Goal: Task Accomplishment & Management: Manage account settings

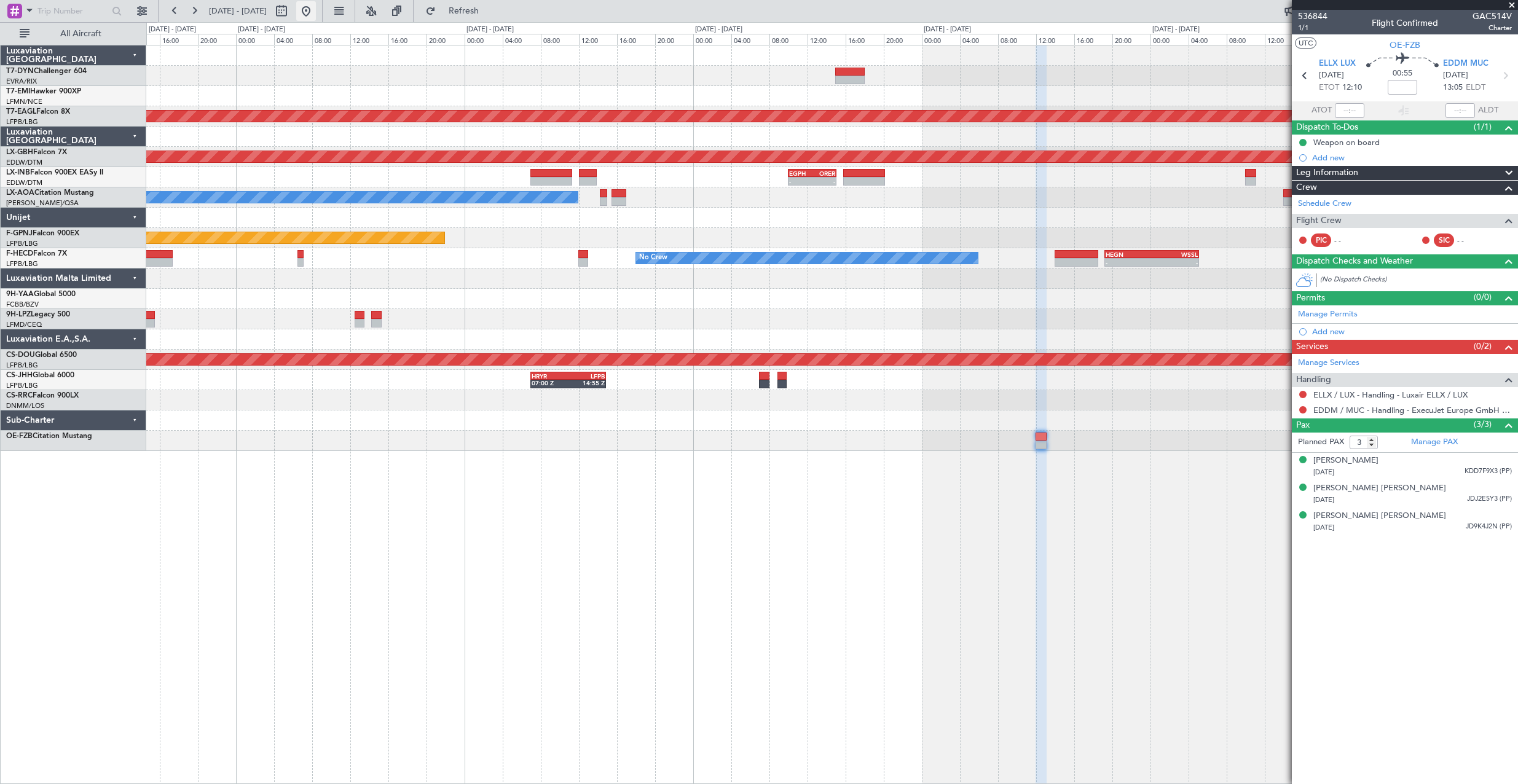
click at [316, 10] on button at bounding box center [306, 11] width 20 height 19
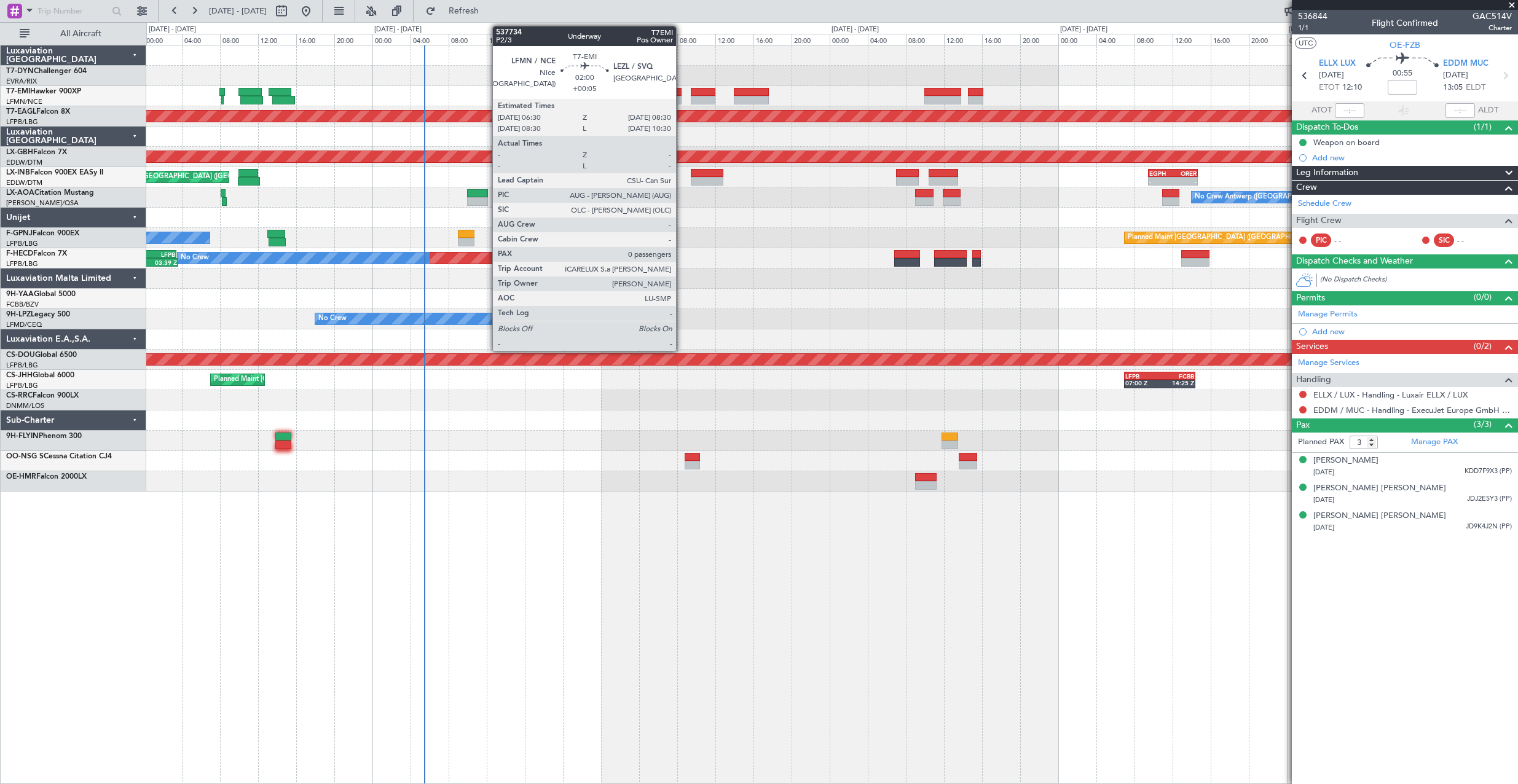
click at [682, 88] on div at bounding box center [671, 91] width 19 height 8
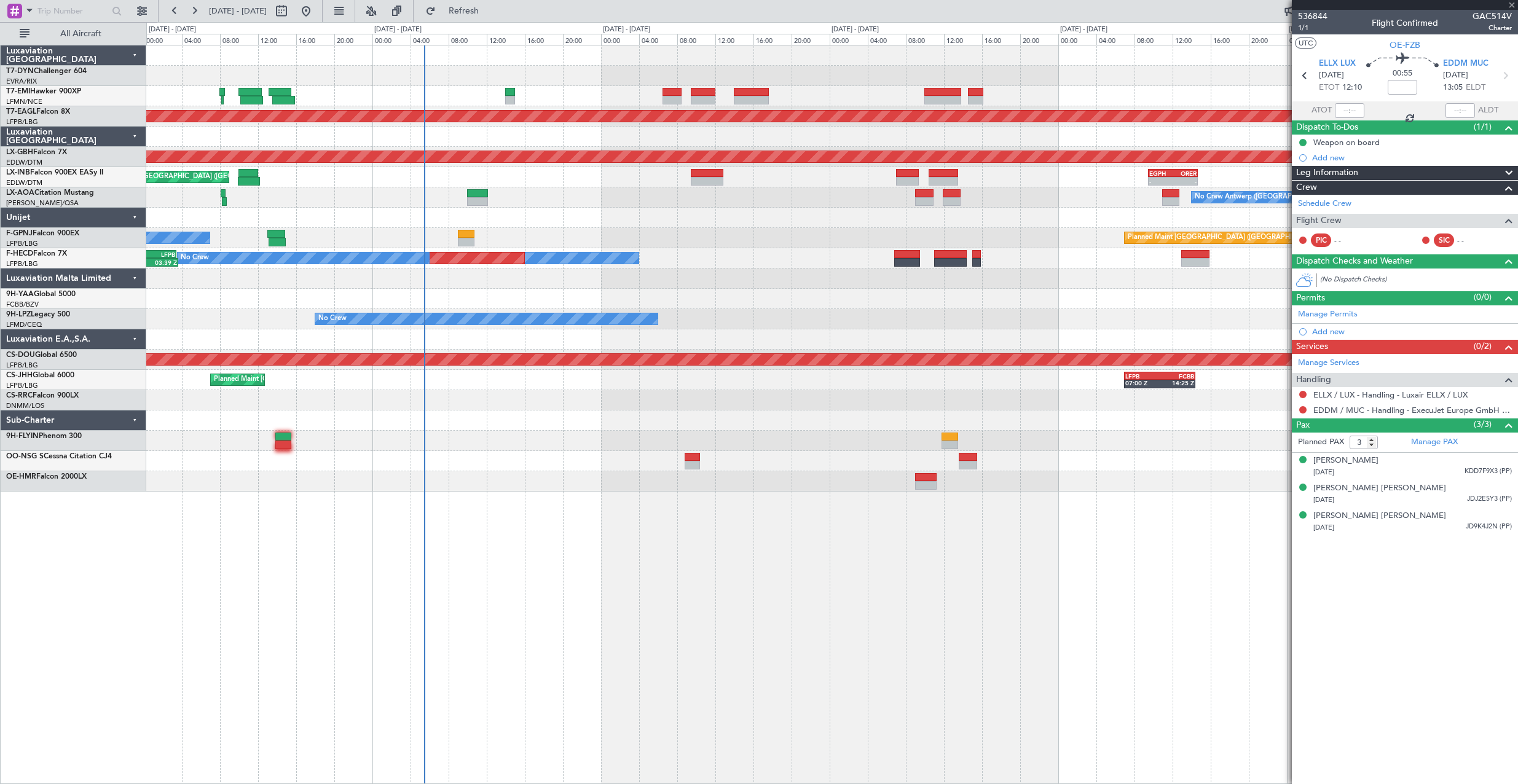
type input "+00:05"
type input "0"
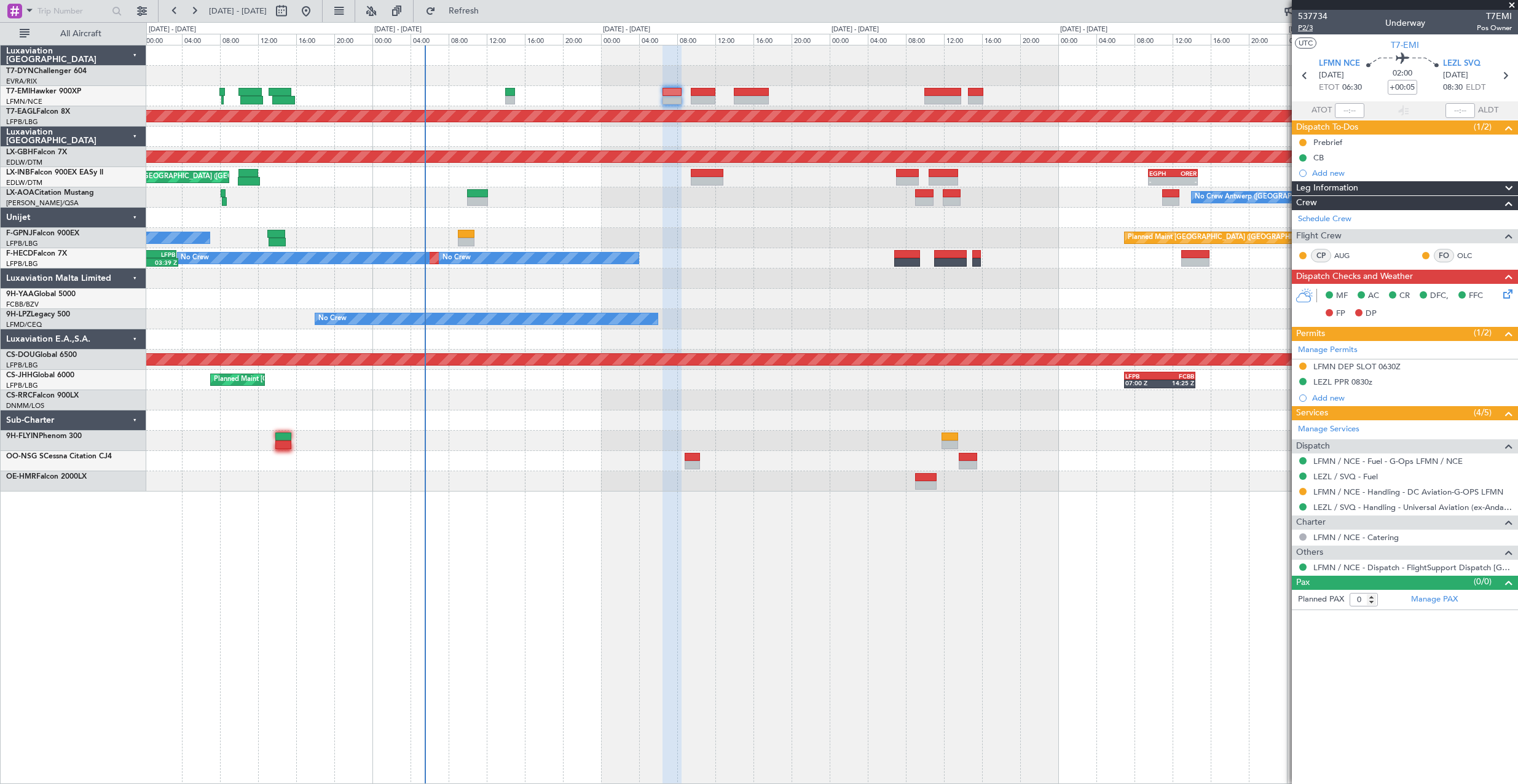
click at [1301, 29] on span "P2/3" at bounding box center [1312, 28] width 29 height 10
click at [1321, 25] on span "P2/3" at bounding box center [1312, 28] width 29 height 10
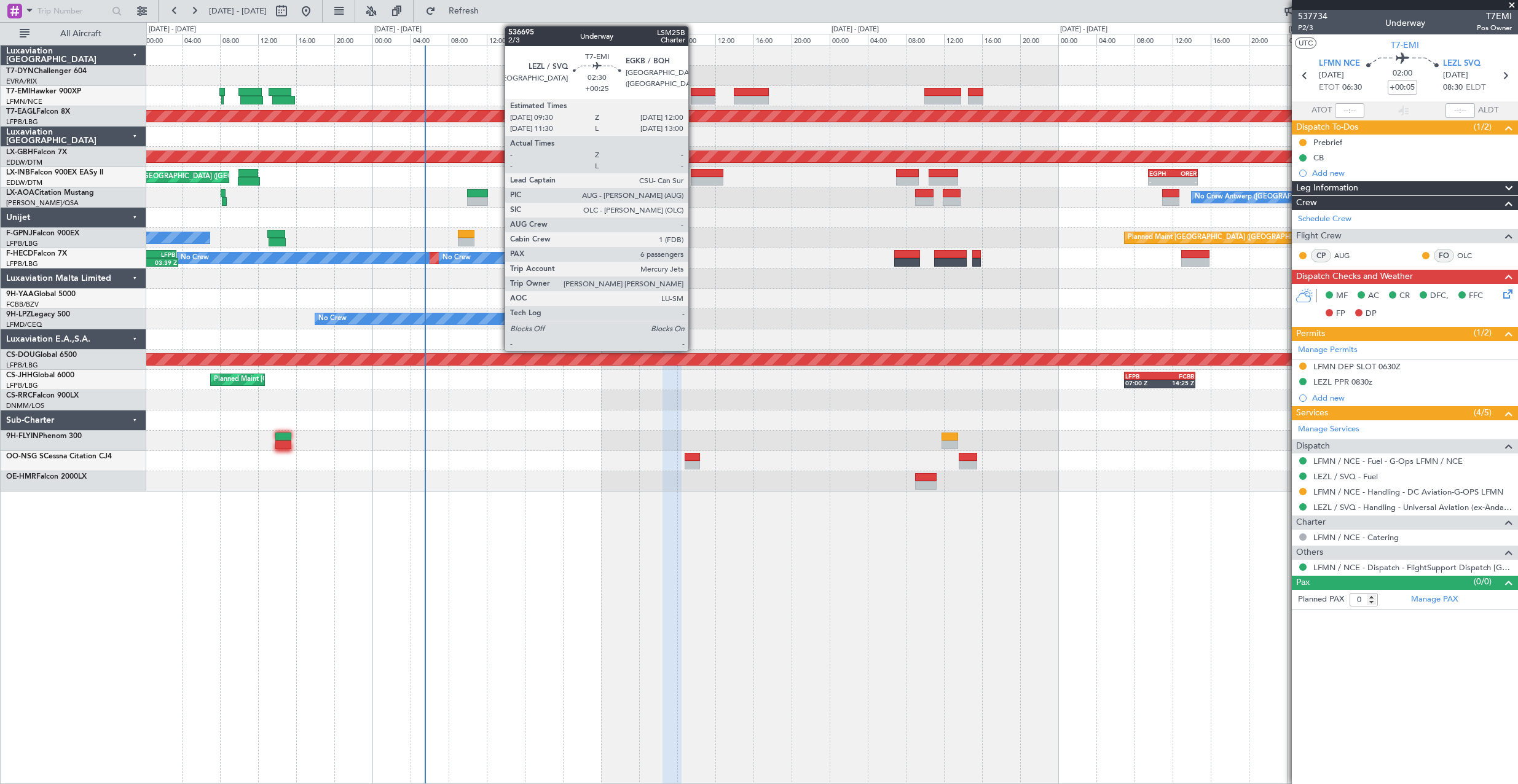
click at [694, 88] on div at bounding box center [703, 91] width 24 height 8
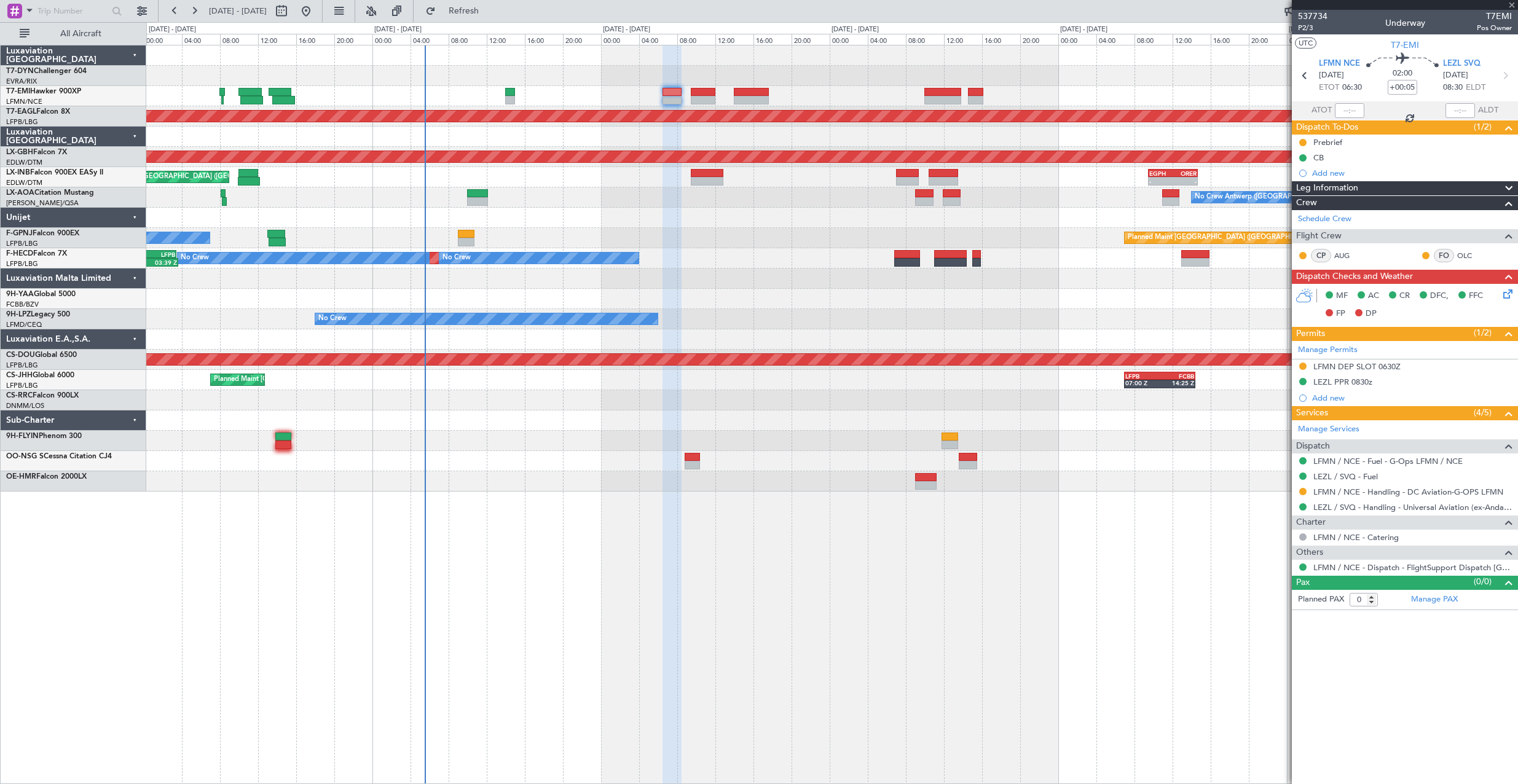
type input "+00:25"
type input "6"
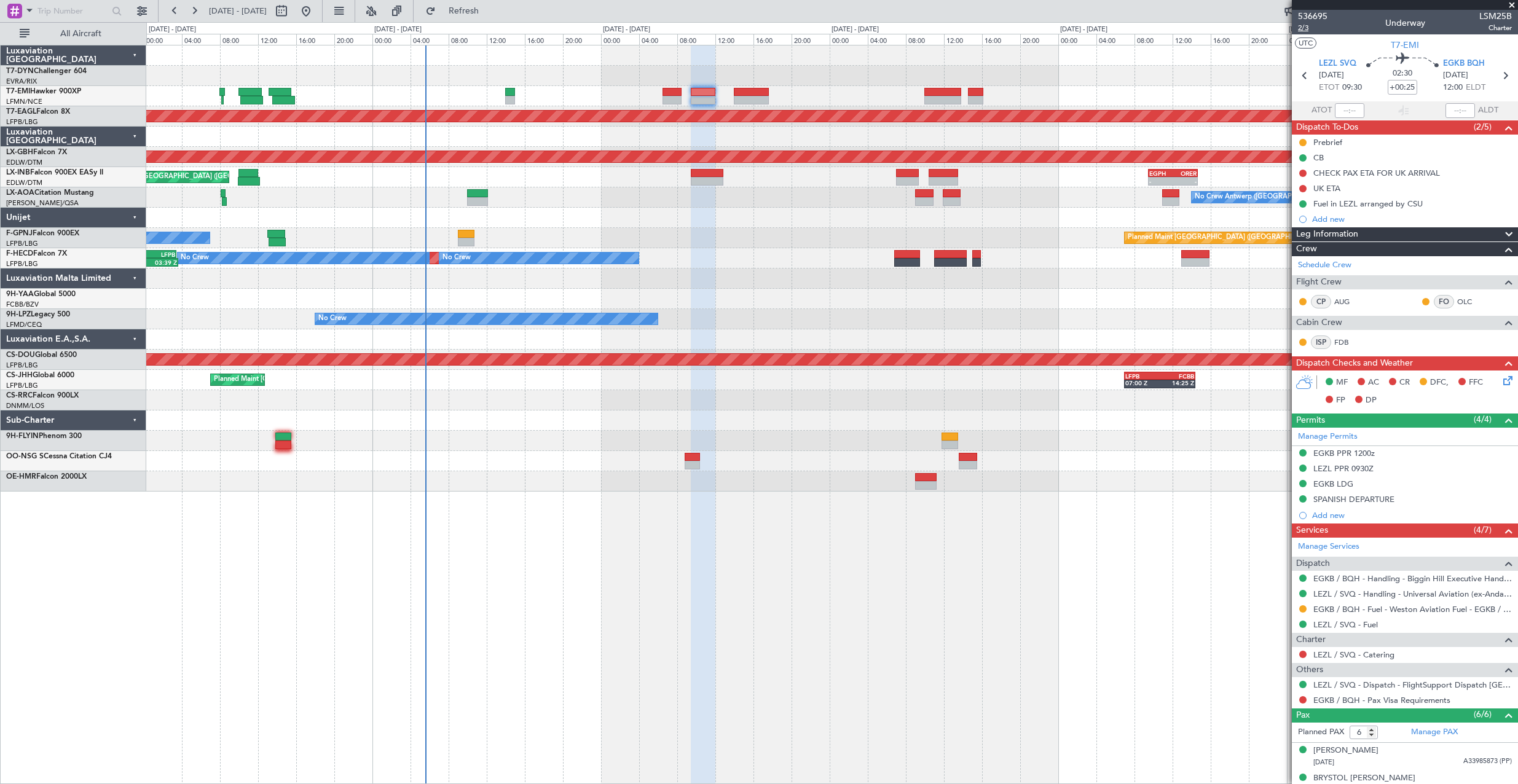
click at [1300, 26] on span "2/3" at bounding box center [1312, 28] width 29 height 10
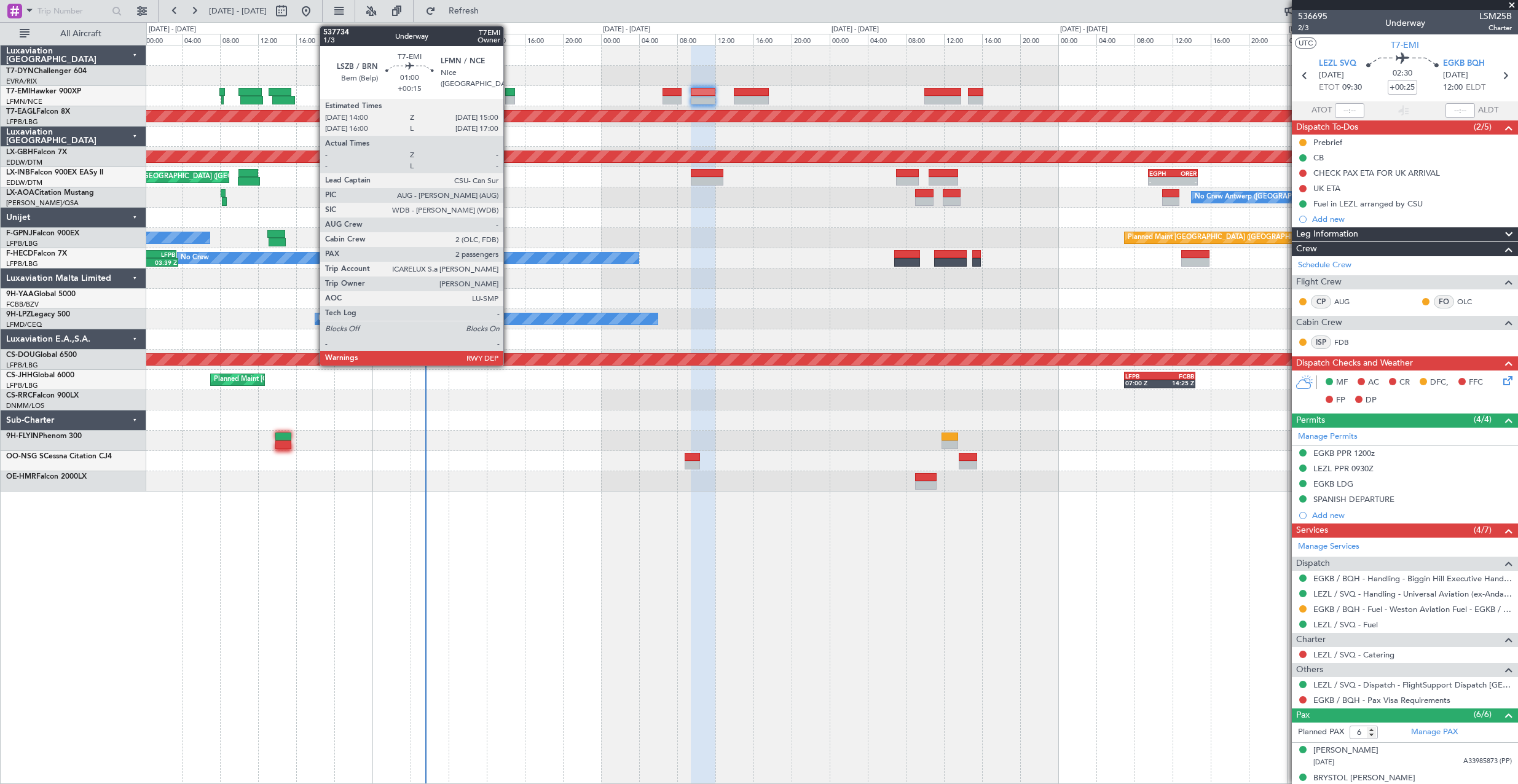
click at [508, 90] on div at bounding box center [510, 91] width 10 height 8
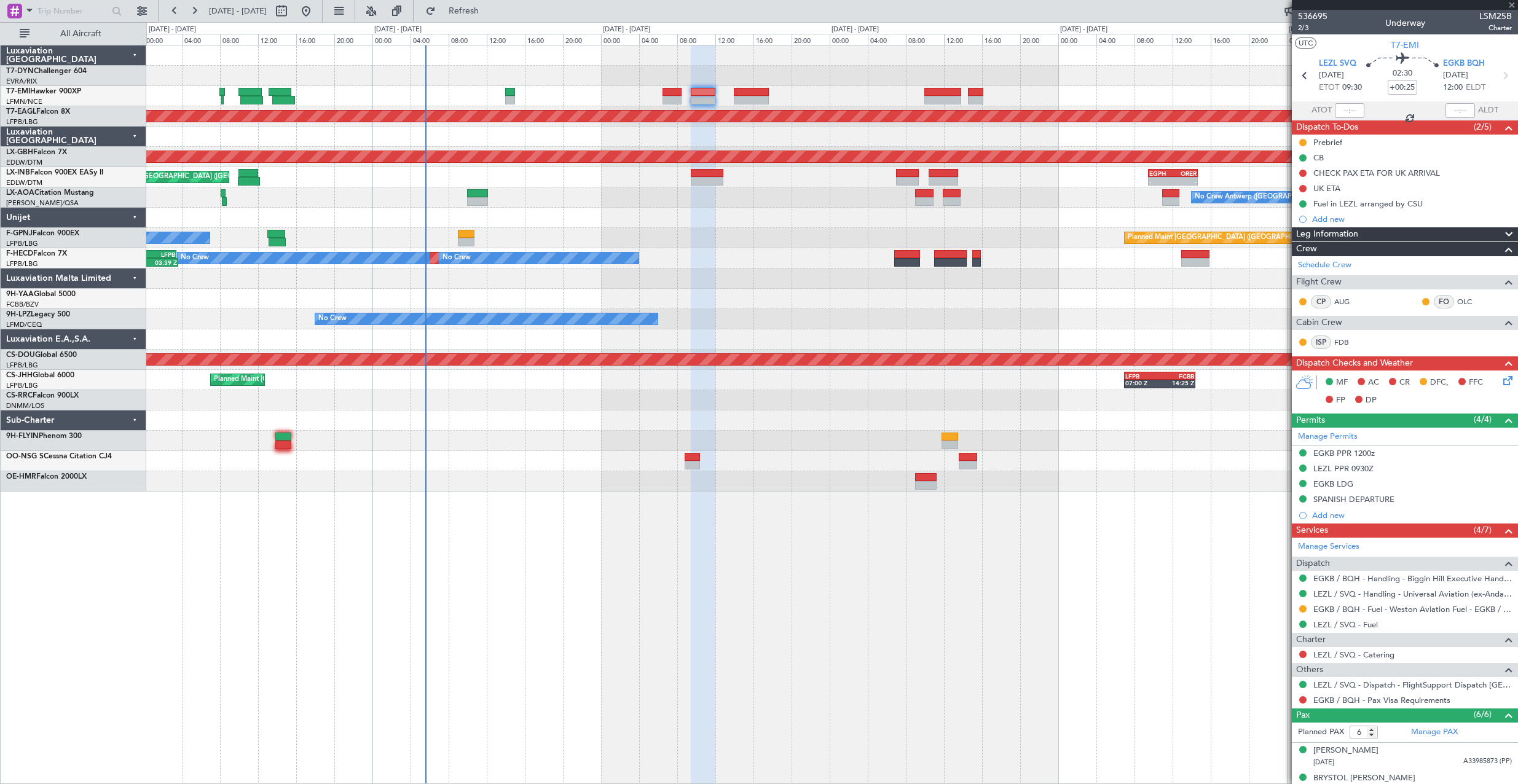
type input "+00:15"
type input "2"
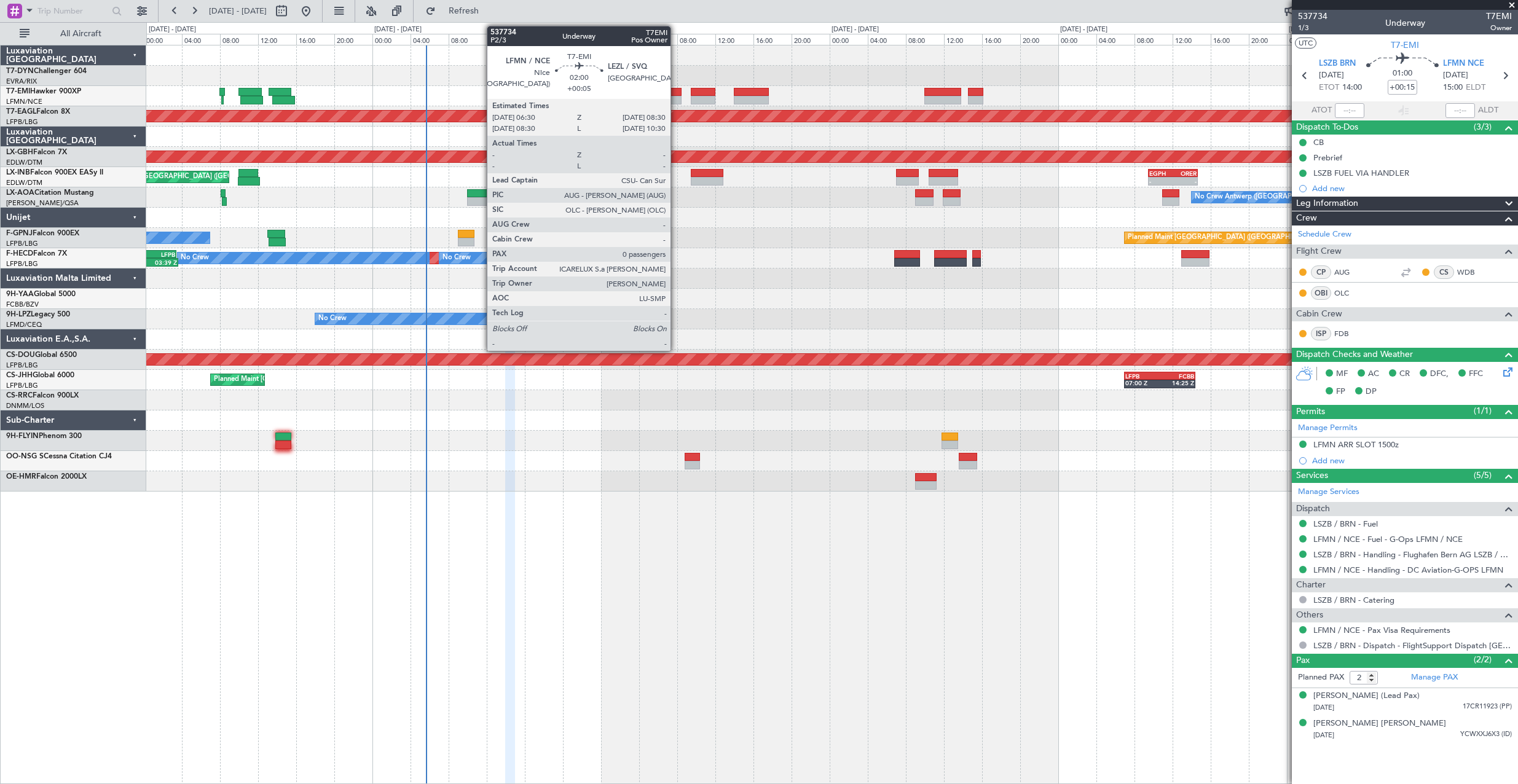
click at [676, 91] on div at bounding box center [671, 91] width 19 height 8
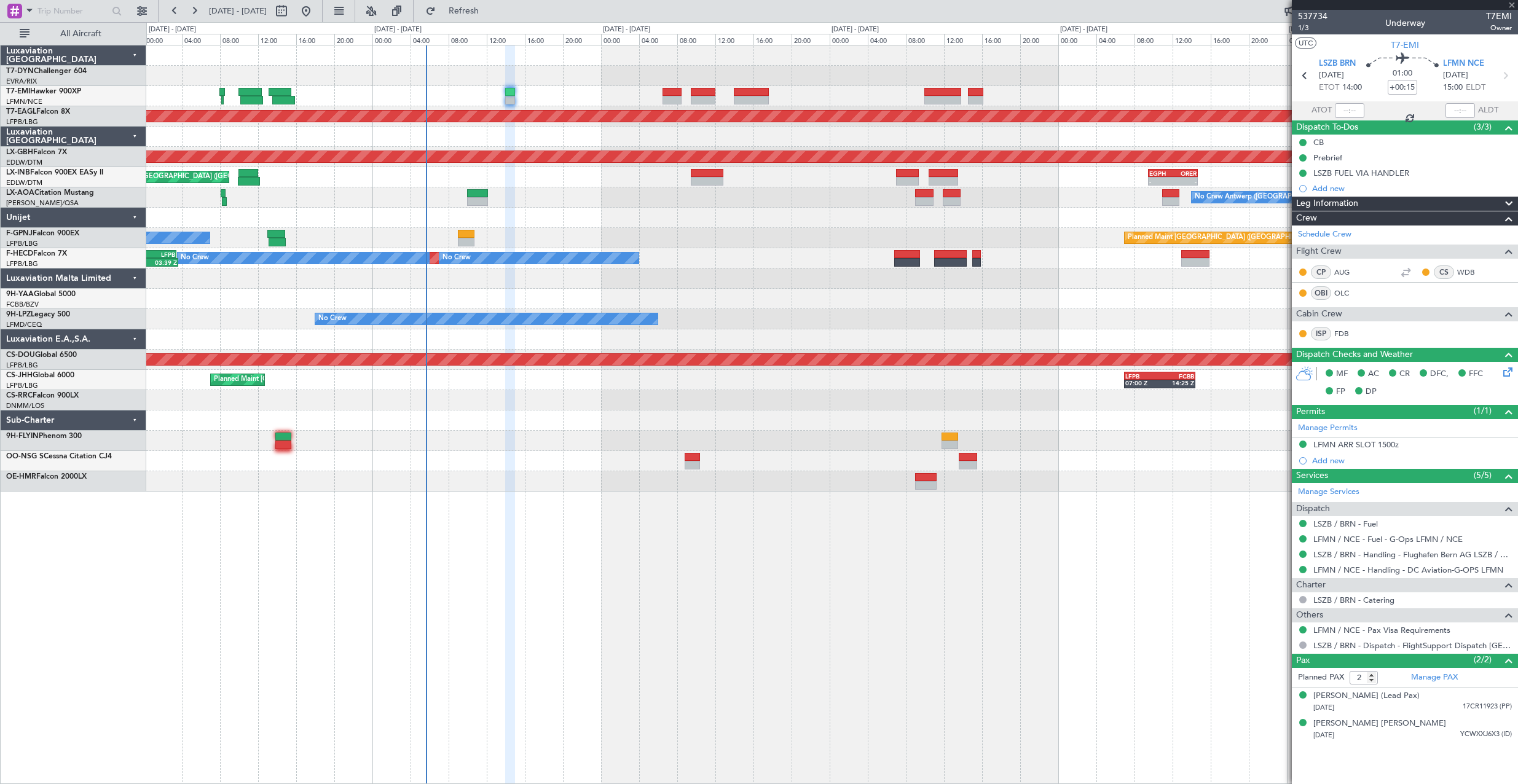
type input "+00:05"
type input "0"
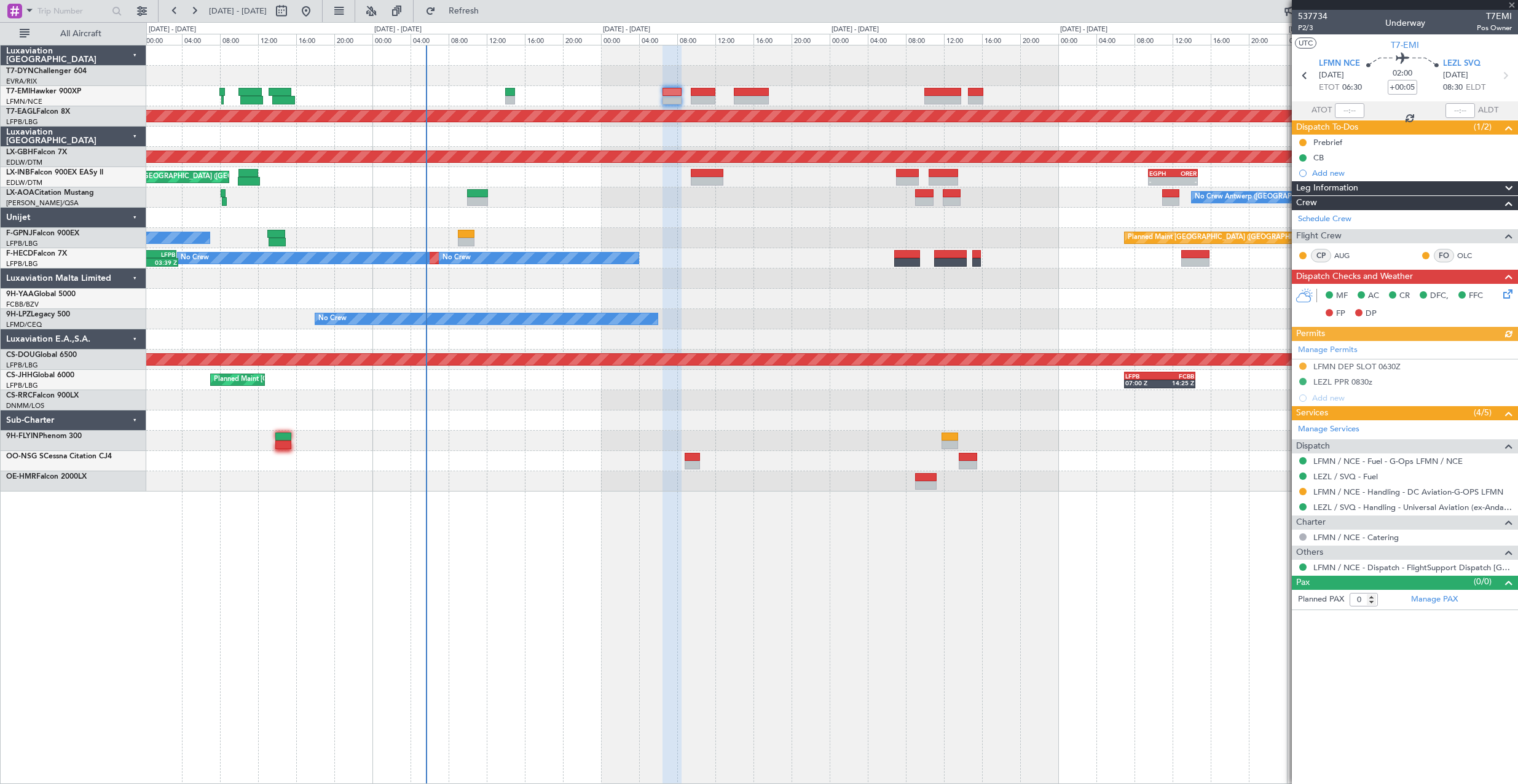
click at [1509, 292] on icon at bounding box center [1505, 292] width 10 height 10
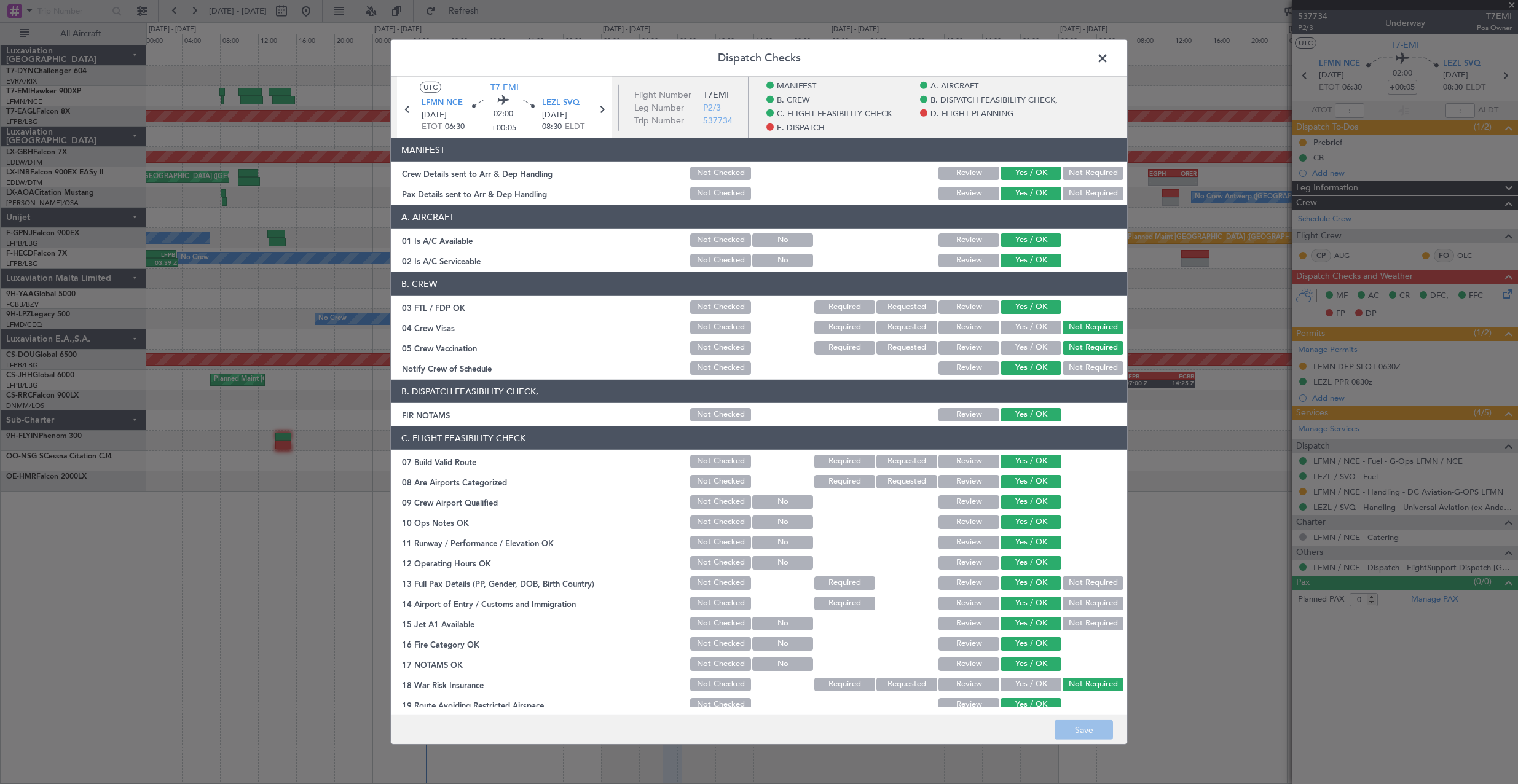
click at [1108, 60] on span at bounding box center [1108, 61] width 0 height 25
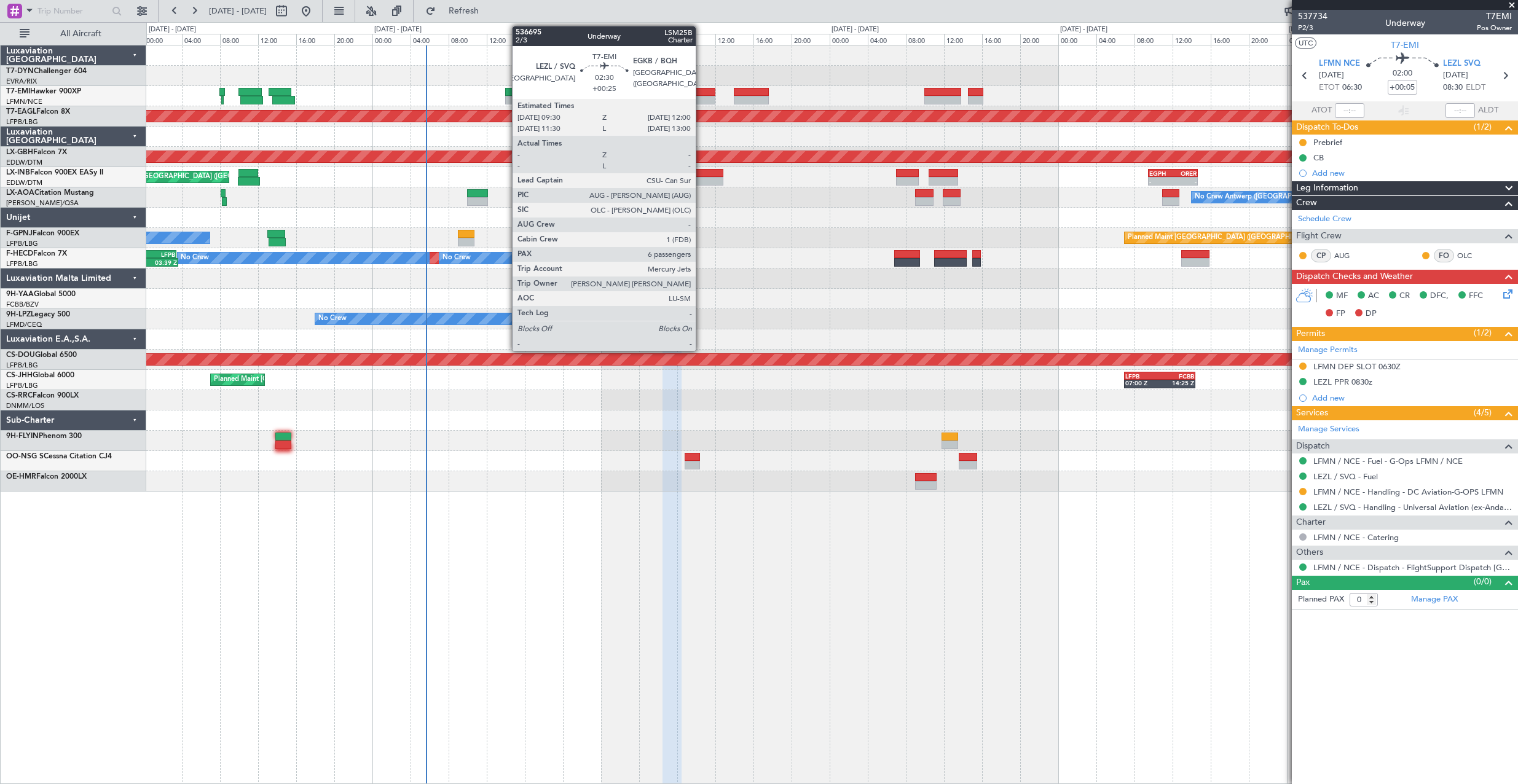
click at [701, 94] on div at bounding box center [703, 91] width 24 height 8
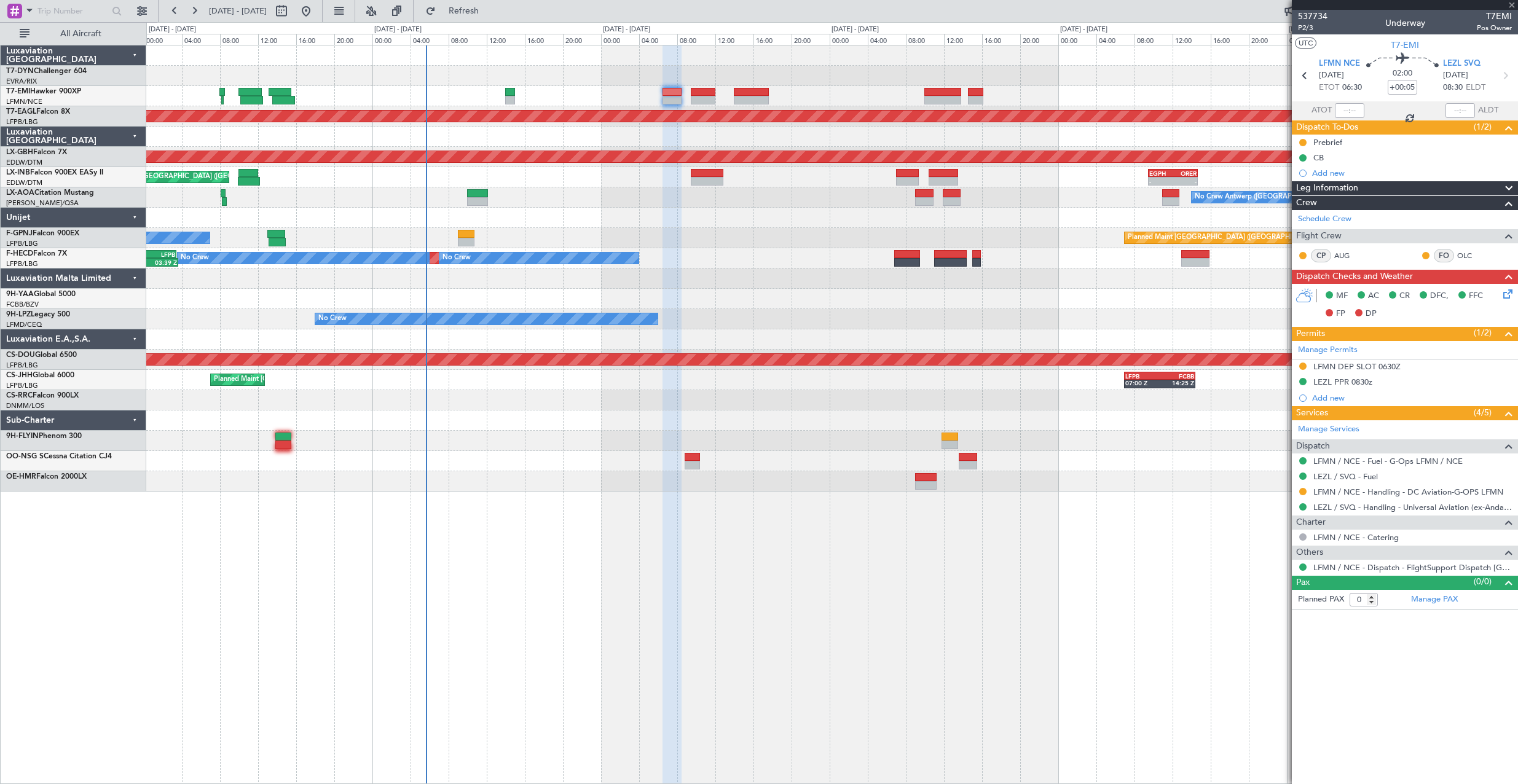
type input "+00:25"
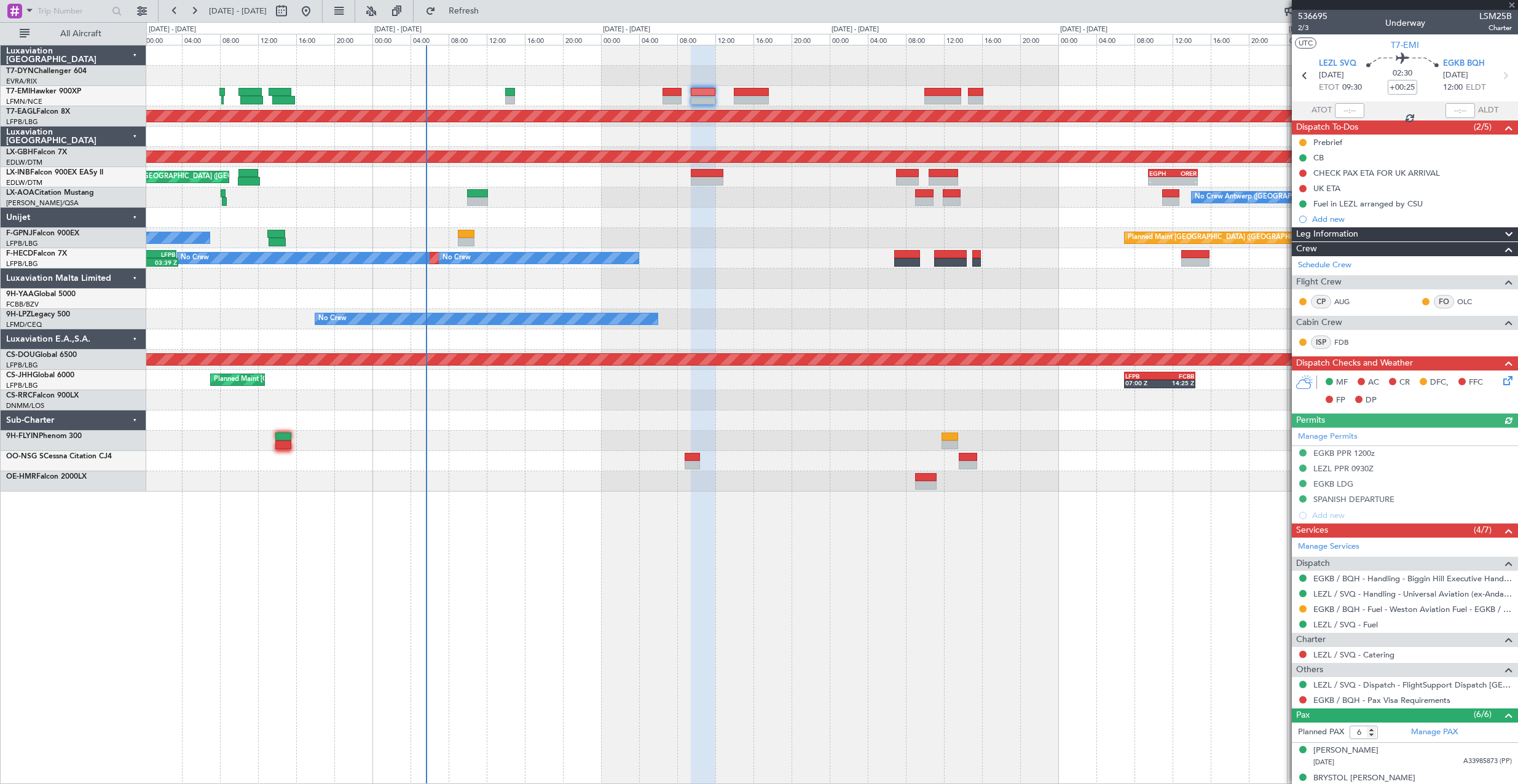
click at [1501, 376] on icon at bounding box center [1505, 378] width 10 height 10
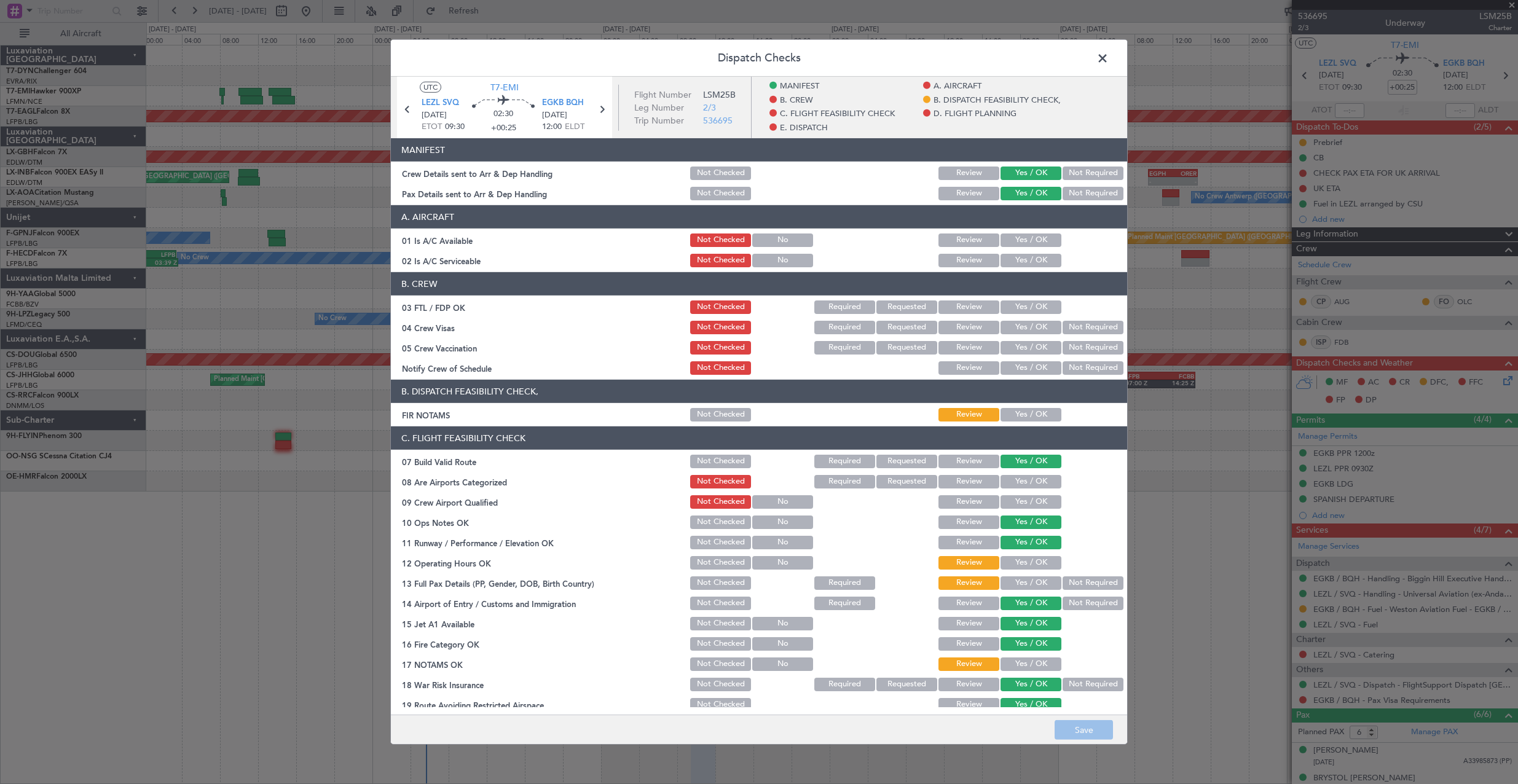
click at [1108, 55] on span at bounding box center [1108, 61] width 0 height 25
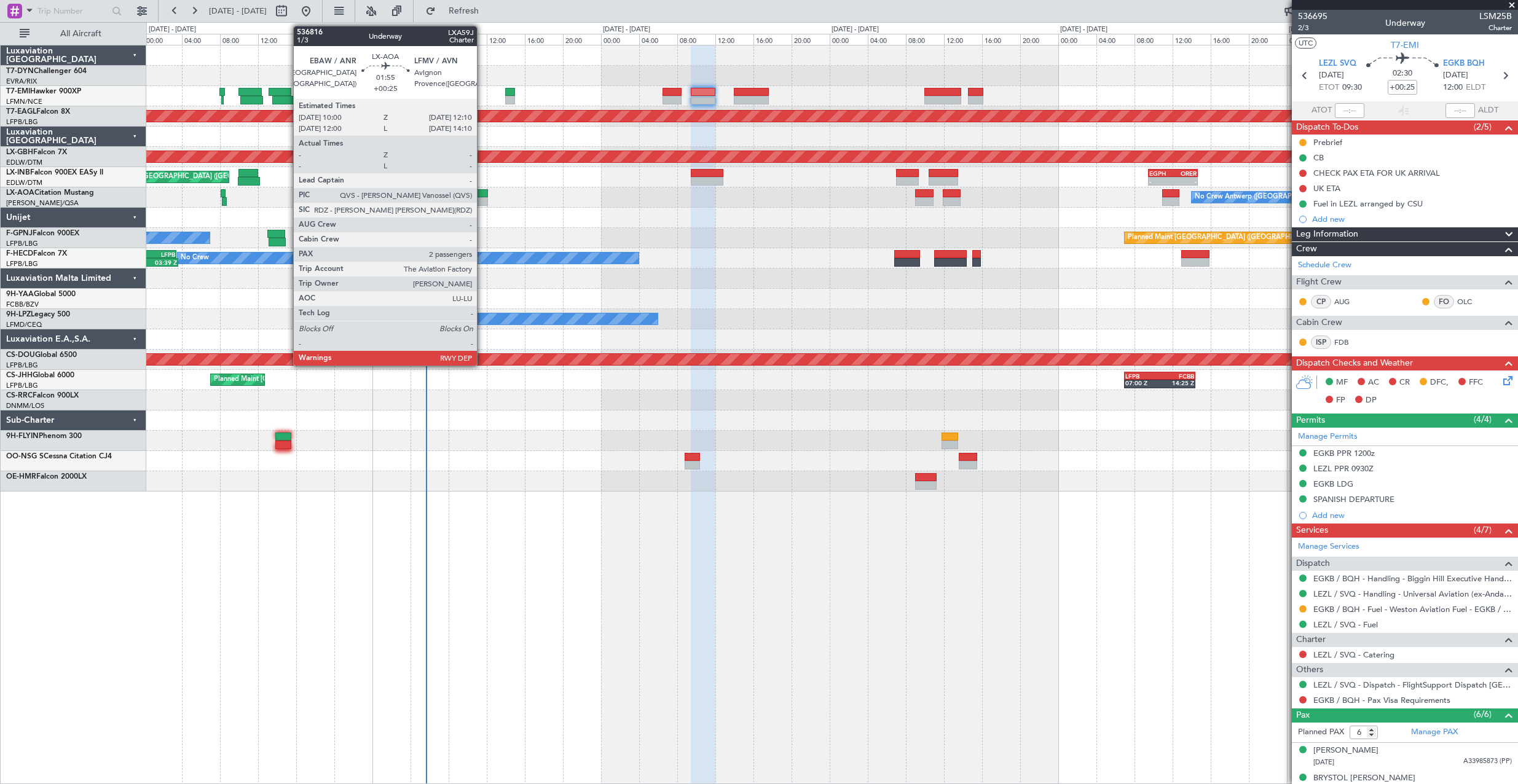
click at [482, 195] on div at bounding box center [478, 193] width 21 height 8
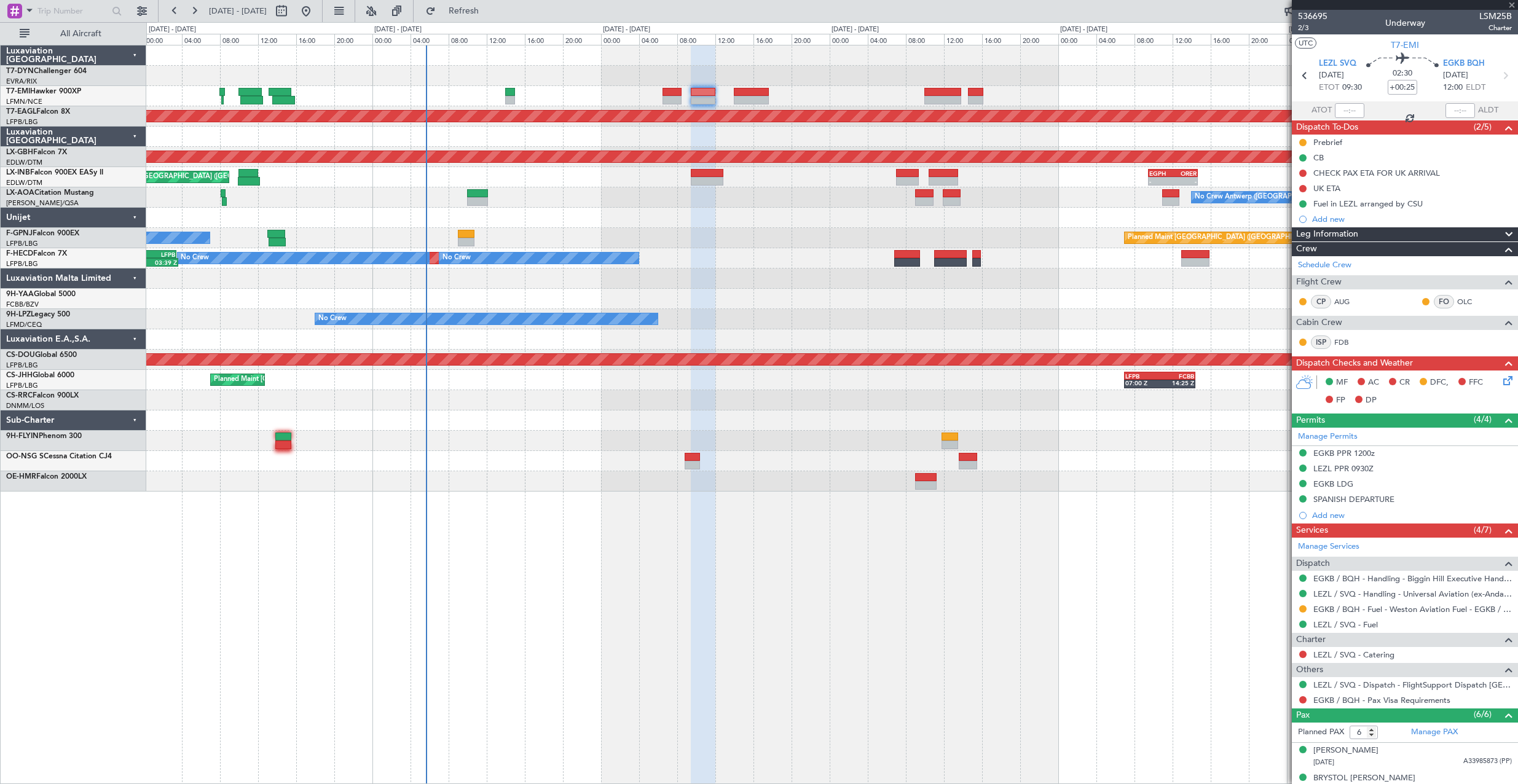
type input "2"
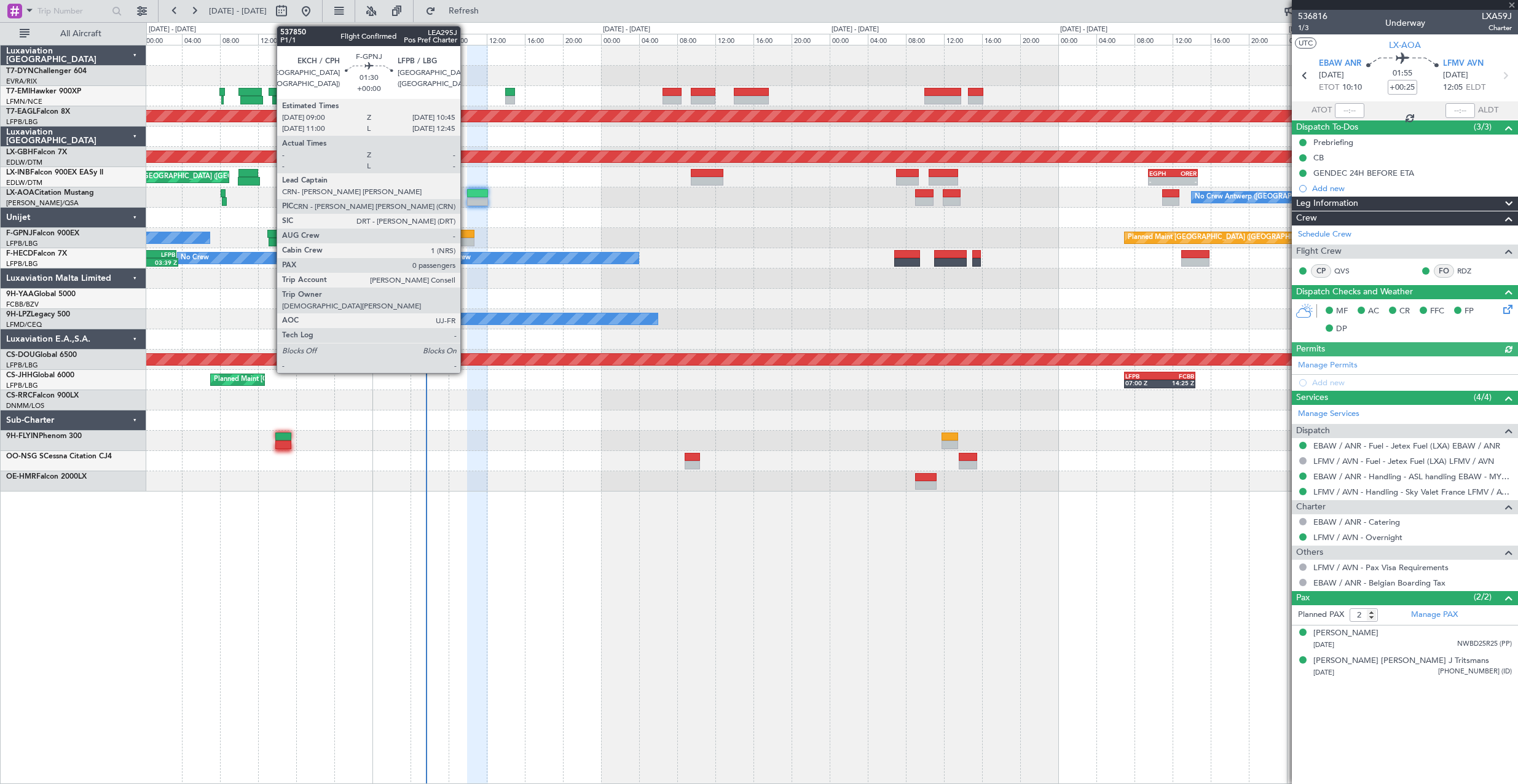
click at [466, 231] on div at bounding box center [466, 233] width 17 height 8
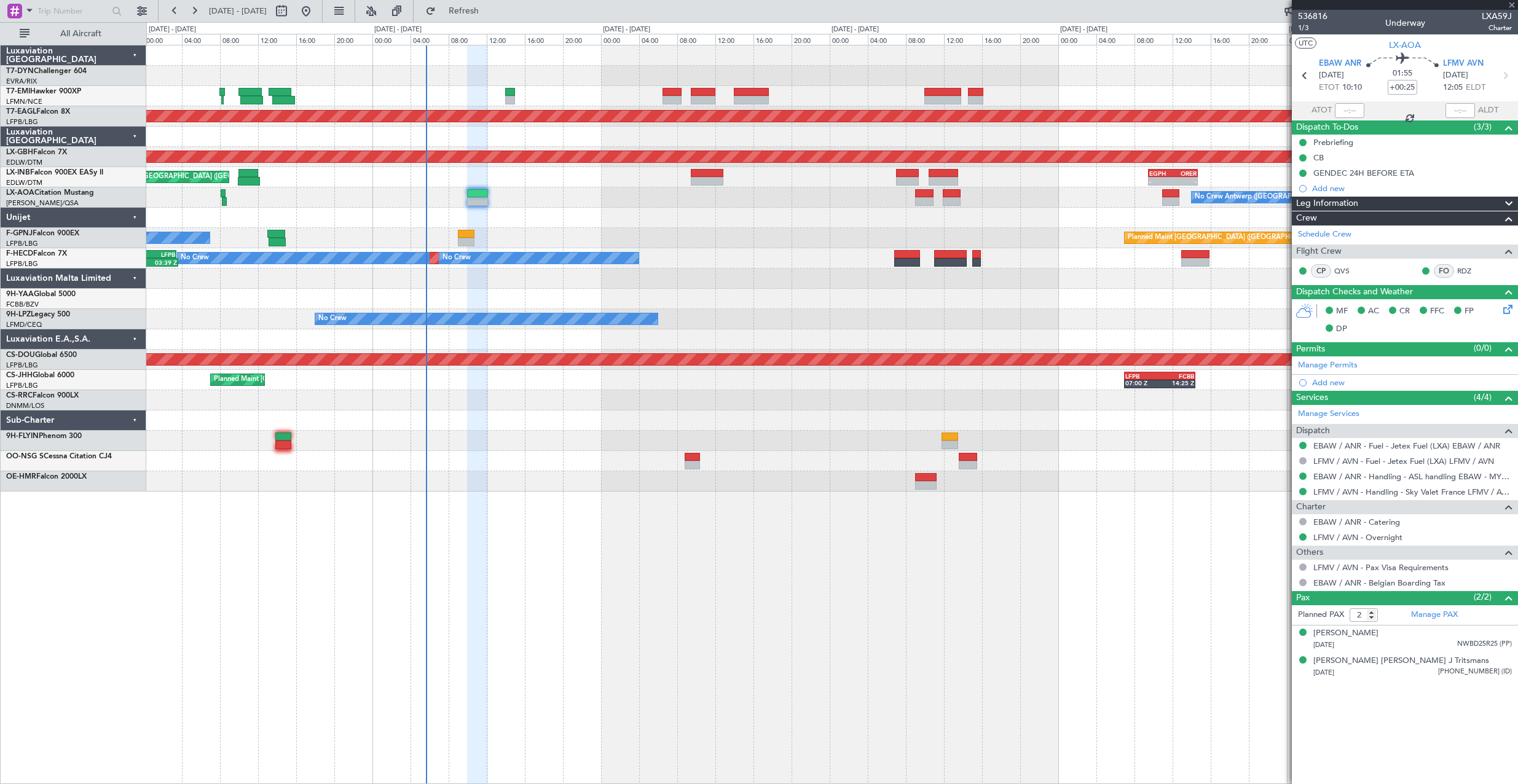
type input "0"
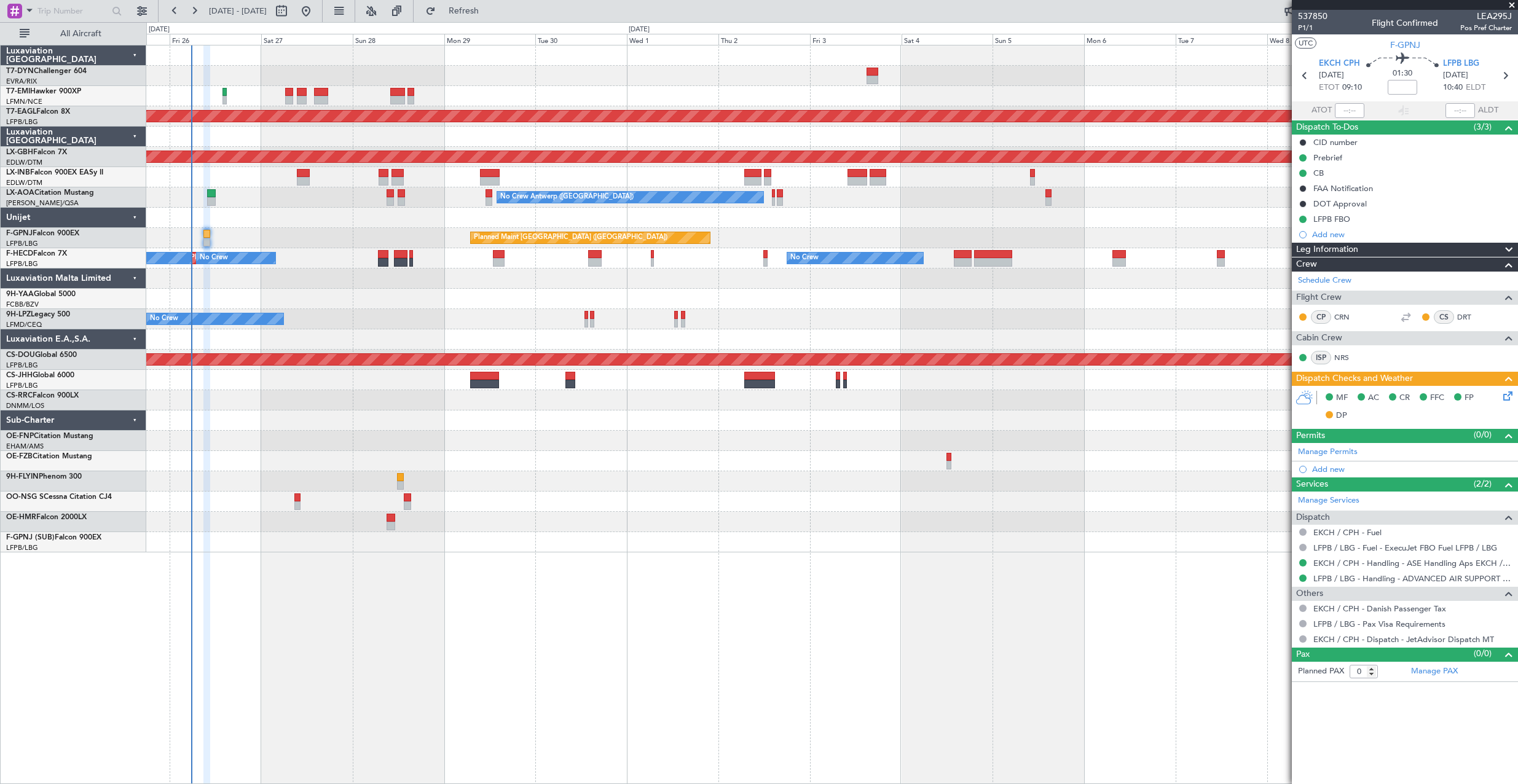
click at [749, 228] on div "Planned Maint Paris (Le Bourget) No Crew No Crew No Crew" at bounding box center [832, 238] width 1371 height 20
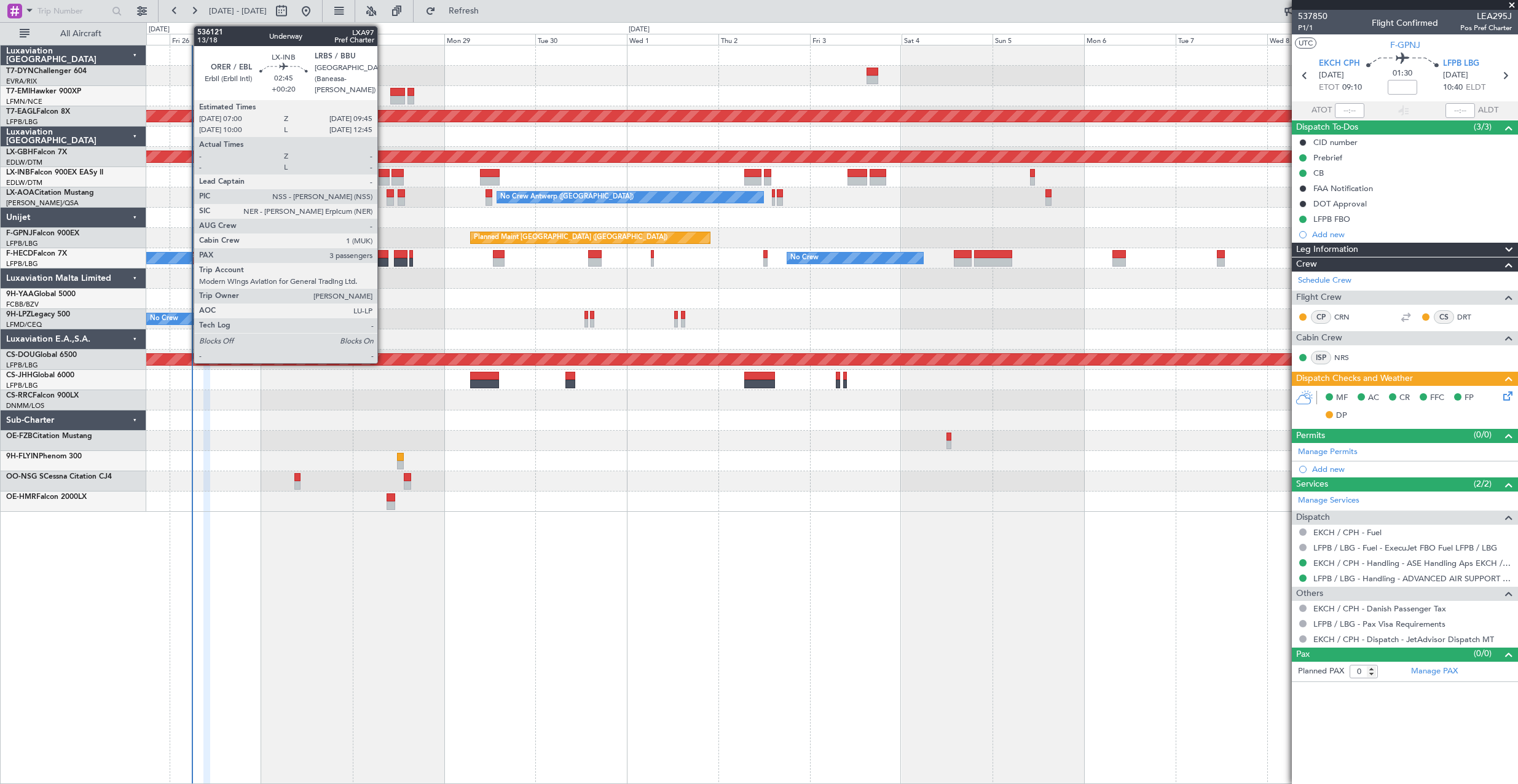
click at [382, 170] on div at bounding box center [384, 172] width 11 height 8
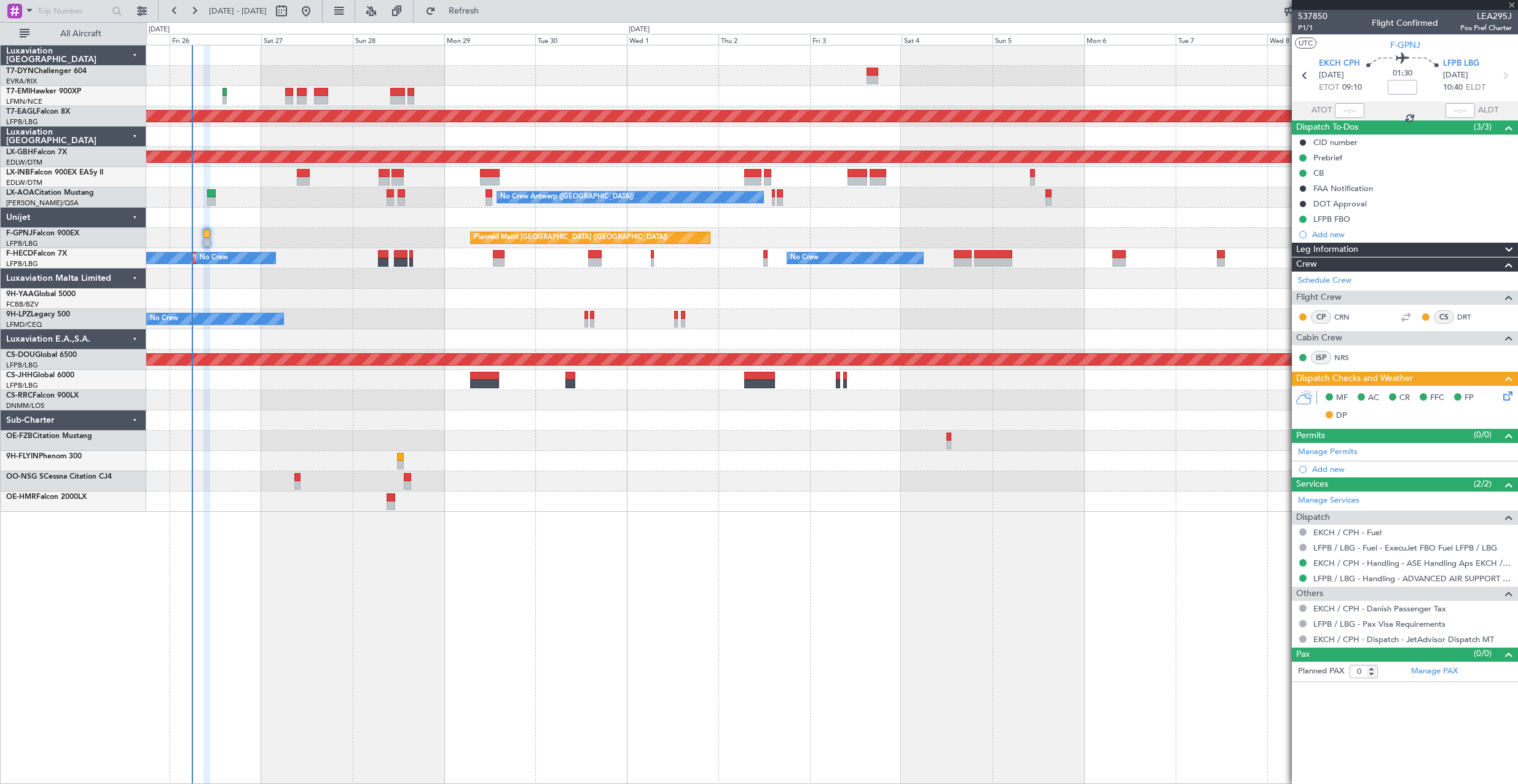
type input "+00:20"
type input "3"
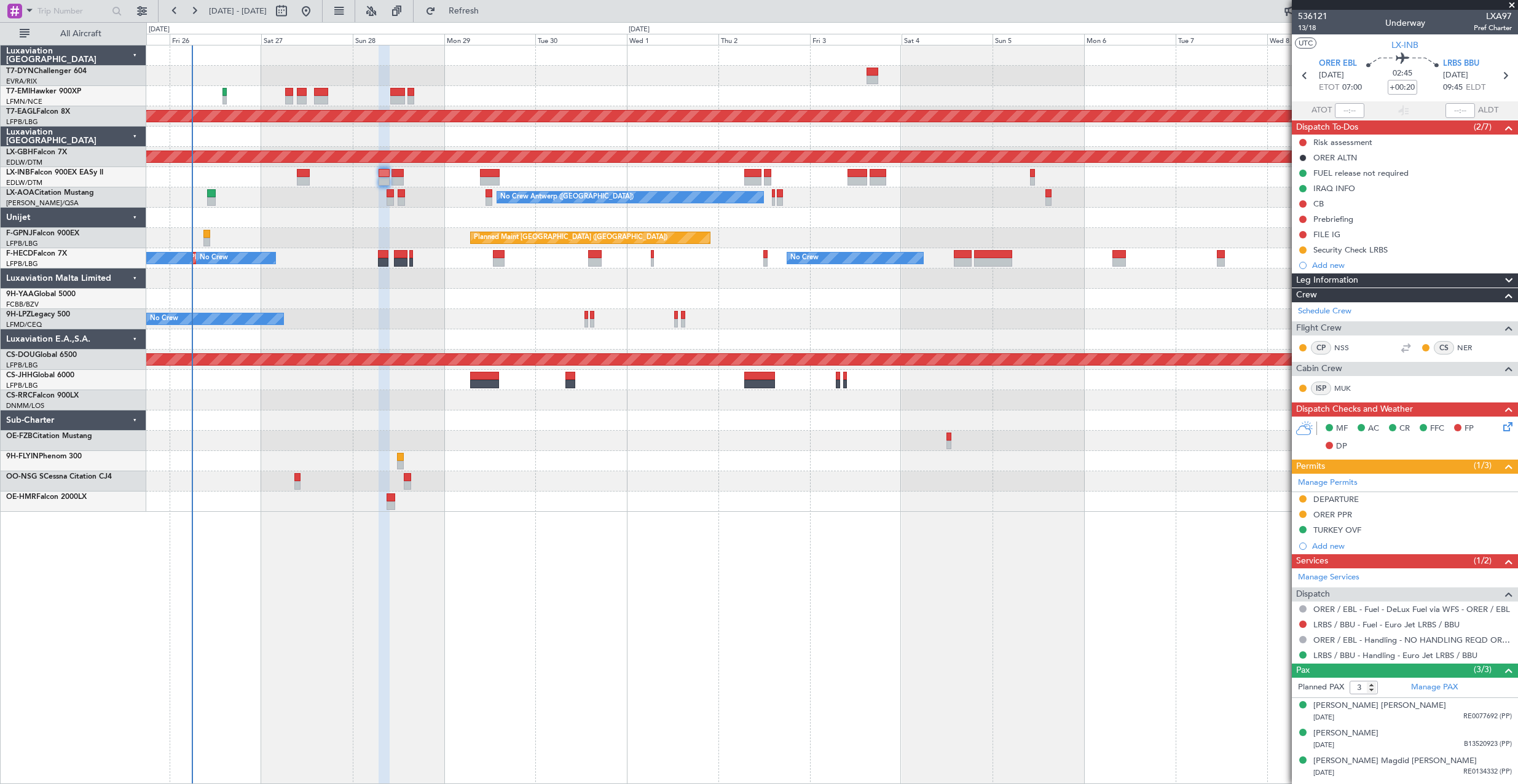
click at [415, 184] on div "Planned Maint [GEOGRAPHIC_DATA] ([GEOGRAPHIC_DATA])" at bounding box center [832, 177] width 1371 height 20
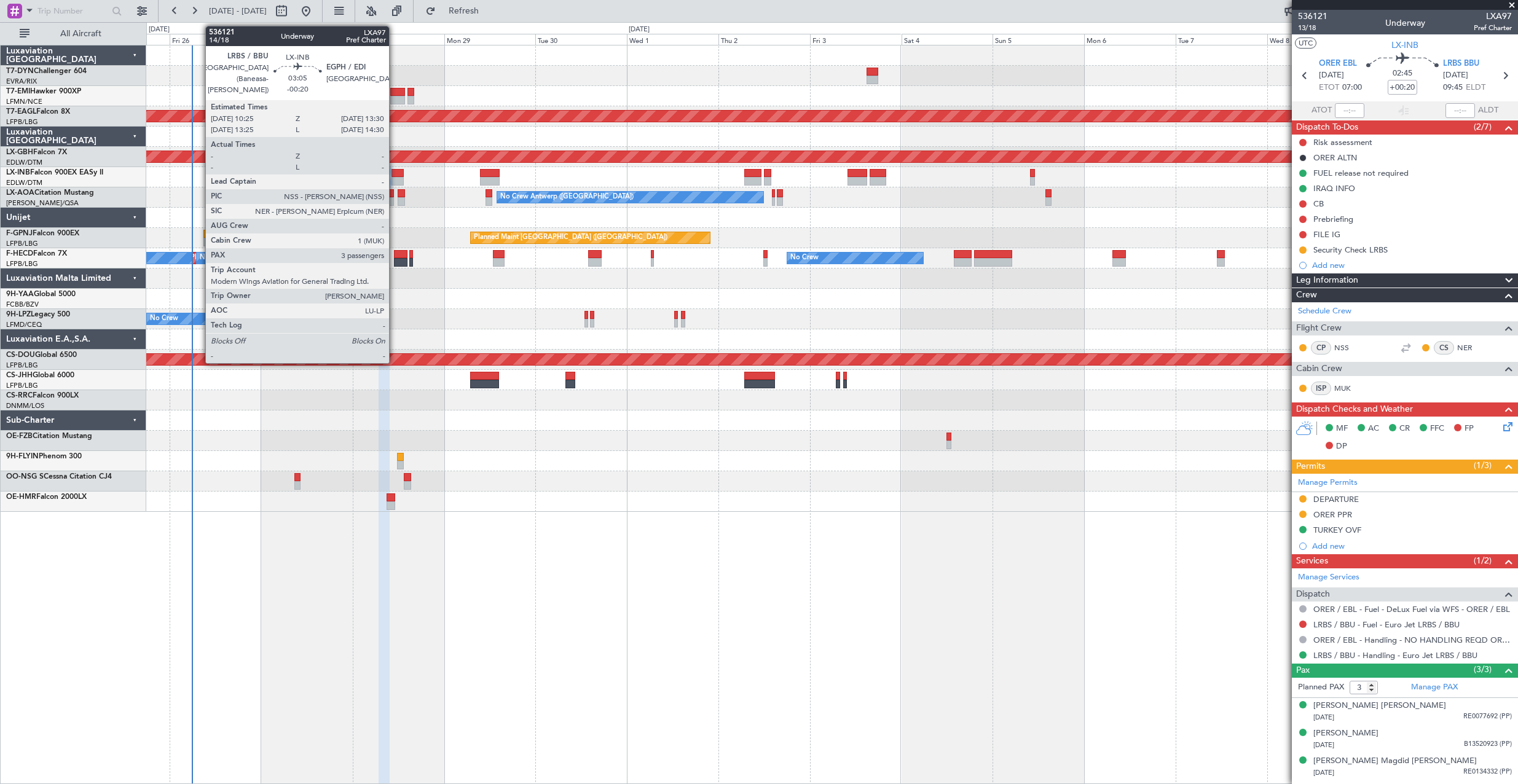
click at [394, 171] on div at bounding box center [398, 172] width 12 height 8
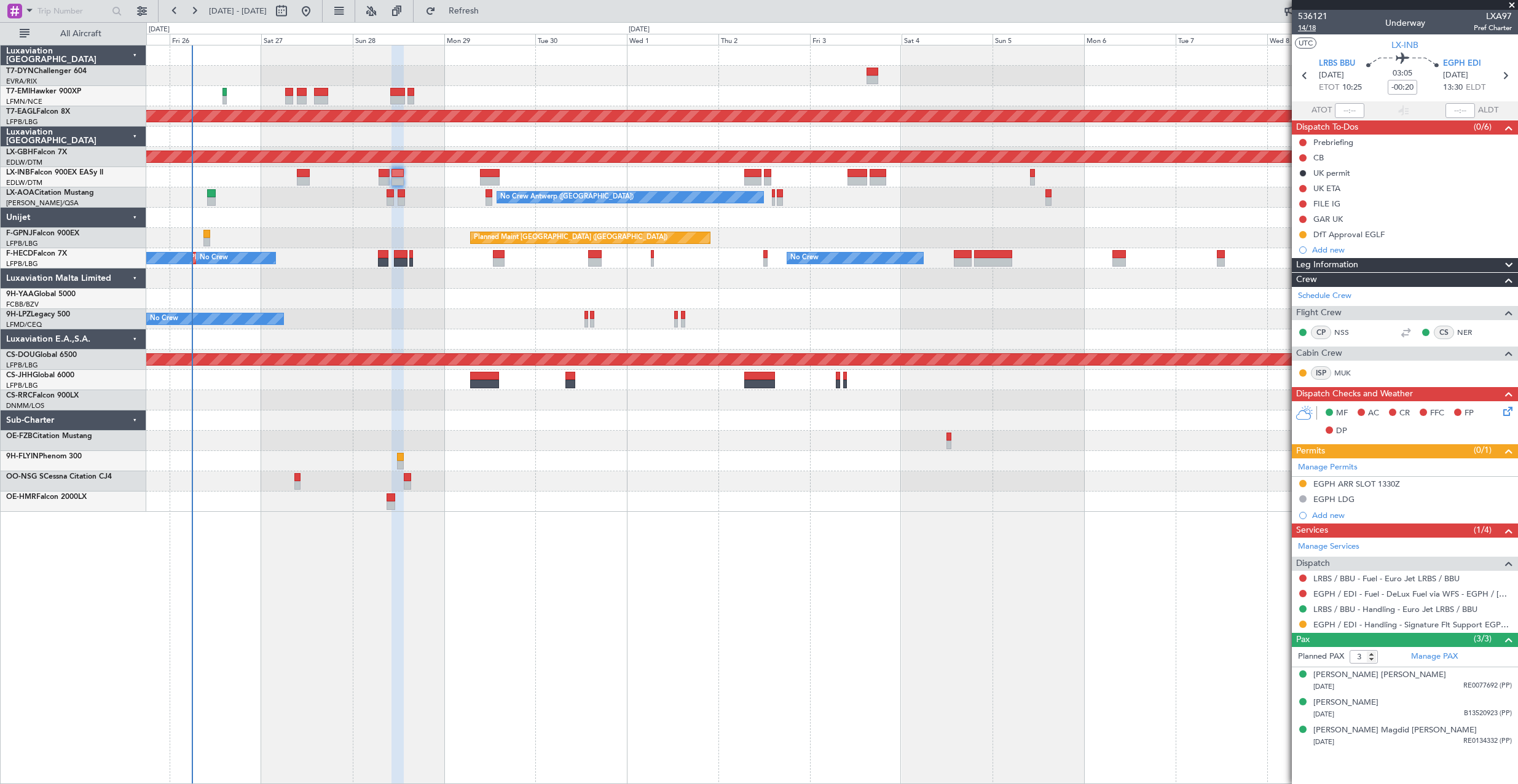
click at [1318, 27] on span "14/18" at bounding box center [1312, 28] width 29 height 10
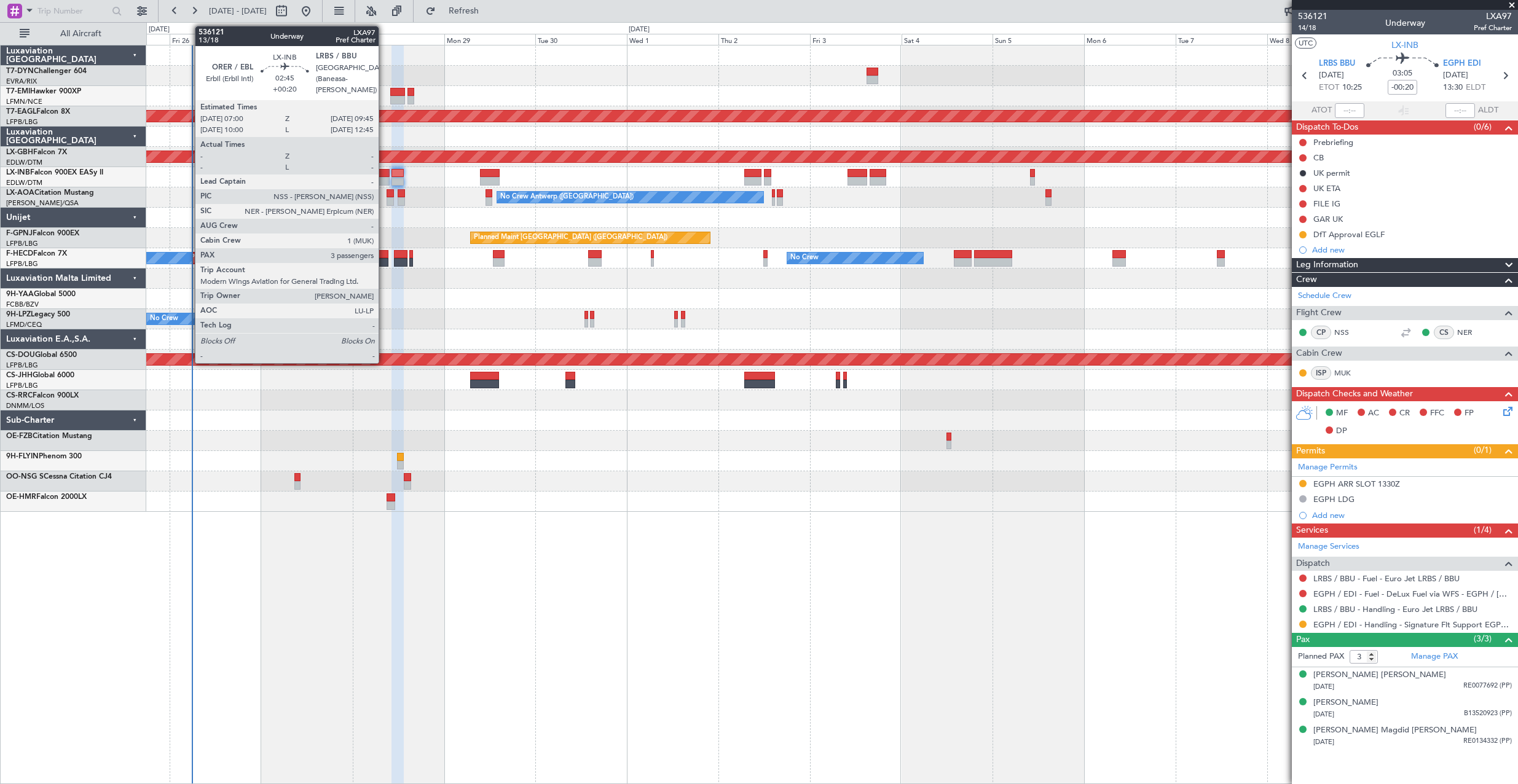
click at [384, 172] on div at bounding box center [384, 172] width 11 height 8
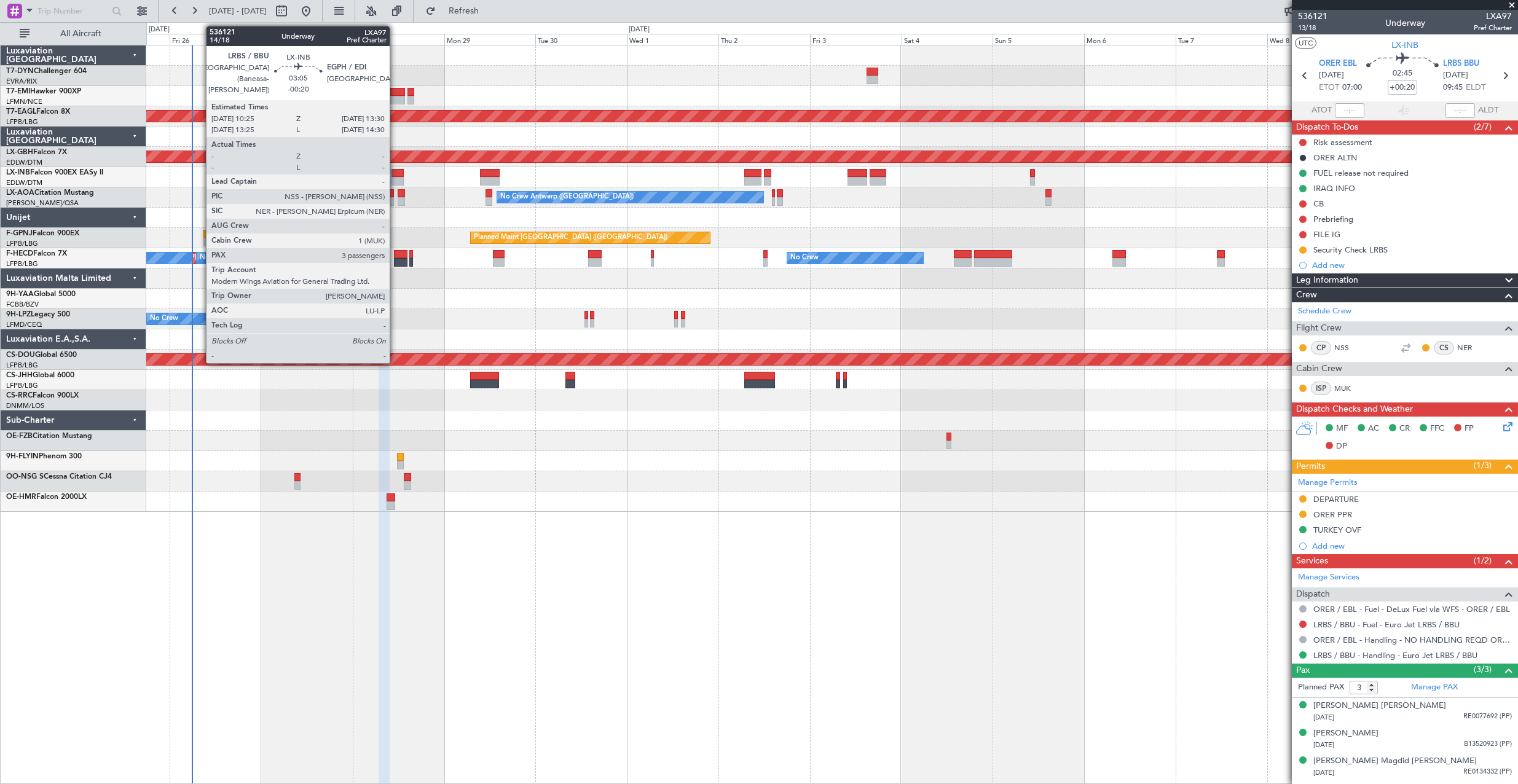
click at [395, 174] on div at bounding box center [398, 172] width 12 height 8
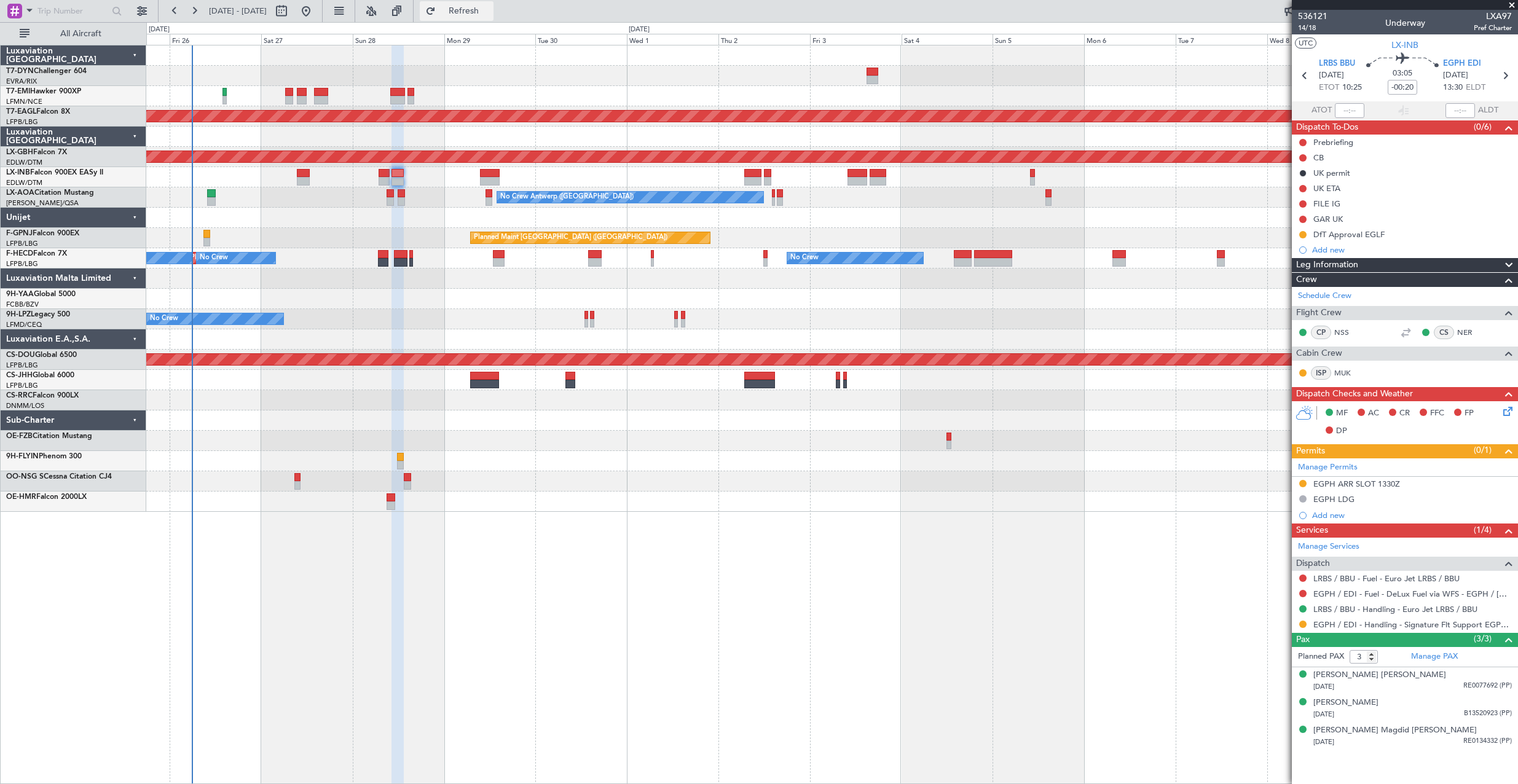
click at [473, 13] on button "Refresh" at bounding box center [457, 11] width 74 height 19
click at [470, 10] on button "Refresh" at bounding box center [457, 11] width 74 height 19
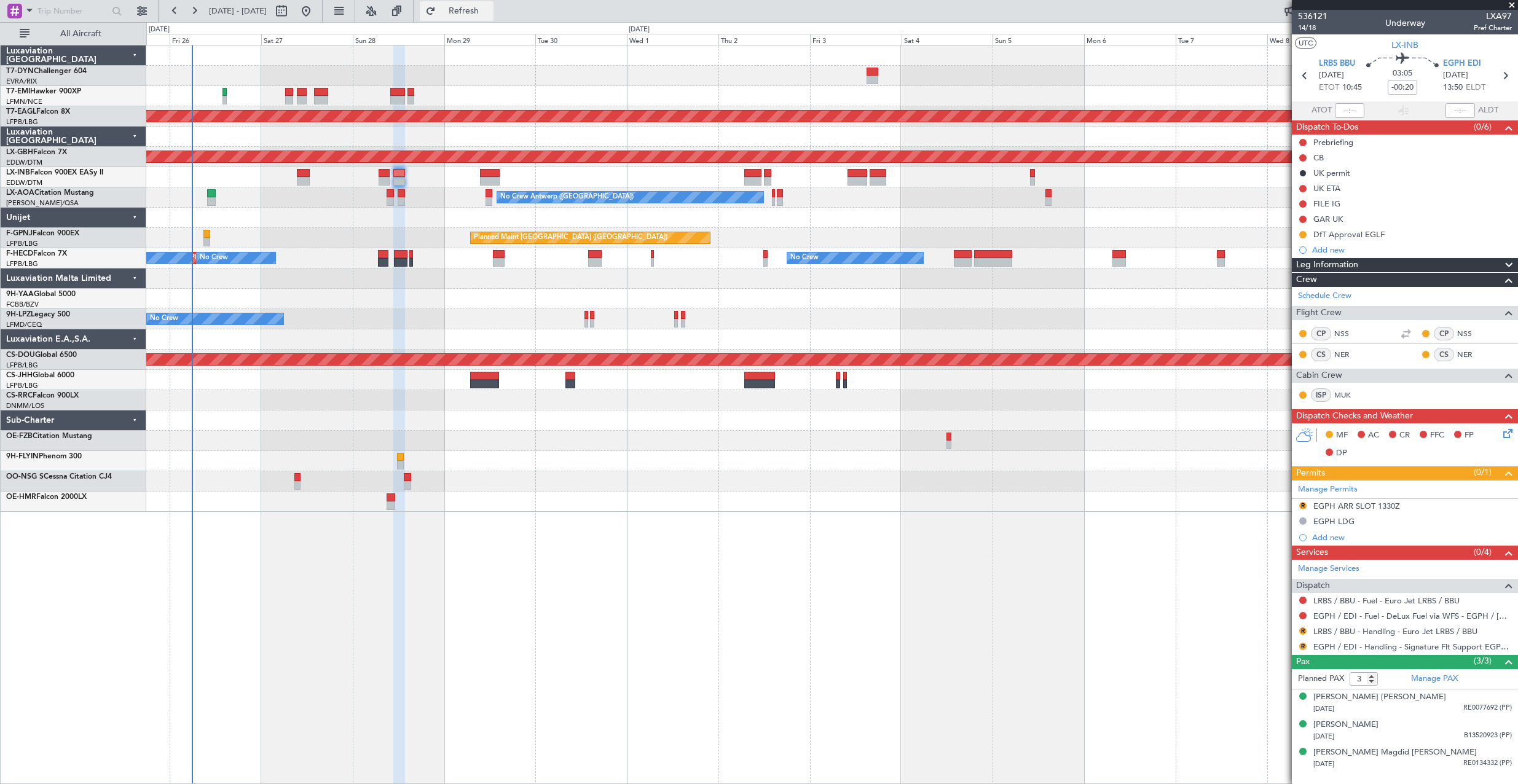
click at [490, 7] on span "Refresh" at bounding box center [464, 10] width 52 height 8
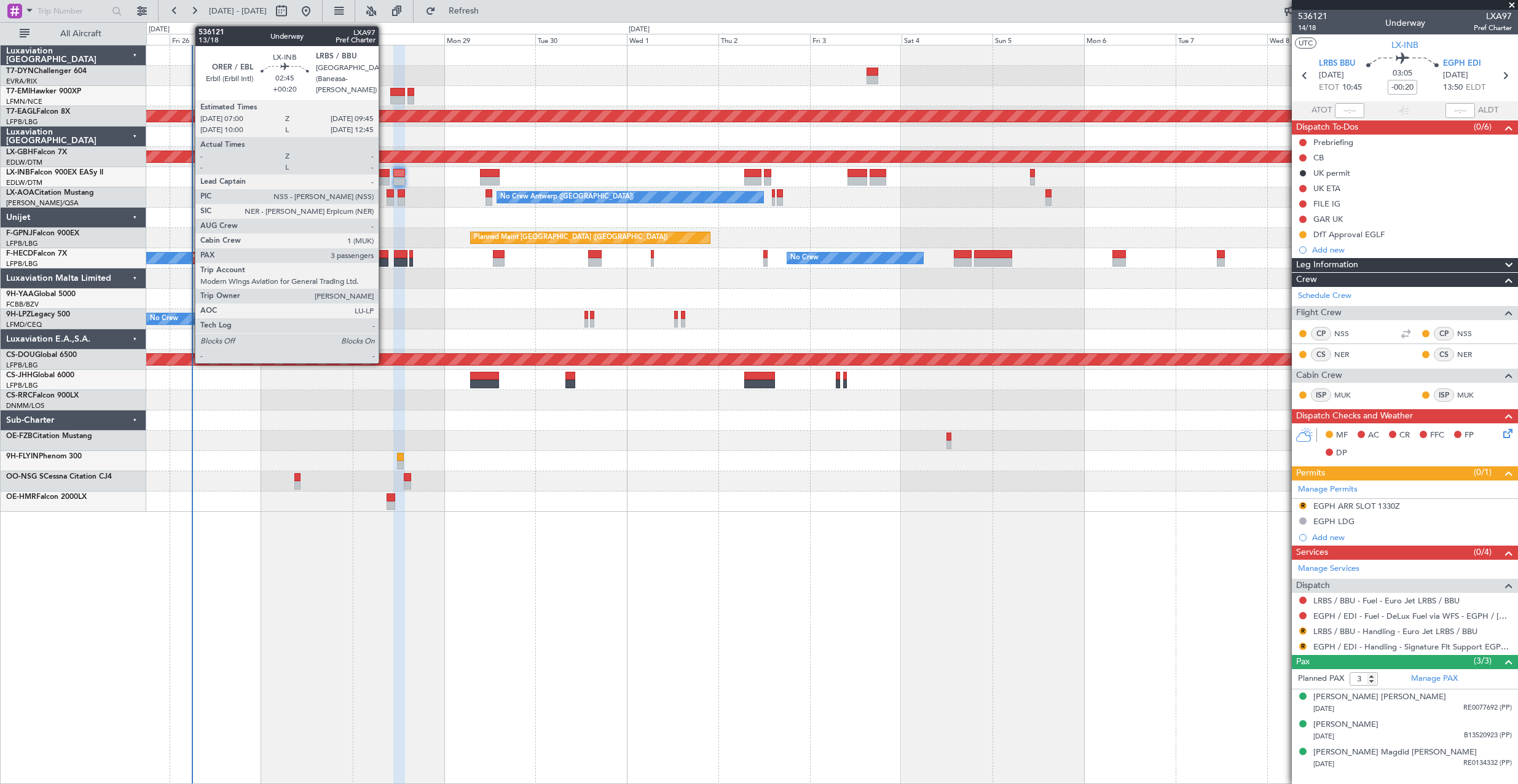
click at [384, 174] on div at bounding box center [384, 172] width 11 height 8
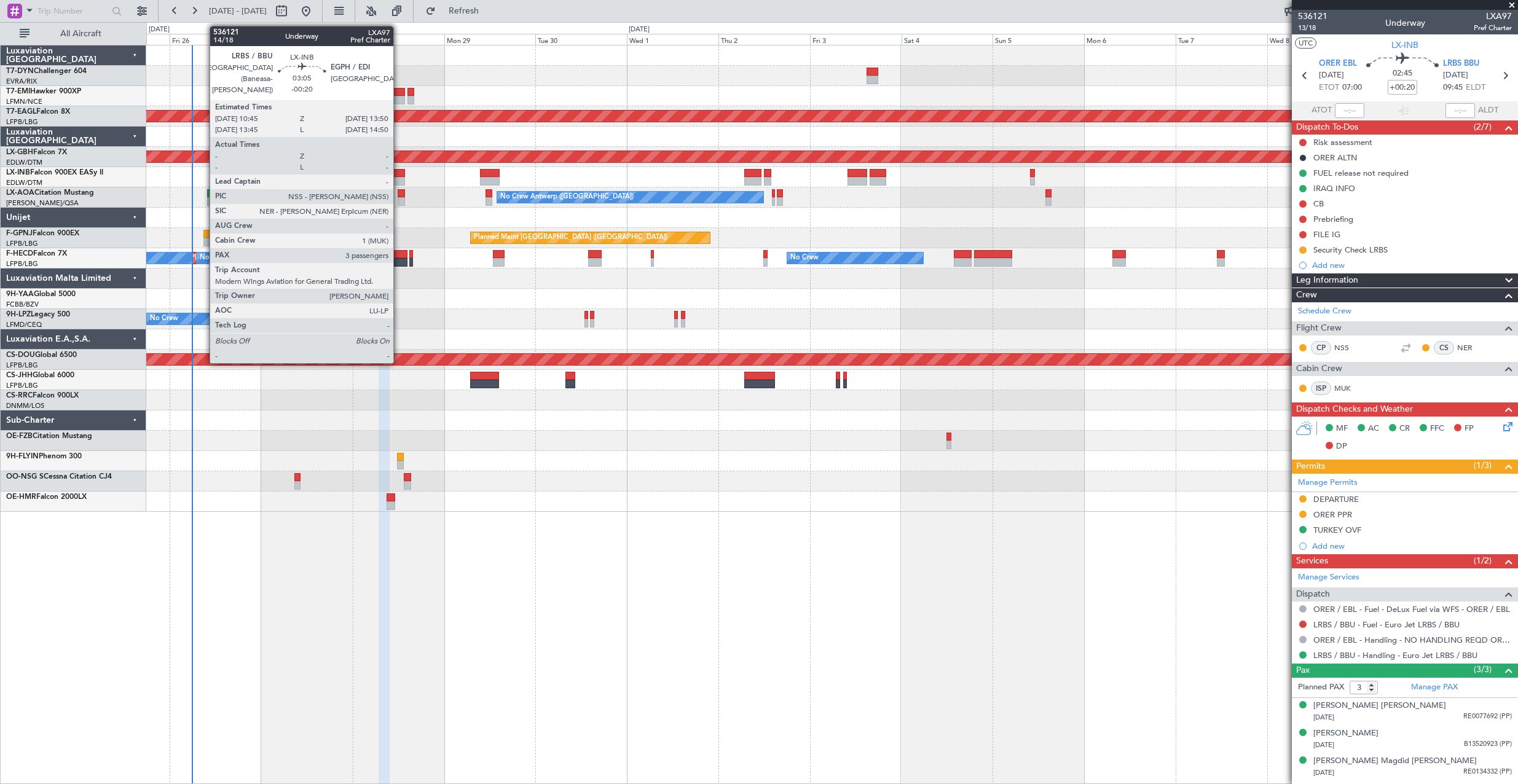
click at [399, 173] on div at bounding box center [399, 172] width 12 height 8
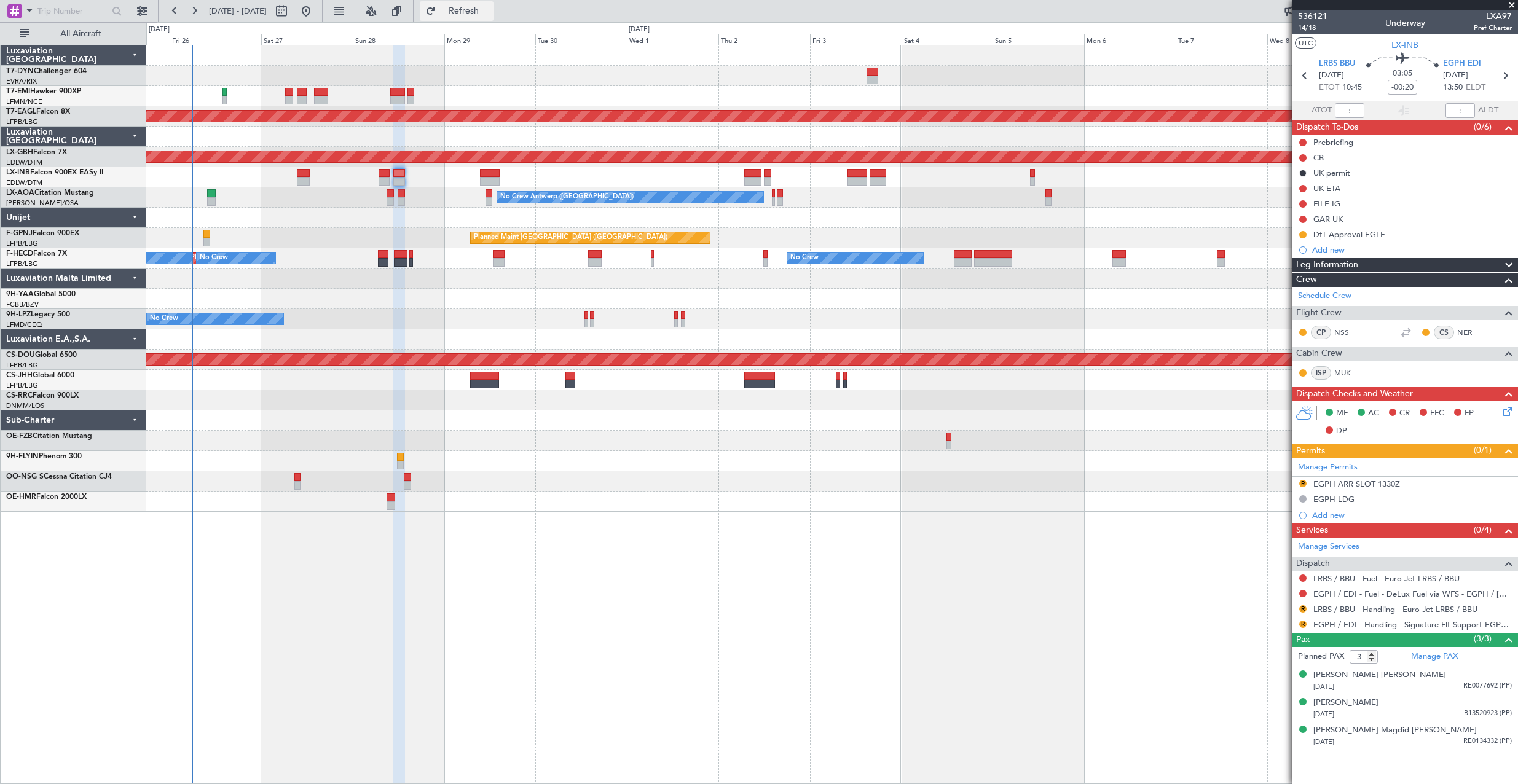
click at [490, 7] on span "Refresh" at bounding box center [464, 10] width 52 height 8
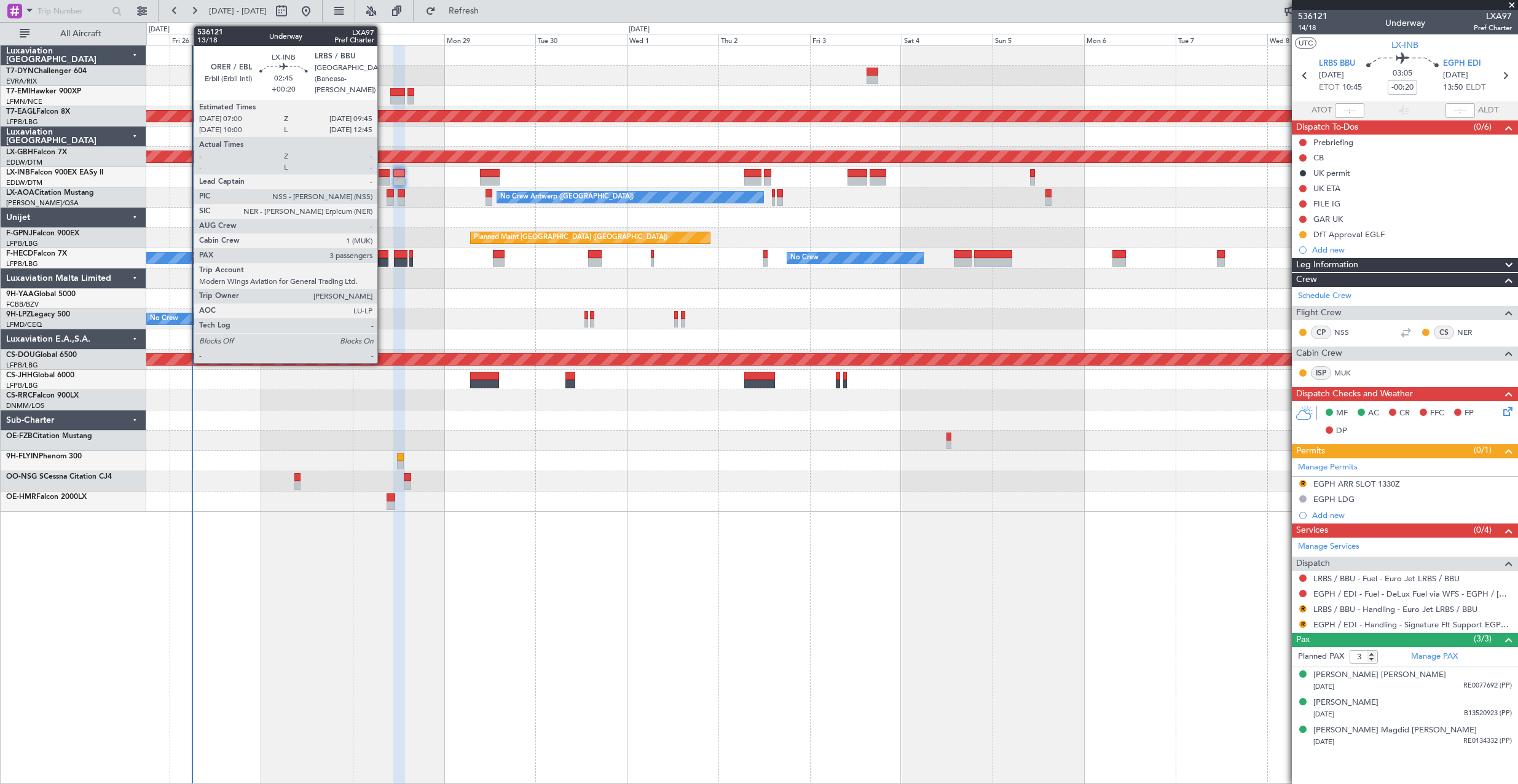
click at [382, 172] on div at bounding box center [384, 172] width 11 height 8
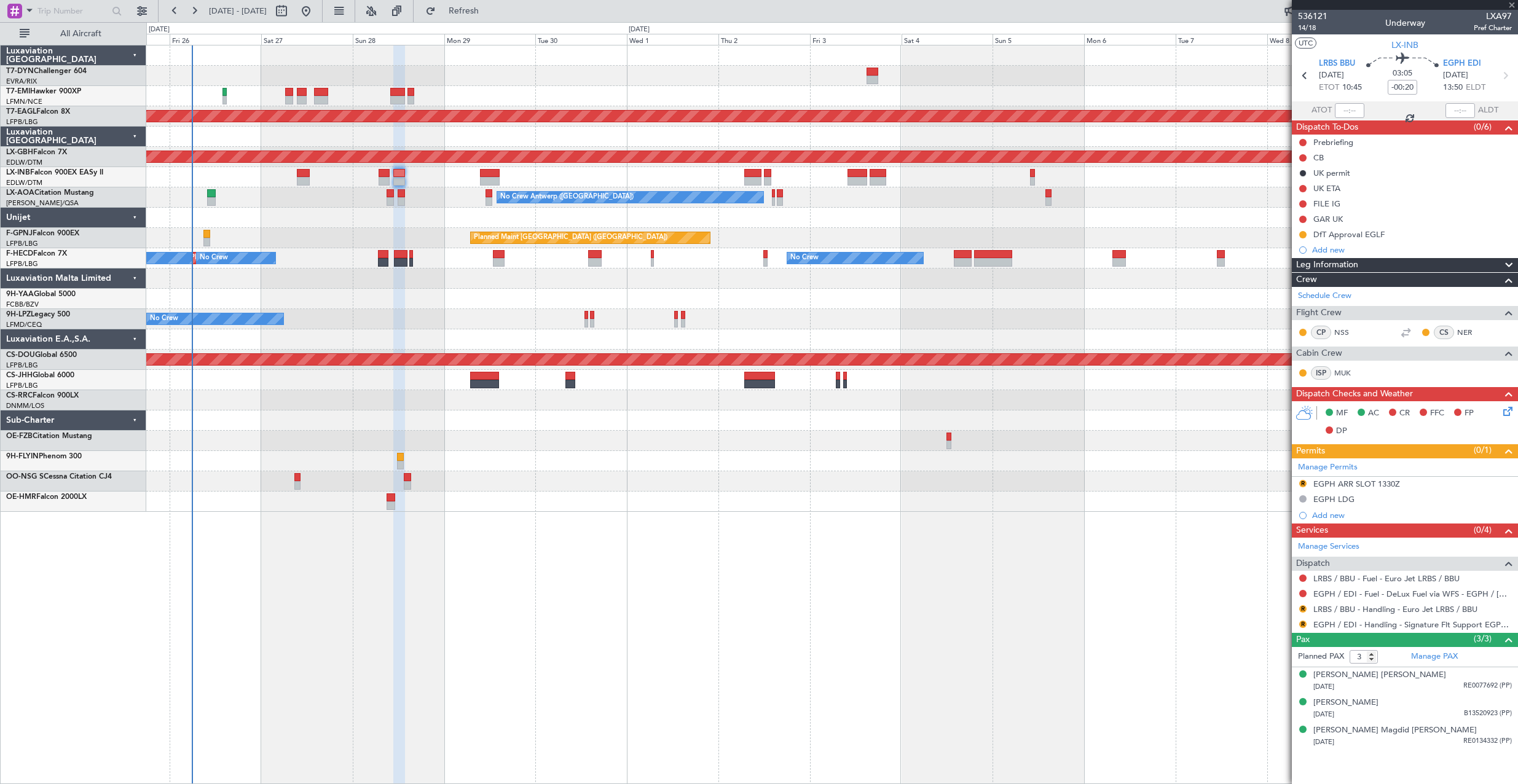
type input "+00:20"
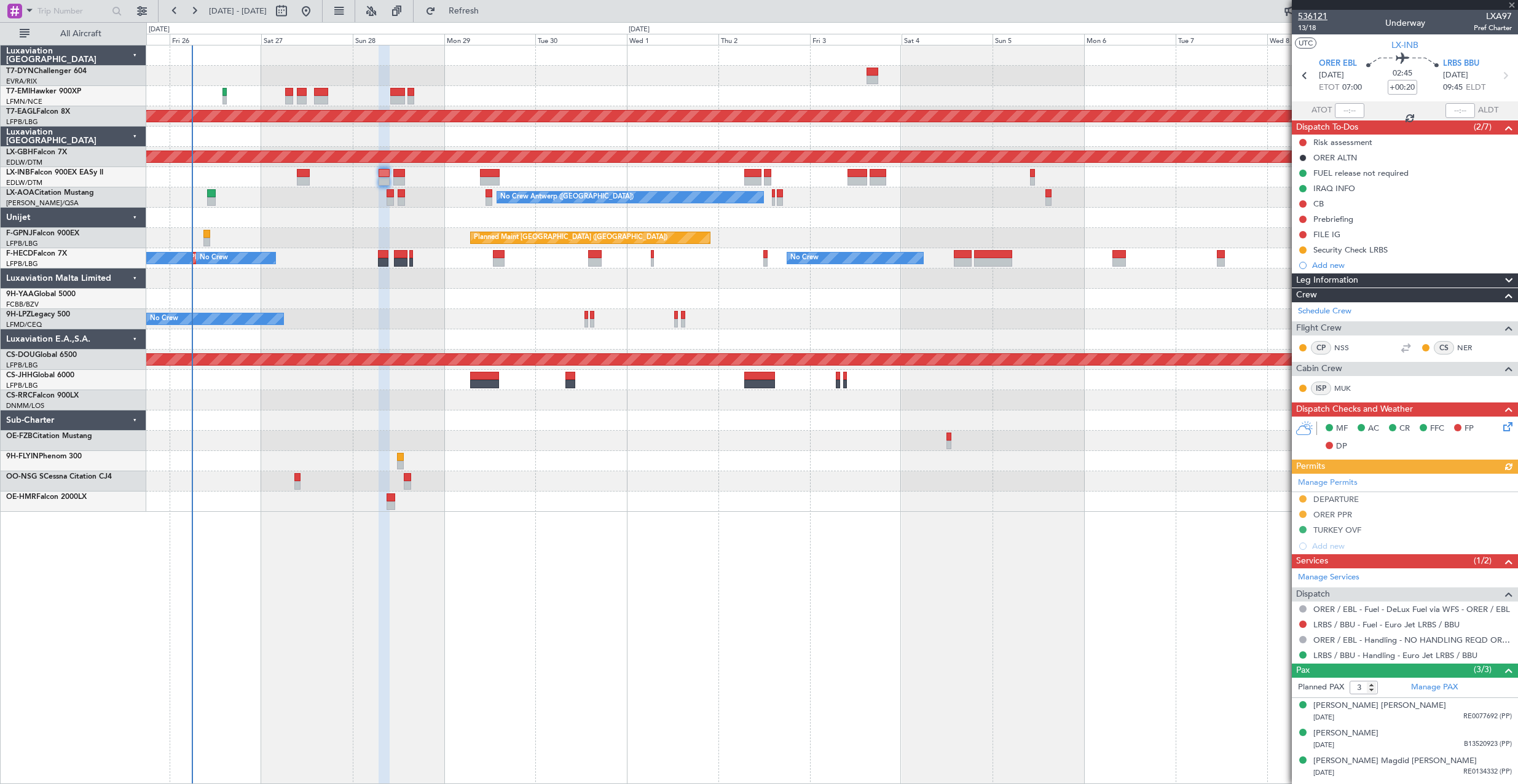
click at [1304, 18] on span "536121" at bounding box center [1312, 16] width 29 height 13
click at [291, 7] on button at bounding box center [281, 11] width 20 height 19
select select "9"
select select "2025"
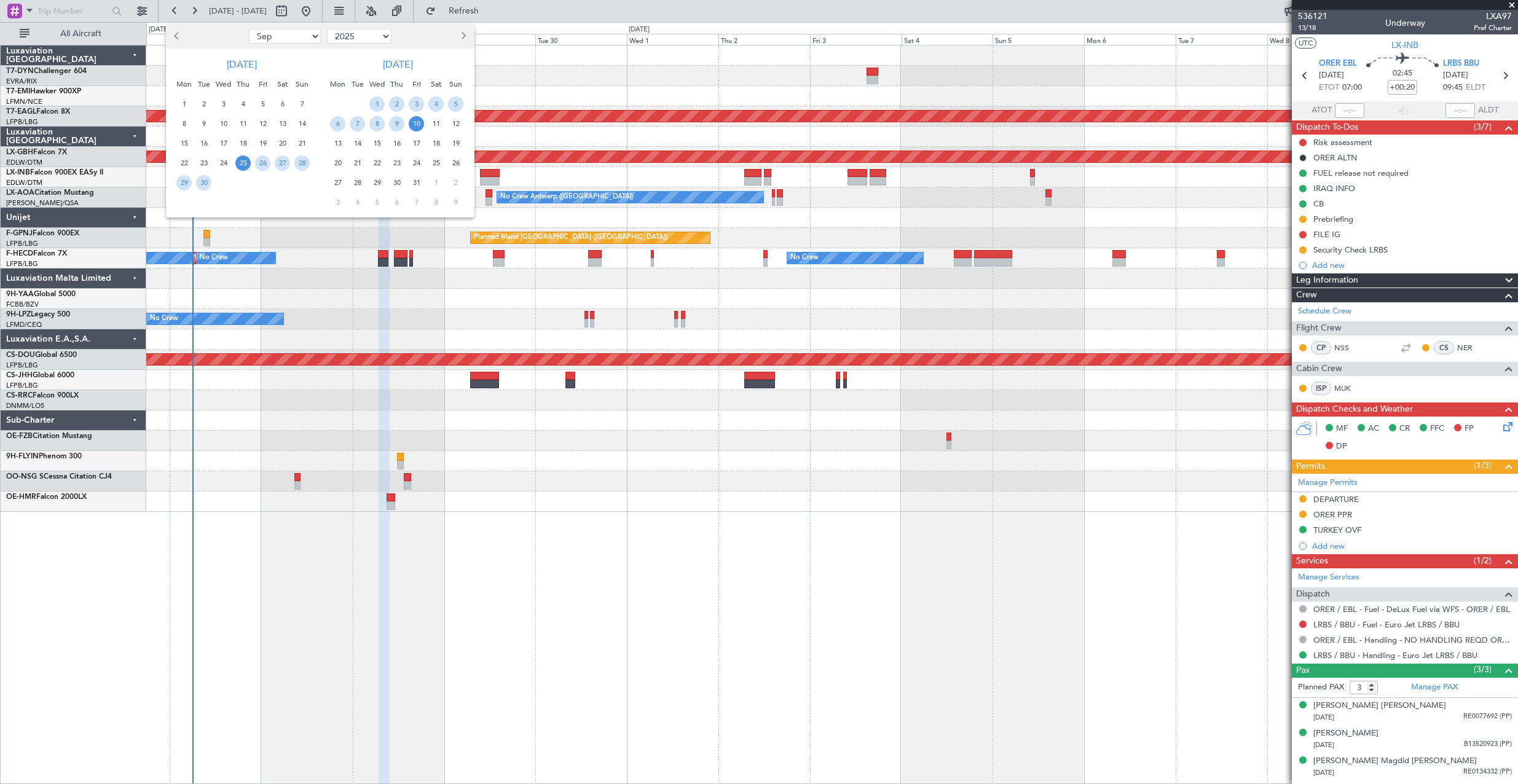
click at [464, 39] on button "Next month" at bounding box center [463, 36] width 14 height 19
click at [373, 145] on span "12" at bounding box center [376, 143] width 15 height 15
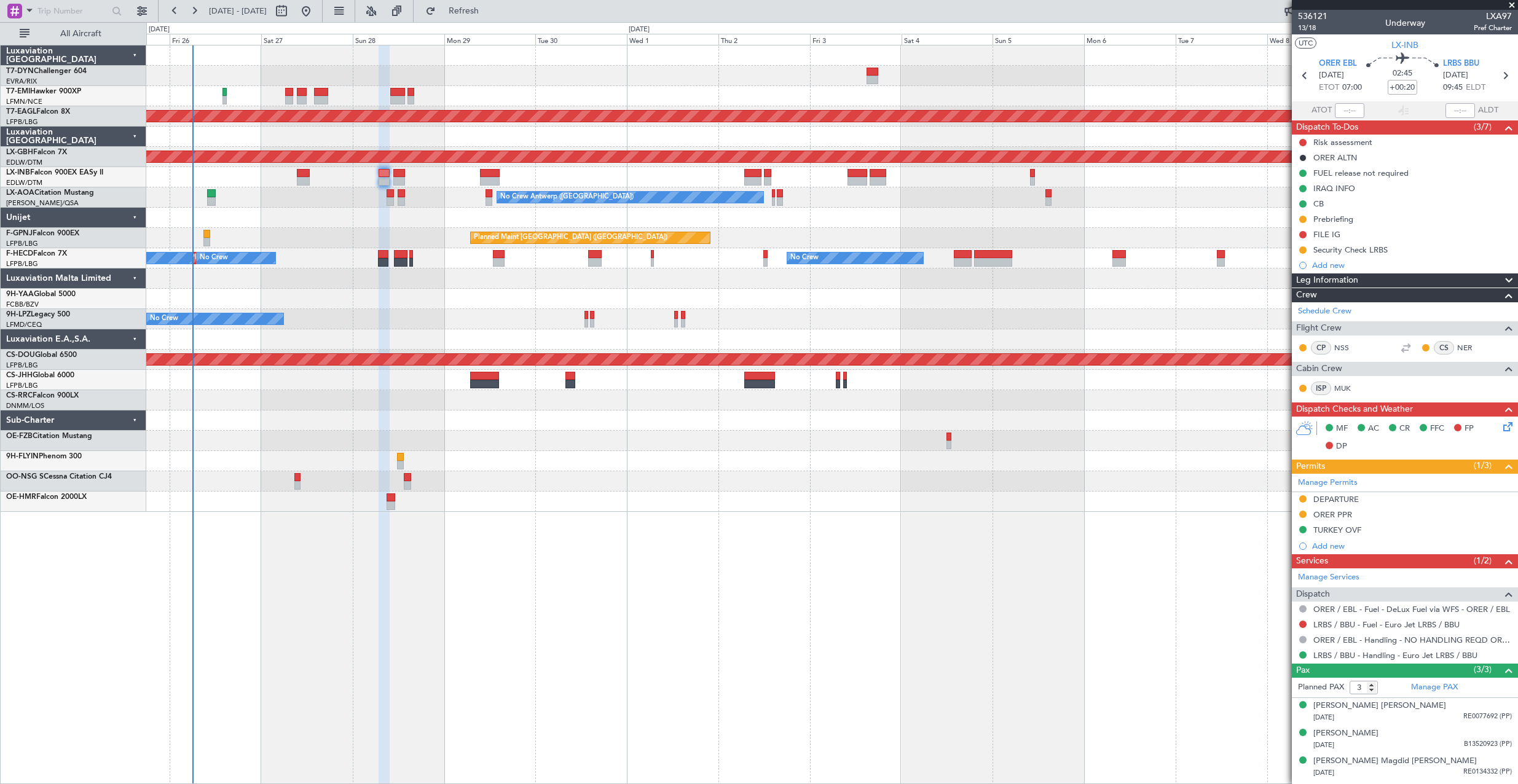
select select "11"
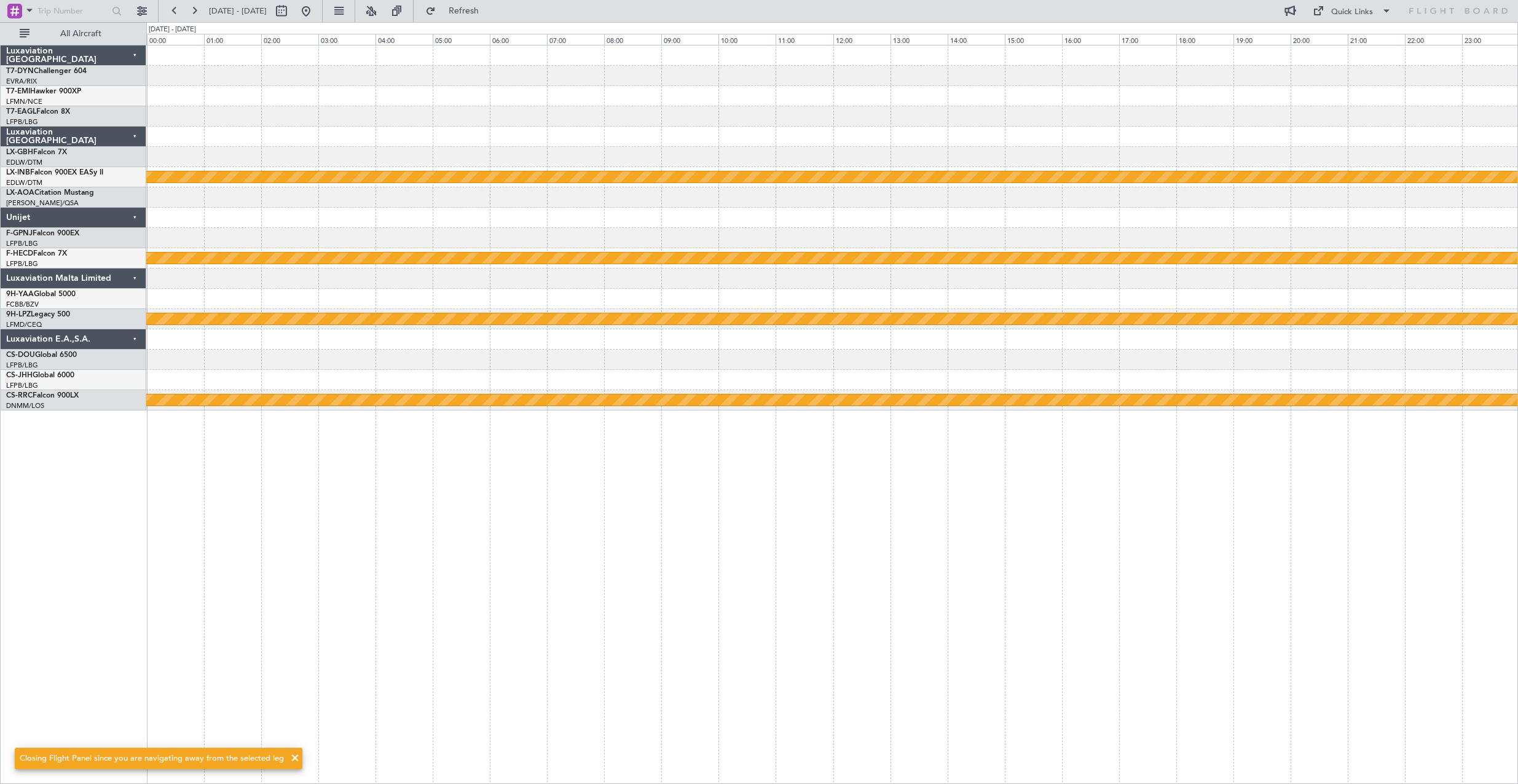
click at [550, 223] on div at bounding box center [832, 217] width 1371 height 20
click at [459, 82] on div at bounding box center [832, 76] width 1371 height 20
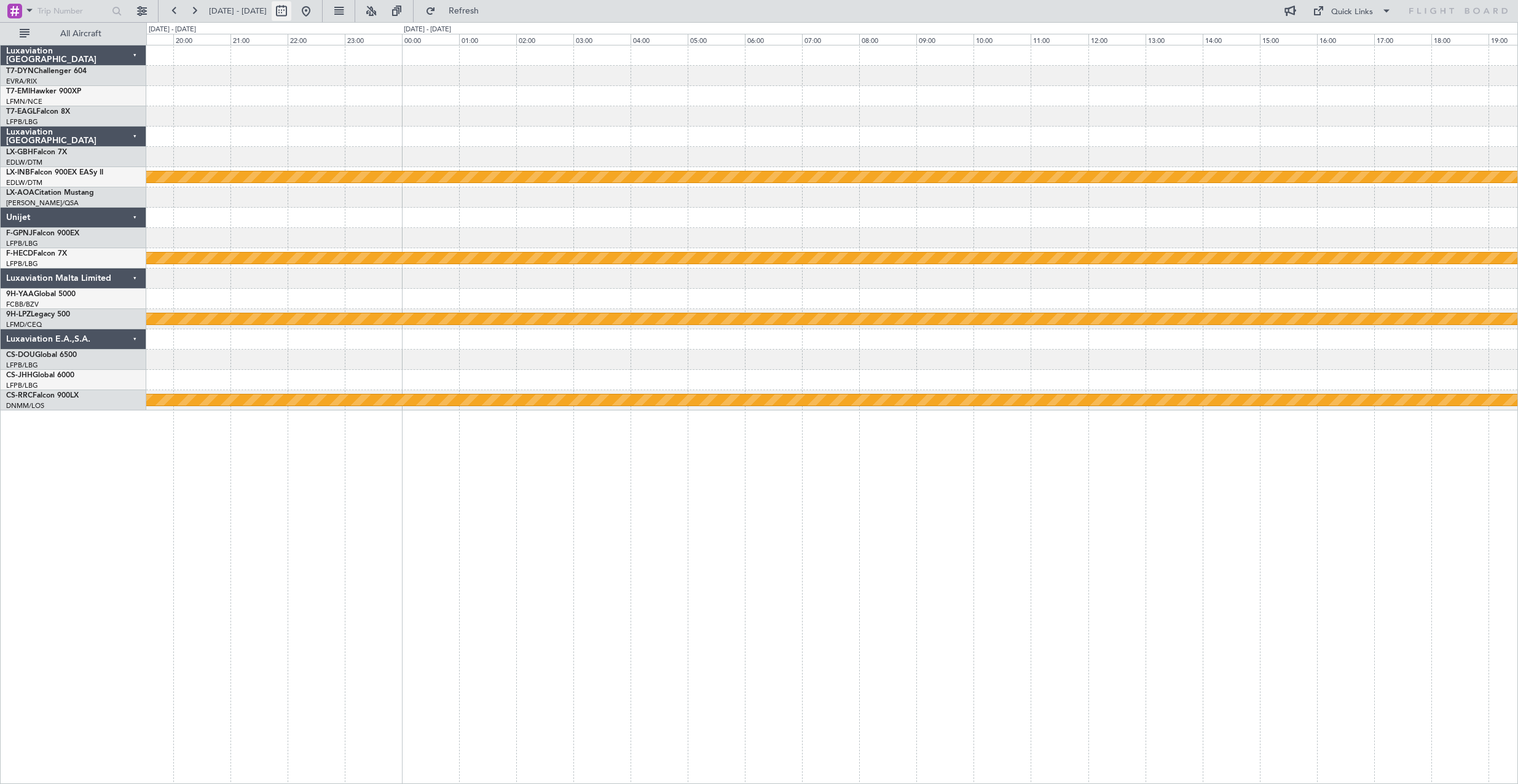
click at [291, 7] on button at bounding box center [281, 11] width 20 height 19
select select "11"
select select "2025"
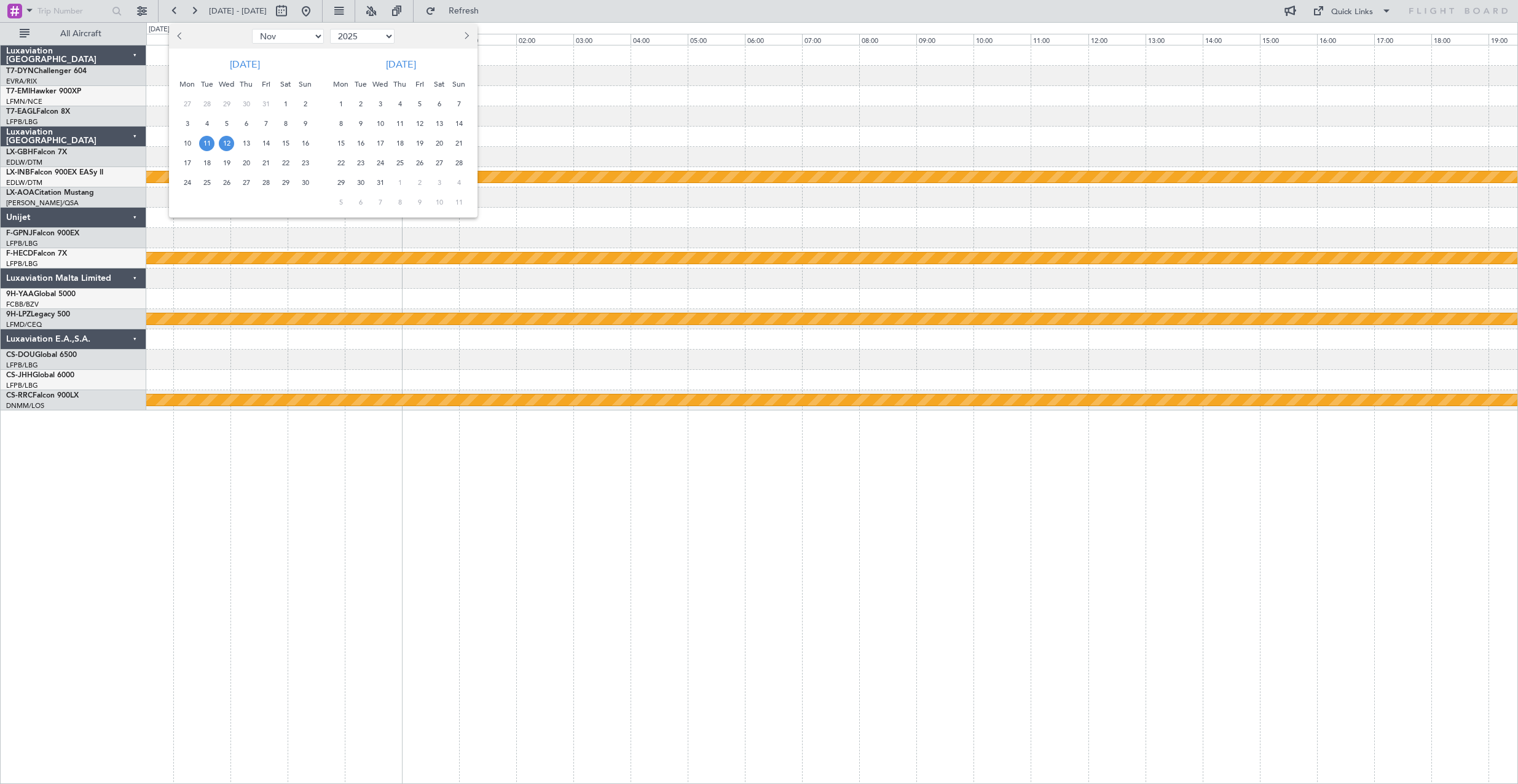
click at [179, 31] on button "Previous month" at bounding box center [181, 36] width 14 height 19
select select "10"
click at [310, 123] on span "12" at bounding box center [305, 124] width 15 height 15
click at [308, 123] on span "12" at bounding box center [305, 124] width 15 height 15
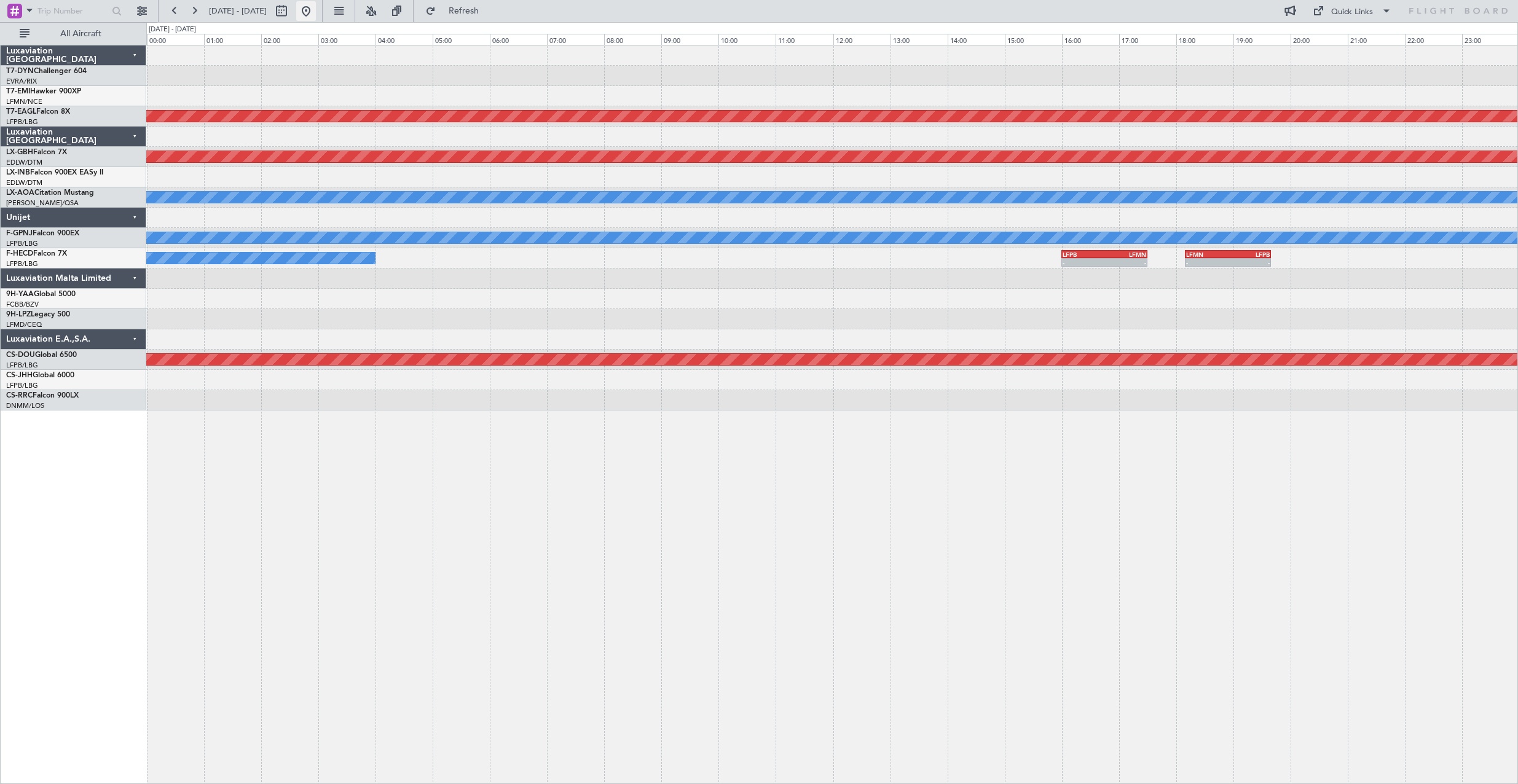
click at [316, 10] on button at bounding box center [306, 11] width 20 height 19
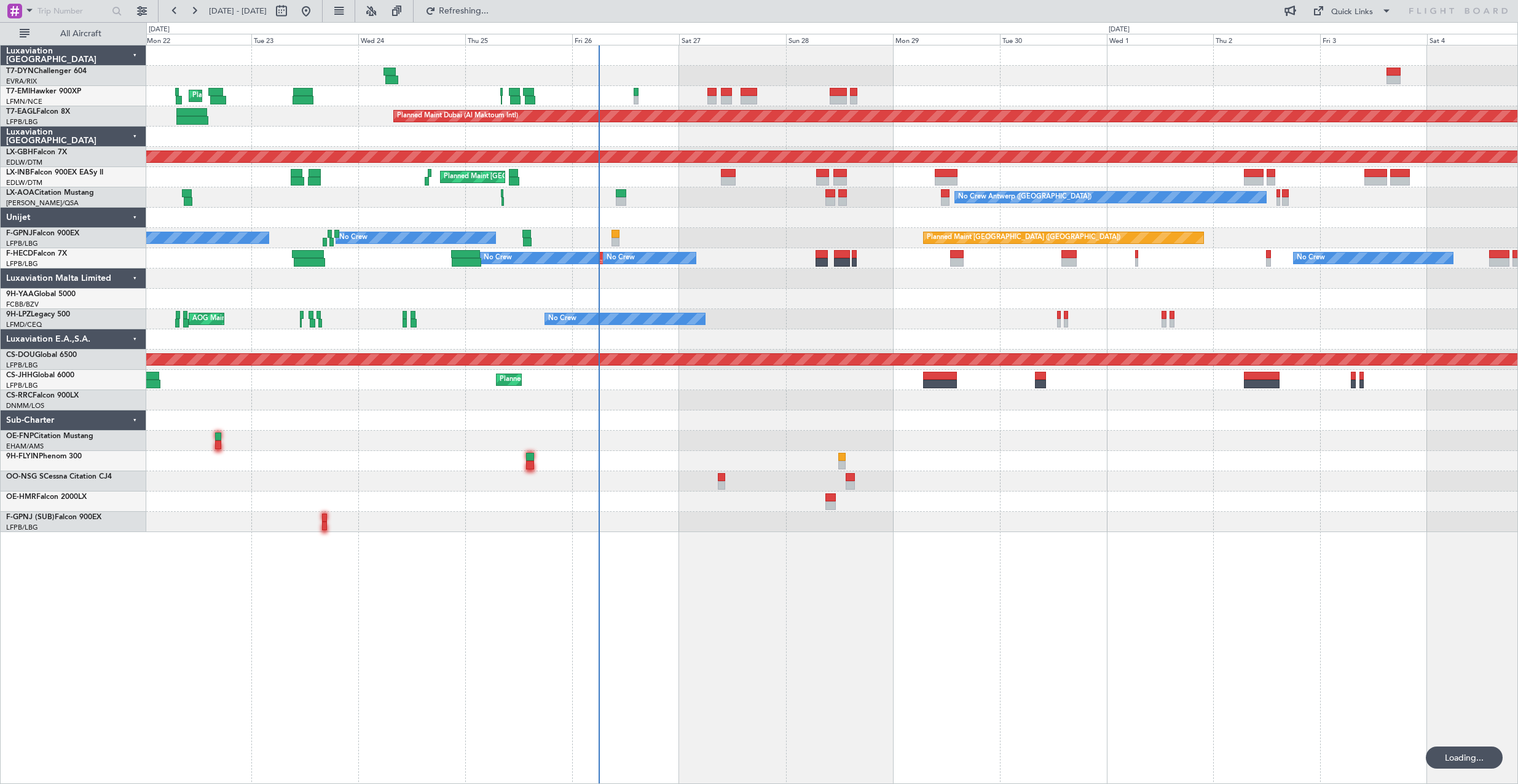
click at [1121, 421] on div "Planned Maint Zurich Planned Maint Dubai (Al Maktoum Intl) Unplanned Maint Pari…" at bounding box center [832, 289] width 1371 height 486
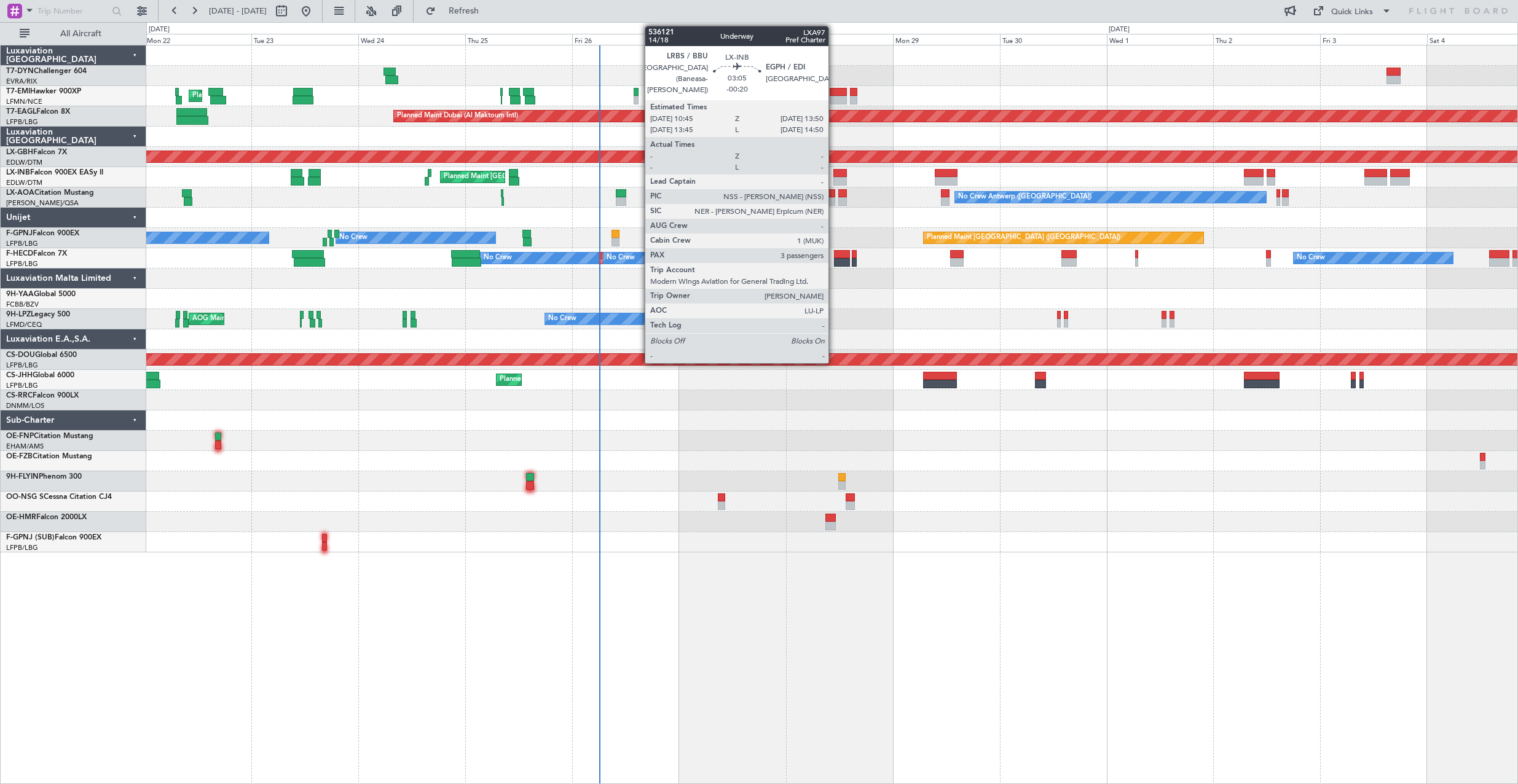
click at [834, 179] on div at bounding box center [840, 181] width 14 height 8
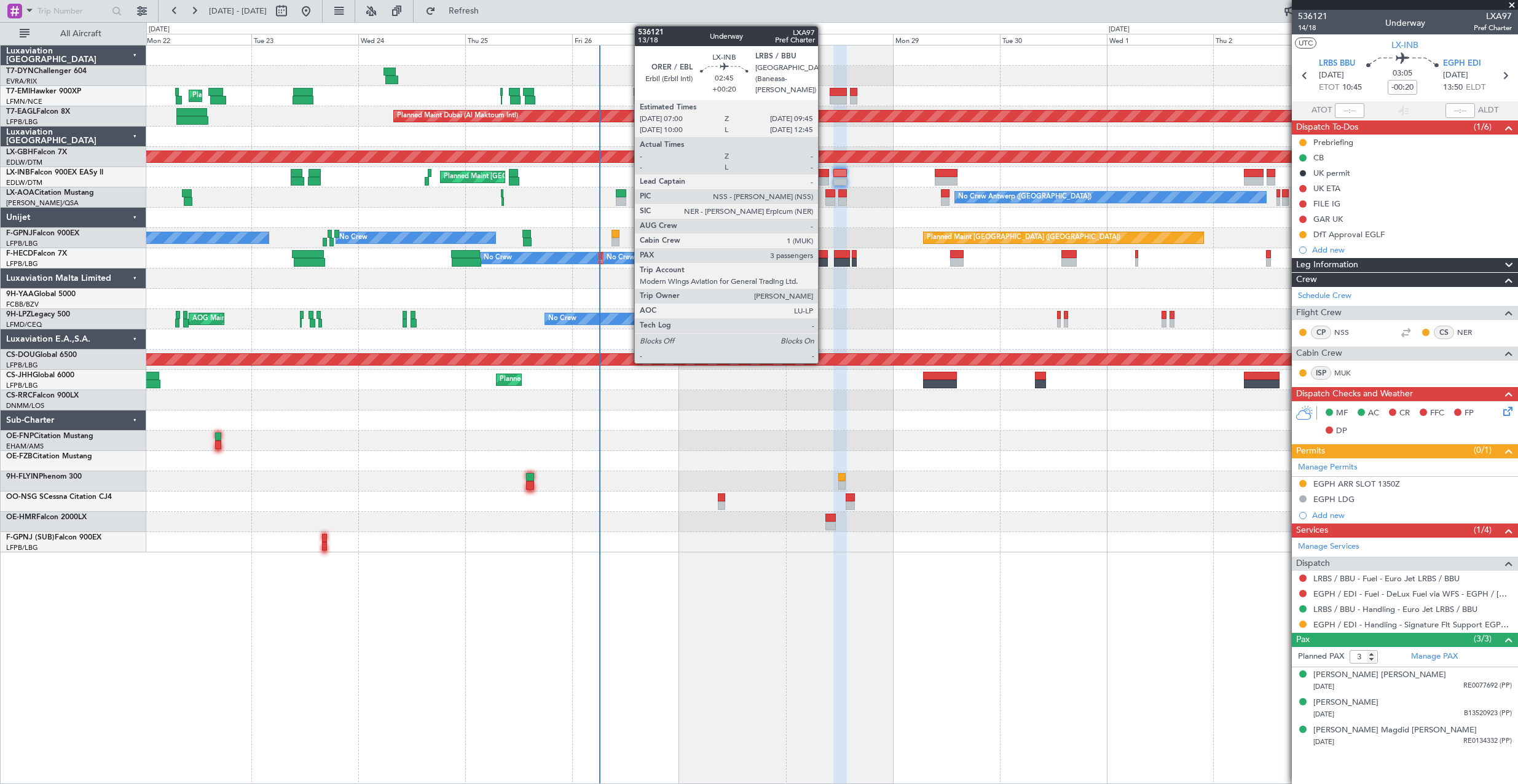
click at [824, 171] on div at bounding box center [822, 172] width 12 height 8
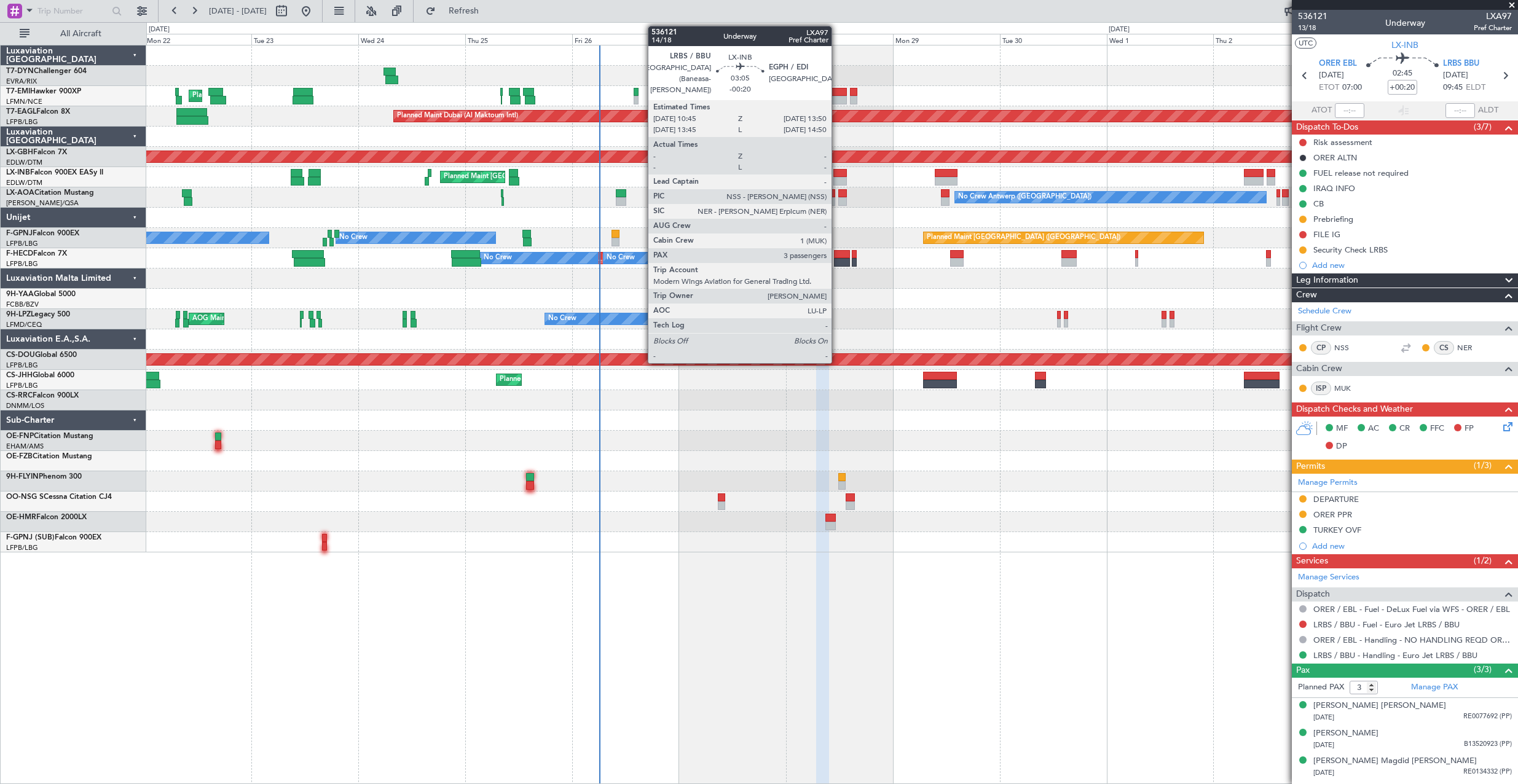
click at [837, 177] on div at bounding box center [840, 181] width 14 height 8
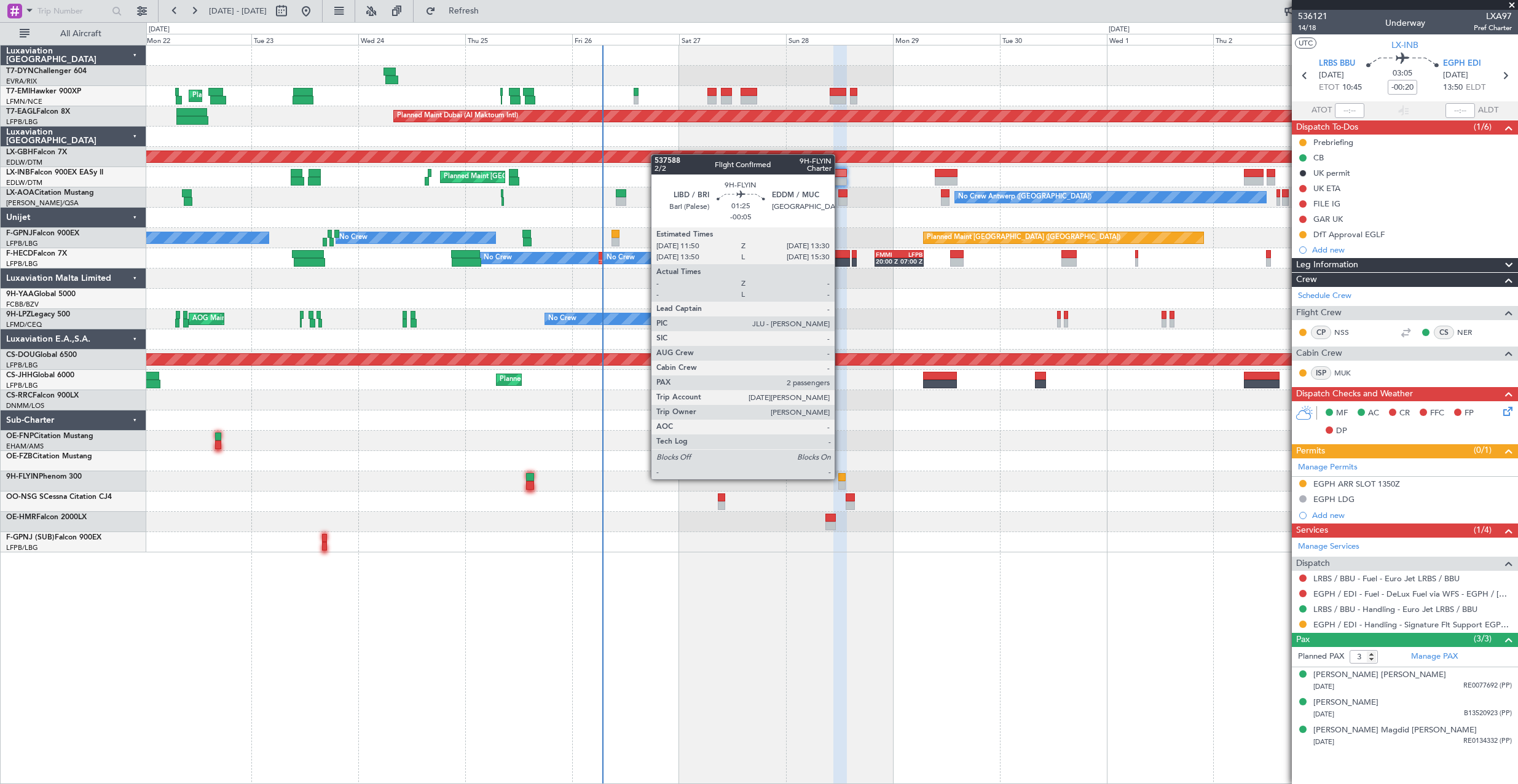
click at [840, 477] on div at bounding box center [842, 477] width 8 height 8
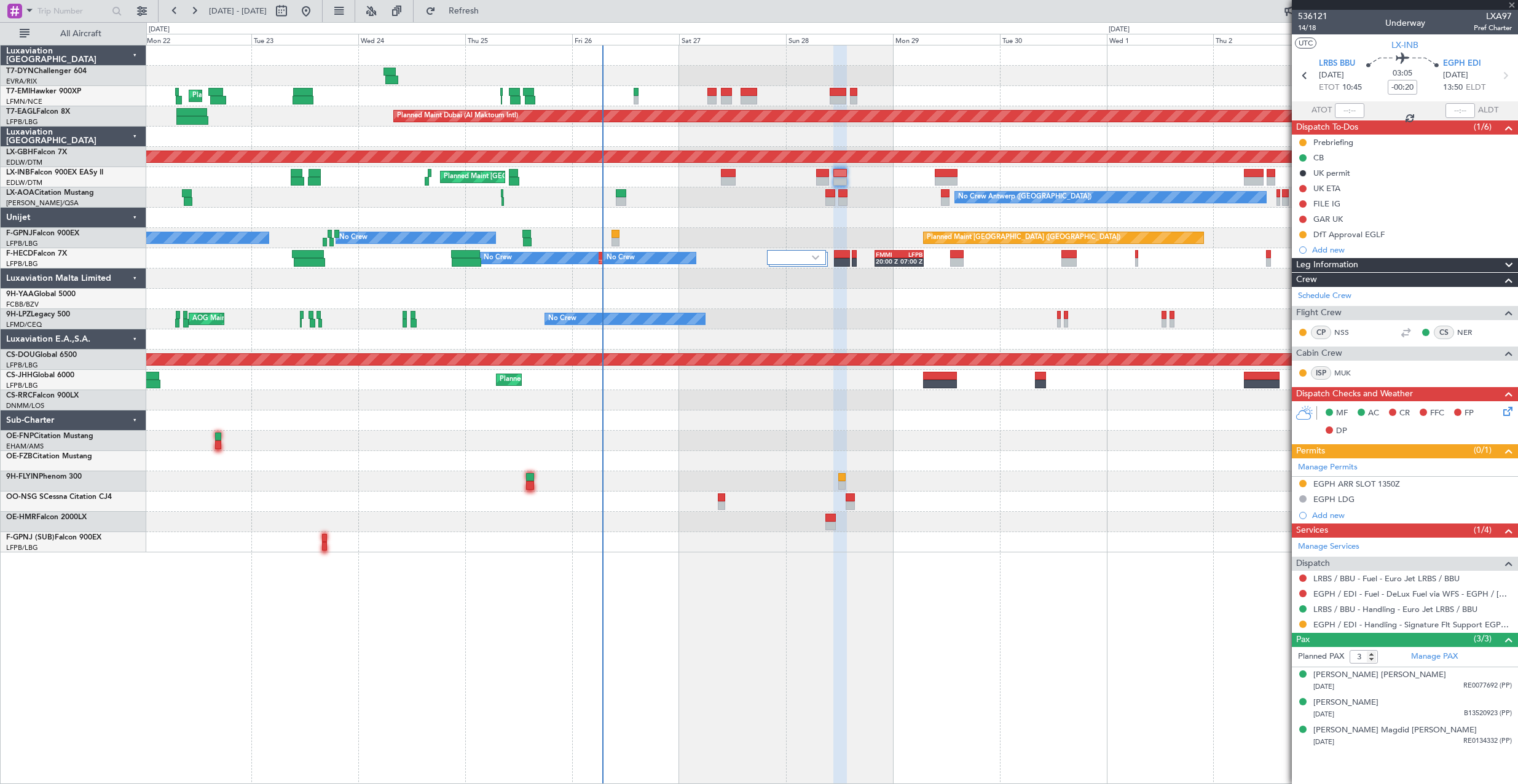
type input "-00:05"
type input "2"
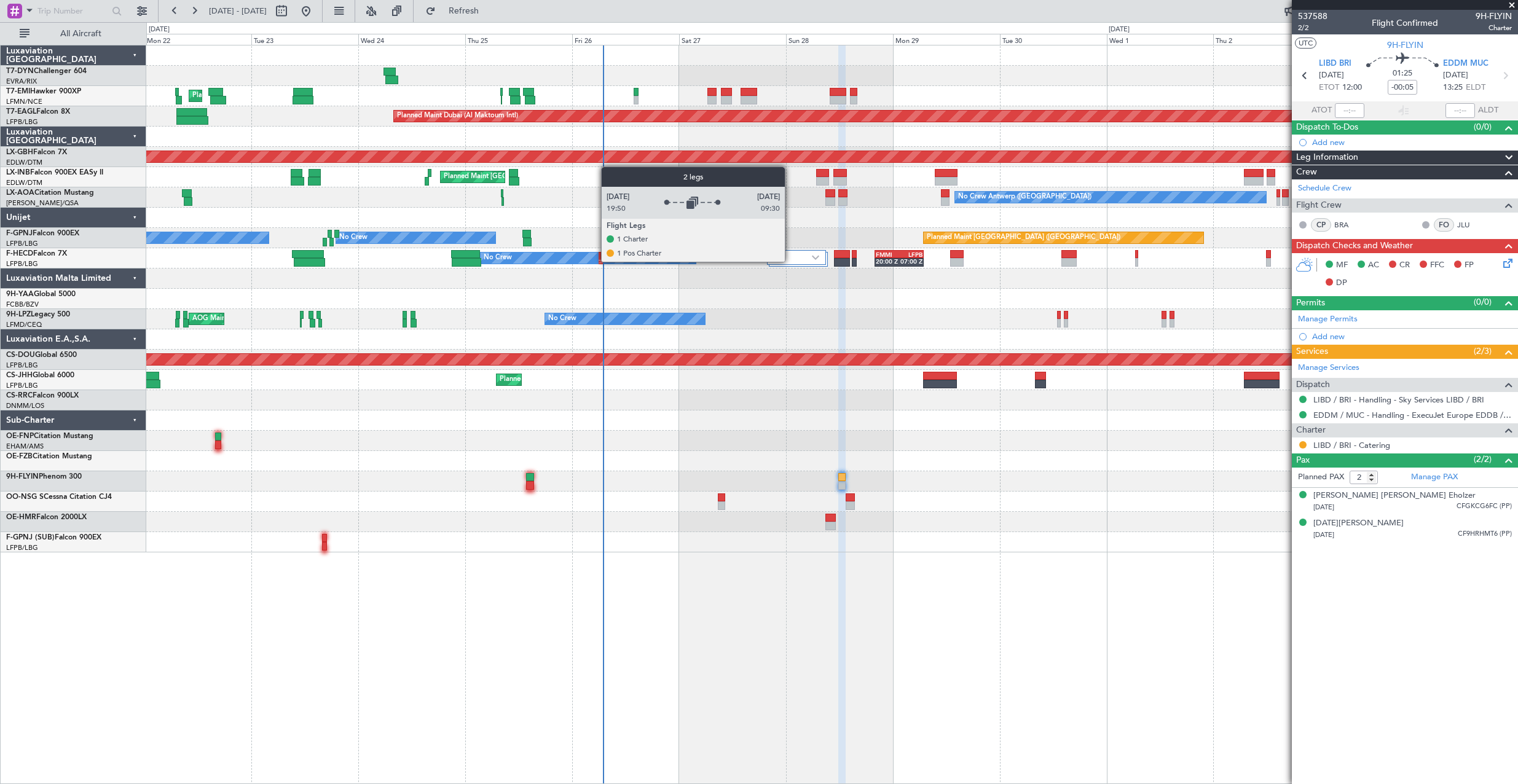
click at [791, 261] on div at bounding box center [796, 257] width 59 height 15
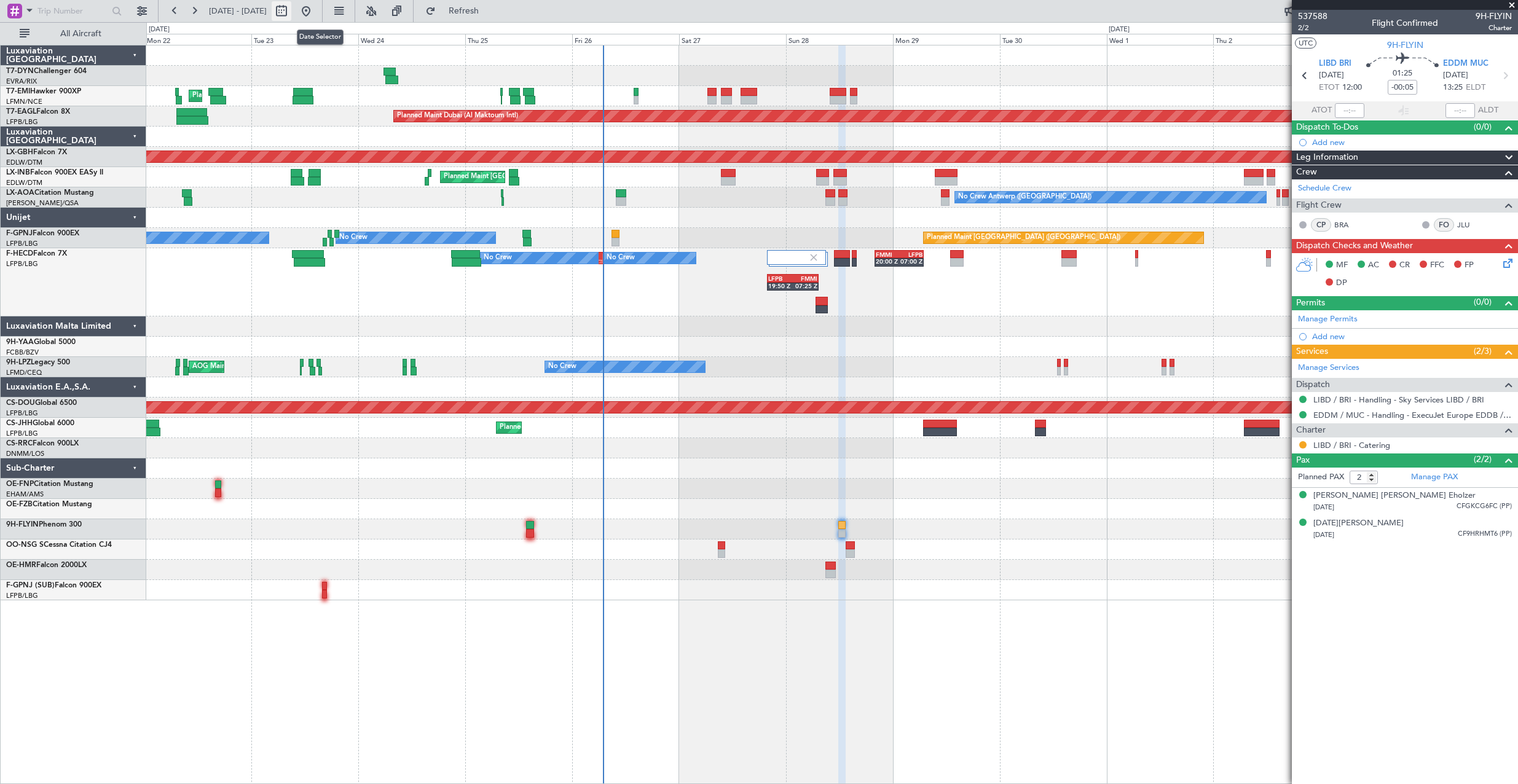
click at [291, 14] on button at bounding box center [281, 11] width 20 height 19
select select "9"
select select "2025"
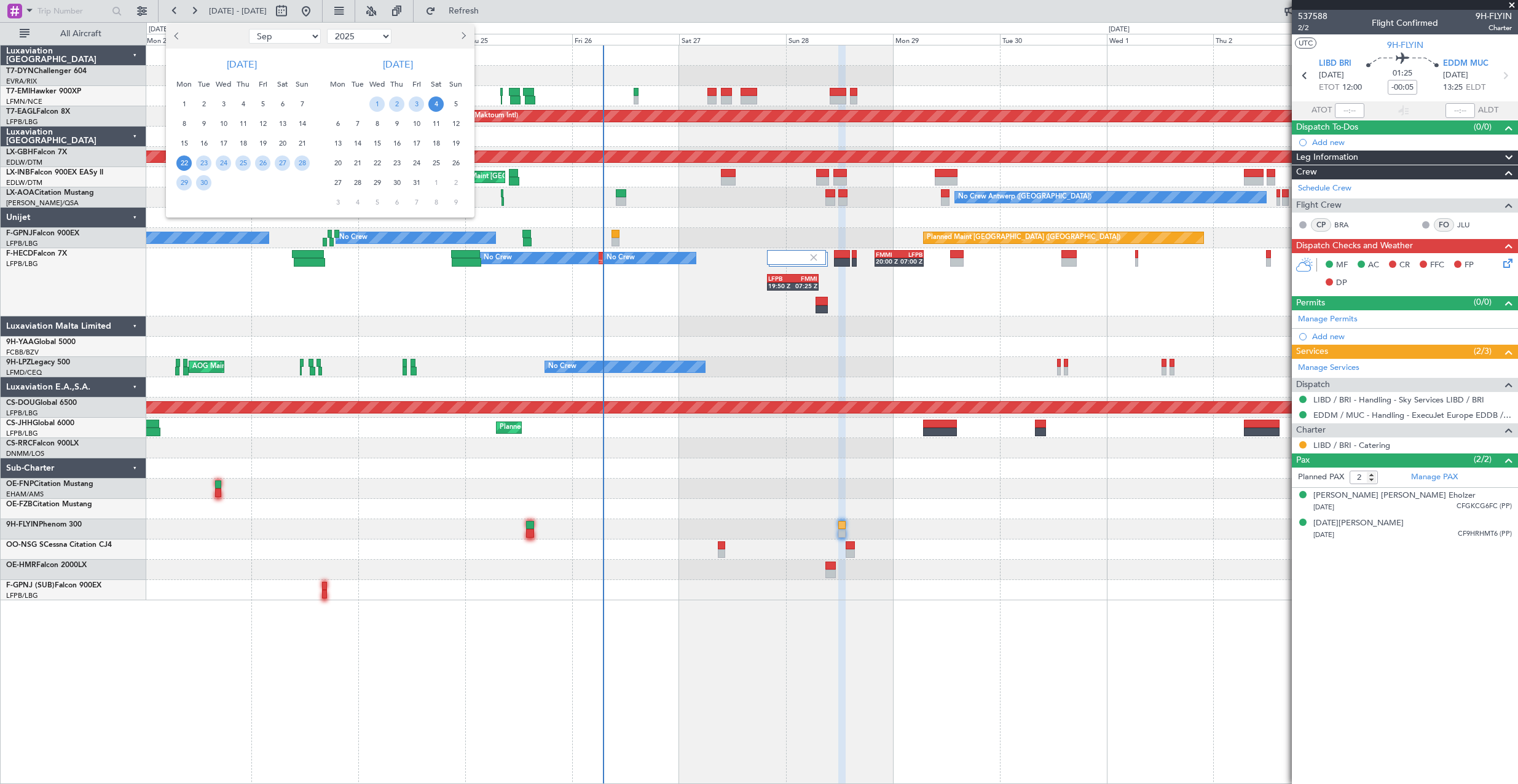
click at [460, 36] on span "Next month" at bounding box center [462, 36] width 8 height 7
select select "10"
click at [374, 145] on span "12" at bounding box center [376, 143] width 15 height 15
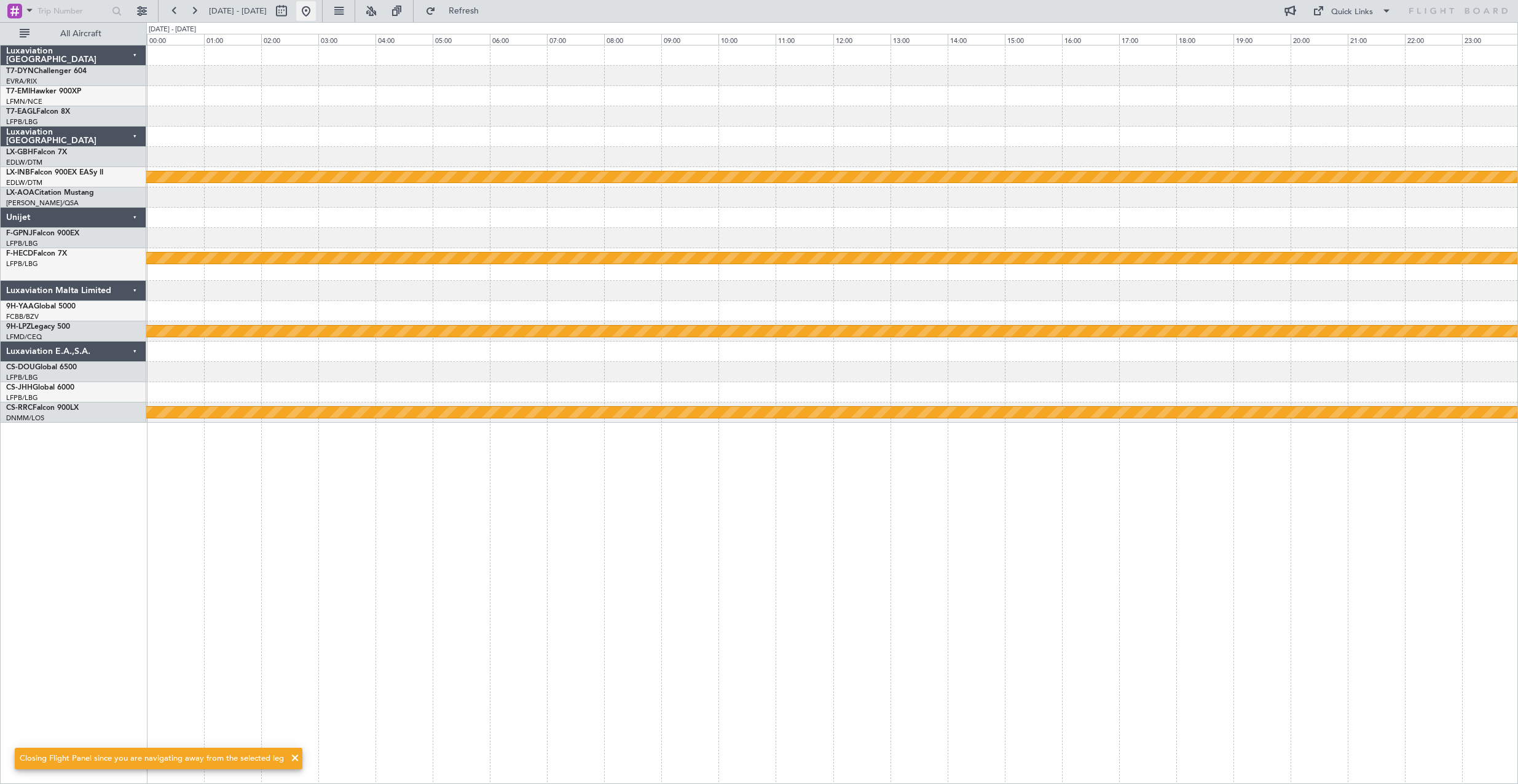
click at [316, 13] on button at bounding box center [306, 11] width 20 height 19
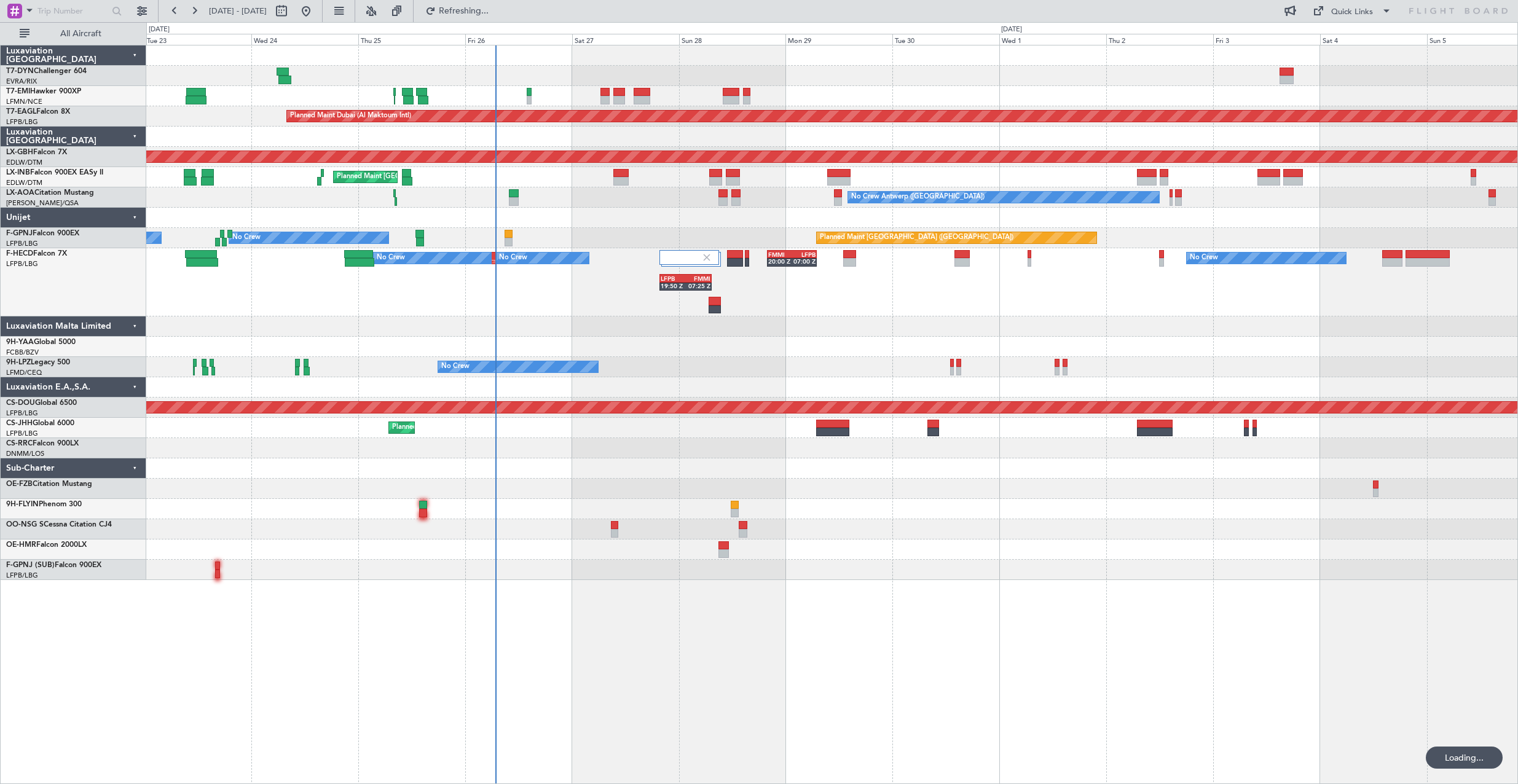
click at [980, 546] on div at bounding box center [832, 549] width 1371 height 20
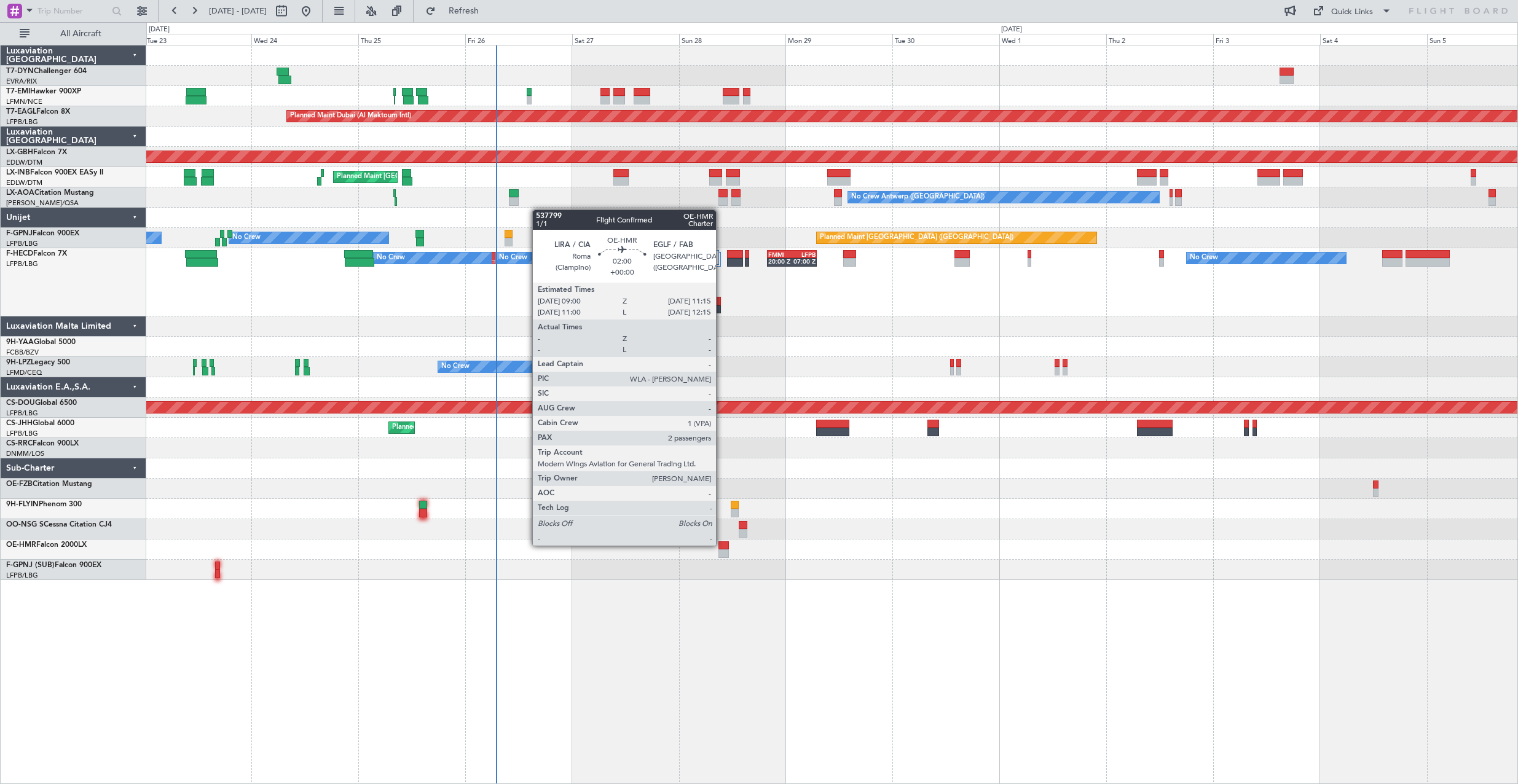
click at [722, 544] on div at bounding box center [724, 545] width 10 height 8
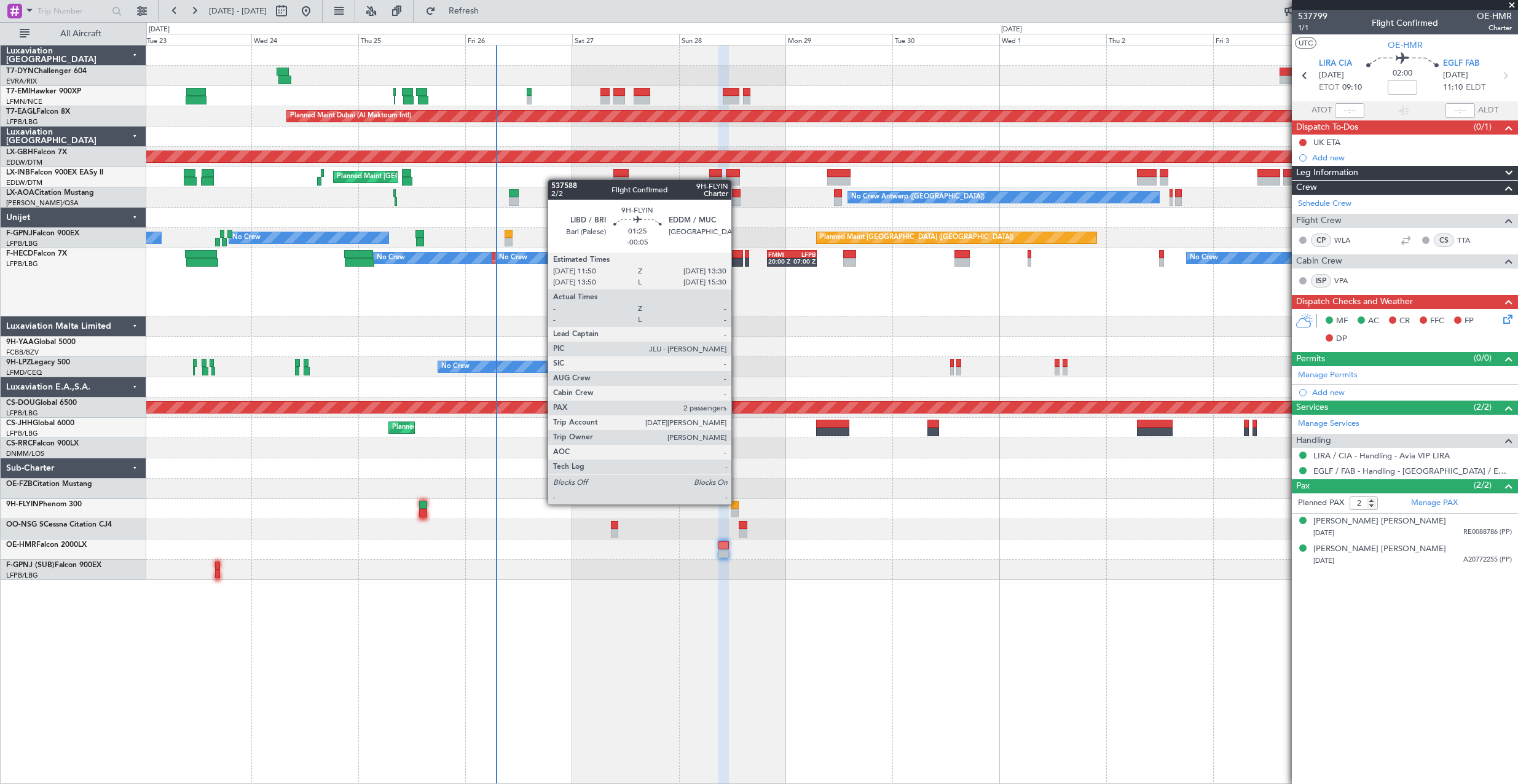
click at [736, 503] on div at bounding box center [734, 504] width 8 height 8
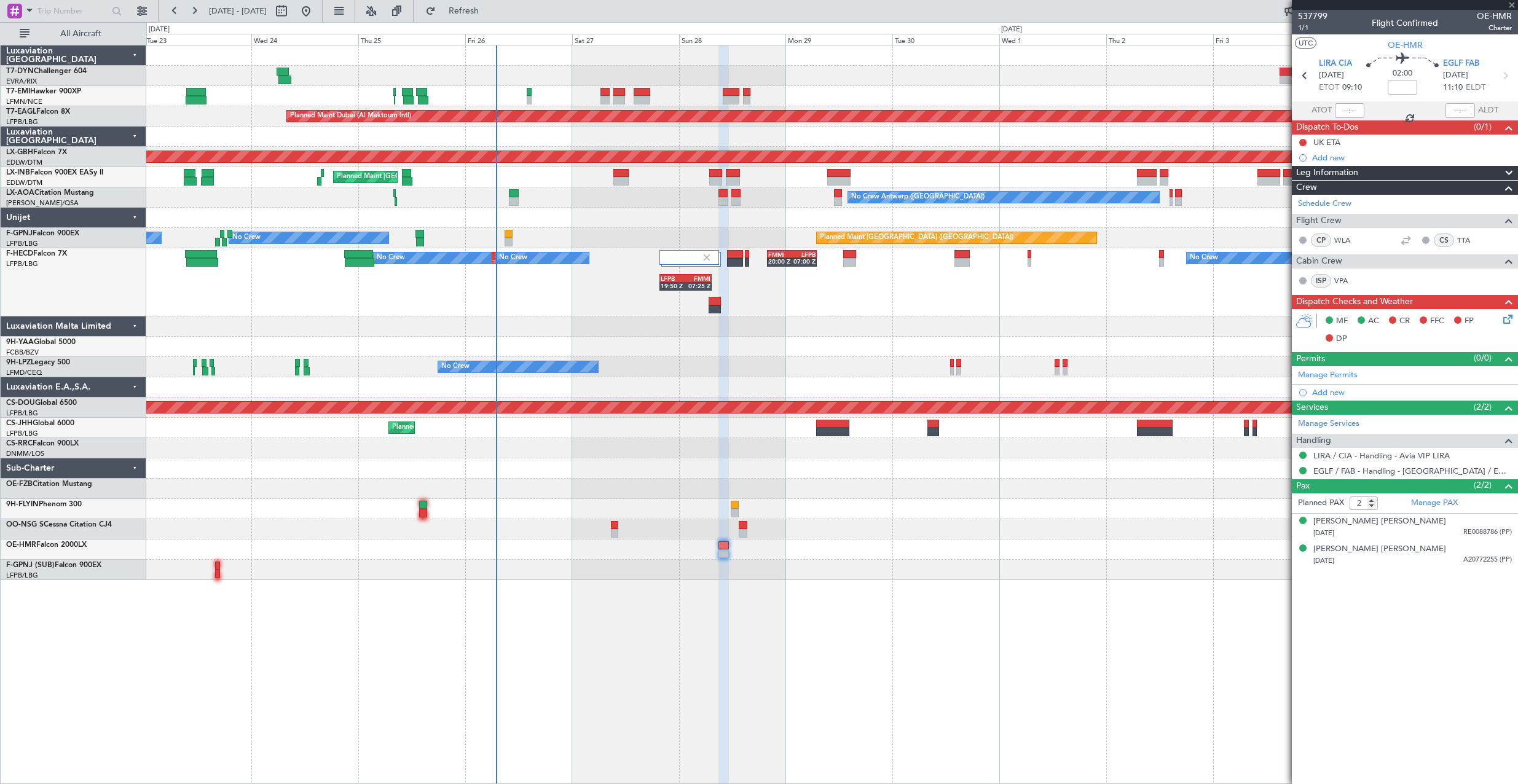
type input "-00:05"
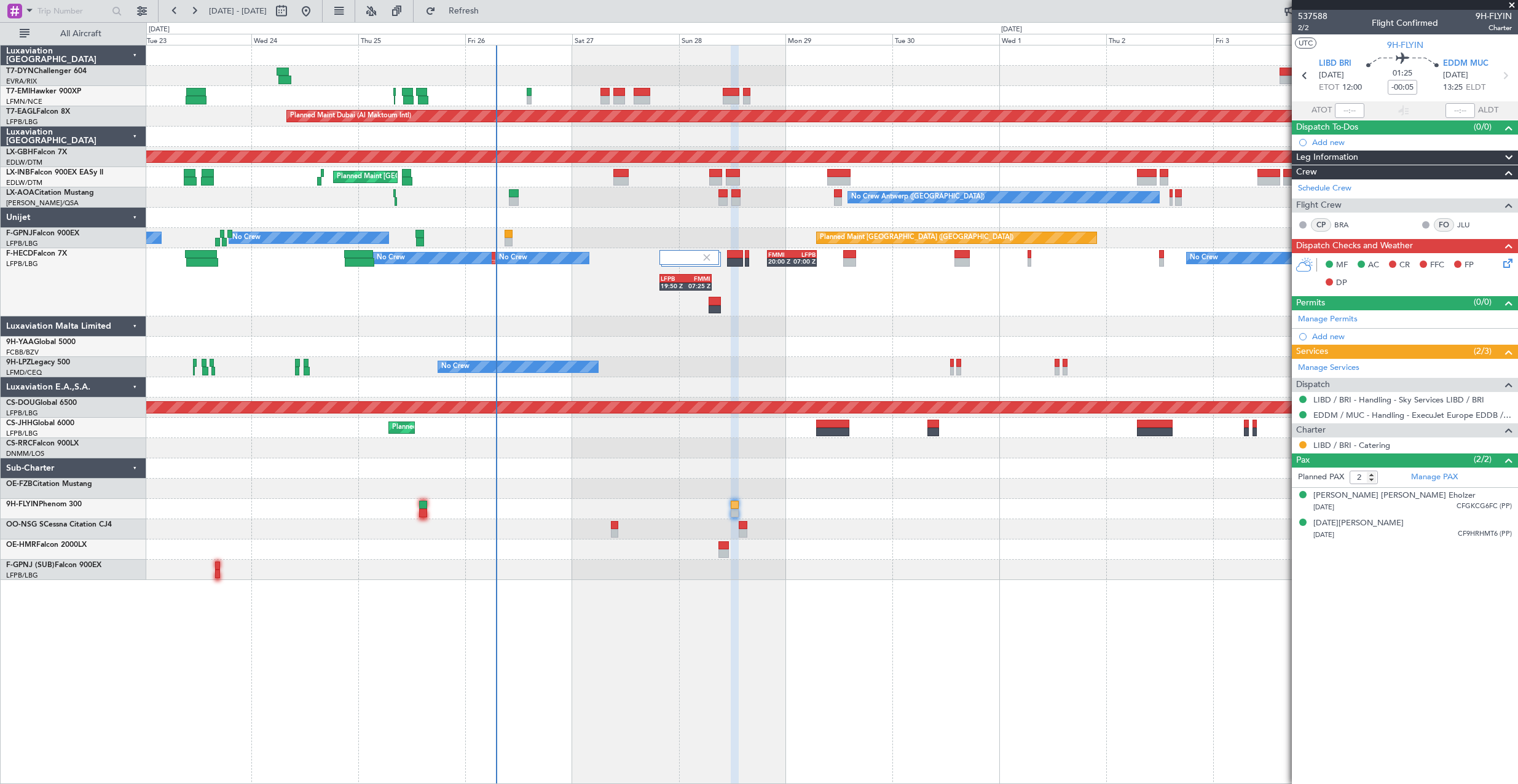
click at [418, 513] on div at bounding box center [832, 508] width 1371 height 20
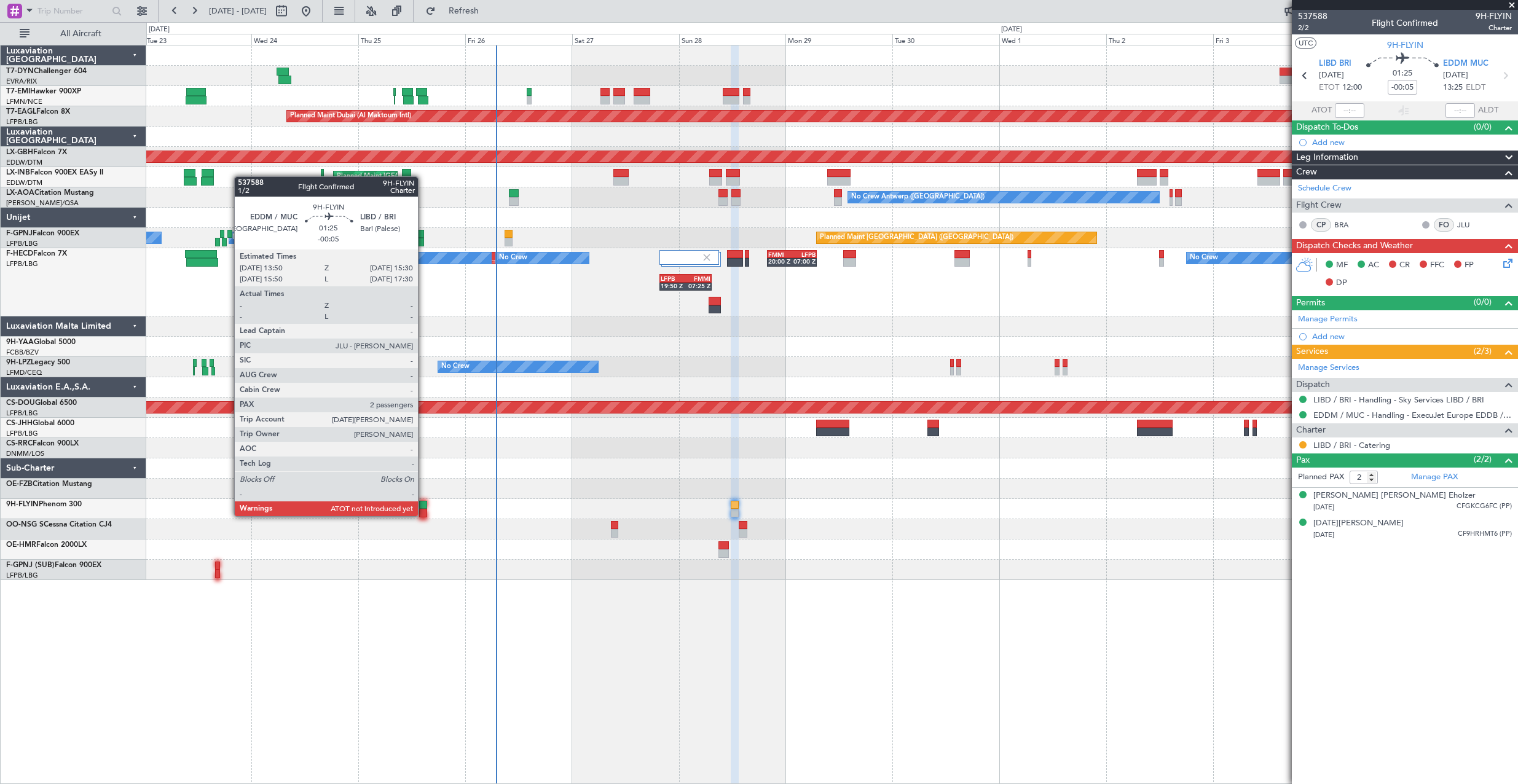
click at [424, 515] on div at bounding box center [423, 512] width 8 height 8
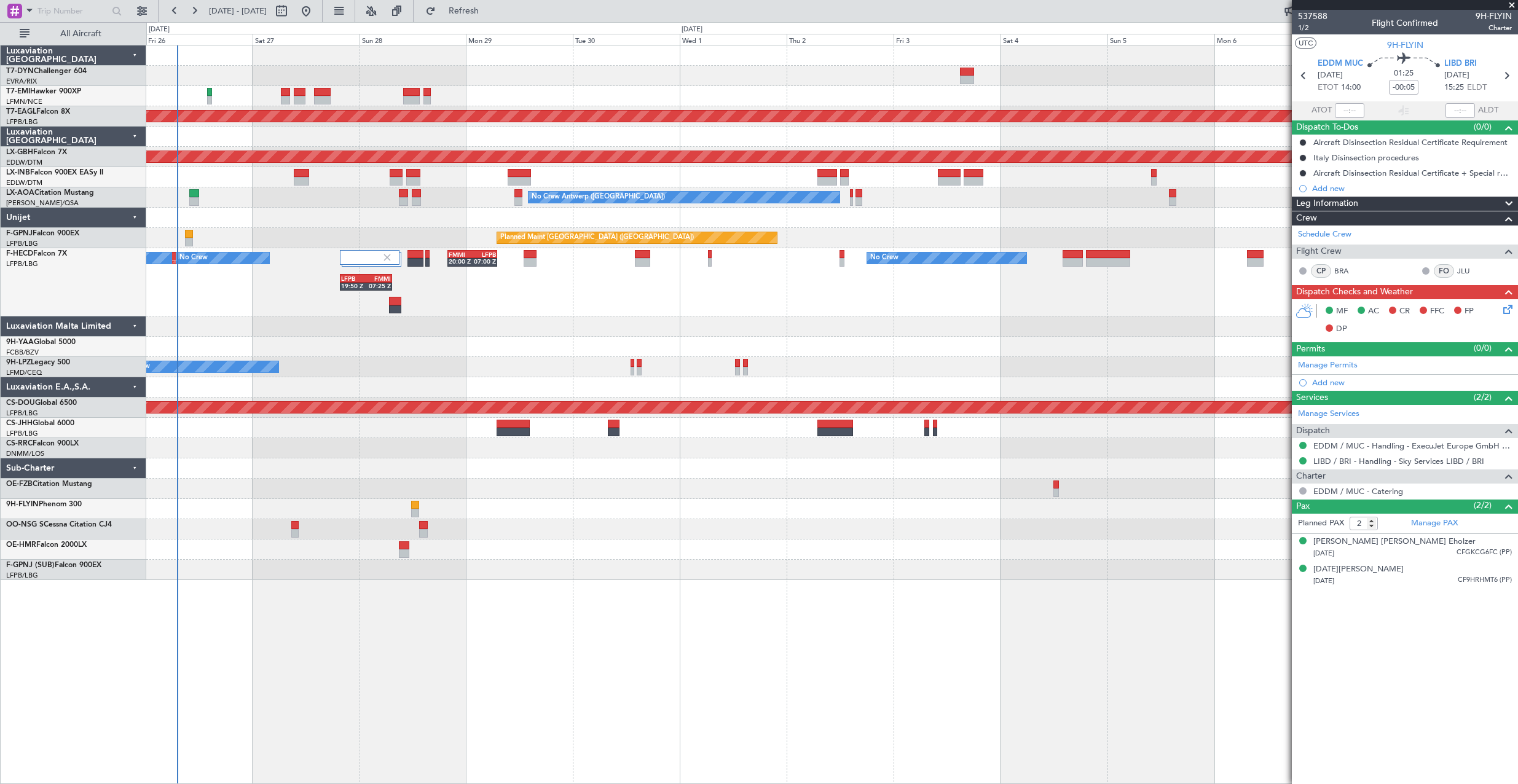
click at [723, 515] on div at bounding box center [832, 508] width 1371 height 20
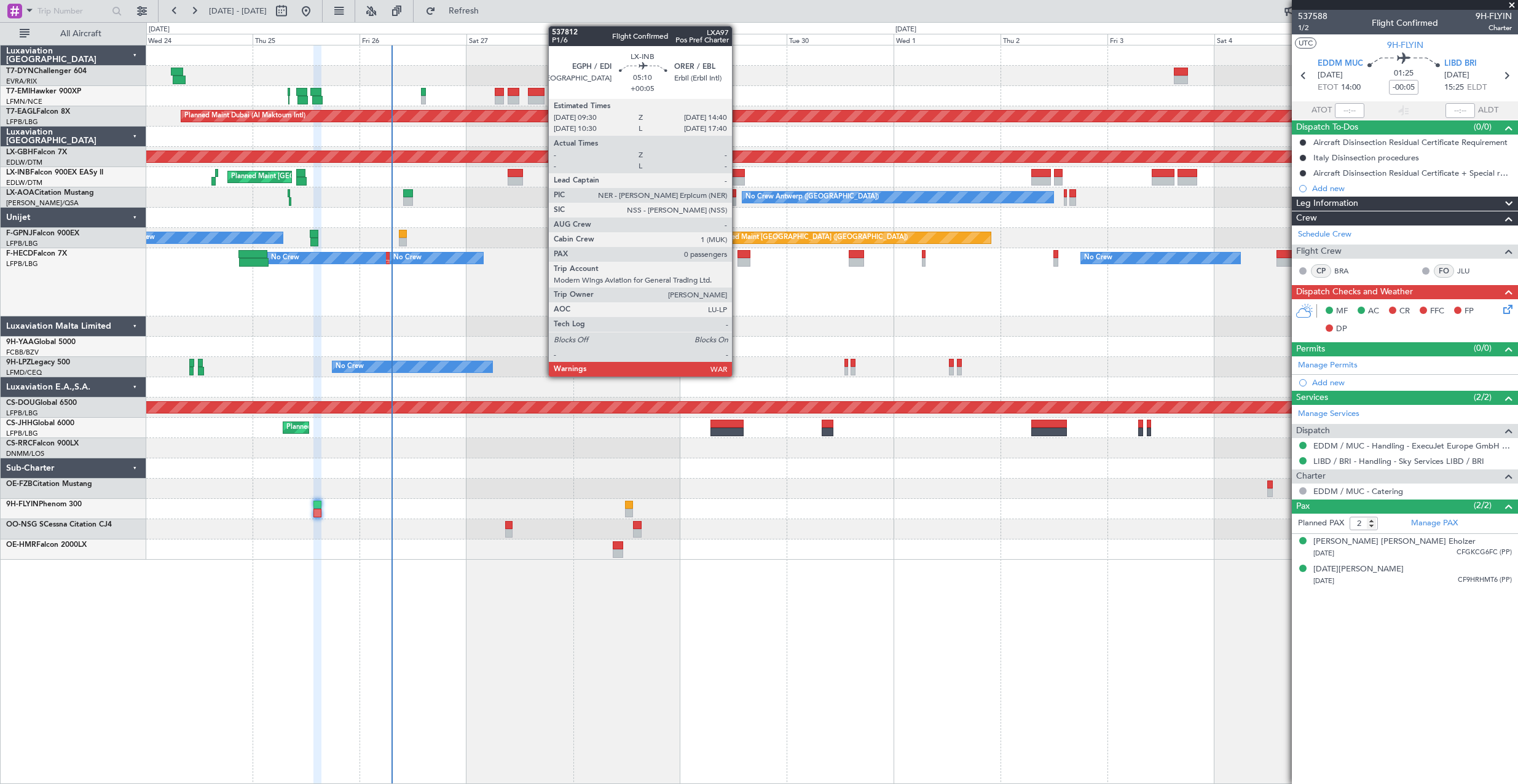
click at [737, 172] on div at bounding box center [733, 172] width 23 height 8
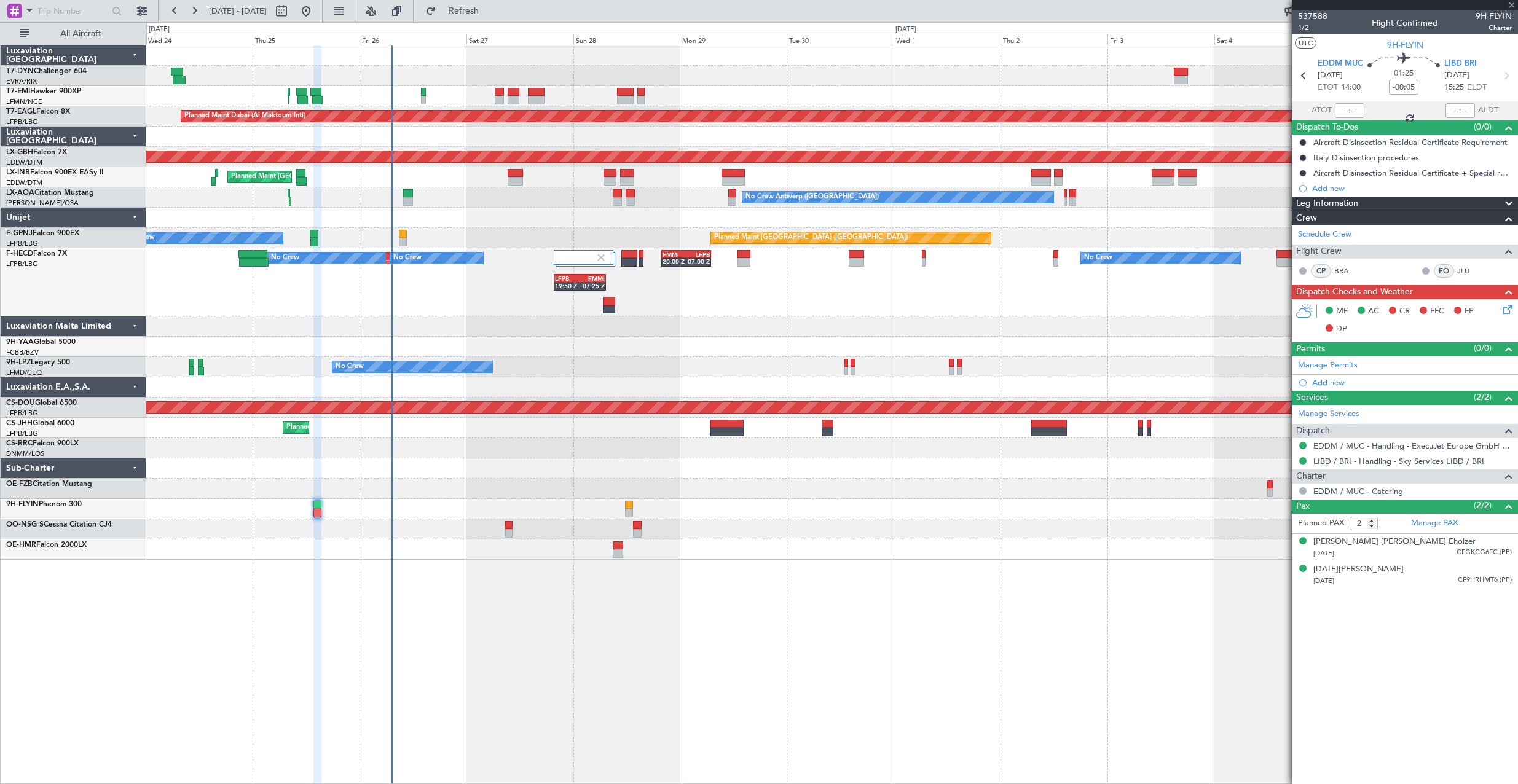
type input "+00:05"
type input "0"
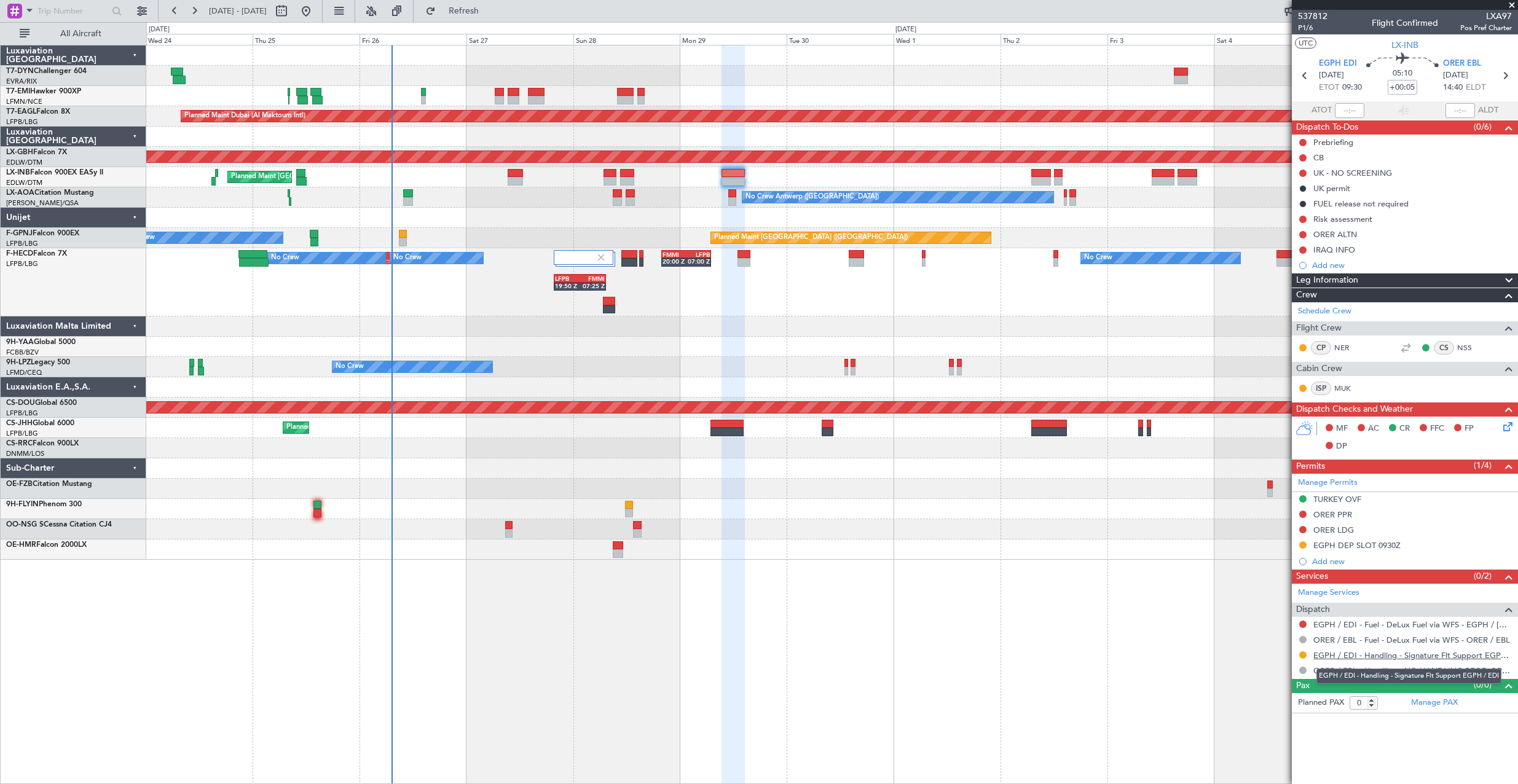
click at [1367, 657] on link "EGPH / EDI - Handling - Signature Flt Support EGPH / EDI" at bounding box center [1412, 655] width 199 height 10
click at [1313, 16] on span "537812" at bounding box center [1312, 16] width 29 height 13
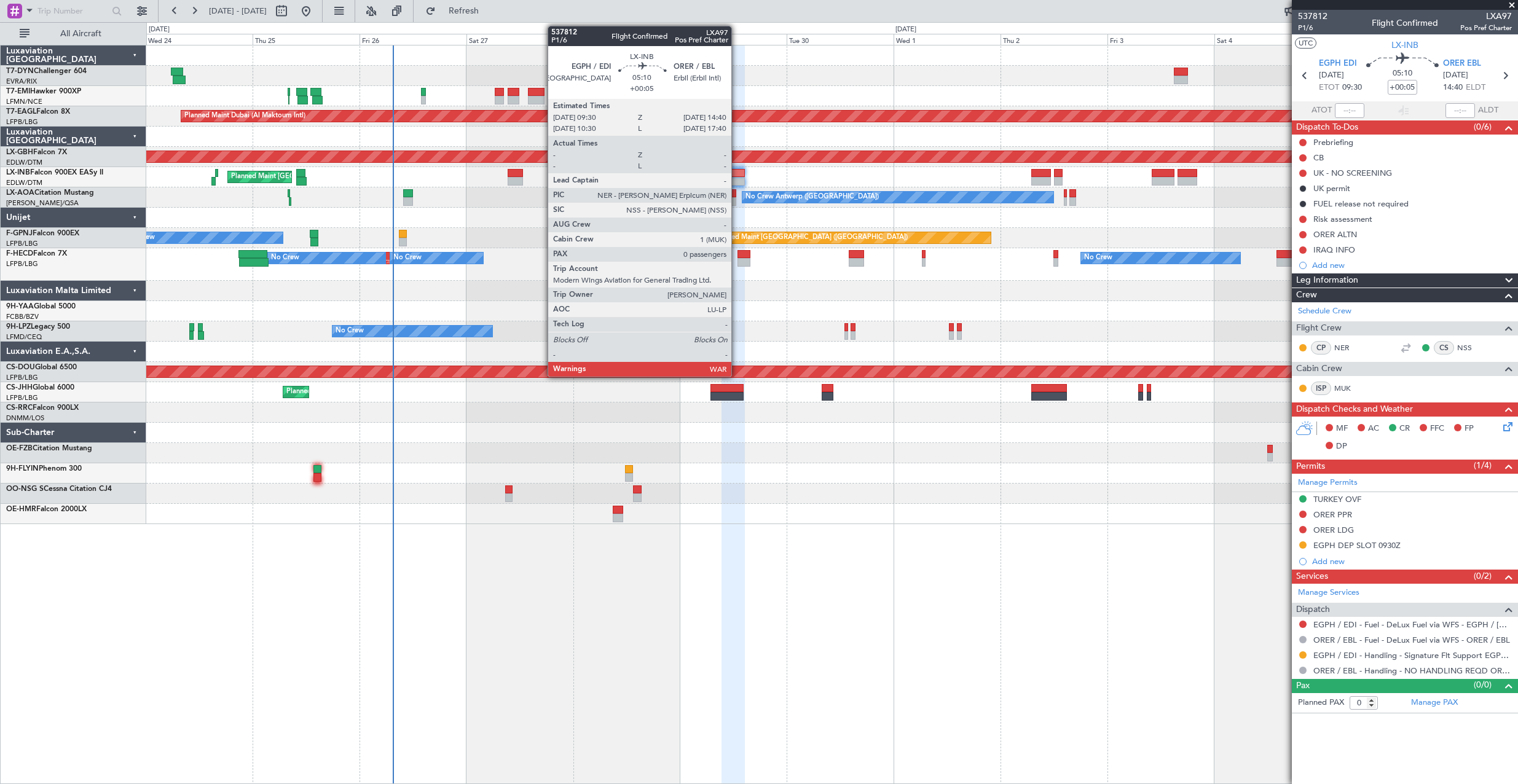
click at [908, 126] on div "Planned Maint Dubai (Al Maktoum Intl)" at bounding box center [832, 116] width 1371 height 20
click at [1230, 245] on div "Planned Maint Paris (Le Bourget) No Crew No Crew" at bounding box center [832, 238] width 1371 height 20
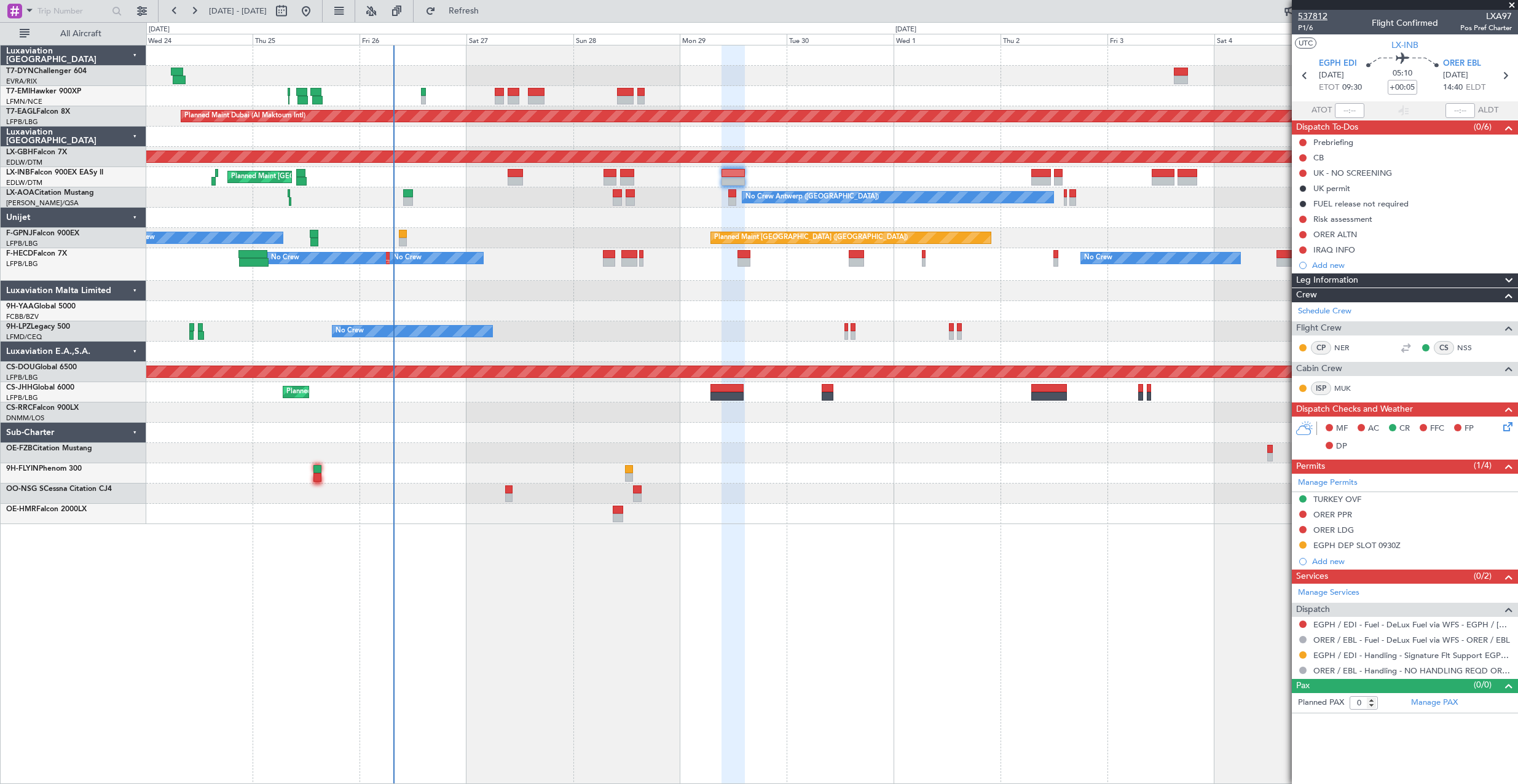
click at [1304, 16] on span "537812" at bounding box center [1312, 16] width 29 height 13
click at [1306, 27] on span "P1/6" at bounding box center [1312, 28] width 29 height 10
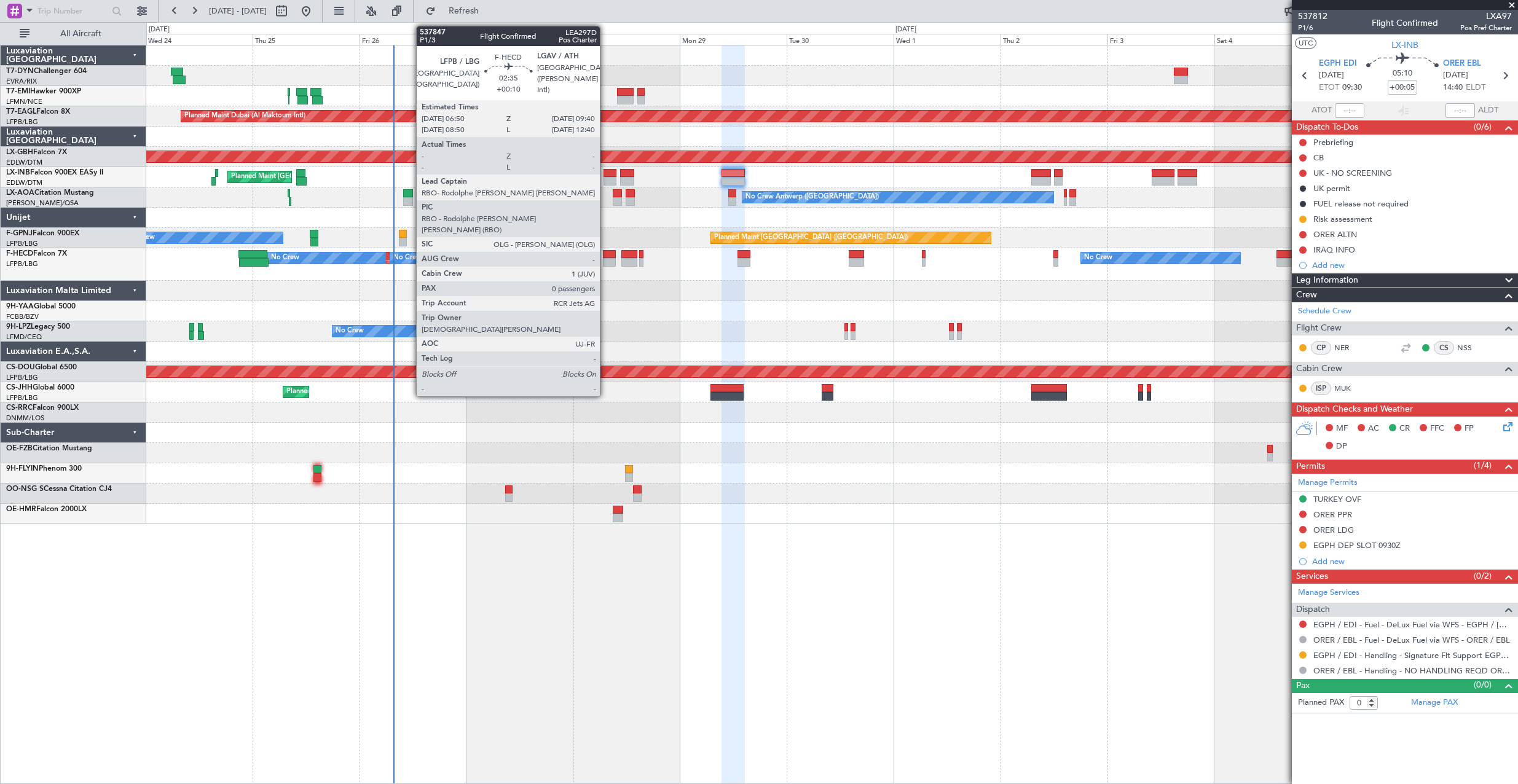
click at [605, 253] on div at bounding box center [609, 253] width 13 height 8
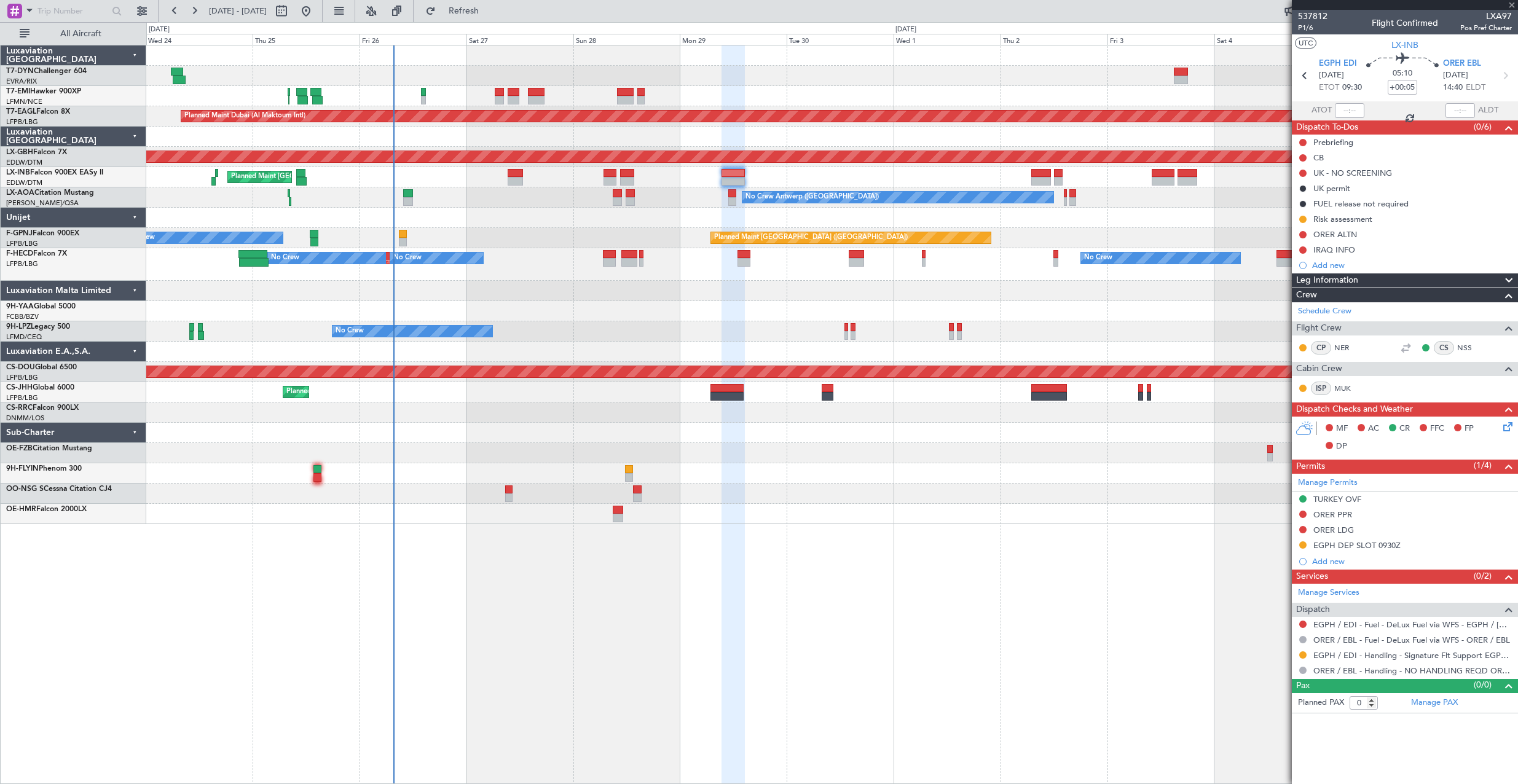
type input "+00:10"
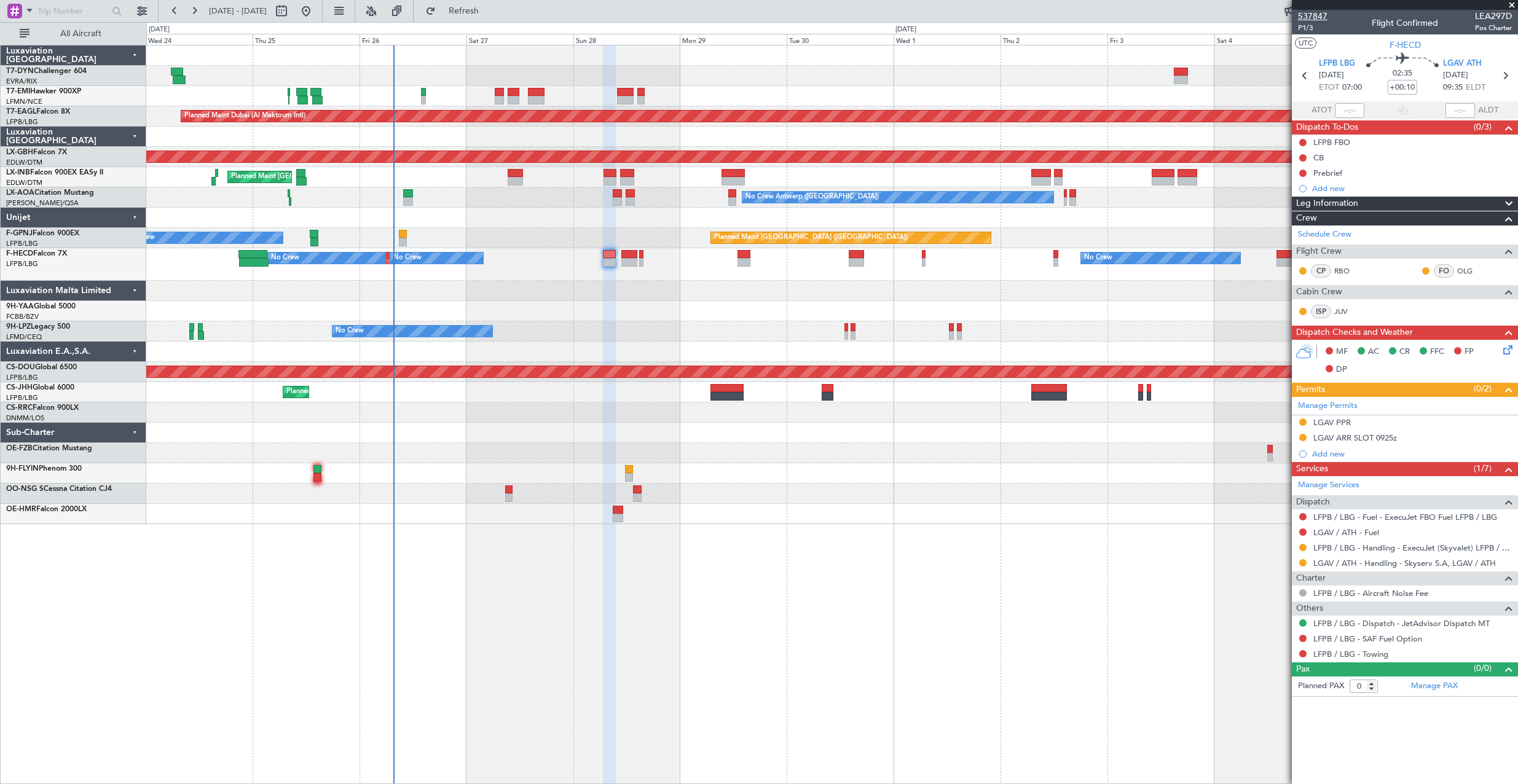
click at [1310, 15] on span "537847" at bounding box center [1312, 16] width 29 height 13
click at [1513, 3] on span at bounding box center [1512, 5] width 12 height 11
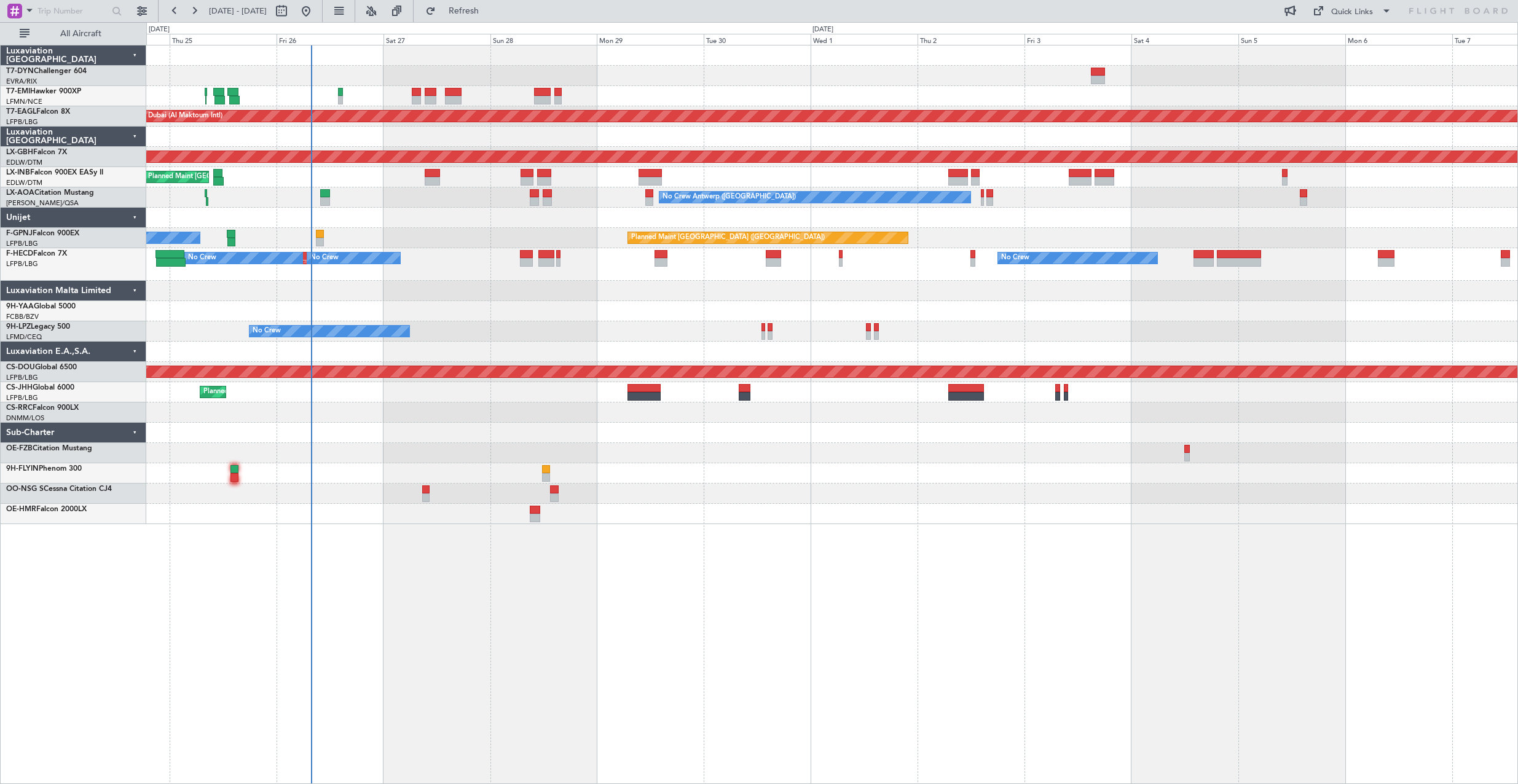
click at [643, 341] on div "No Crew AOG Maint Cannes (Mandelieu)" at bounding box center [832, 331] width 1371 height 20
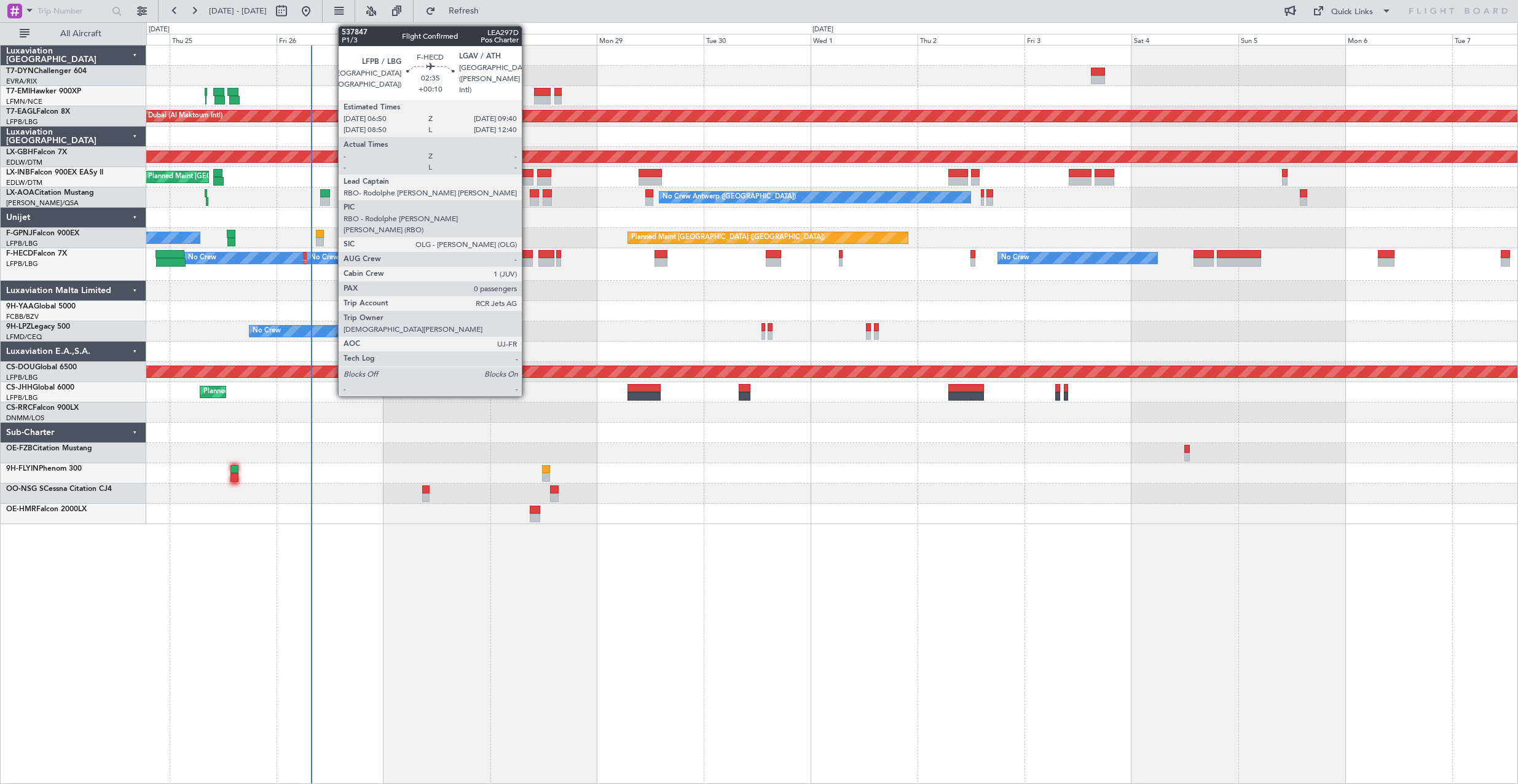
click at [527, 253] on div at bounding box center [526, 253] width 13 height 8
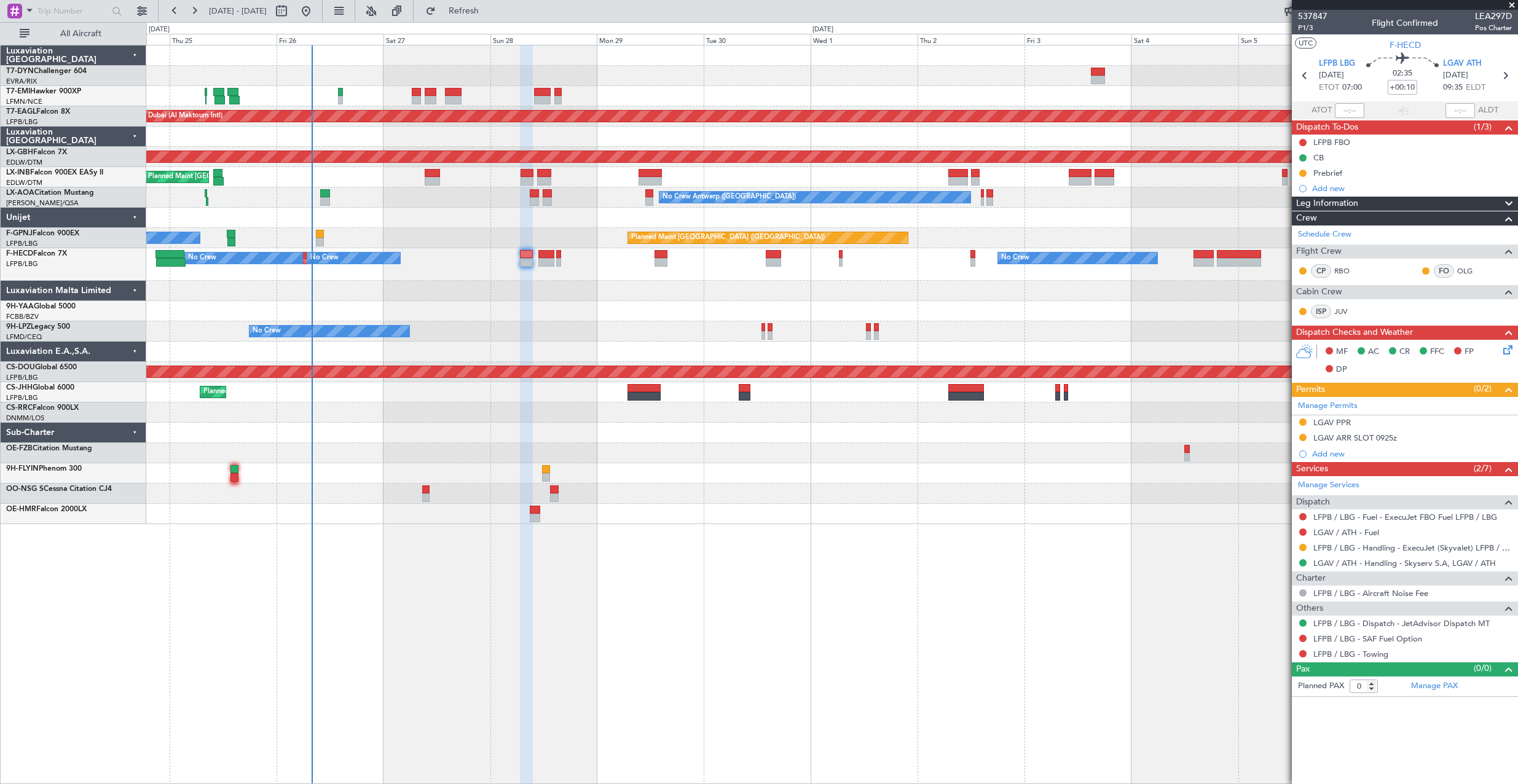
click at [1508, 5] on span at bounding box center [1512, 5] width 12 height 11
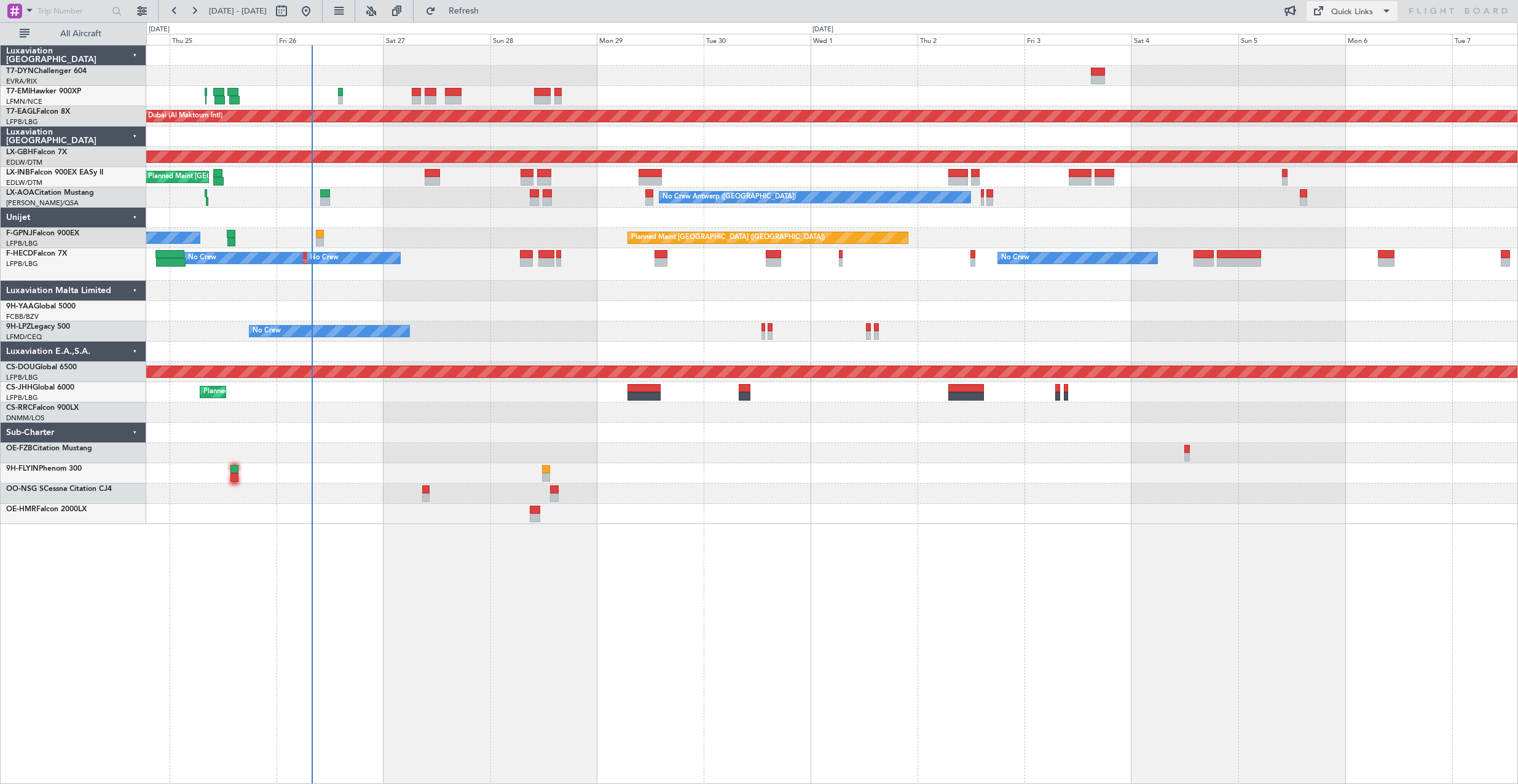
click at [1358, 19] on button "Quick Links" at bounding box center [1352, 11] width 91 height 19
click at [1369, 39] on button "Trip Builder" at bounding box center [1352, 40] width 92 height 29
click at [470, 11] on button "Refresh" at bounding box center [457, 11] width 74 height 19
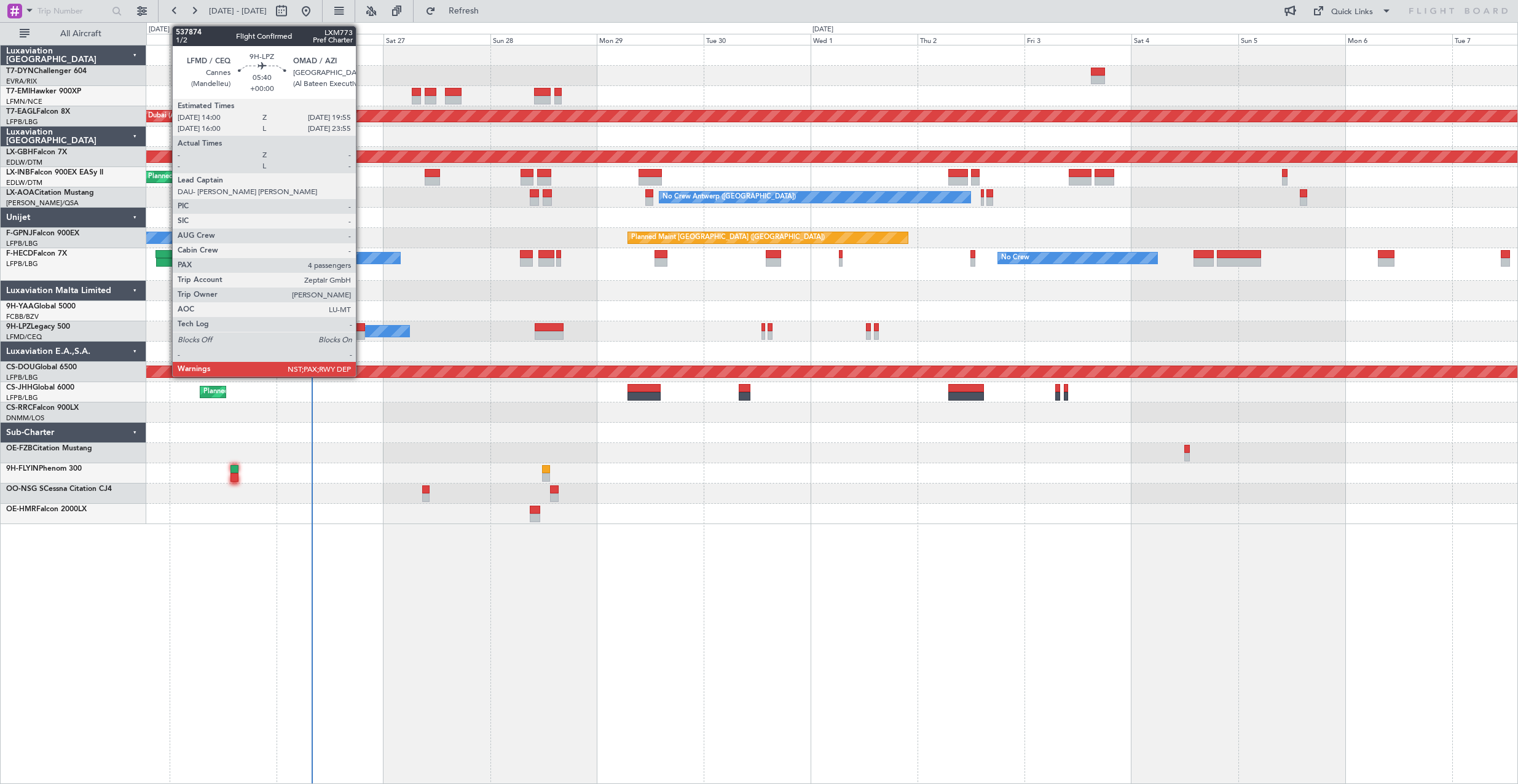
click at [362, 330] on div at bounding box center [351, 327] width 26 height 8
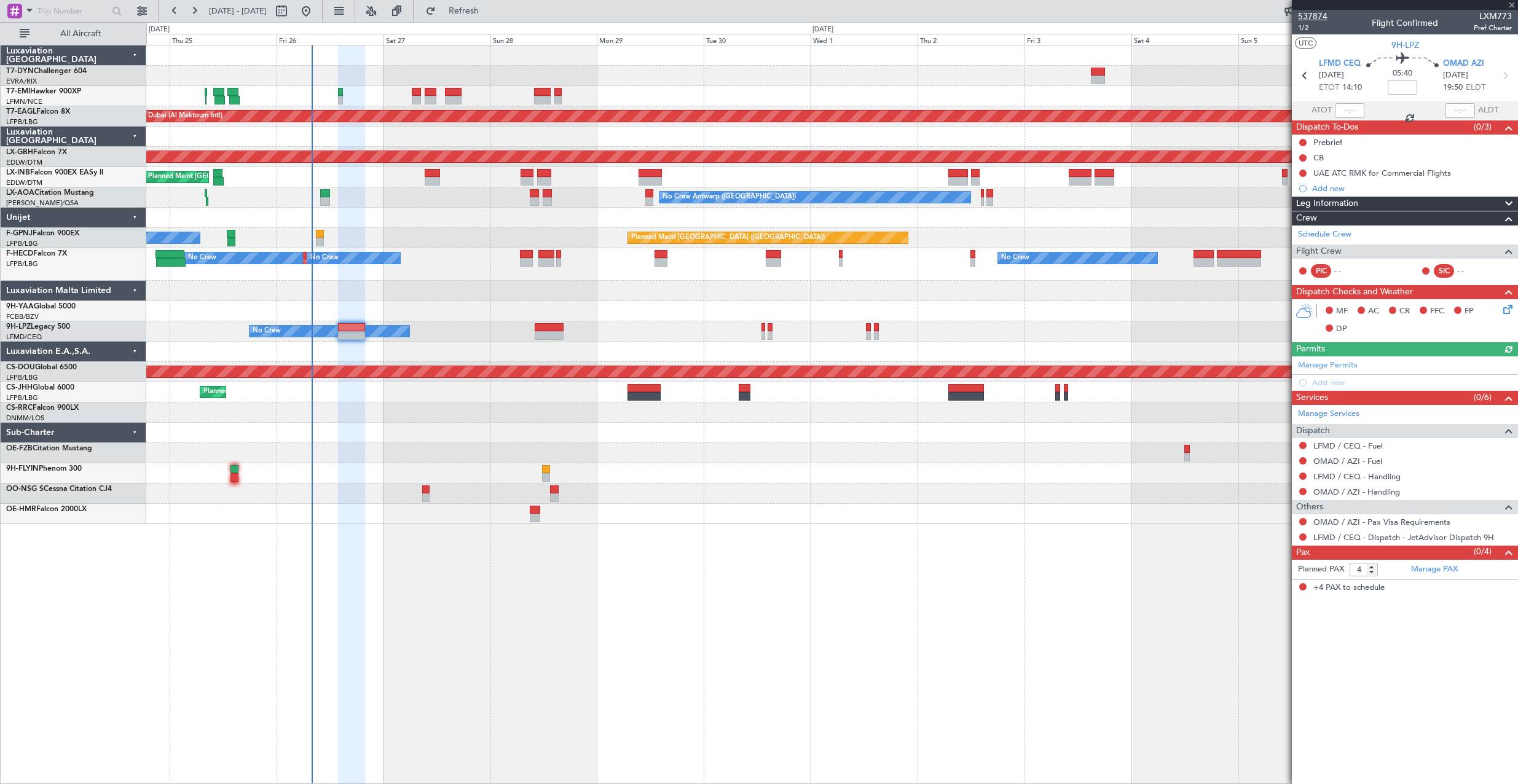
click at [1312, 15] on span "537874" at bounding box center [1312, 16] width 29 height 13
click at [1344, 477] on link "LFMD / CEQ - Handling" at bounding box center [1357, 476] width 87 height 10
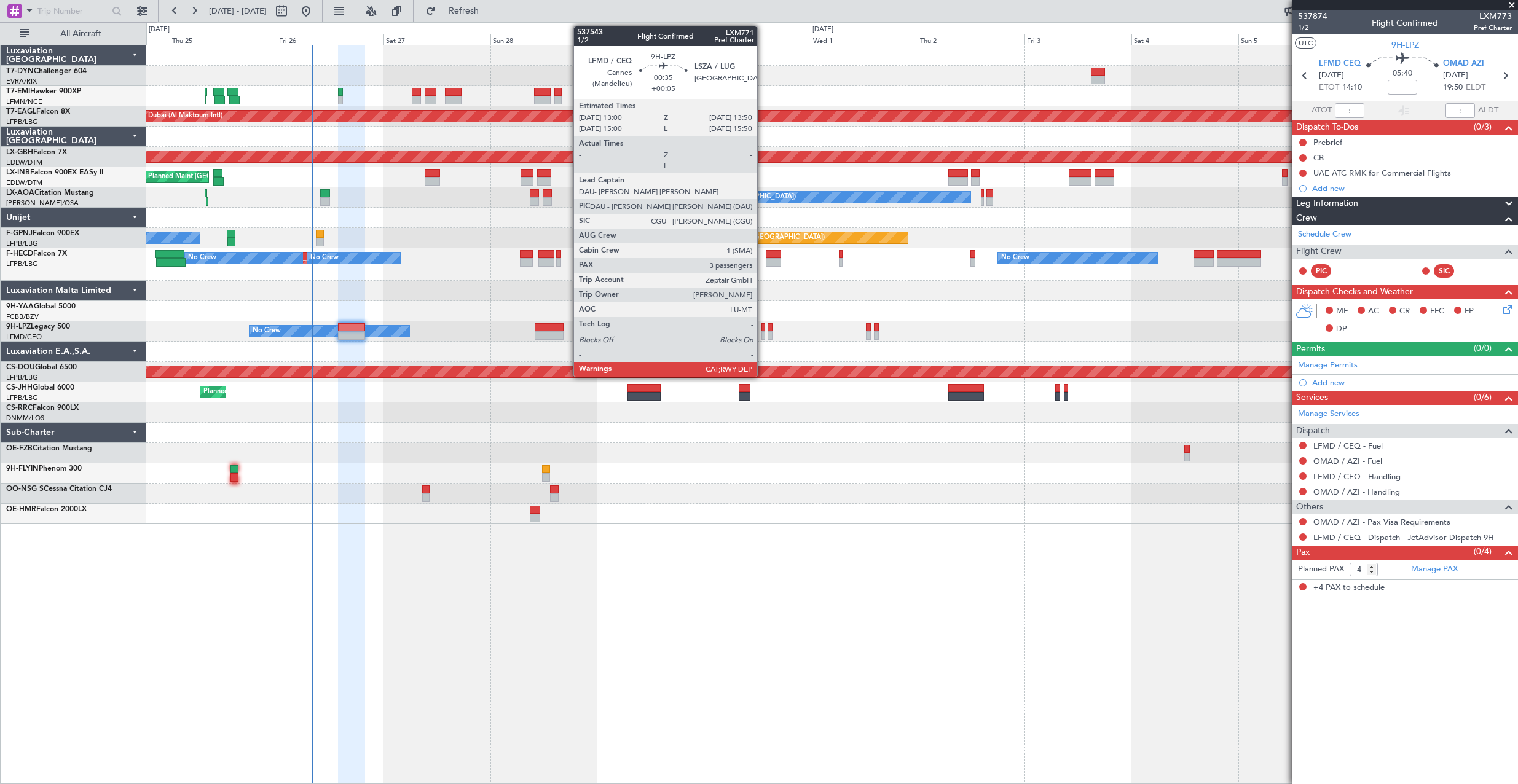
click at [763, 328] on div at bounding box center [764, 327] width 4 height 8
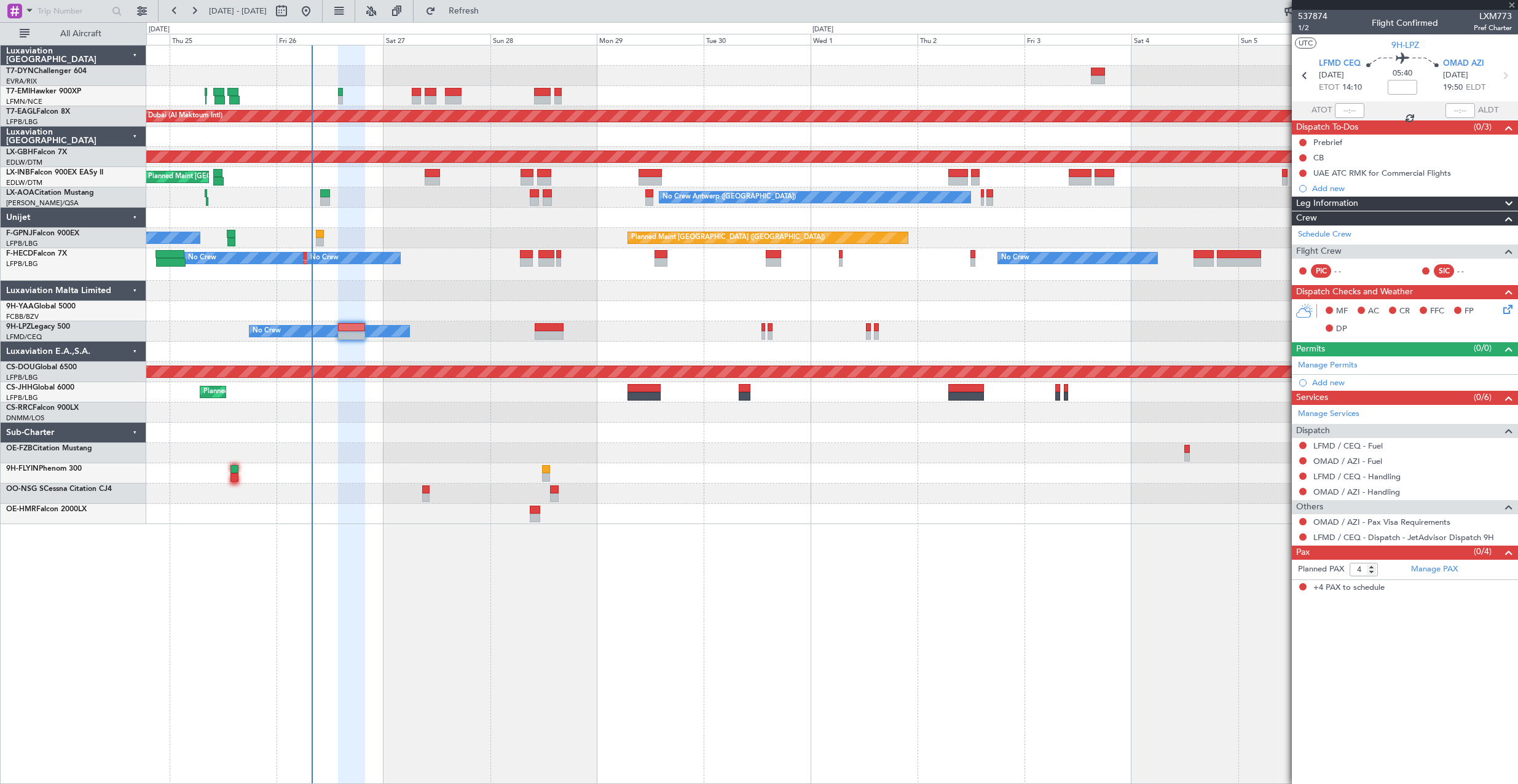
type input "+00:05"
type input "3"
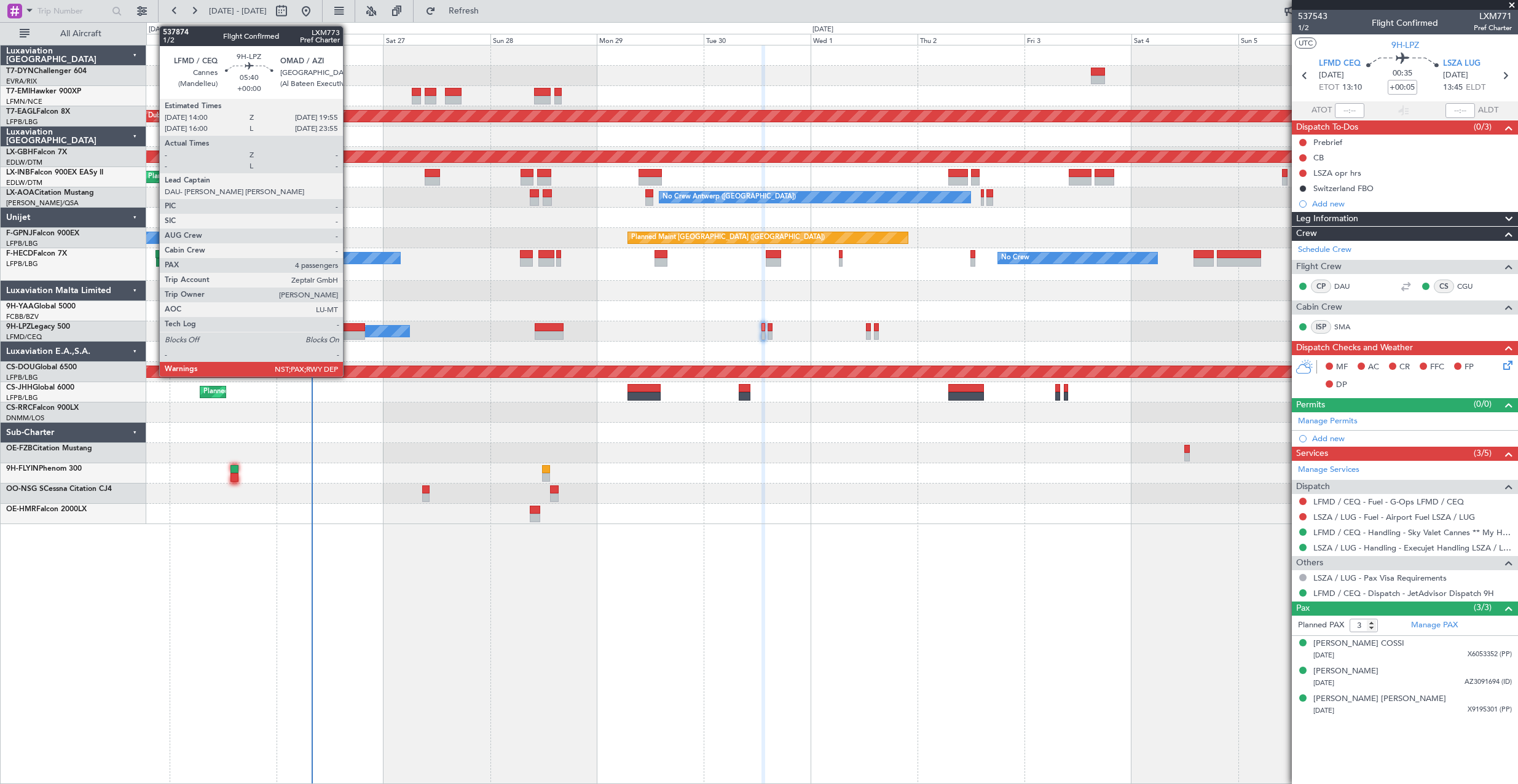
click at [349, 325] on div at bounding box center [351, 327] width 26 height 8
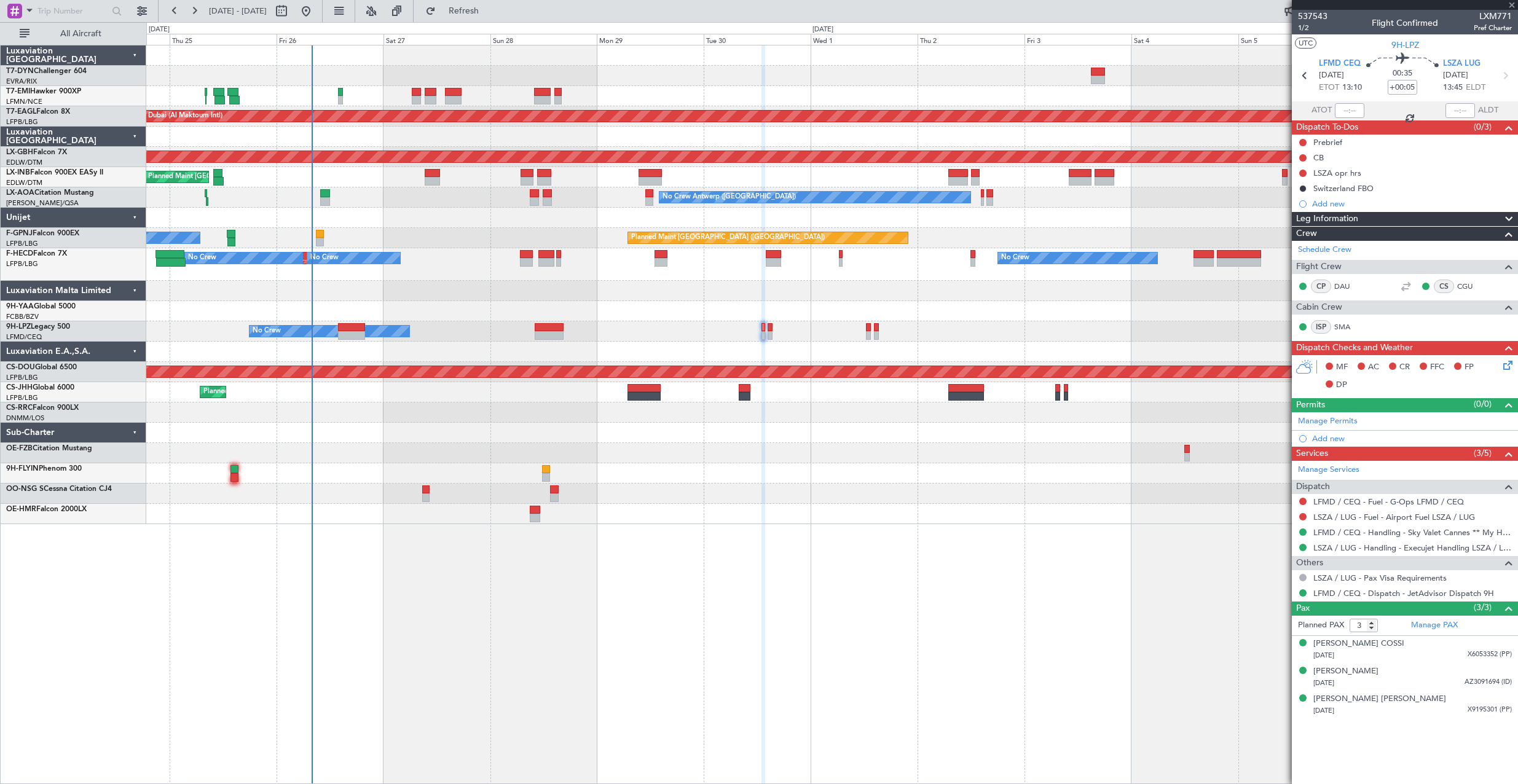
type input "4"
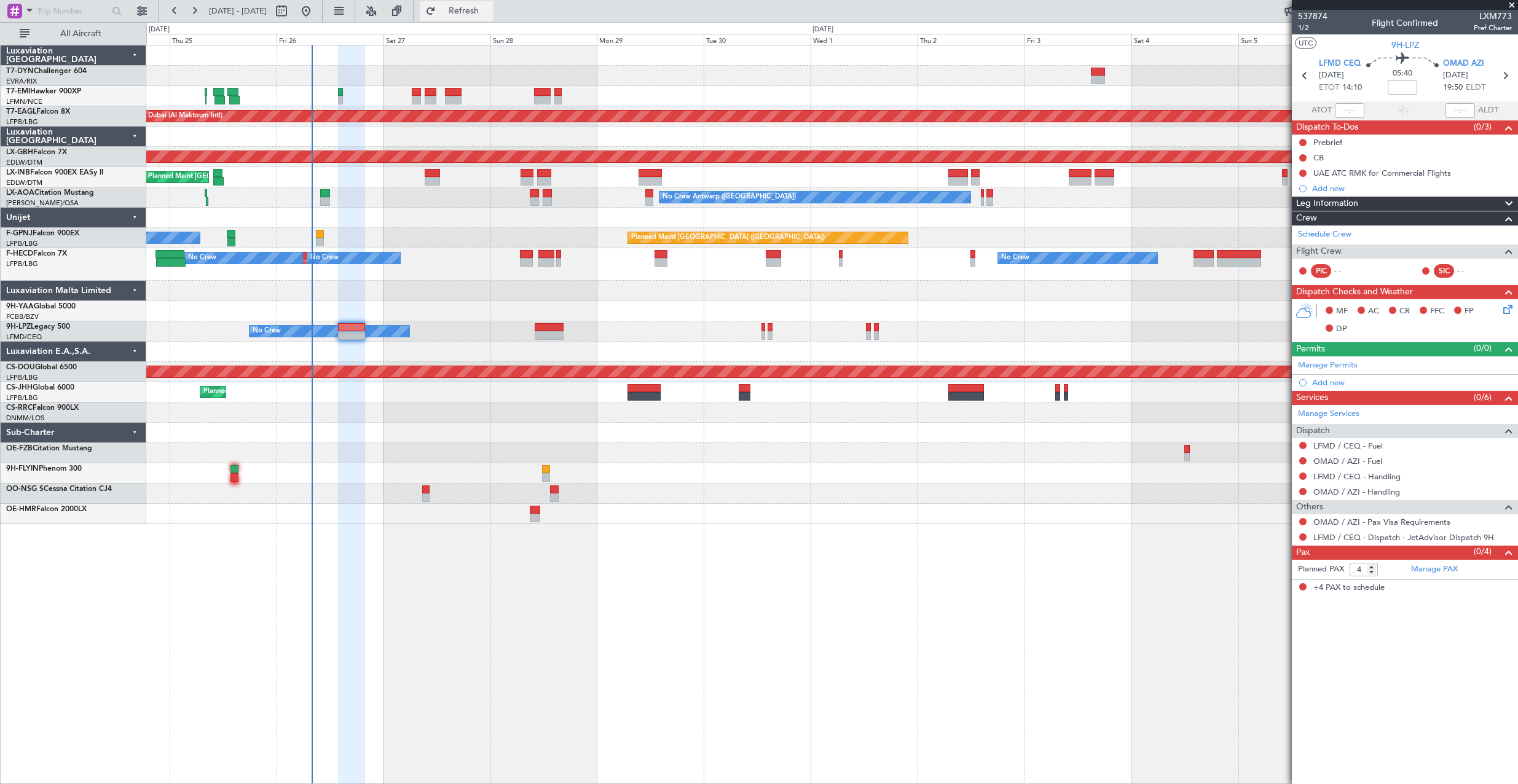
click at [472, 13] on button "Refresh" at bounding box center [457, 11] width 74 height 19
click at [489, 4] on button "Refresh" at bounding box center [457, 11] width 74 height 19
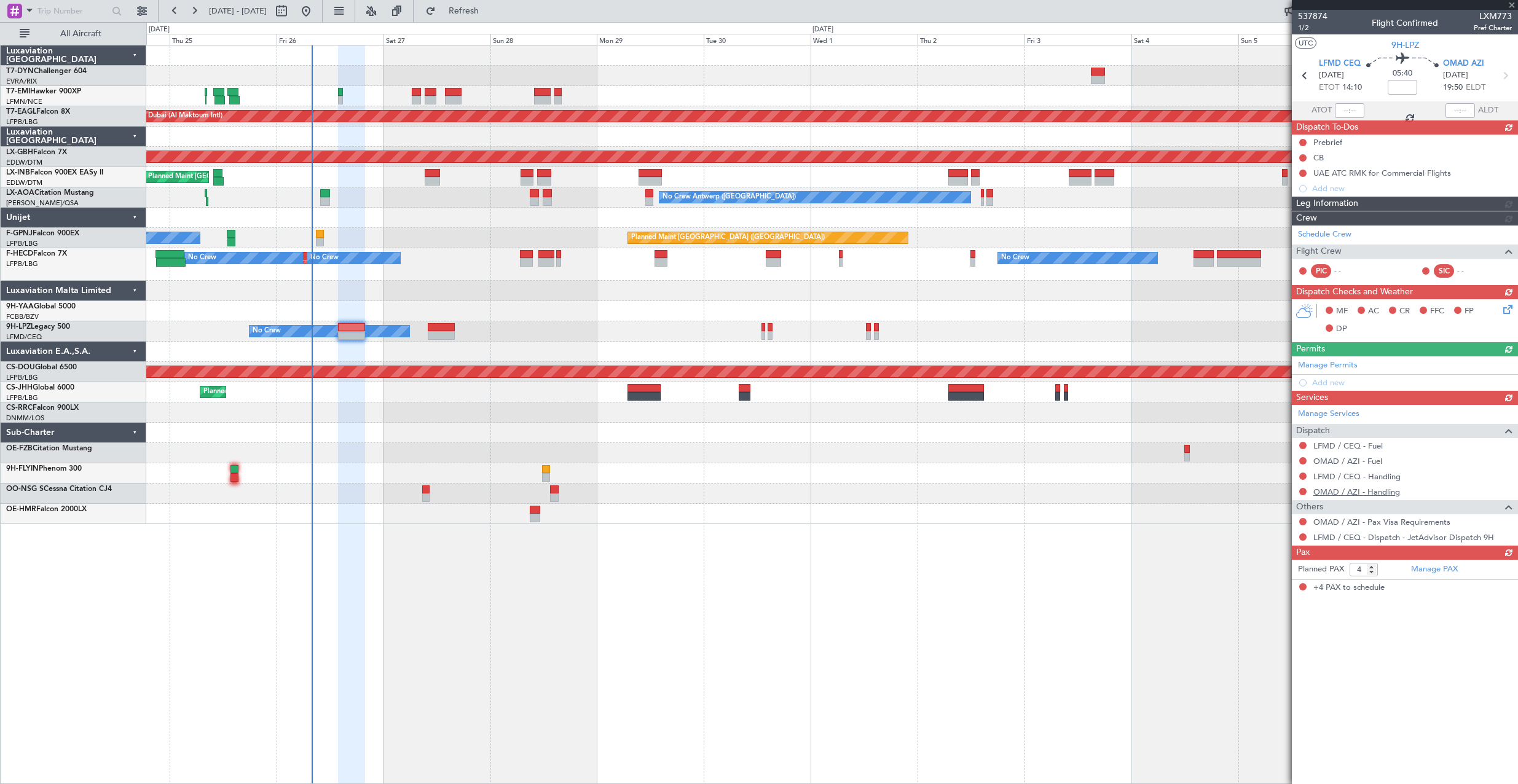
click at [1370, 493] on div "Manage Services Dispatch LFMD / CEQ - Fuel OMAD / AZI - Fuel LFMD / CEQ - Handl…" at bounding box center [1405, 474] width 226 height 140
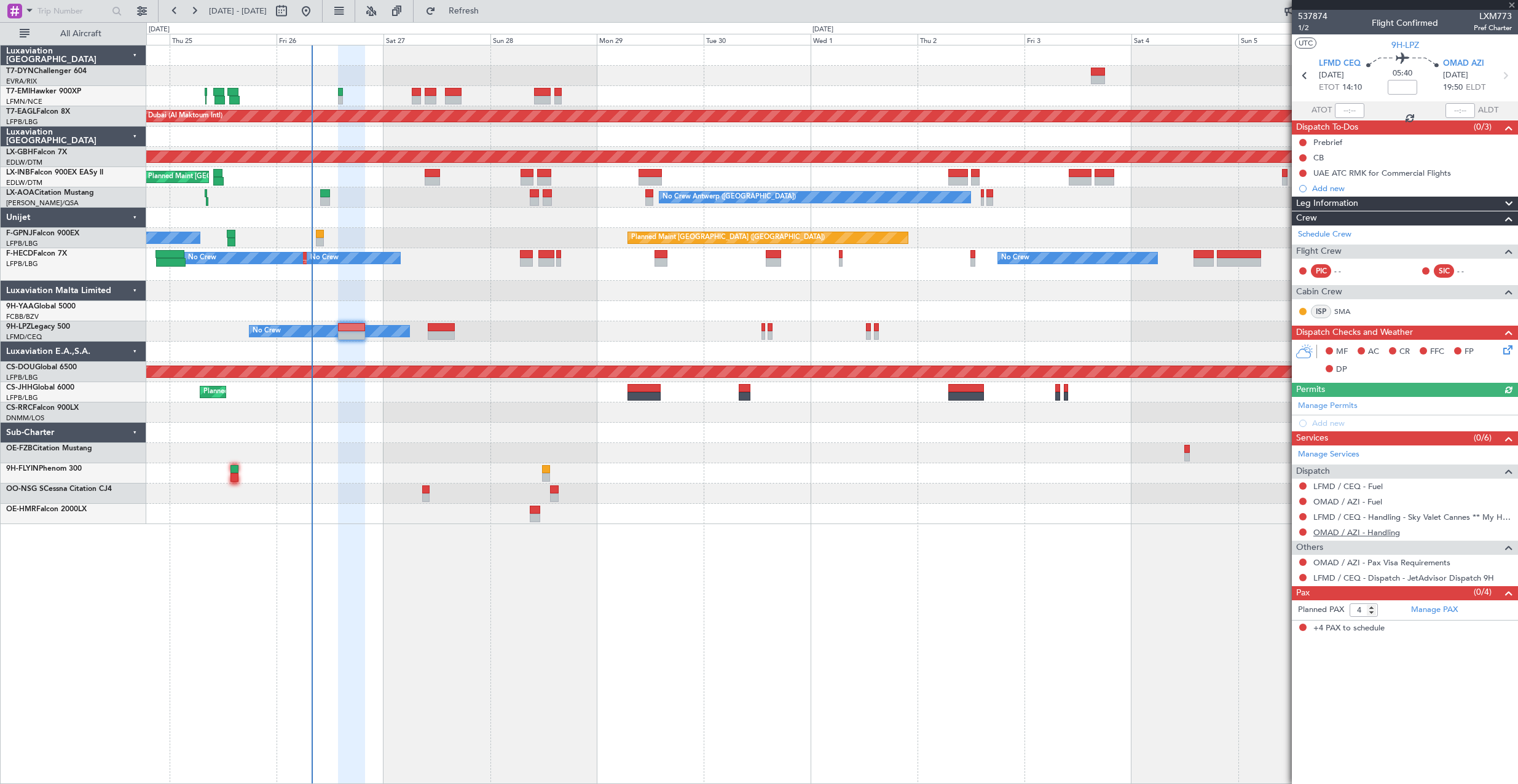
click at [1334, 532] on link "OMAD / AZI - Handling" at bounding box center [1357, 532] width 87 height 10
click at [479, 17] on button "Refresh" at bounding box center [457, 11] width 74 height 19
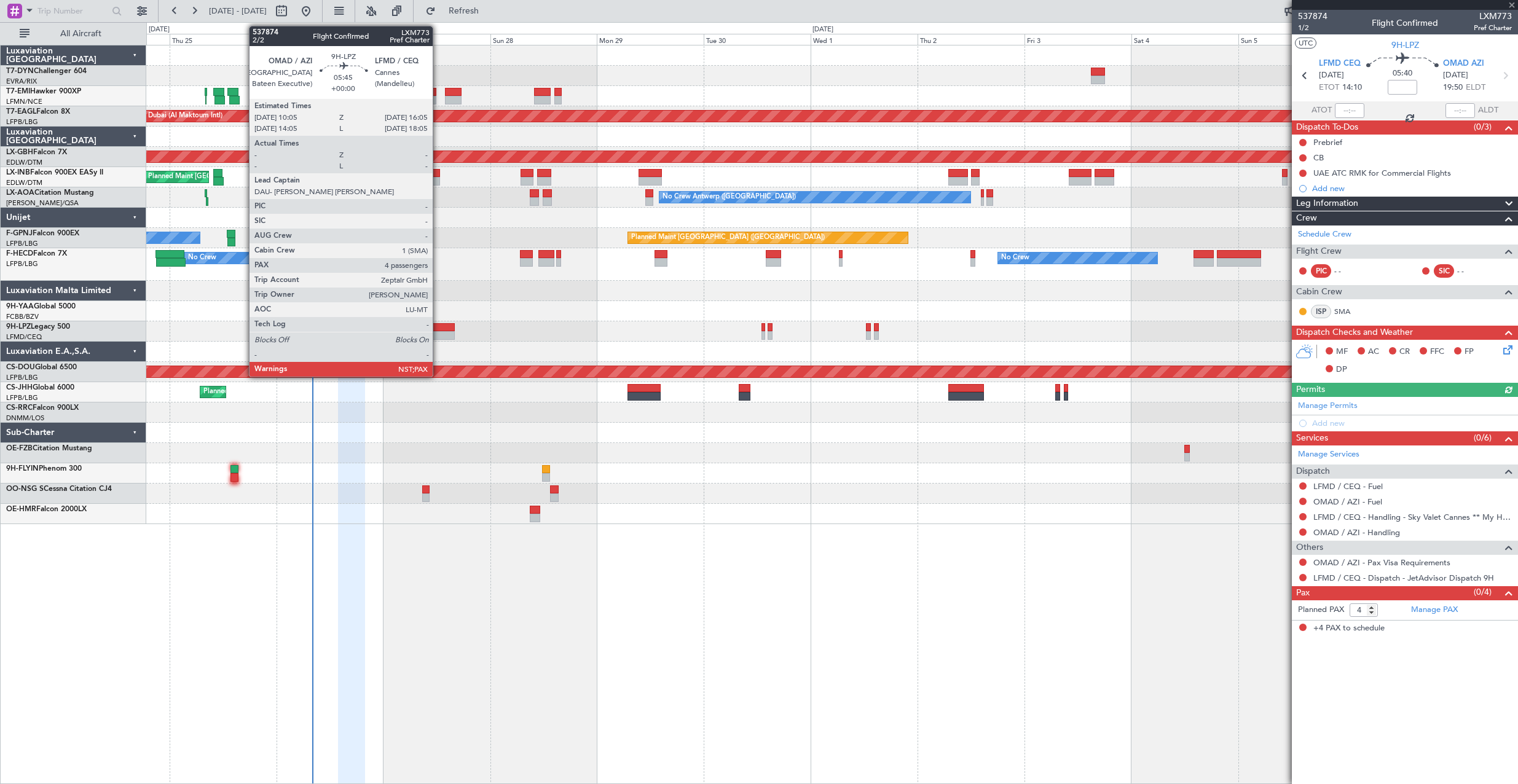
click at [438, 325] on div at bounding box center [441, 327] width 27 height 8
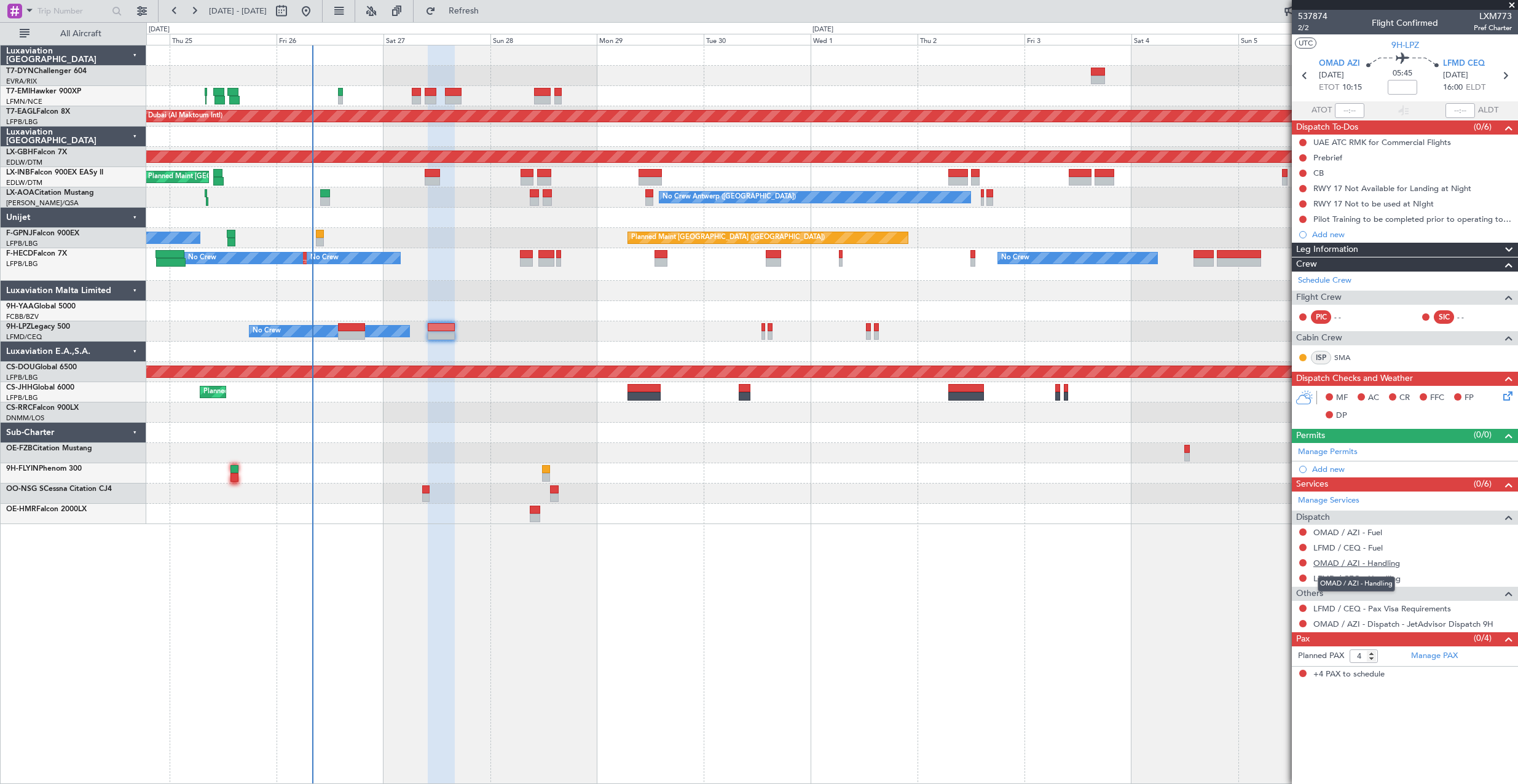
click at [1366, 561] on link "OMAD / AZI - Handling" at bounding box center [1357, 563] width 87 height 10
click at [490, 13] on span "Refresh" at bounding box center [464, 10] width 52 height 8
click at [1353, 580] on link "LFMD / CEQ - Handling" at bounding box center [1357, 579] width 87 height 10
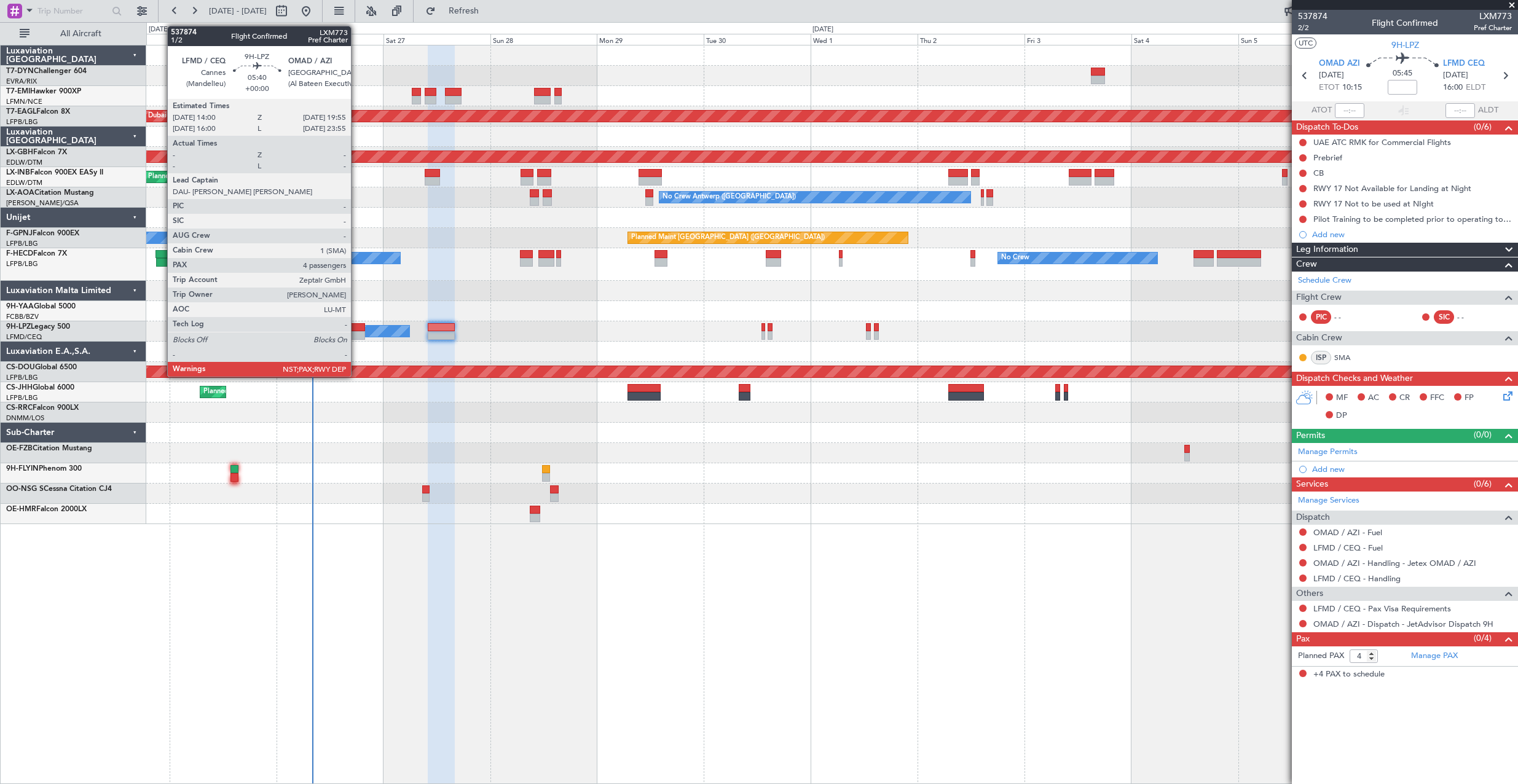
click at [356, 326] on div at bounding box center [351, 327] width 26 height 8
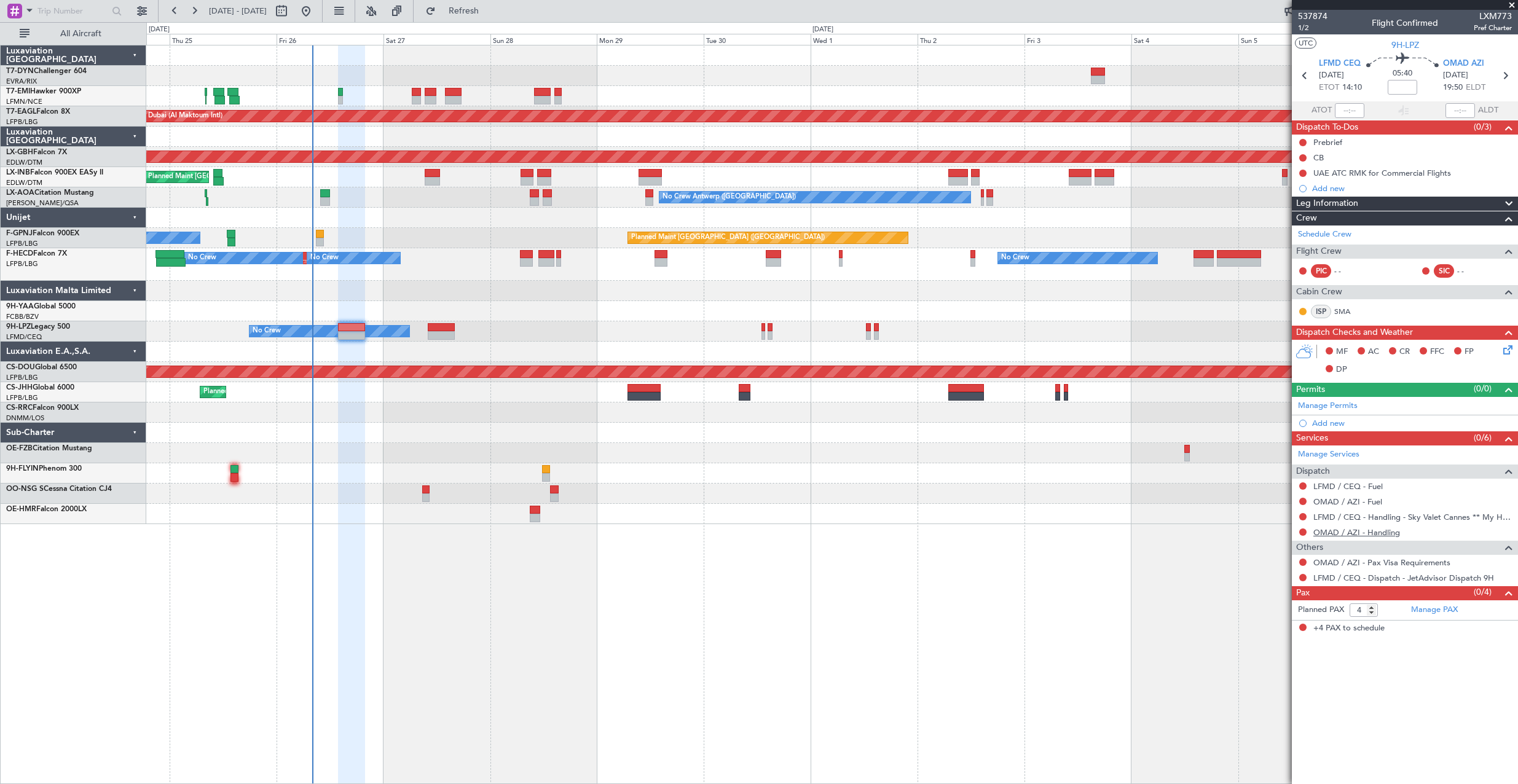
click at [1333, 531] on link "OMAD / AZI - Handling" at bounding box center [1357, 532] width 87 height 10
click at [1433, 612] on link "Manage PAX" at bounding box center [1434, 609] width 46 height 12
click at [475, 15] on button "Refresh" at bounding box center [457, 11] width 74 height 19
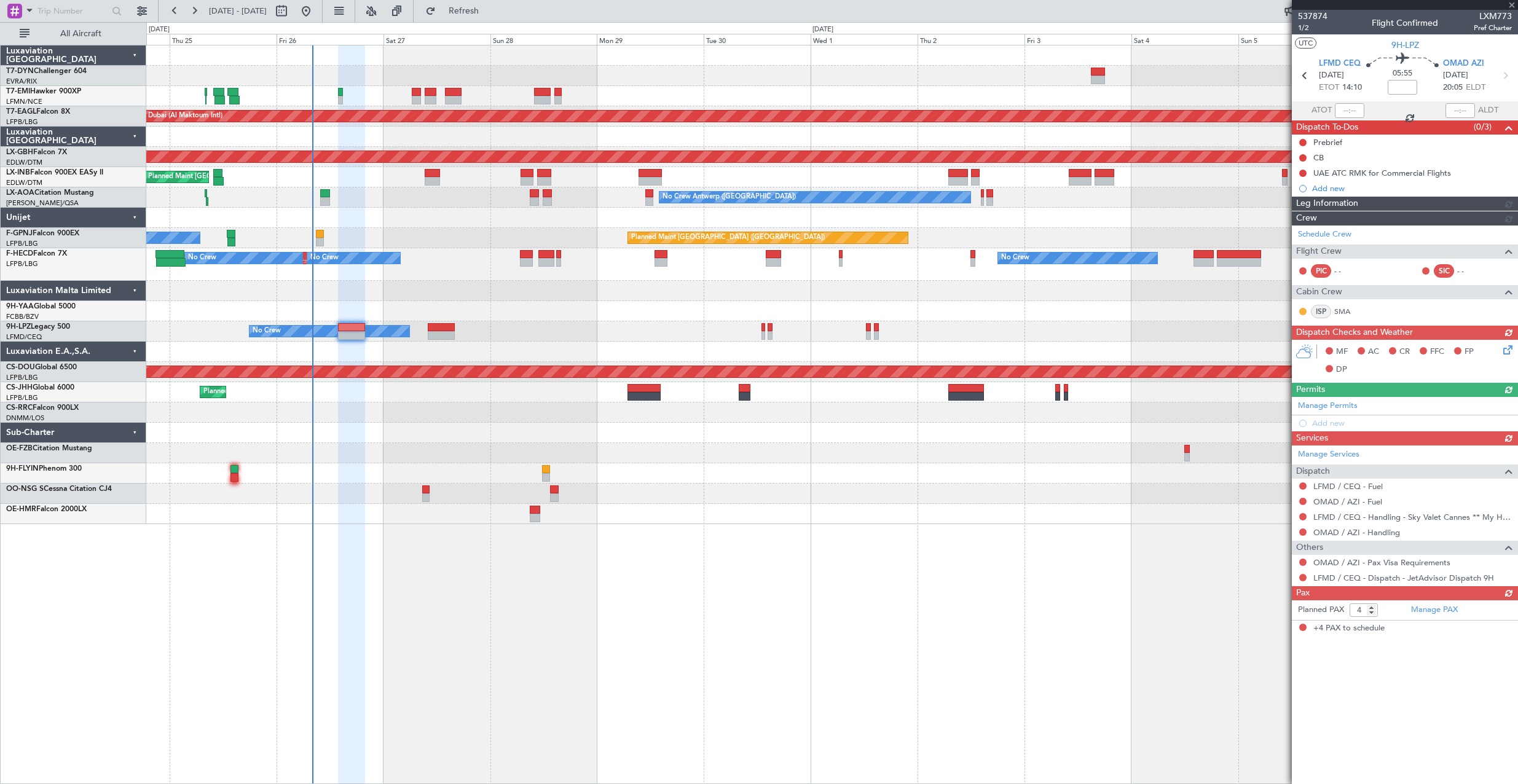
type input "+00:15"
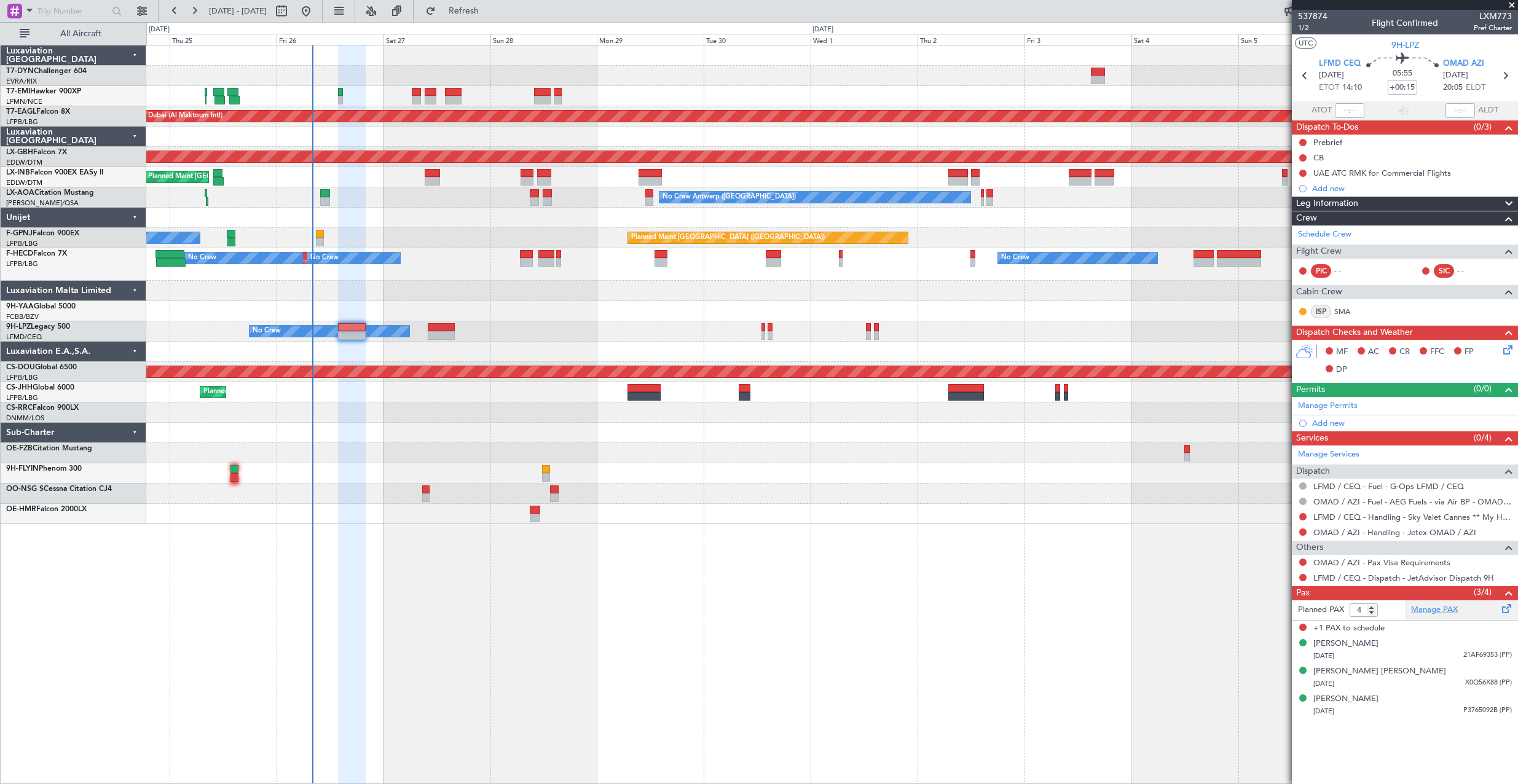
click at [1448, 610] on link "Manage PAX" at bounding box center [1434, 609] width 46 height 12
click at [490, 15] on span "Refresh" at bounding box center [464, 10] width 52 height 8
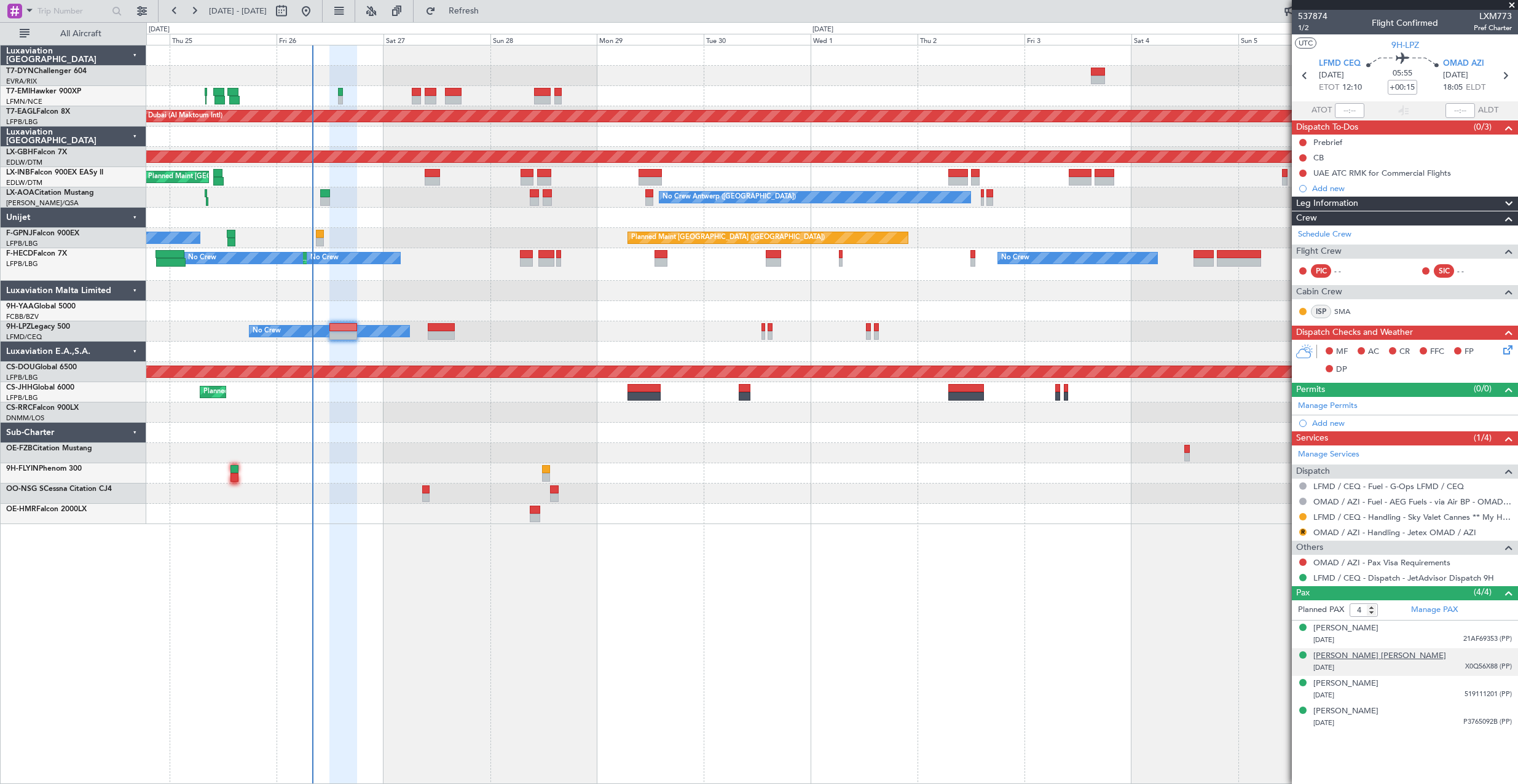
click at [1378, 660] on div "Anthony John Alberto Edward BALZARINI" at bounding box center [1379, 656] width 133 height 12
click at [1336, 713] on div "David Ryan Langford" at bounding box center [1346, 714] width 65 height 12
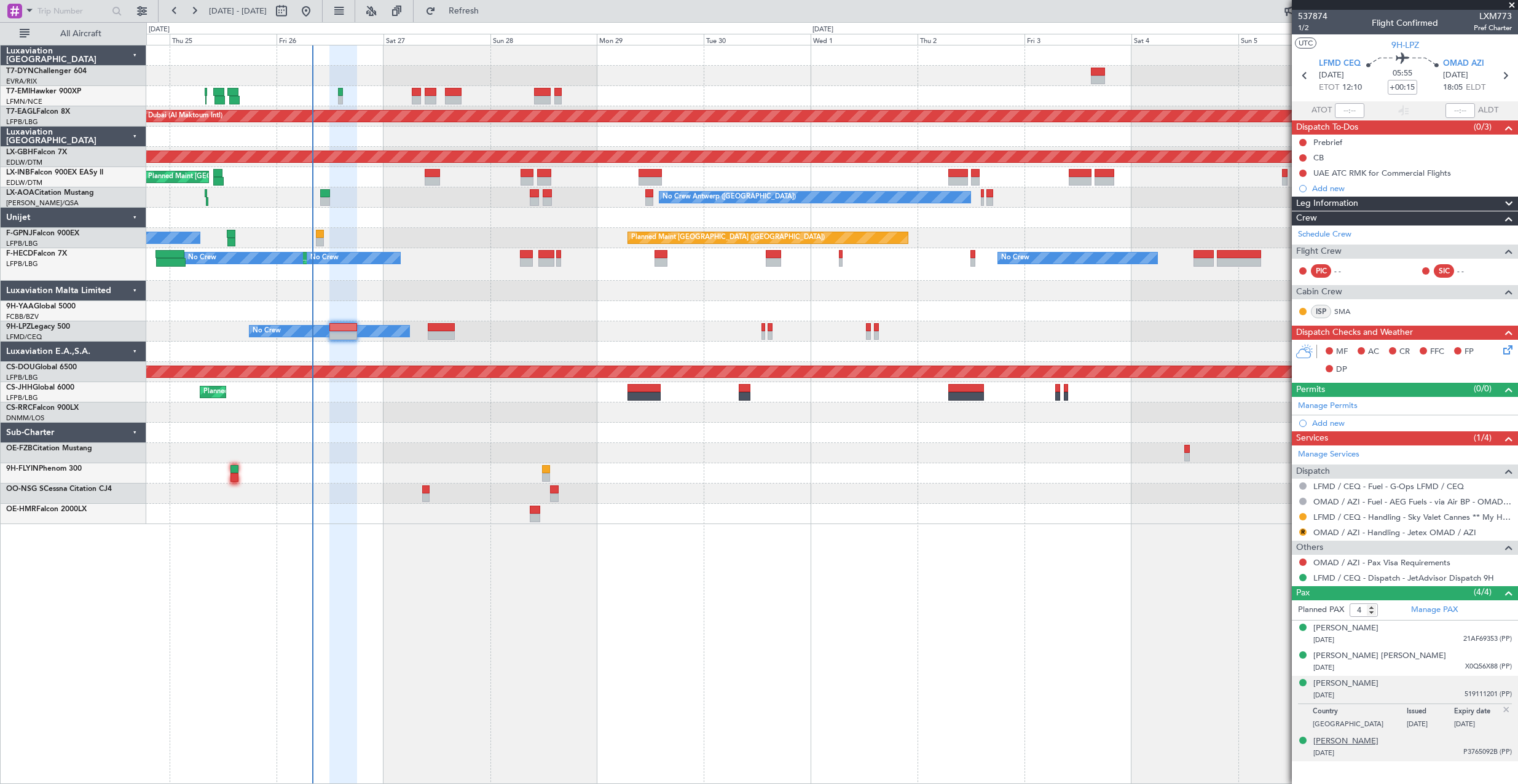
click at [1347, 740] on div "Jimmy JIMENEZ" at bounding box center [1346, 741] width 65 height 12
click at [1378, 636] on div "27/03/1999 21AF69353 (PP)" at bounding box center [1412, 640] width 199 height 12
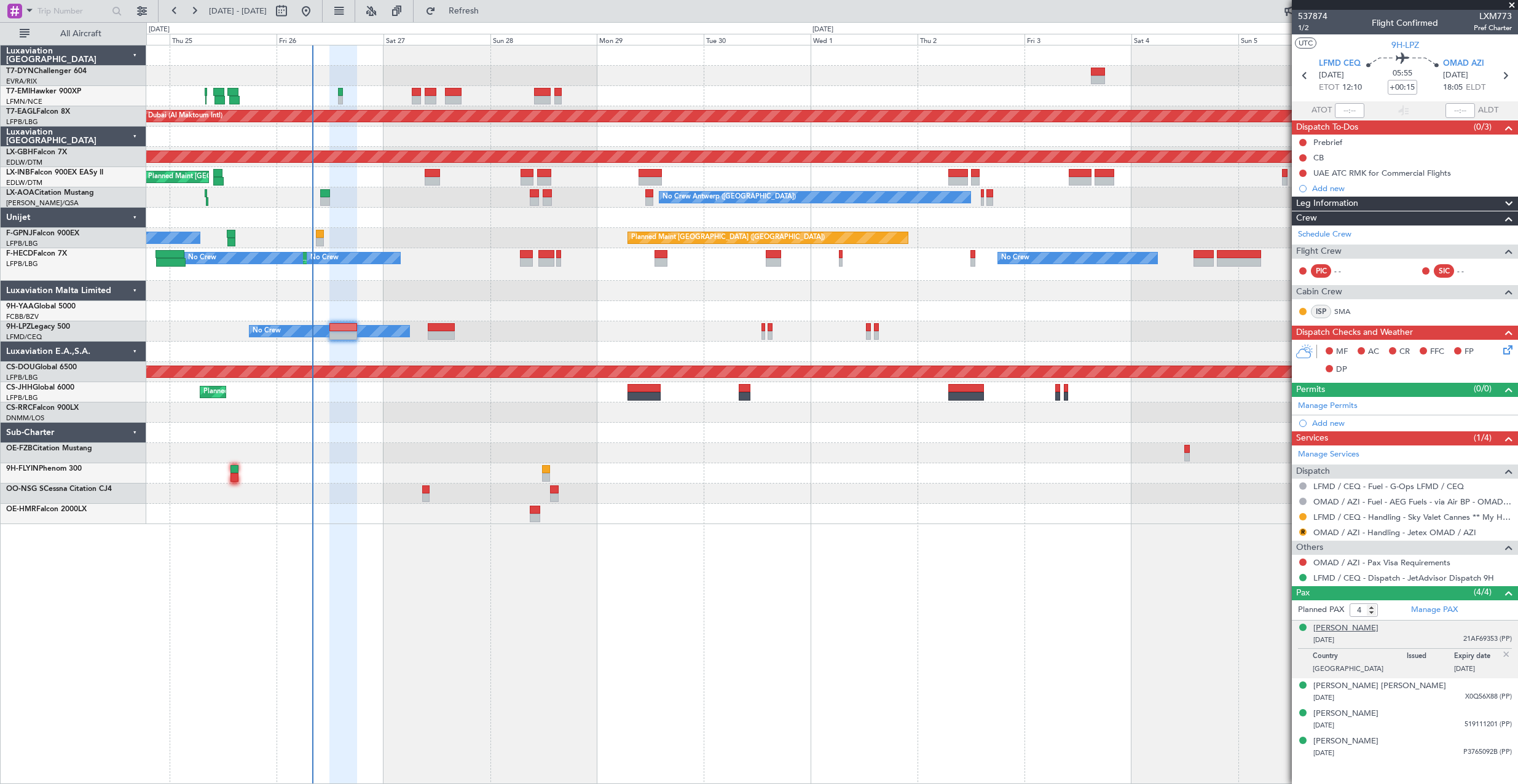
click at [1322, 627] on div "Akram SAFA" at bounding box center [1346, 628] width 65 height 12
click at [472, 14] on button "Refresh" at bounding box center [457, 11] width 74 height 19
click at [1315, 11] on span "537874" at bounding box center [1312, 16] width 29 height 13
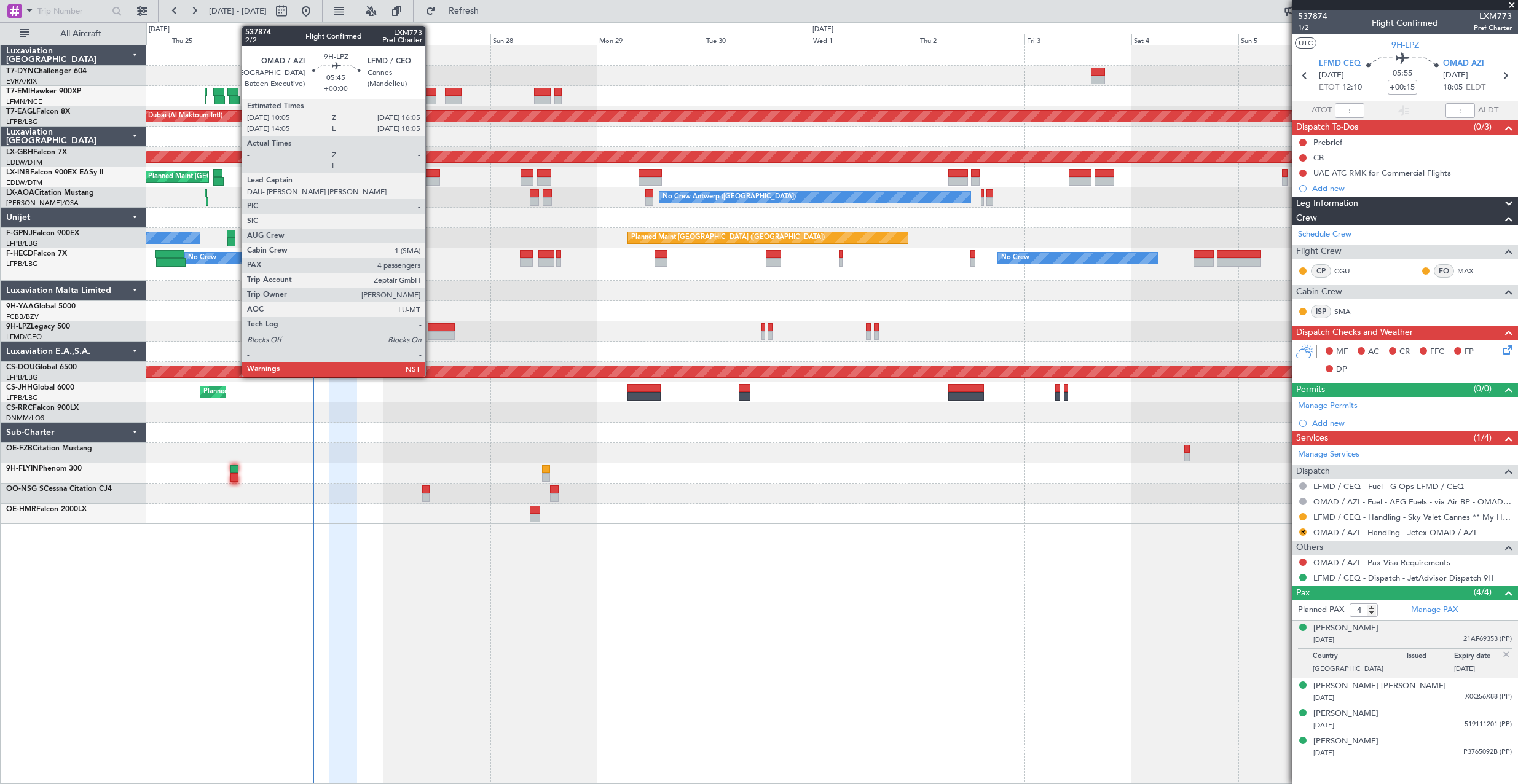
click at [431, 327] on div at bounding box center [441, 327] width 27 height 8
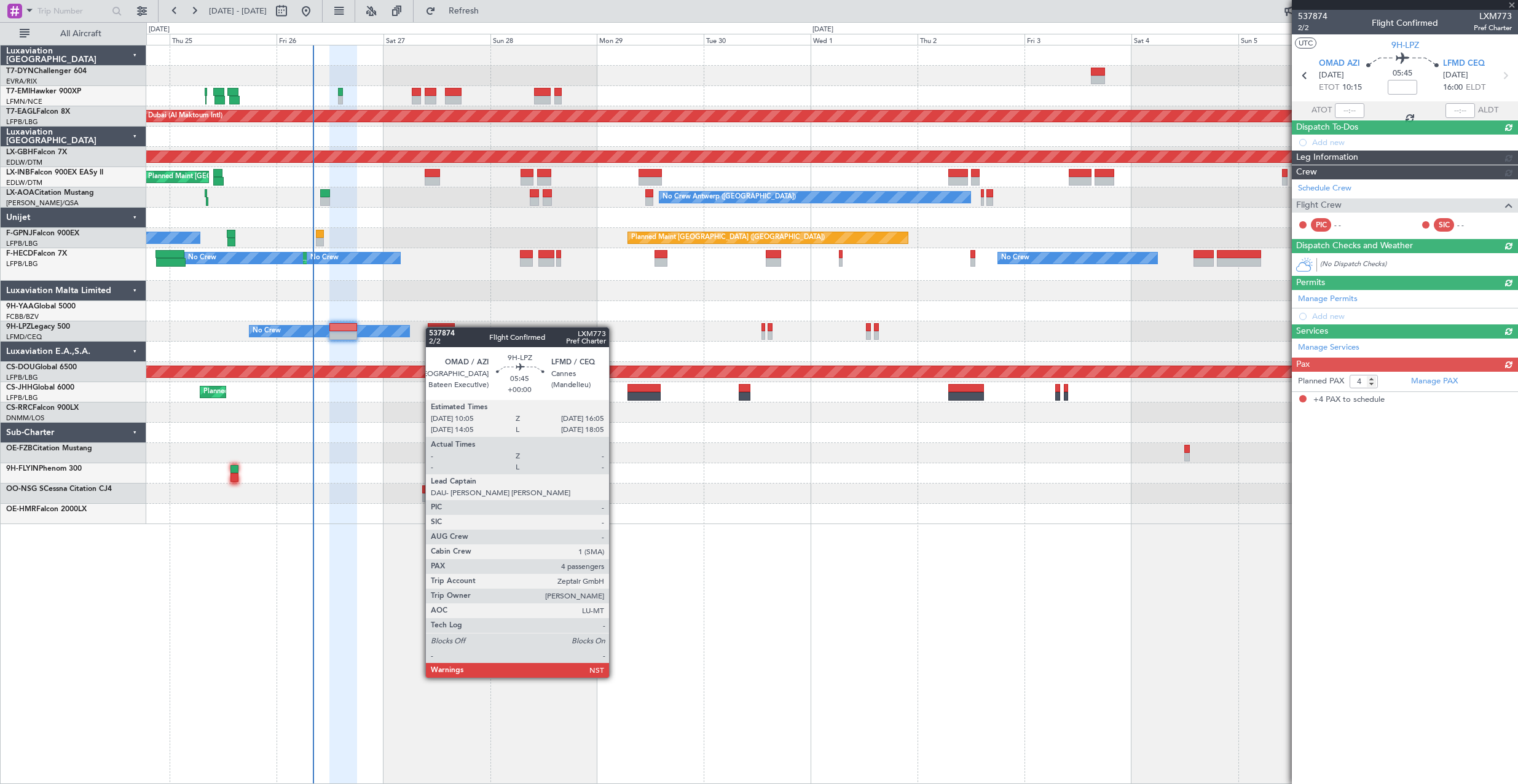
type input "+00:15"
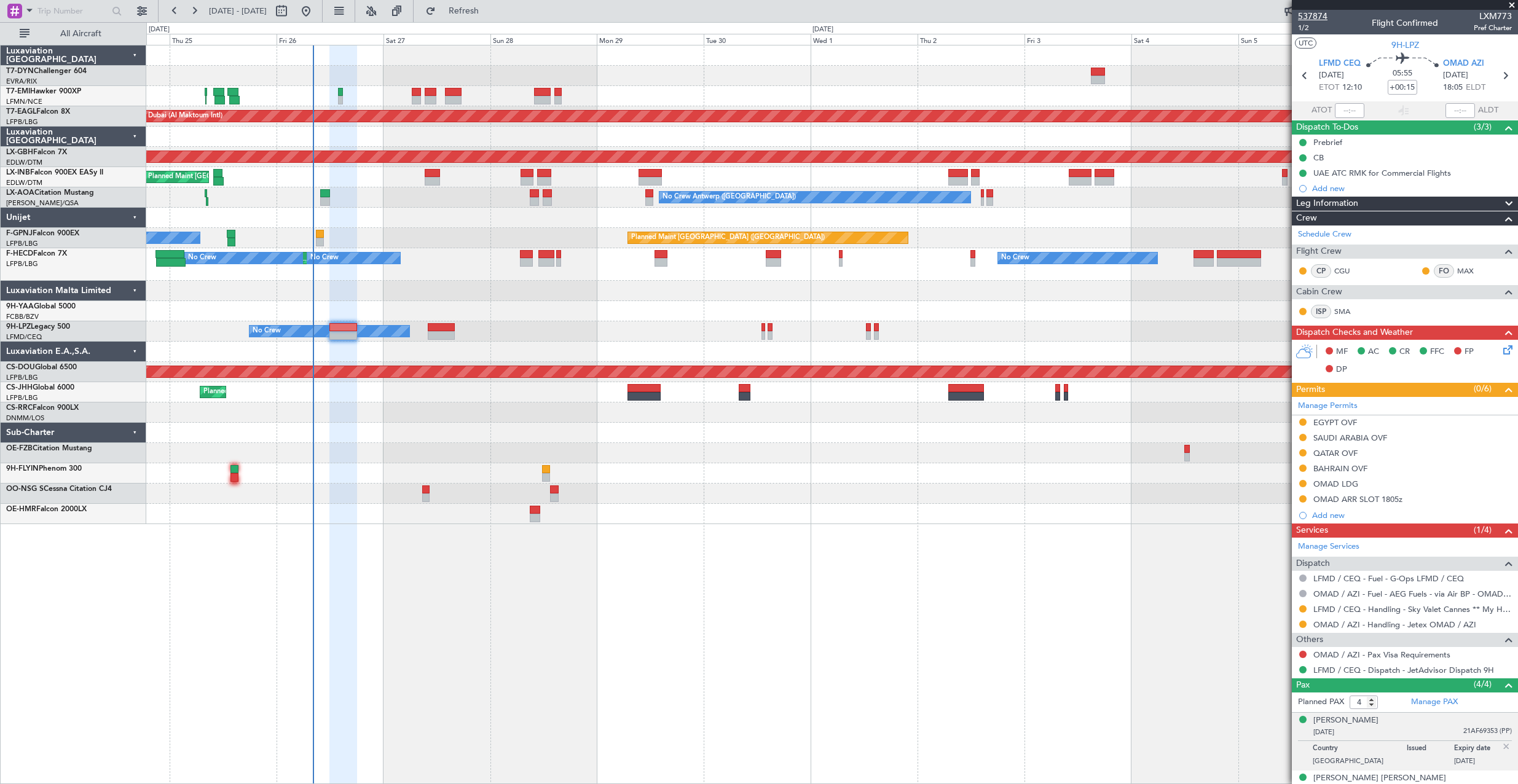
click at [1306, 11] on span "537874" at bounding box center [1312, 16] width 29 height 13
click at [1306, 29] on span "1/2" at bounding box center [1312, 28] width 29 height 10
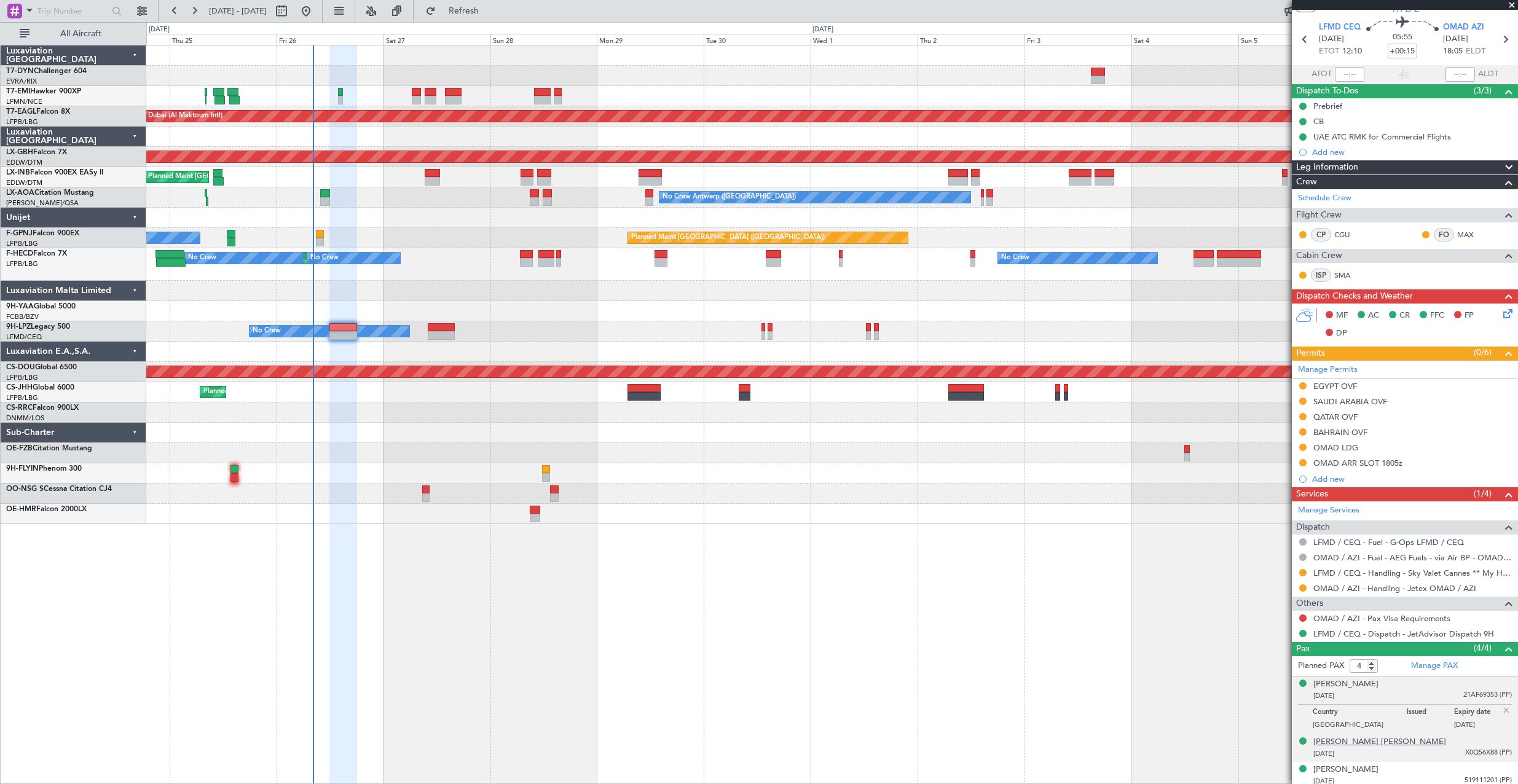
scroll to position [69, 0]
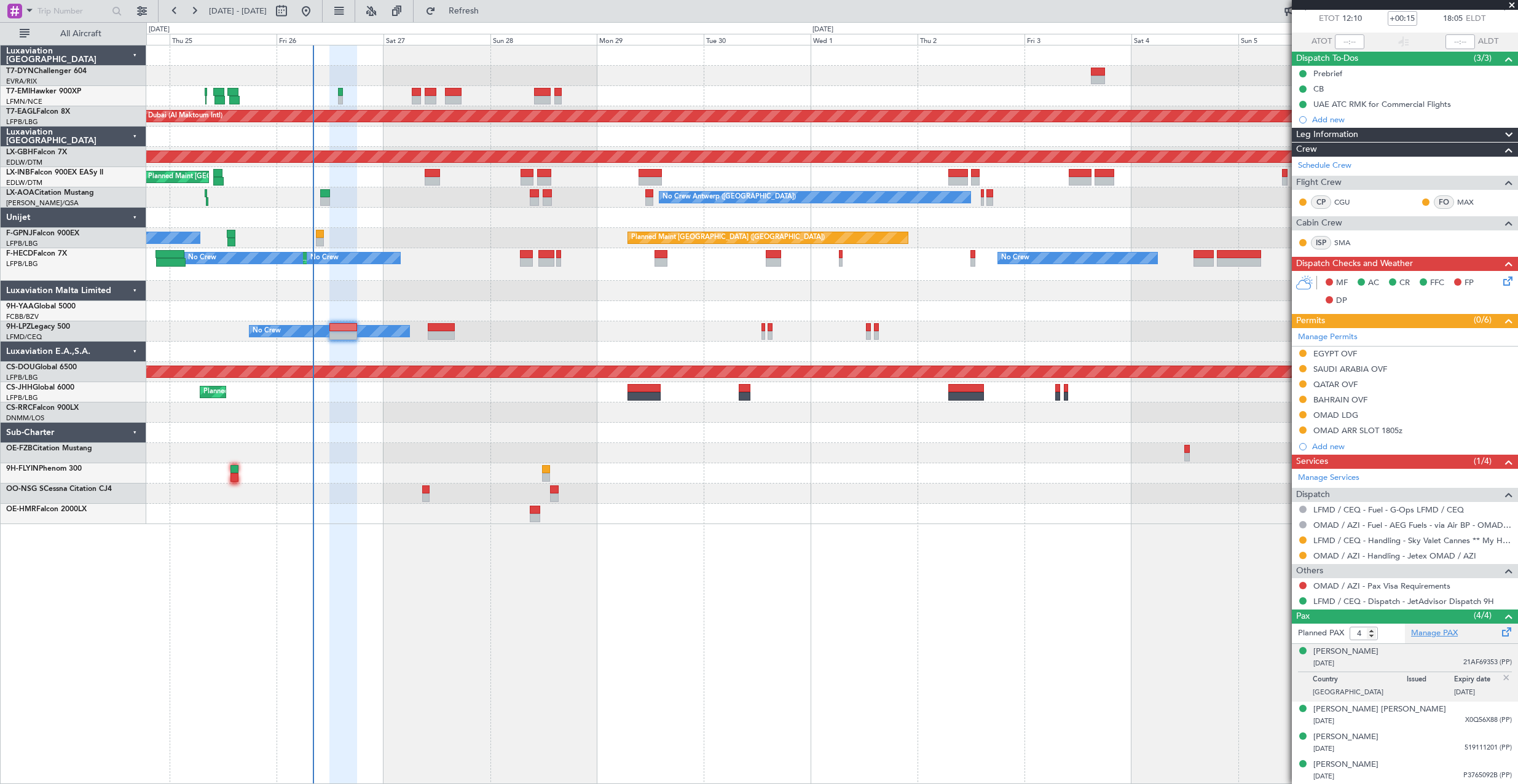
click at [1441, 636] on link "Manage PAX" at bounding box center [1434, 633] width 46 height 12
click at [476, 6] on button "Refresh" at bounding box center [457, 11] width 74 height 19
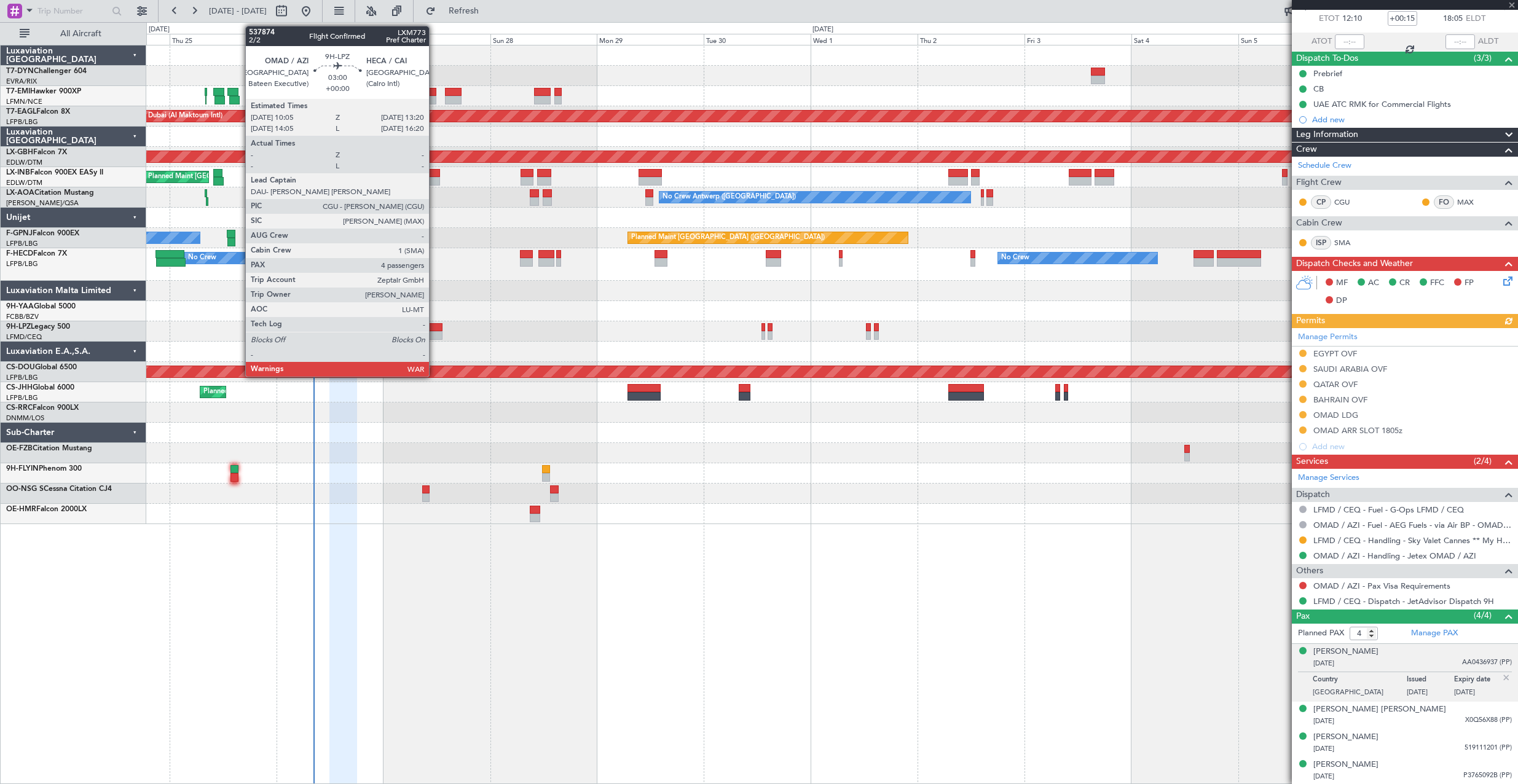
click at [434, 330] on div at bounding box center [435, 327] width 15 height 8
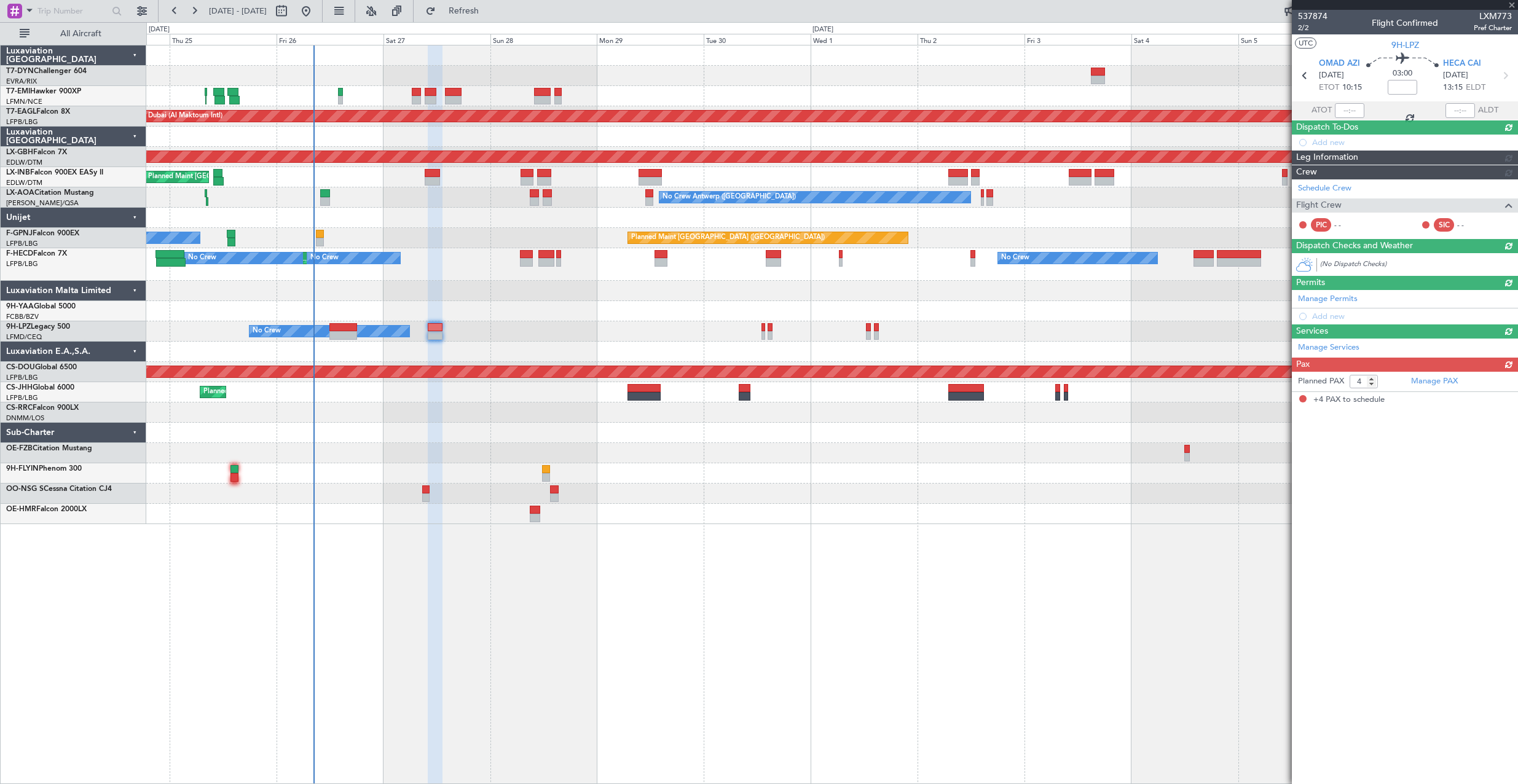
scroll to position [0, 0]
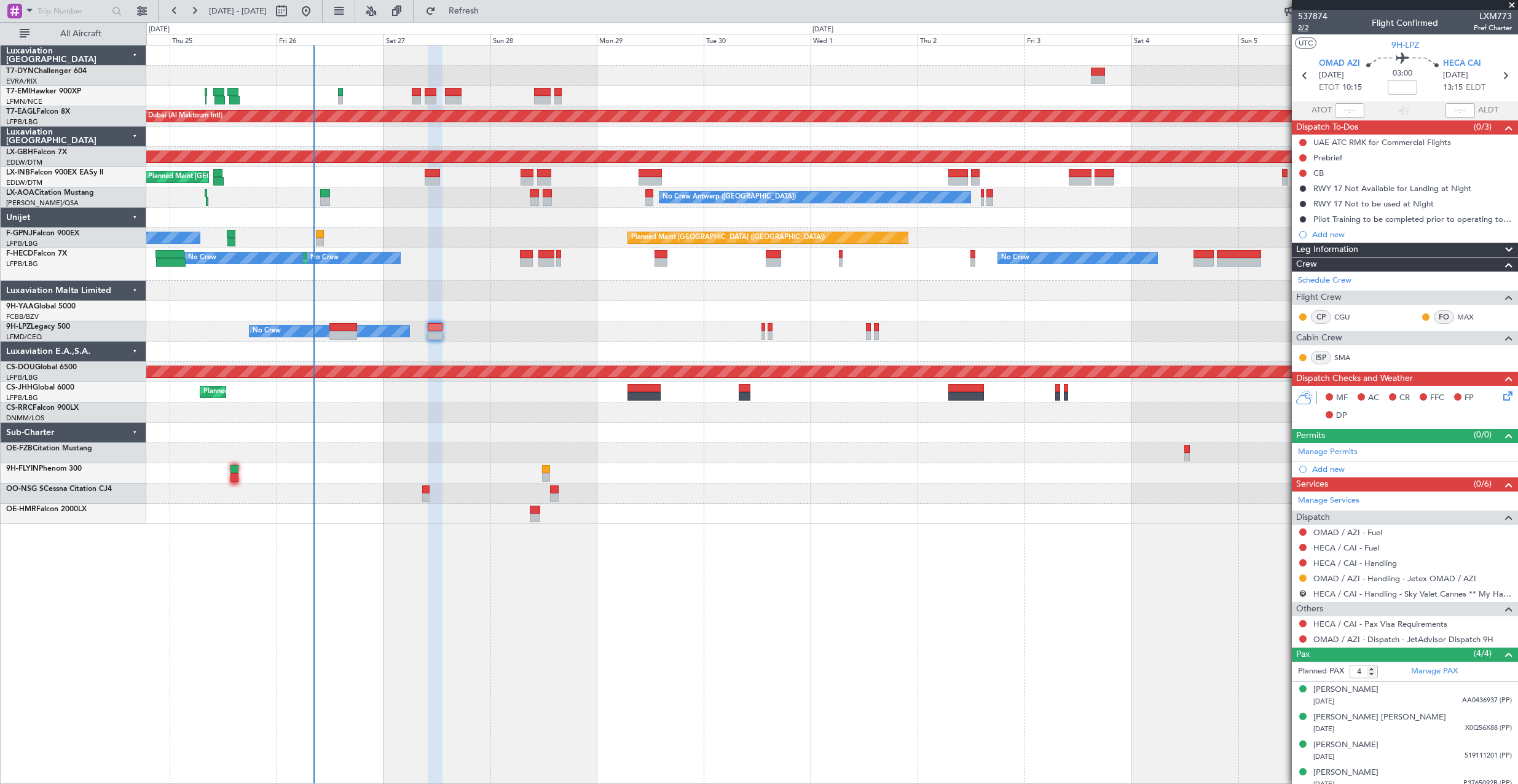
click at [1301, 31] on span "2/2" at bounding box center [1312, 28] width 29 height 10
click at [470, 19] on button "Refresh" at bounding box center [457, 11] width 74 height 19
type input "+00:35"
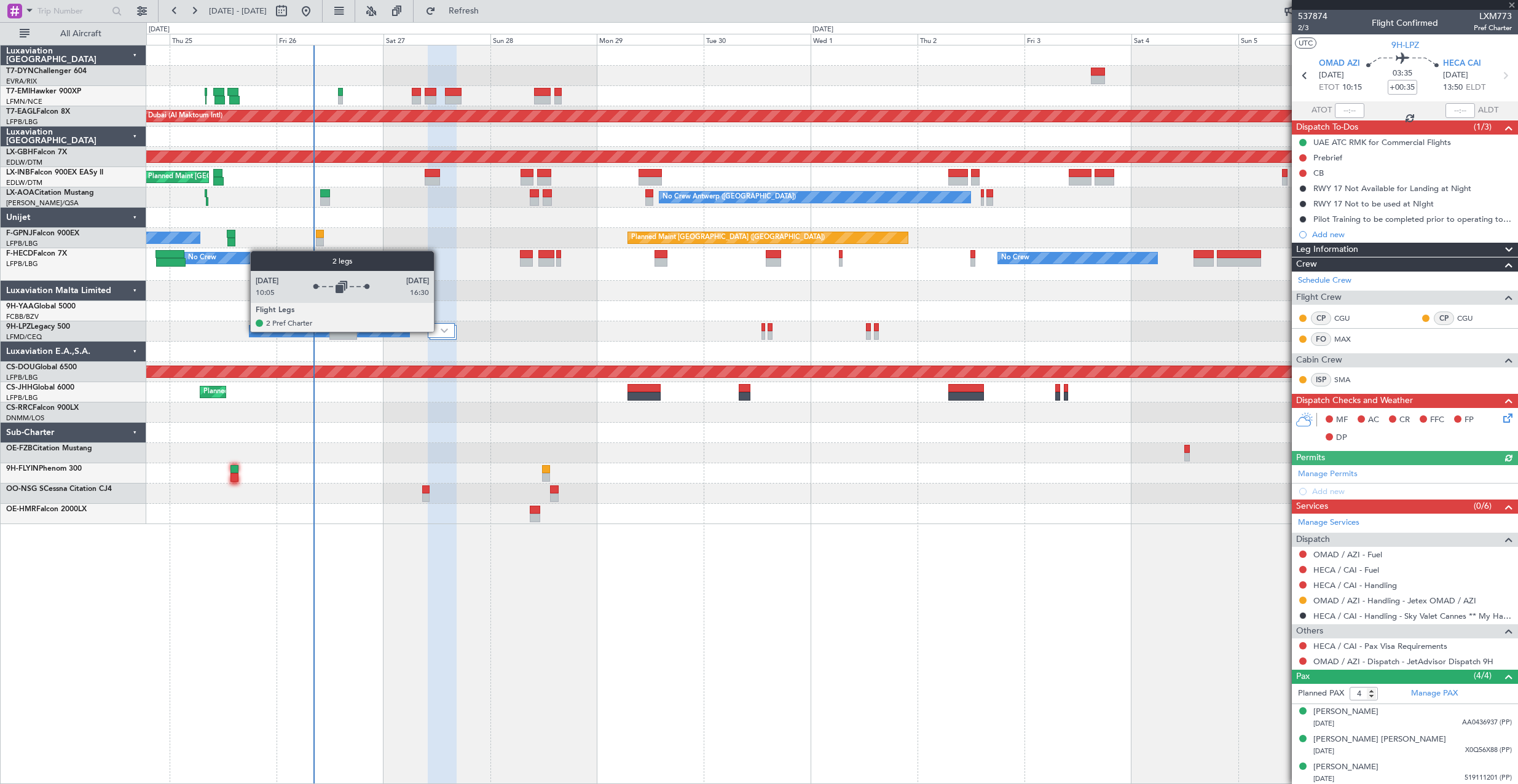
click at [441, 331] on img at bounding box center [445, 331] width 8 height 5
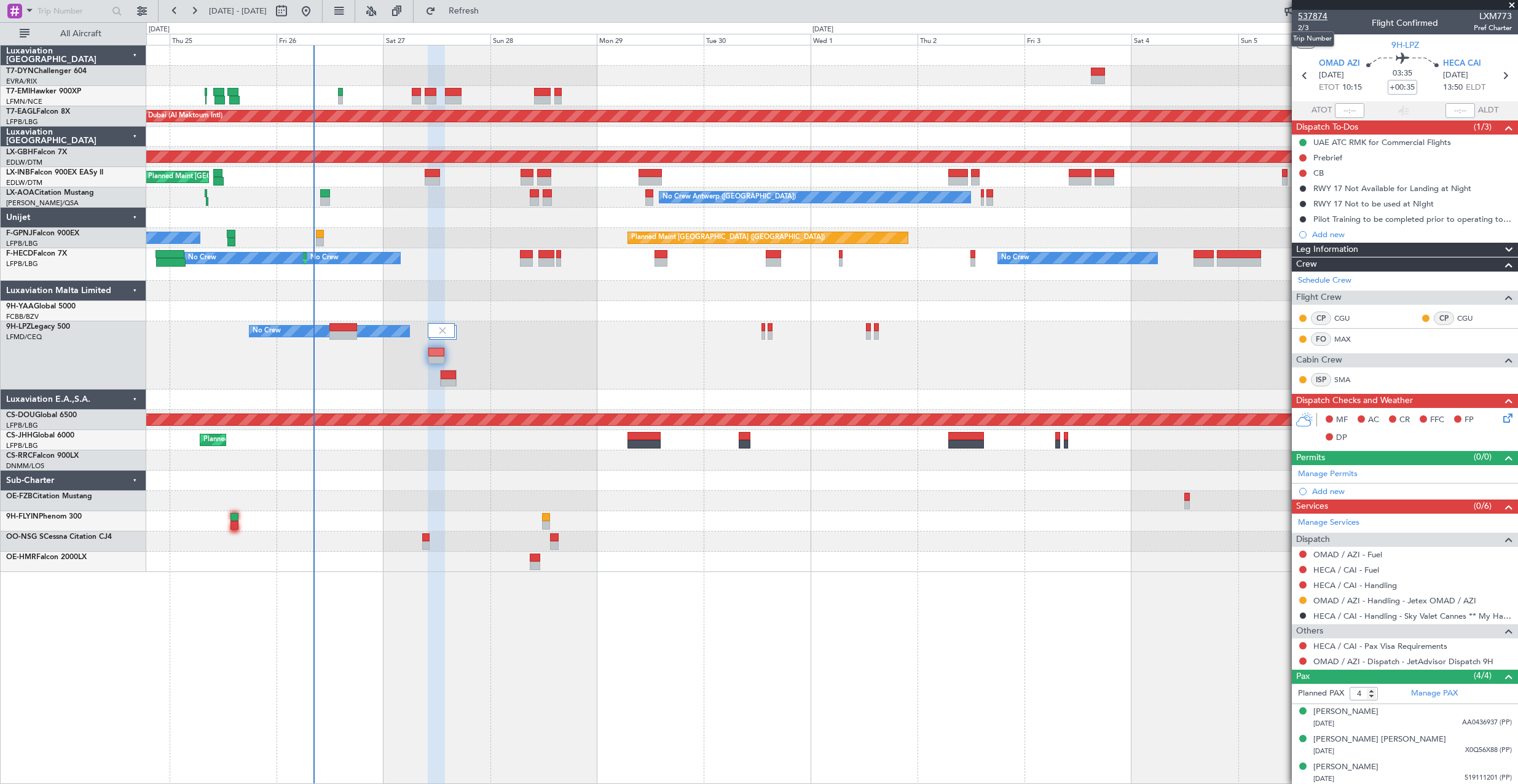
click at [1306, 17] on span "537874" at bounding box center [1312, 16] width 29 height 13
click at [488, 7] on span "Refresh" at bounding box center [464, 10] width 52 height 8
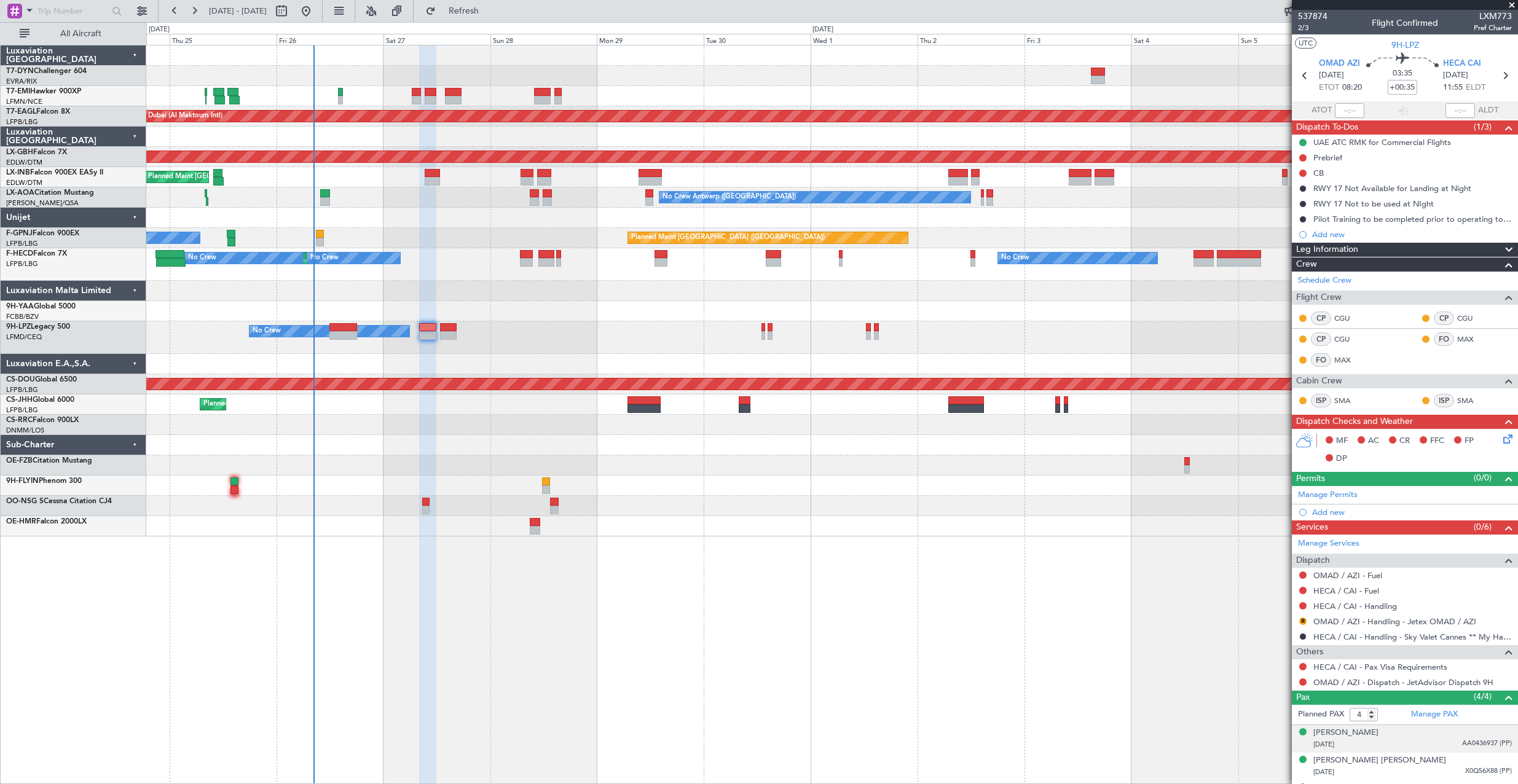
click at [1400, 725] on li "Akram SAFA 27/03/1999 AA0436937 (PP)" at bounding box center [1405, 738] width 226 height 28
click at [1397, 730] on div "Akram SAFA 27/03/1999 AA0436937 (PP)" at bounding box center [1412, 738] width 199 height 24
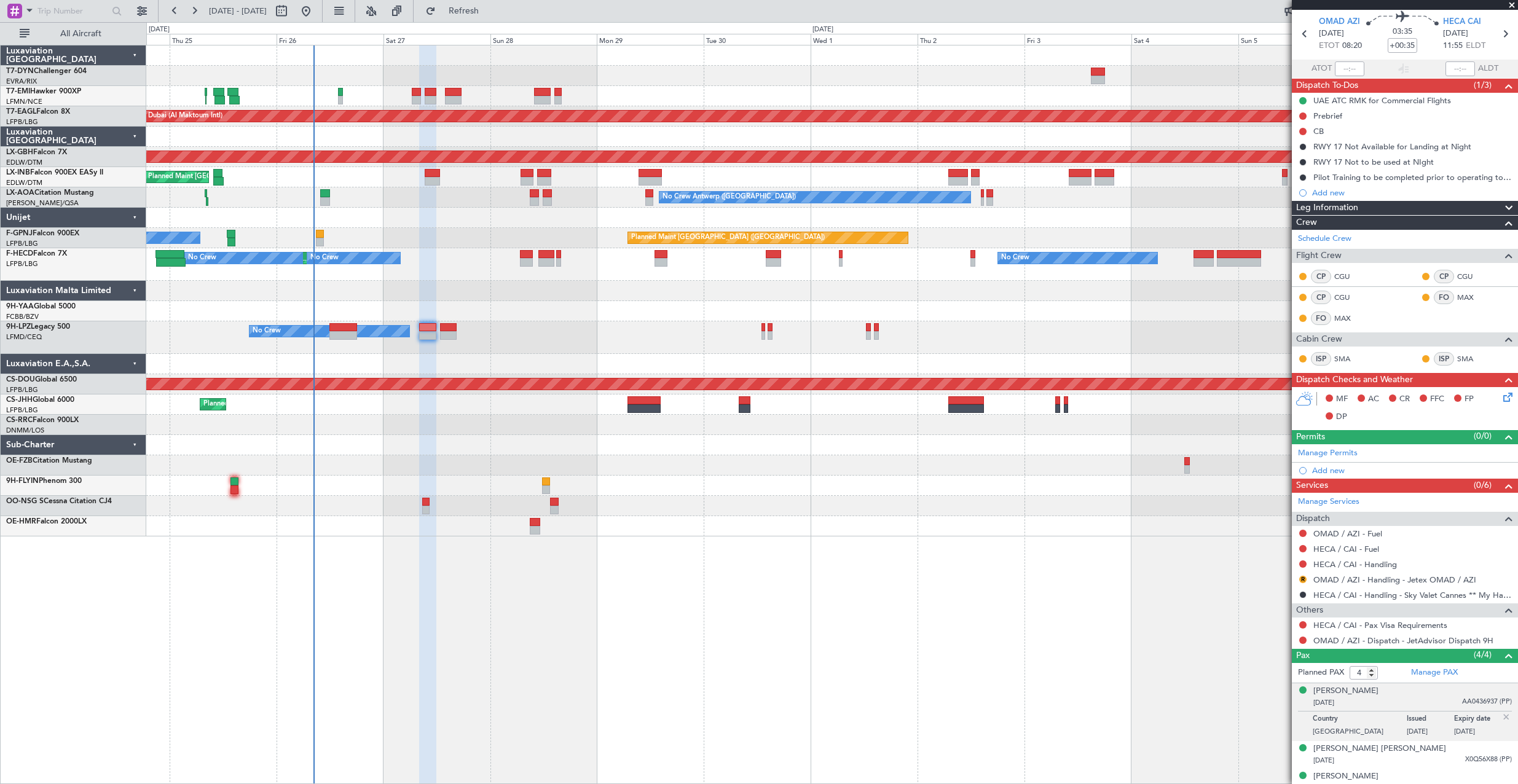
scroll to position [81, 0]
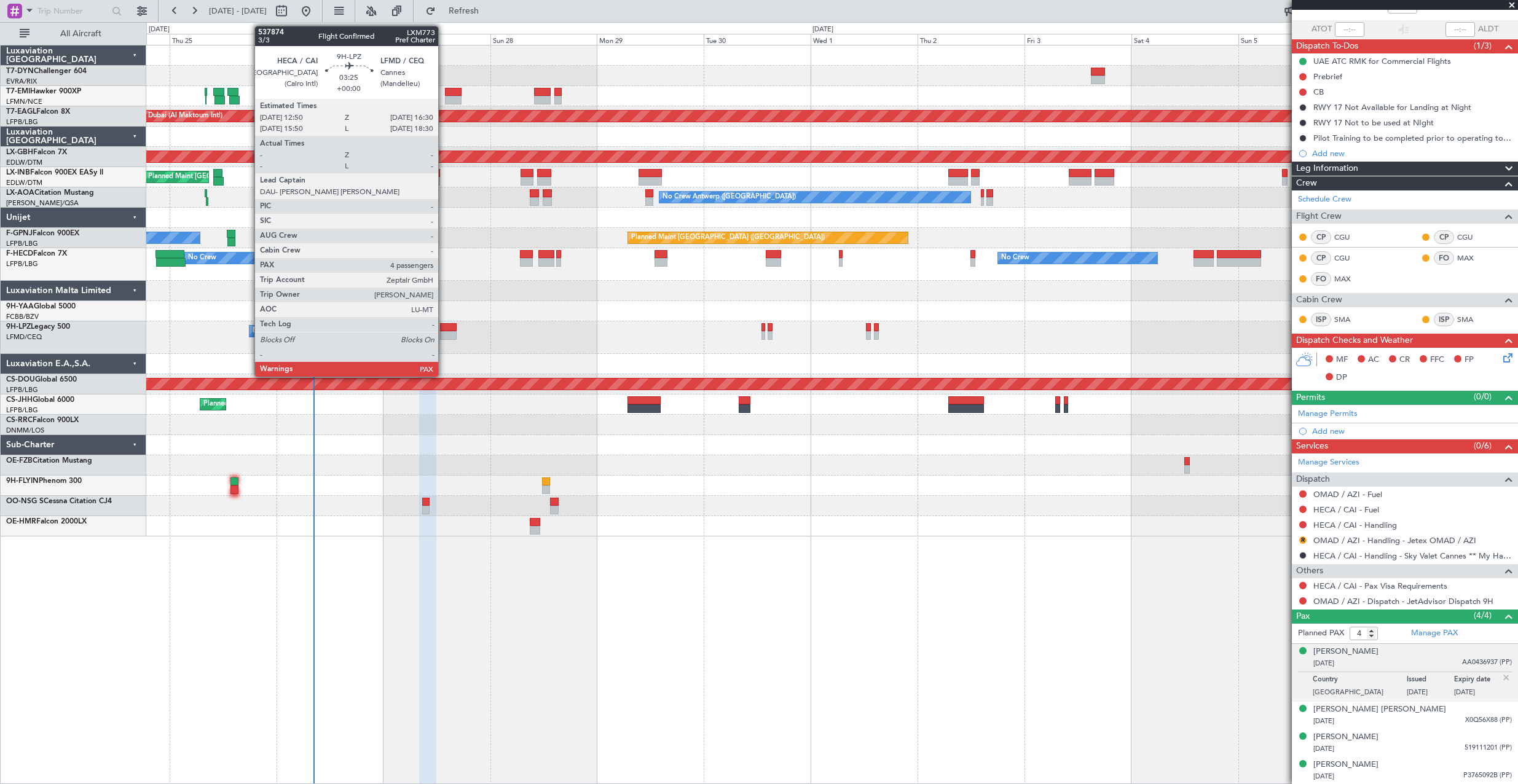
click at [444, 327] on div at bounding box center [448, 327] width 16 height 8
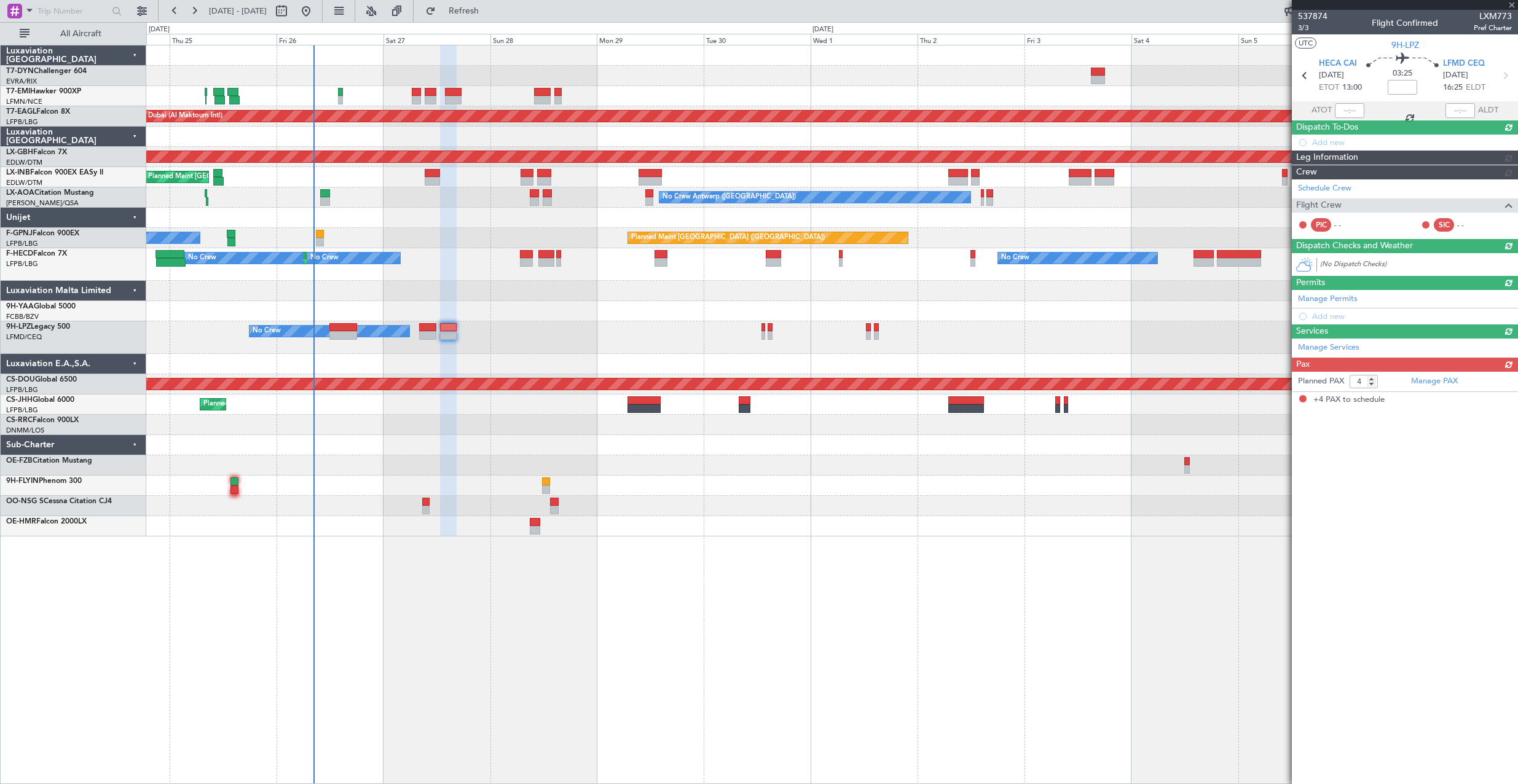
scroll to position [0, 0]
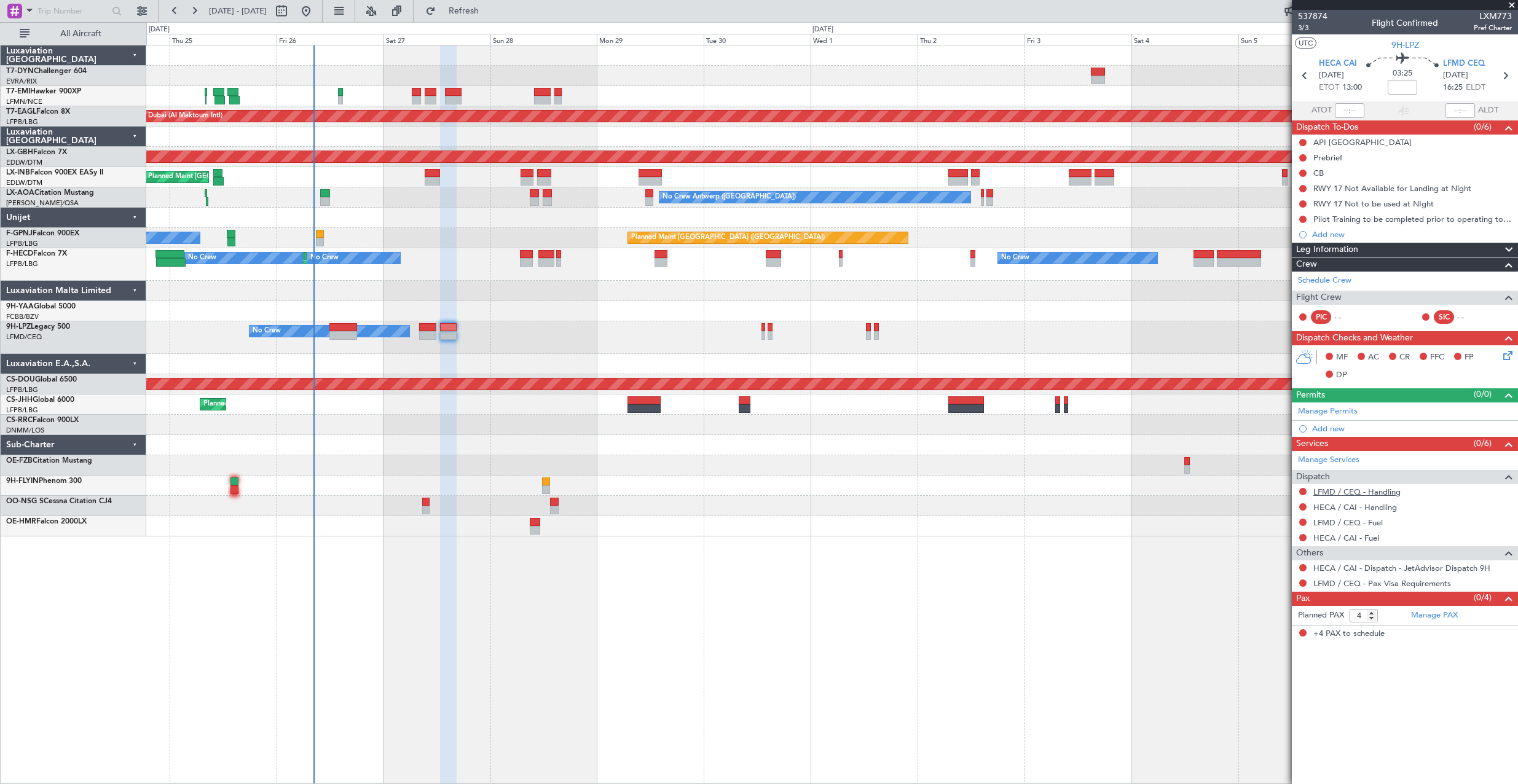
click at [1383, 489] on link "LFMD / CEQ - Handling" at bounding box center [1357, 492] width 87 height 10
click at [1340, 510] on link "HECA / CAI - Handling" at bounding box center [1354, 507] width 83 height 10
click at [490, 10] on span "Refresh" at bounding box center [464, 10] width 52 height 8
click at [1336, 502] on link "HECA / CAI - Handling - Tiger Aviation Svcs HECA / CAI" at bounding box center [1412, 507] width 199 height 10
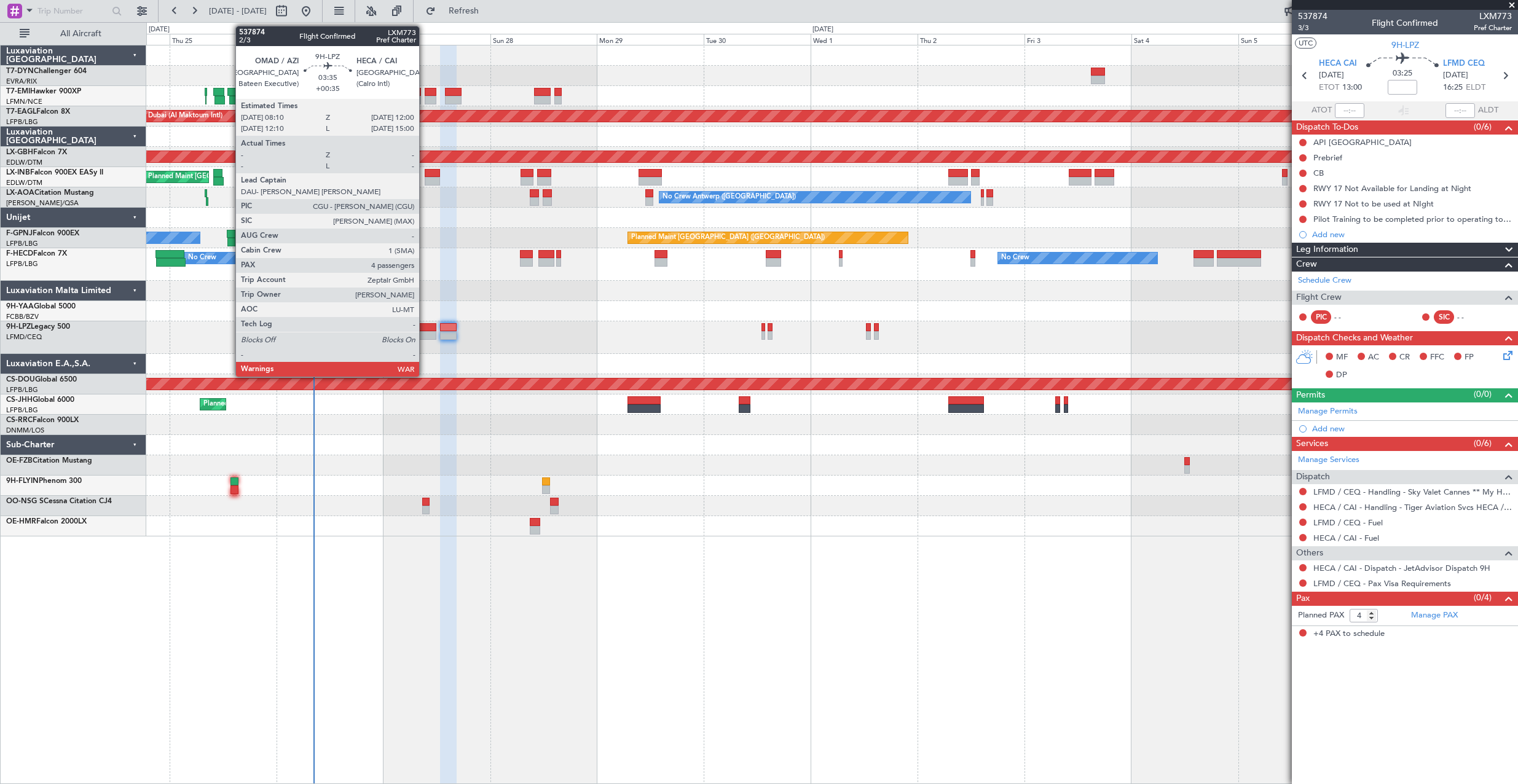
click at [424, 329] on div at bounding box center [428, 327] width 17 height 8
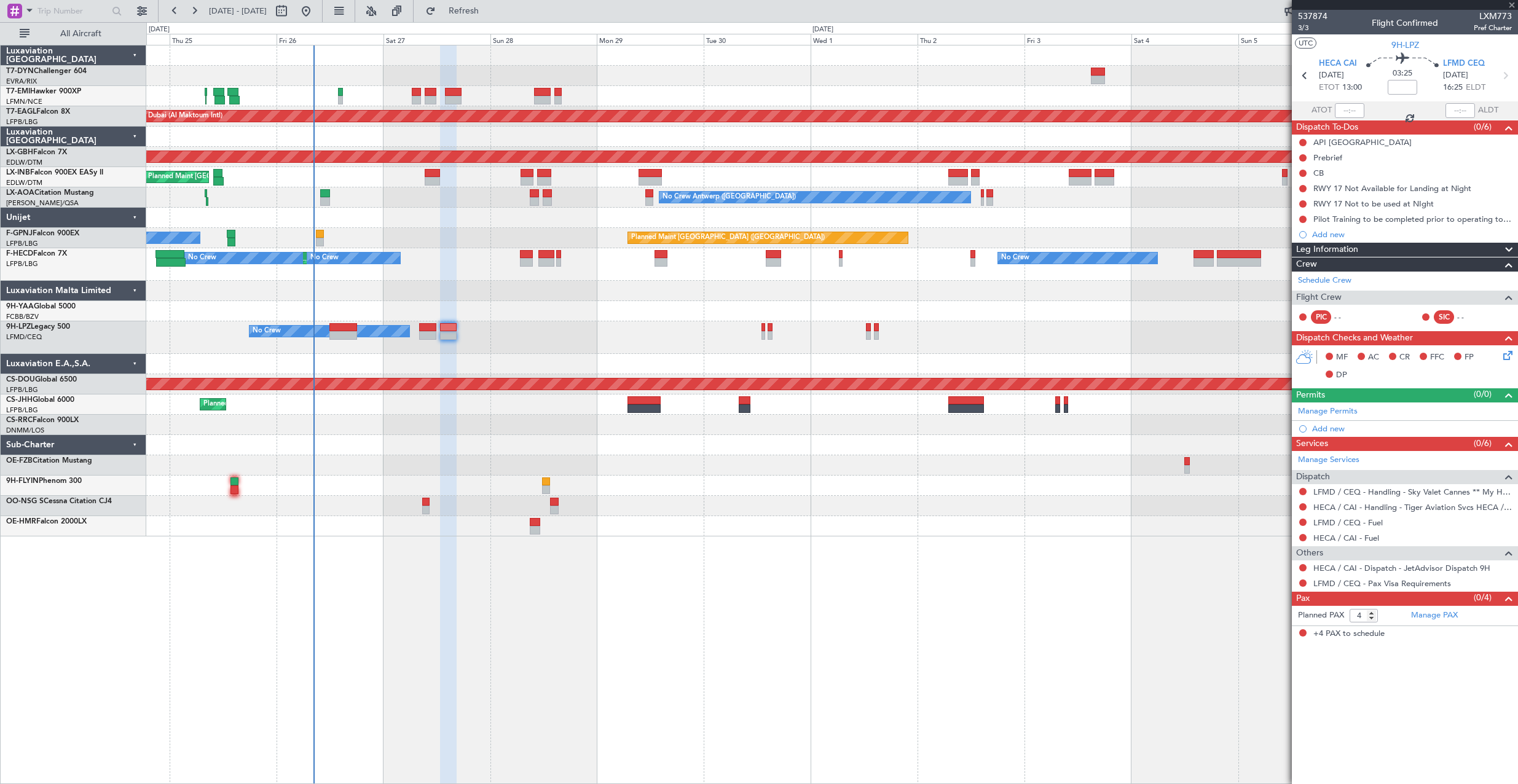
type input "+00:35"
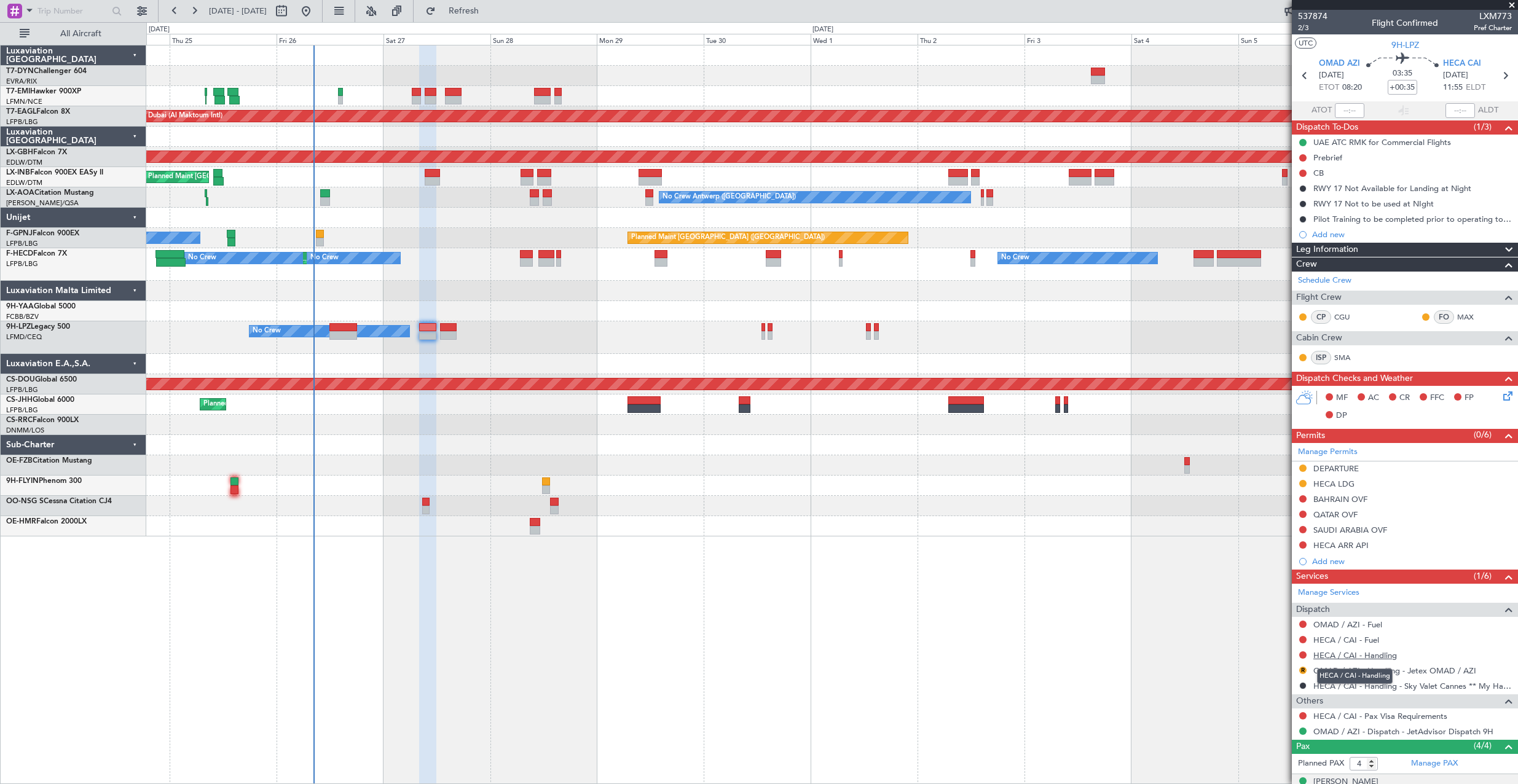
click at [1352, 658] on link "HECA / CAI - Handling" at bounding box center [1354, 655] width 83 height 10
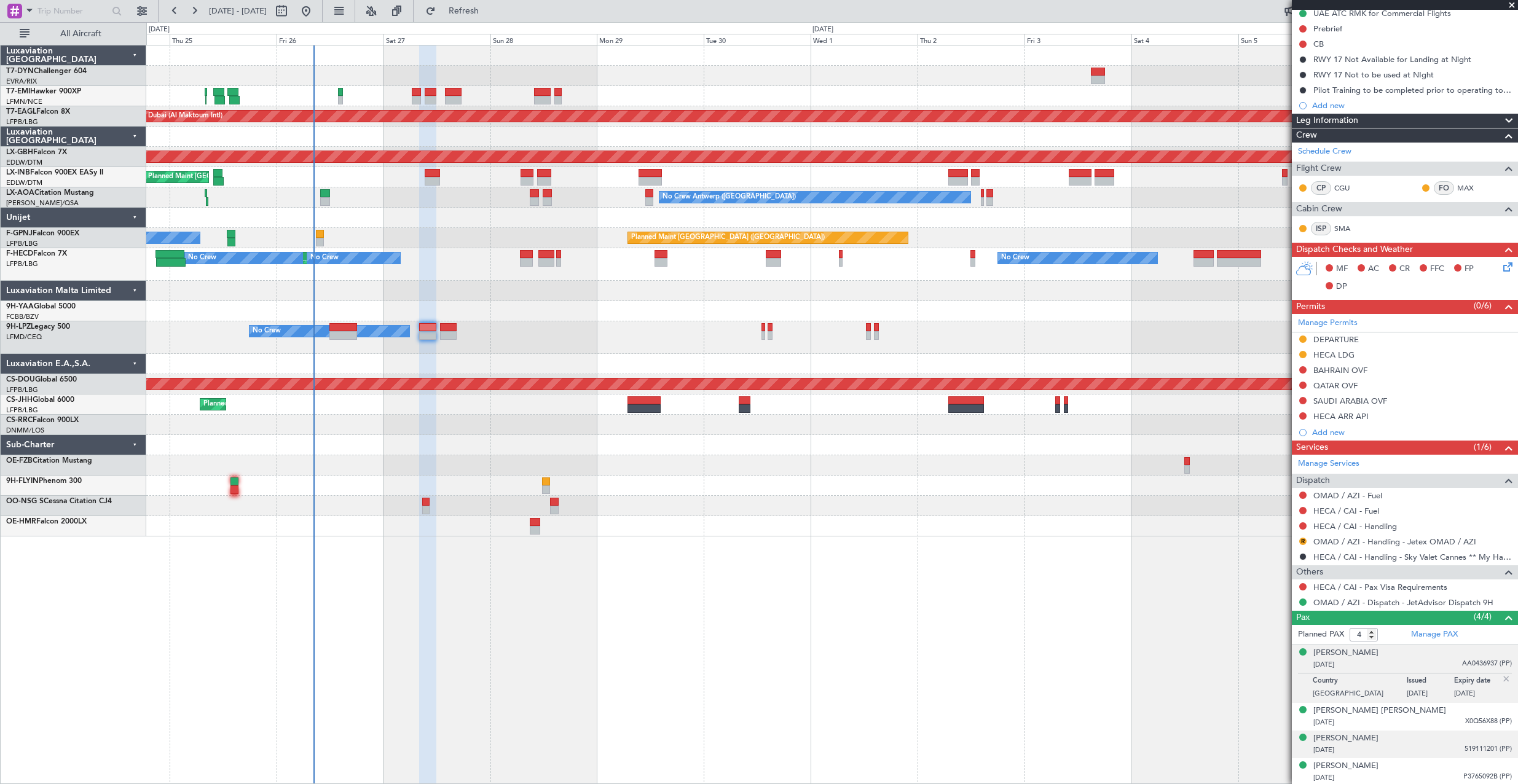
scroll to position [130, 0]
click at [1431, 631] on link "Manage PAX" at bounding box center [1434, 633] width 46 height 12
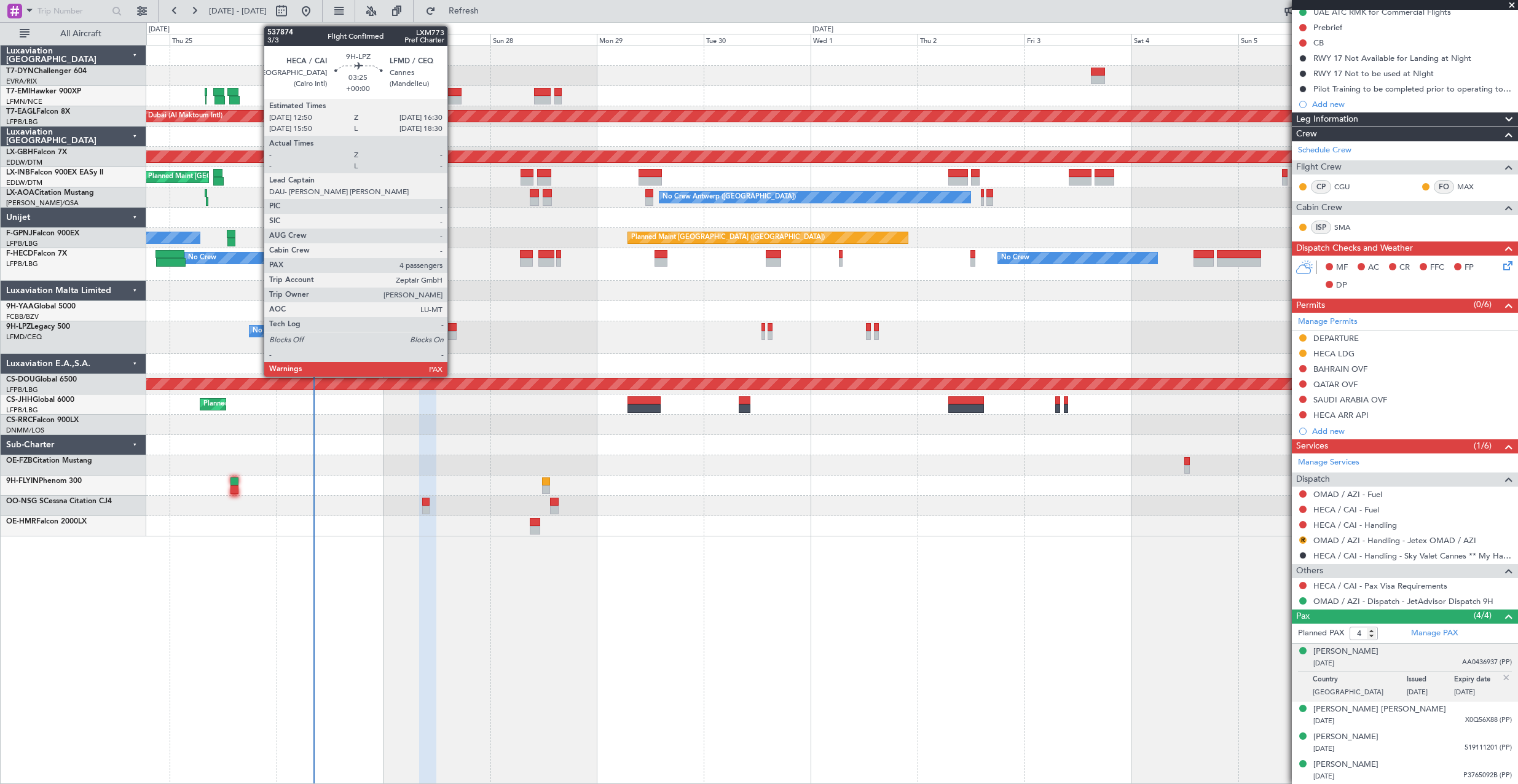
click at [453, 336] on div at bounding box center [448, 335] width 16 height 8
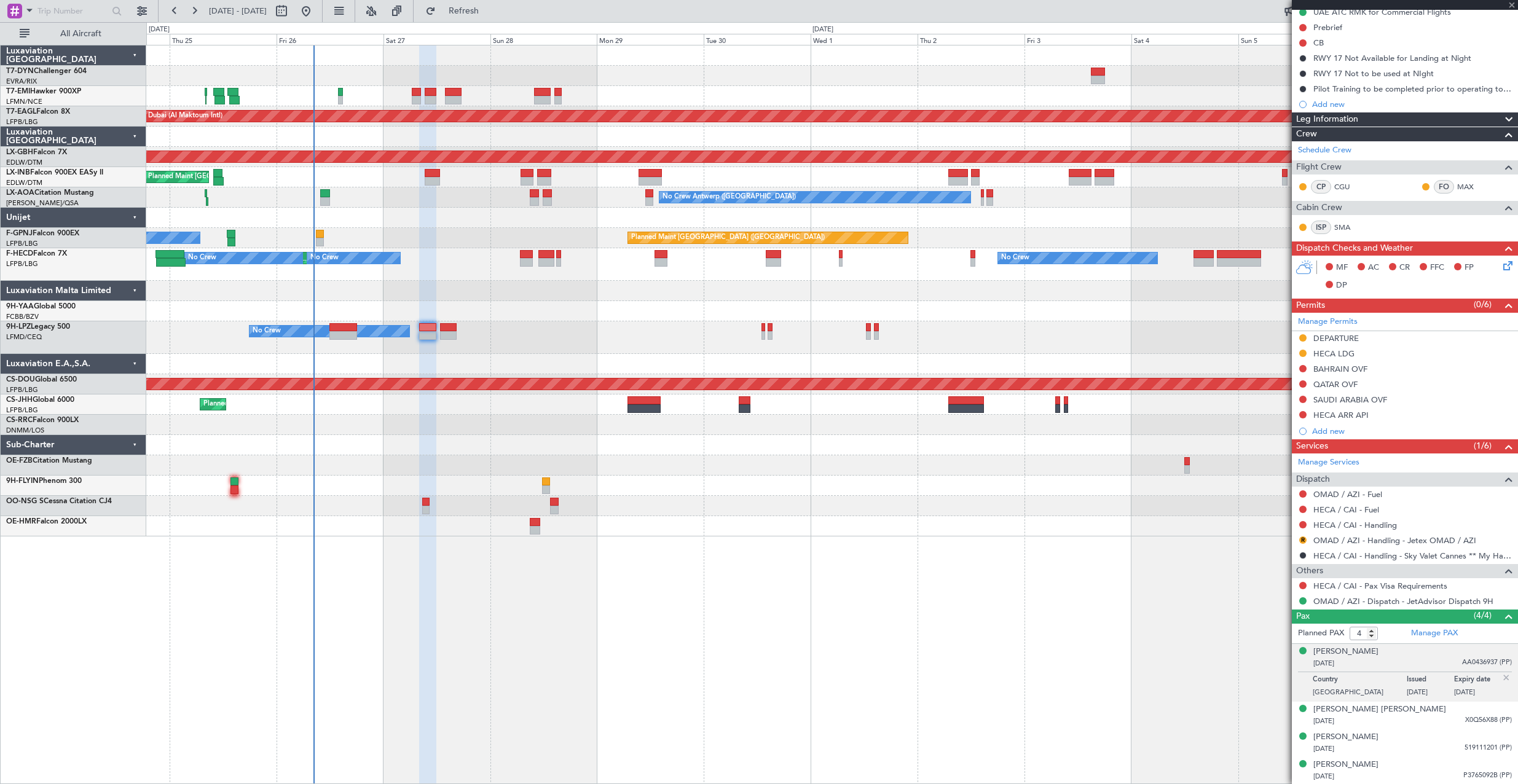
scroll to position [0, 0]
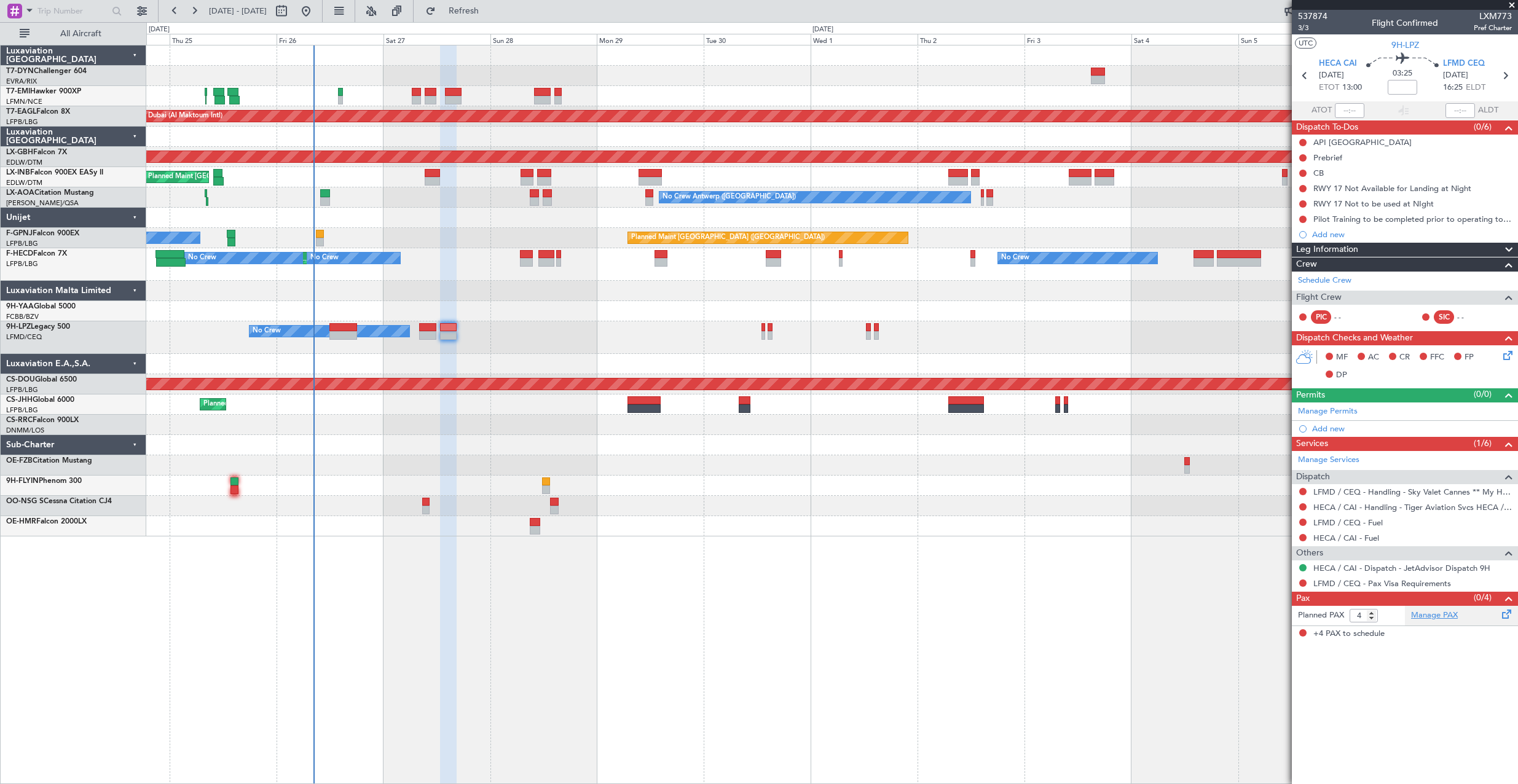
click at [1438, 620] on link "Manage PAX" at bounding box center [1434, 615] width 46 height 12
click at [1307, 28] on span "3/3" at bounding box center [1312, 28] width 29 height 10
click at [1373, 618] on input "3" at bounding box center [1364, 615] width 28 height 13
click at [1373, 618] on input "2" at bounding box center [1364, 615] width 28 height 13
click at [1373, 618] on input "1" at bounding box center [1364, 615] width 28 height 13
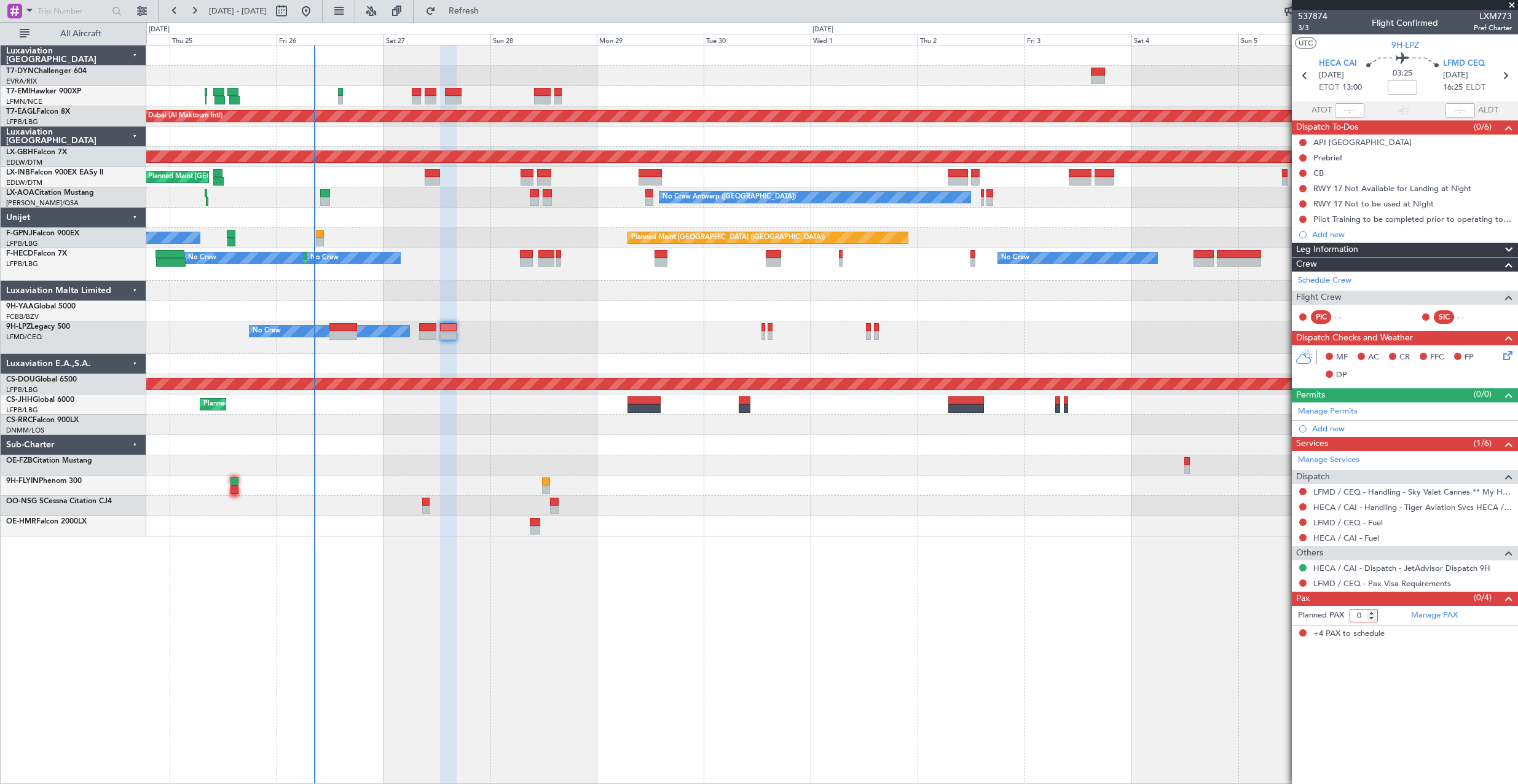
type input "0"
click at [1373, 618] on input "0" at bounding box center [1364, 615] width 28 height 13
click at [1394, 624] on form "Planned PAX 0" at bounding box center [1348, 615] width 113 height 19
click at [1484, 27] on span "Pref Charter" at bounding box center [1492, 28] width 38 height 10
click at [1300, 26] on span "3/3" at bounding box center [1312, 28] width 29 height 10
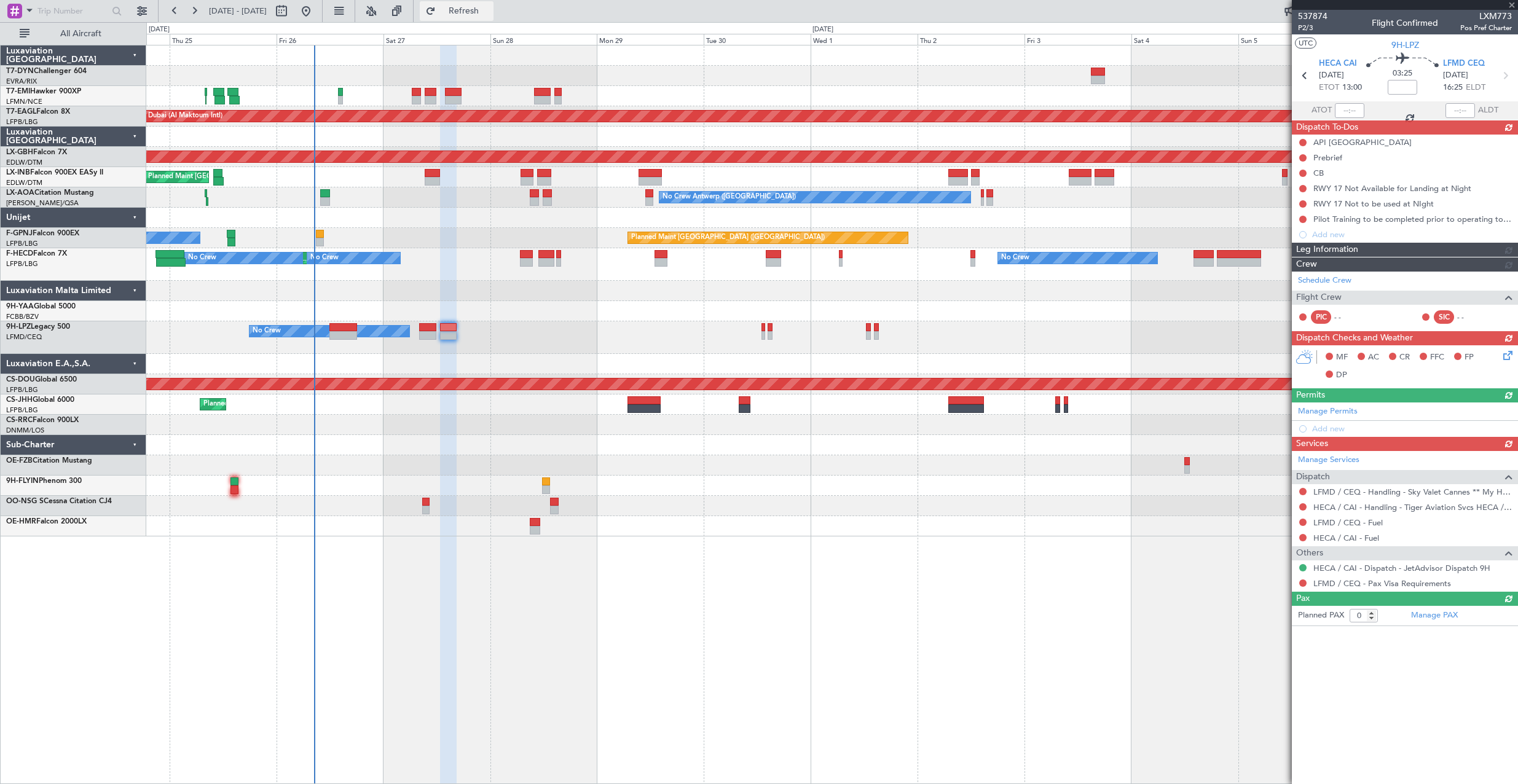
click at [477, 15] on span "Refresh" at bounding box center [464, 10] width 52 height 8
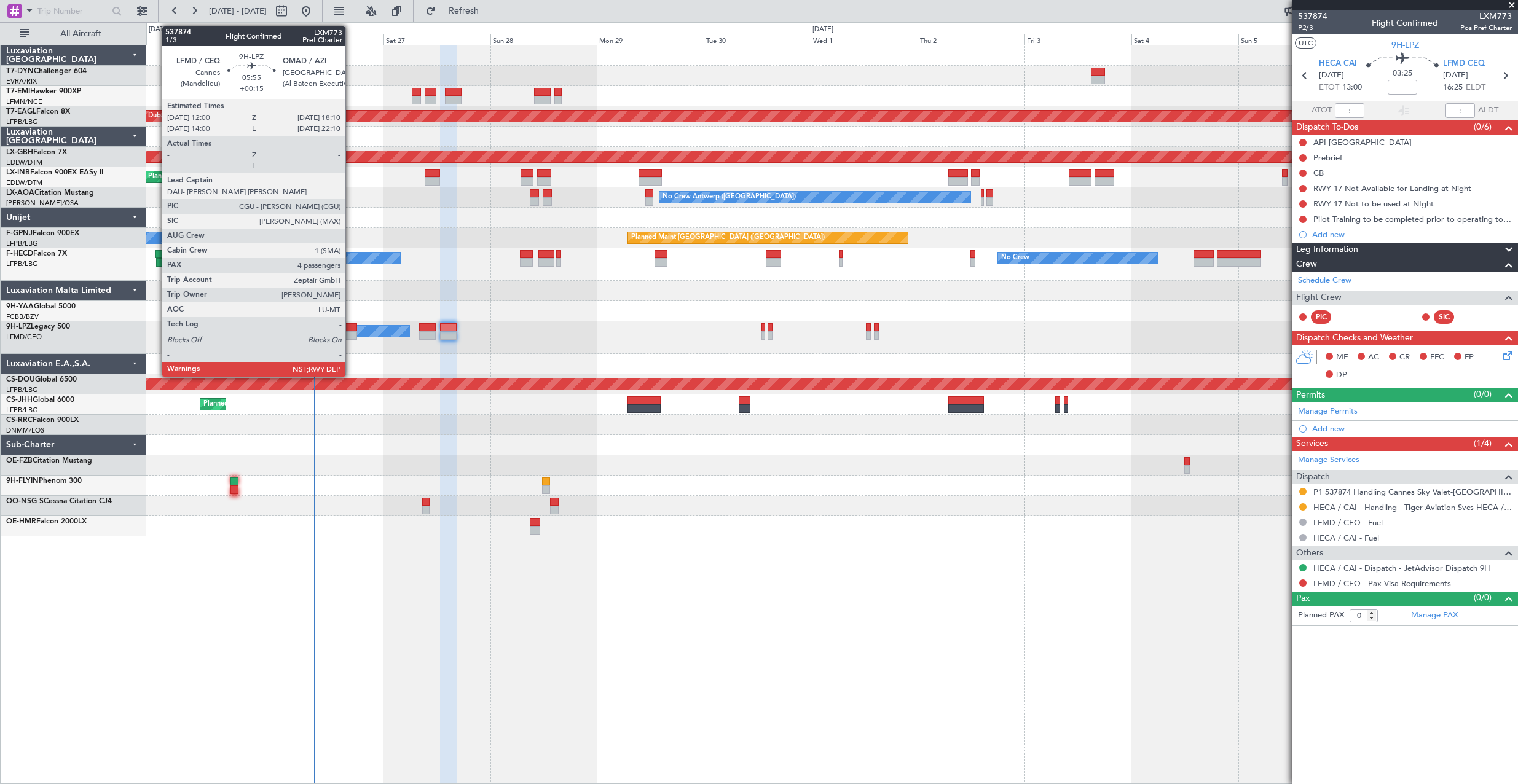
click at [350, 328] on div at bounding box center [343, 327] width 28 height 8
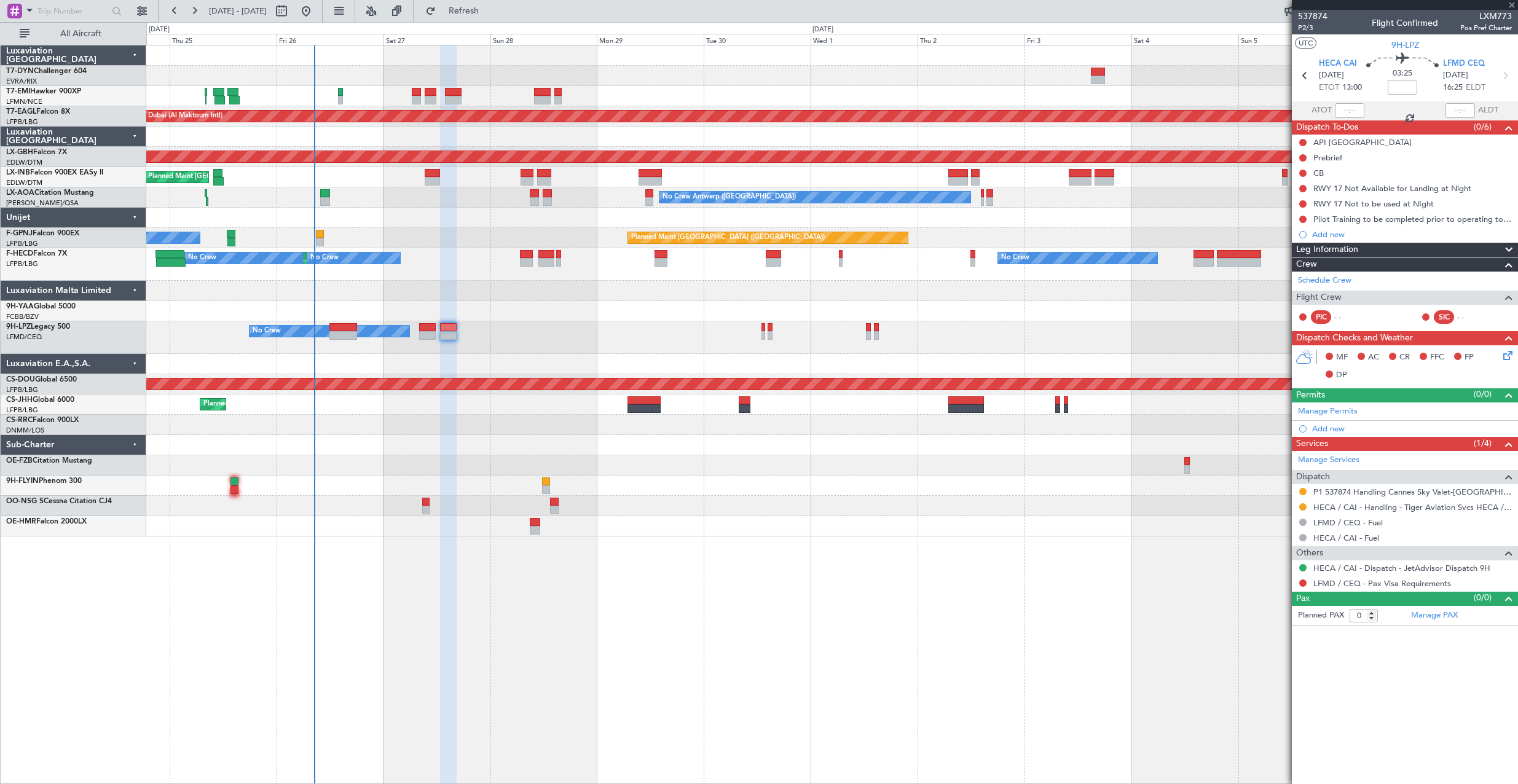
type input "+00:15"
type input "4"
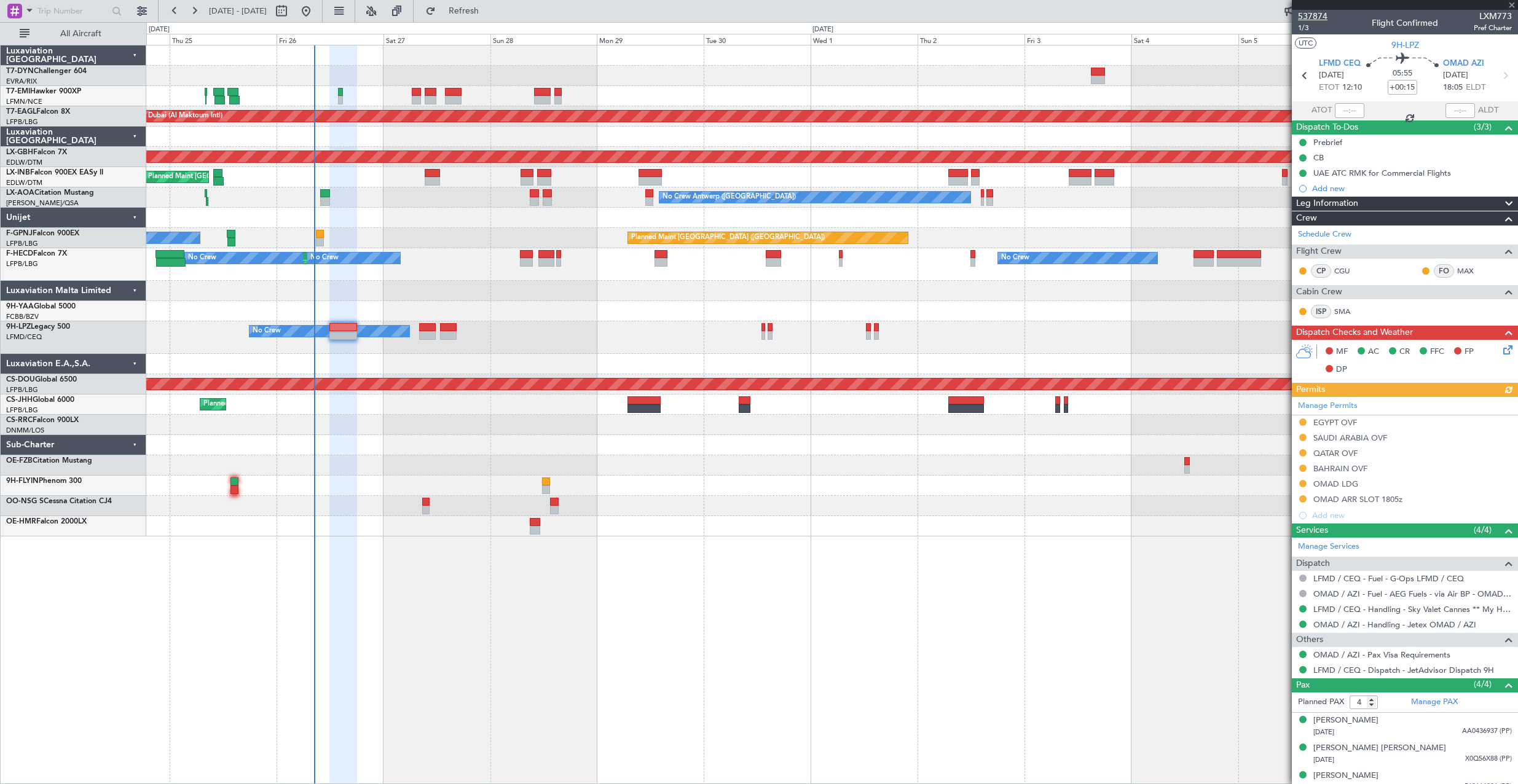
click at [1318, 19] on span "537874" at bounding box center [1312, 16] width 29 height 13
click at [1322, 16] on span "537874" at bounding box center [1312, 16] width 29 height 13
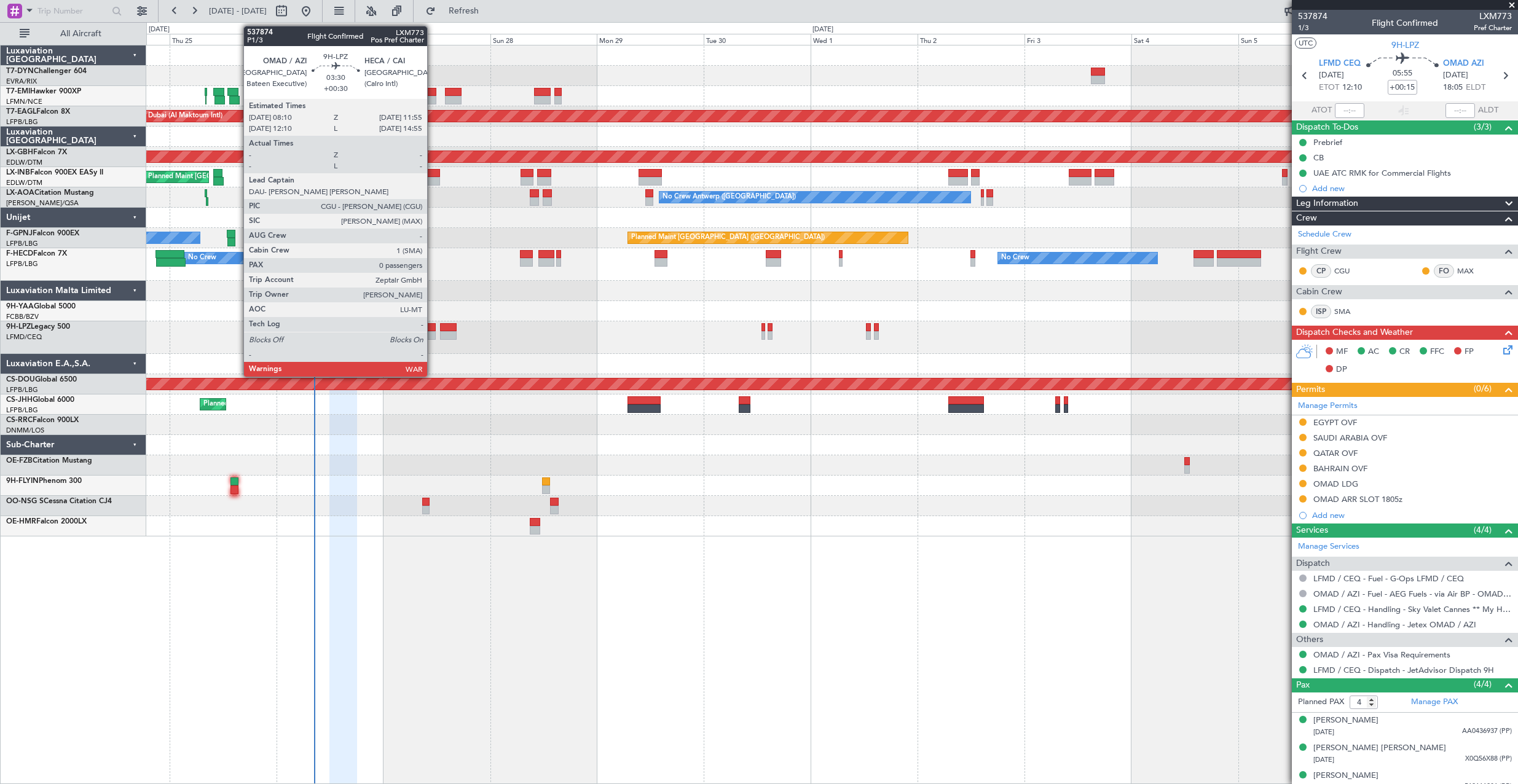
click at [433, 328] on div at bounding box center [428, 327] width 17 height 8
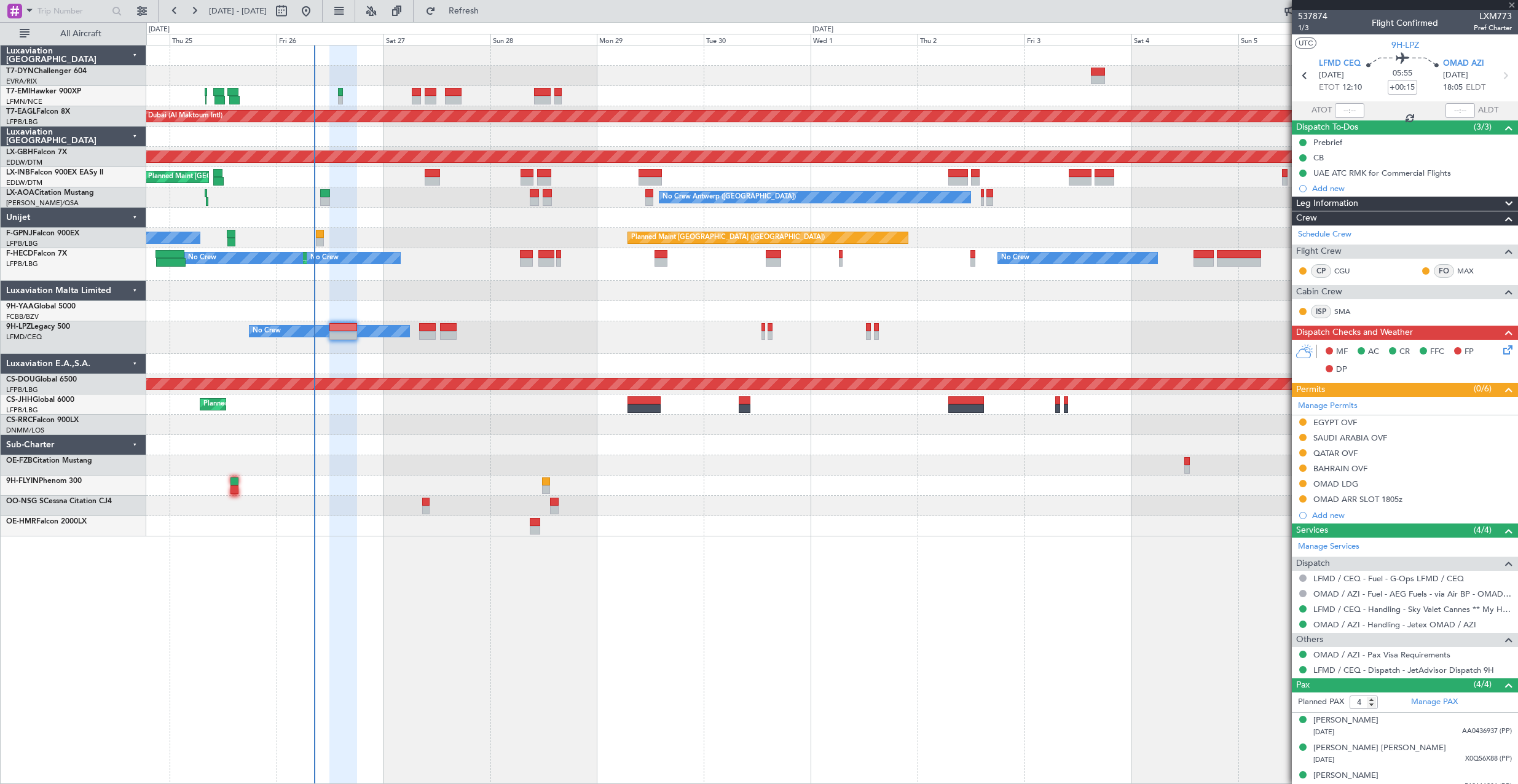
type input "+00:30"
type input "0"
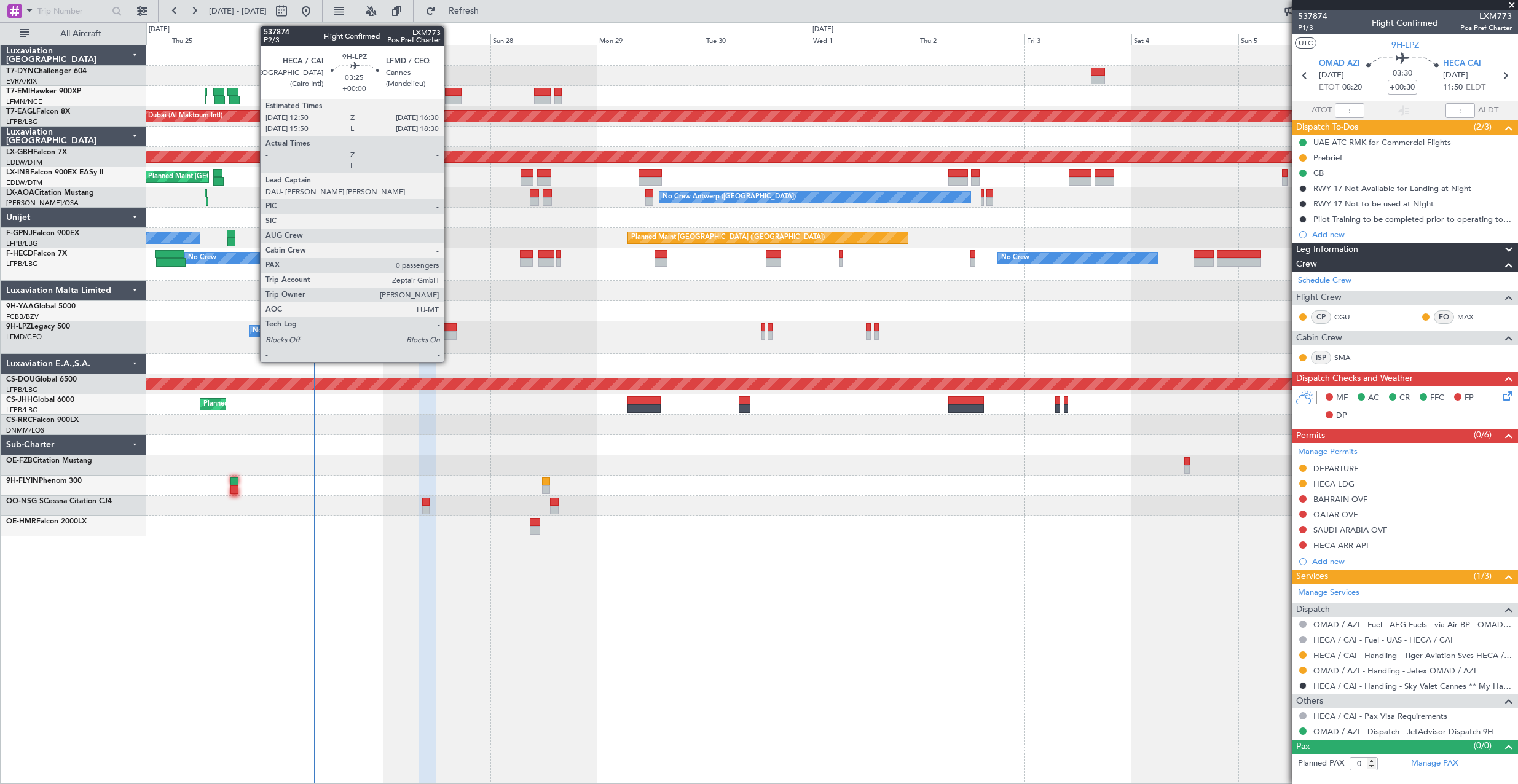
click at [449, 328] on div at bounding box center [448, 327] width 16 height 8
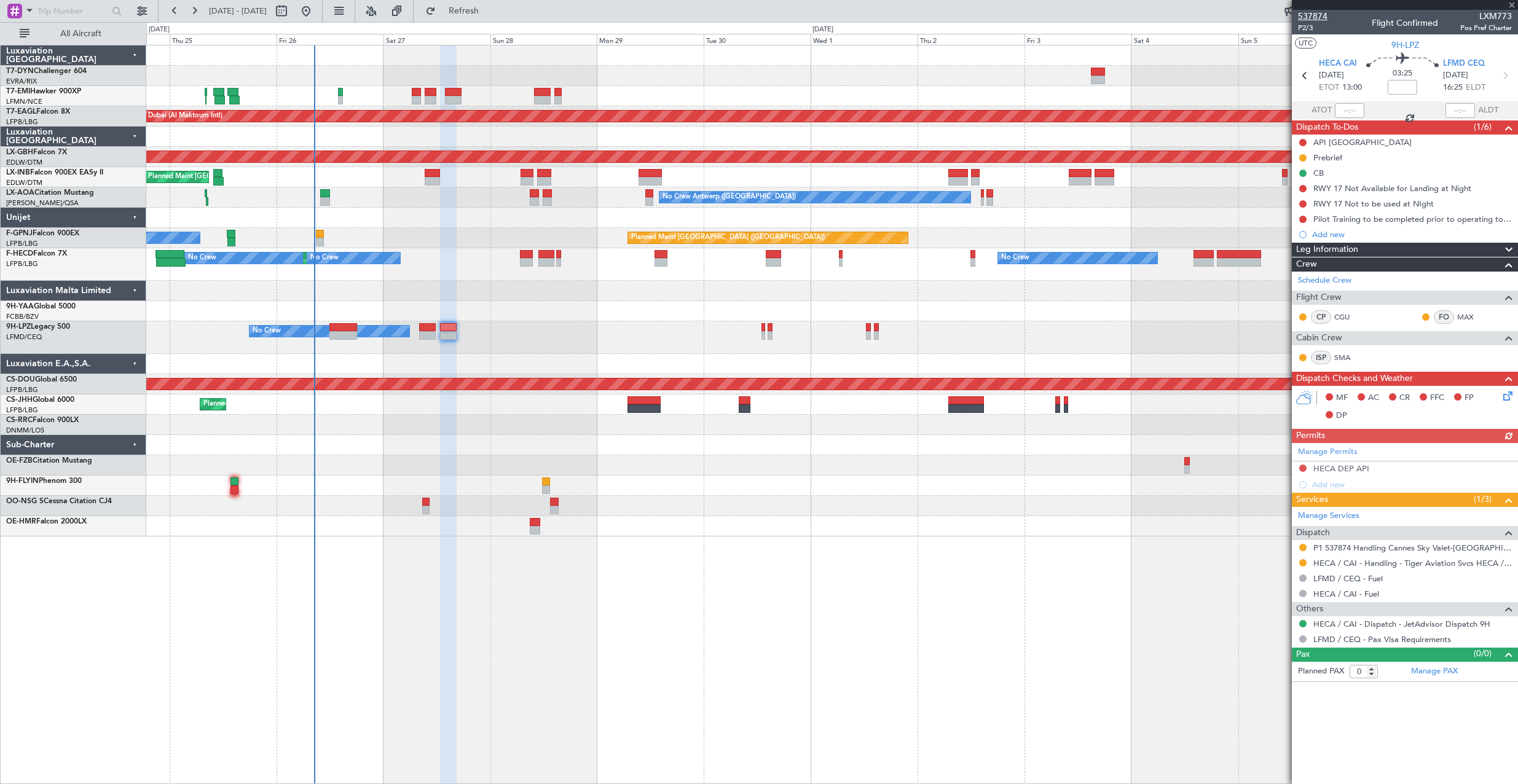
click at [1316, 19] on span "537874" at bounding box center [1312, 16] width 29 height 13
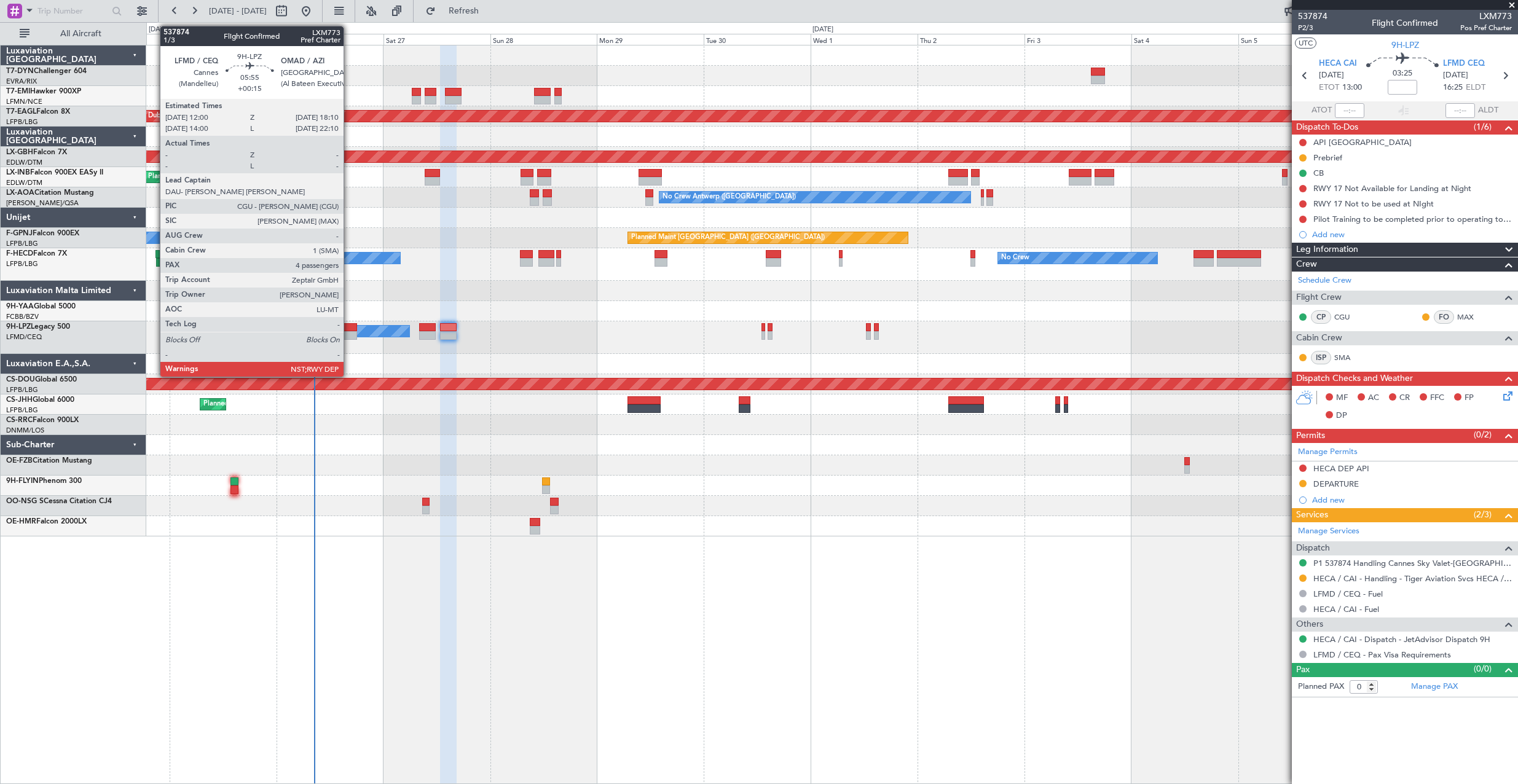
click at [349, 328] on div at bounding box center [343, 327] width 28 height 8
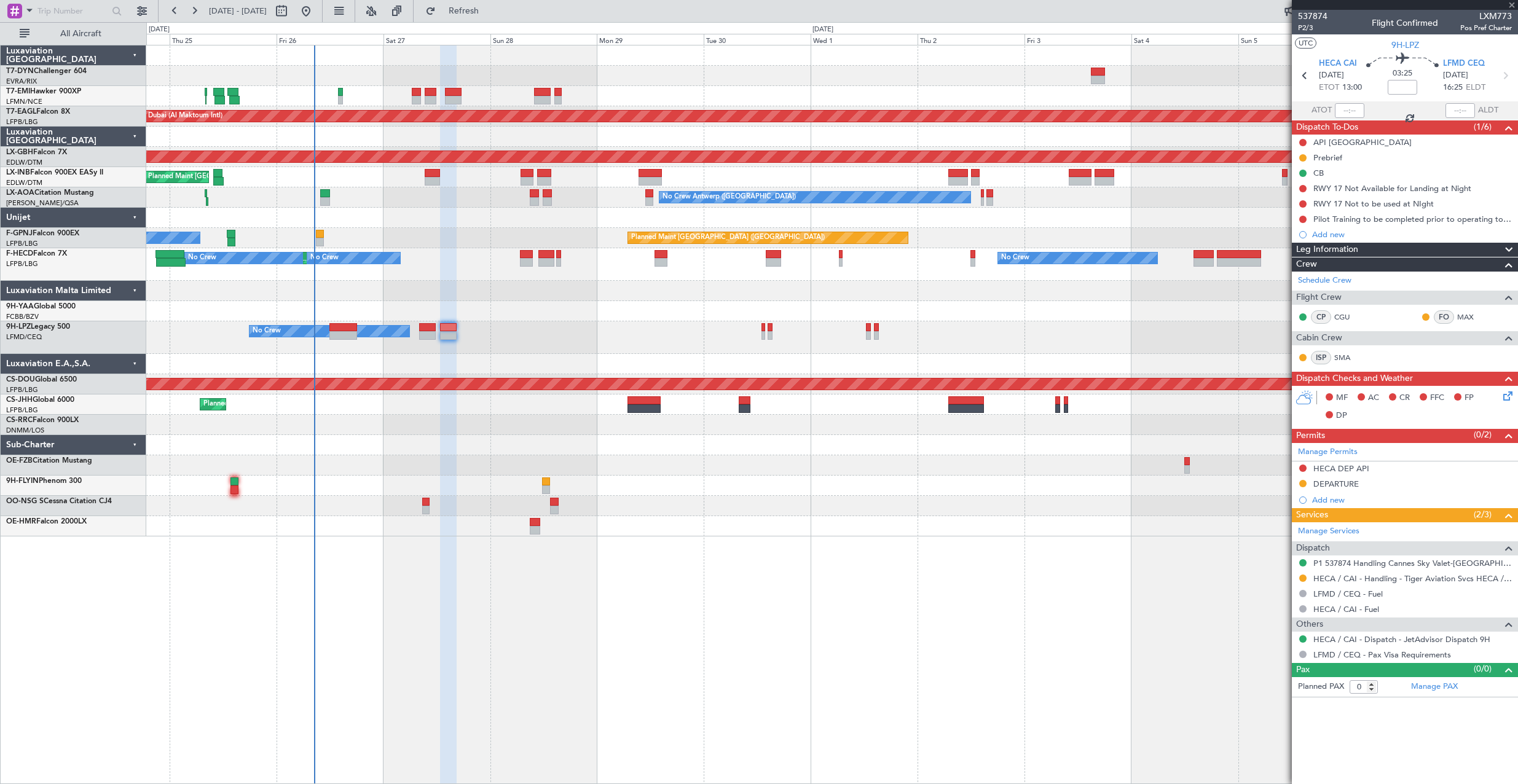
type input "+00:15"
type input "4"
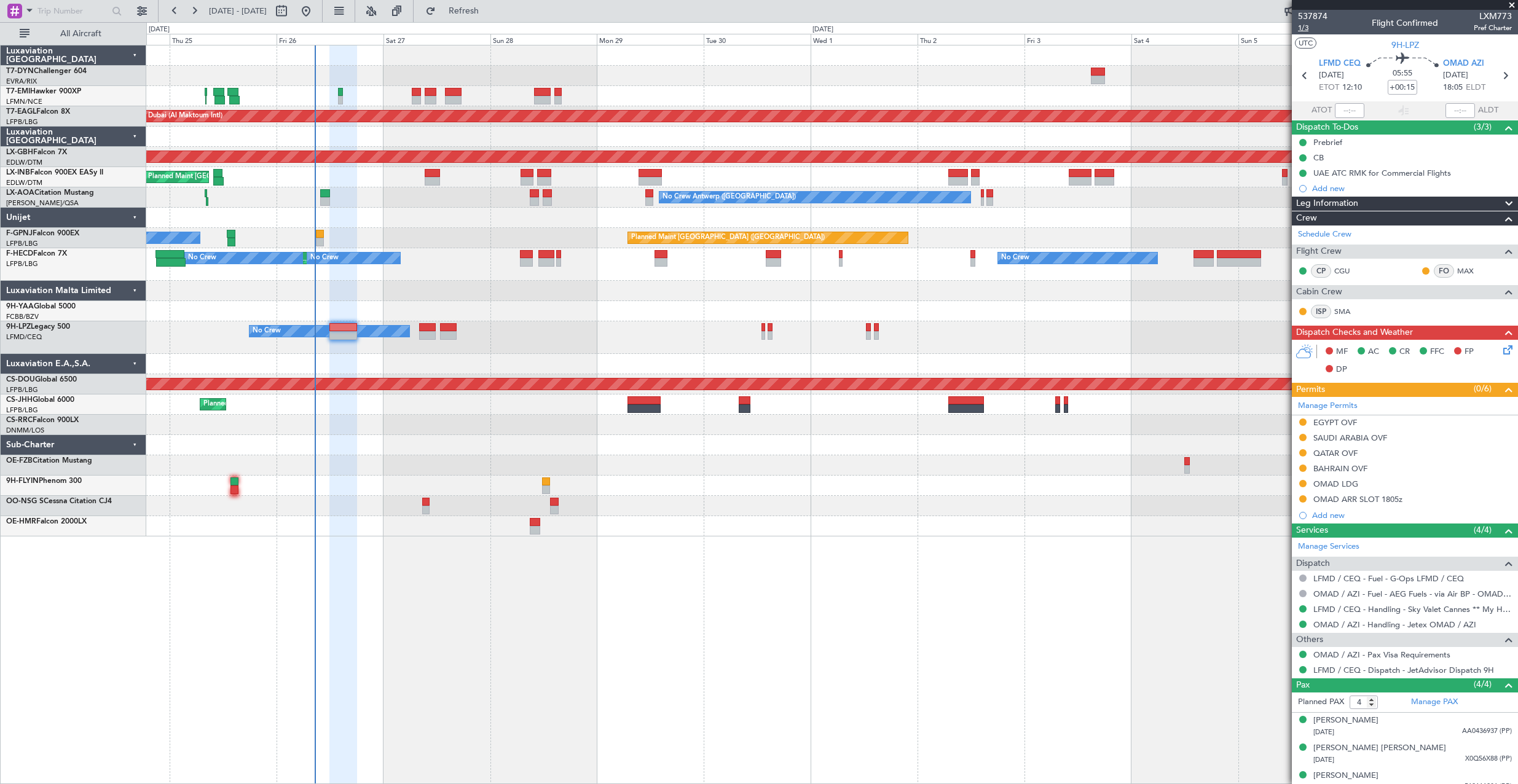
click at [1309, 26] on span "1/3" at bounding box center [1312, 28] width 29 height 10
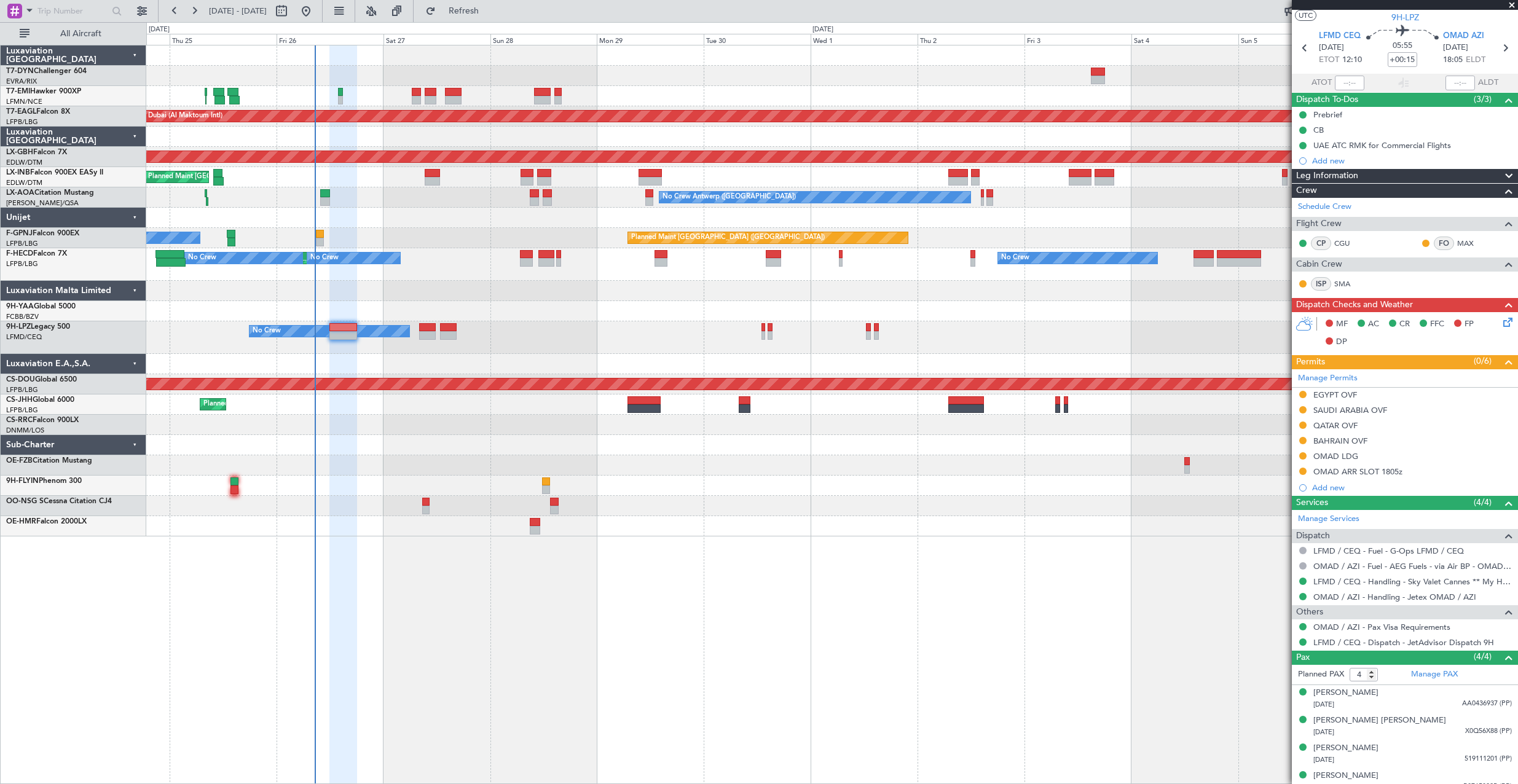
scroll to position [39, 0]
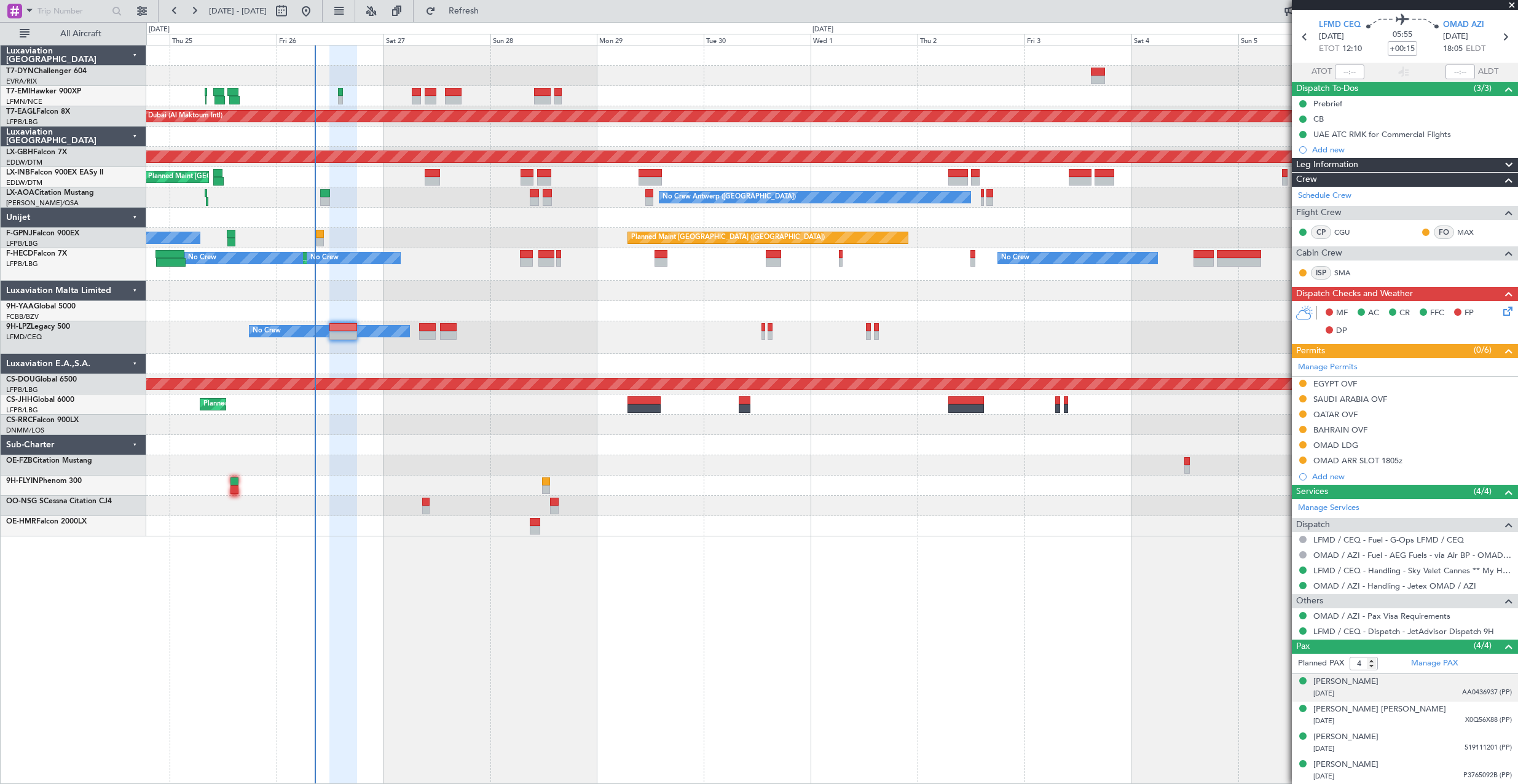
click at [1436, 684] on div "Akram SAFA 27/03/1999 AA0436937 (PP)" at bounding box center [1412, 687] width 199 height 24
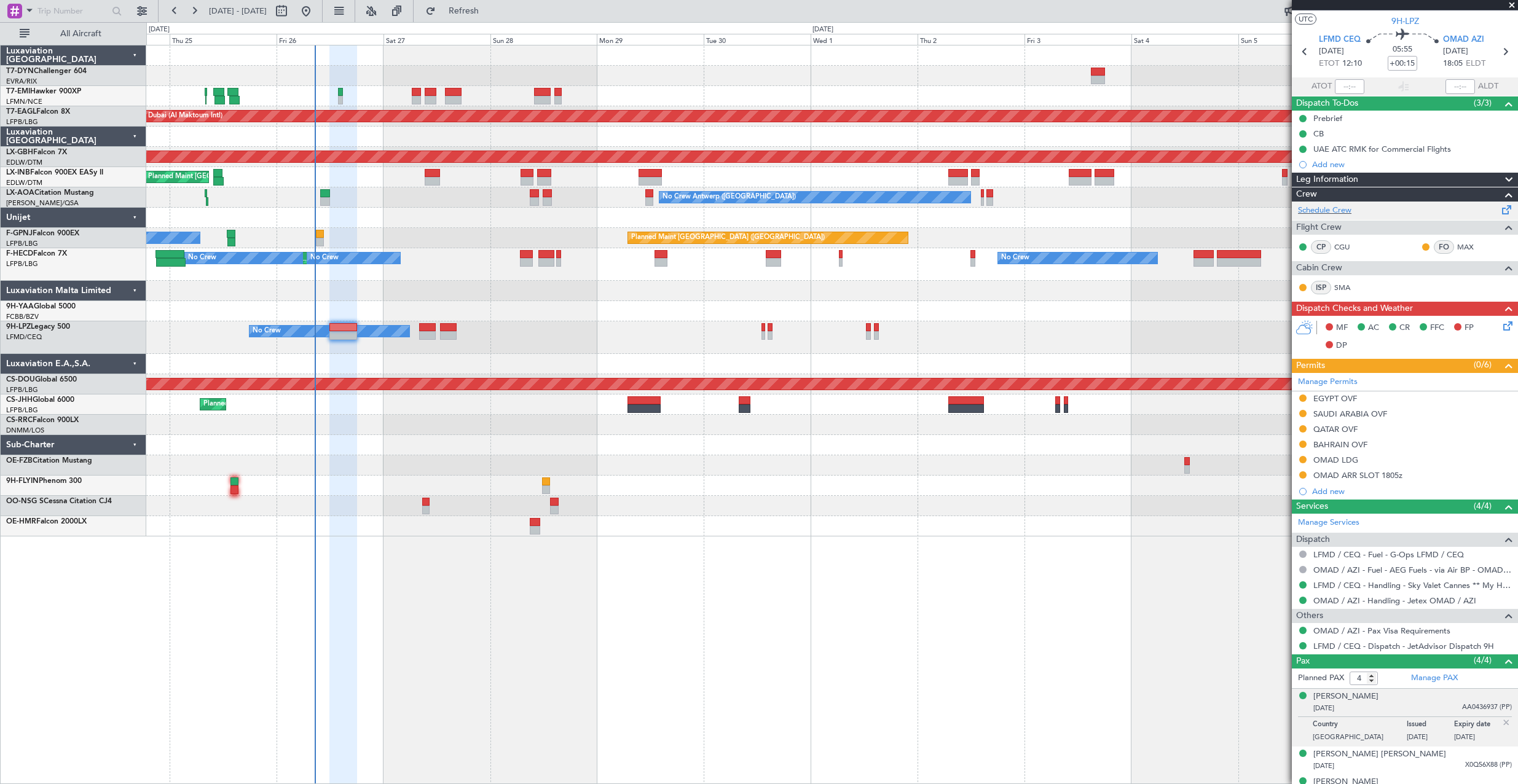
scroll to position [0, 0]
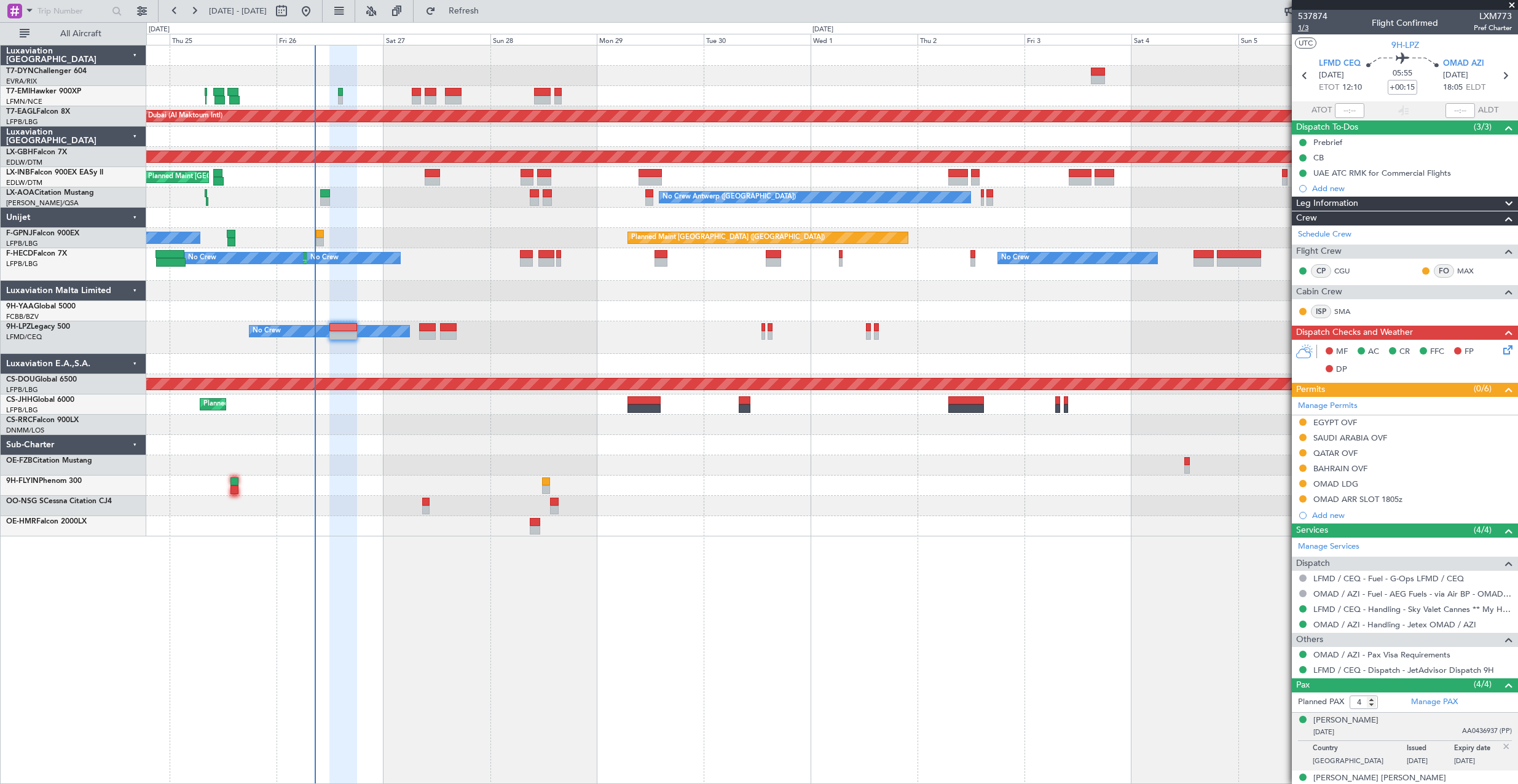
click at [1314, 29] on span "1/3" at bounding box center [1312, 28] width 29 height 10
click at [1301, 25] on mat-tooltip-component "Trip Number" at bounding box center [1312, 38] width 61 height 32
click at [1309, 31] on span "1/3" at bounding box center [1312, 28] width 29 height 10
click at [1394, 629] on mat-tooltip-component "OMAD / AZI - Handling - Jetex OMAD / AZI" at bounding box center [1394, 645] width 158 height 32
click at [1394, 624] on link "OMAD / AZI - Handling - Jetex OMAD / AZI" at bounding box center [1394, 624] width 163 height 10
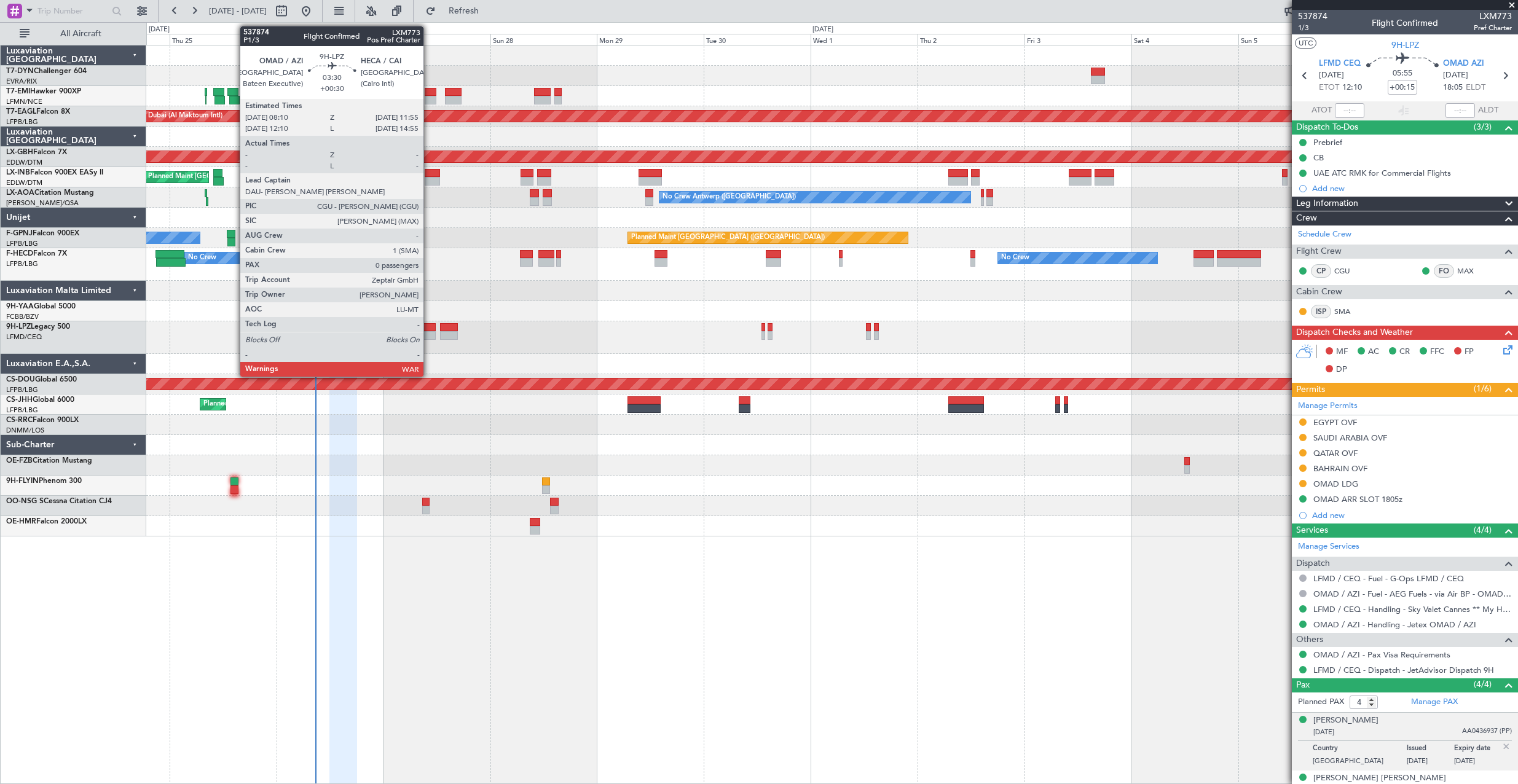
click at [429, 329] on div at bounding box center [428, 327] width 17 height 8
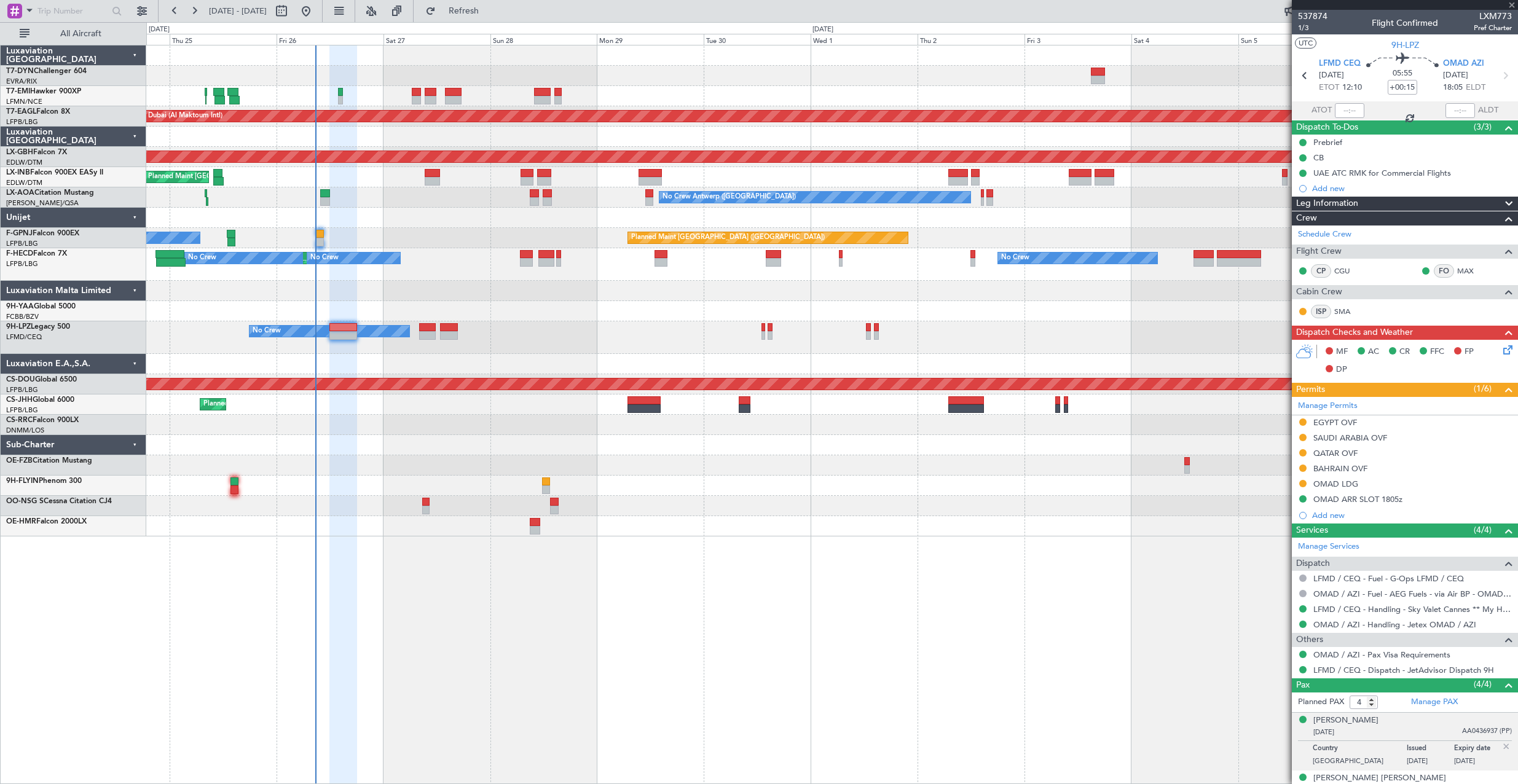
type input "+00:30"
type input "0"
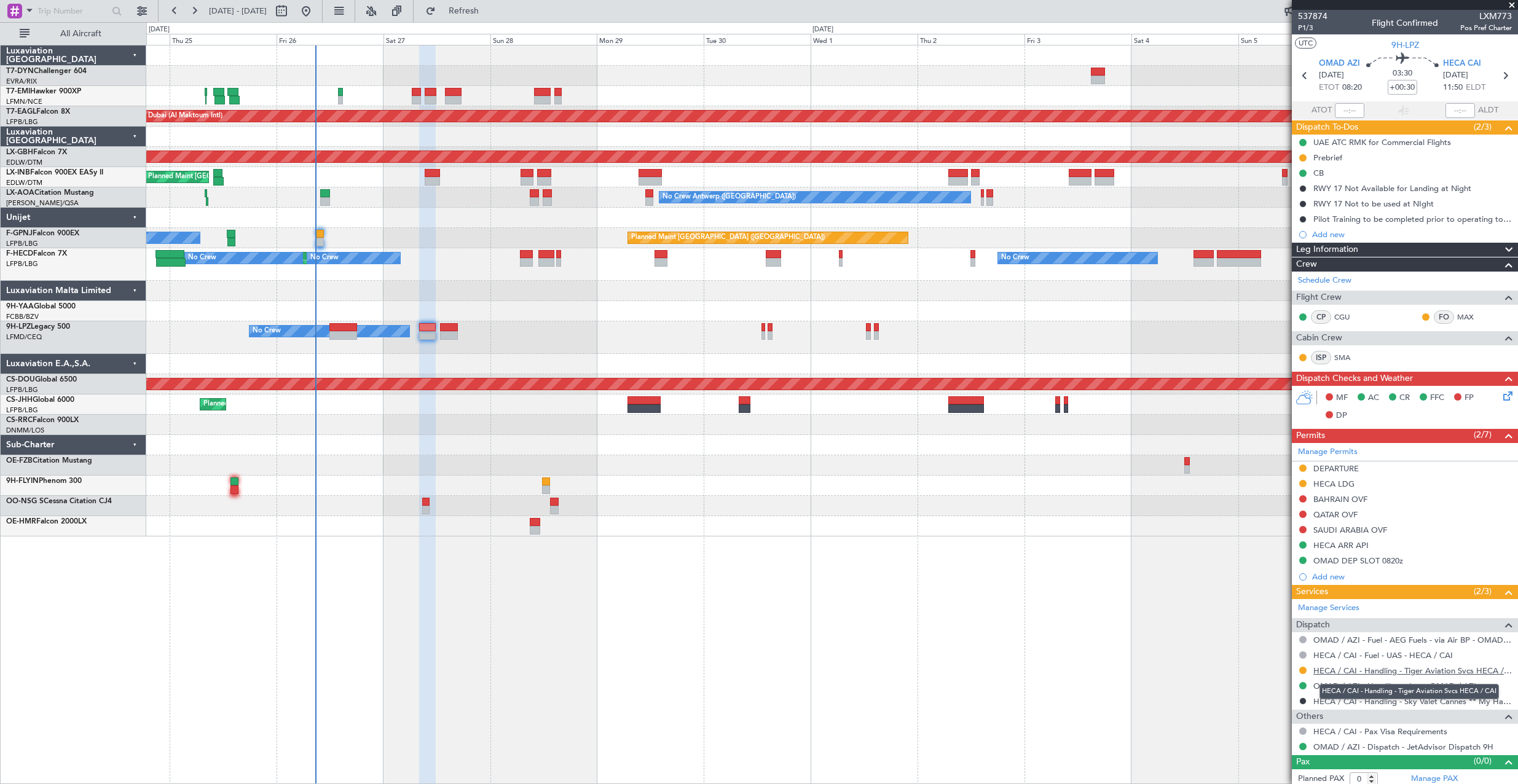
click at [1364, 667] on link "HECA / CAI - Handling - Tiger Aviation Svcs HECA / CAI" at bounding box center [1412, 670] width 199 height 10
click at [1501, 391] on icon at bounding box center [1505, 393] width 10 height 10
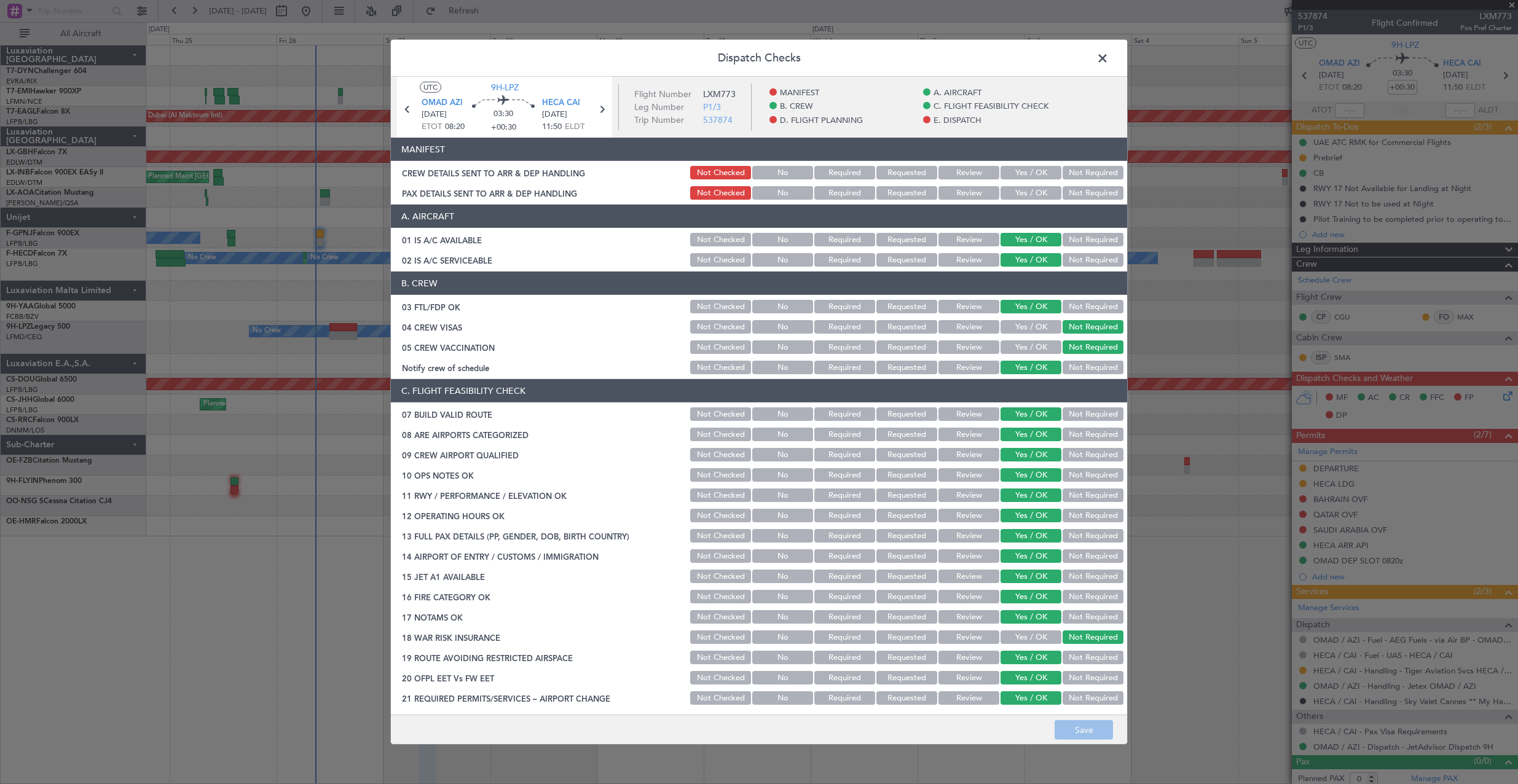
click at [1012, 167] on button "Yes / OK" at bounding box center [1030, 172] width 61 height 13
click at [1012, 195] on button "Yes / OK" at bounding box center [1030, 193] width 61 height 13
click at [1077, 732] on button "Save" at bounding box center [1084, 729] width 58 height 19
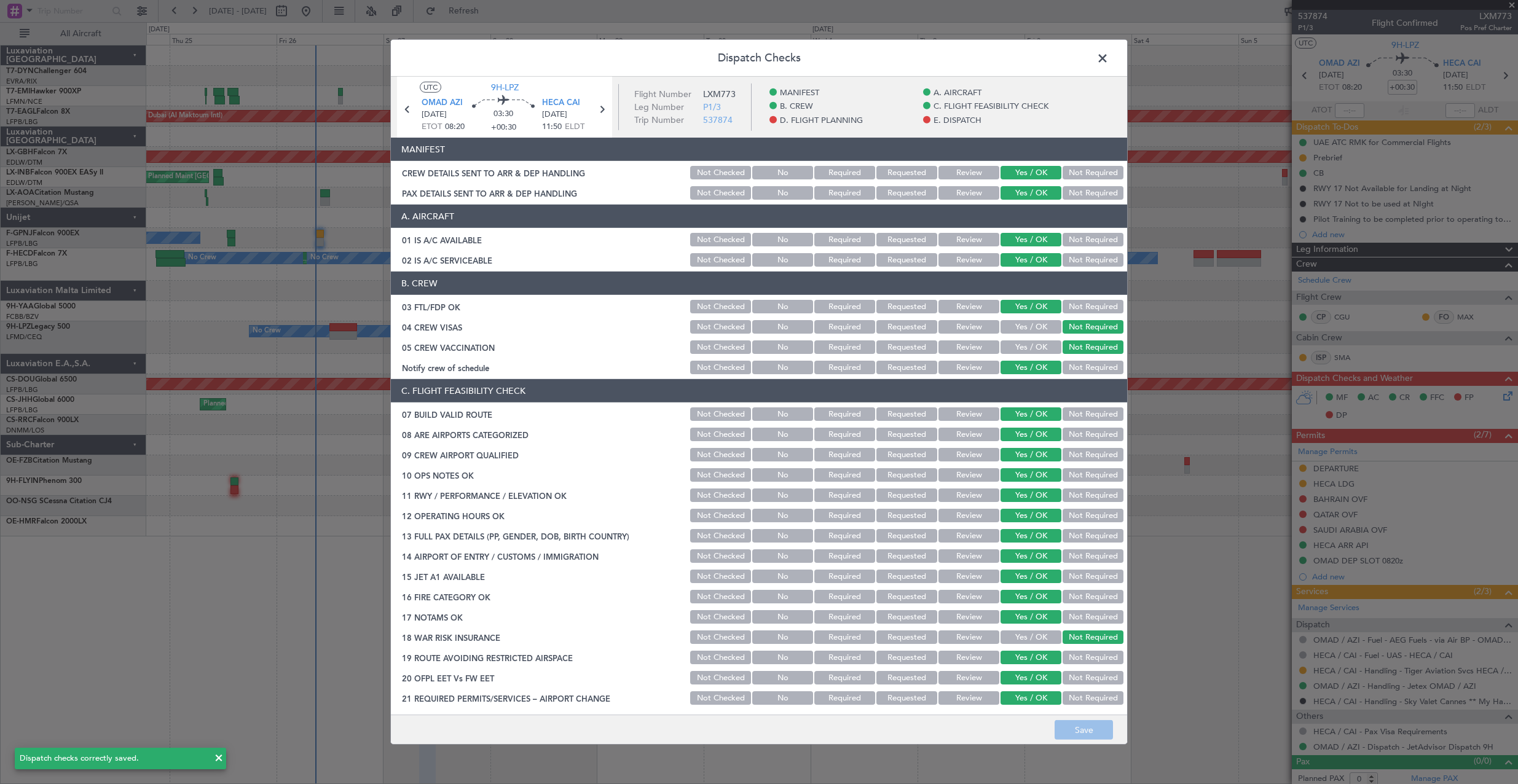
click at [1108, 54] on span at bounding box center [1108, 61] width 0 height 25
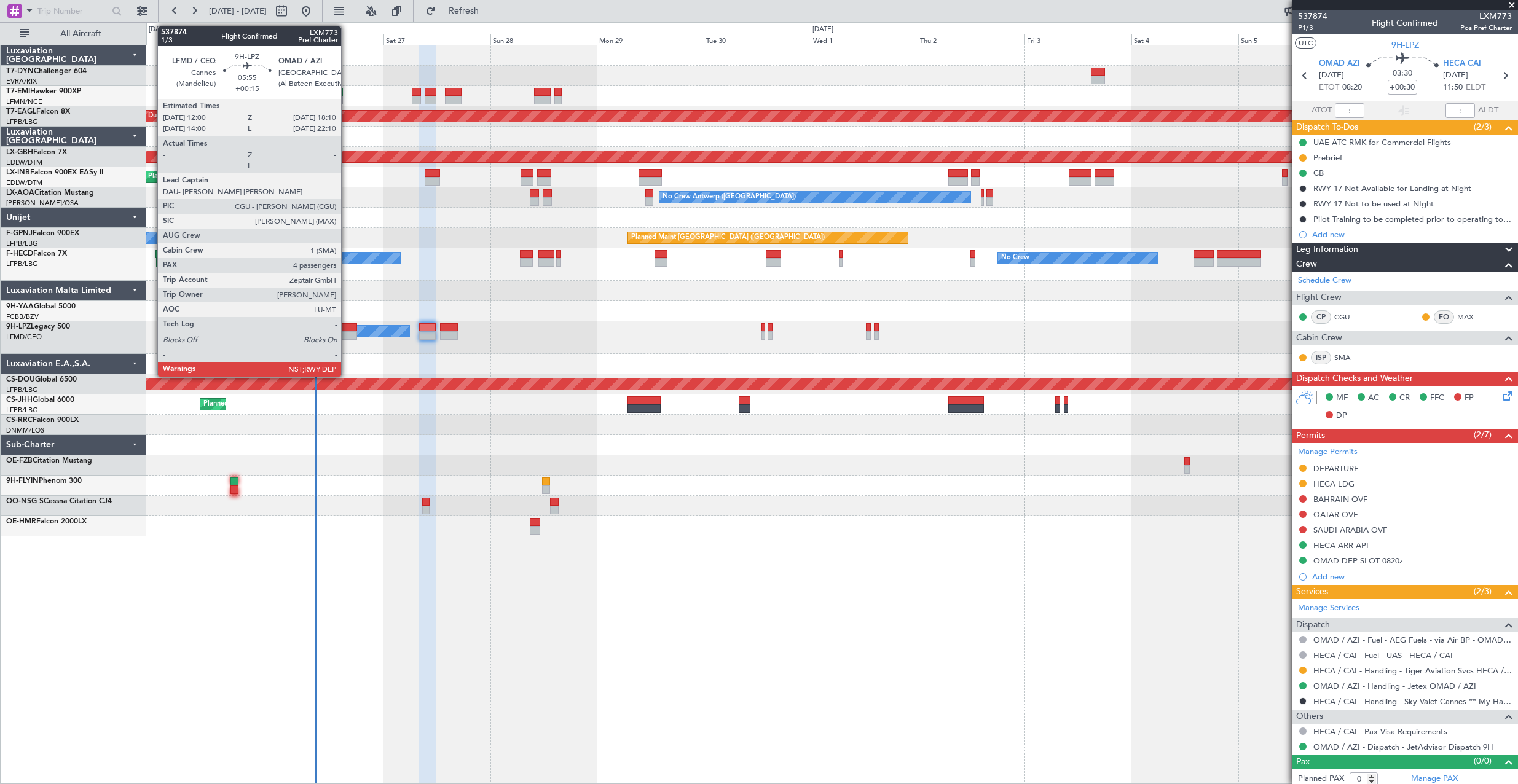
click at [346, 326] on div at bounding box center [343, 327] width 28 height 8
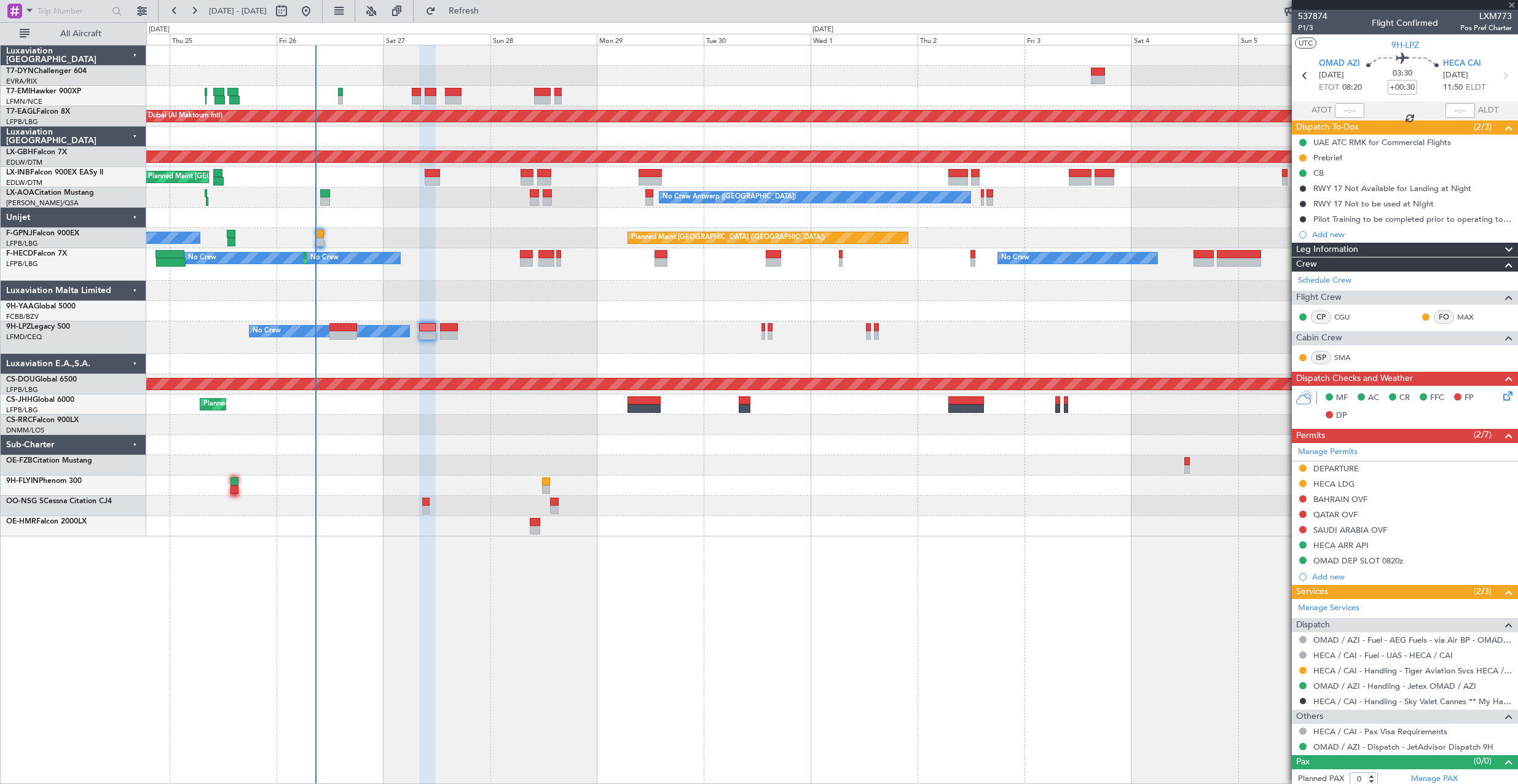
type input "+00:15"
type input "4"
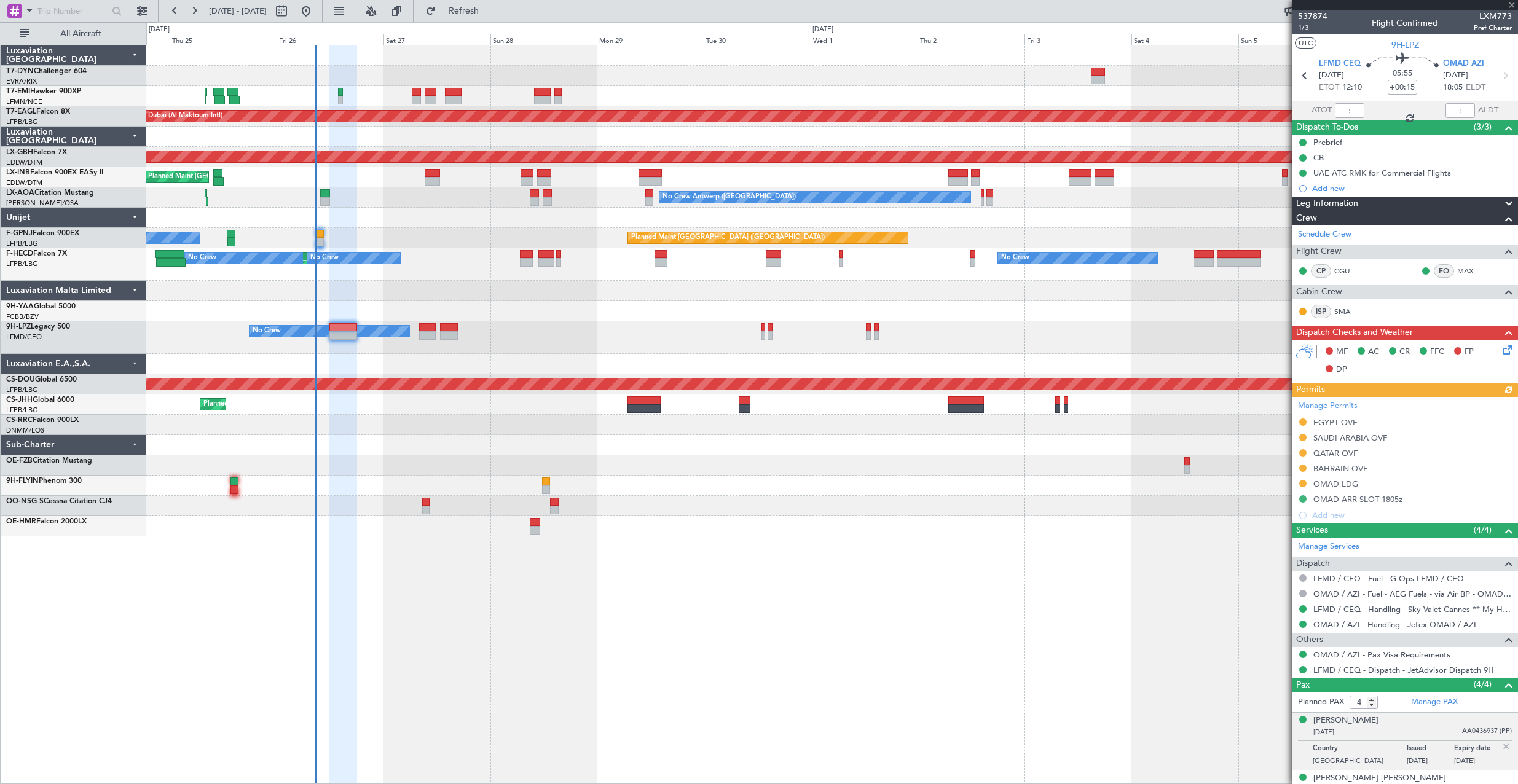
click at [1501, 350] on icon at bounding box center [1505, 347] width 10 height 10
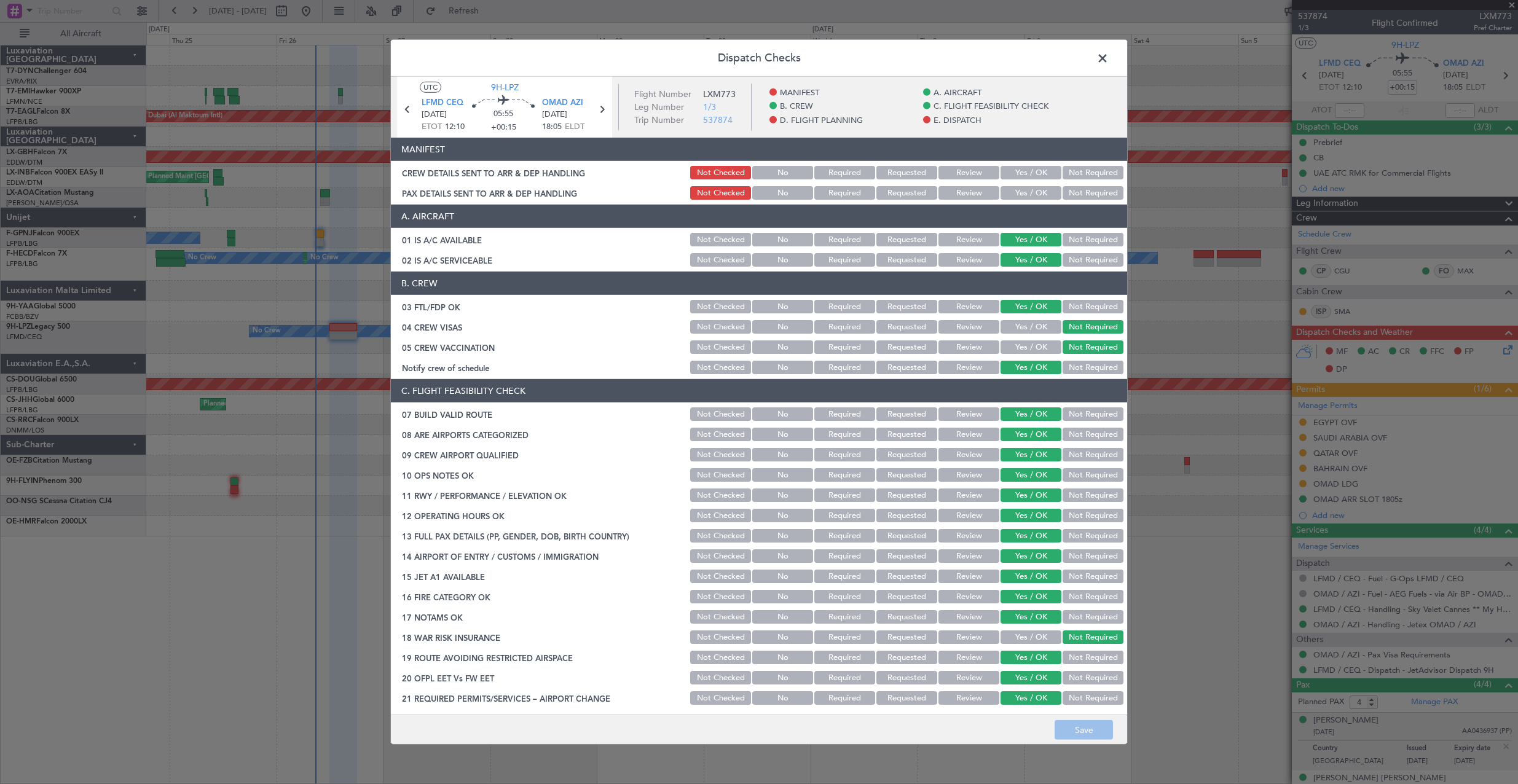
click at [1016, 170] on button "Yes / OK" at bounding box center [1030, 172] width 61 height 13
click at [1012, 187] on button "Yes / OK" at bounding box center [1030, 193] width 61 height 13
click at [1096, 729] on button "Save" at bounding box center [1084, 729] width 58 height 19
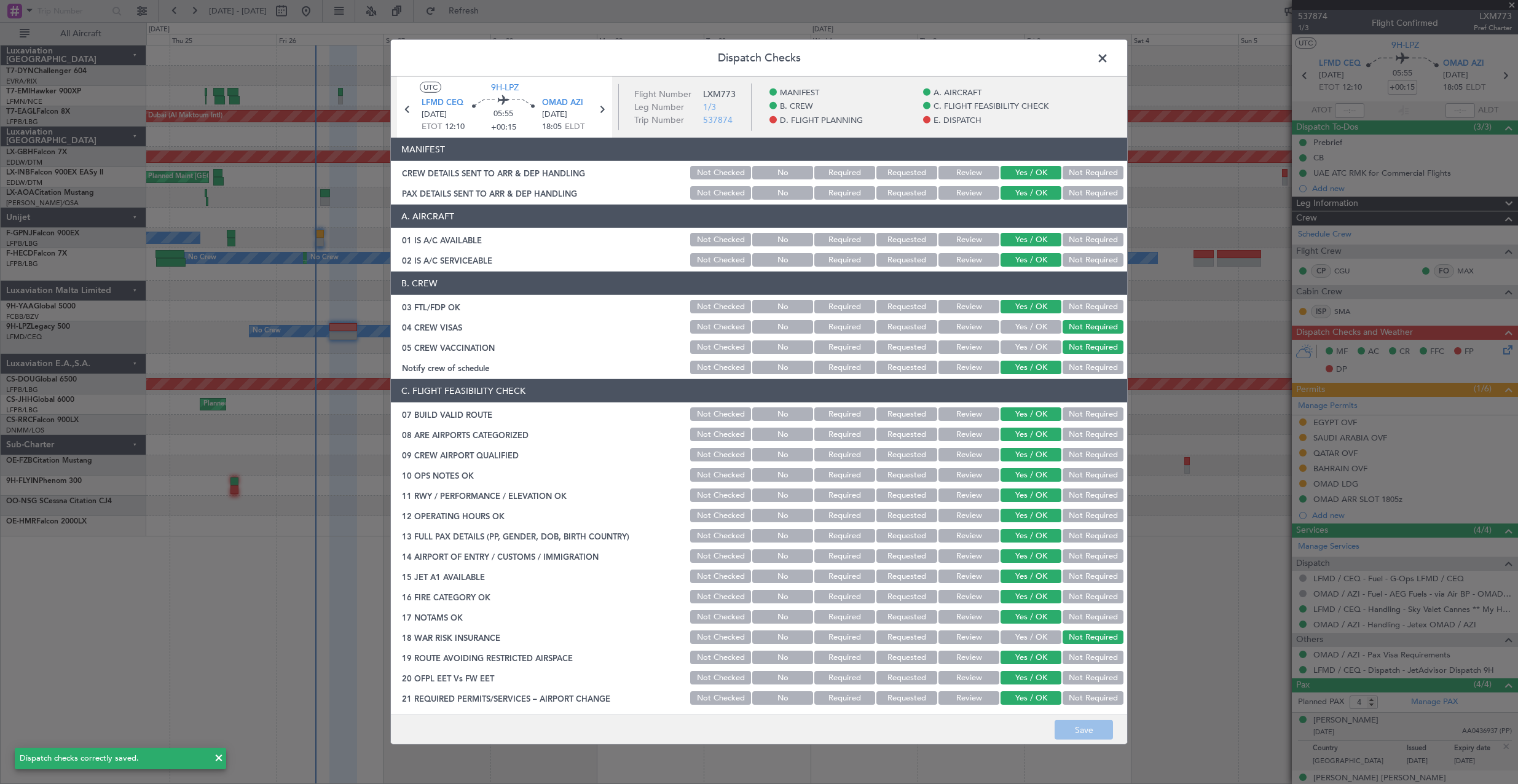
click at [1108, 56] on span at bounding box center [1108, 61] width 0 height 25
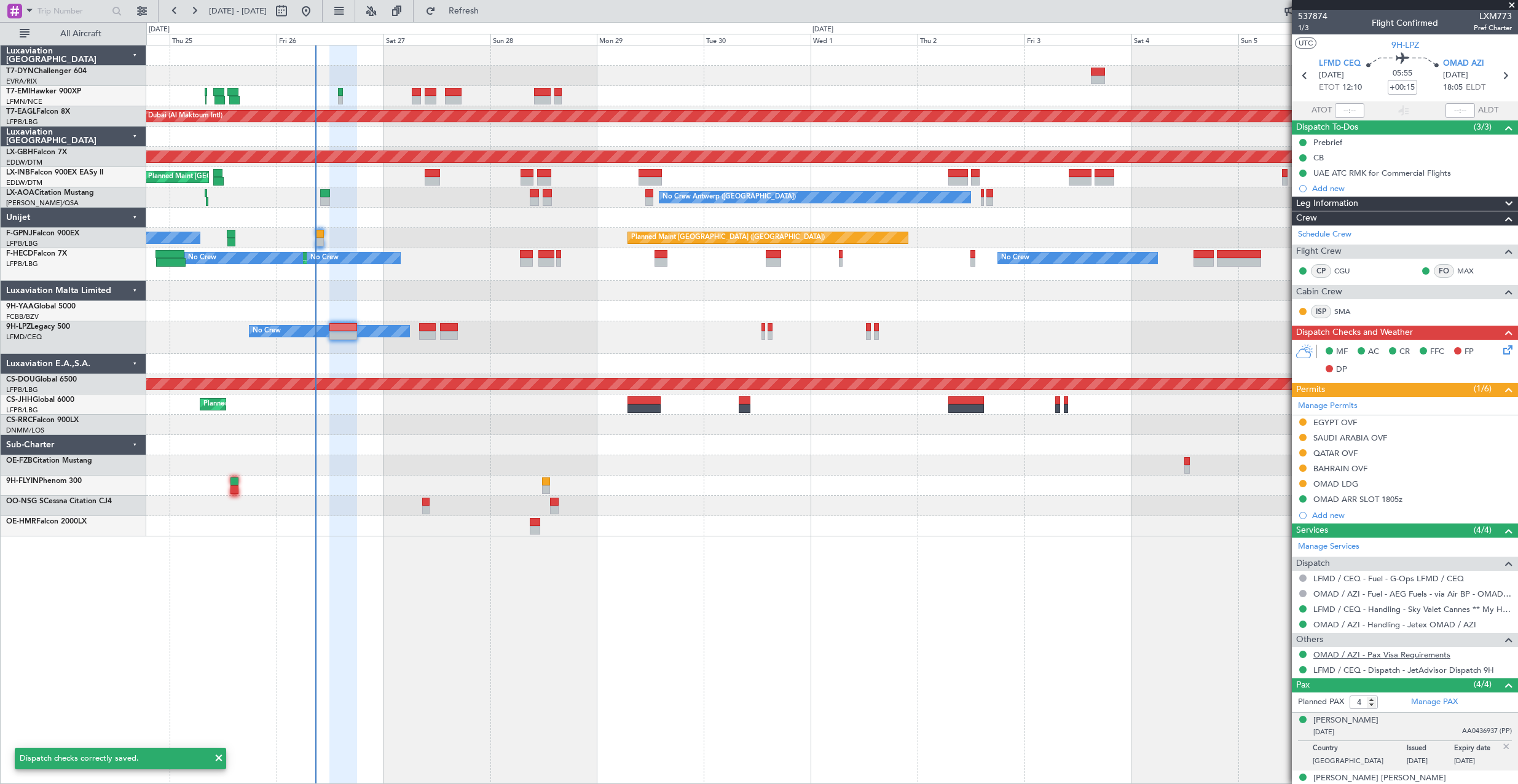
scroll to position [69, 0]
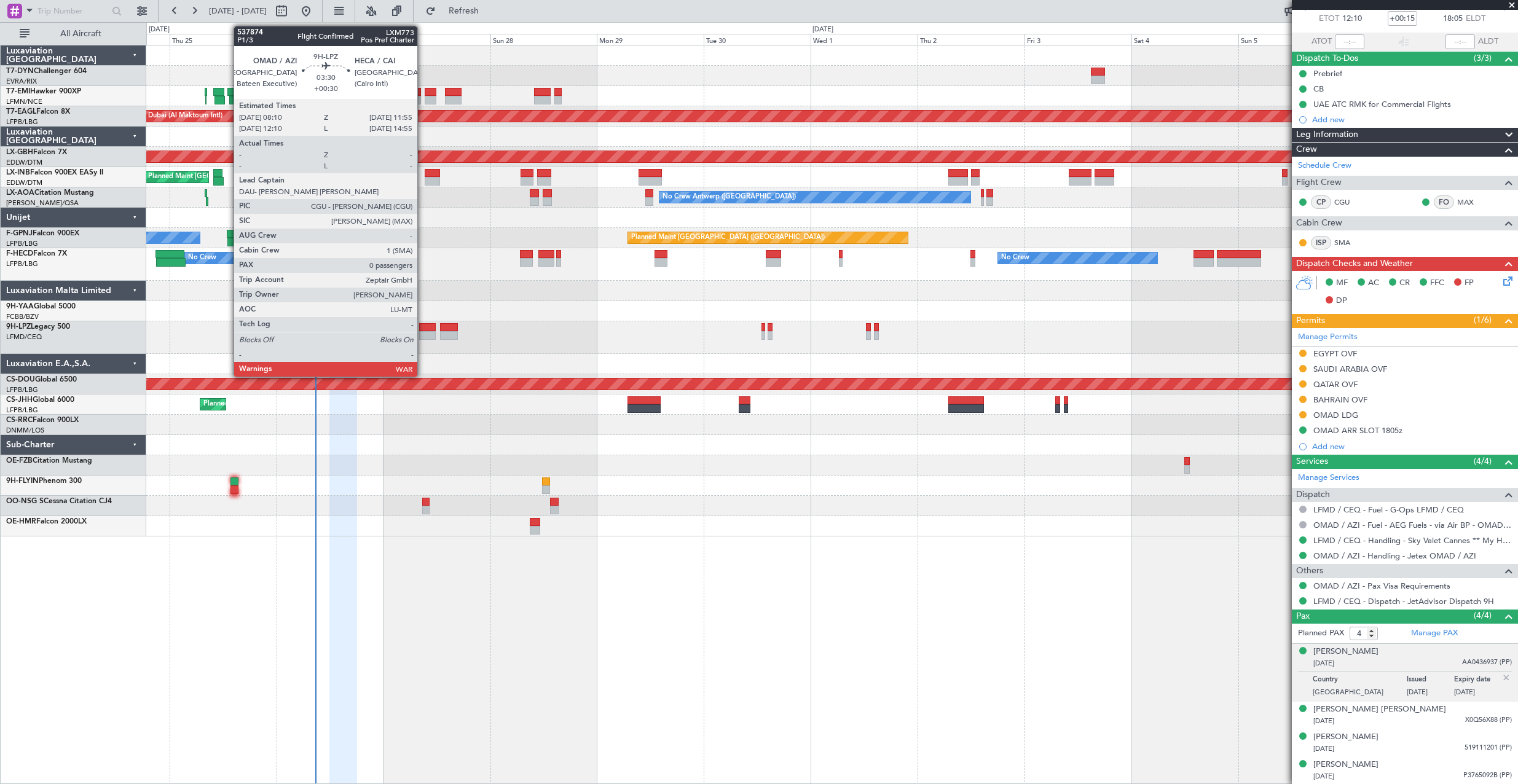
click at [423, 325] on div at bounding box center [428, 327] width 17 height 8
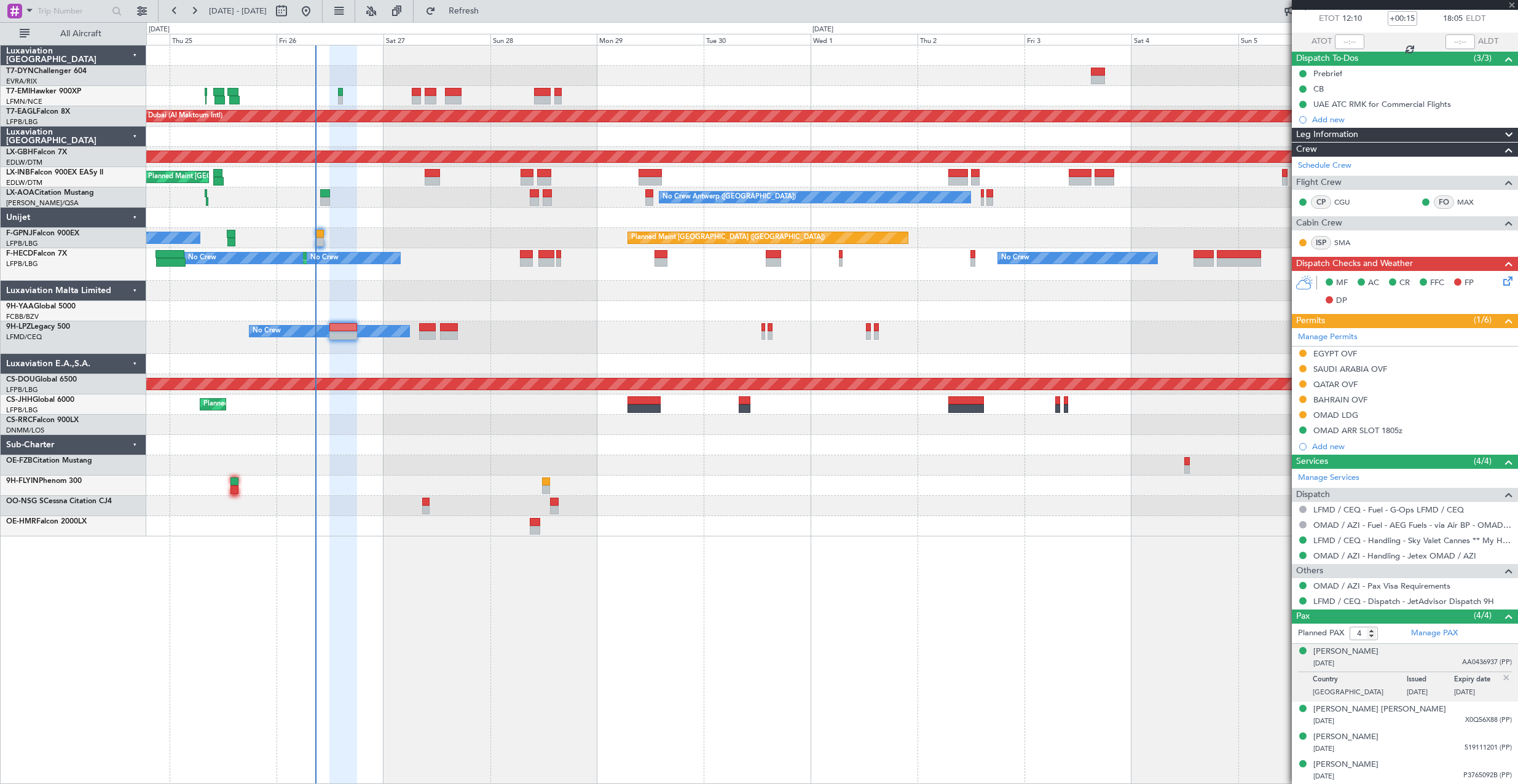
type input "+00:30"
type input "0"
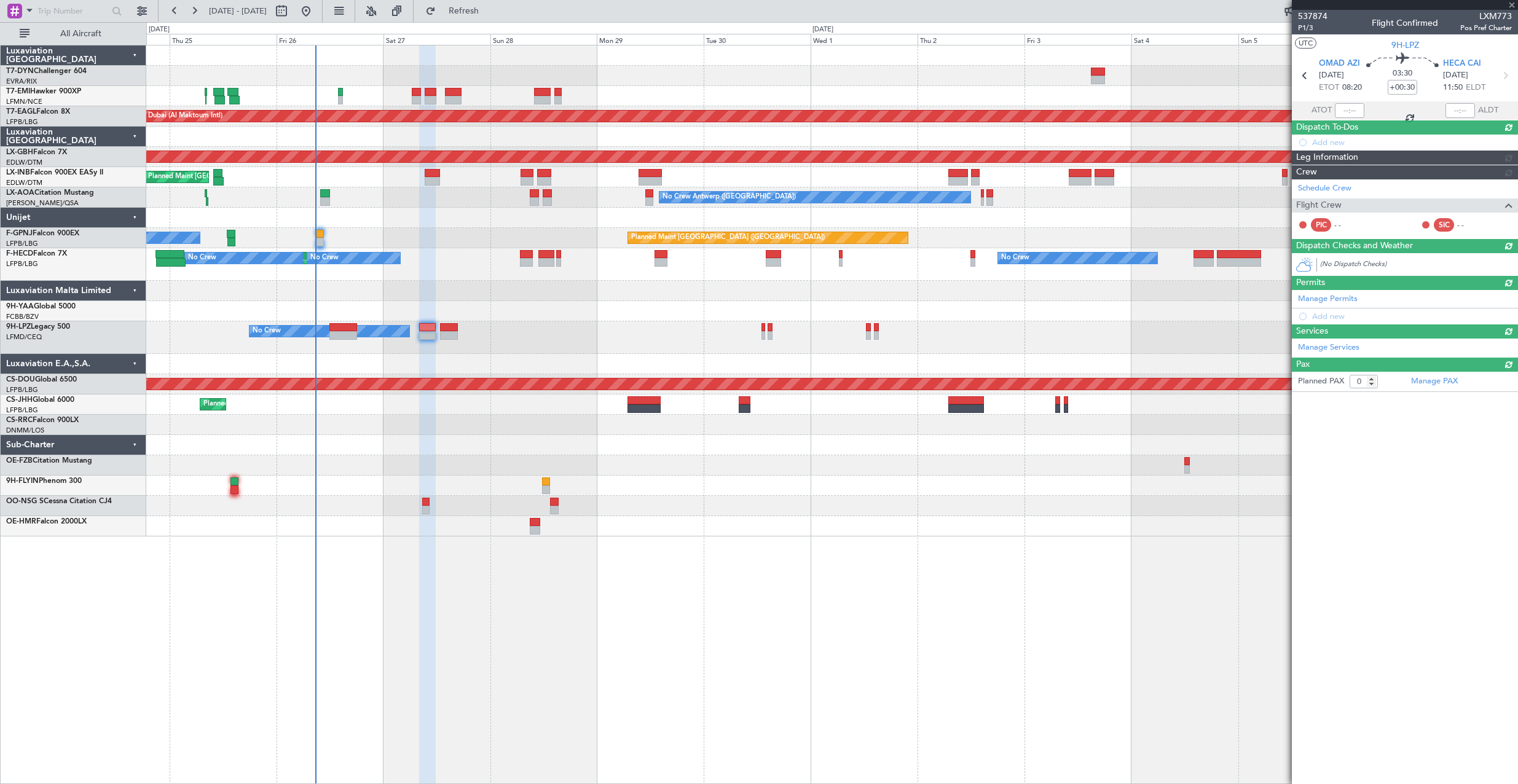
scroll to position [0, 0]
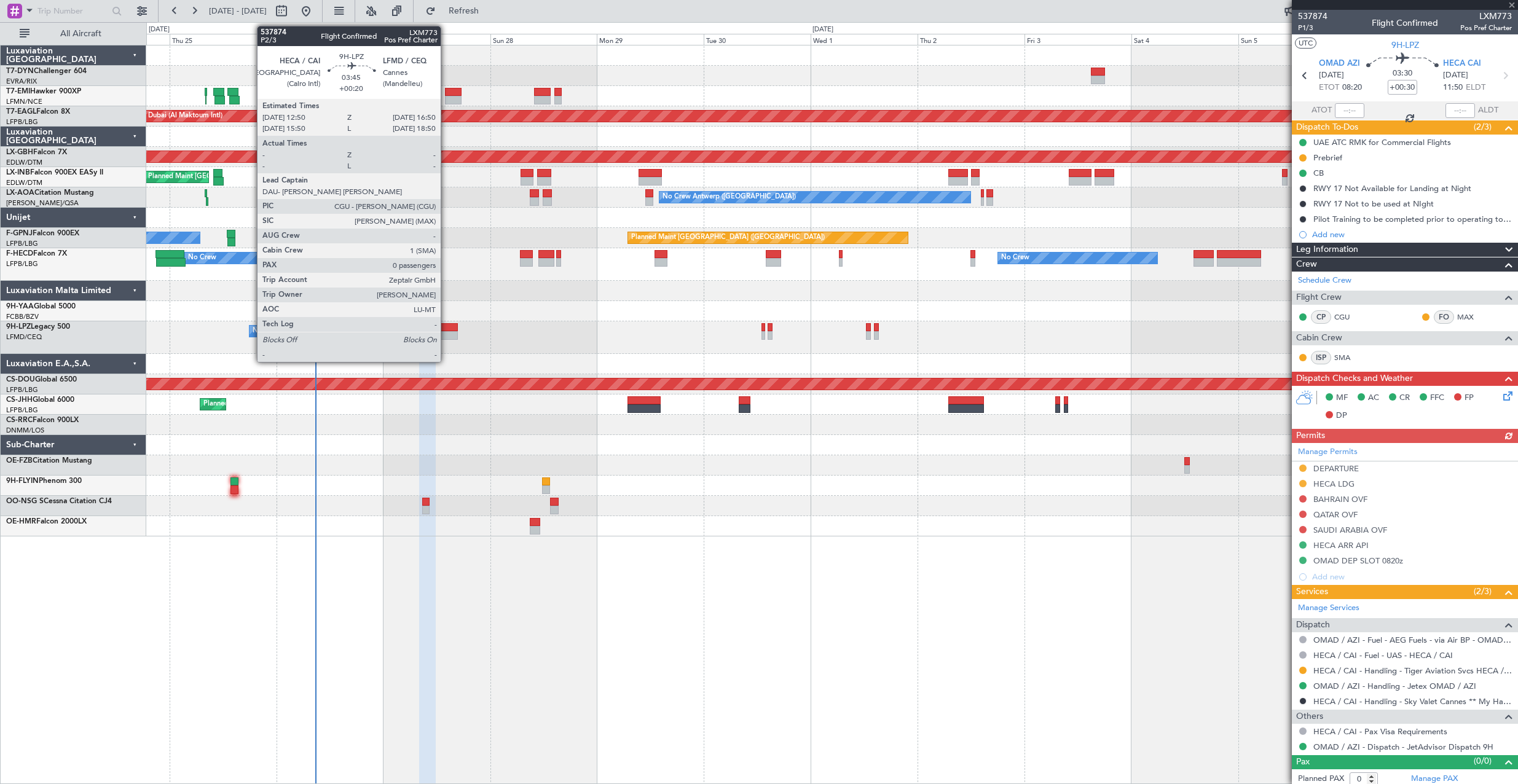
click at [446, 327] on div at bounding box center [449, 327] width 18 height 8
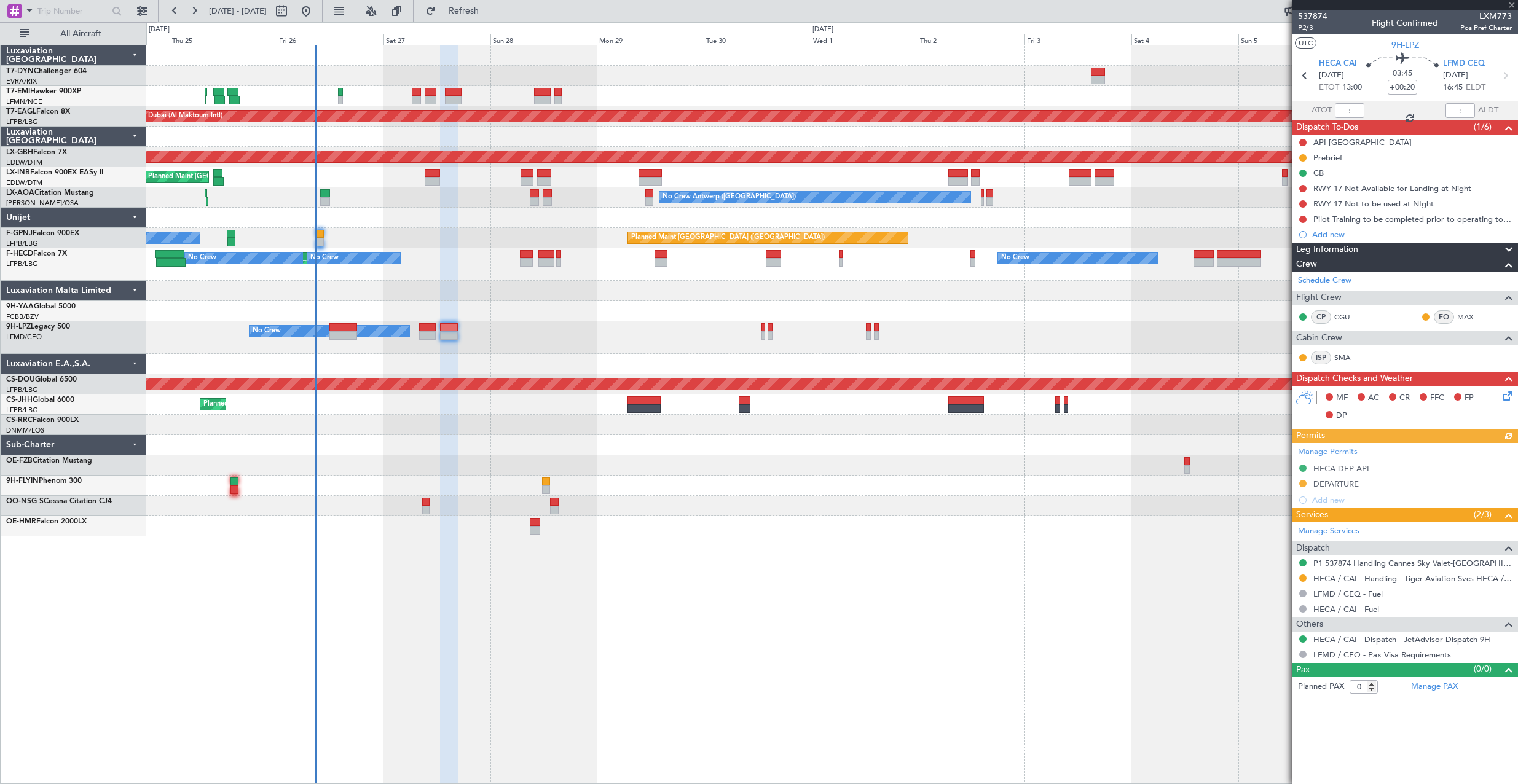
click at [1509, 396] on icon at bounding box center [1505, 393] width 10 height 10
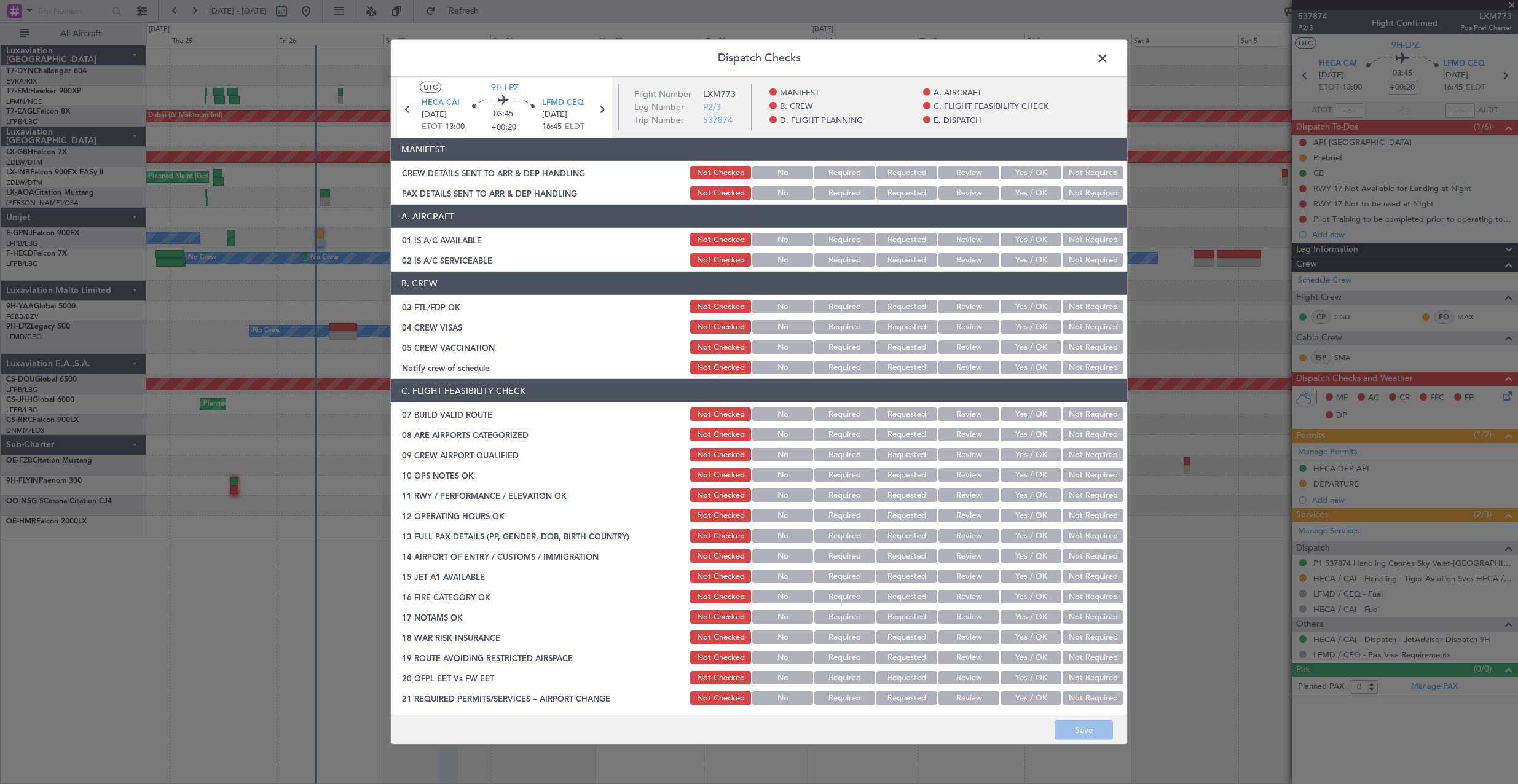
click at [1015, 175] on button "Yes / OK" at bounding box center [1030, 172] width 61 height 13
click at [958, 169] on button "Review" at bounding box center [968, 172] width 61 height 13
click at [955, 187] on button "Review" at bounding box center [968, 193] width 61 height 13
click at [1100, 727] on button "Save" at bounding box center [1084, 729] width 58 height 19
click at [1004, 170] on button "Yes / OK" at bounding box center [1030, 172] width 61 height 13
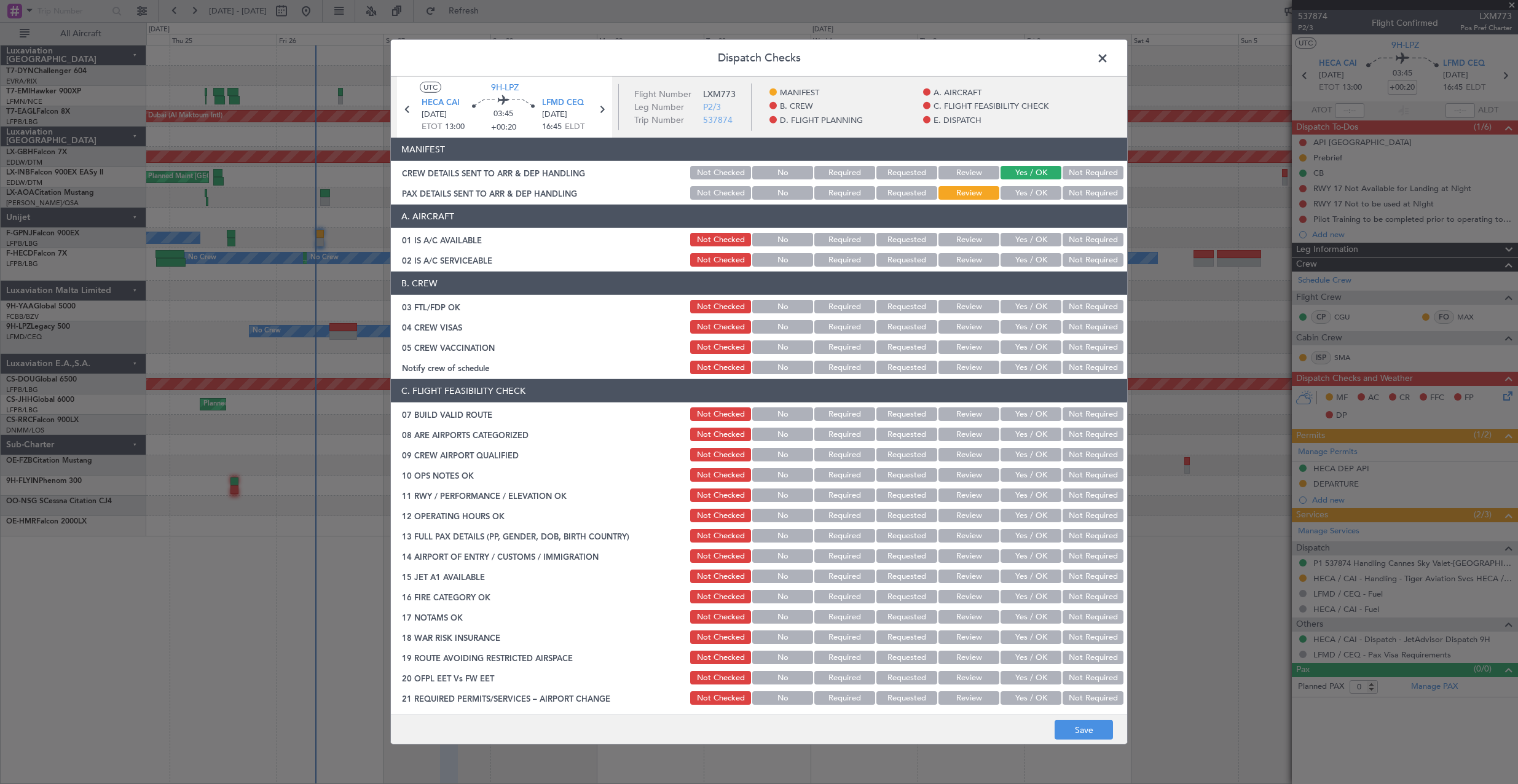
click at [1016, 189] on button "Yes / OK" at bounding box center [1030, 193] width 61 height 13
click at [1102, 726] on button "Save" at bounding box center [1084, 729] width 58 height 19
click at [1108, 56] on span at bounding box center [1108, 61] width 0 height 25
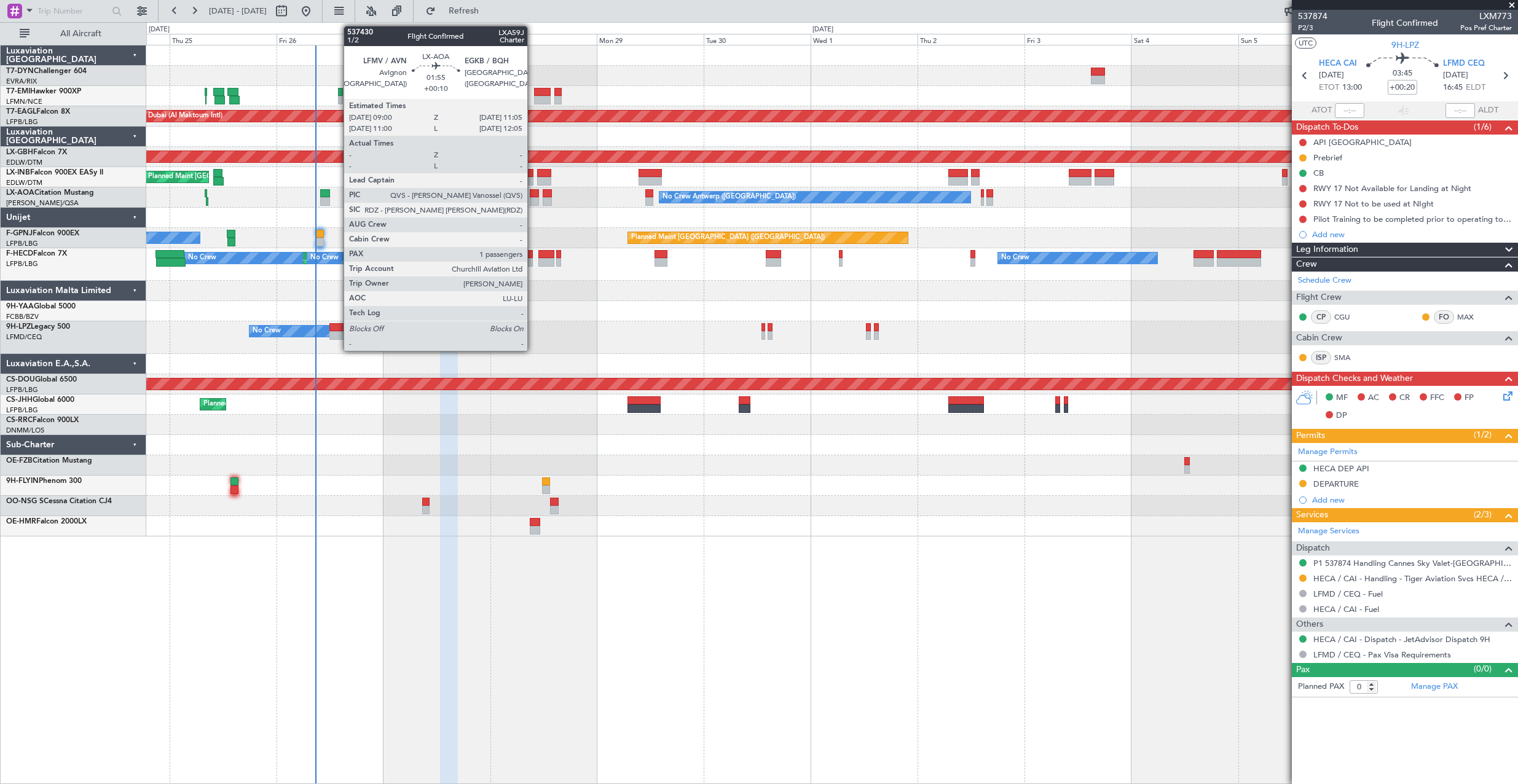
click at [532, 196] on div at bounding box center [534, 193] width 10 height 8
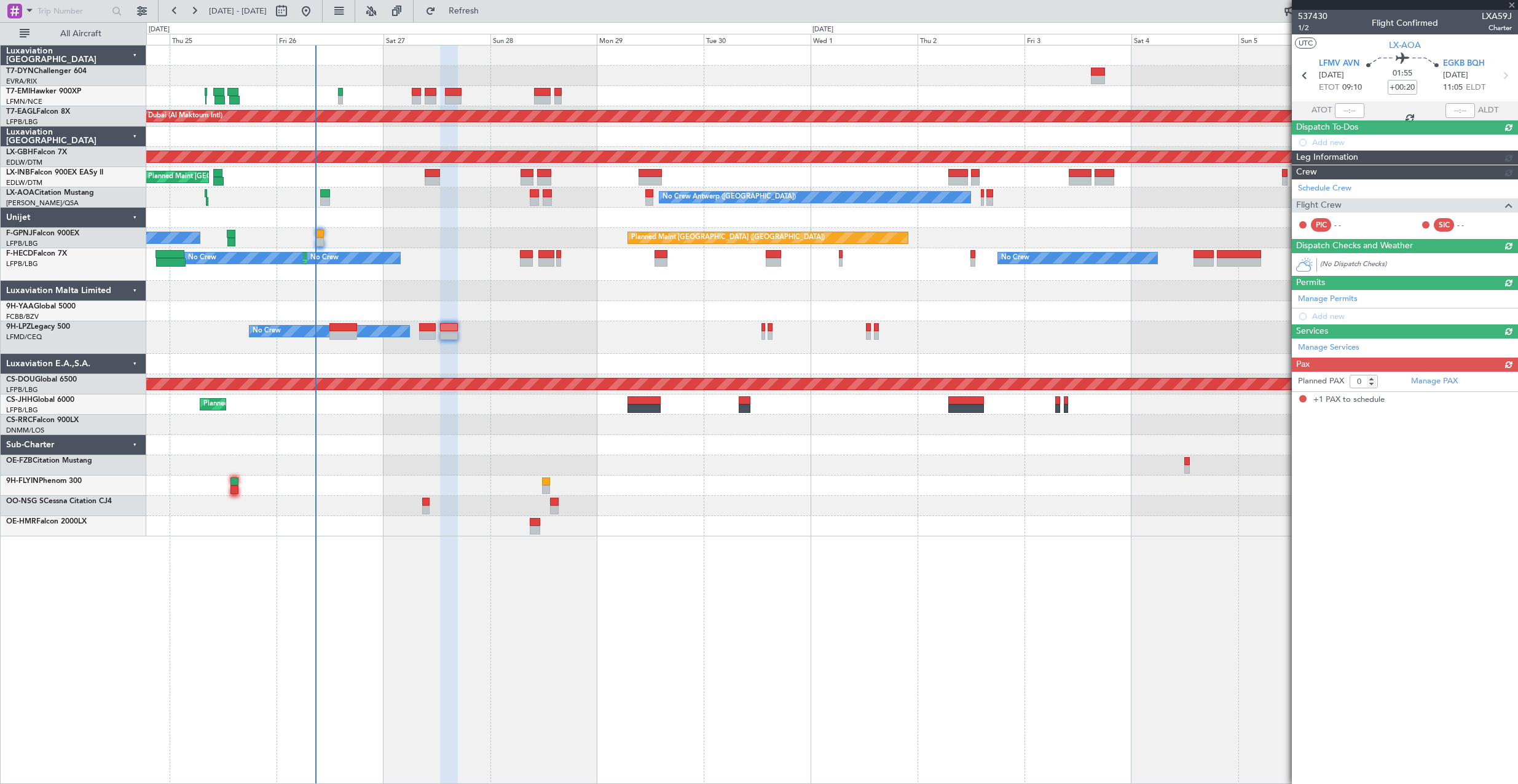
type input "+00:10"
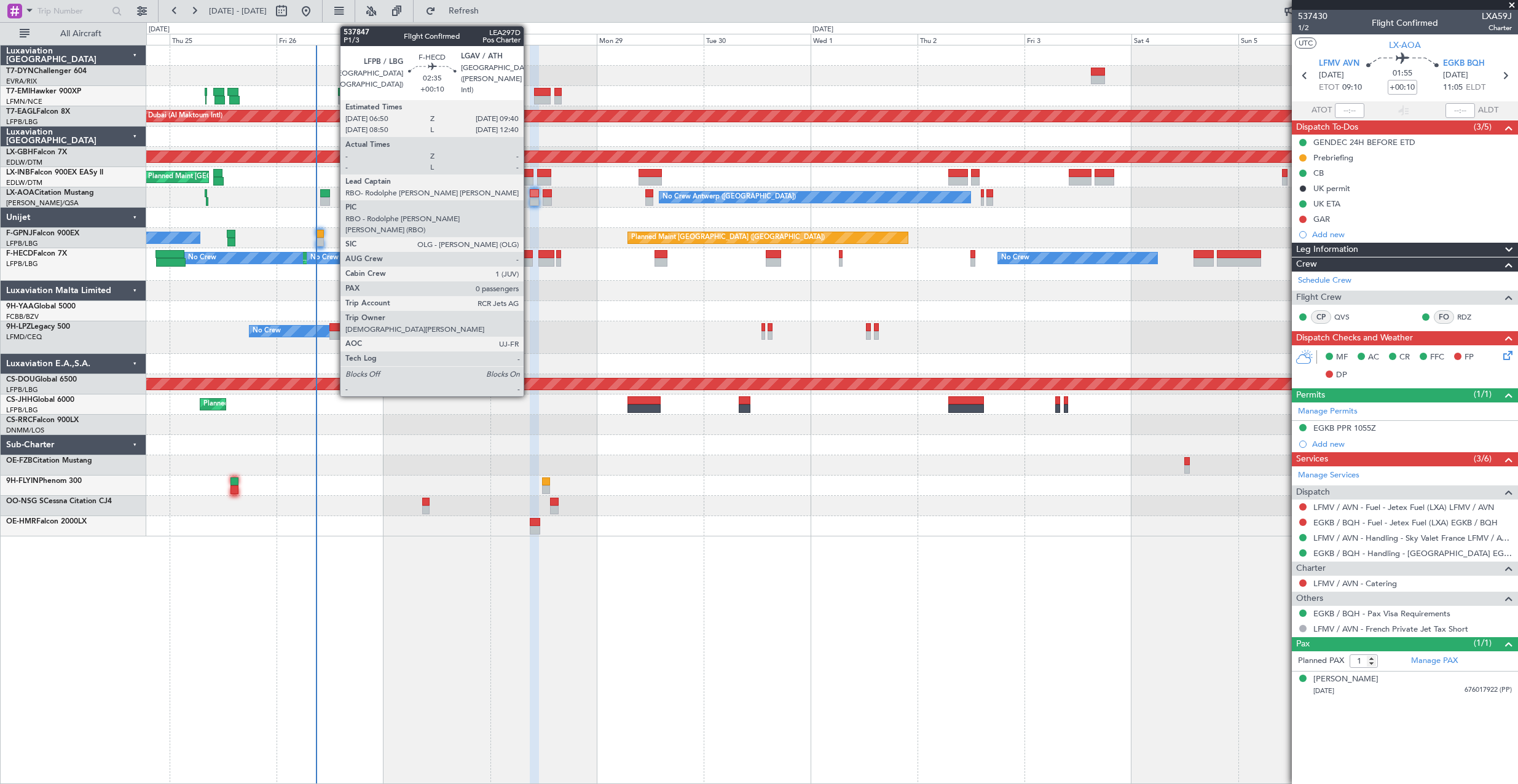
click at [530, 255] on div at bounding box center [526, 253] width 13 height 8
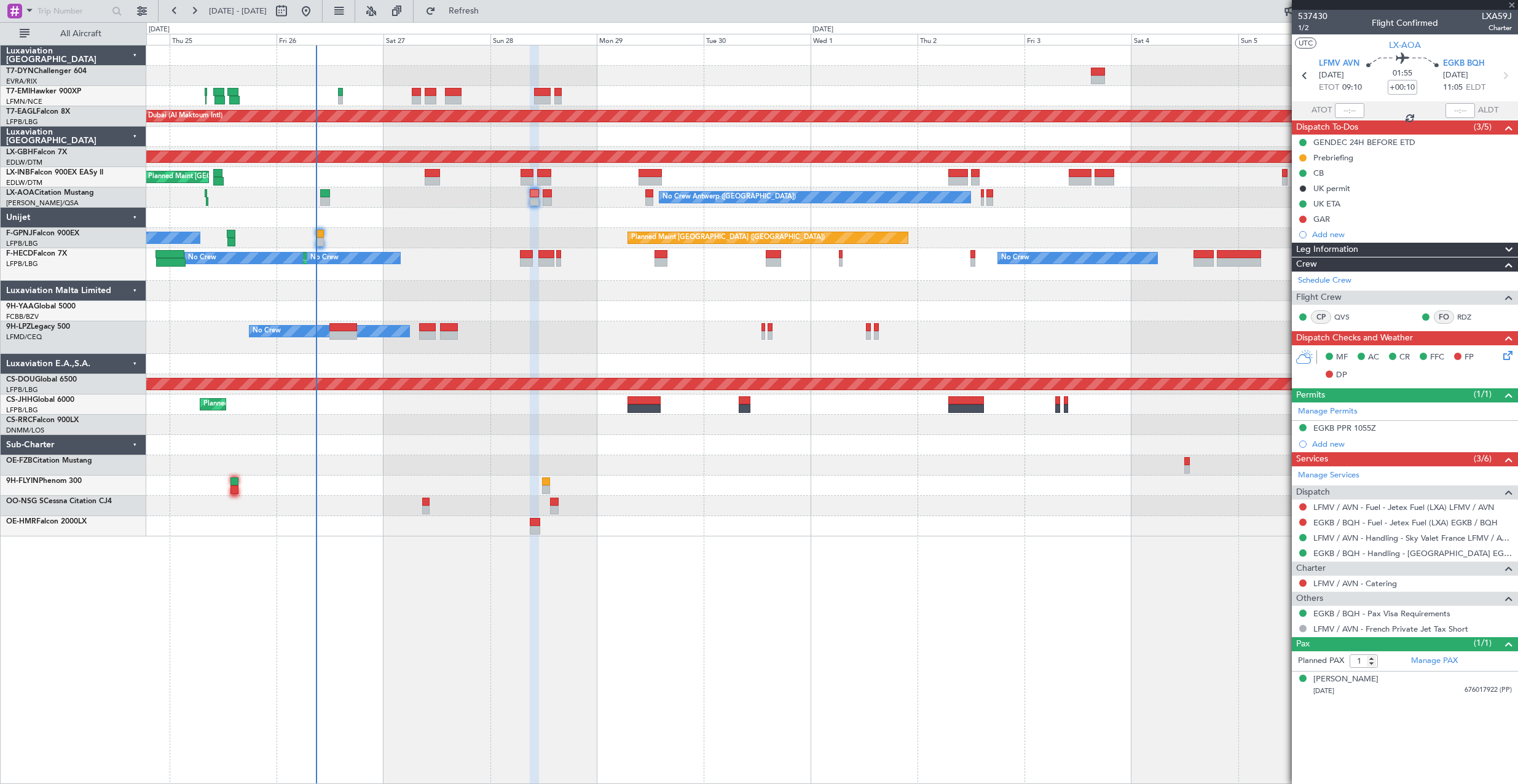
type input "0"
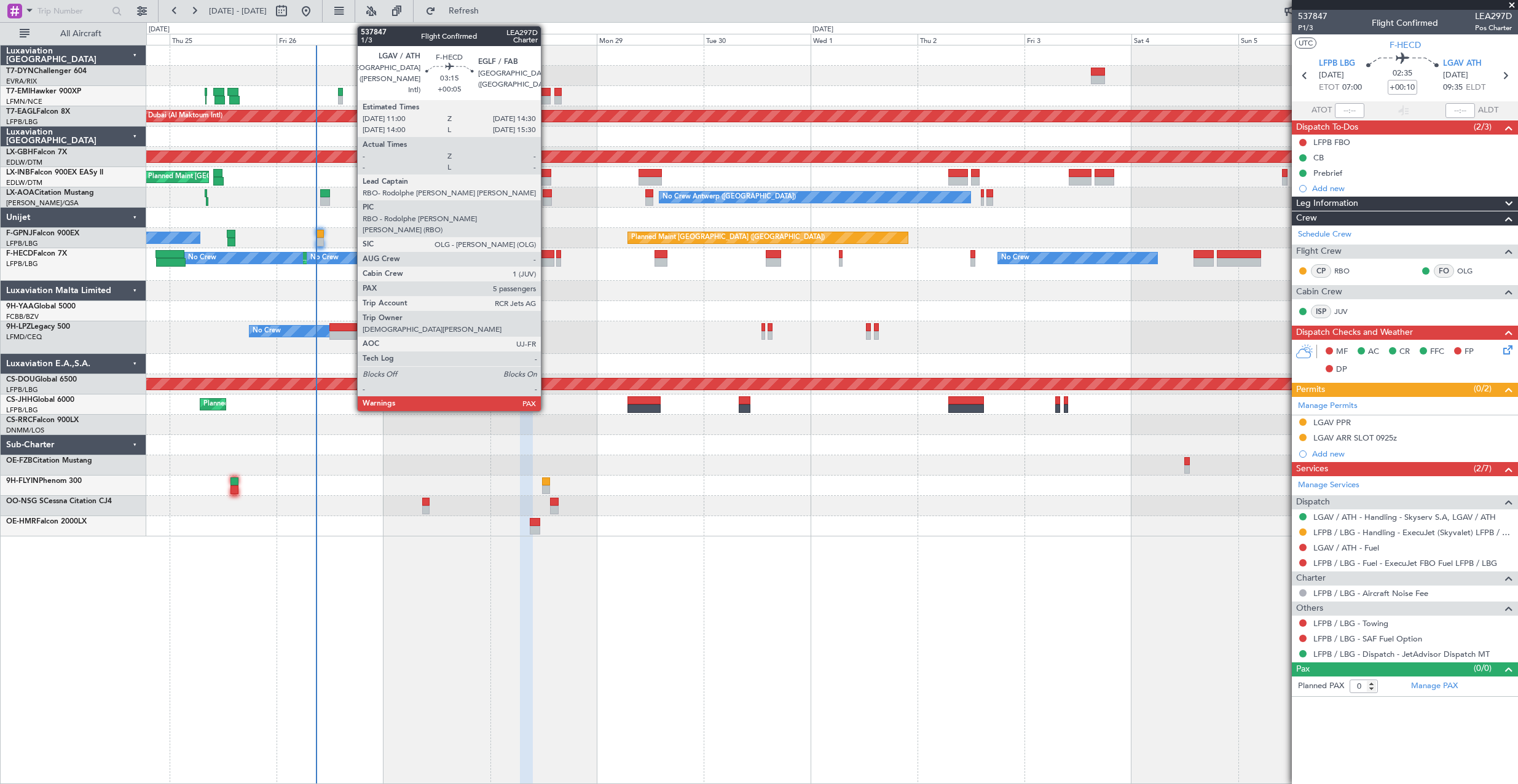
click at [546, 255] on div at bounding box center [546, 253] width 16 height 8
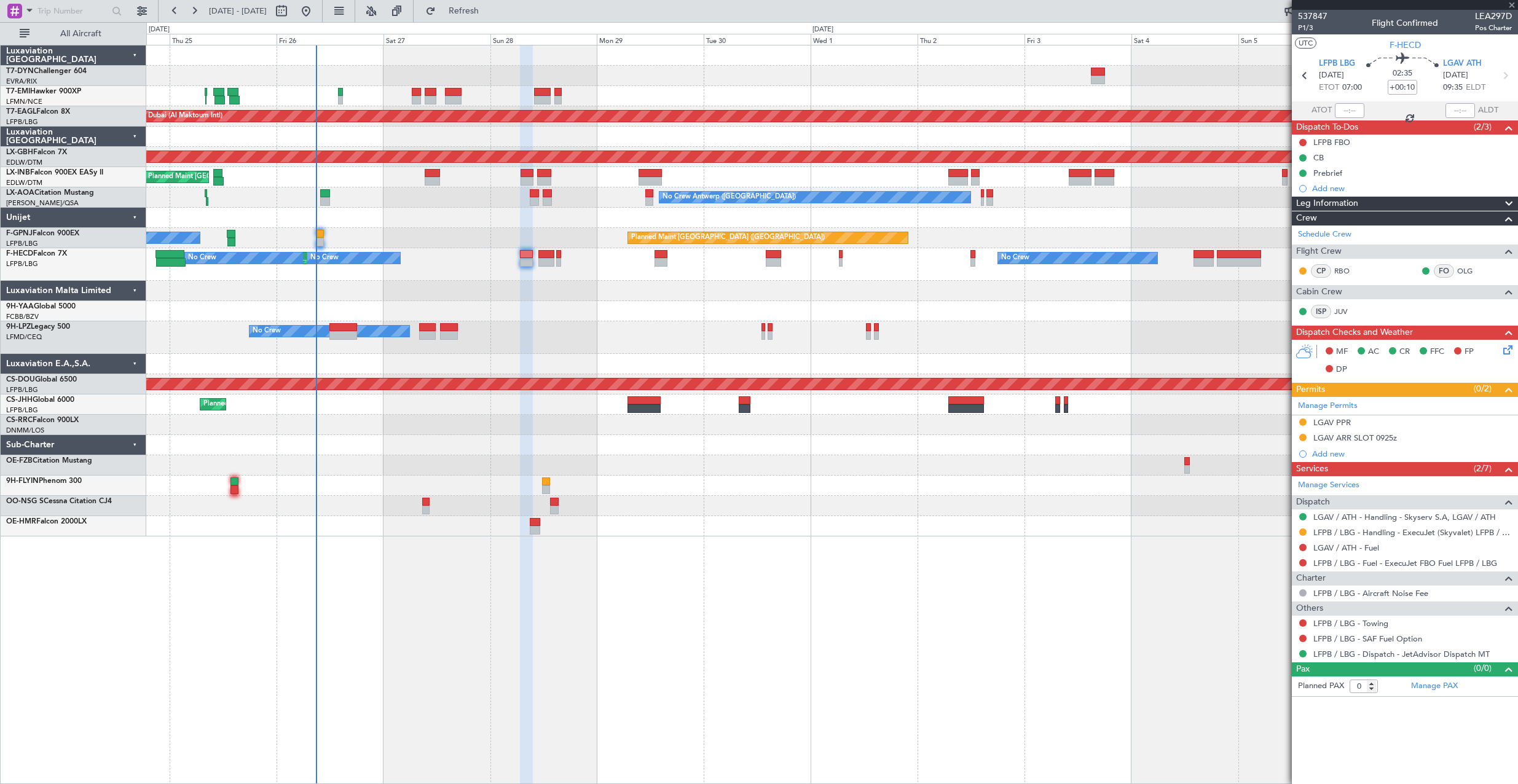
type input "+00:05"
type input "5"
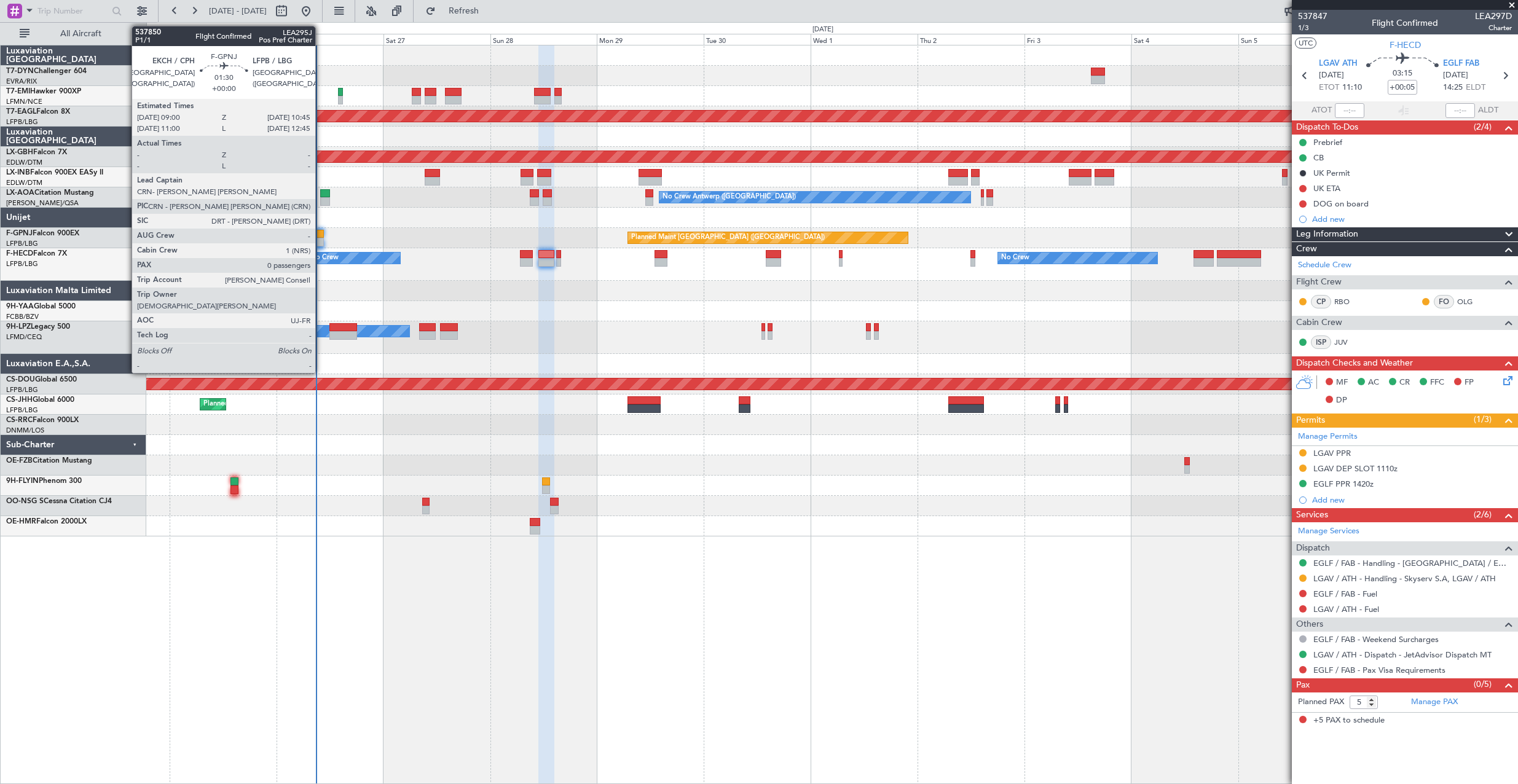
click at [321, 233] on div at bounding box center [320, 233] width 8 height 8
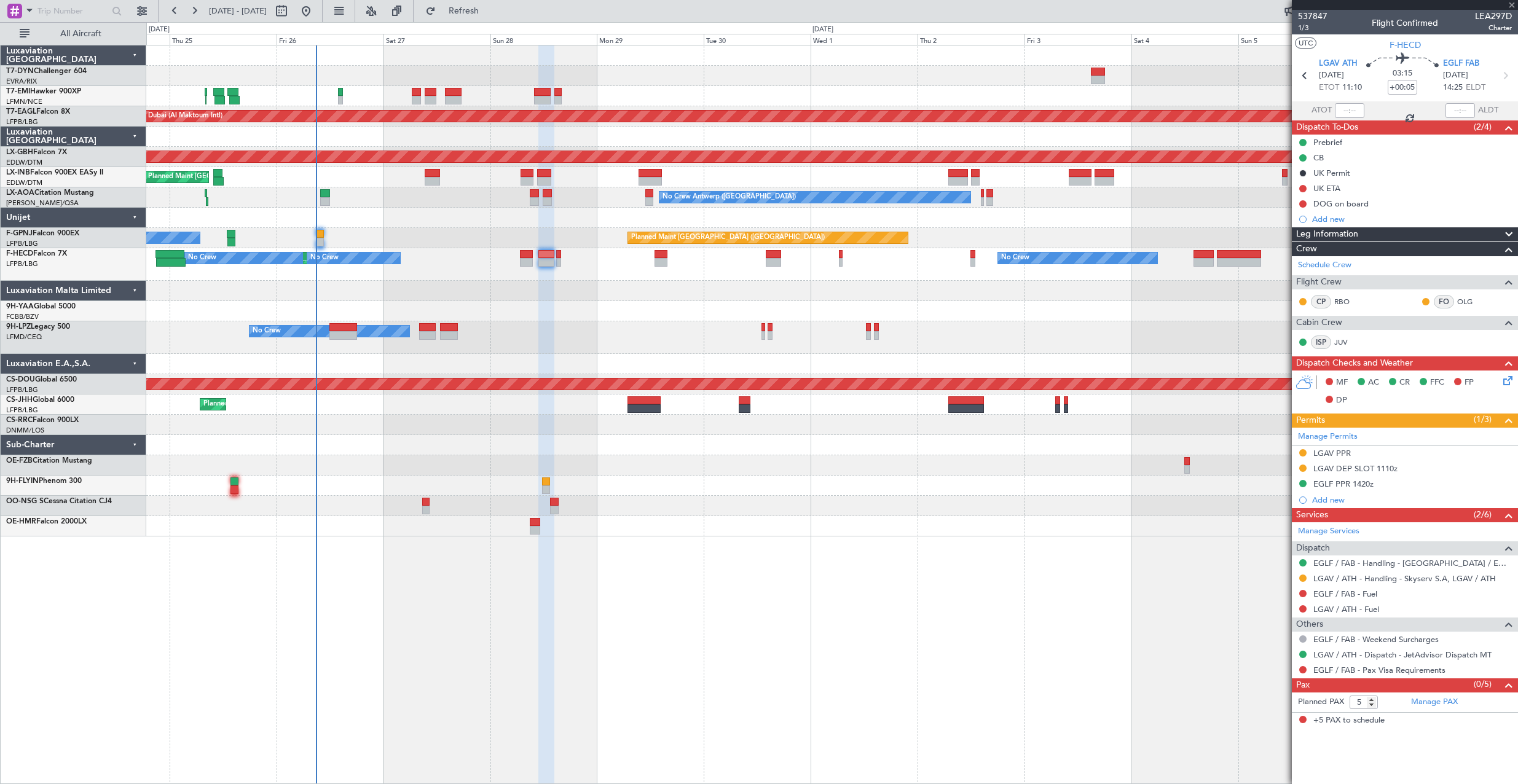
type input "0"
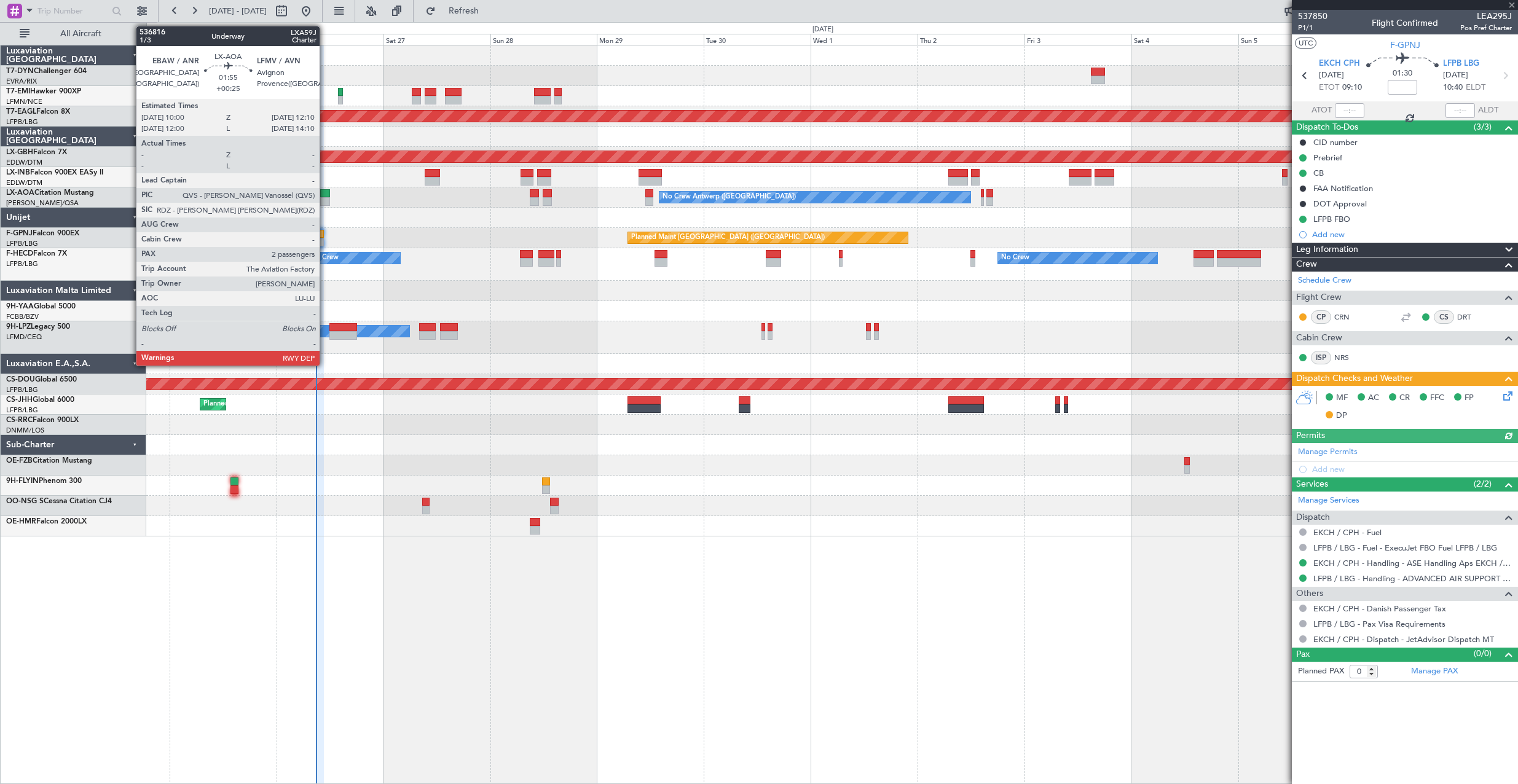
click at [325, 192] on div at bounding box center [325, 193] width 10 height 8
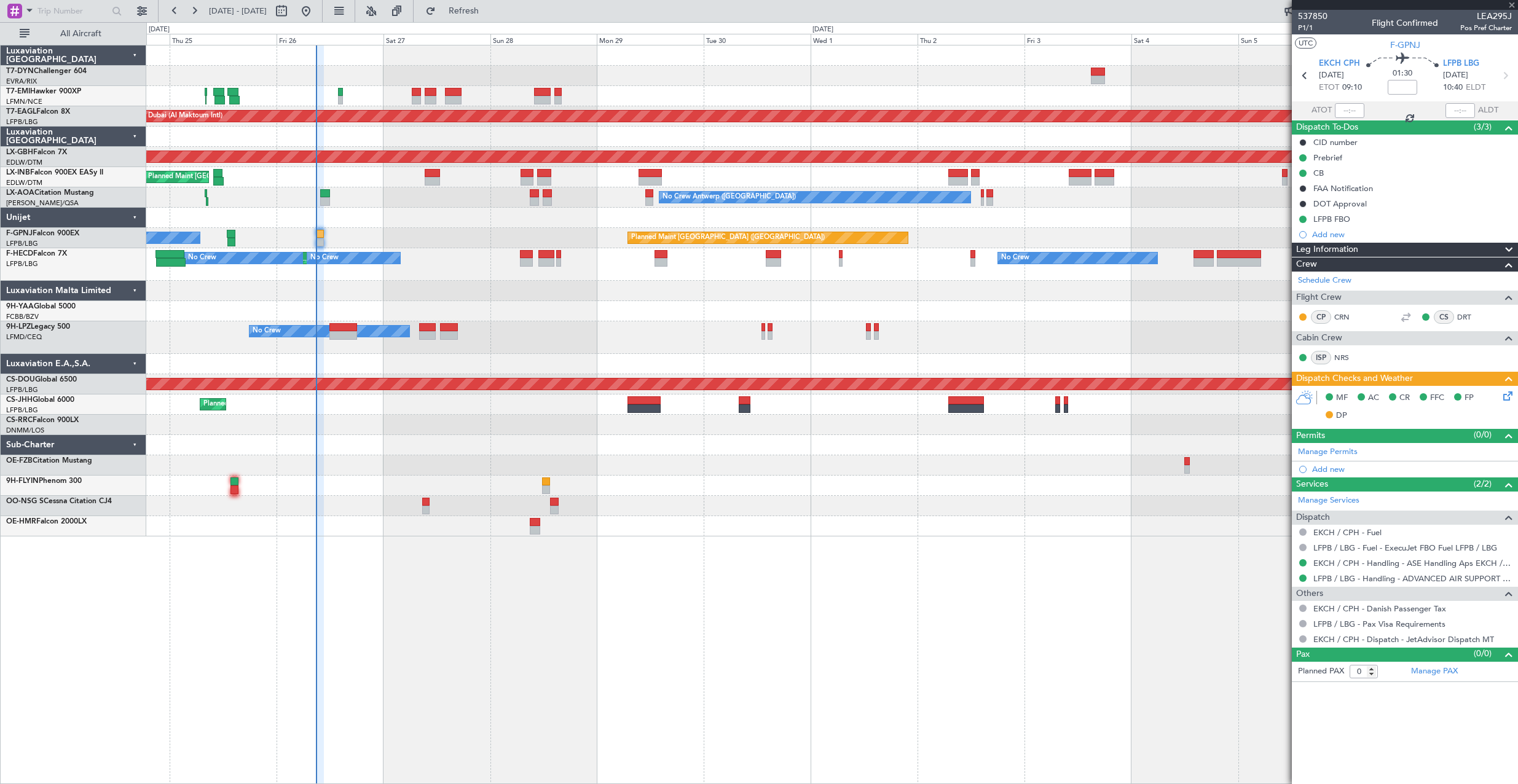
type input "+00:25"
type input "2"
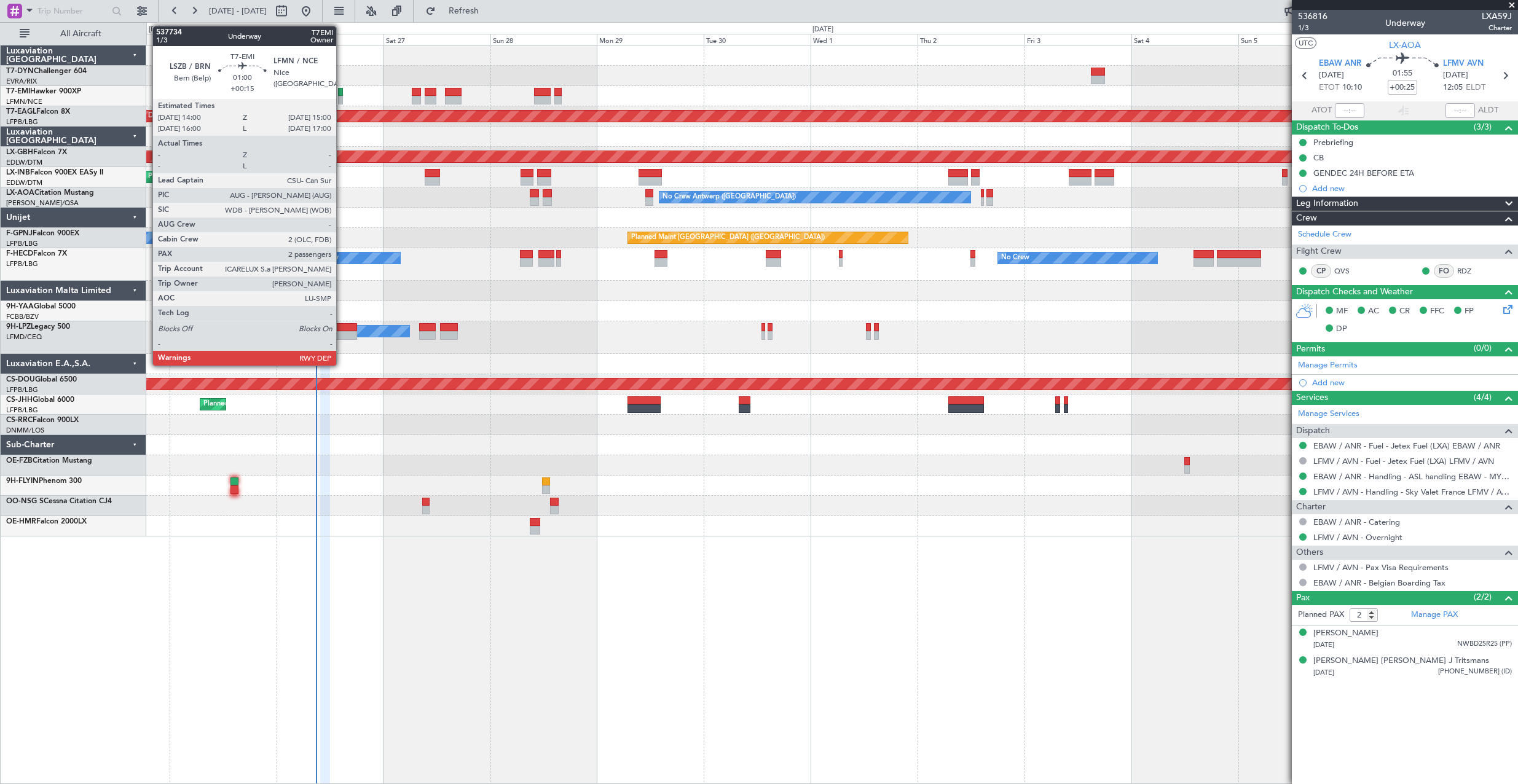
click at [342, 91] on div at bounding box center [340, 91] width 5 height 8
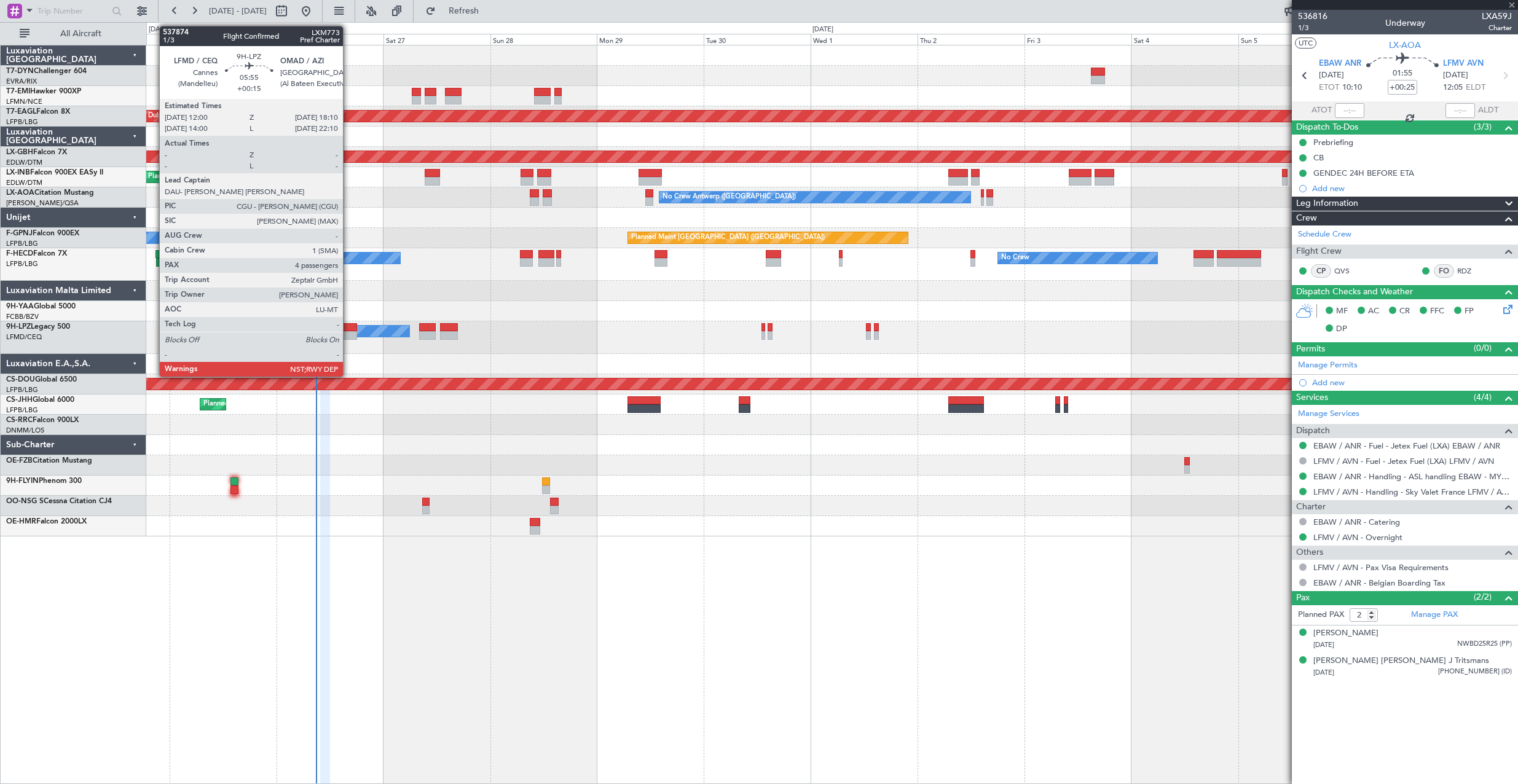
click at [349, 328] on div at bounding box center [343, 327] width 28 height 8
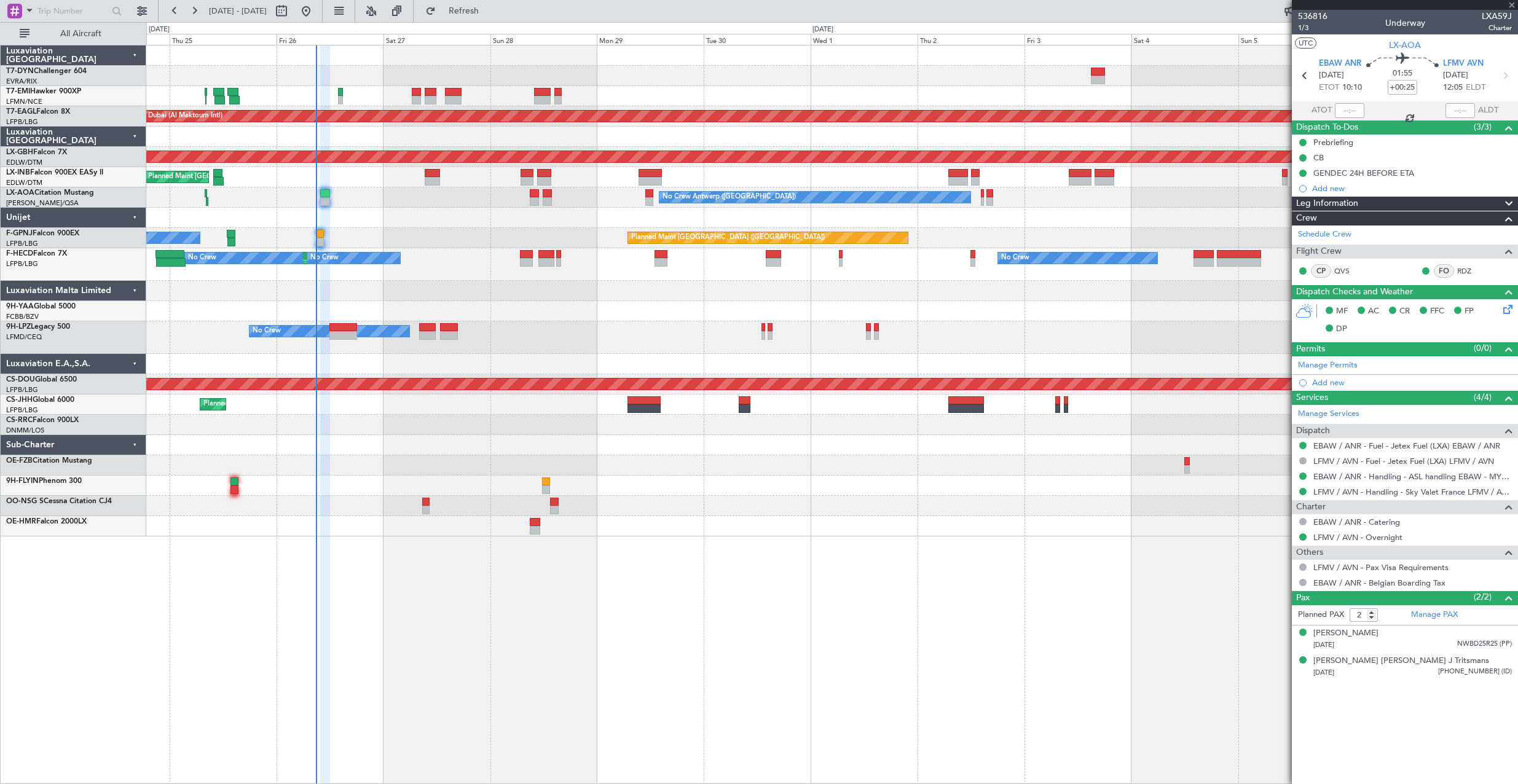
type input "+00:15"
type input "4"
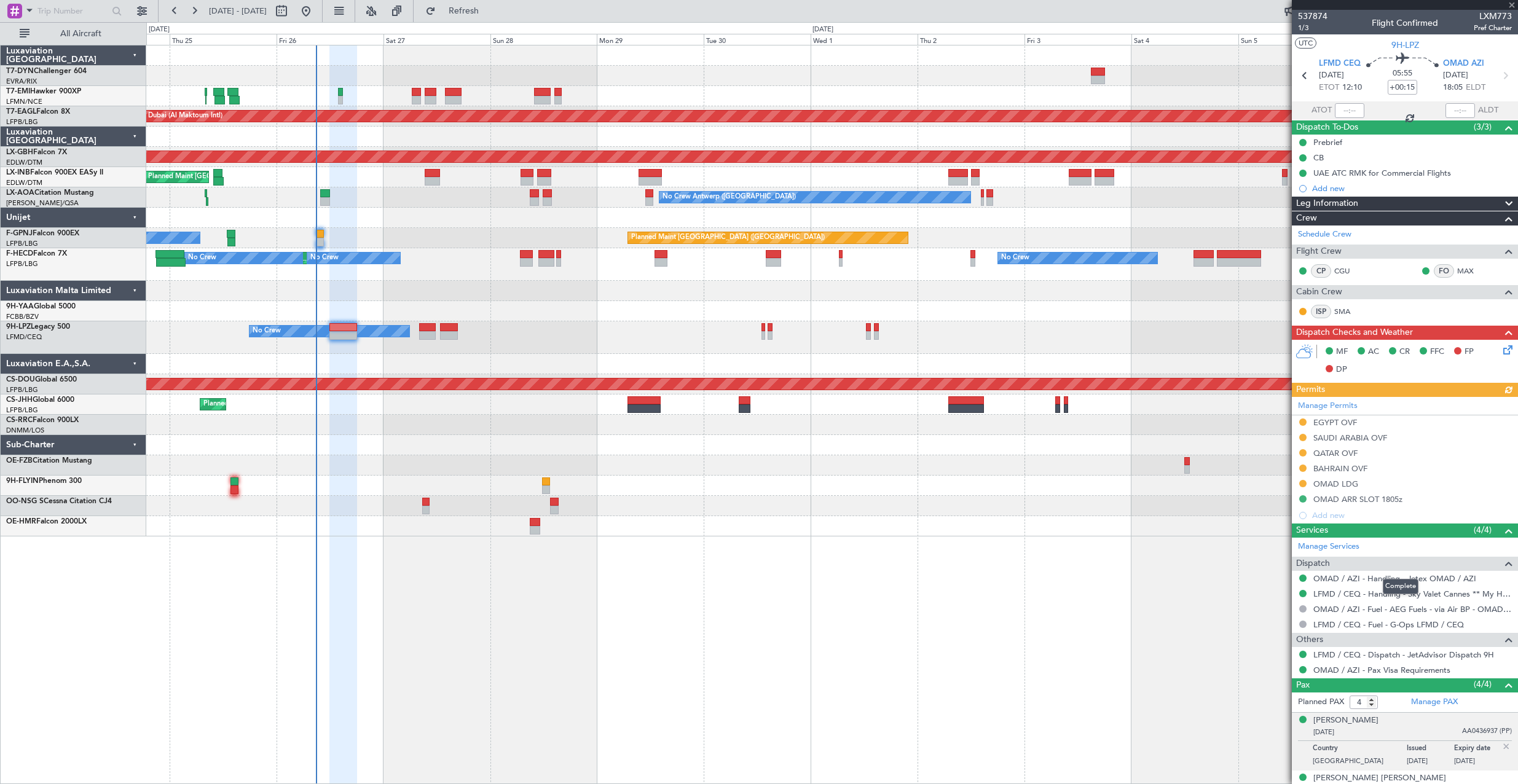
scroll to position [69, 0]
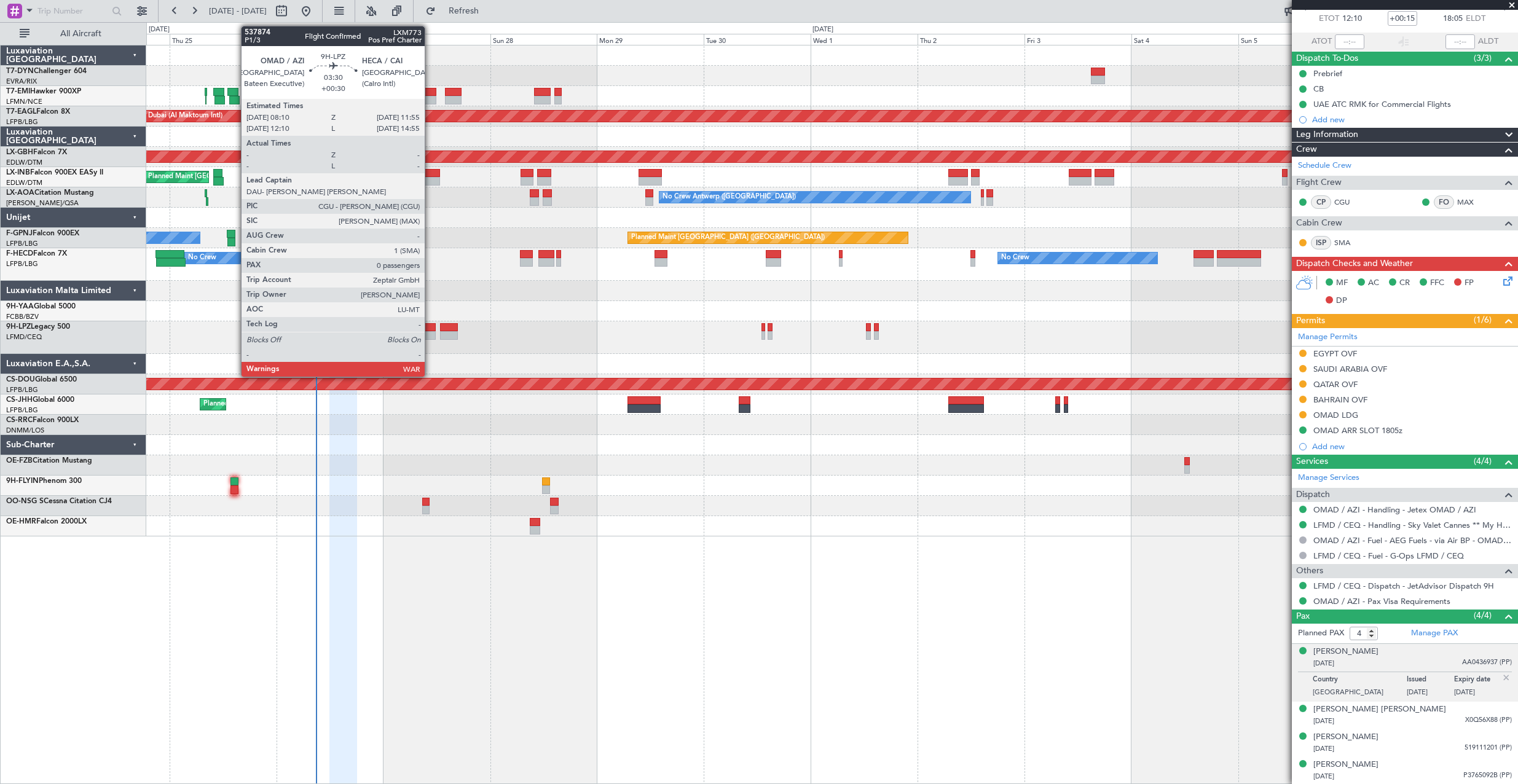
click at [430, 325] on div at bounding box center [428, 327] width 17 height 8
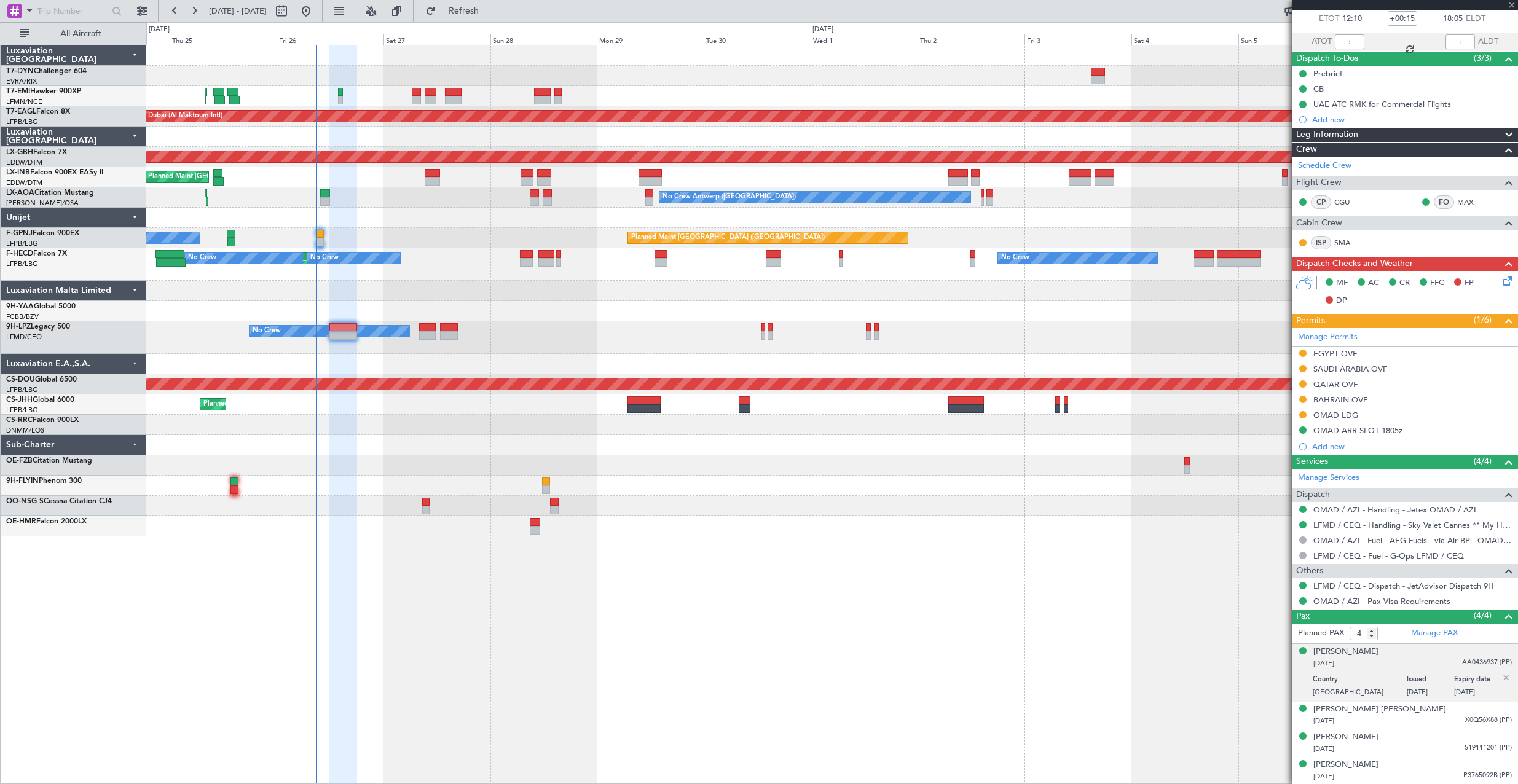
type input "+00:30"
type input "0"
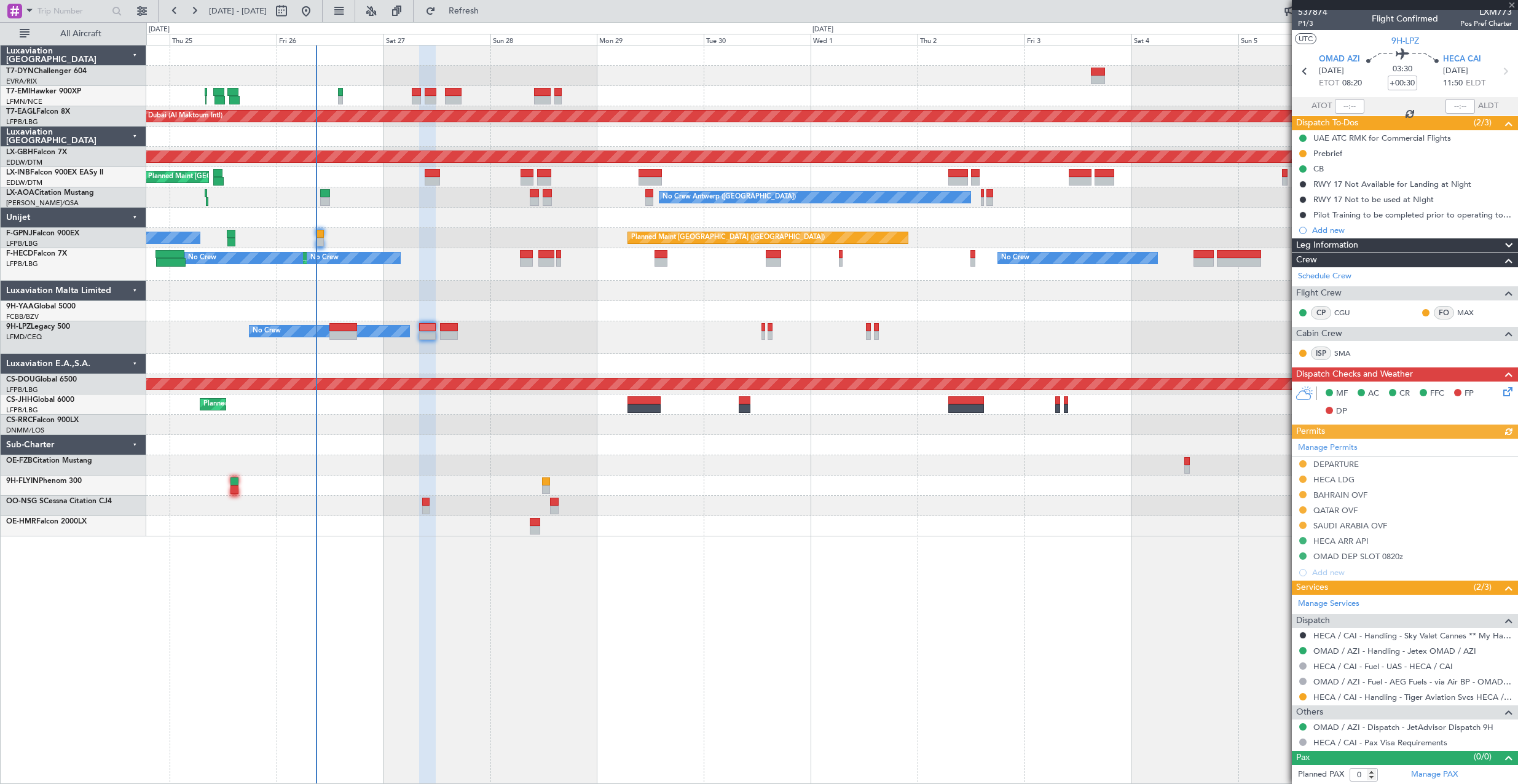
scroll to position [5, 0]
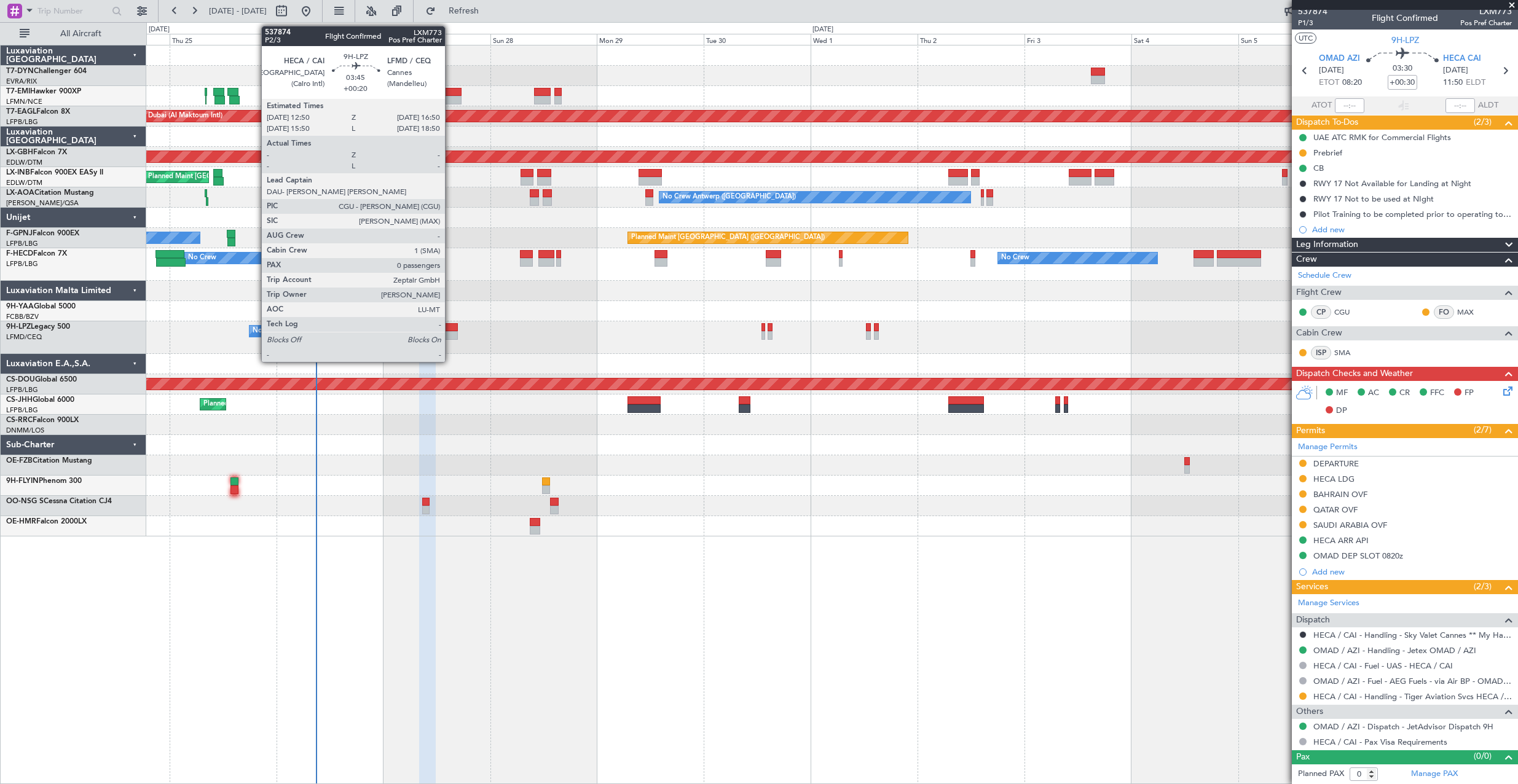
click at [451, 330] on div at bounding box center [449, 327] width 18 height 8
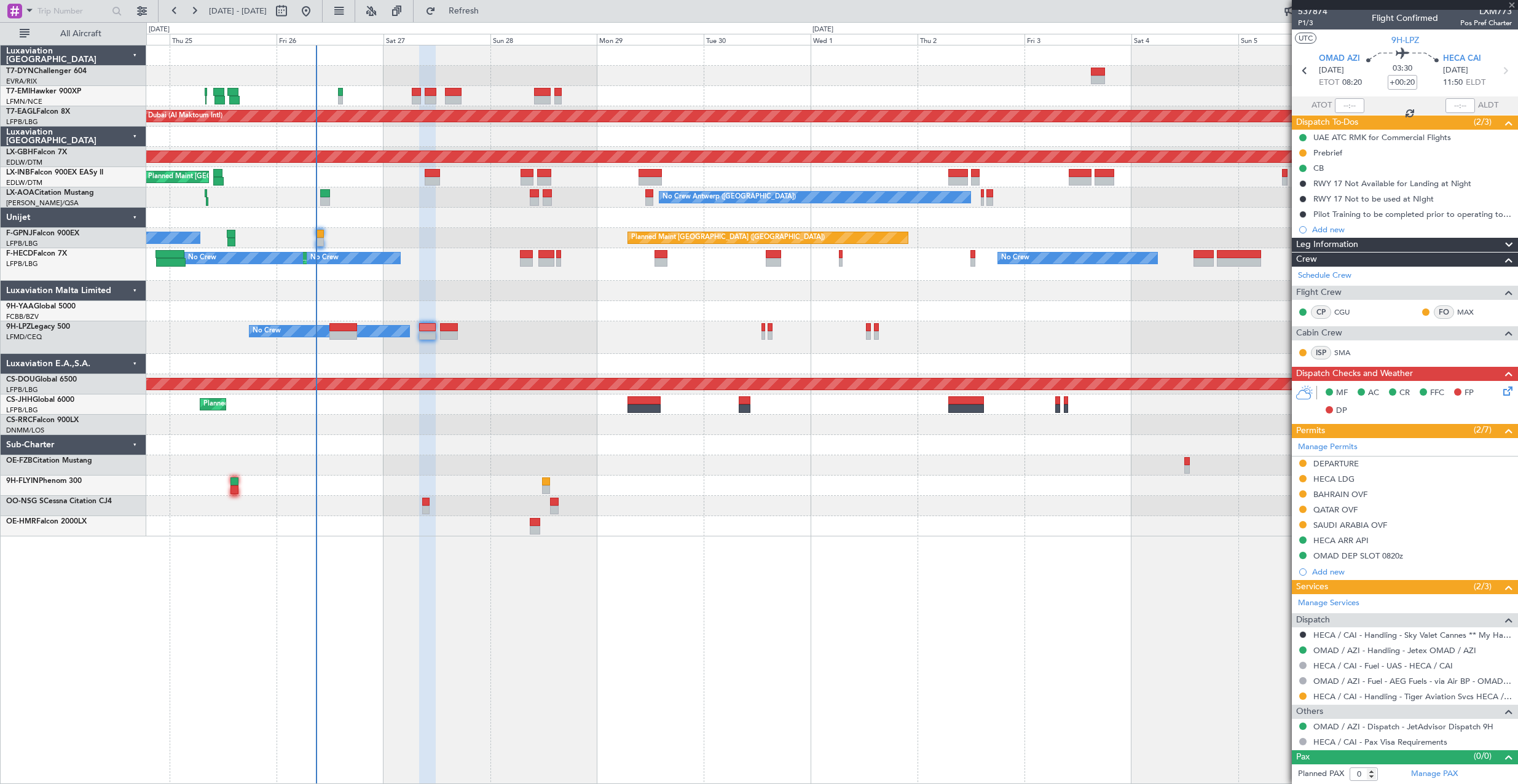
scroll to position [0, 0]
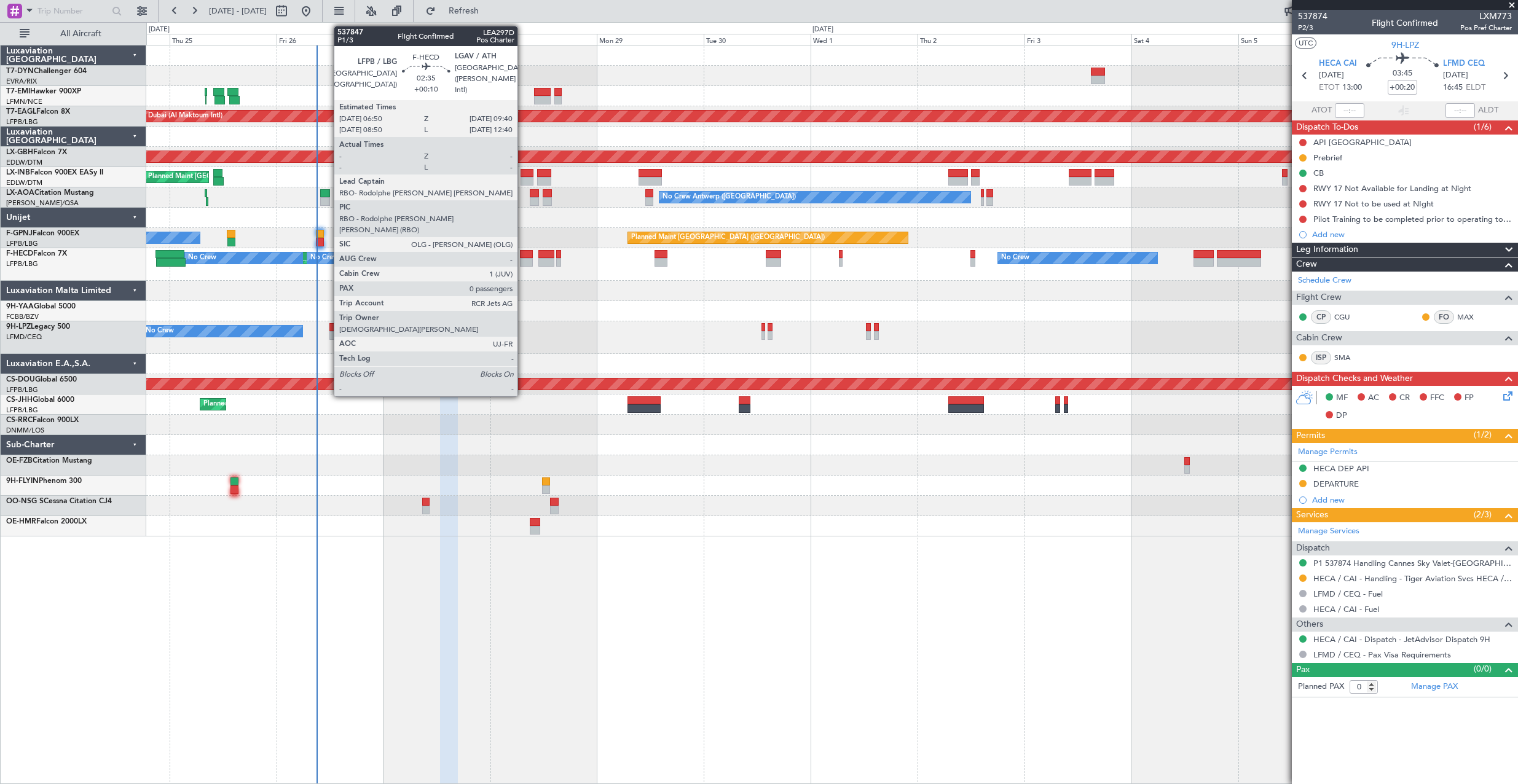
click at [523, 256] on div at bounding box center [526, 253] width 13 height 8
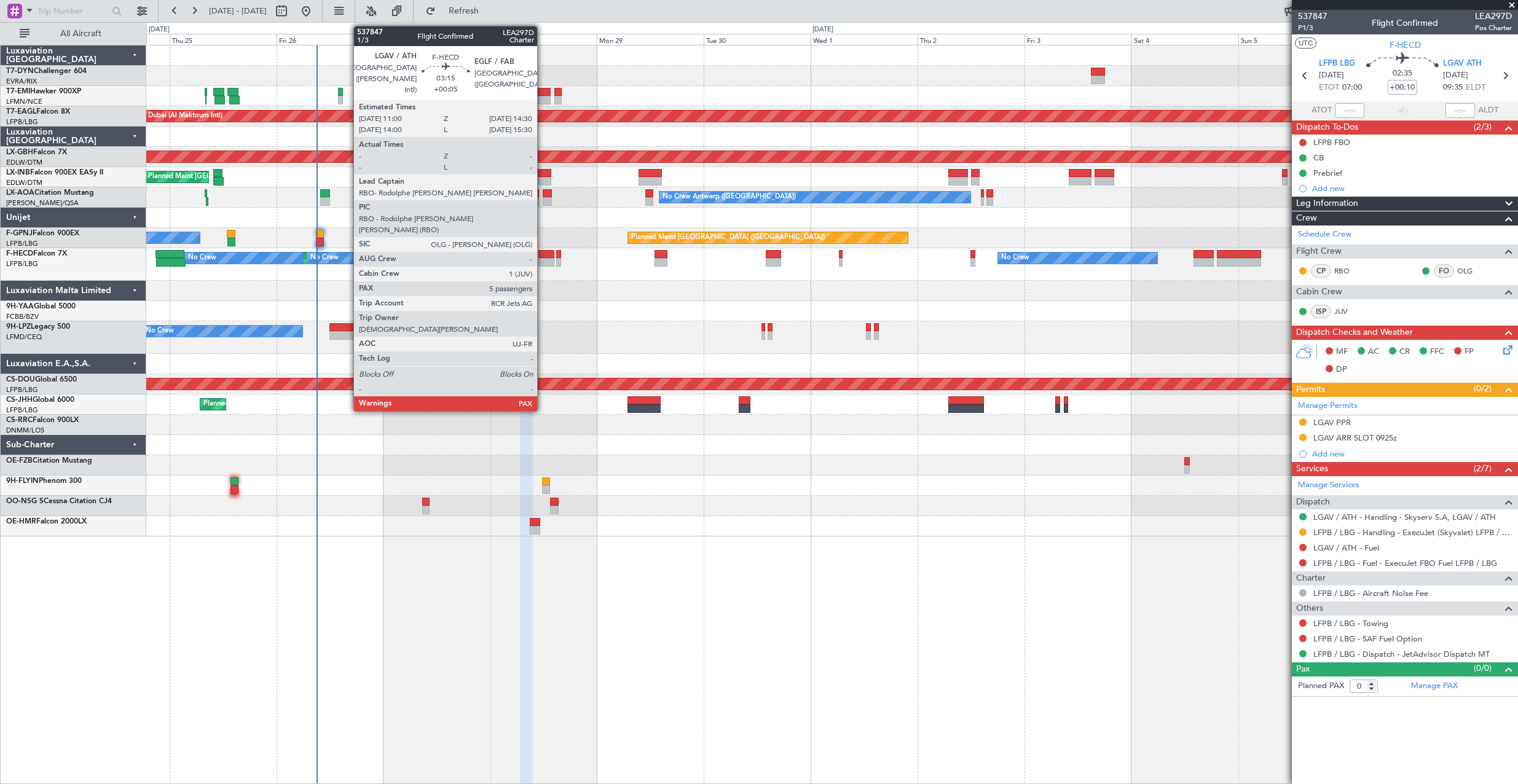
click at [543, 251] on div at bounding box center [546, 253] width 16 height 8
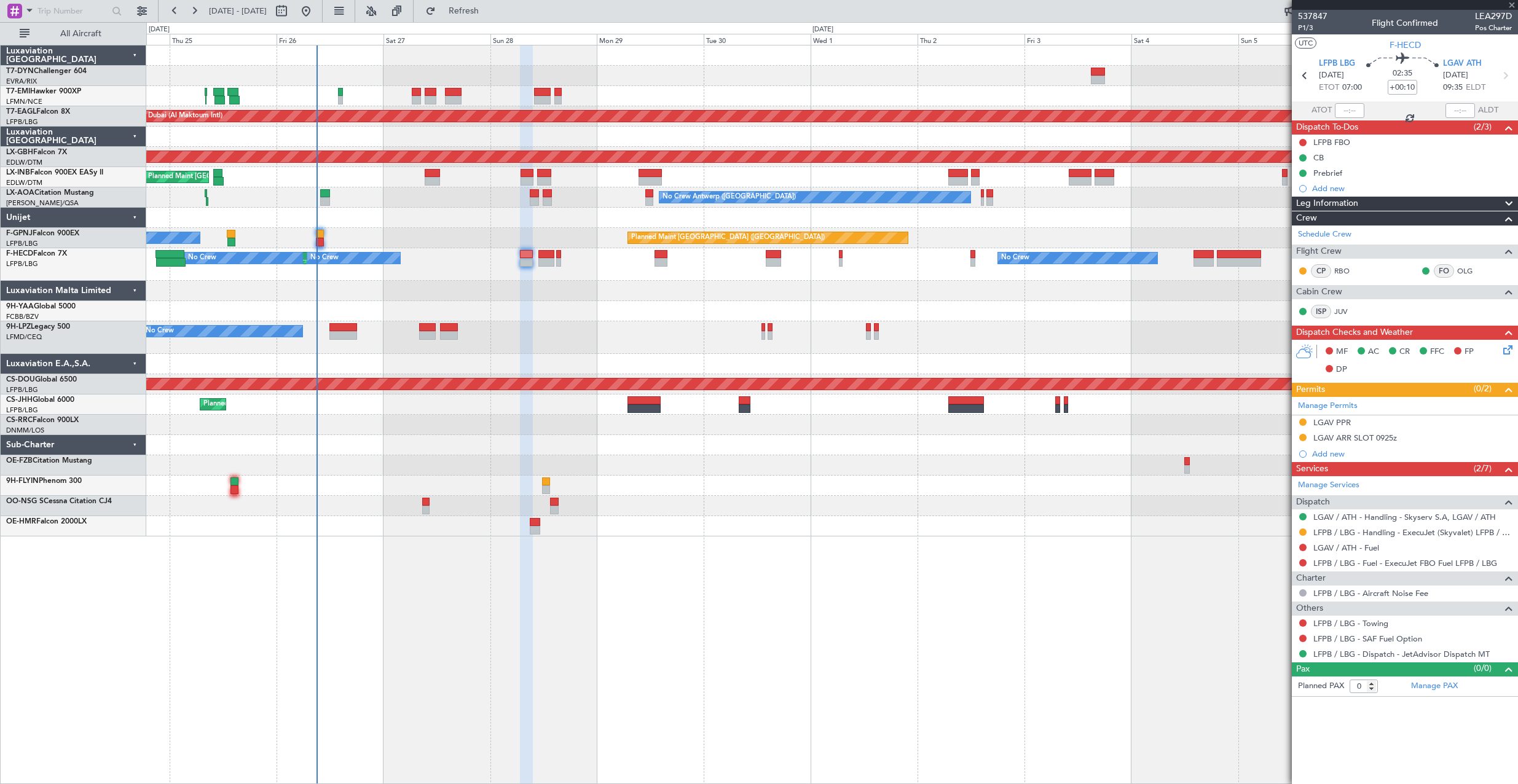
type input "+00:05"
type input "5"
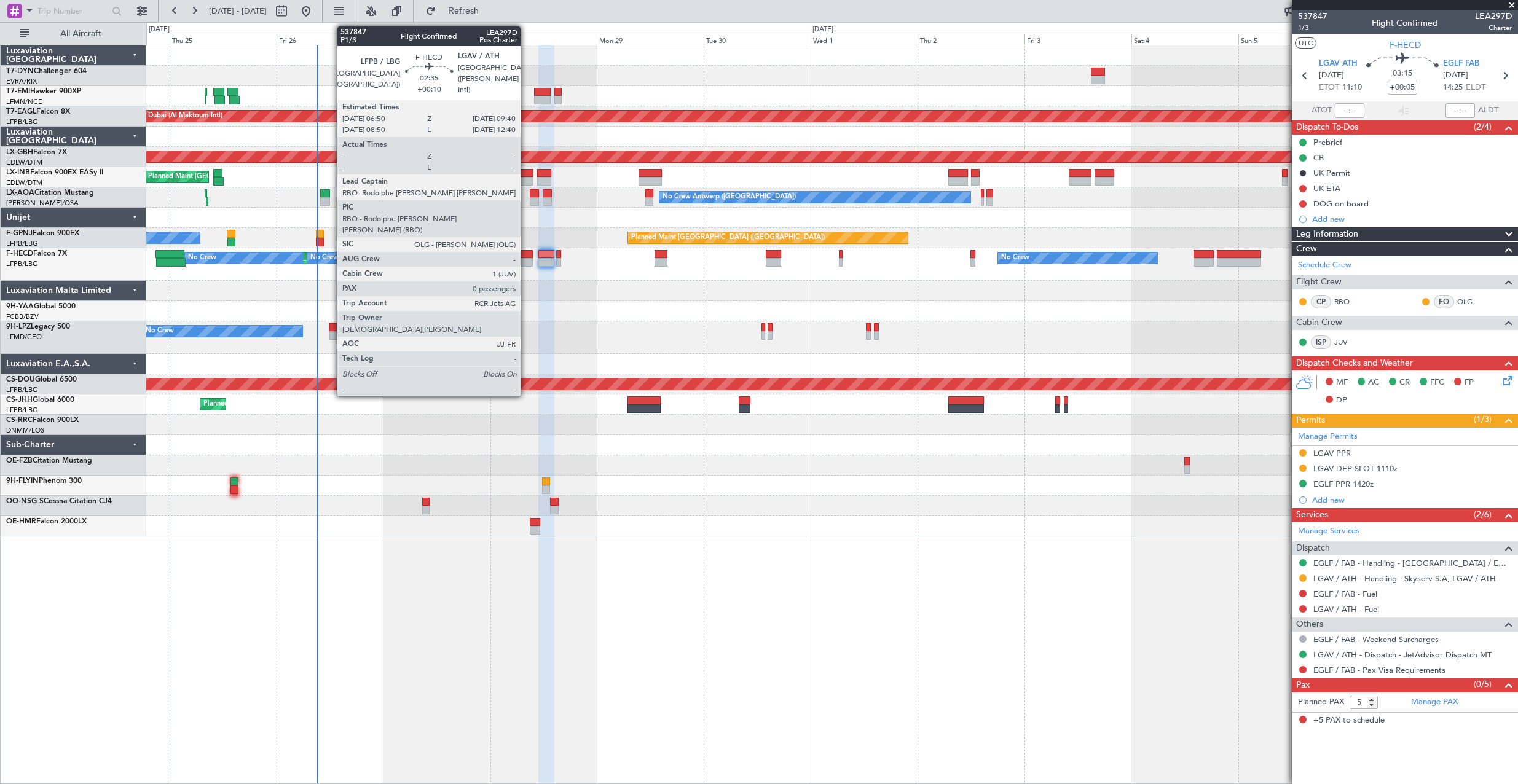
click at [526, 253] on div at bounding box center [526, 253] width 13 height 8
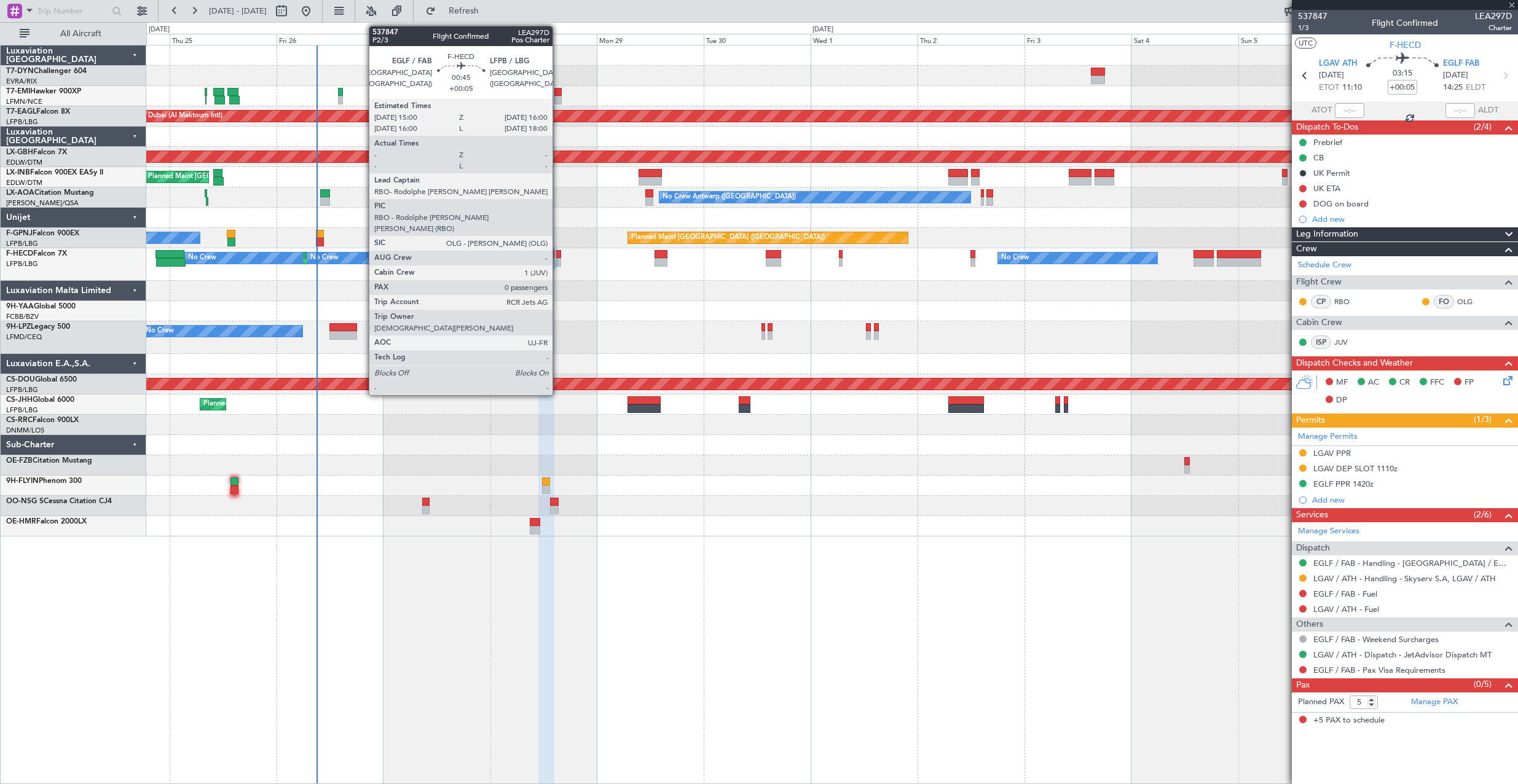
type input "+00:10"
type input "0"
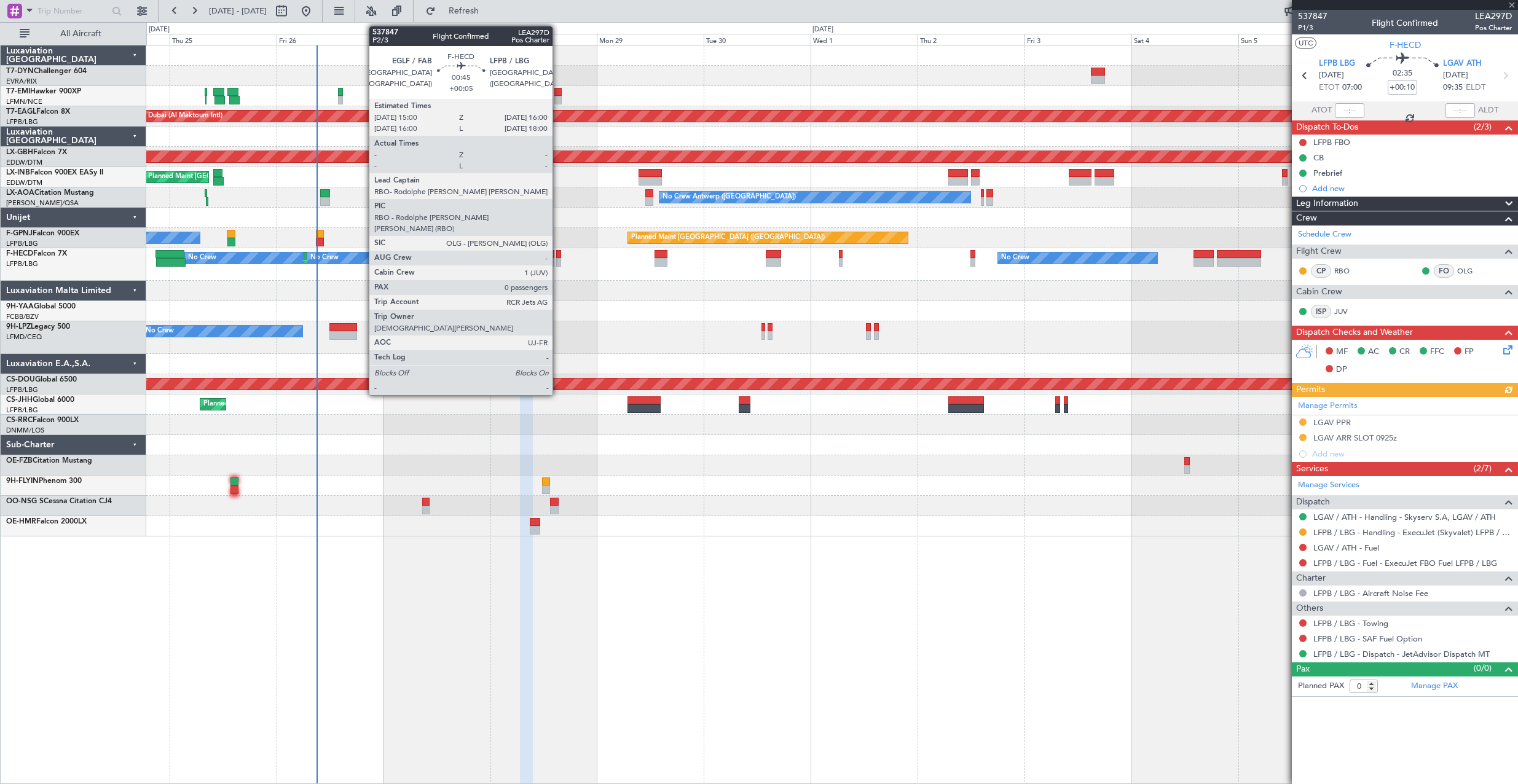
click at [558, 255] on div at bounding box center [559, 253] width 5 height 8
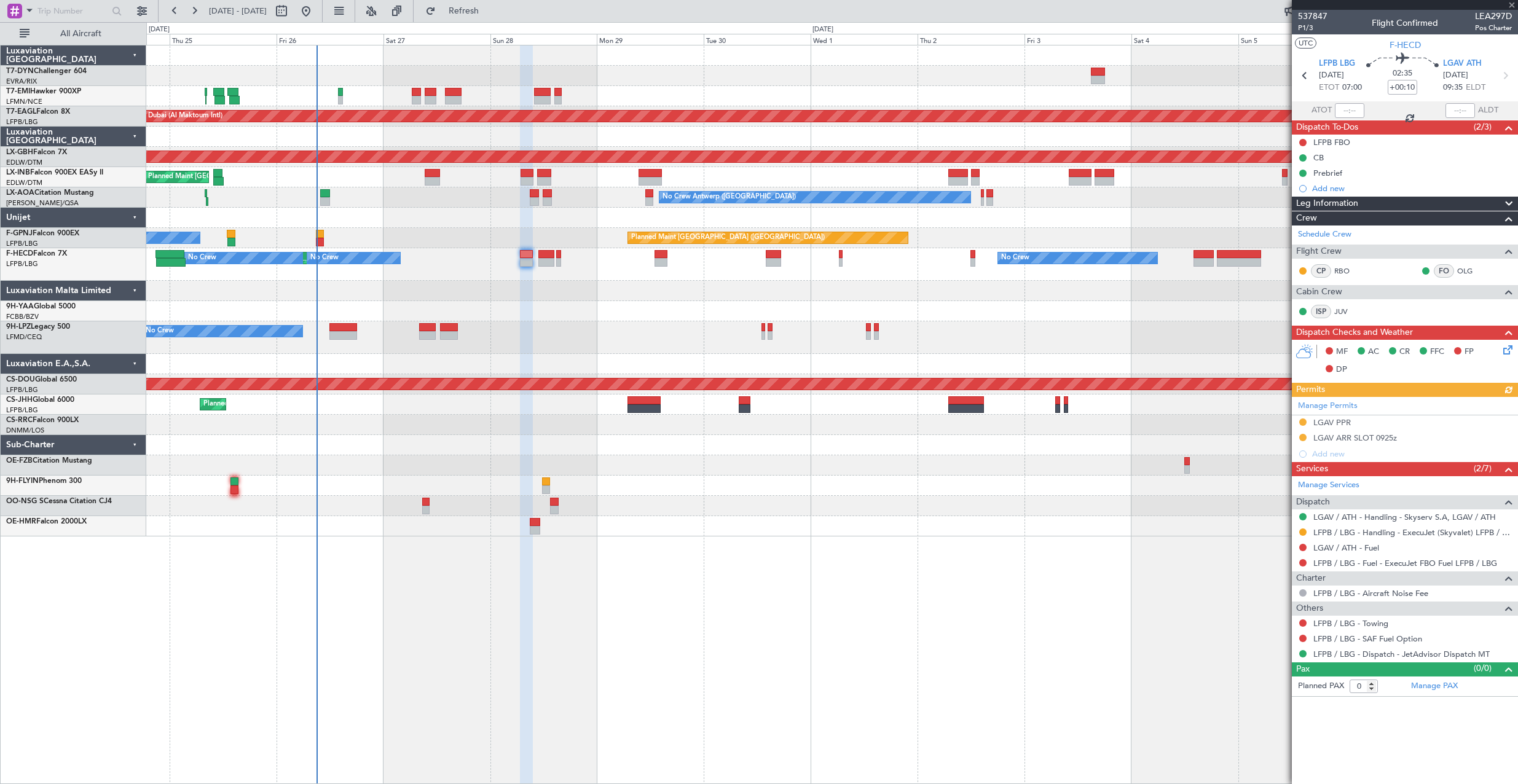
type input "+00:05"
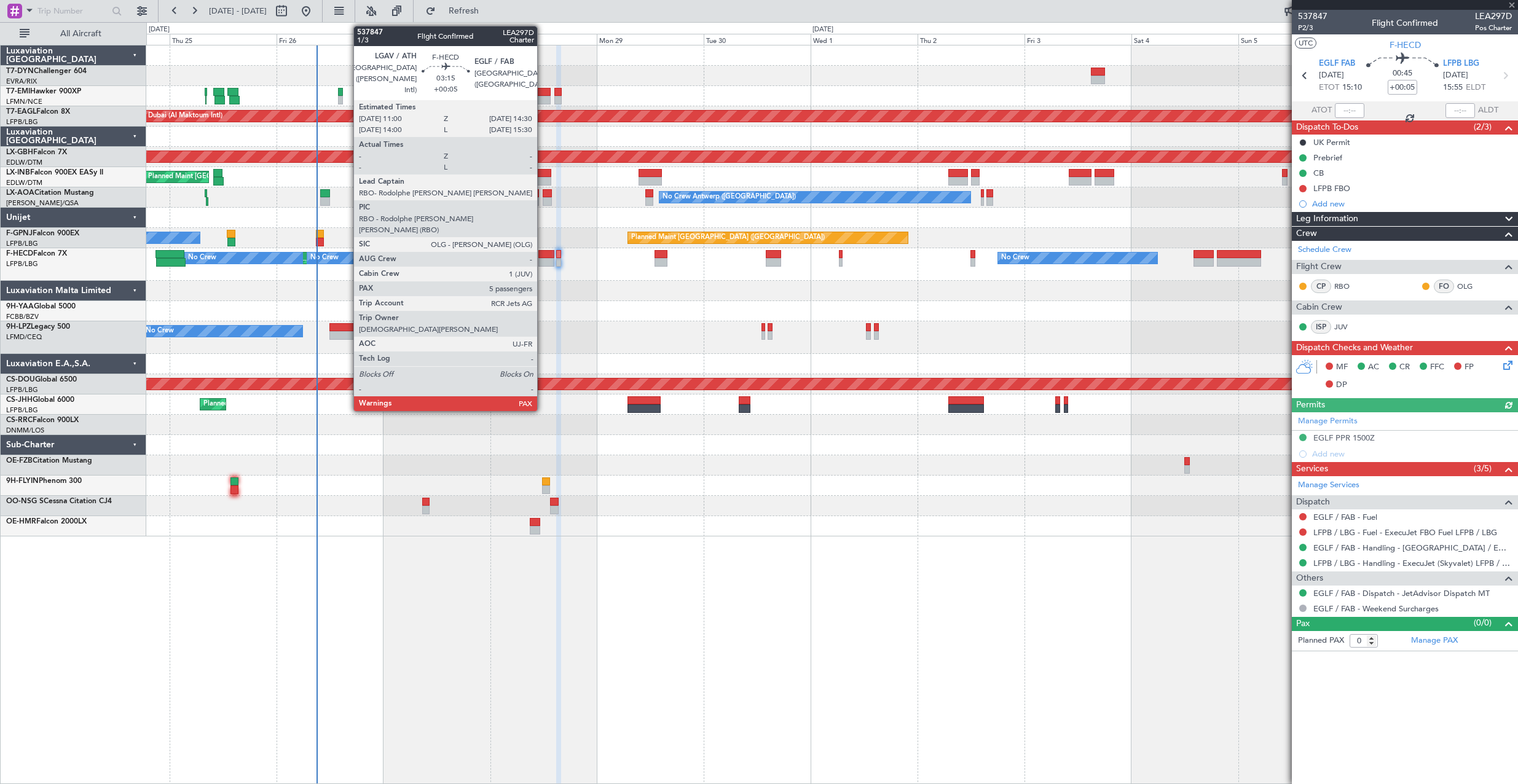
click at [543, 253] on div at bounding box center [546, 253] width 16 height 8
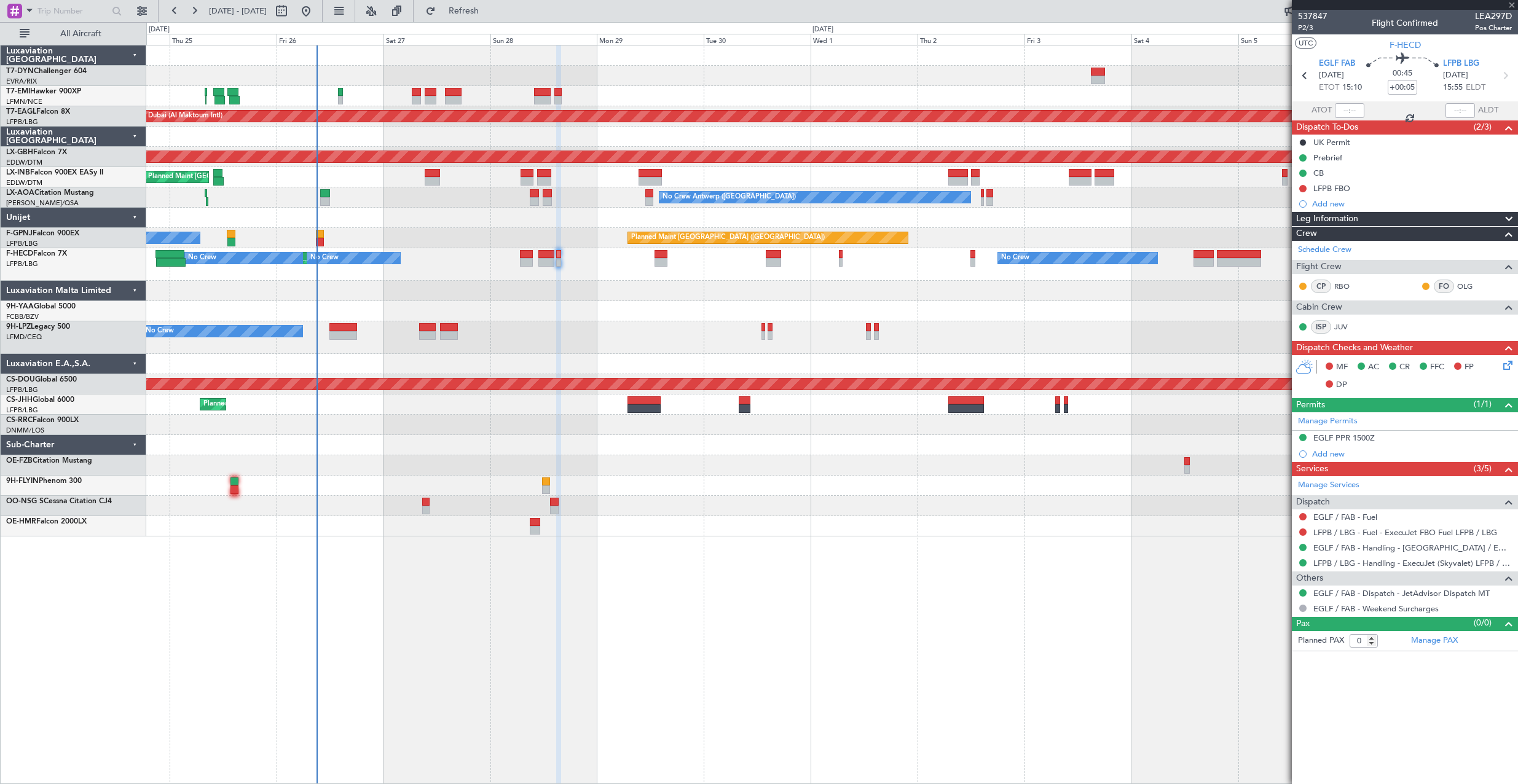
type input "5"
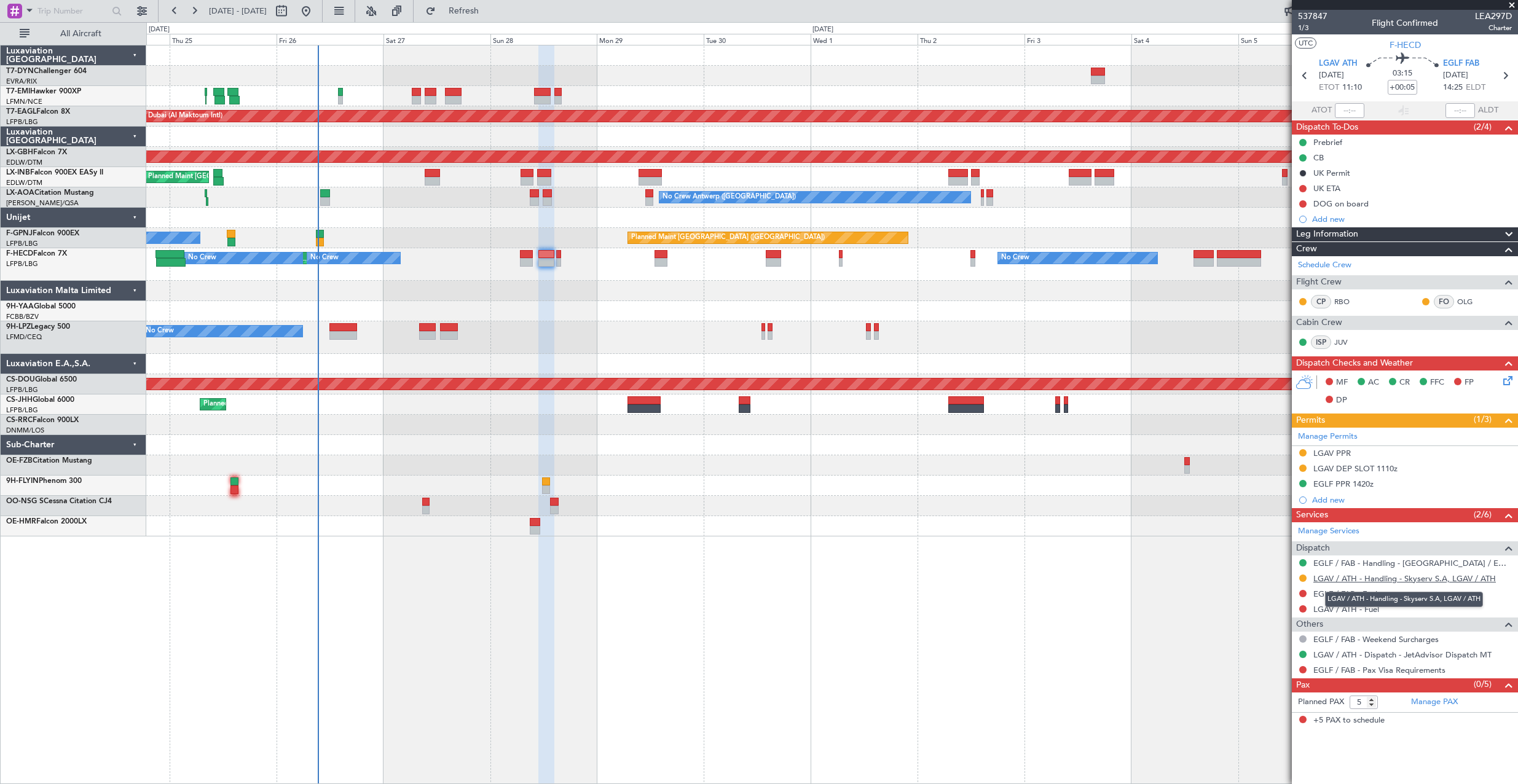
click at [1348, 576] on link "LGAV / ATH - Handling - Skyserv S.A, LGAV / ATH" at bounding box center [1404, 579] width 182 height 10
click at [1340, 563] on link "EGLF / FAB - Handling - [GEOGRAPHIC_DATA] / EGLF / FAB" at bounding box center [1412, 563] width 199 height 10
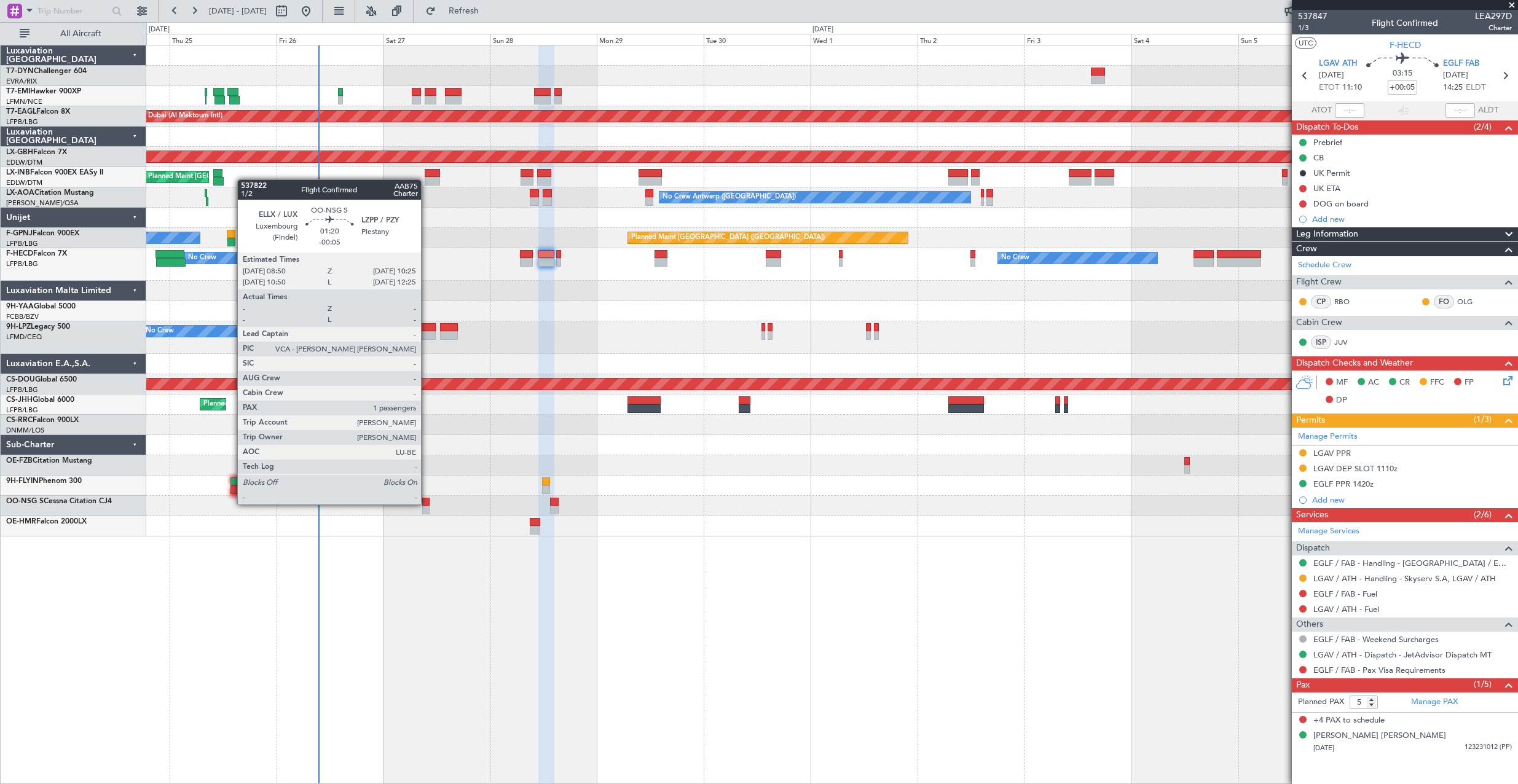
click at [427, 503] on div at bounding box center [426, 501] width 8 height 8
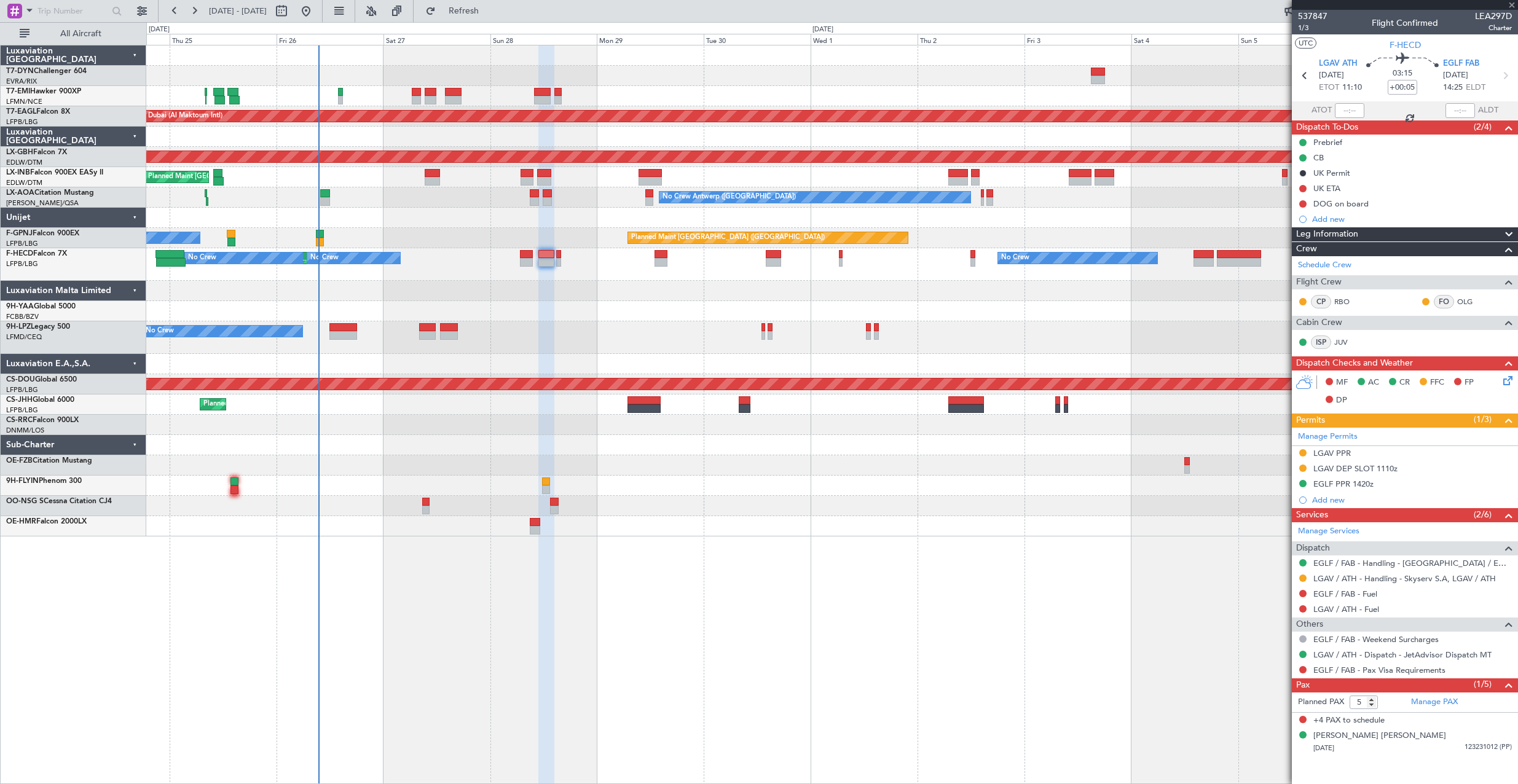
type input "-00:05"
type input "1"
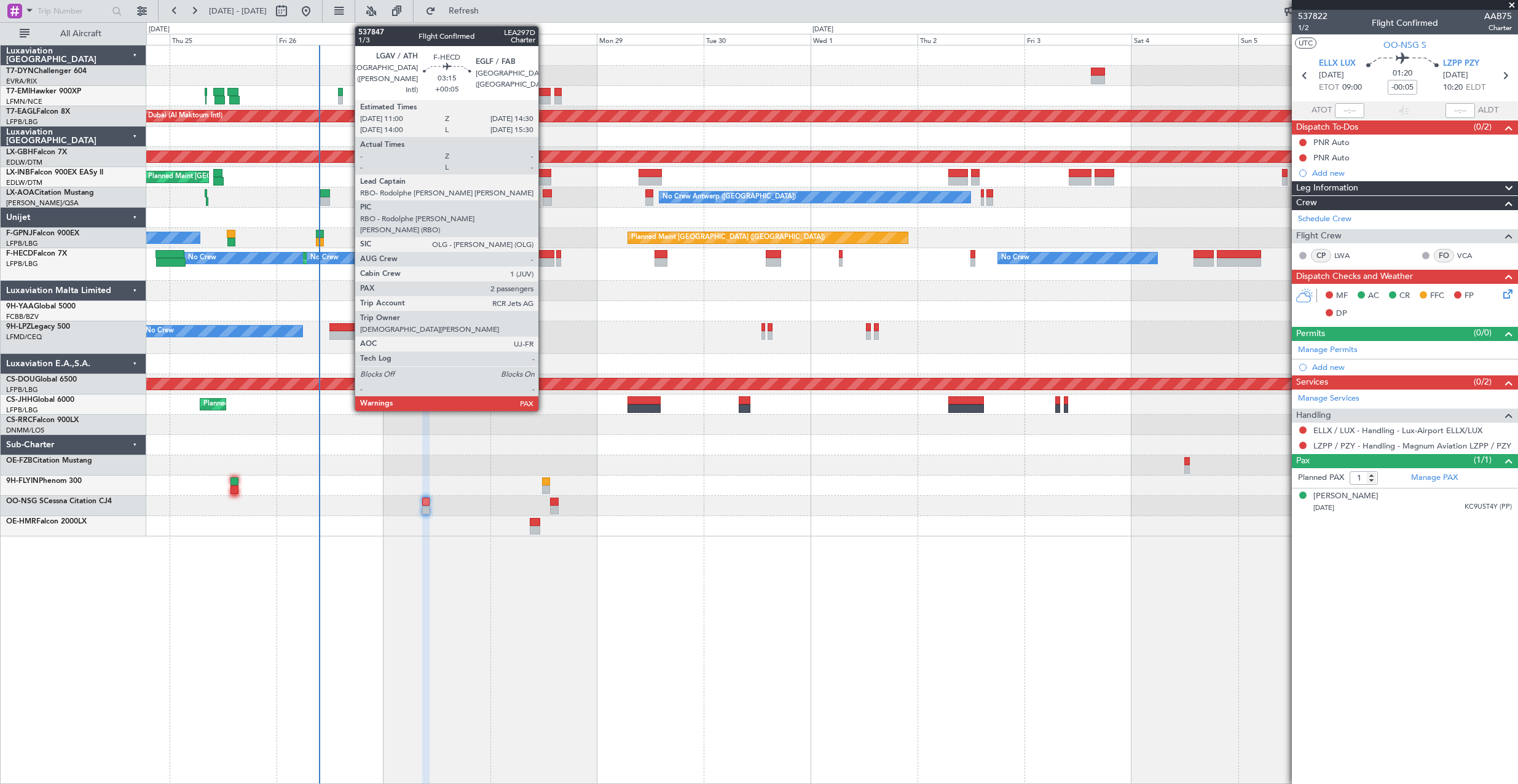
click at [544, 256] on div at bounding box center [546, 253] width 16 height 8
type input "+00:05"
type input "5"
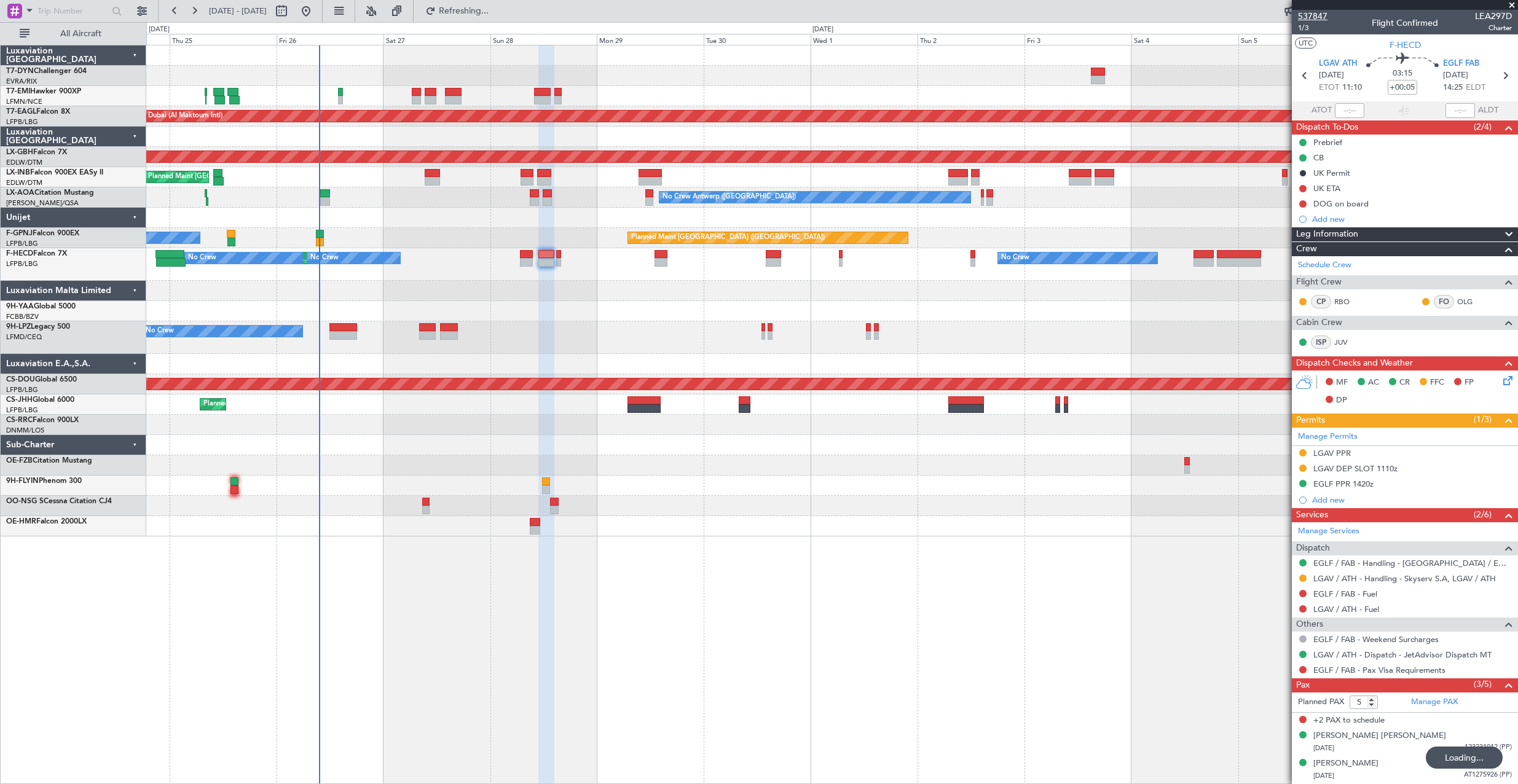
click at [1310, 19] on span "537847" at bounding box center [1312, 16] width 29 height 13
click at [490, 14] on span "Refresh" at bounding box center [464, 10] width 52 height 8
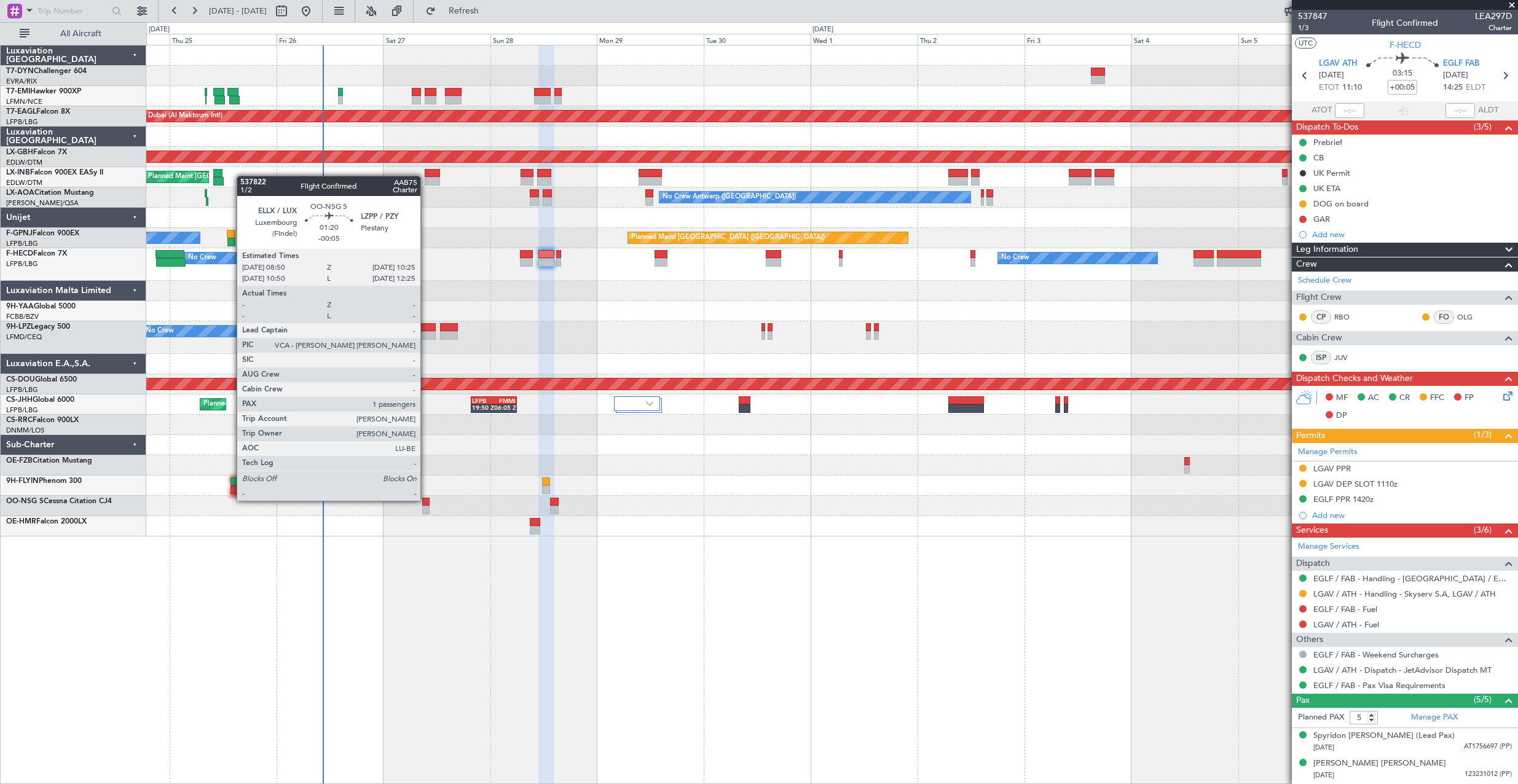
click at [424, 499] on div at bounding box center [426, 501] width 8 height 8
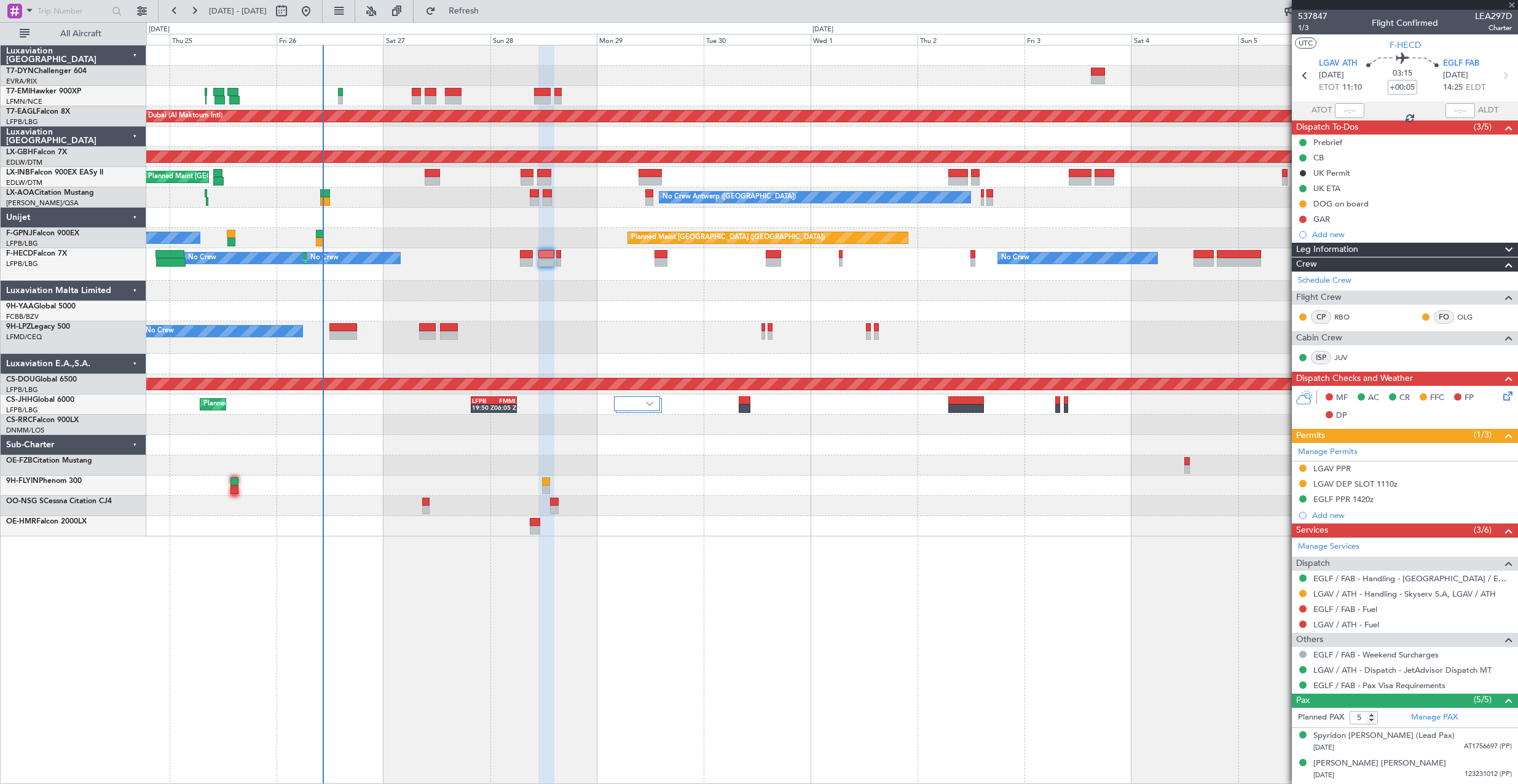
type input "-00:05"
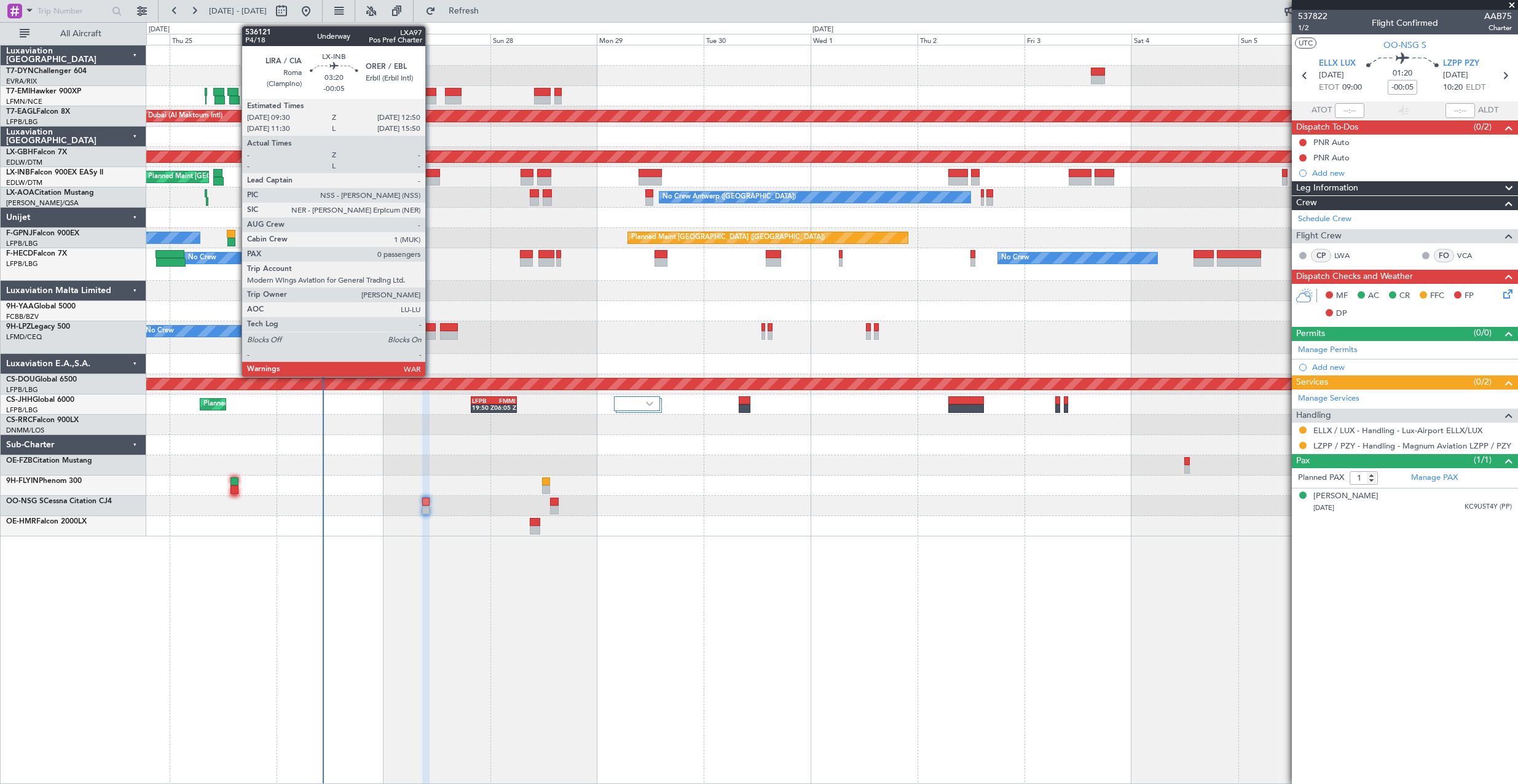
click at [430, 169] on div at bounding box center [432, 172] width 15 height 8
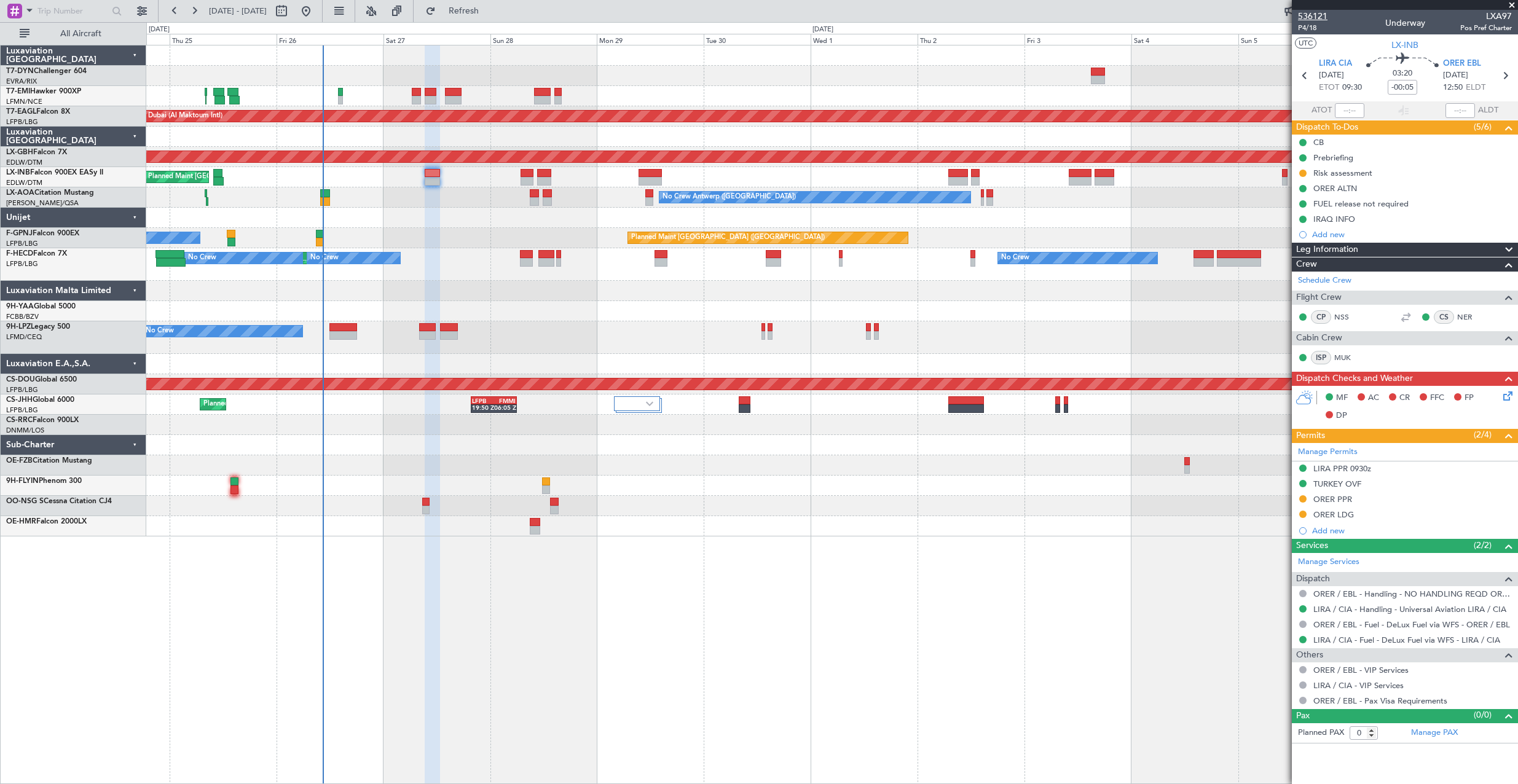
click at [1326, 14] on span "536121" at bounding box center [1312, 16] width 29 height 13
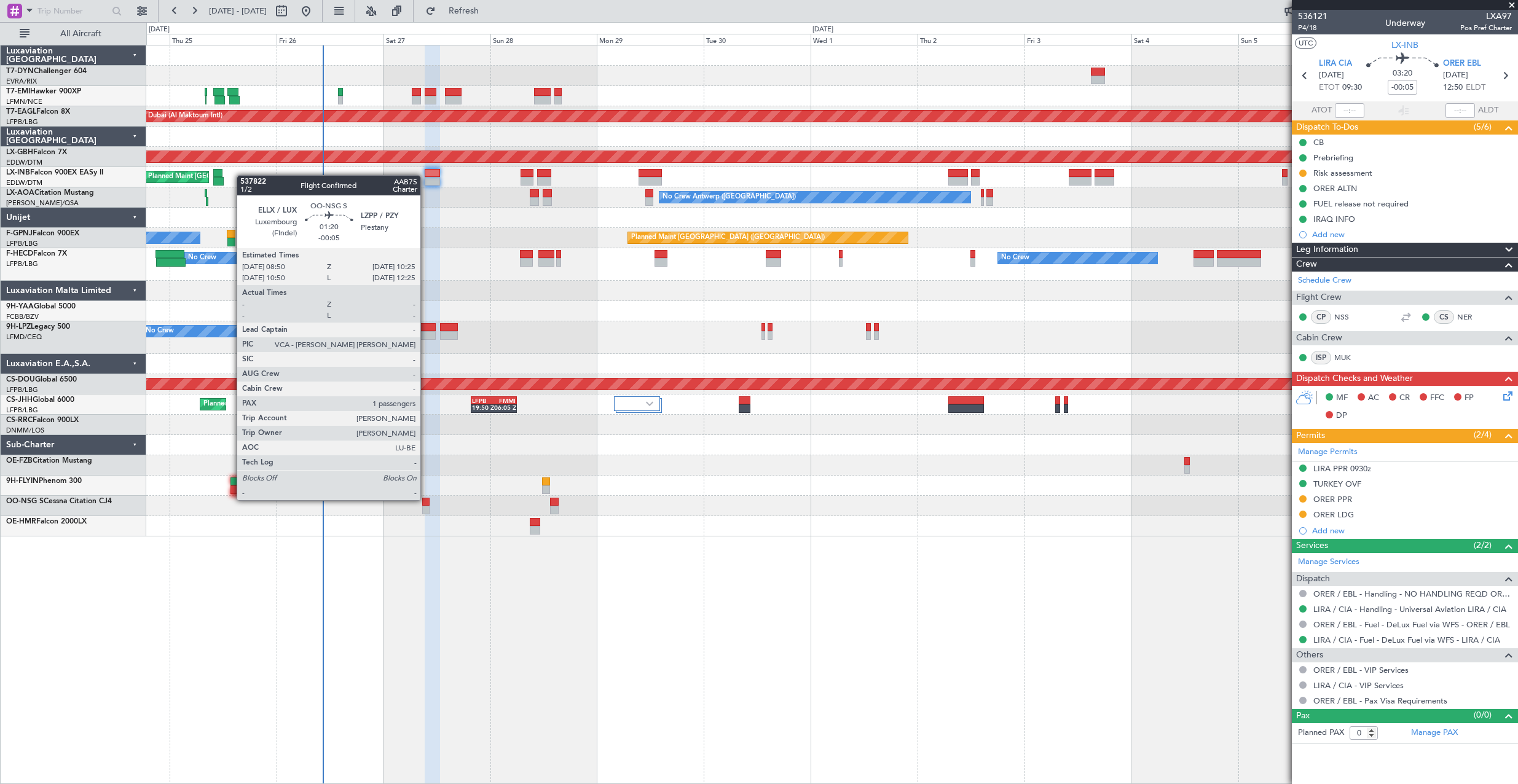
click at [427, 499] on div at bounding box center [426, 501] width 8 height 8
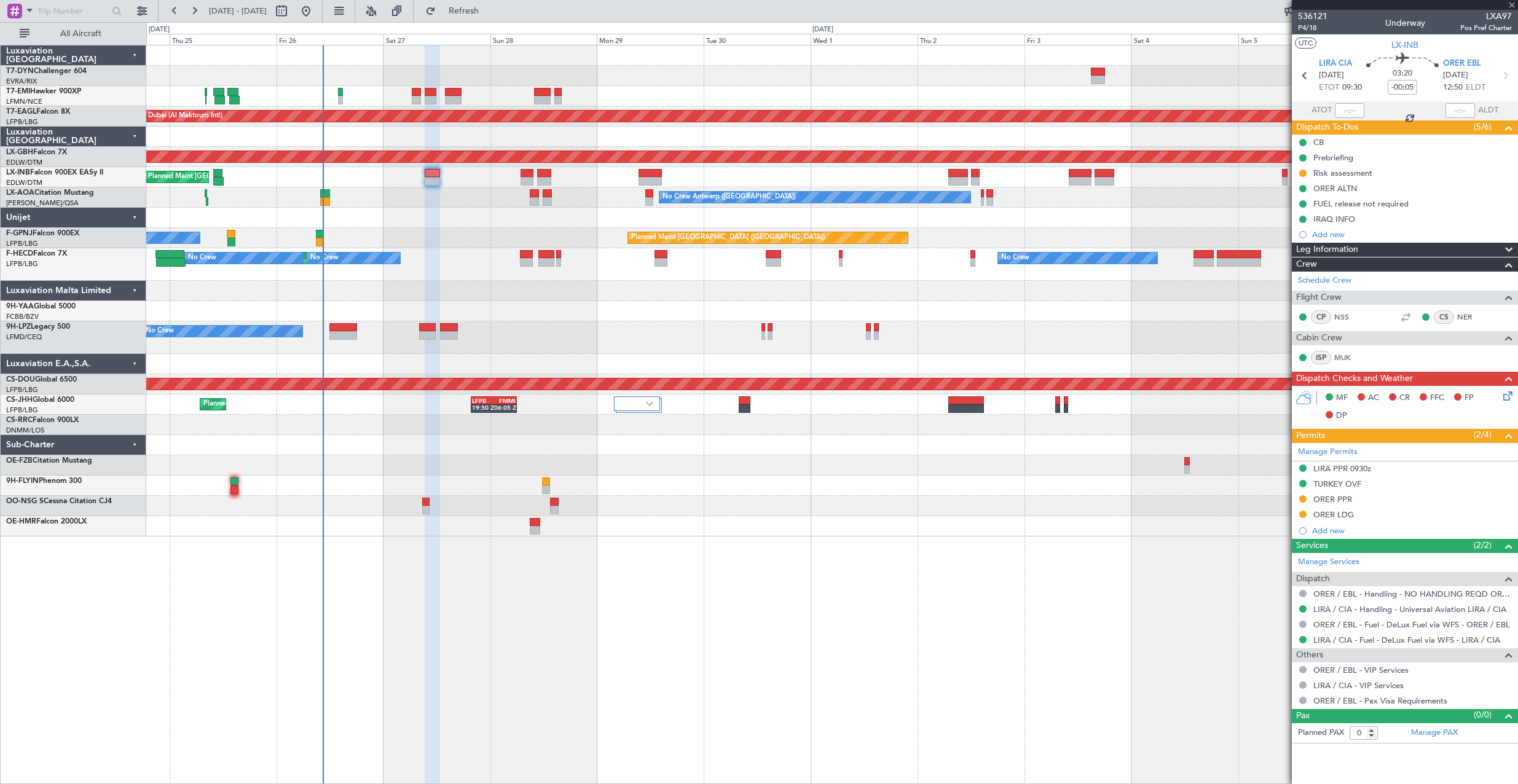
type input "1"
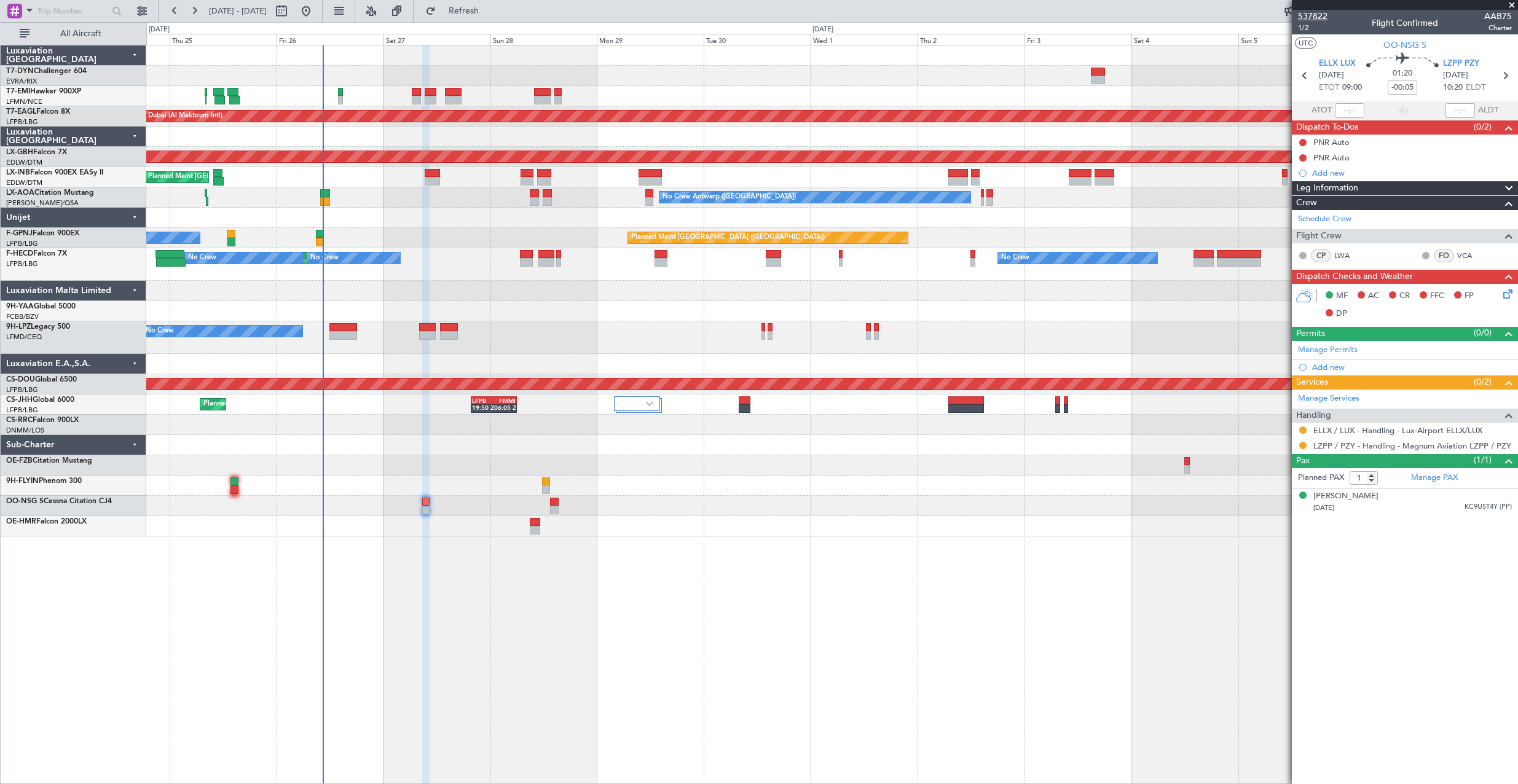
click at [1313, 16] on span "537822" at bounding box center [1312, 16] width 29 height 13
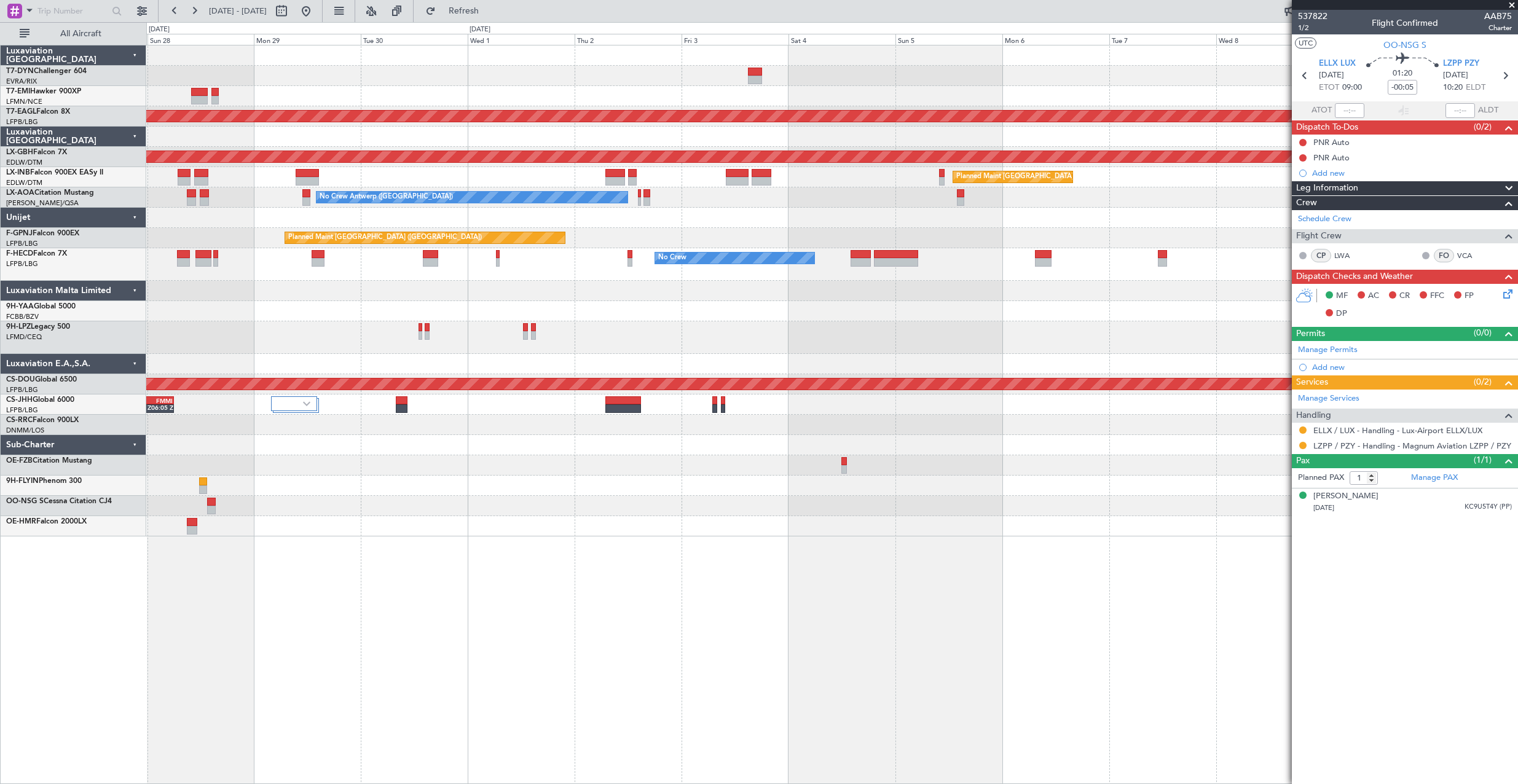
click at [621, 342] on div "No Crew" at bounding box center [832, 337] width 1371 height 32
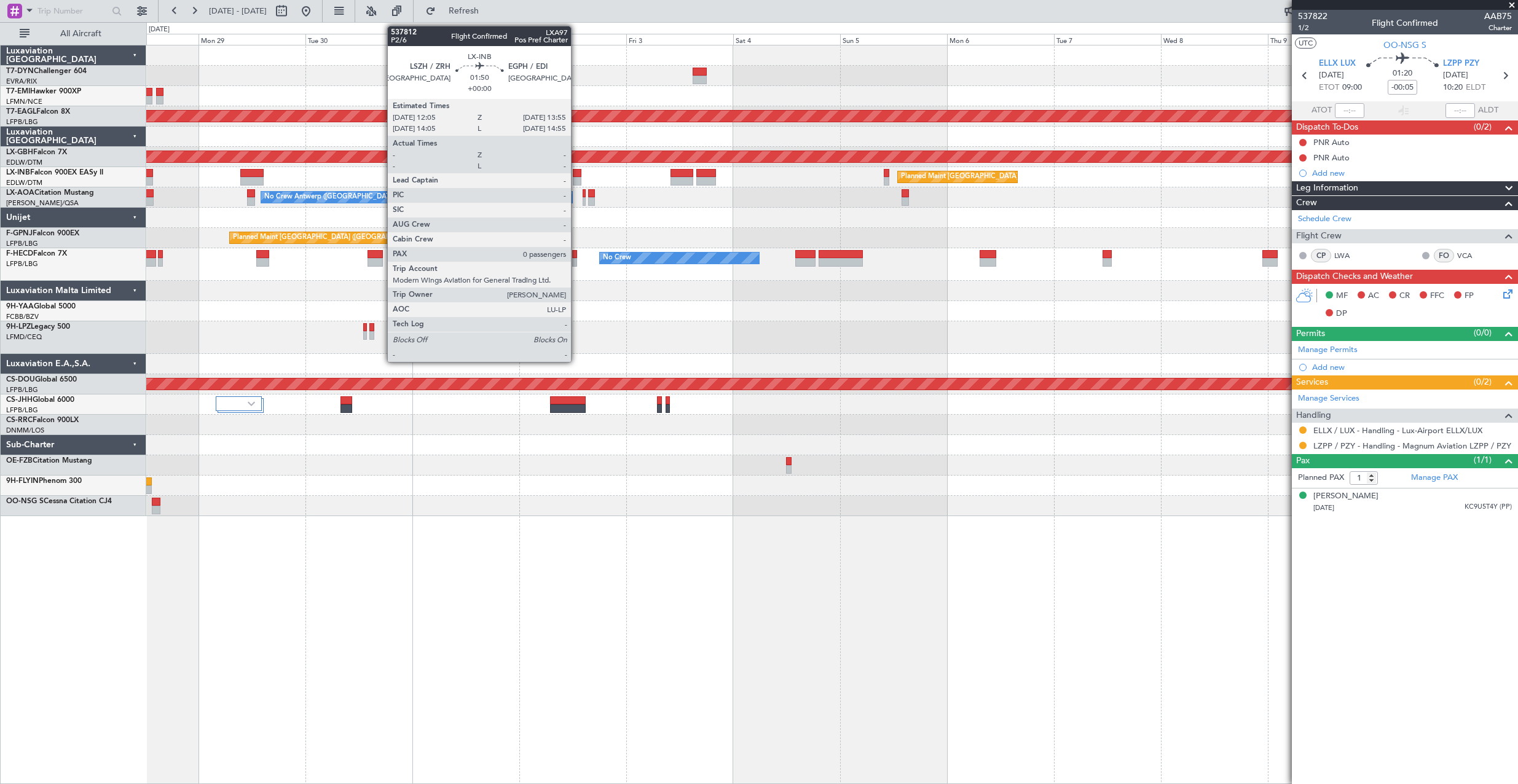
click at [577, 176] on div at bounding box center [577, 172] width 8 height 8
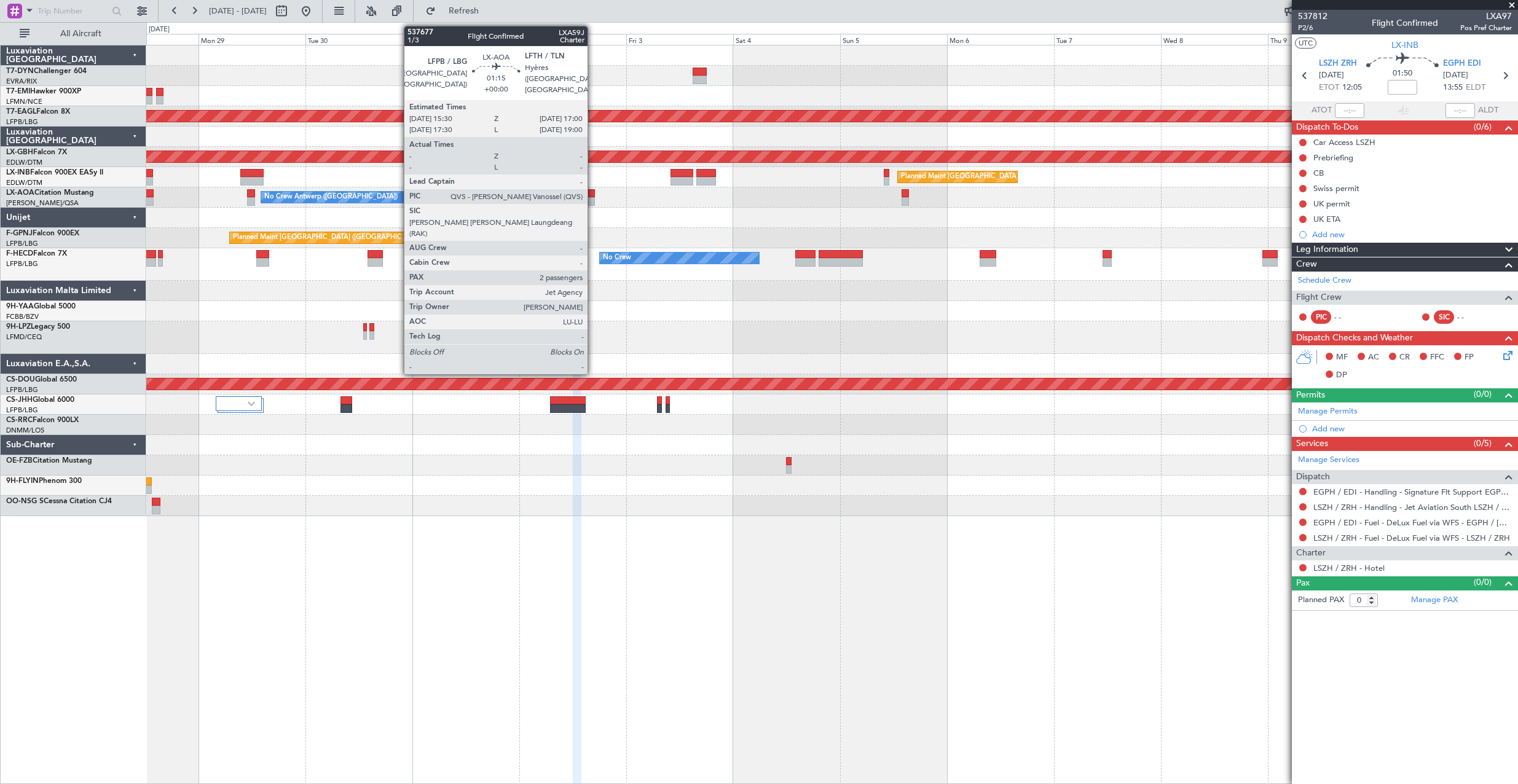
click at [593, 193] on div at bounding box center [591, 193] width 7 height 8
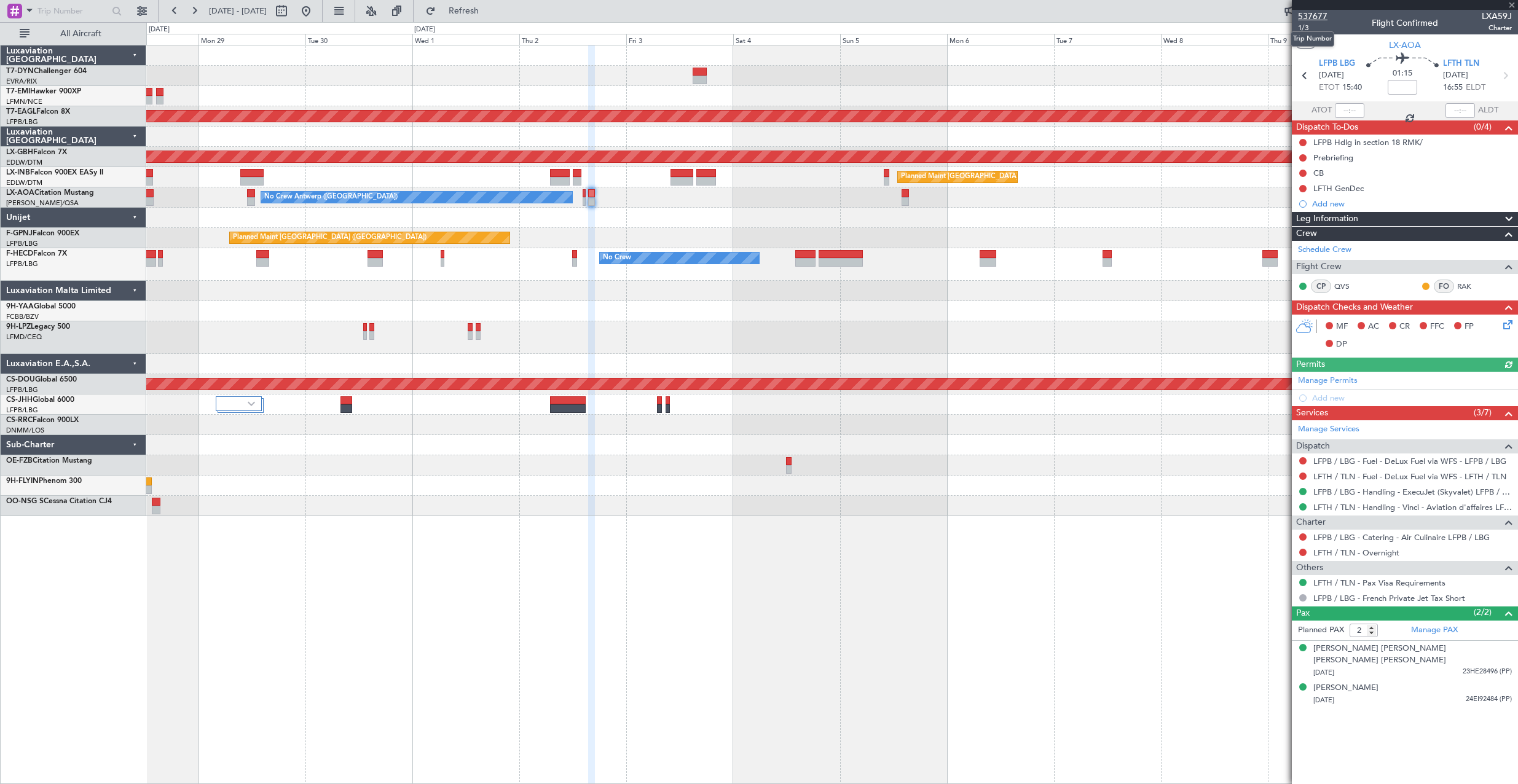
click at [1319, 19] on span "537677" at bounding box center [1312, 16] width 29 height 13
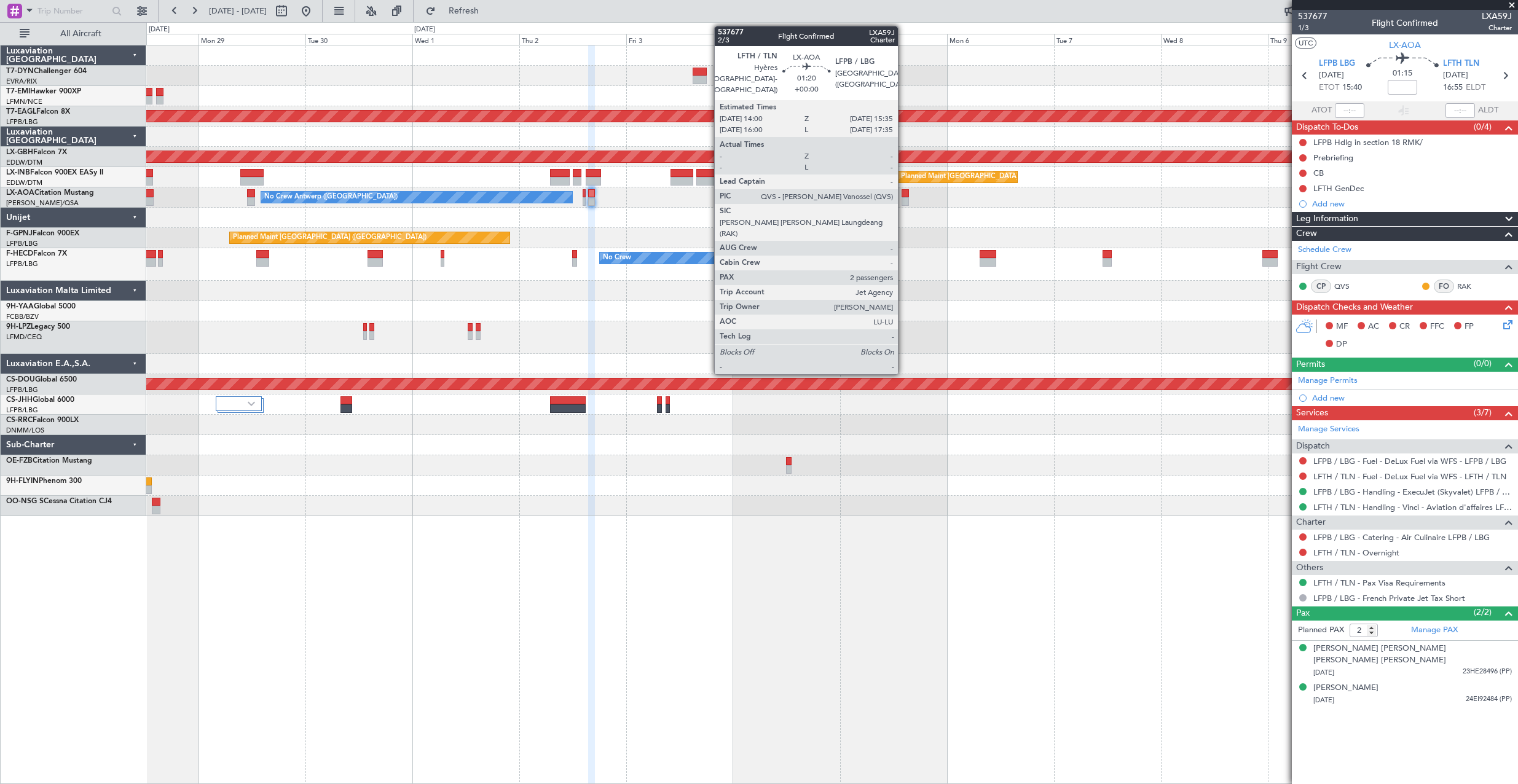
click at [904, 192] on div at bounding box center [905, 193] width 8 height 8
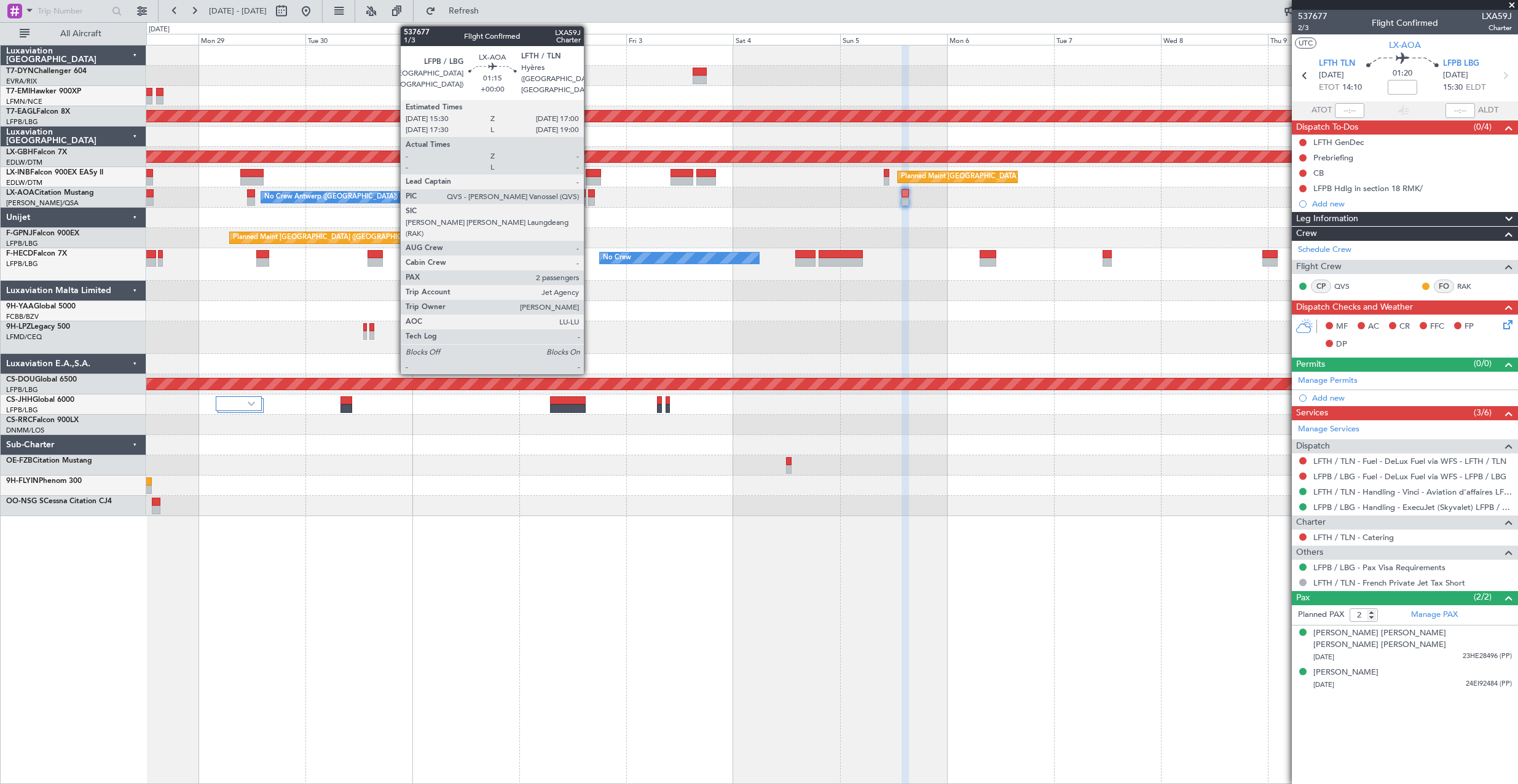
click at [590, 191] on div at bounding box center [591, 193] width 7 height 8
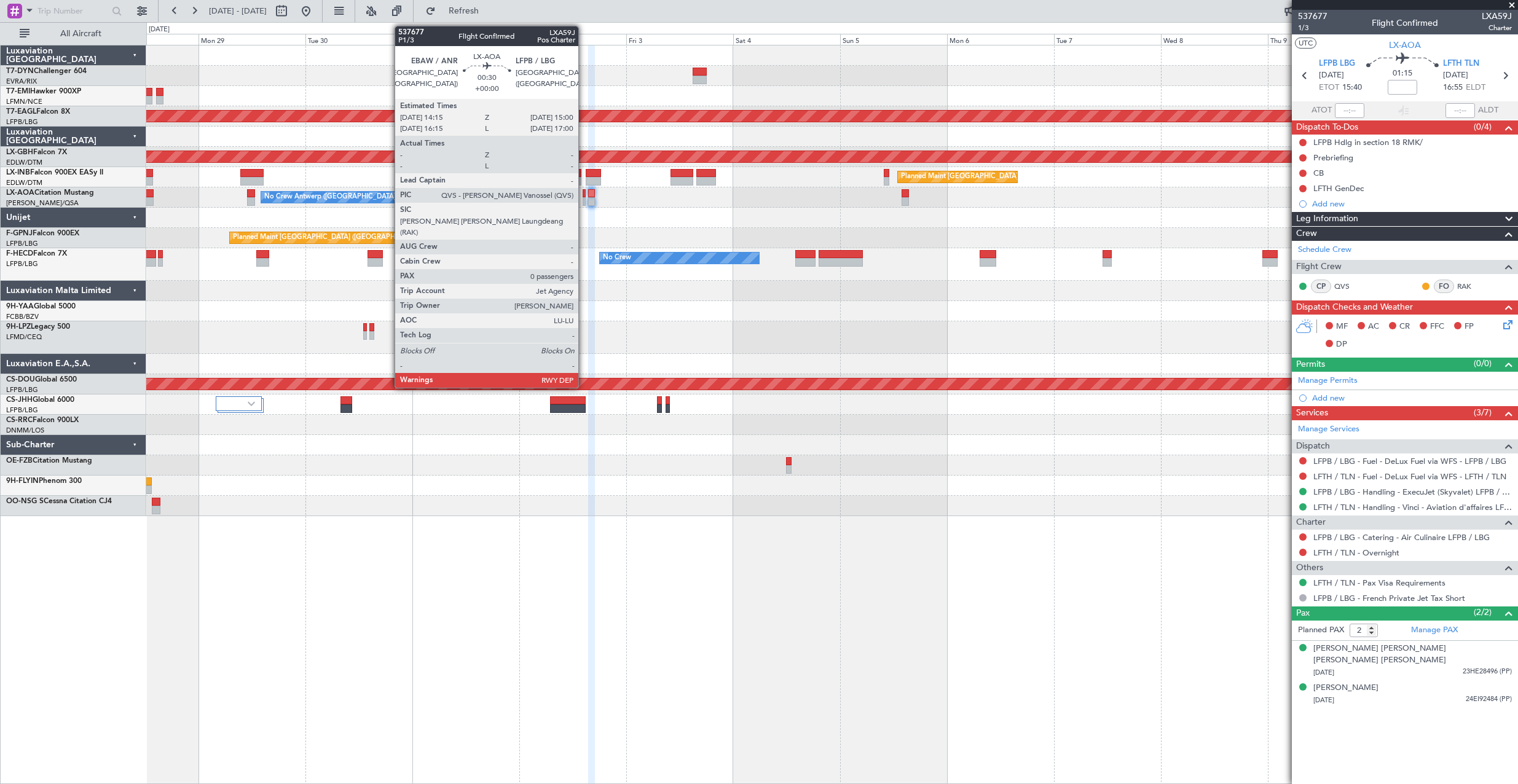
click at [584, 193] on div at bounding box center [584, 193] width 4 height 8
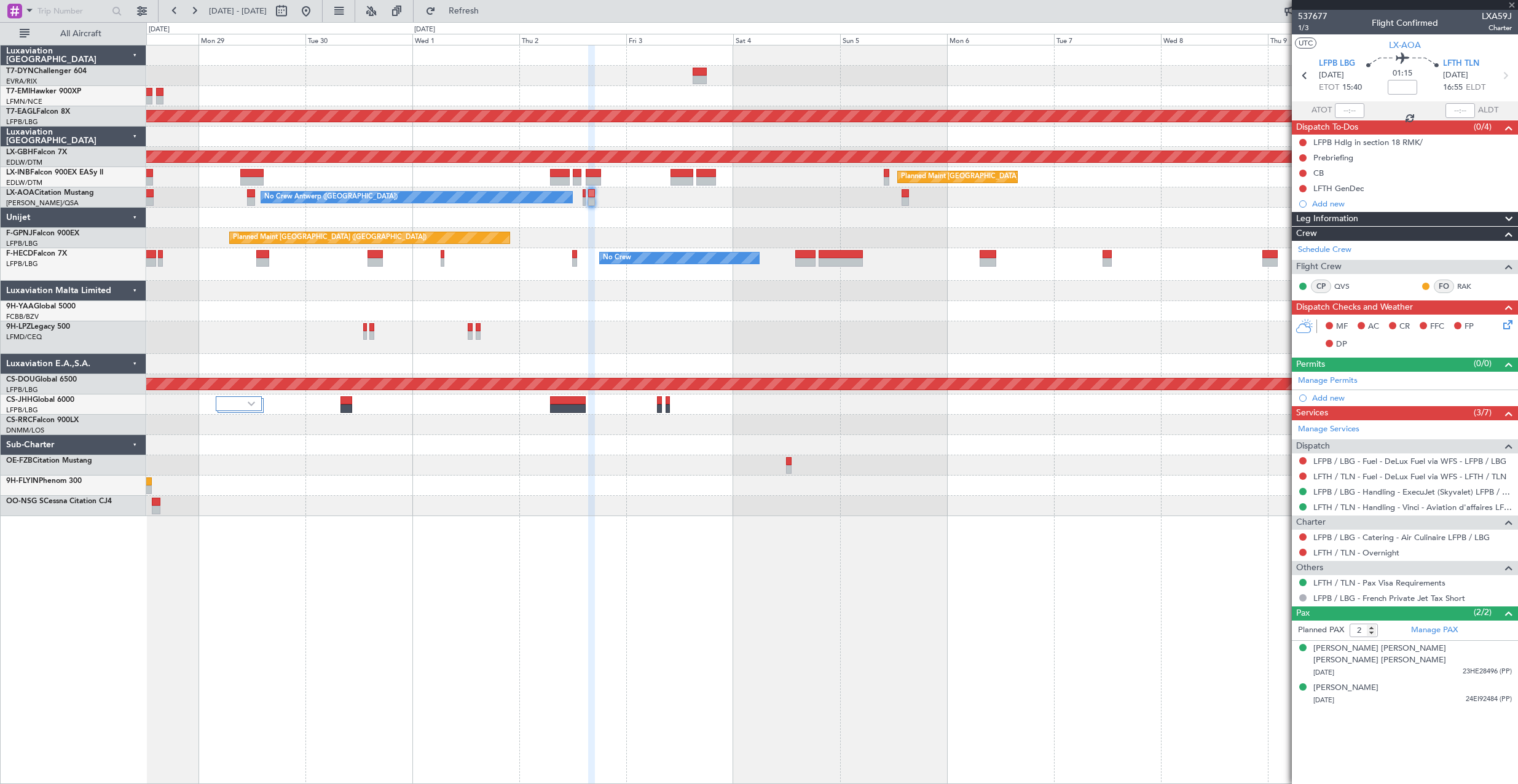
type input "0"
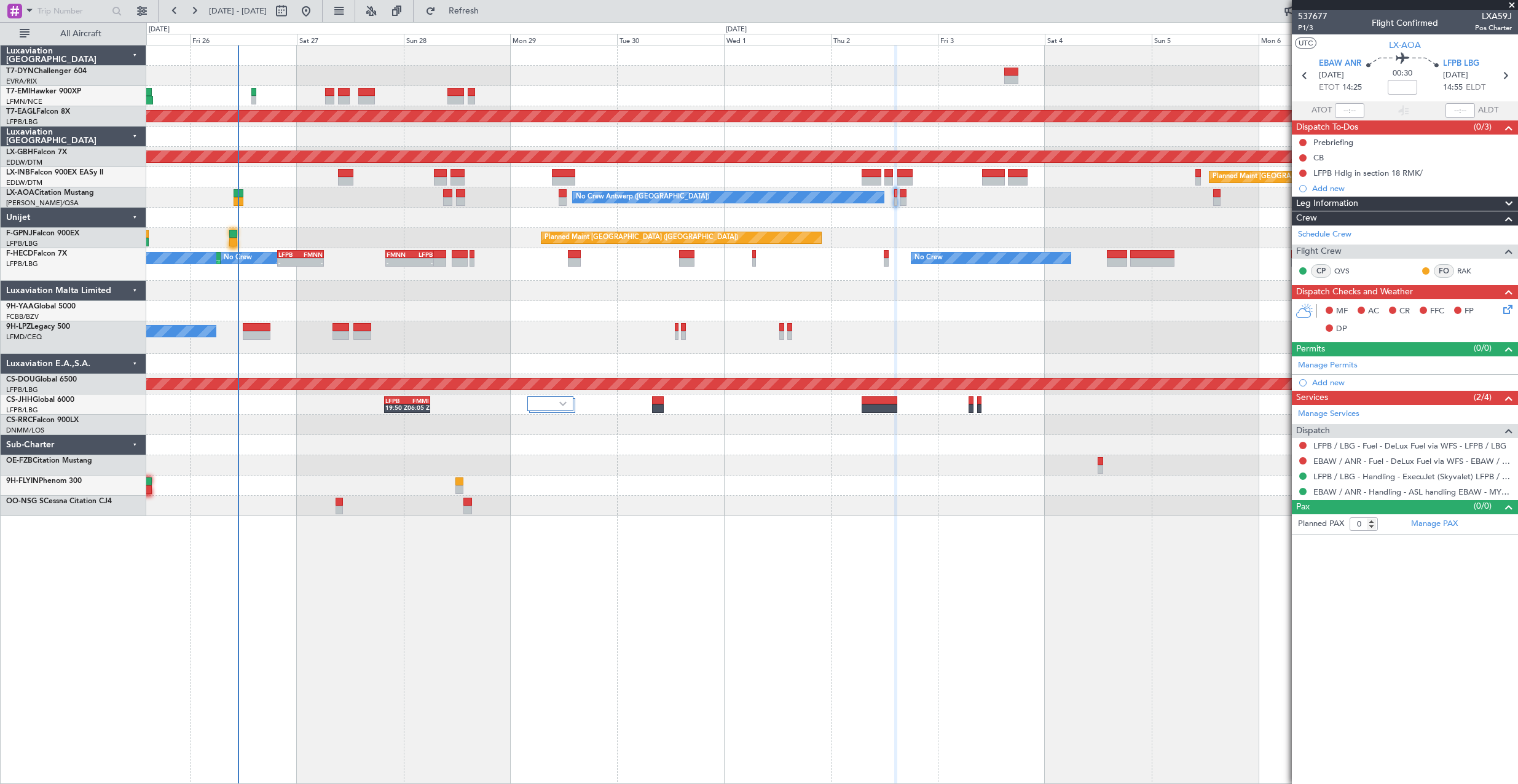
click at [707, 364] on div at bounding box center [832, 364] width 1371 height 20
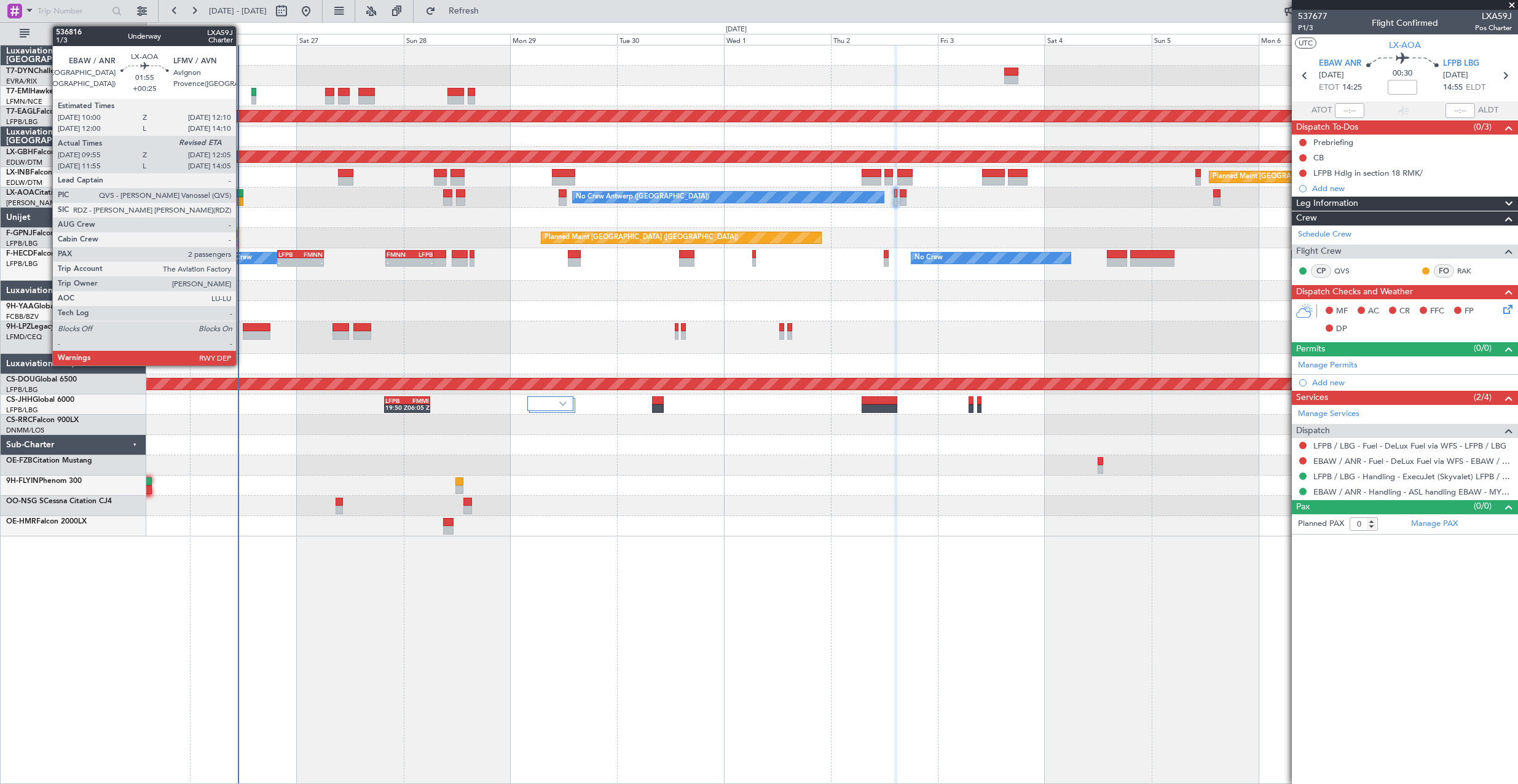
click at [242, 196] on div at bounding box center [238, 193] width 10 height 8
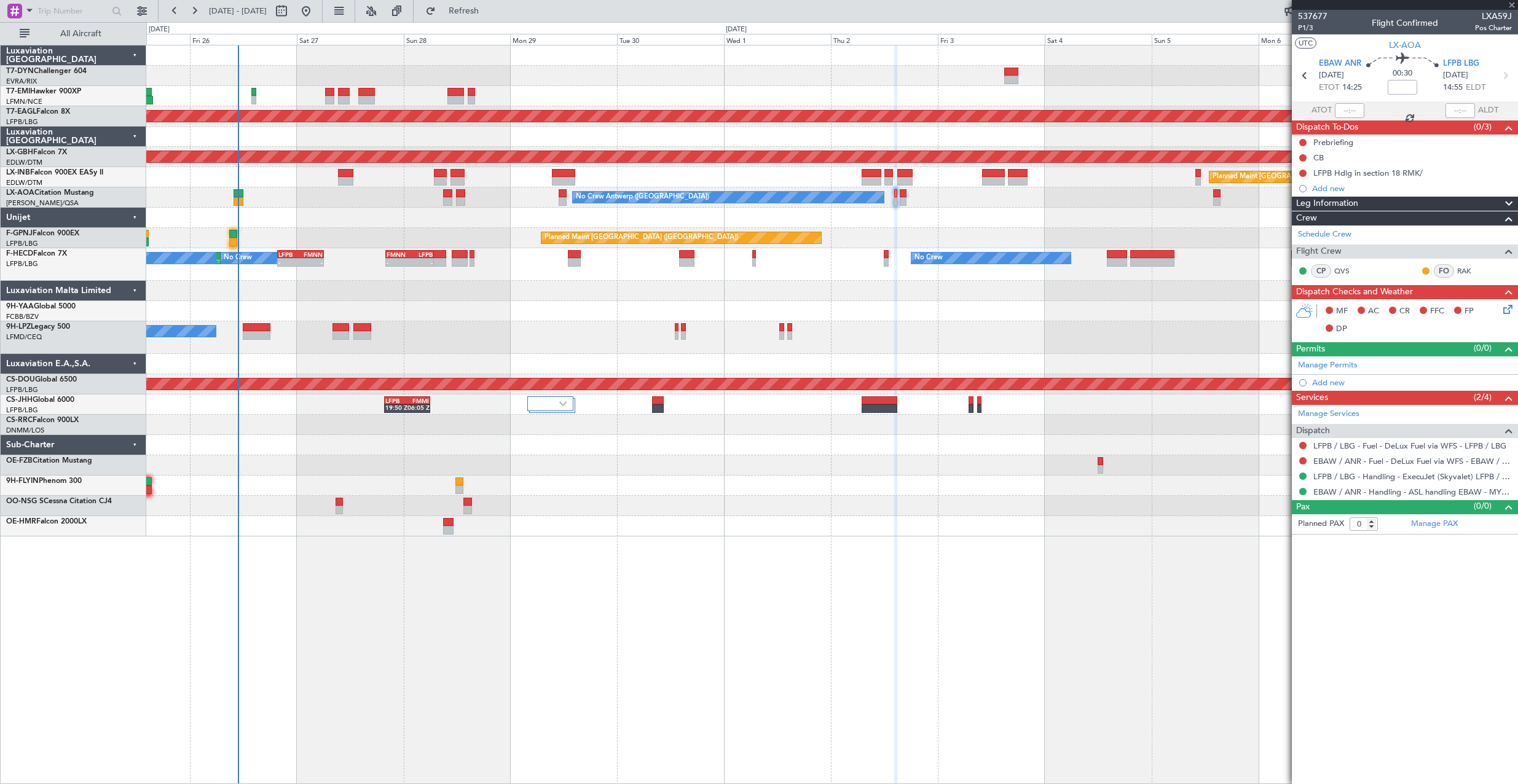
type input "+00:25"
type input "10:05"
type input "2"
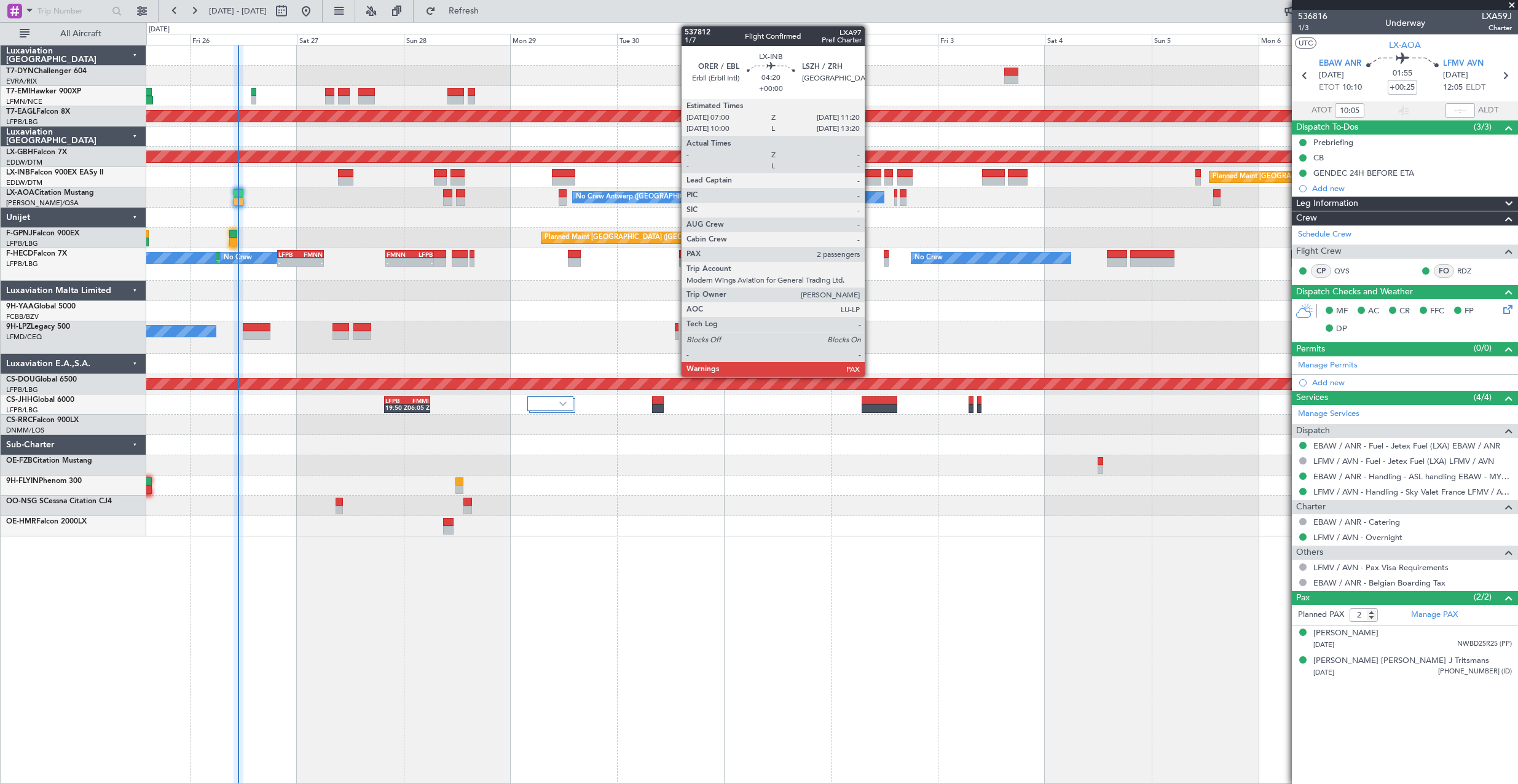
click at [870, 180] on div at bounding box center [872, 181] width 20 height 8
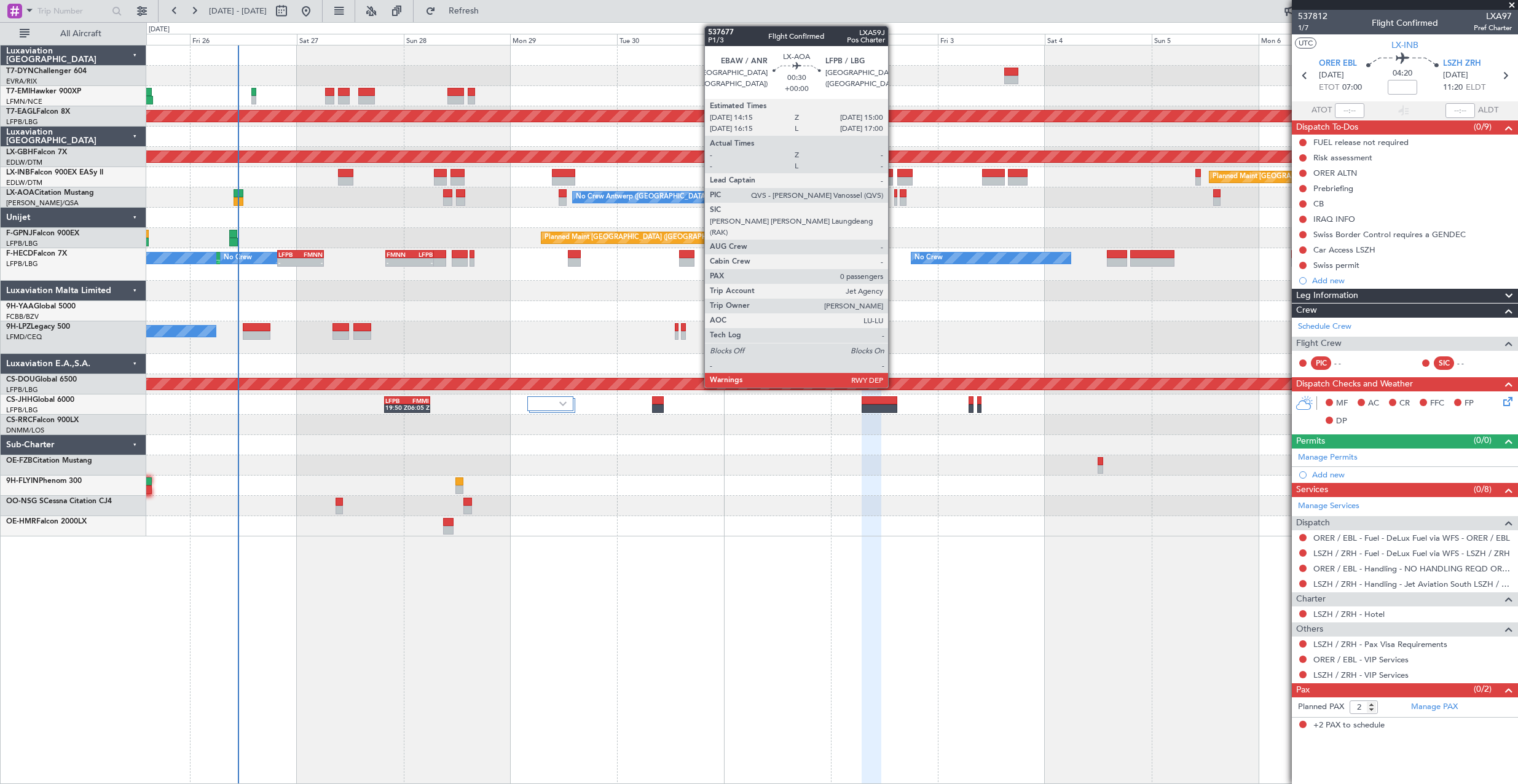
click at [894, 202] on div at bounding box center [896, 201] width 4 height 8
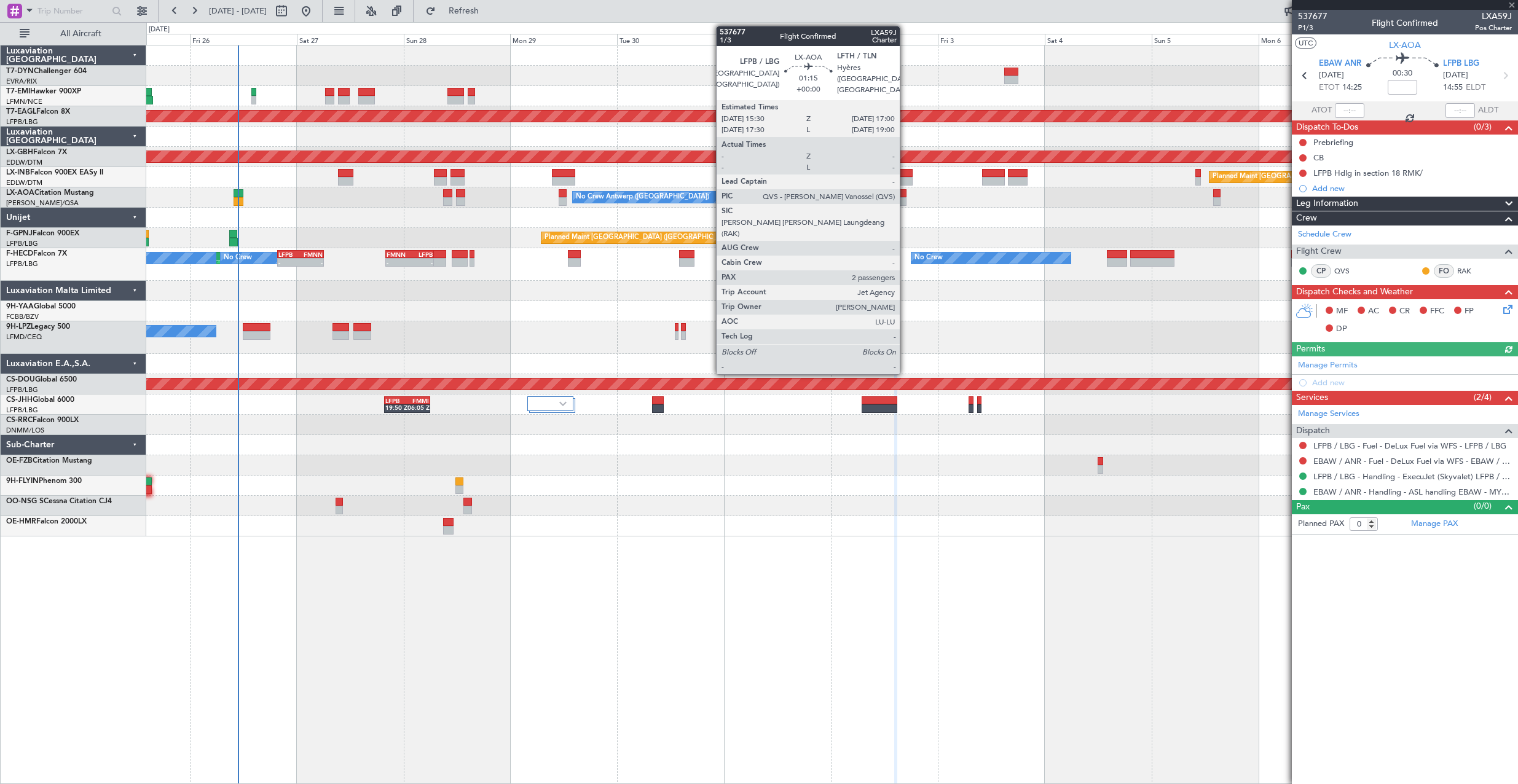
click at [905, 196] on div at bounding box center [903, 193] width 7 height 8
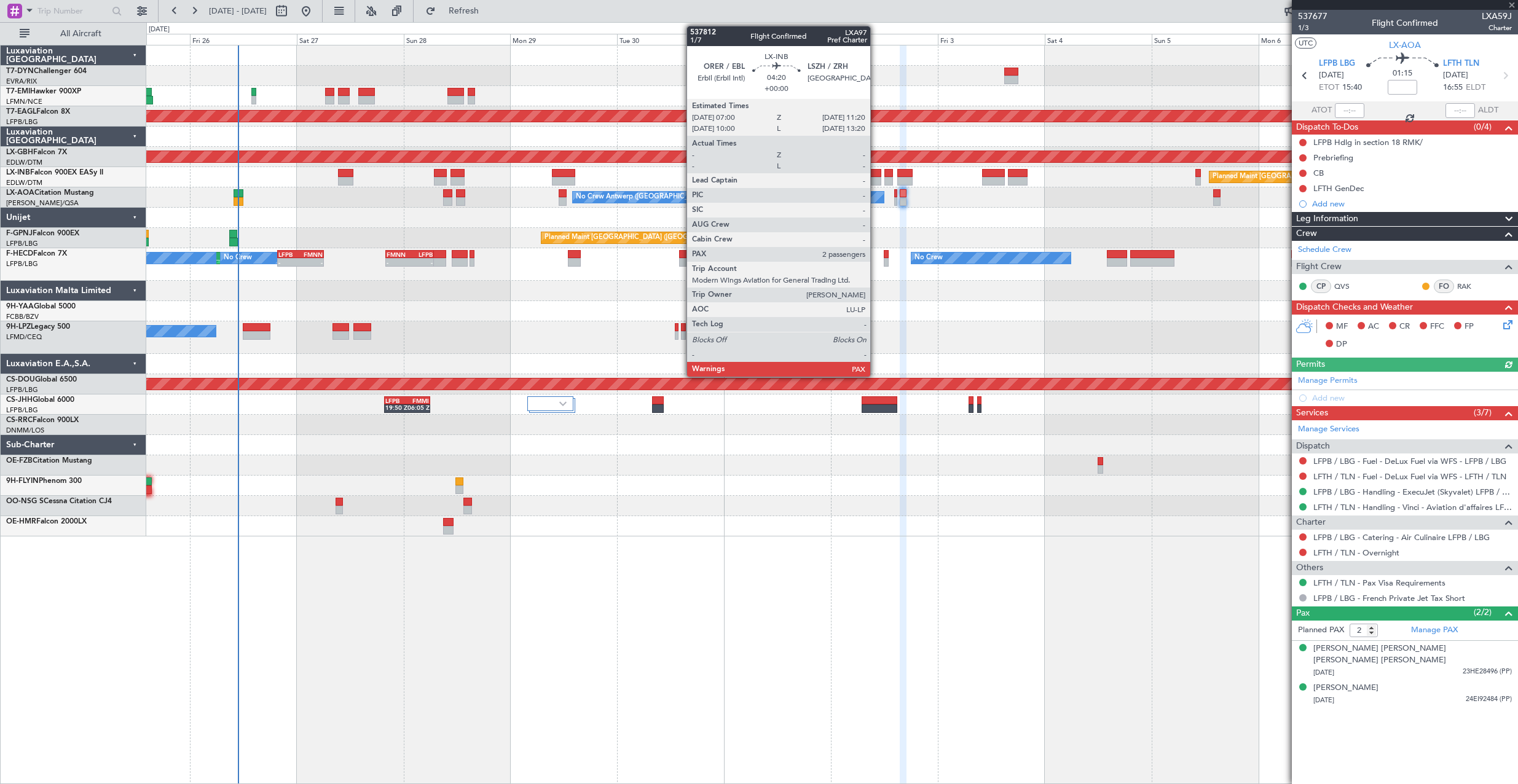
click at [876, 172] on div at bounding box center [872, 172] width 20 height 8
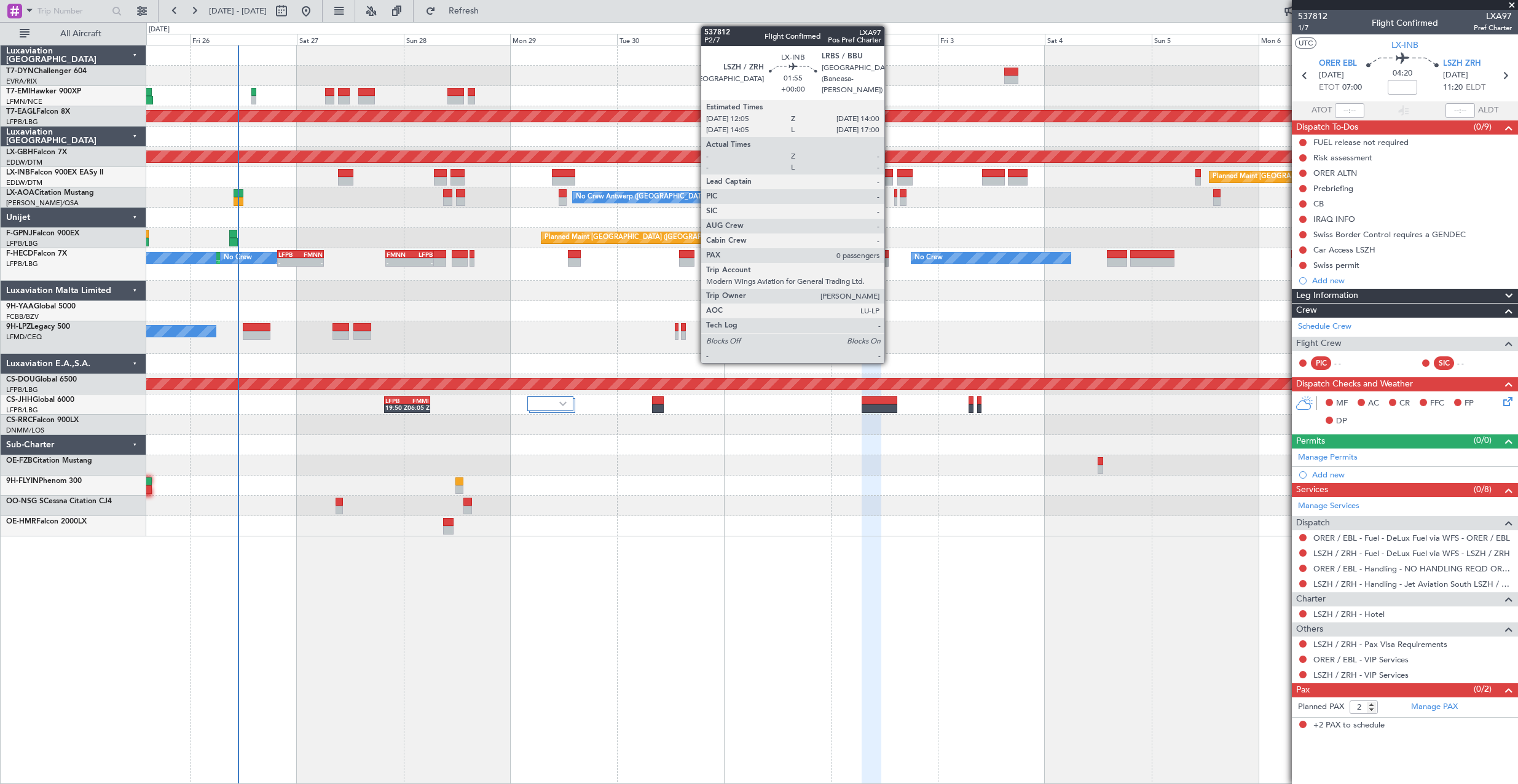
click at [890, 172] on div at bounding box center [888, 172] width 8 height 8
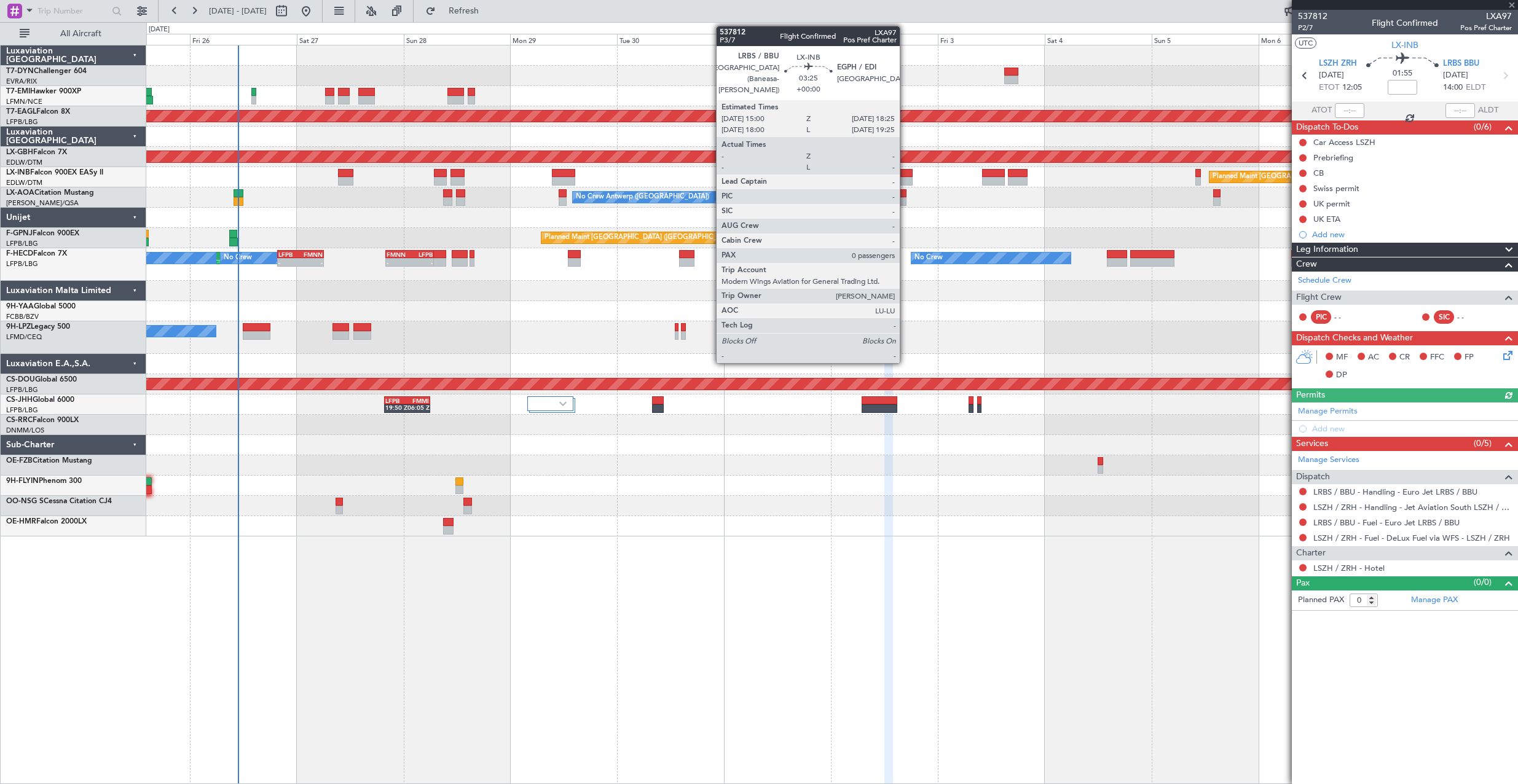
click at [905, 172] on div at bounding box center [904, 172] width 15 height 8
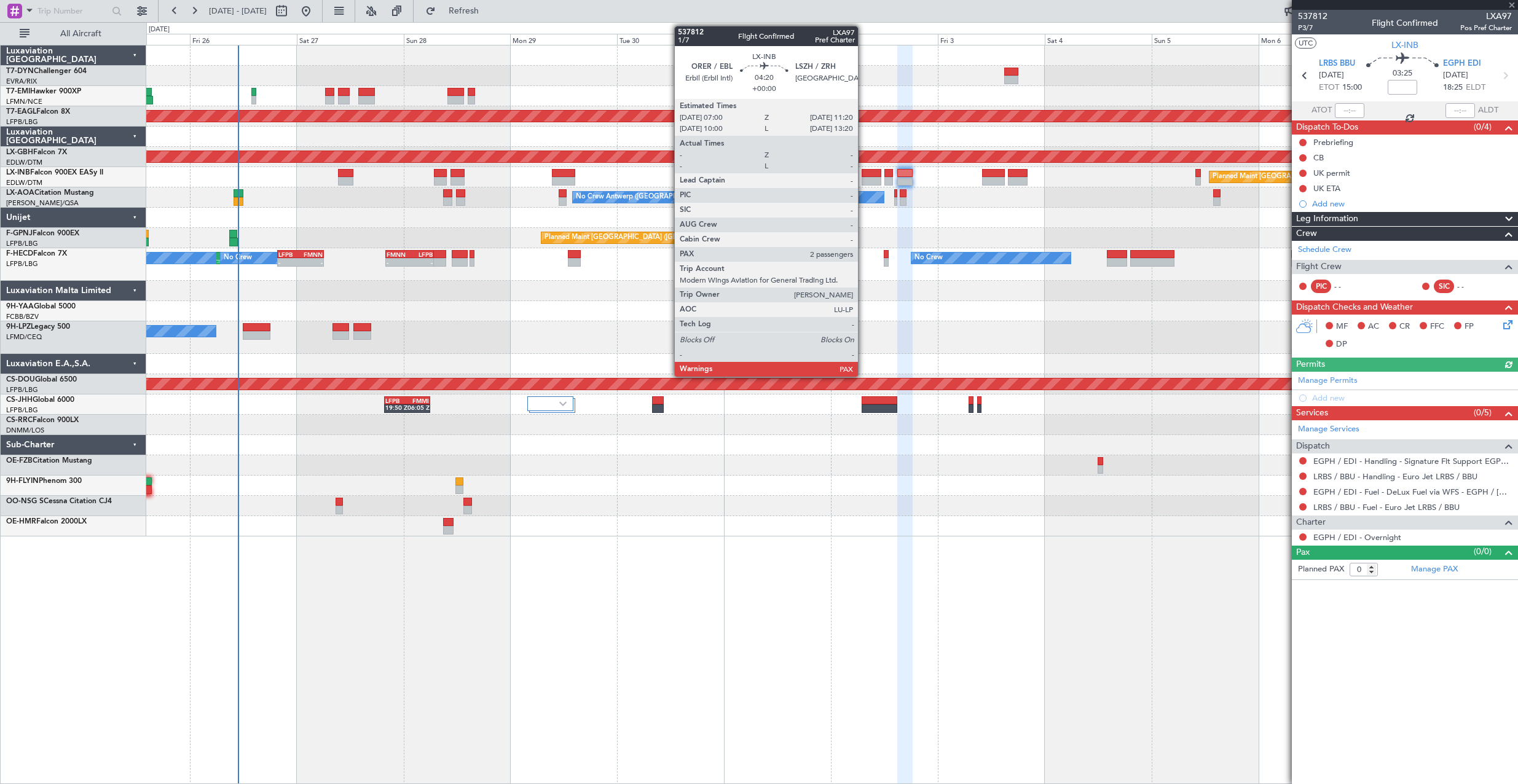
click at [863, 172] on div at bounding box center [872, 172] width 20 height 8
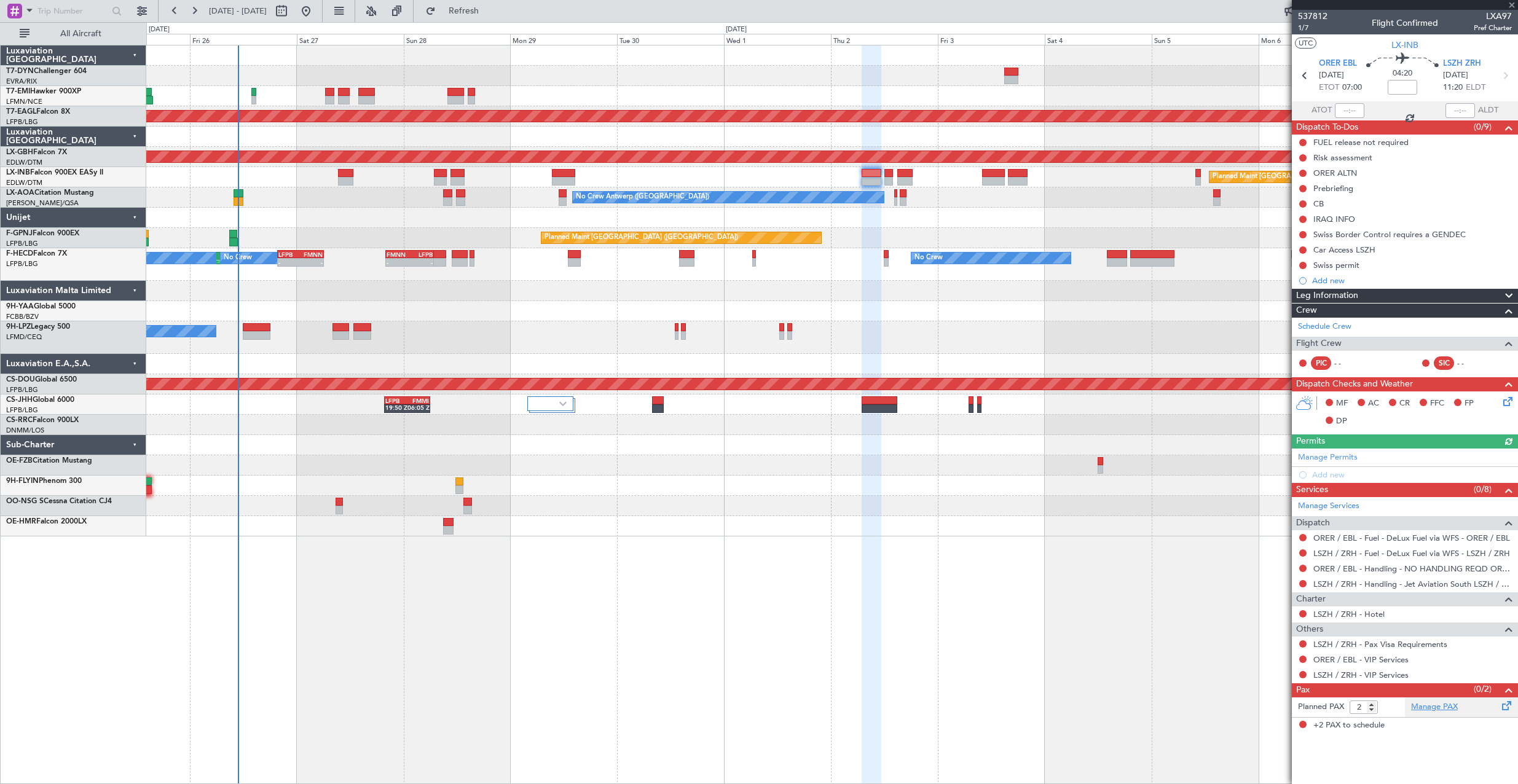
click at [1433, 710] on link "Manage PAX" at bounding box center [1434, 707] width 46 height 12
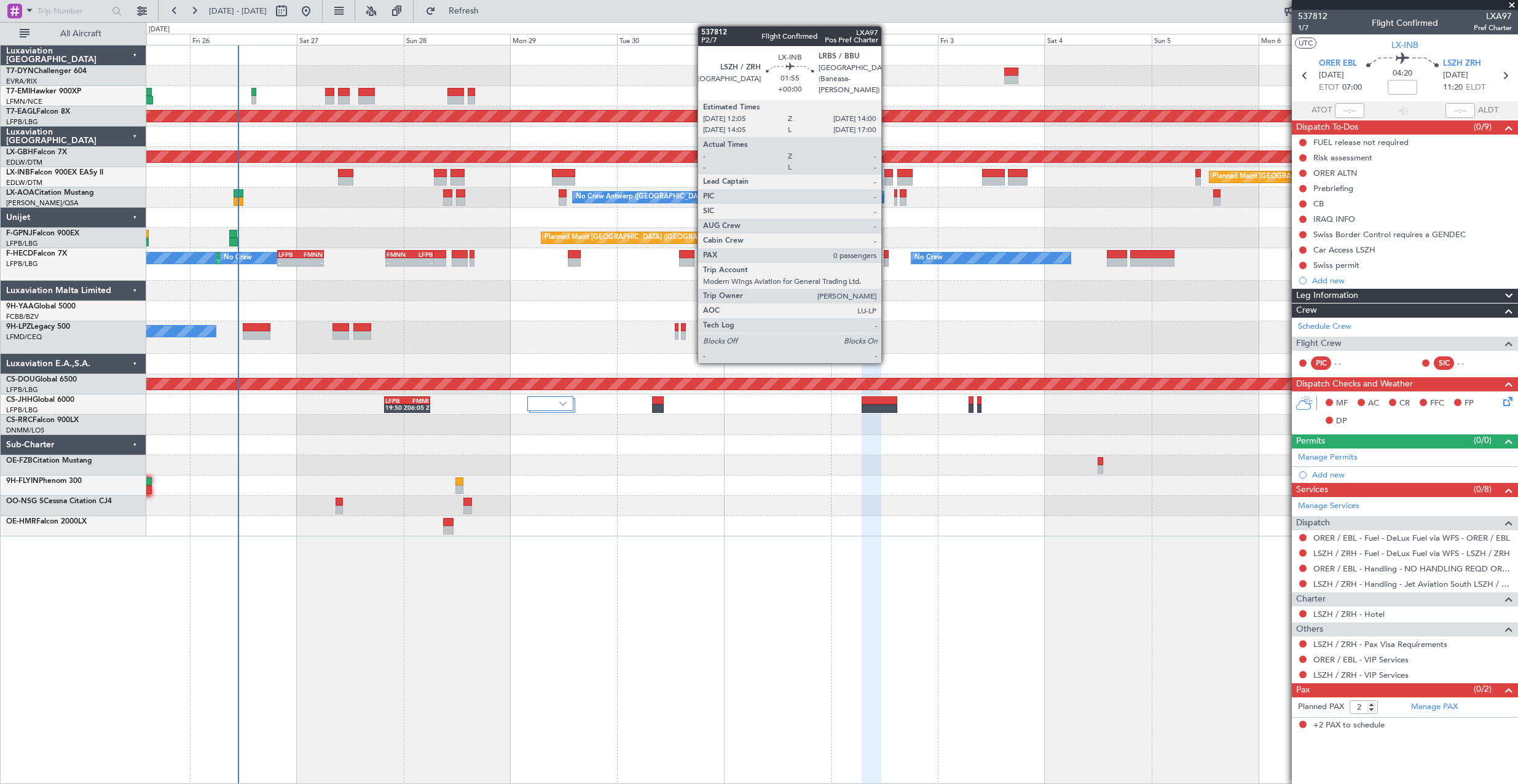
click at [886, 172] on div at bounding box center [888, 172] width 8 height 8
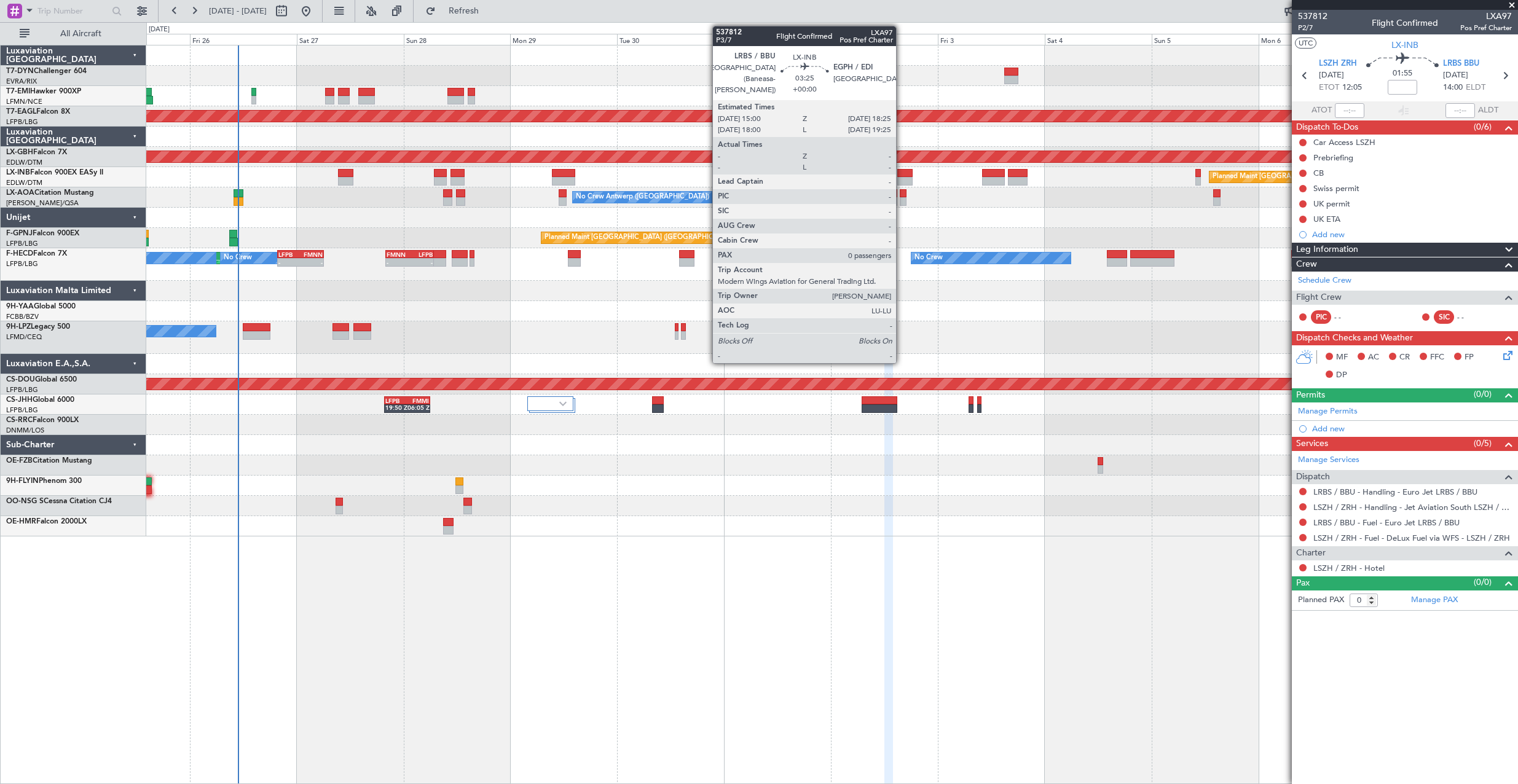
click at [902, 172] on div at bounding box center [904, 172] width 15 height 8
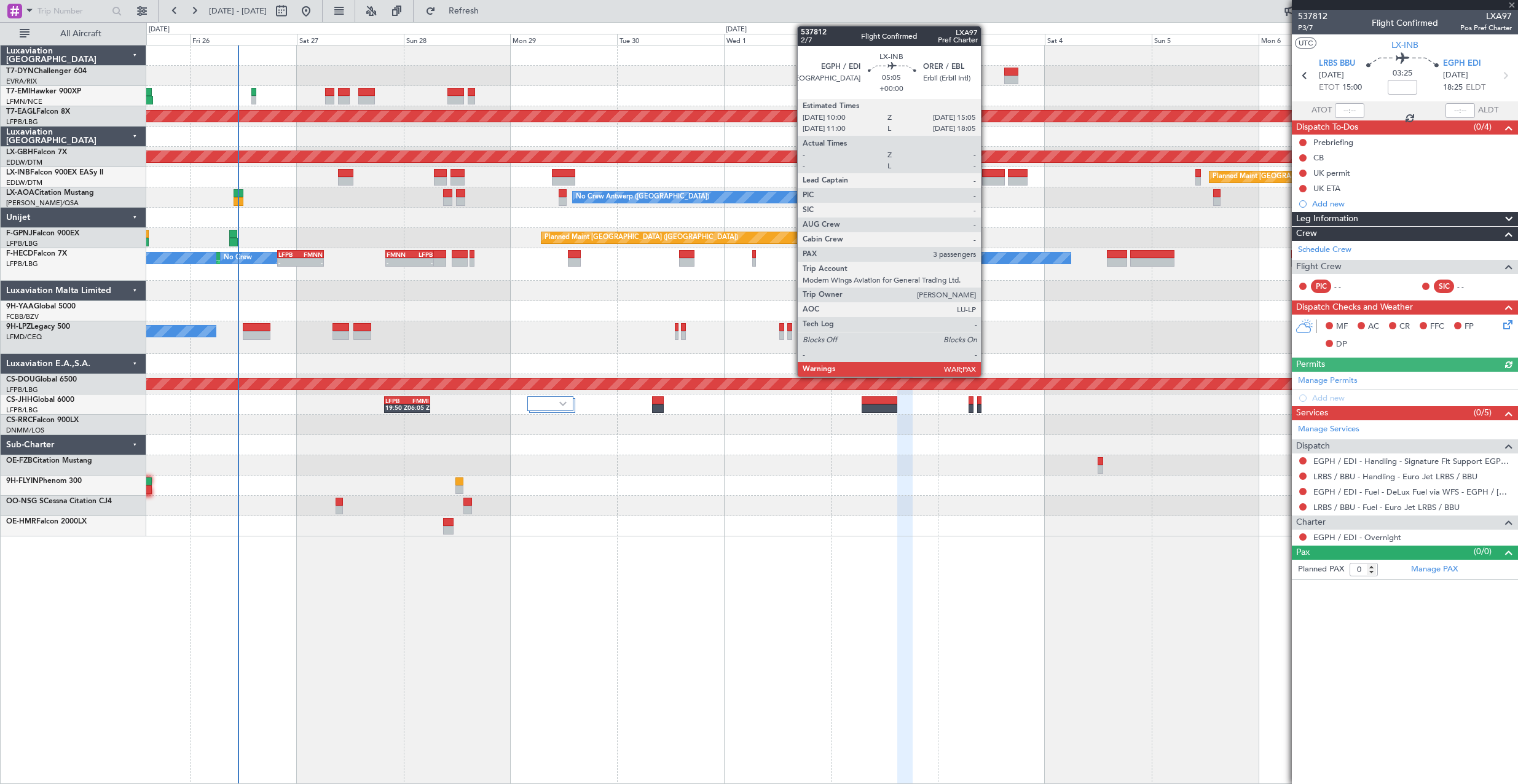
click at [986, 175] on div at bounding box center [993, 172] width 22 height 8
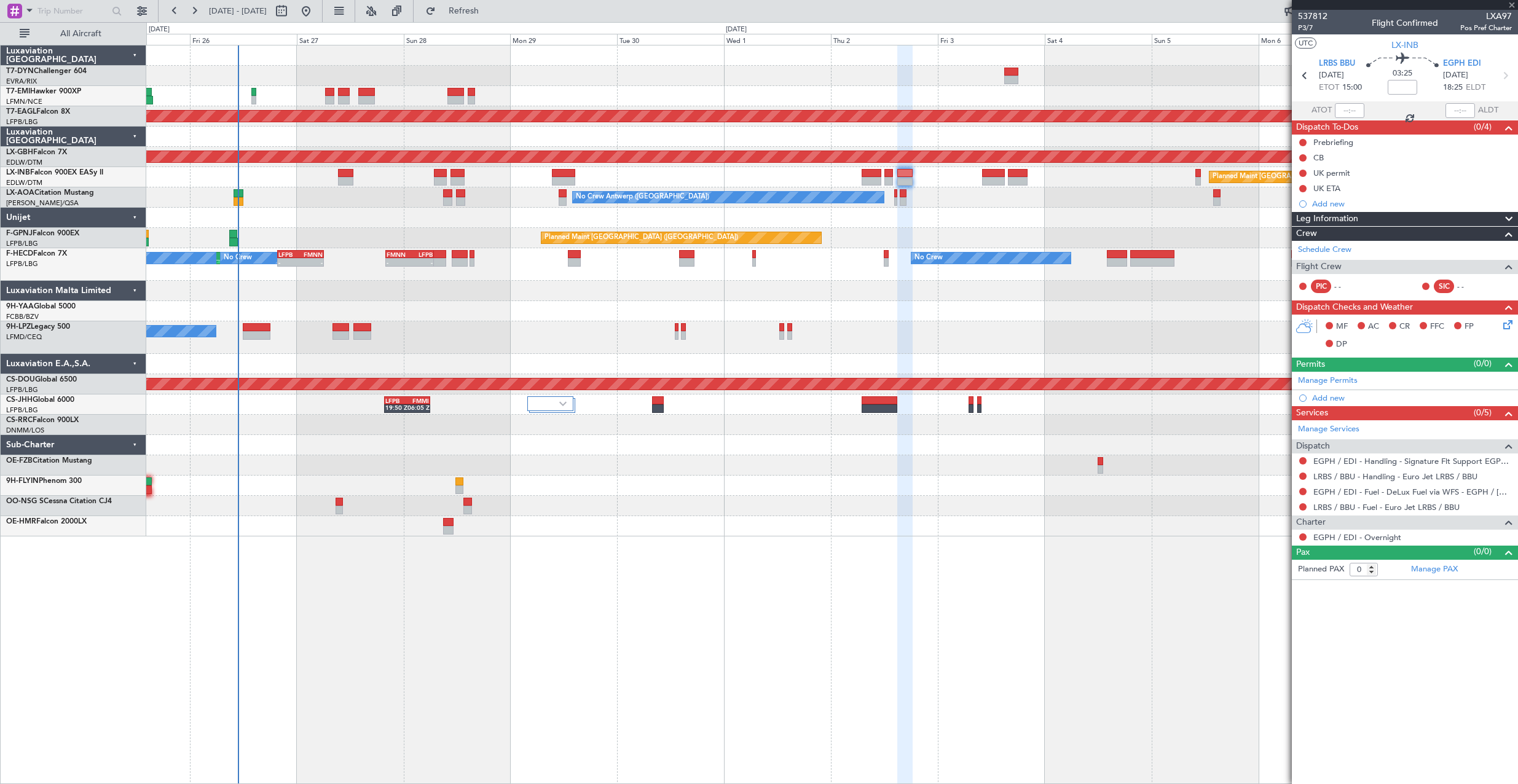
type input "3"
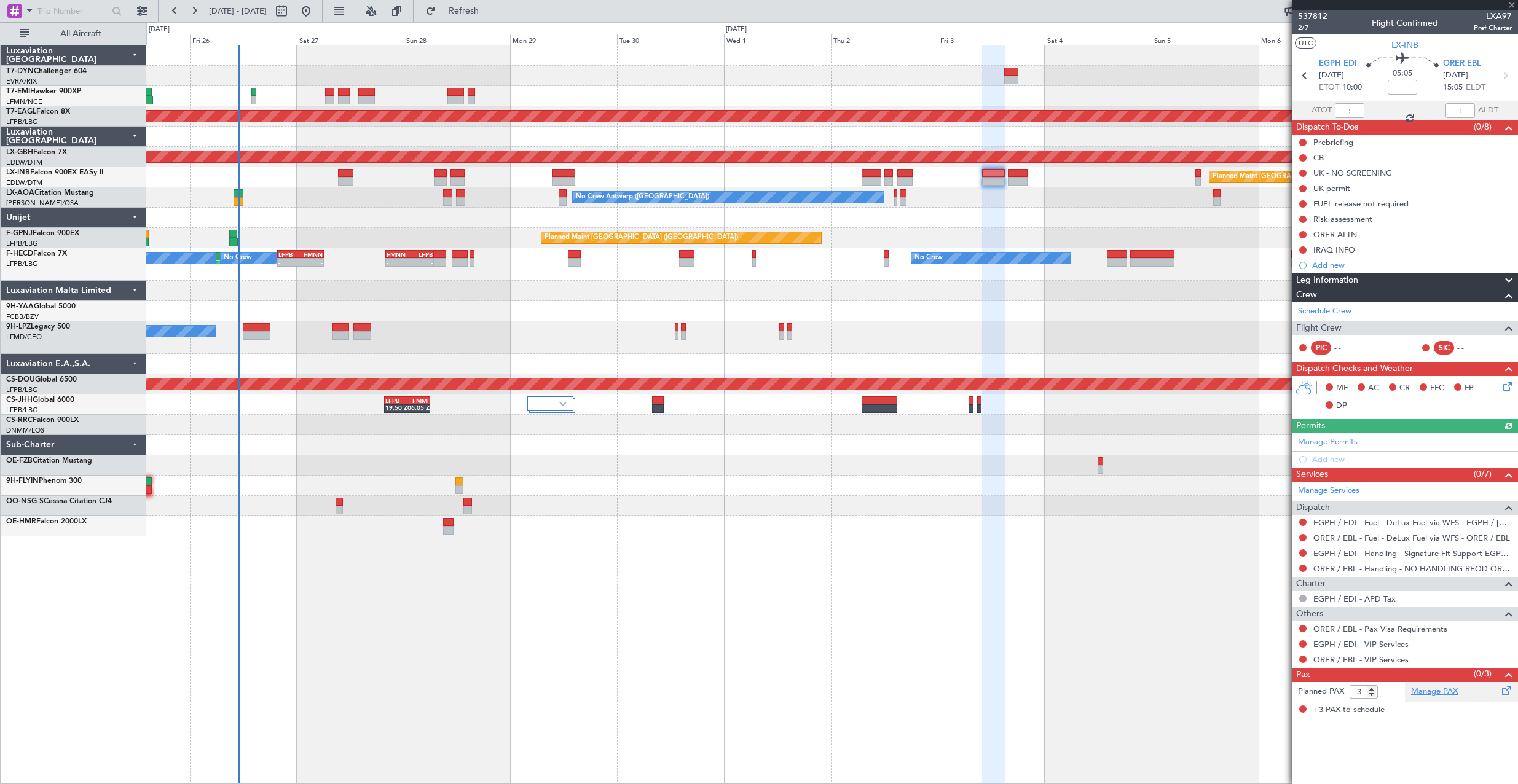
click at [1431, 692] on link "Manage PAX" at bounding box center [1434, 691] width 46 height 12
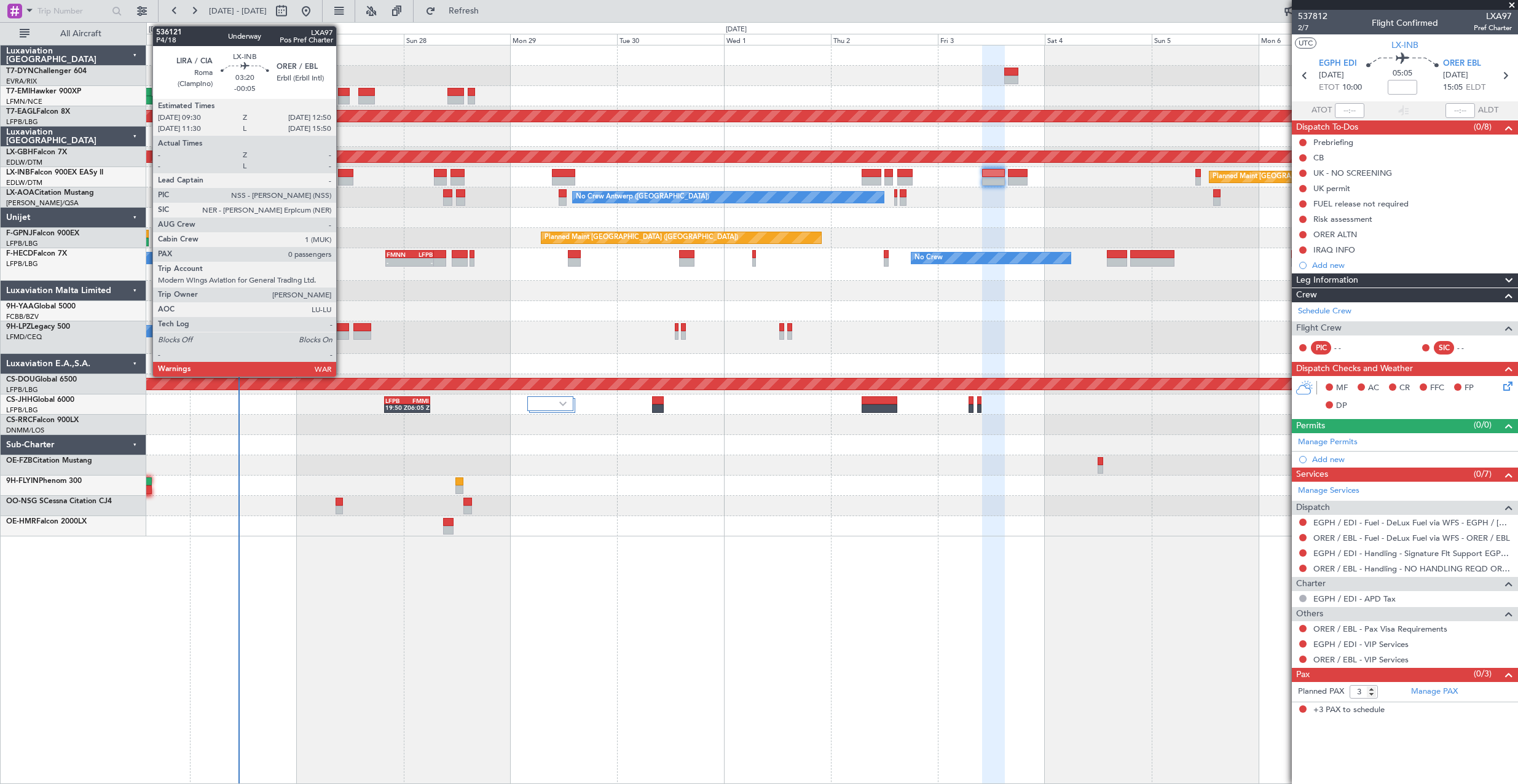
click at [342, 175] on div at bounding box center [346, 172] width 15 height 8
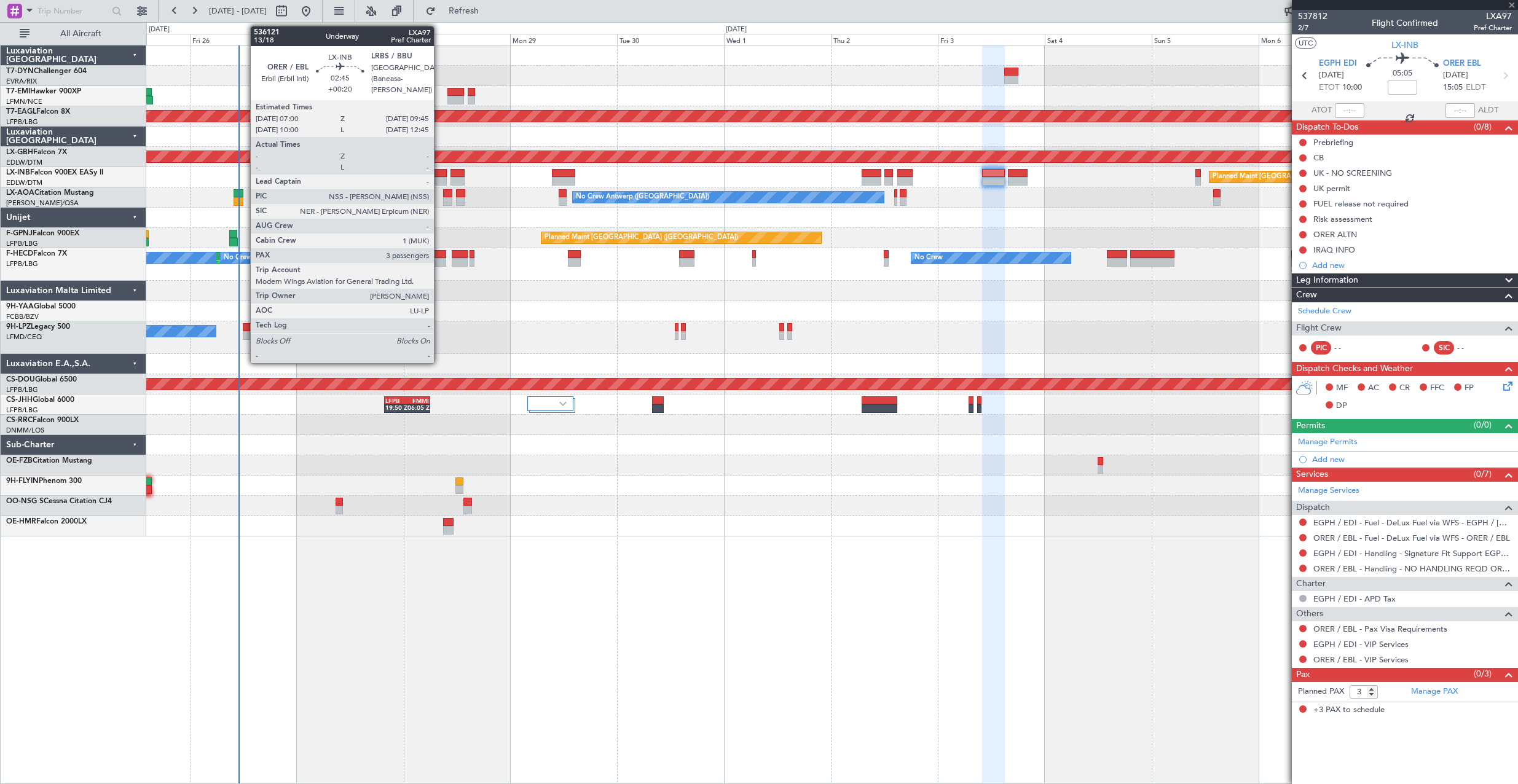
type input "-00:05"
type input "0"
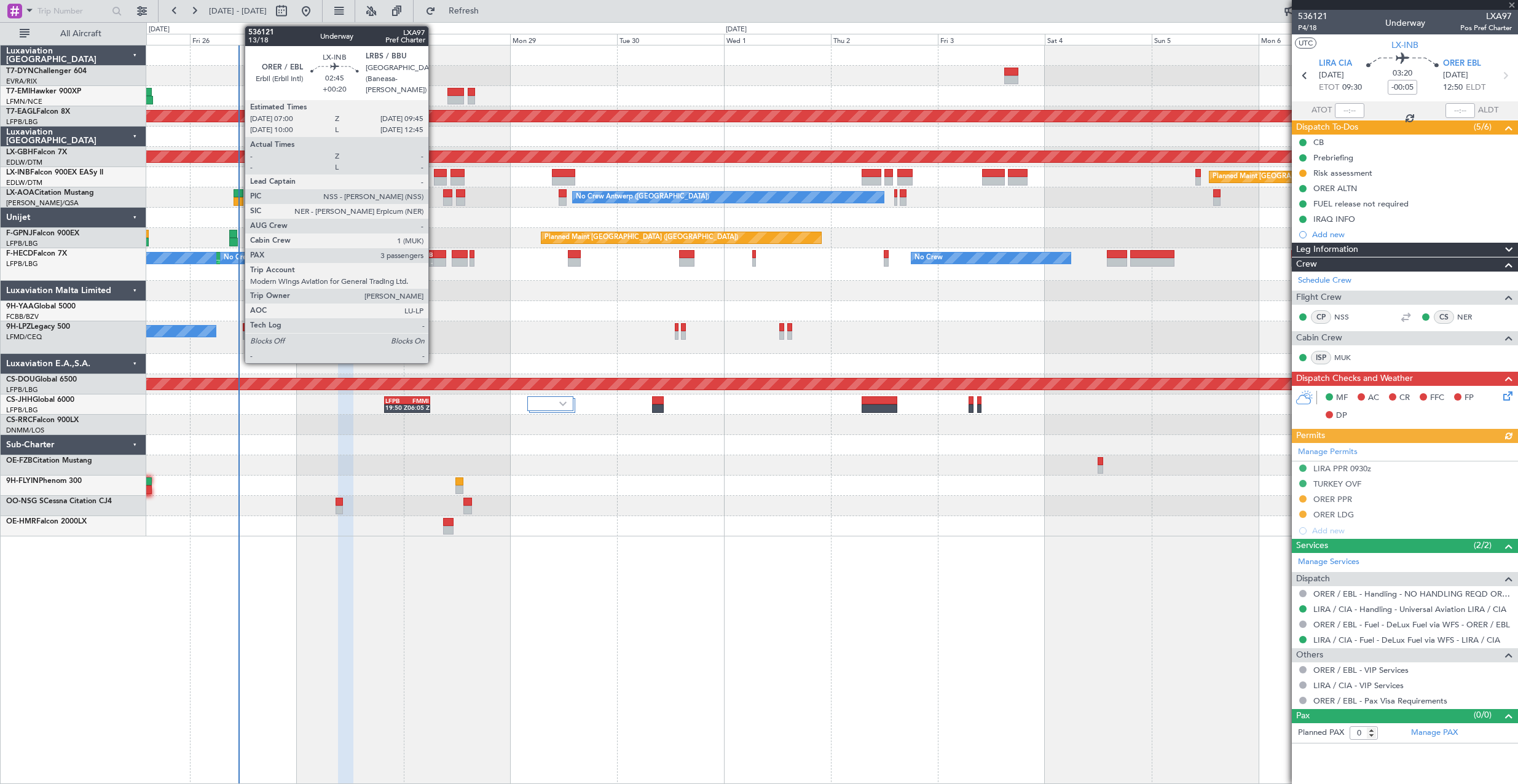
click at [434, 175] on div at bounding box center [440, 172] width 12 height 8
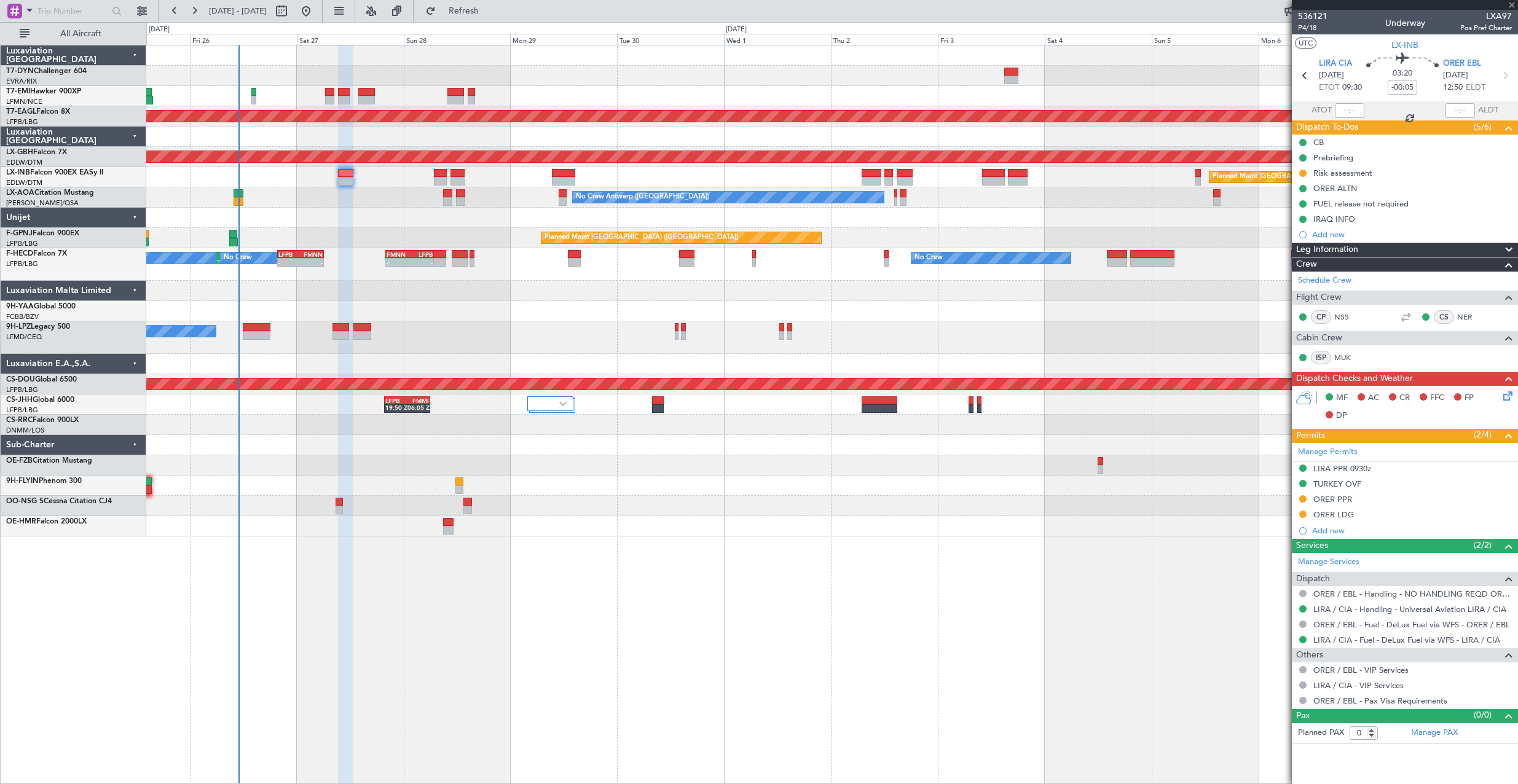
type input "+00:20"
type input "3"
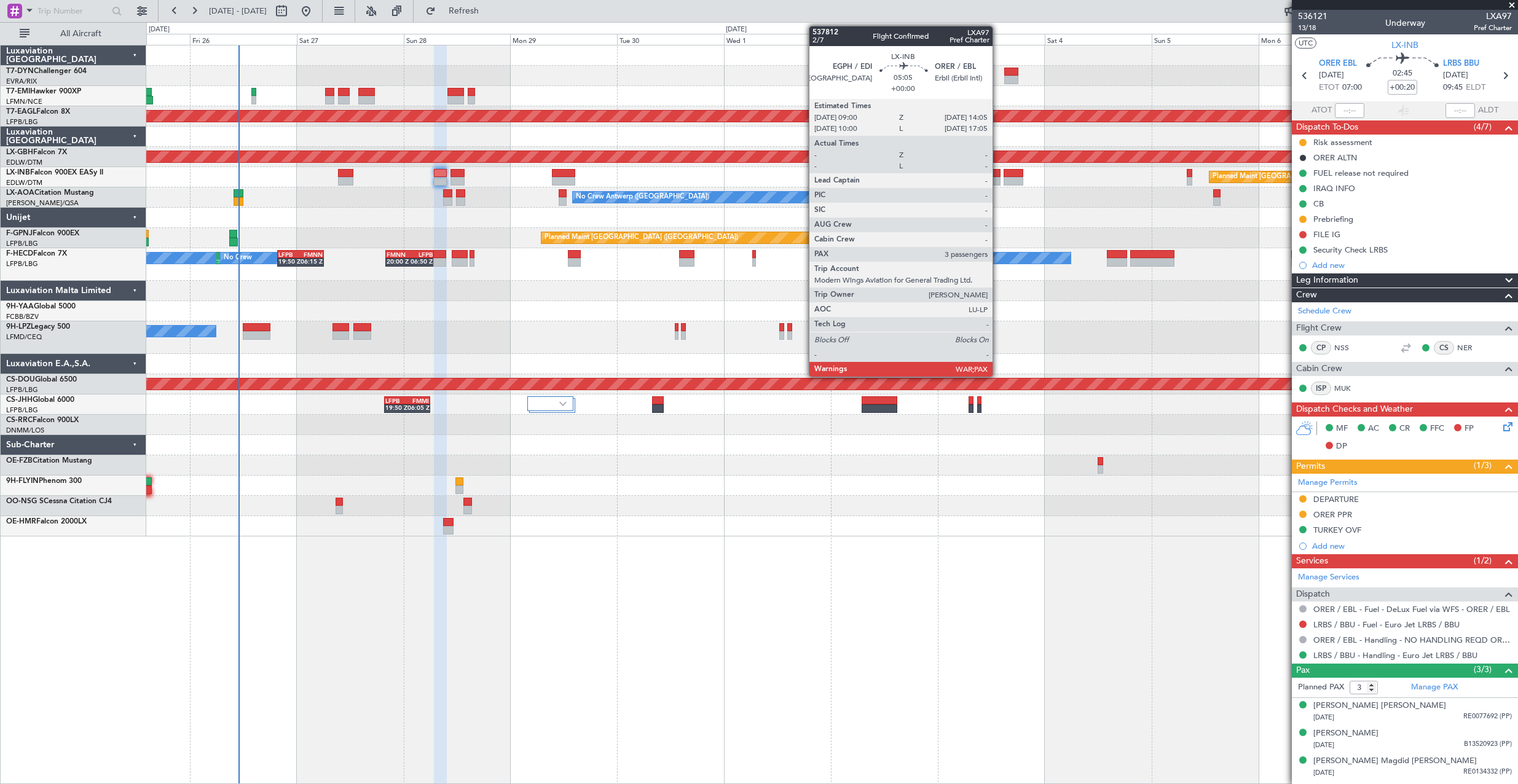
click at [998, 175] on div at bounding box center [988, 172] width 22 height 8
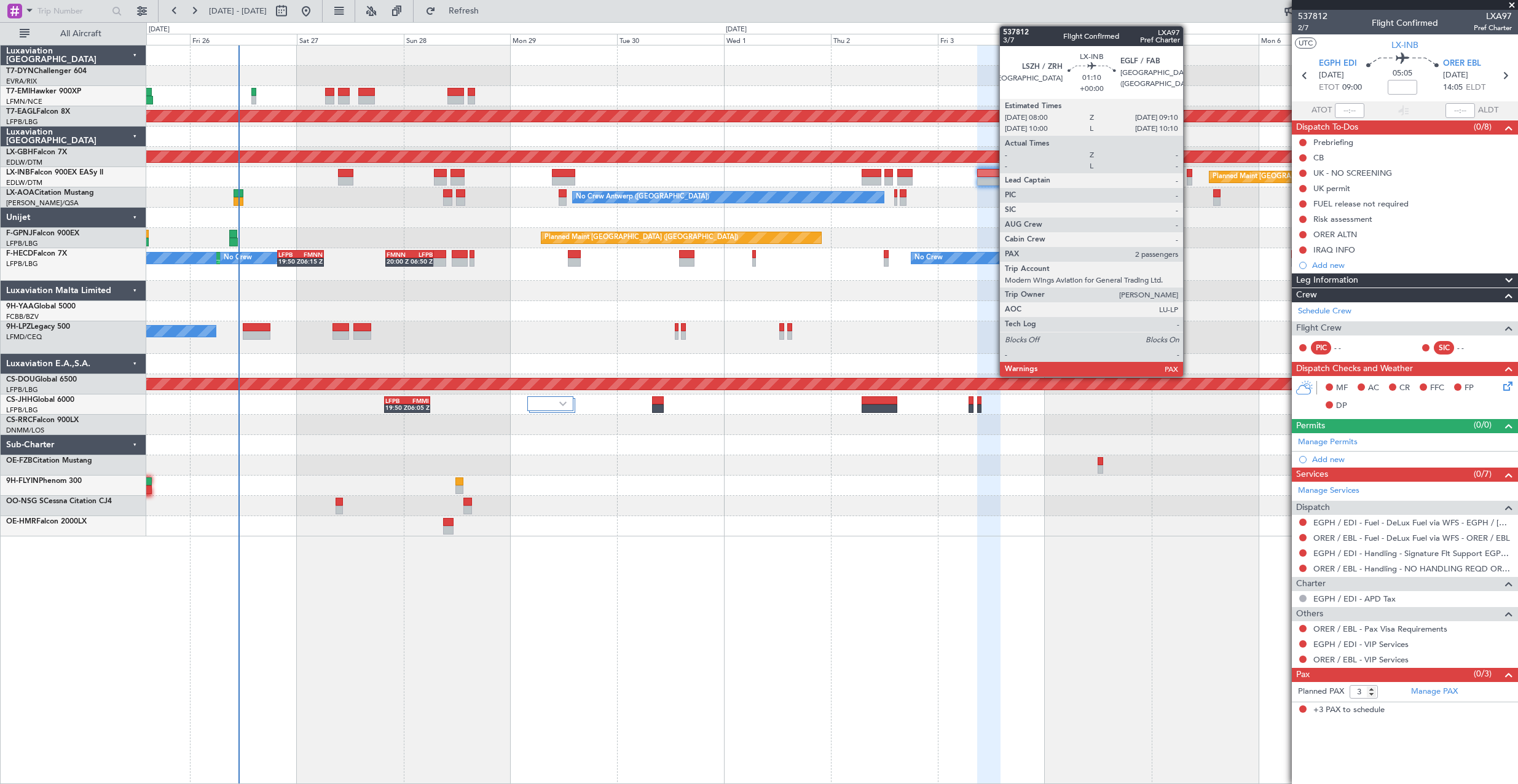
click at [1189, 172] on div at bounding box center [1189, 172] width 5 height 8
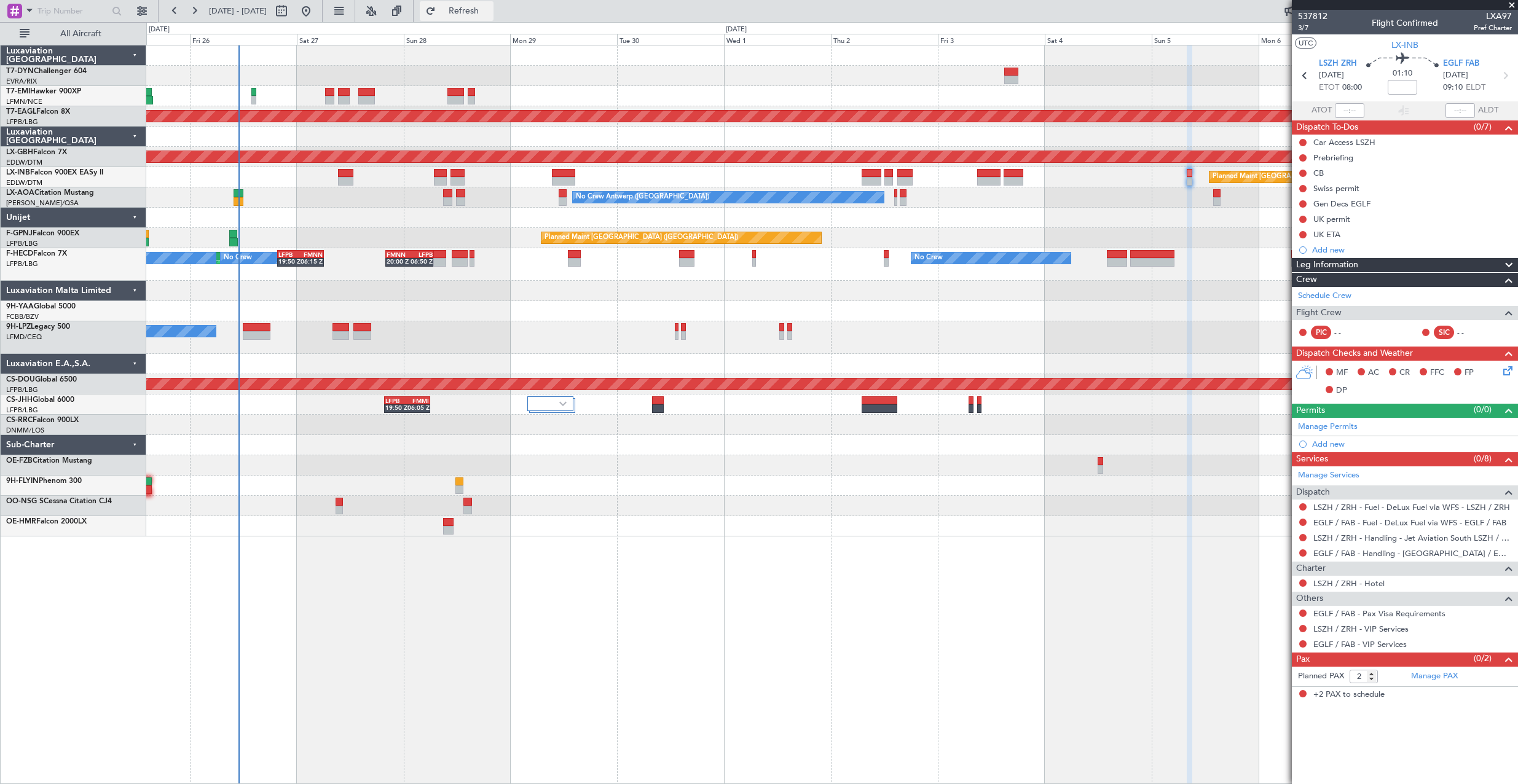
click at [485, 12] on span "Refresh" at bounding box center [464, 10] width 52 height 8
click at [1372, 681] on input "4" at bounding box center [1364, 676] width 28 height 13
click at [1372, 681] on input "3" at bounding box center [1364, 676] width 28 height 13
click at [1372, 681] on input "2" at bounding box center [1364, 676] width 28 height 13
click at [1372, 681] on input "1" at bounding box center [1364, 676] width 28 height 13
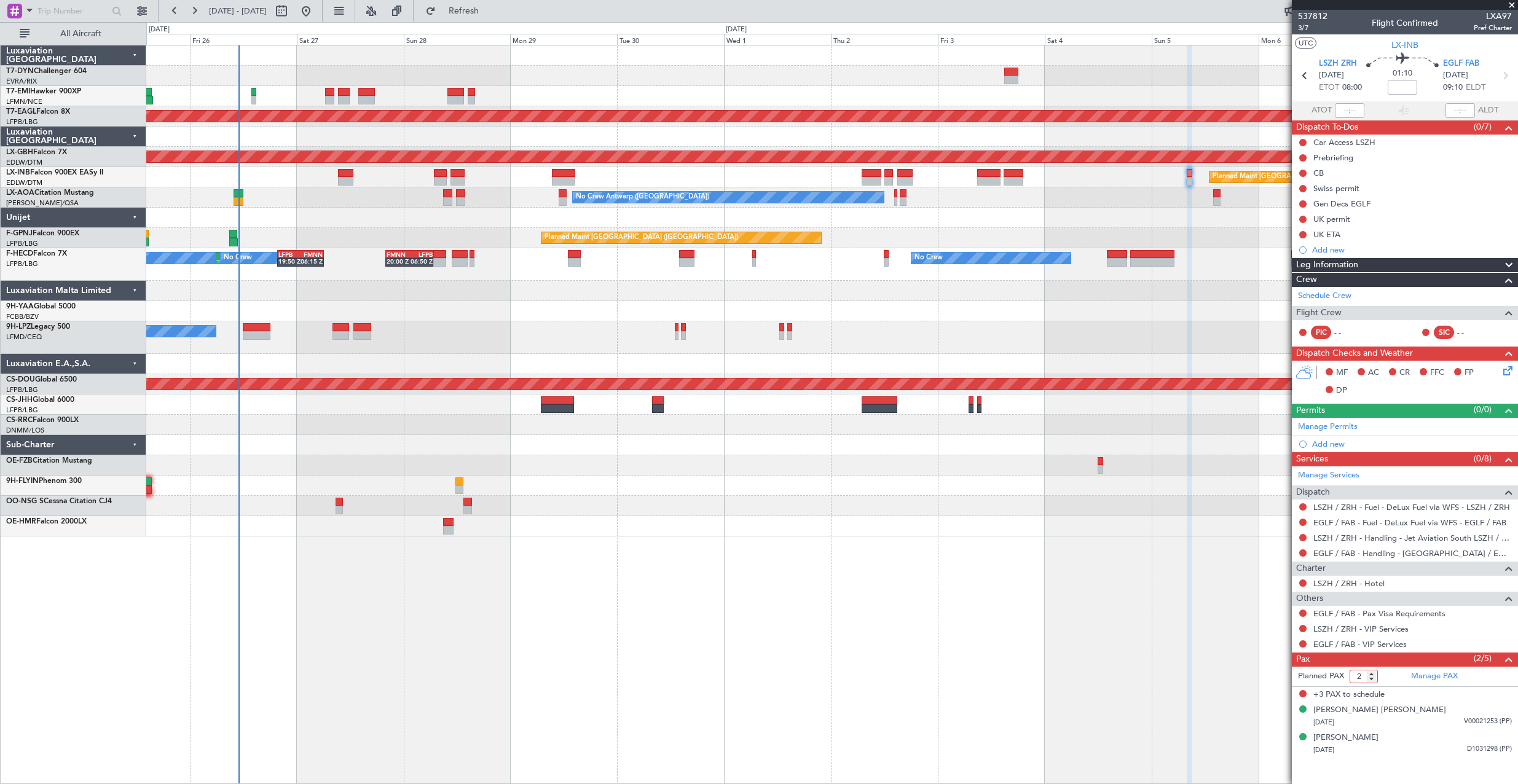
type input "2"
click at [1372, 672] on input "2" at bounding box center [1364, 676] width 28 height 13
click at [1401, 673] on form "Planned PAX 2" at bounding box center [1348, 676] width 113 height 19
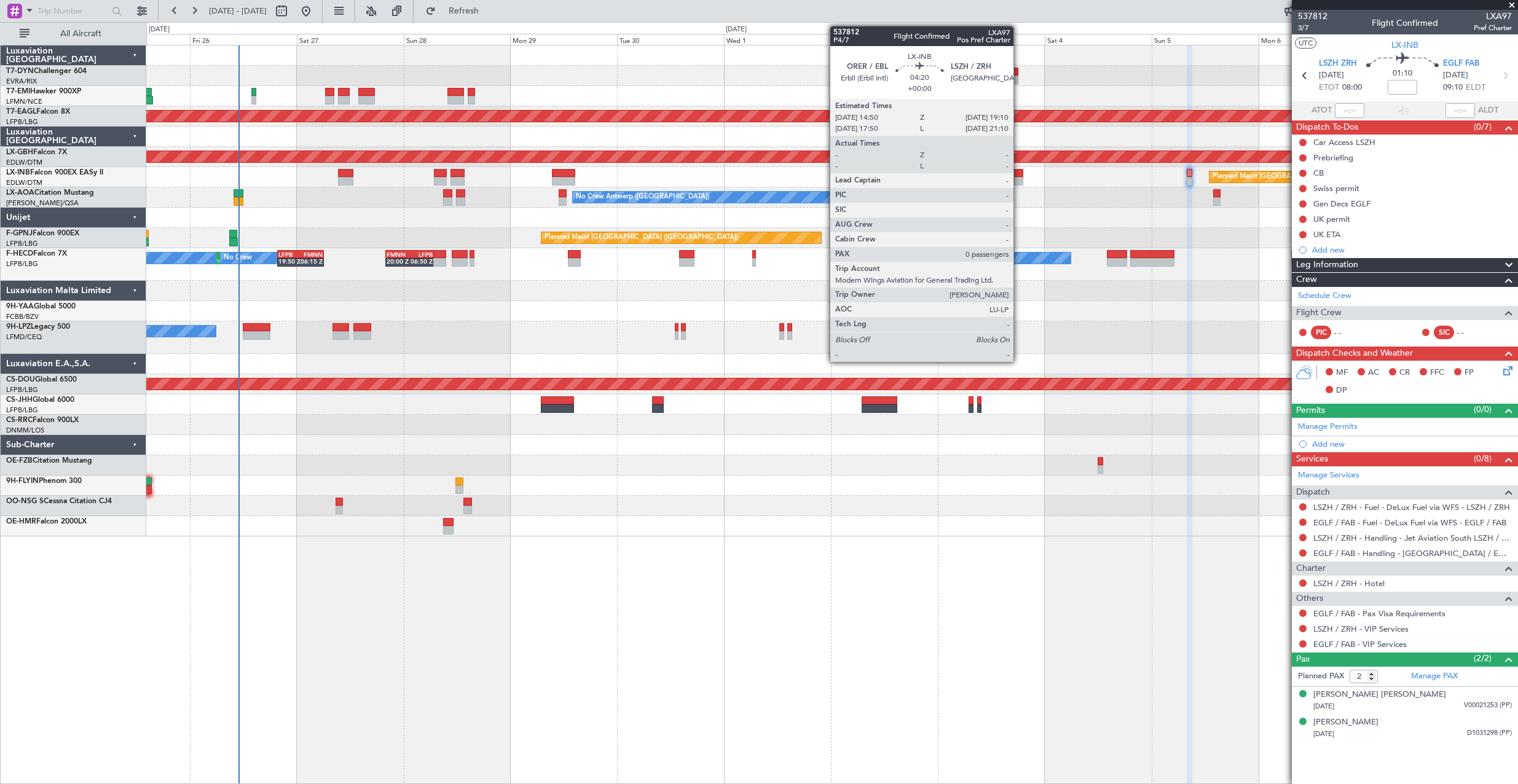
click at [1019, 175] on div at bounding box center [1013, 172] width 20 height 8
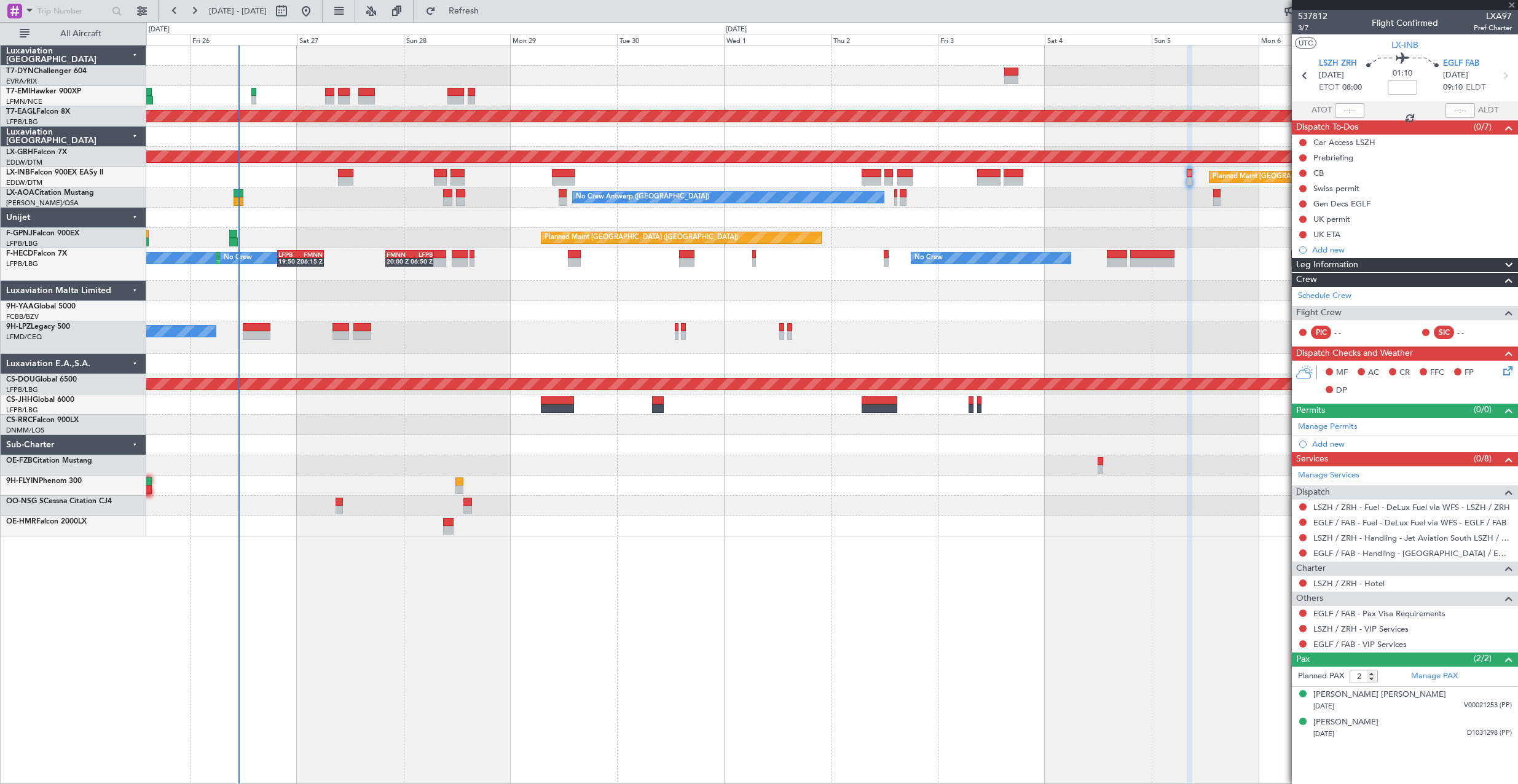
click at [1016, 174] on div at bounding box center [1013, 172] width 20 height 8
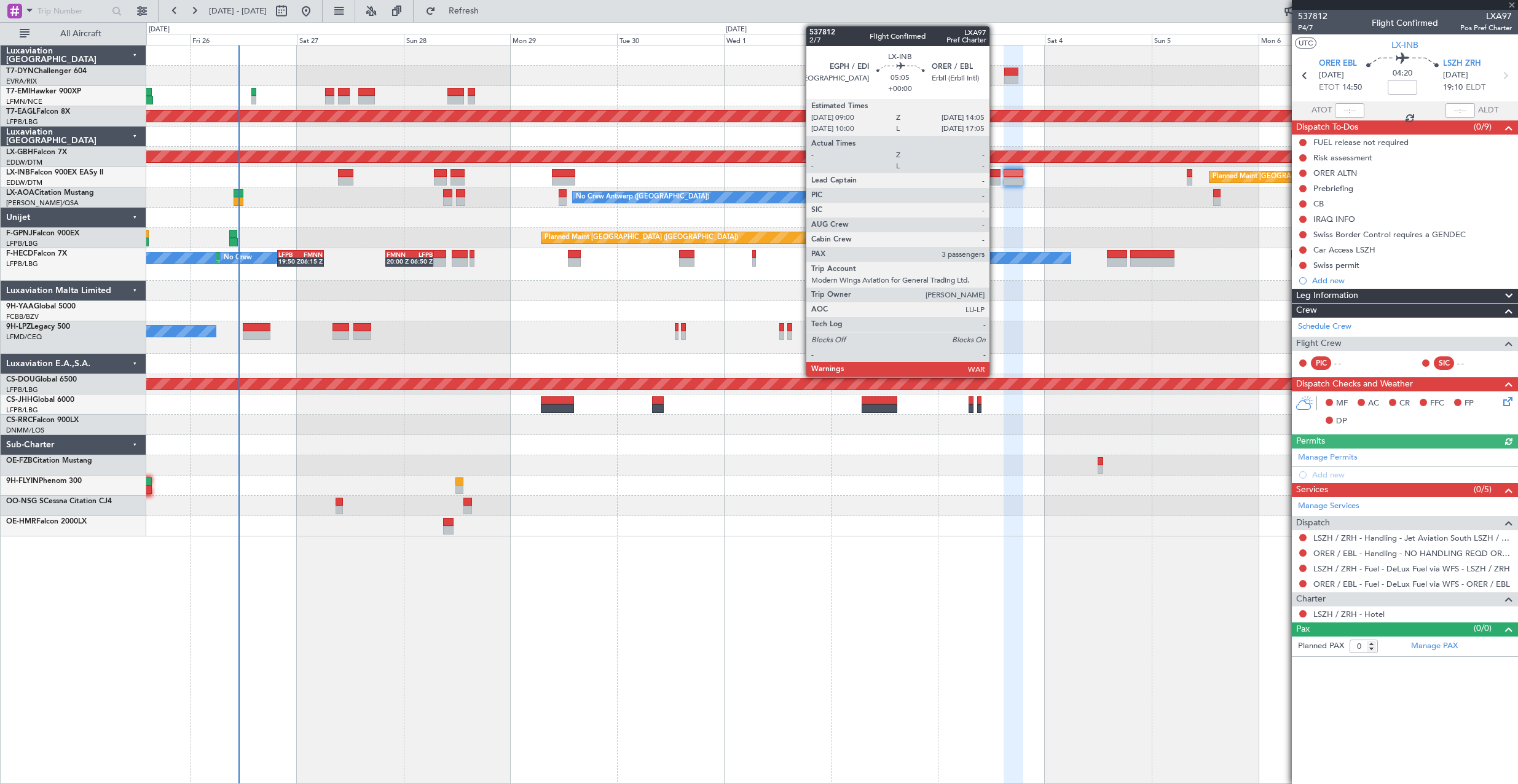
click at [995, 175] on div at bounding box center [988, 172] width 22 height 8
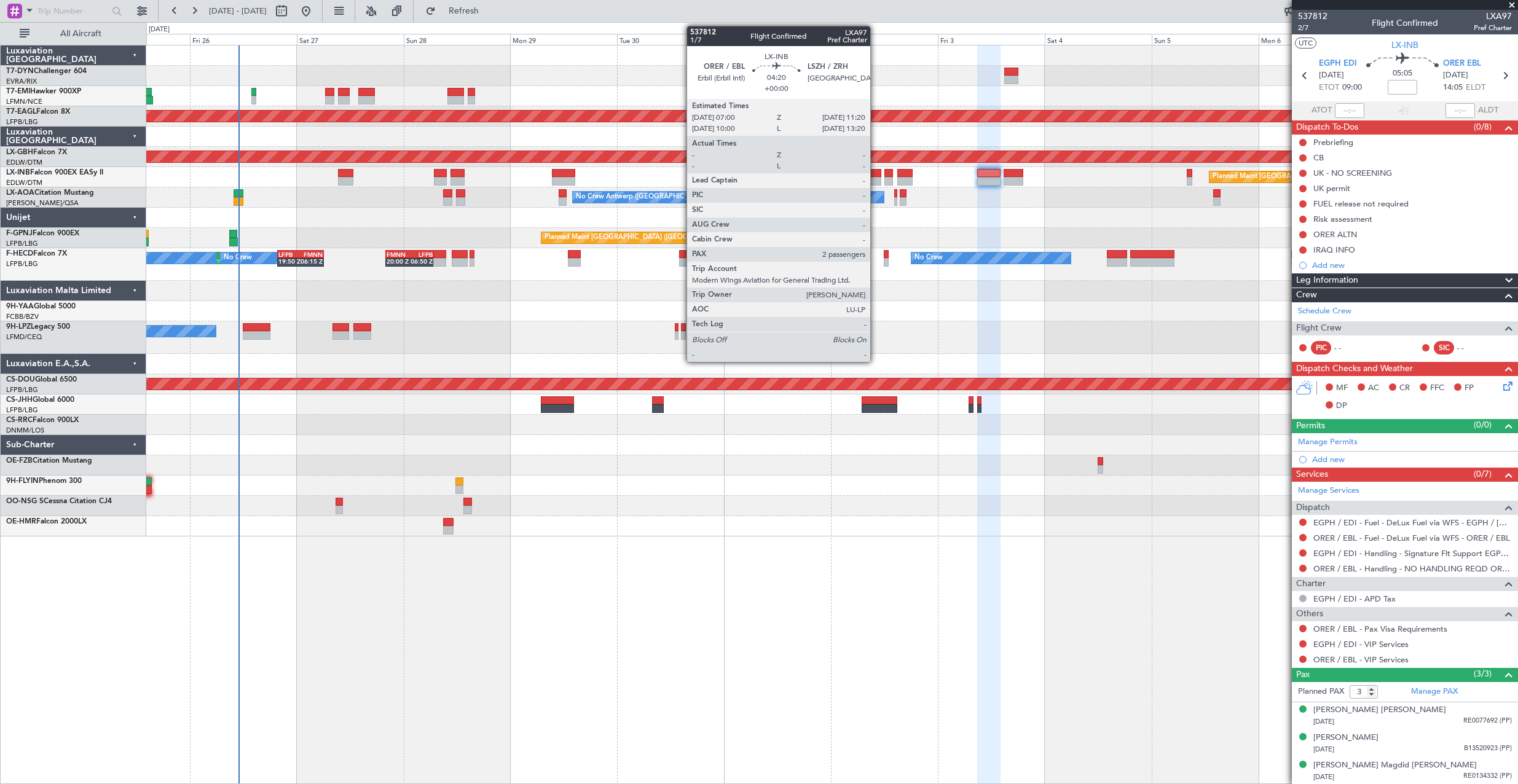
click at [876, 178] on div at bounding box center [872, 181] width 20 height 8
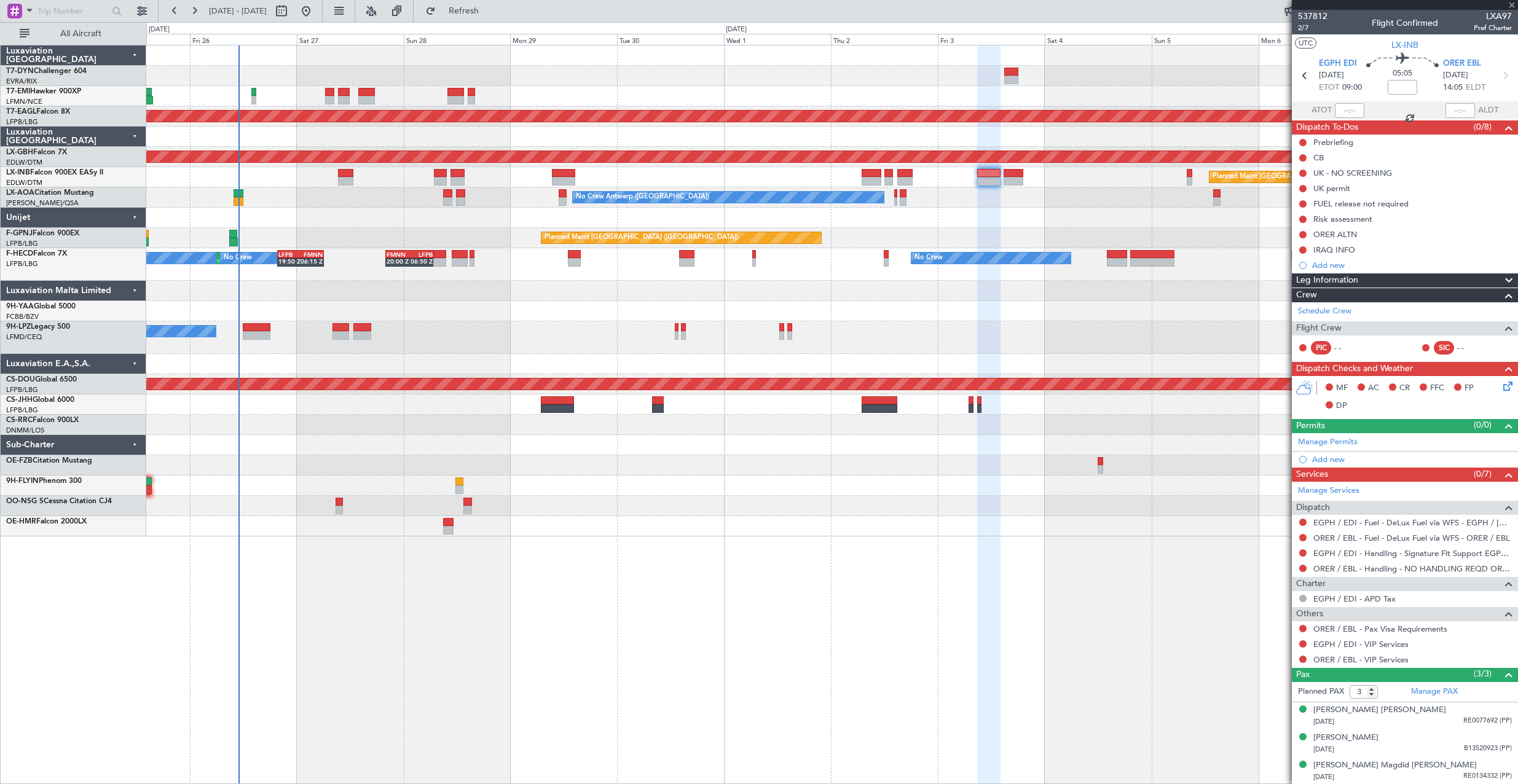
type input "2"
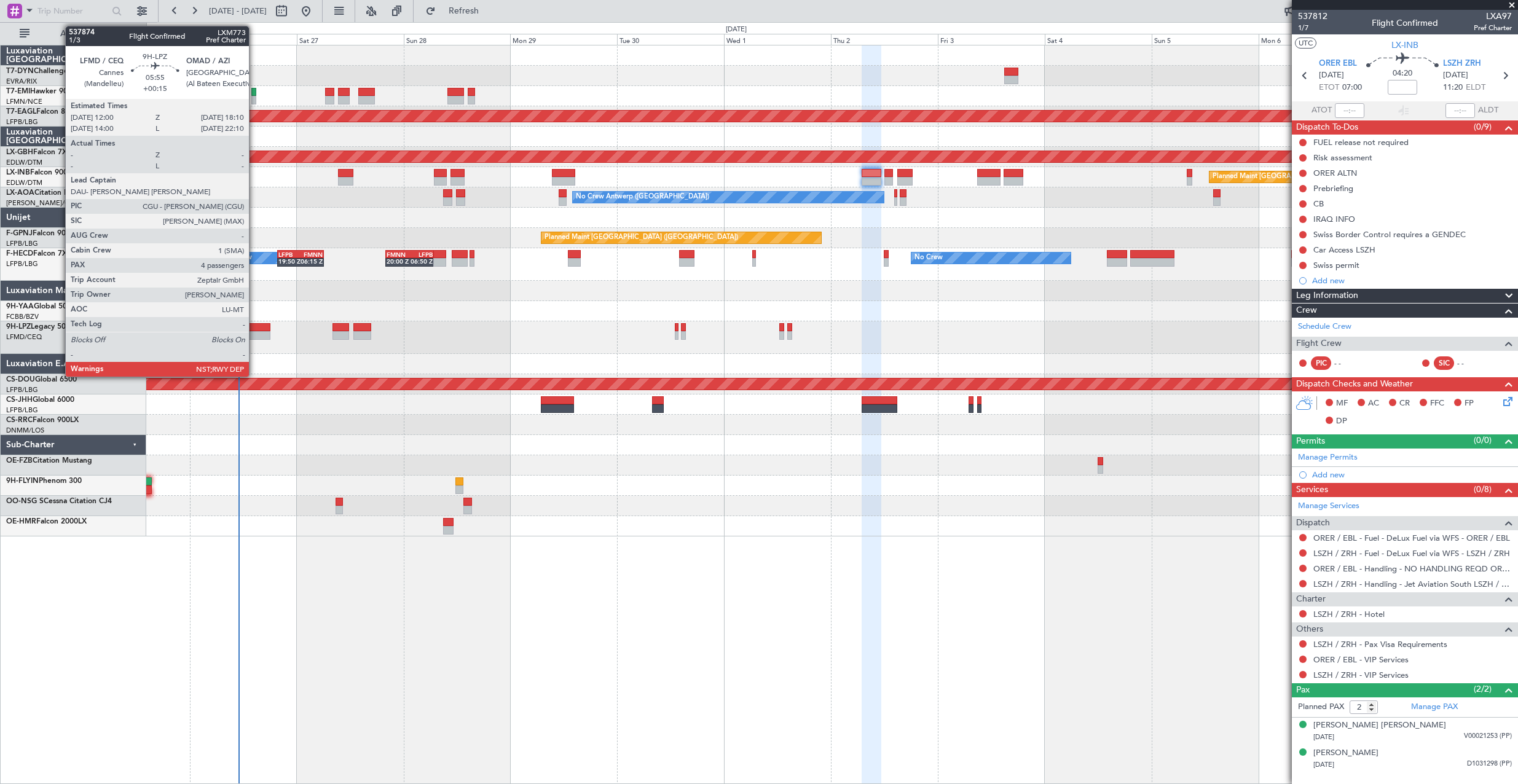
click at [254, 330] on div at bounding box center [256, 327] width 28 height 8
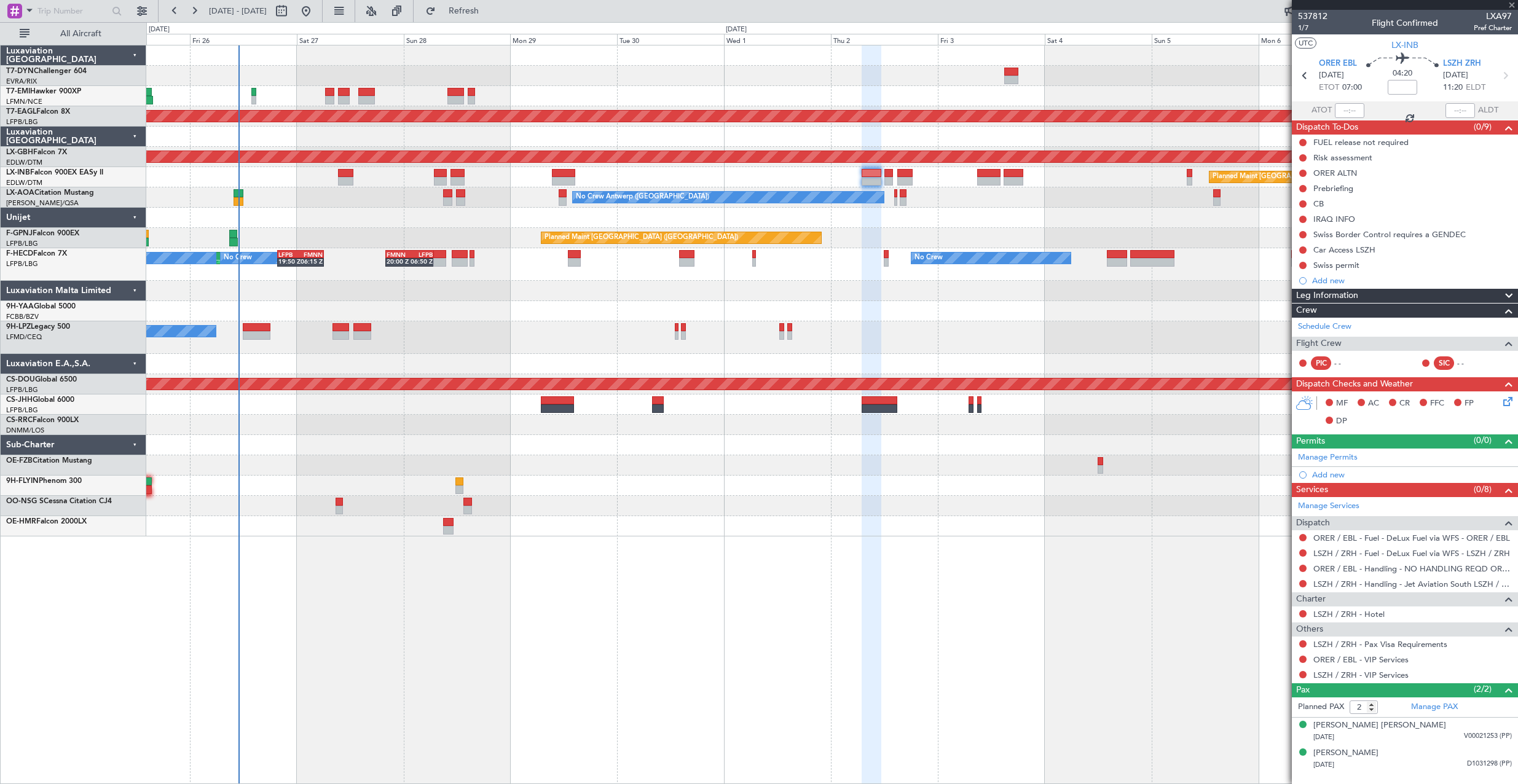
type input "+00:15"
type input "4"
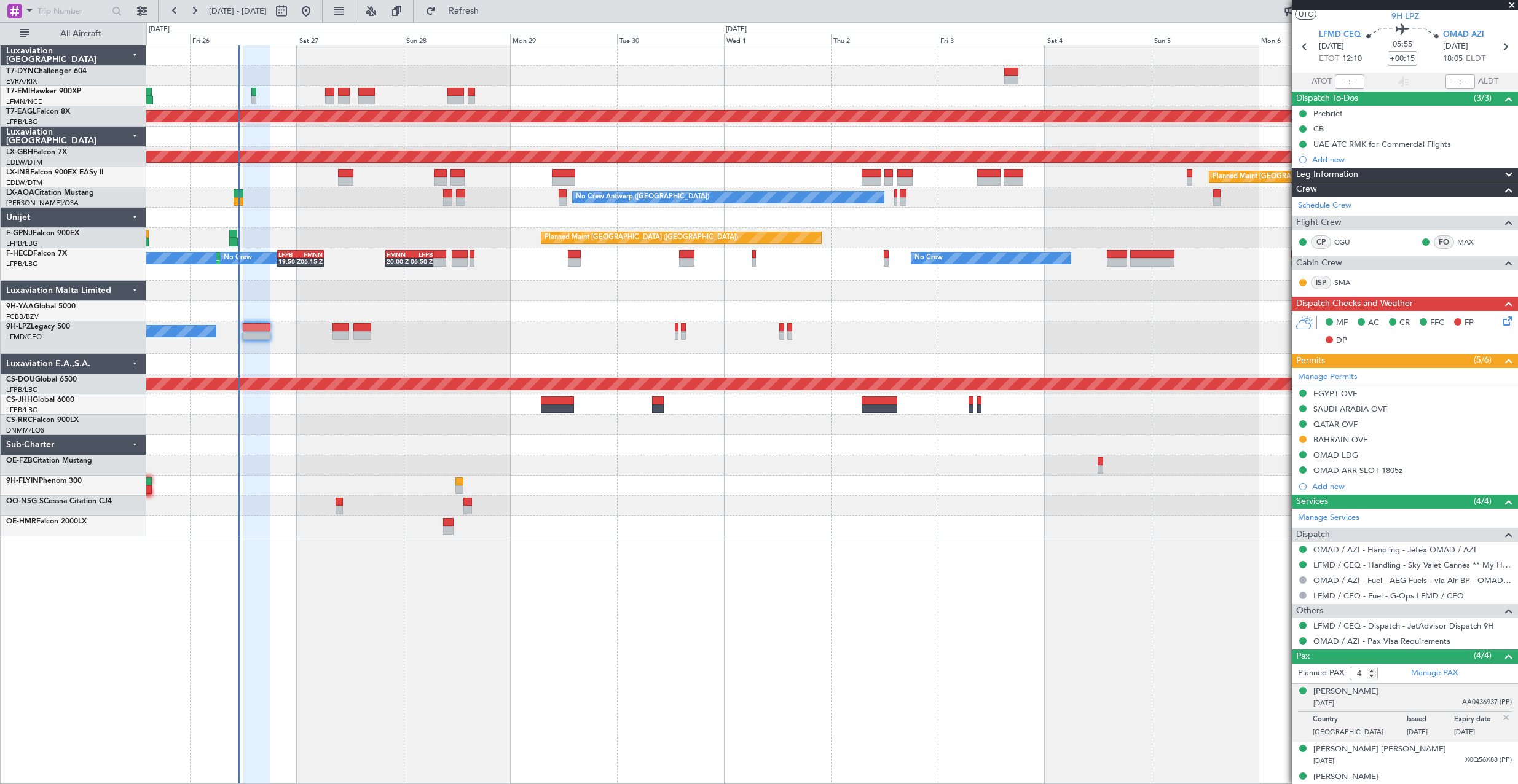
scroll to position [69, 0]
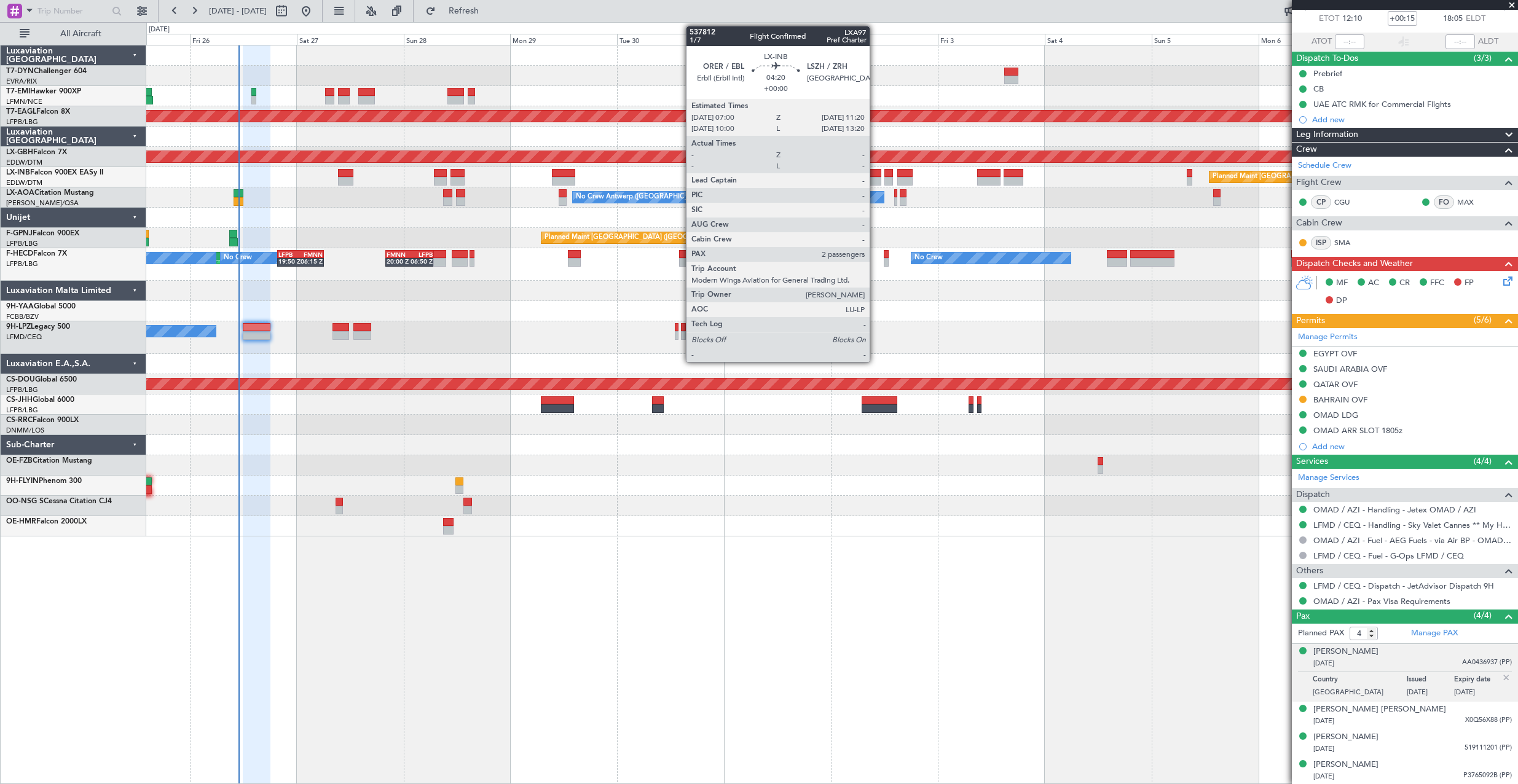
click at [875, 174] on div at bounding box center [872, 172] width 20 height 8
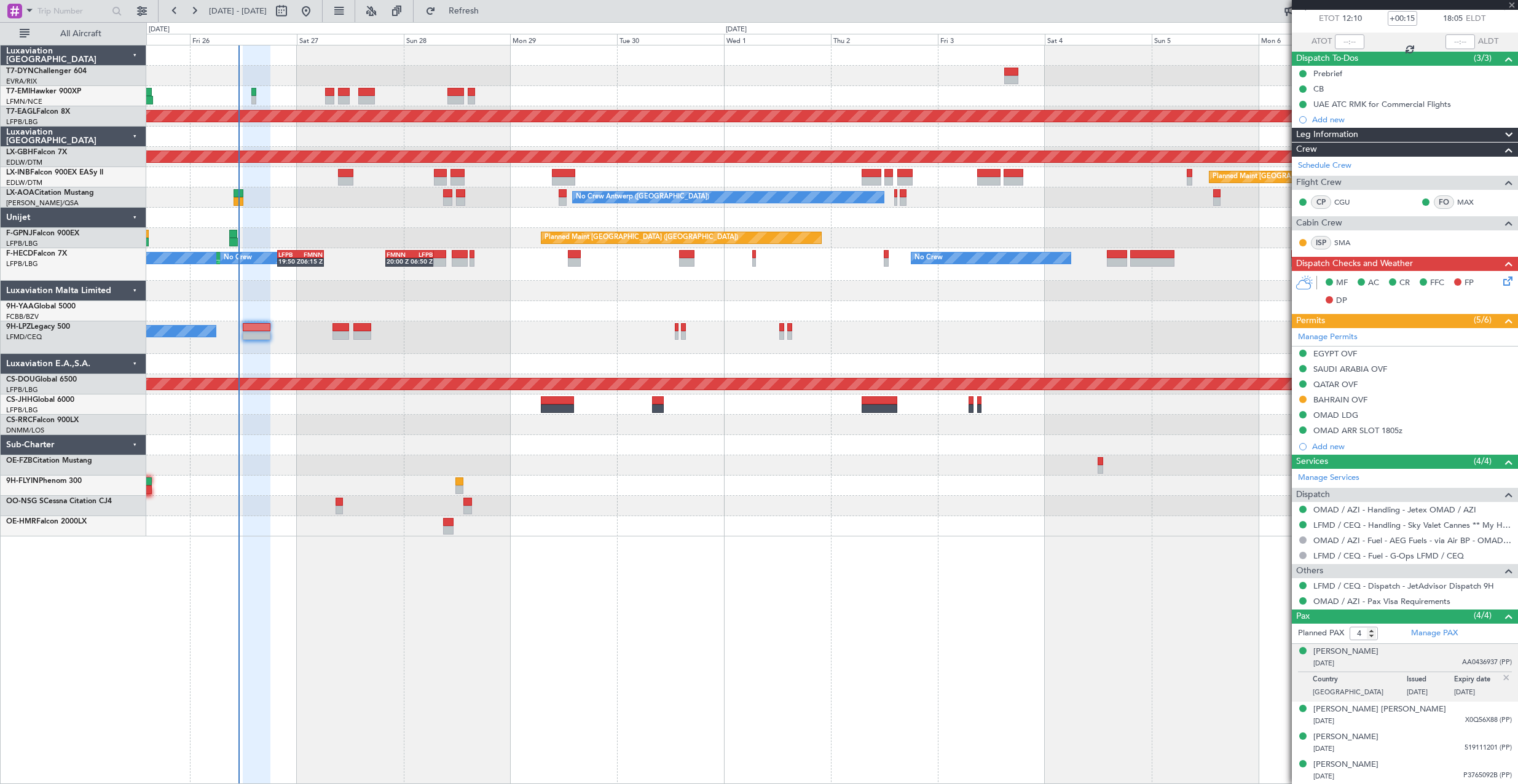
type input "2"
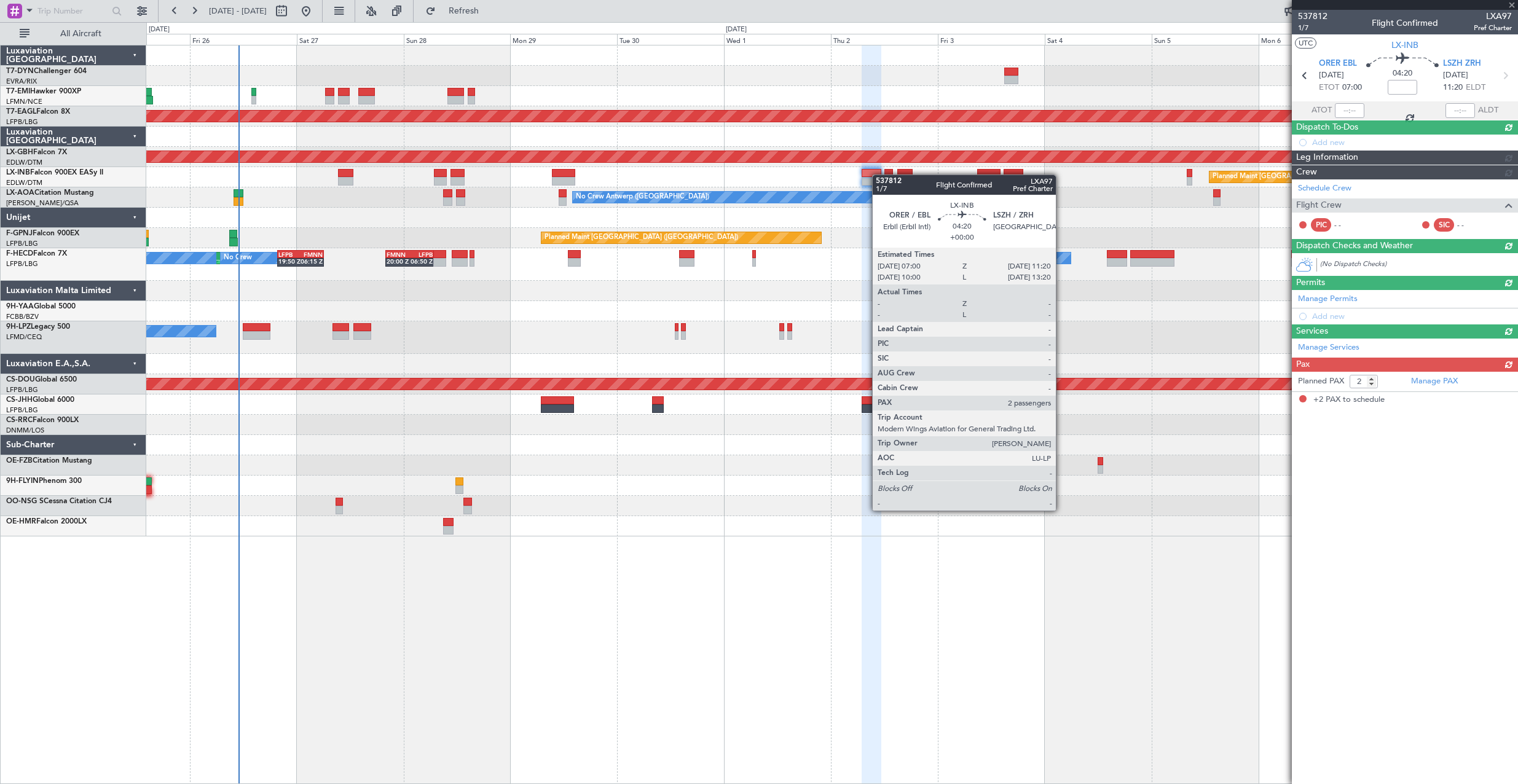
scroll to position [0, 0]
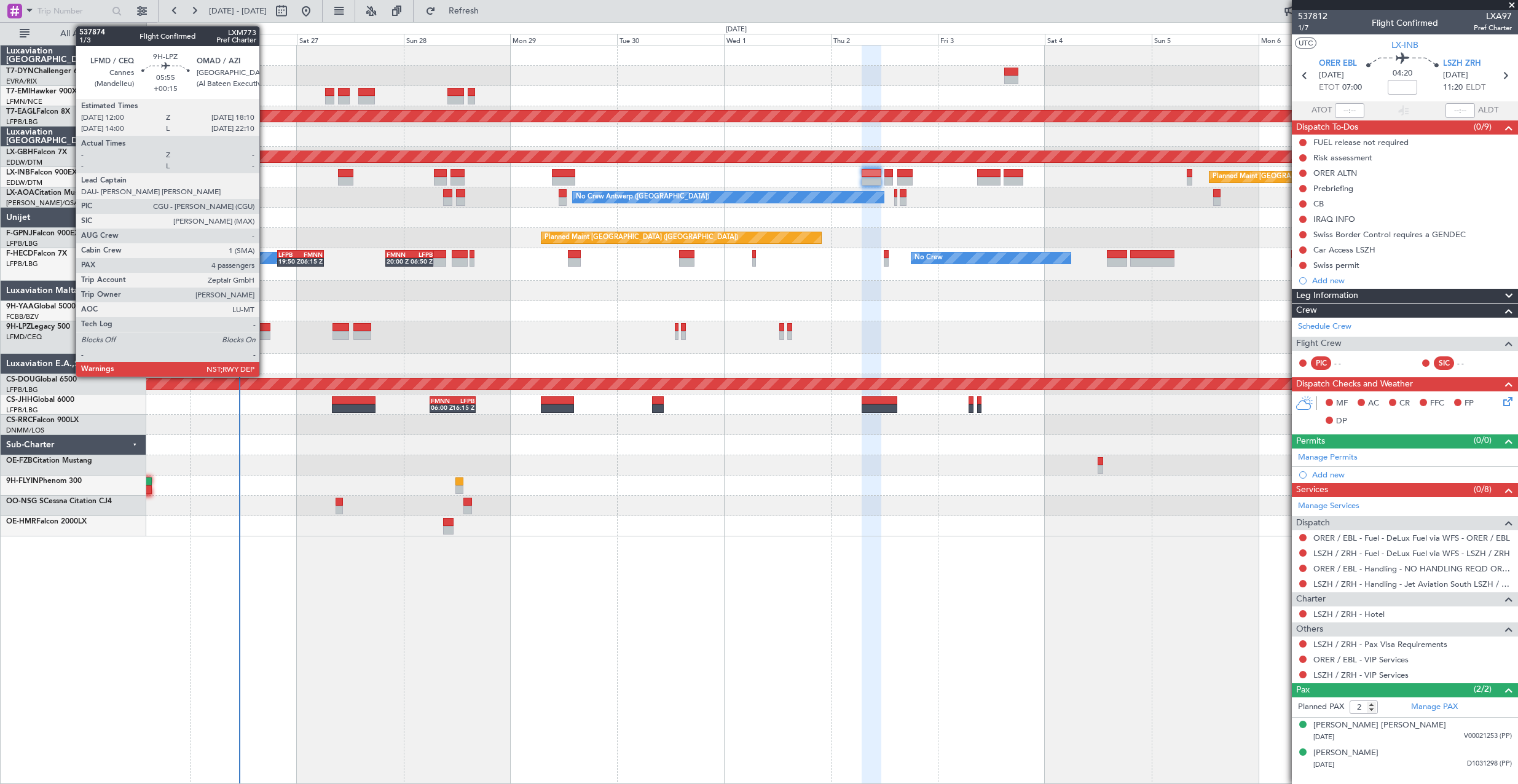
click at [265, 326] on div at bounding box center [256, 327] width 28 height 8
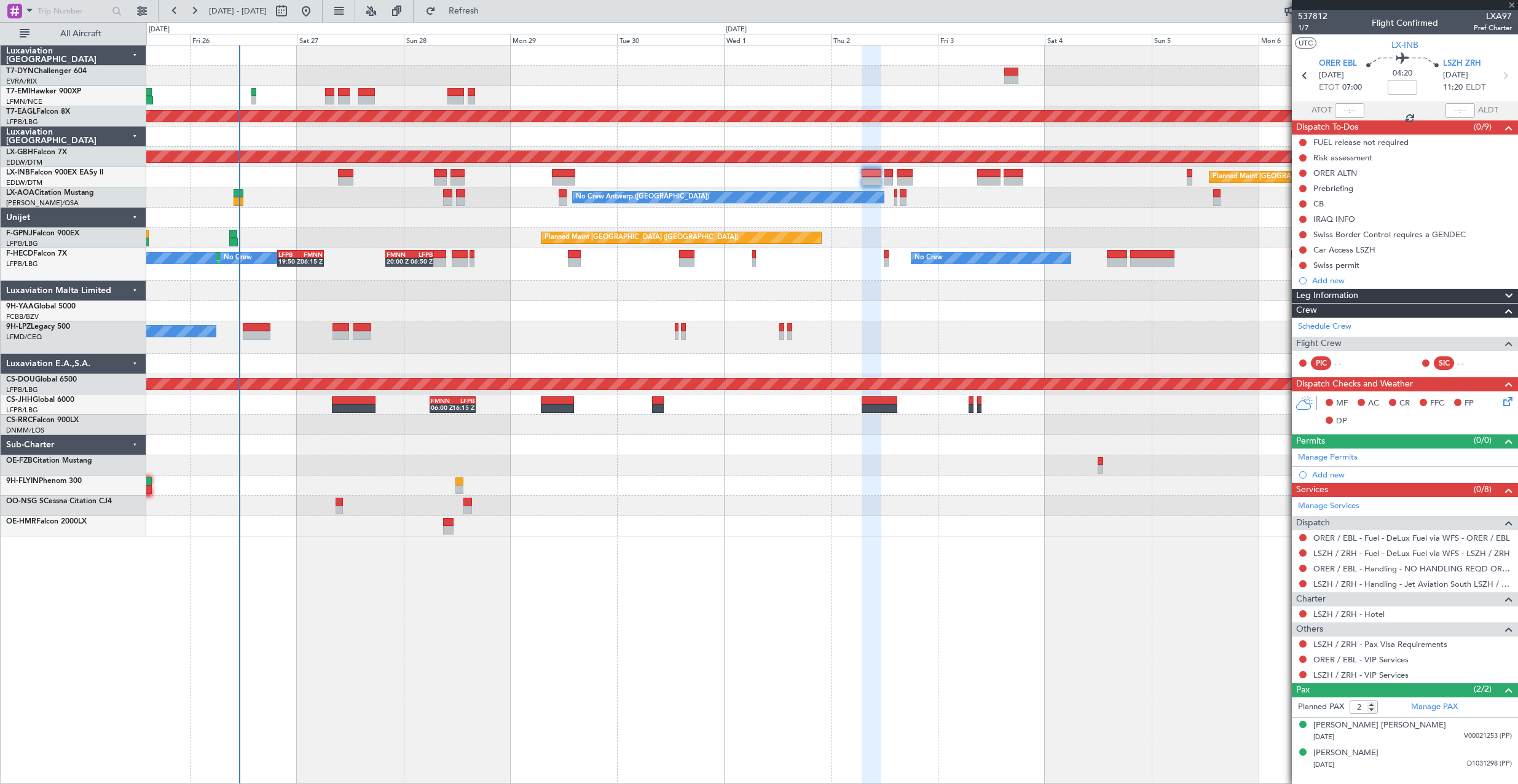
type input "+00:15"
type input "4"
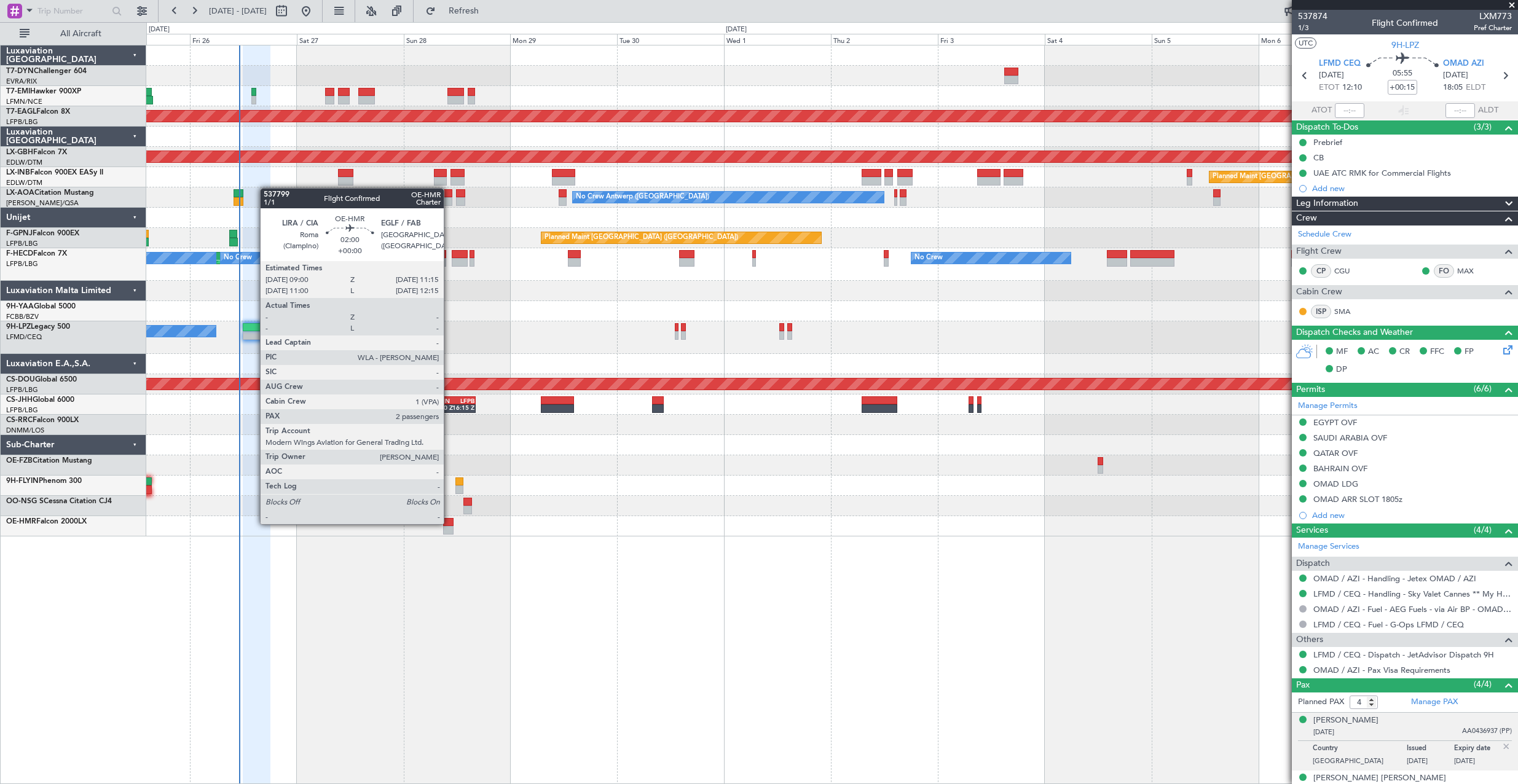
click at [449, 522] on div at bounding box center [448, 522] width 10 height 8
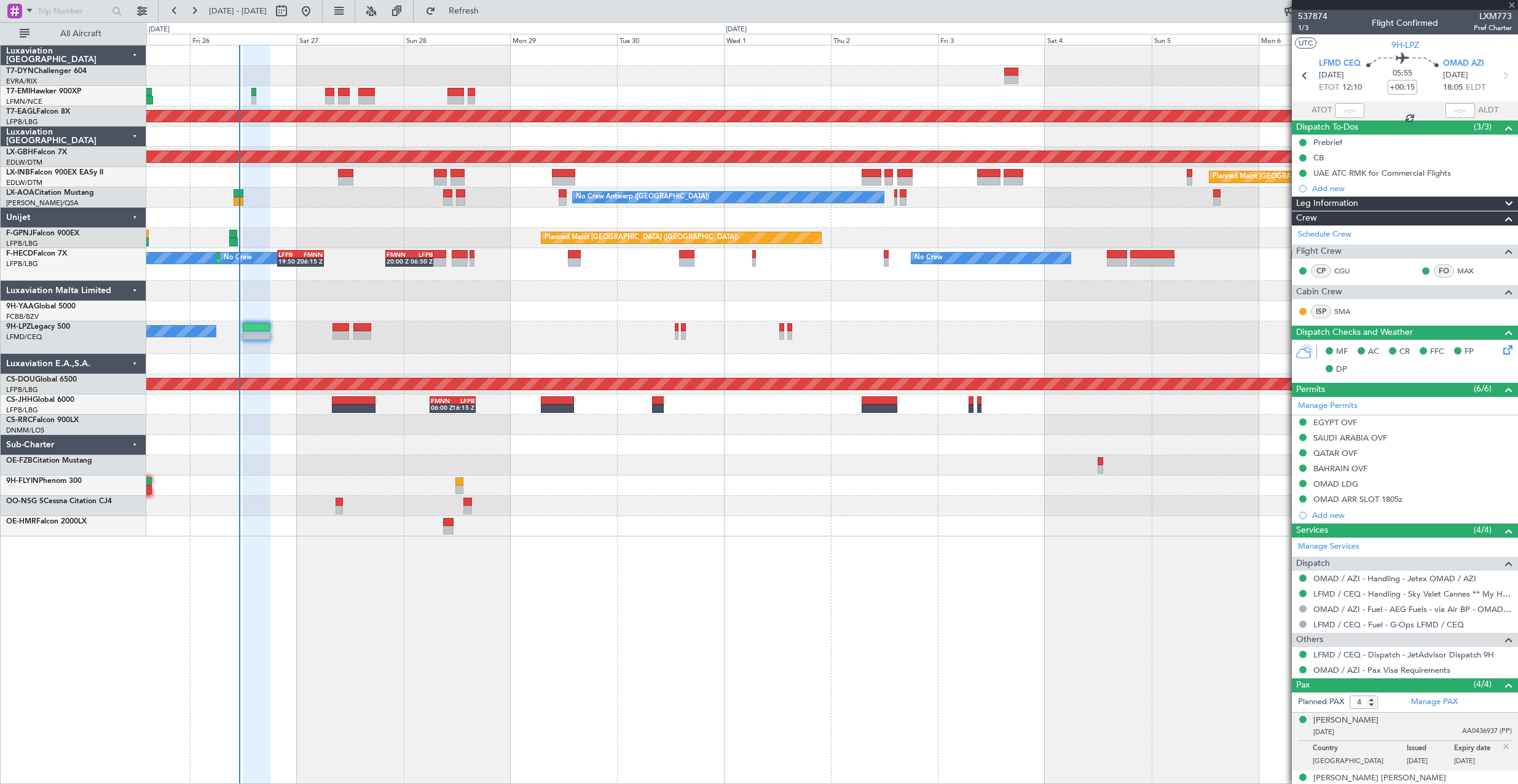
type input "2"
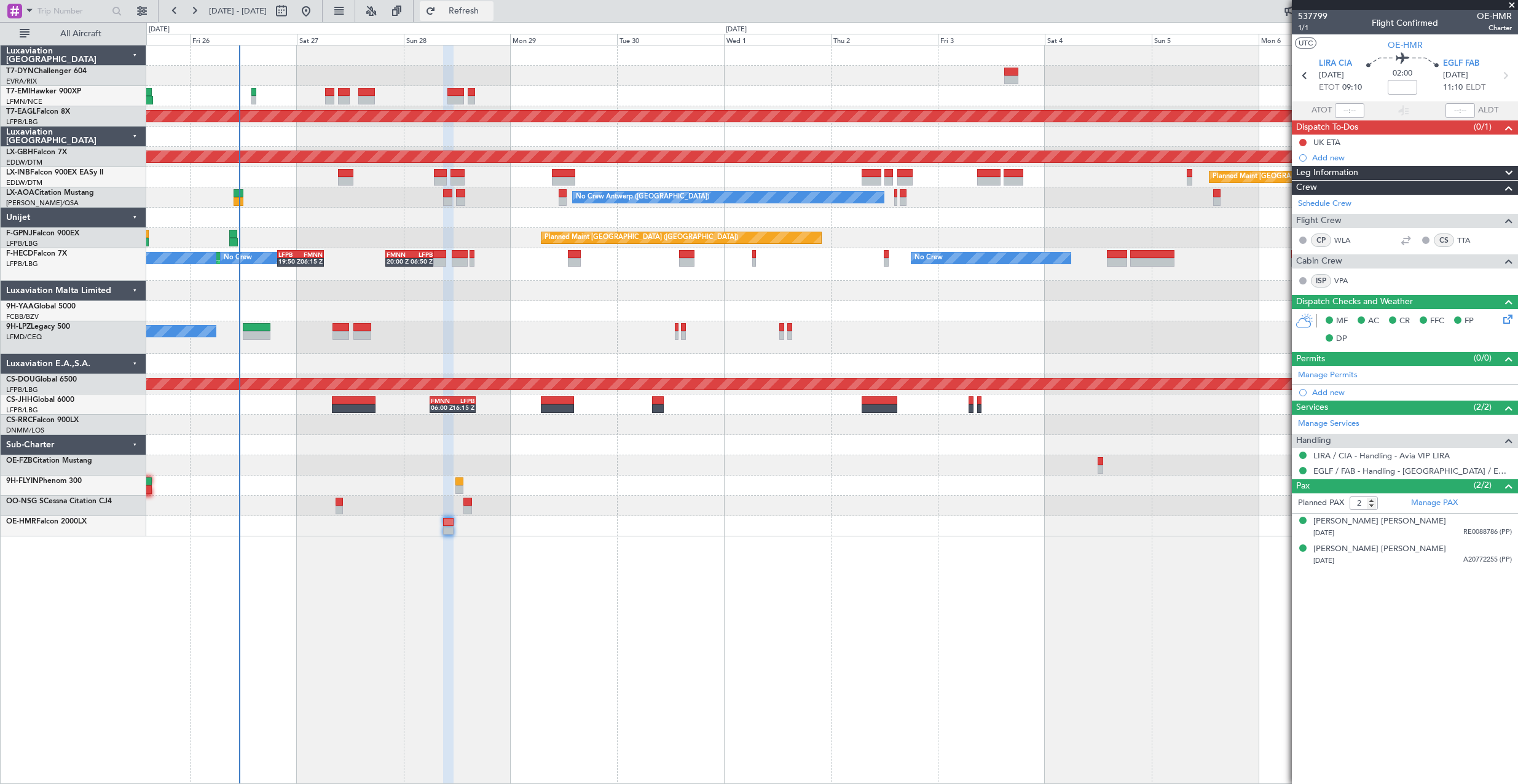
click at [475, 8] on button "Refresh" at bounding box center [457, 11] width 74 height 19
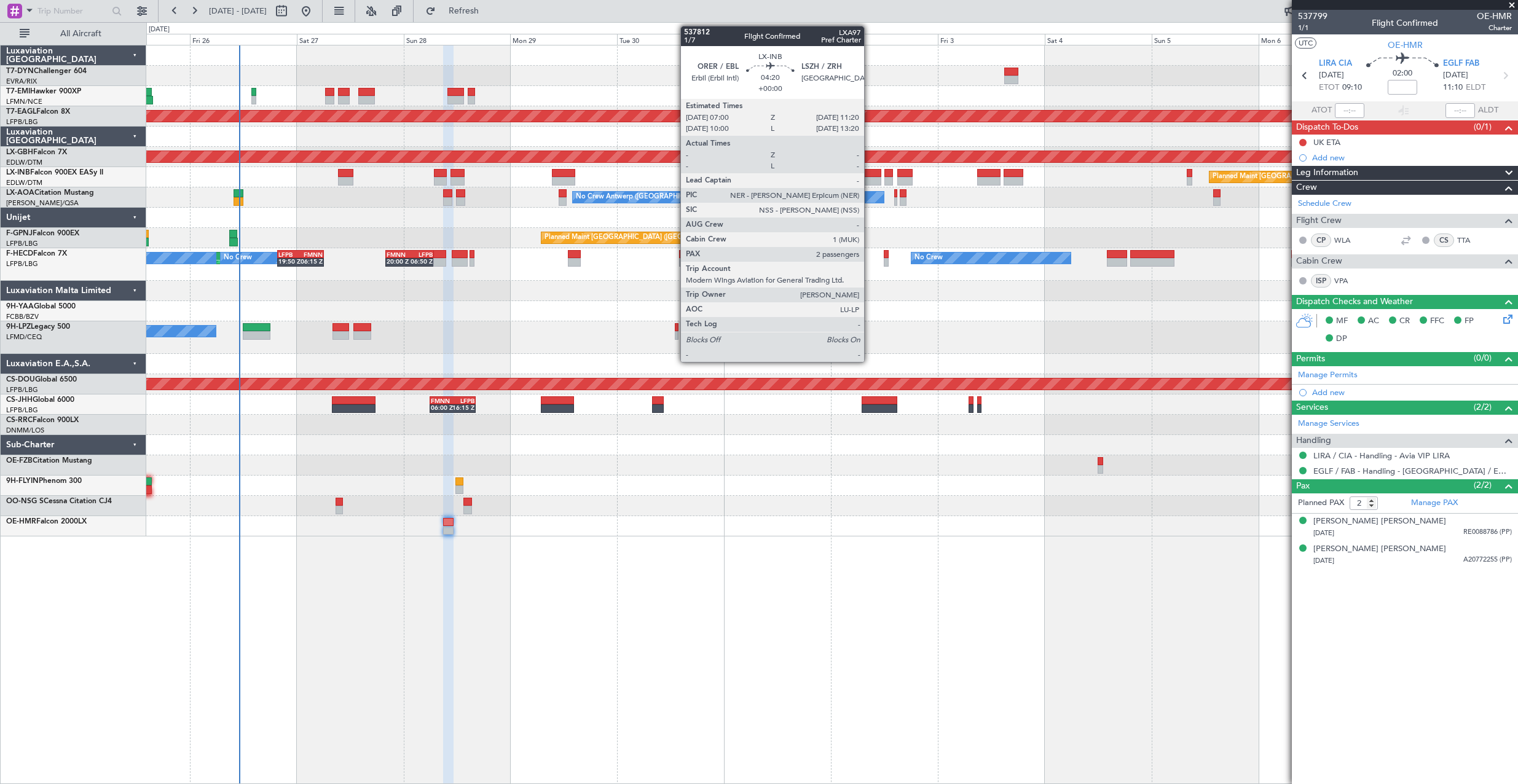
click at [869, 175] on div at bounding box center [872, 172] width 20 height 8
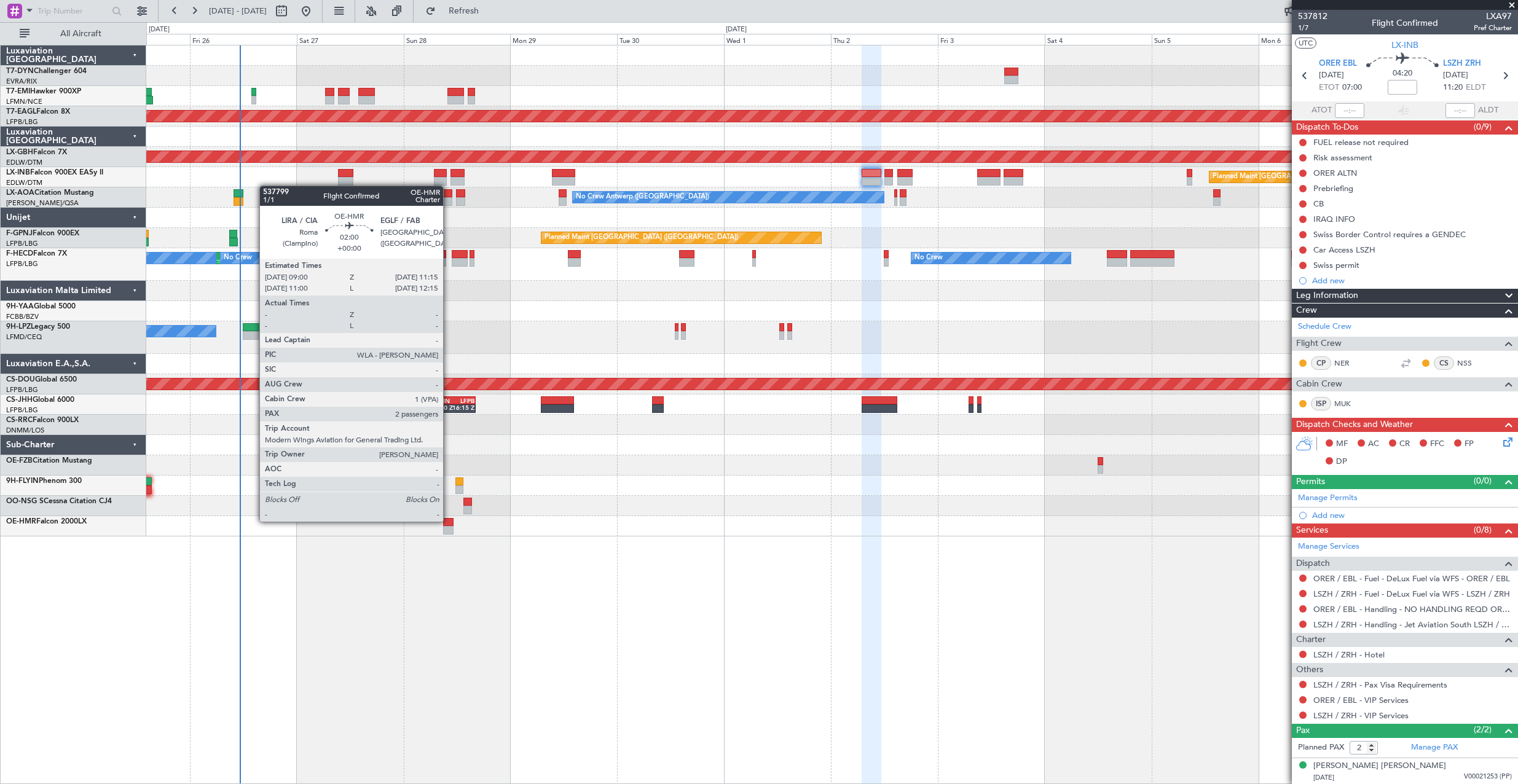
click at [448, 520] on div at bounding box center [448, 522] width 10 height 8
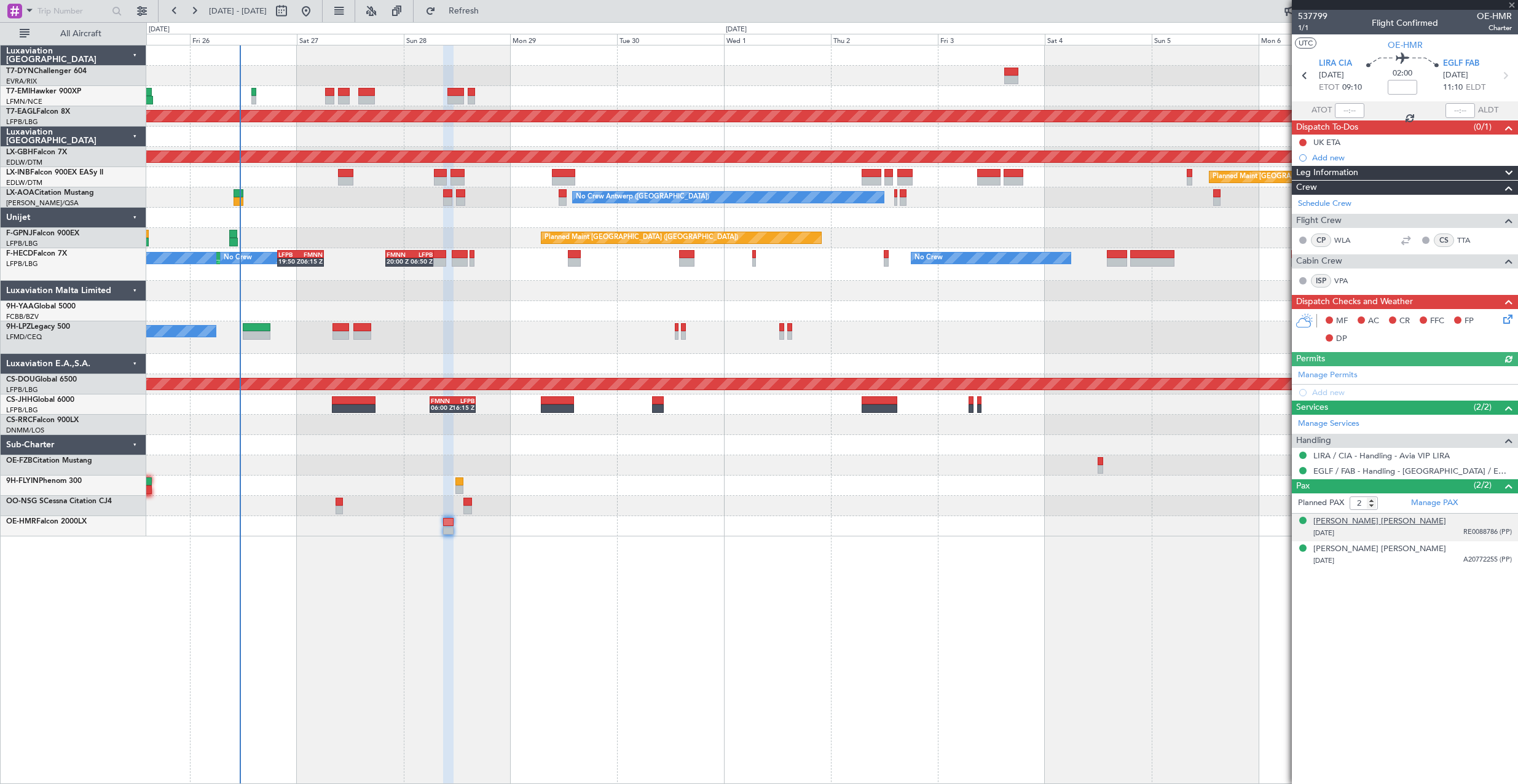
click at [1352, 522] on div "[PERSON_NAME] [PERSON_NAME]" at bounding box center [1379, 521] width 133 height 12
click at [1339, 580] on div "[PERSON_NAME] [PERSON_NAME]" at bounding box center [1379, 579] width 133 height 12
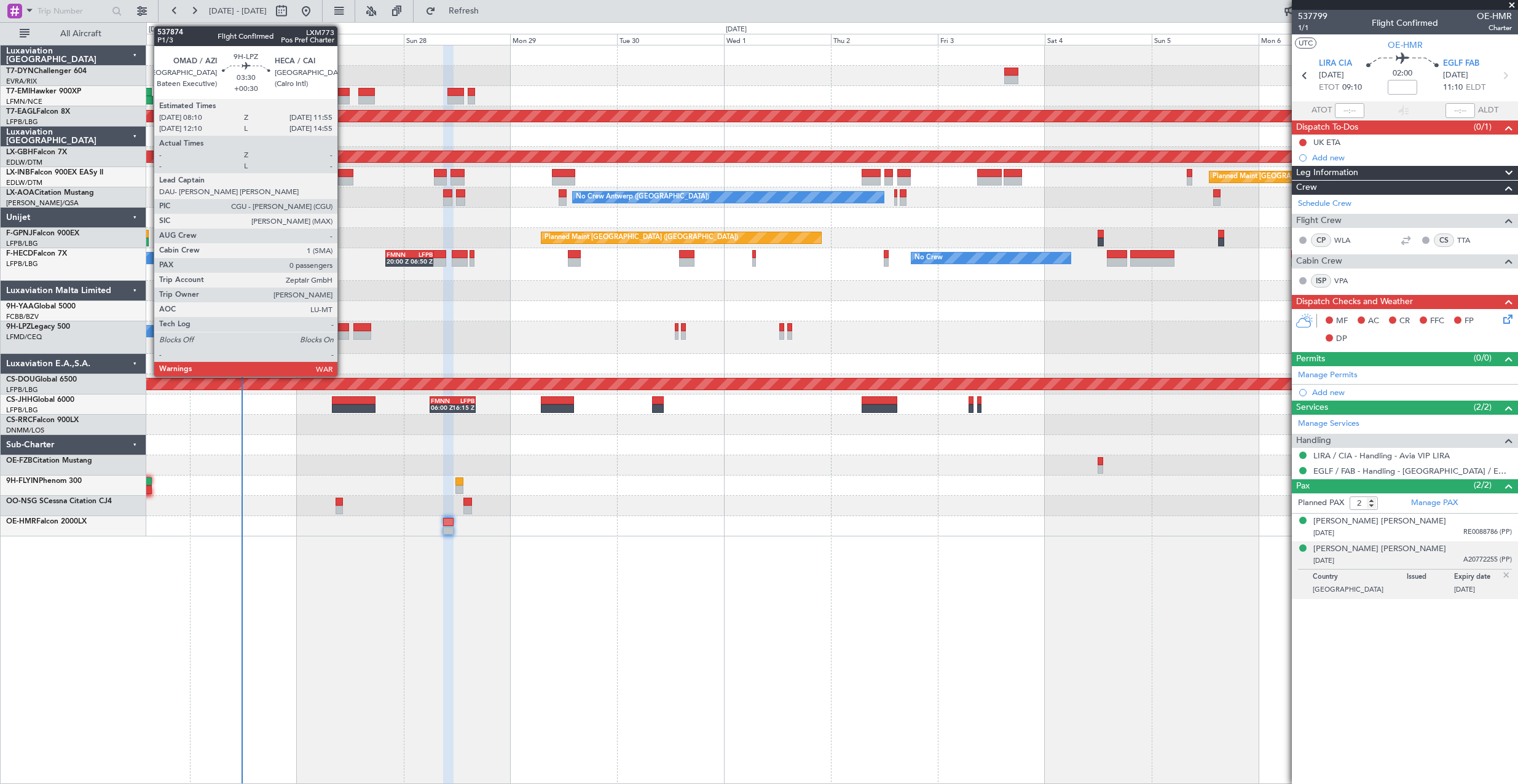
click at [343, 329] on div at bounding box center [340, 327] width 17 height 8
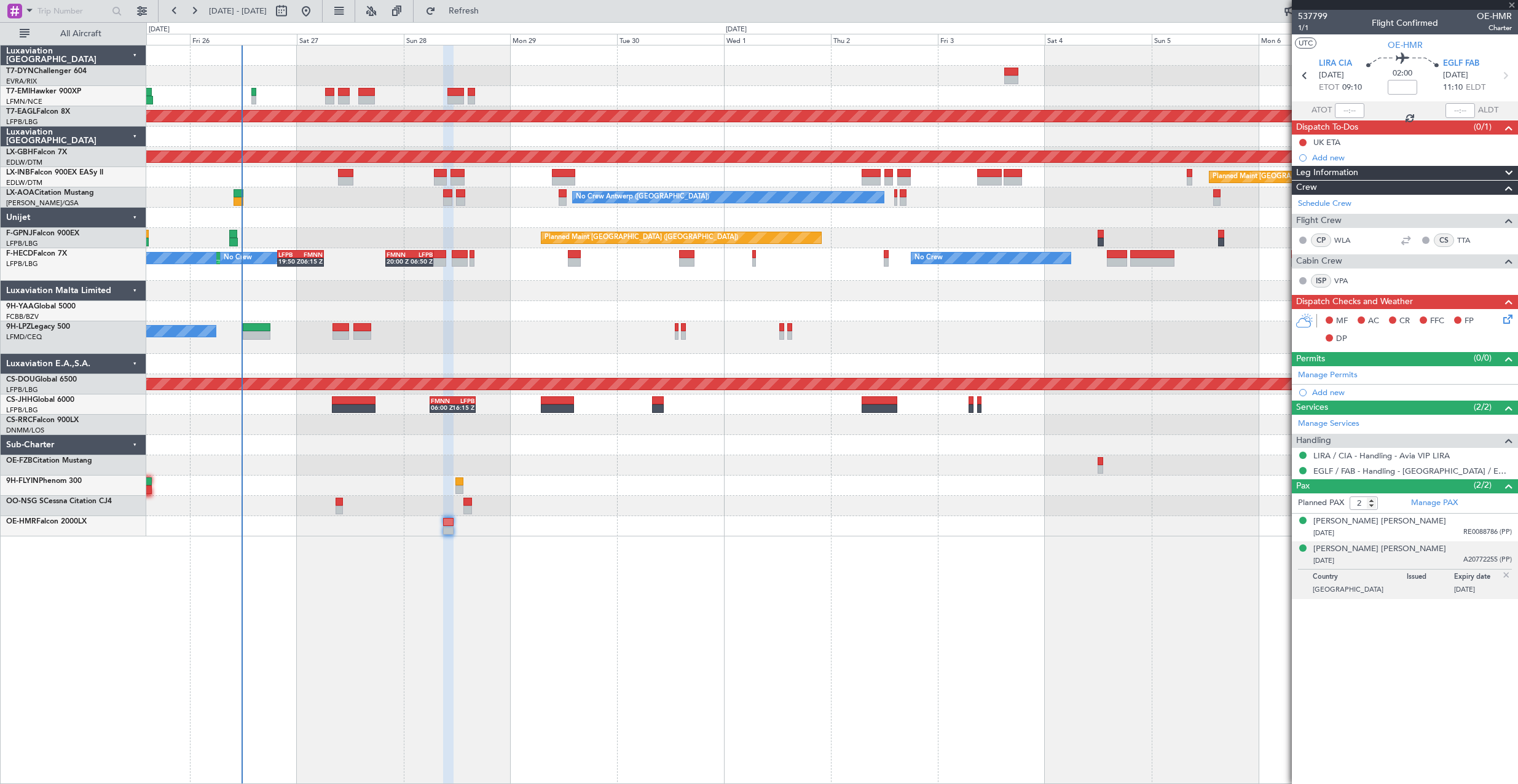
type input "+00:30"
type input "0"
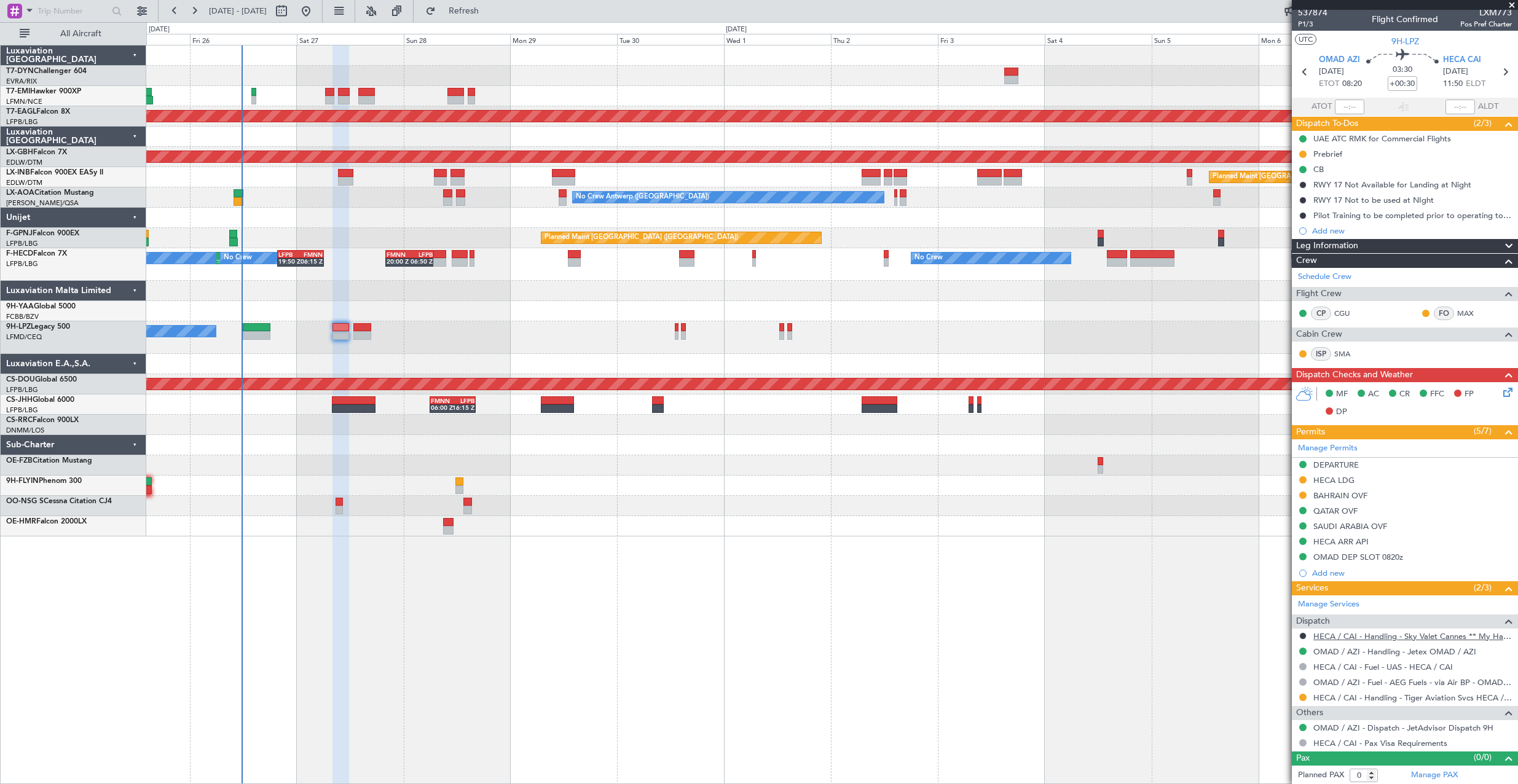
scroll to position [5, 0]
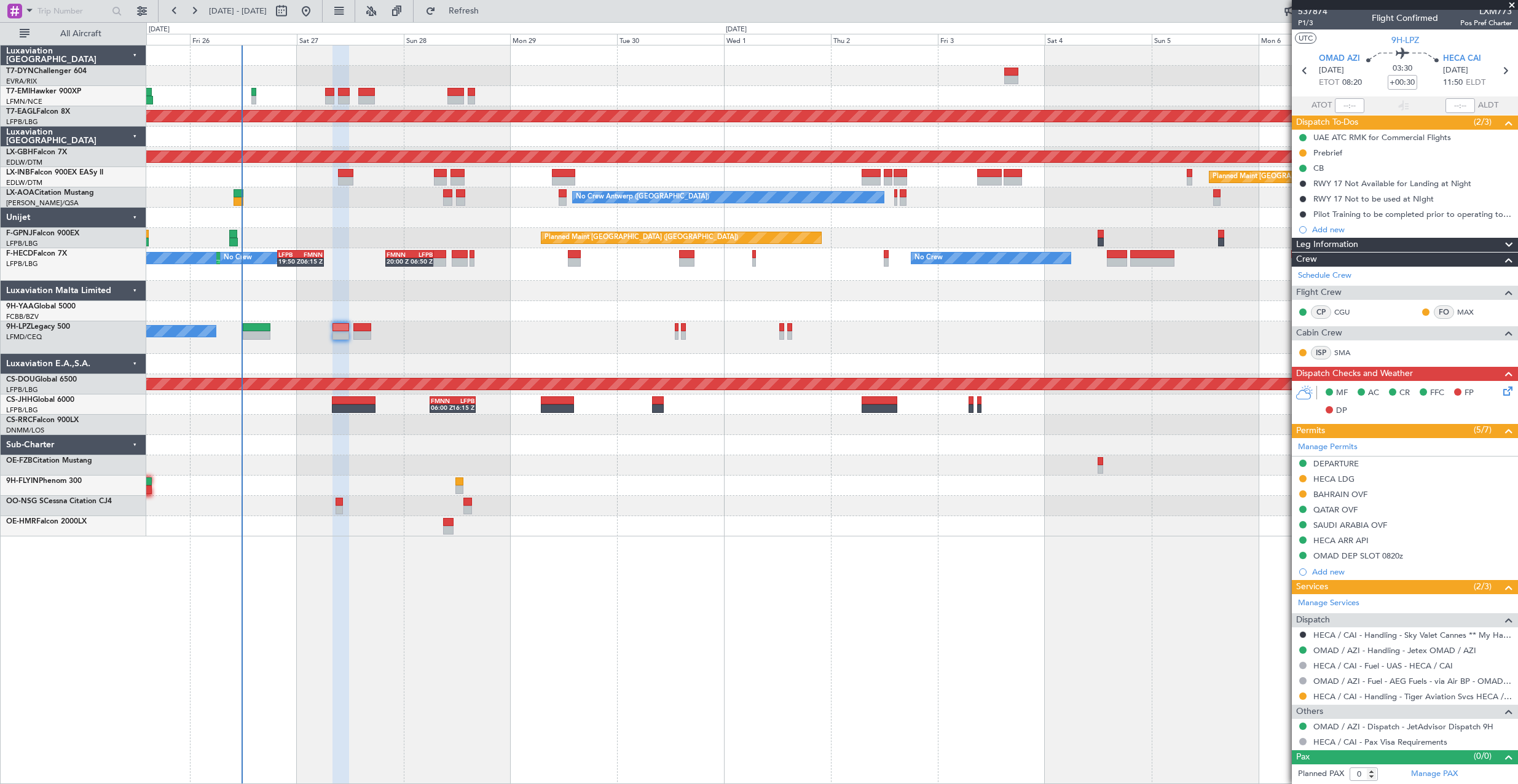
click at [572, 182] on div at bounding box center [563, 181] width 23 height 8
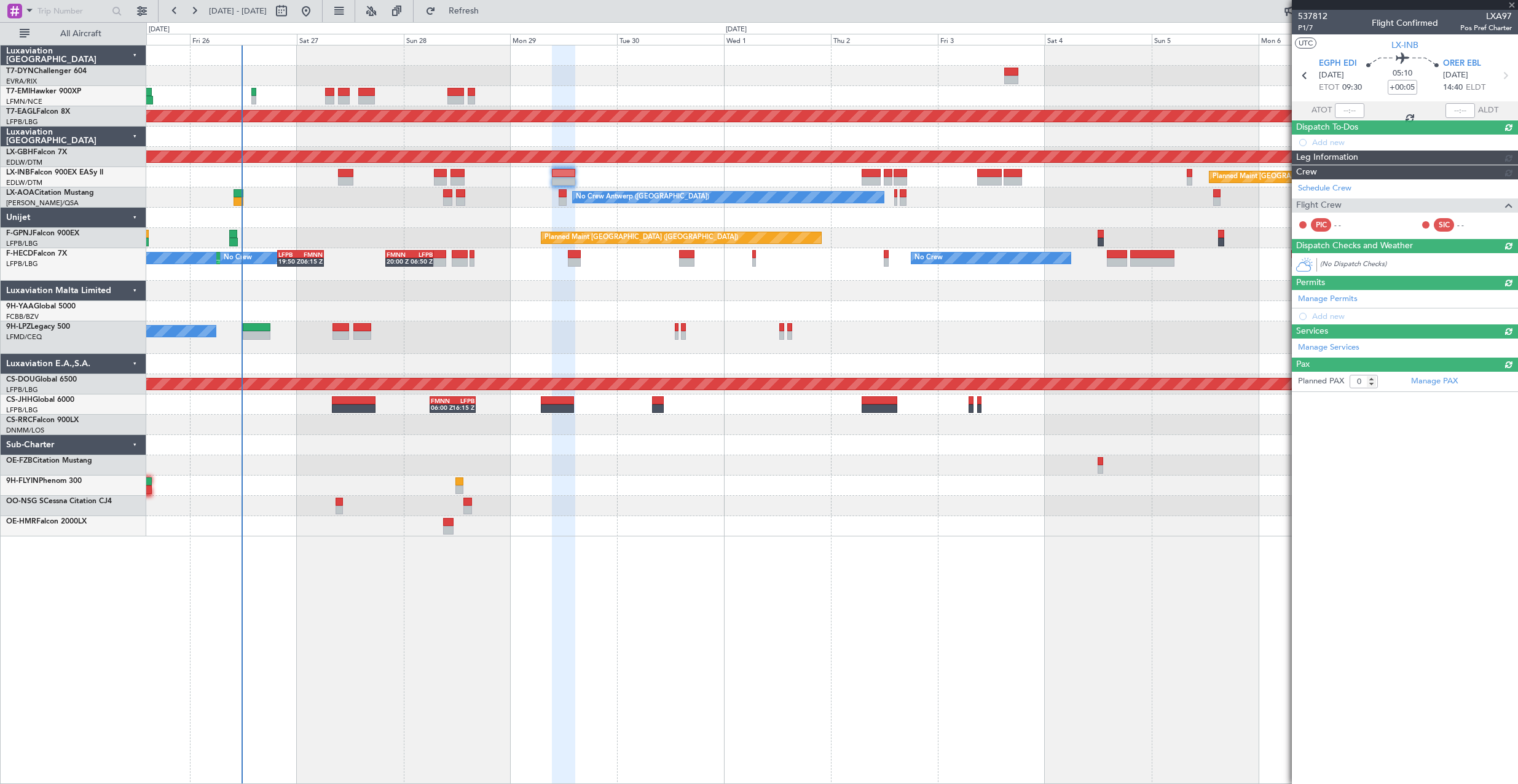
scroll to position [0, 0]
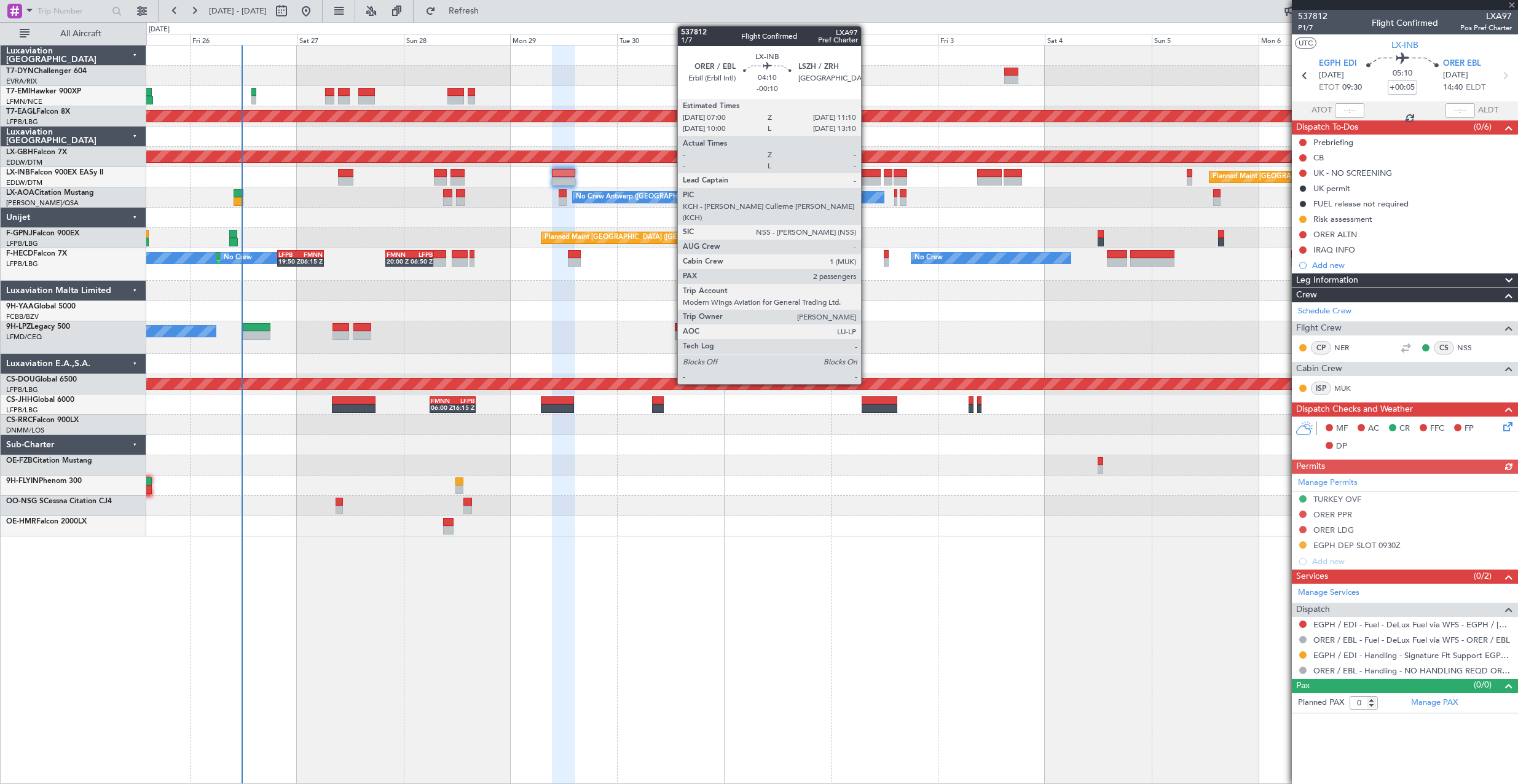
click at [866, 172] on div at bounding box center [871, 172] width 19 height 8
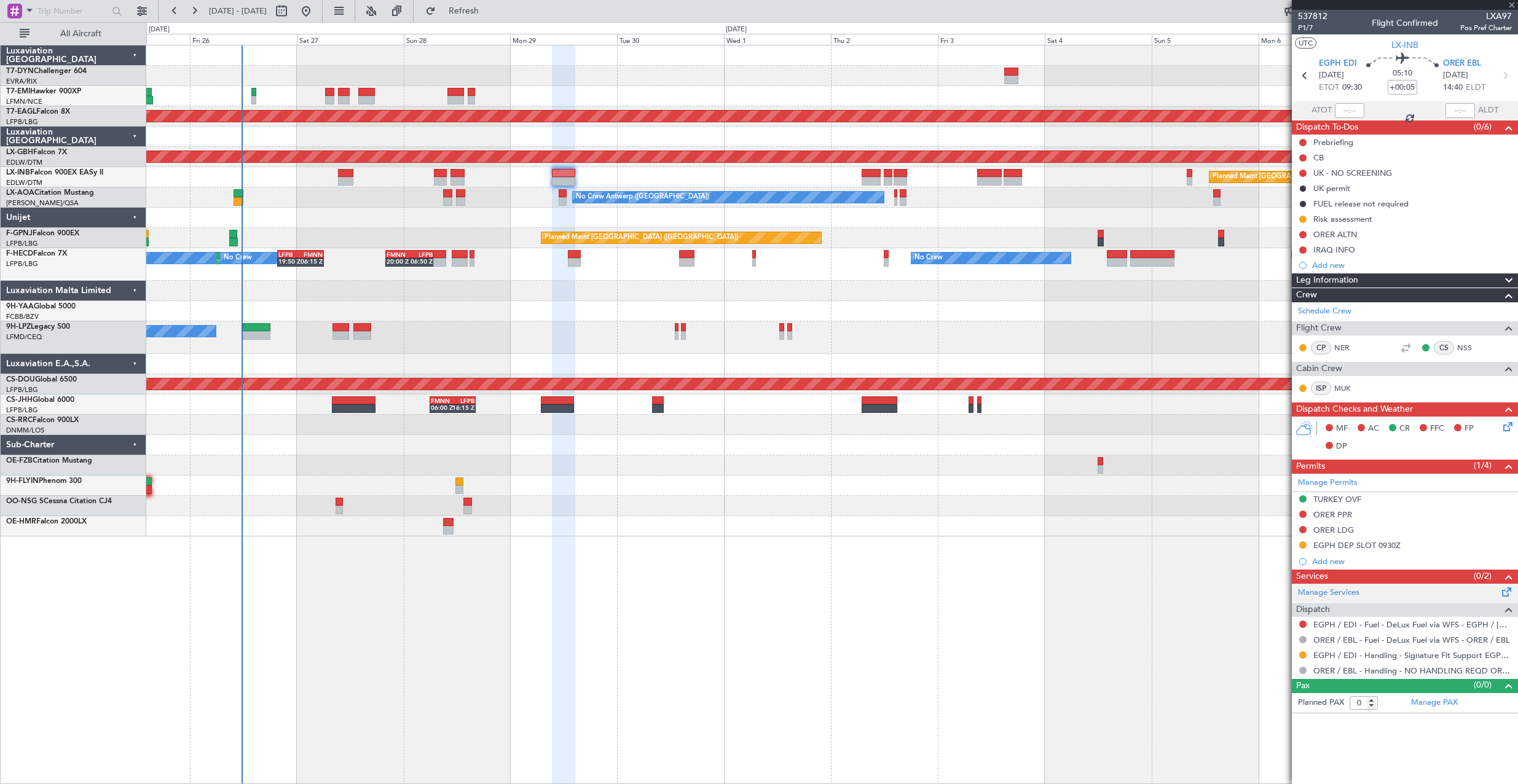
type input "-00:10"
type input "2"
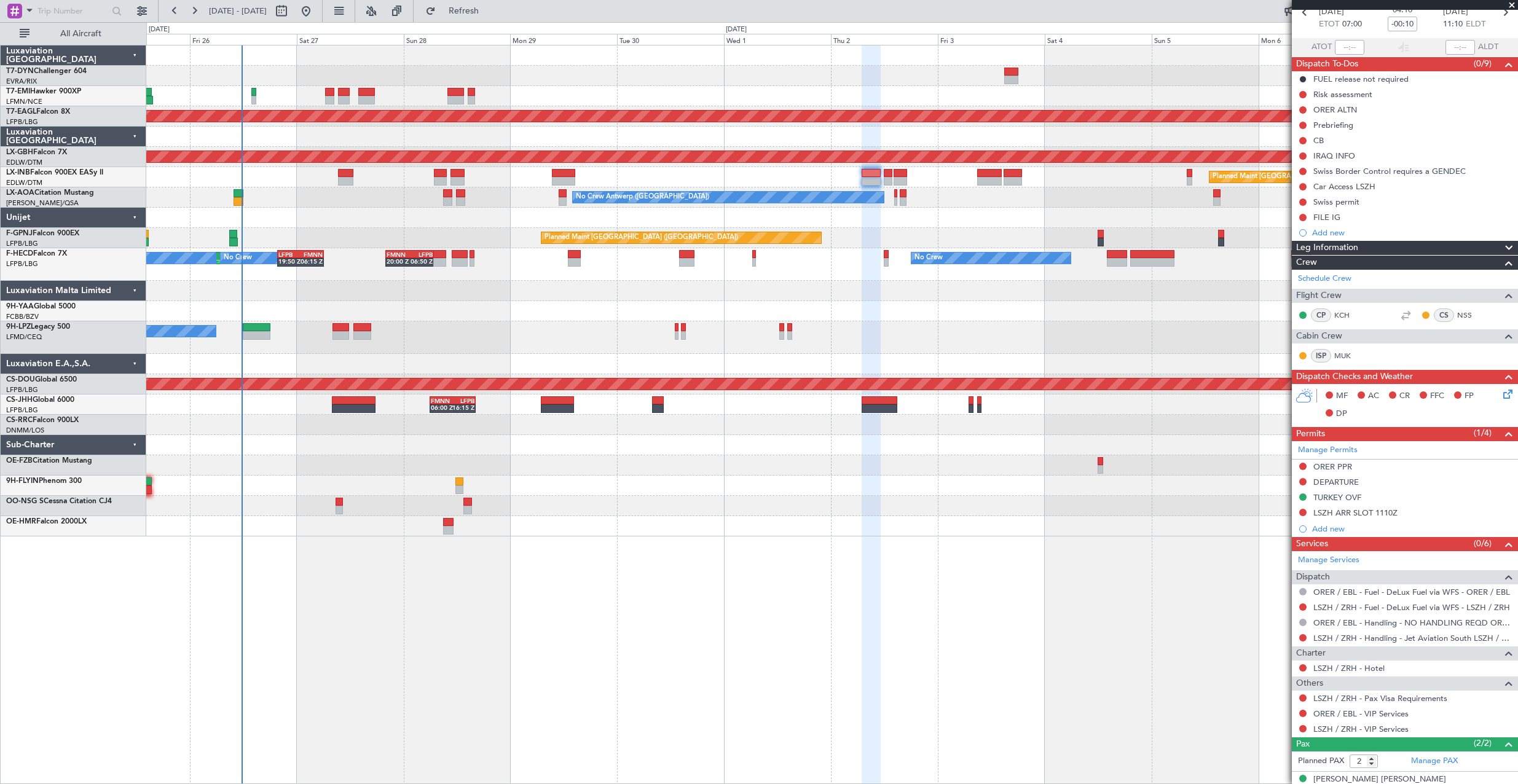
scroll to position [106, 0]
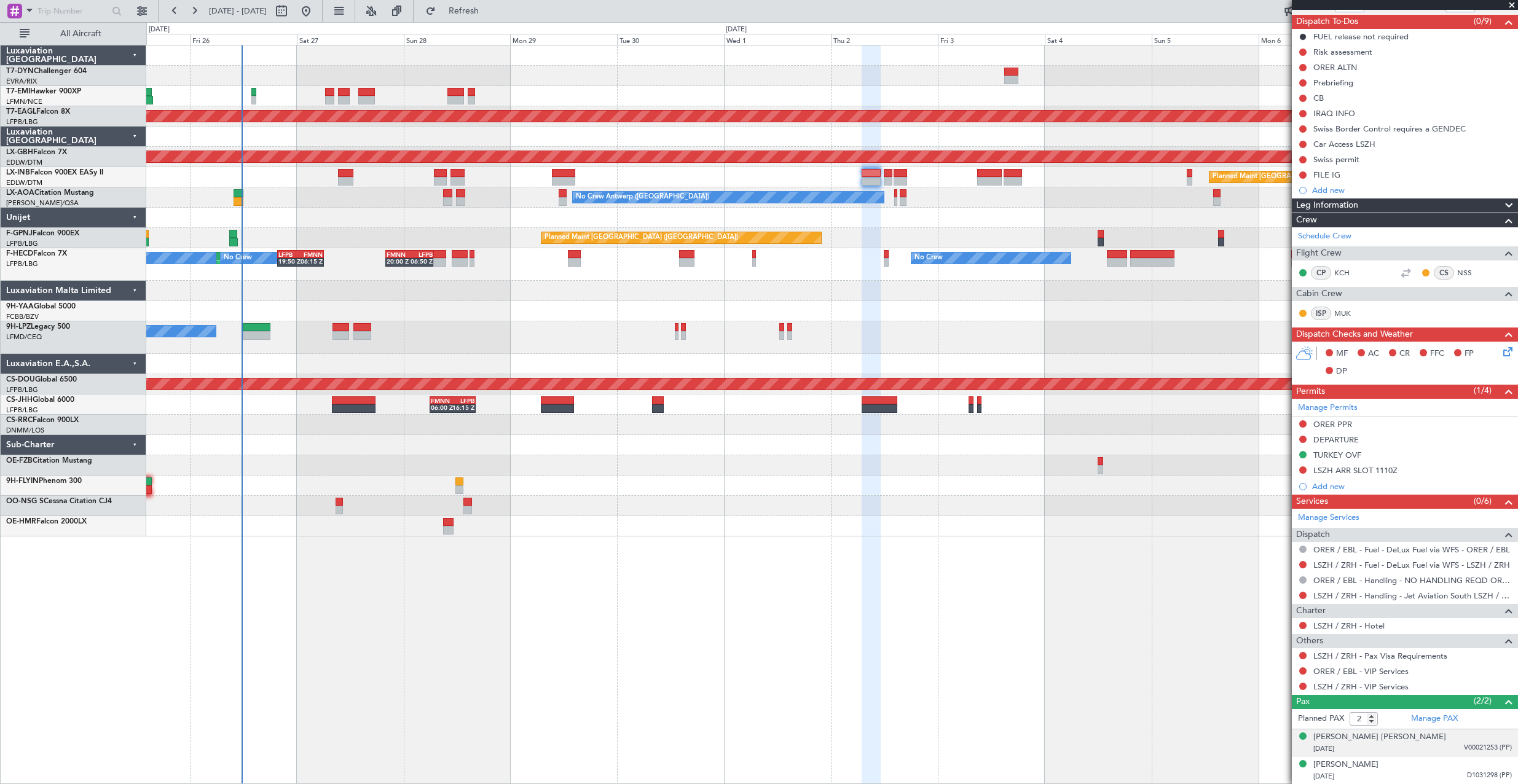
click at [1383, 753] on div "[DATE] V00021253 (PP)" at bounding box center [1412, 749] width 199 height 12
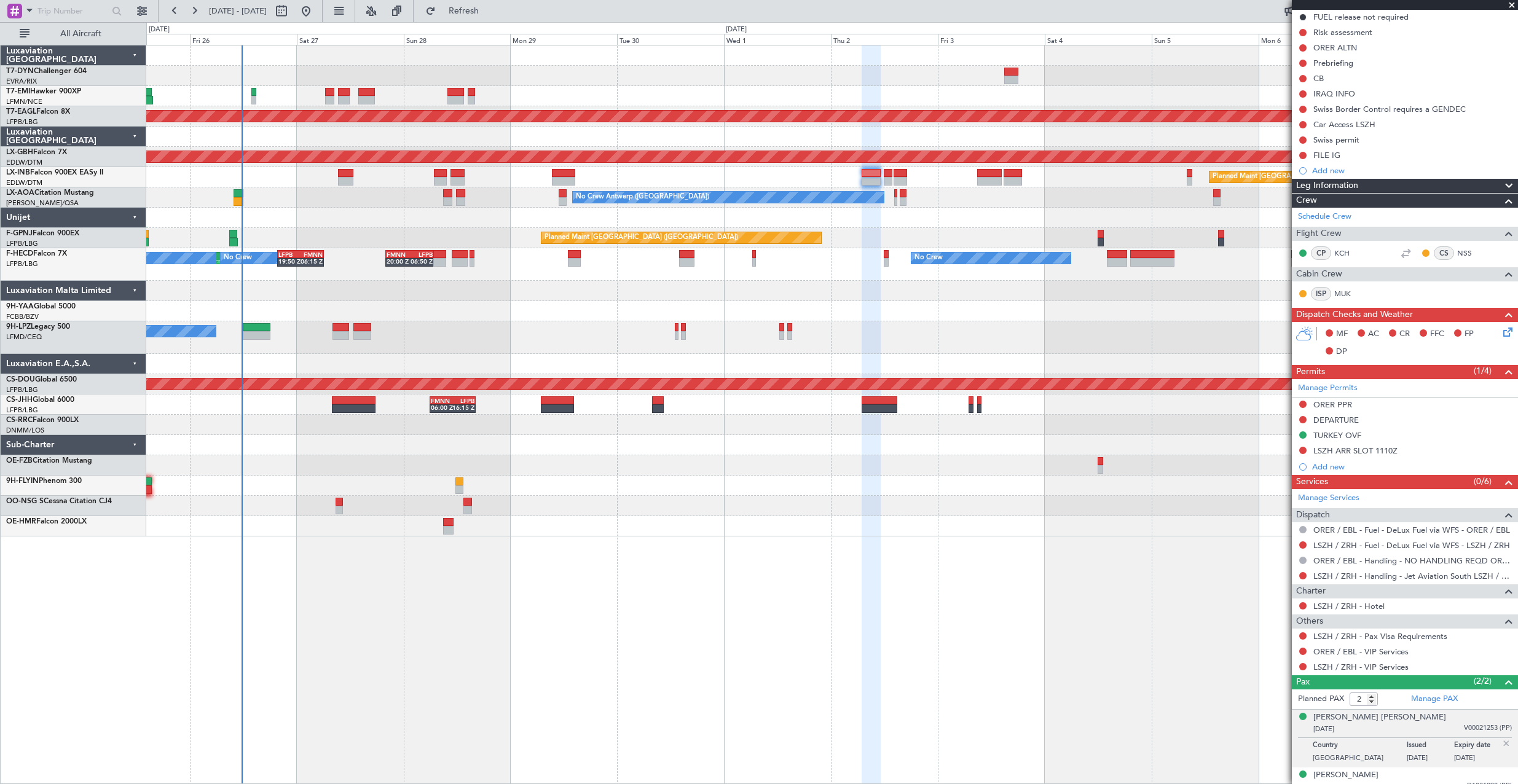
scroll to position [136, 0]
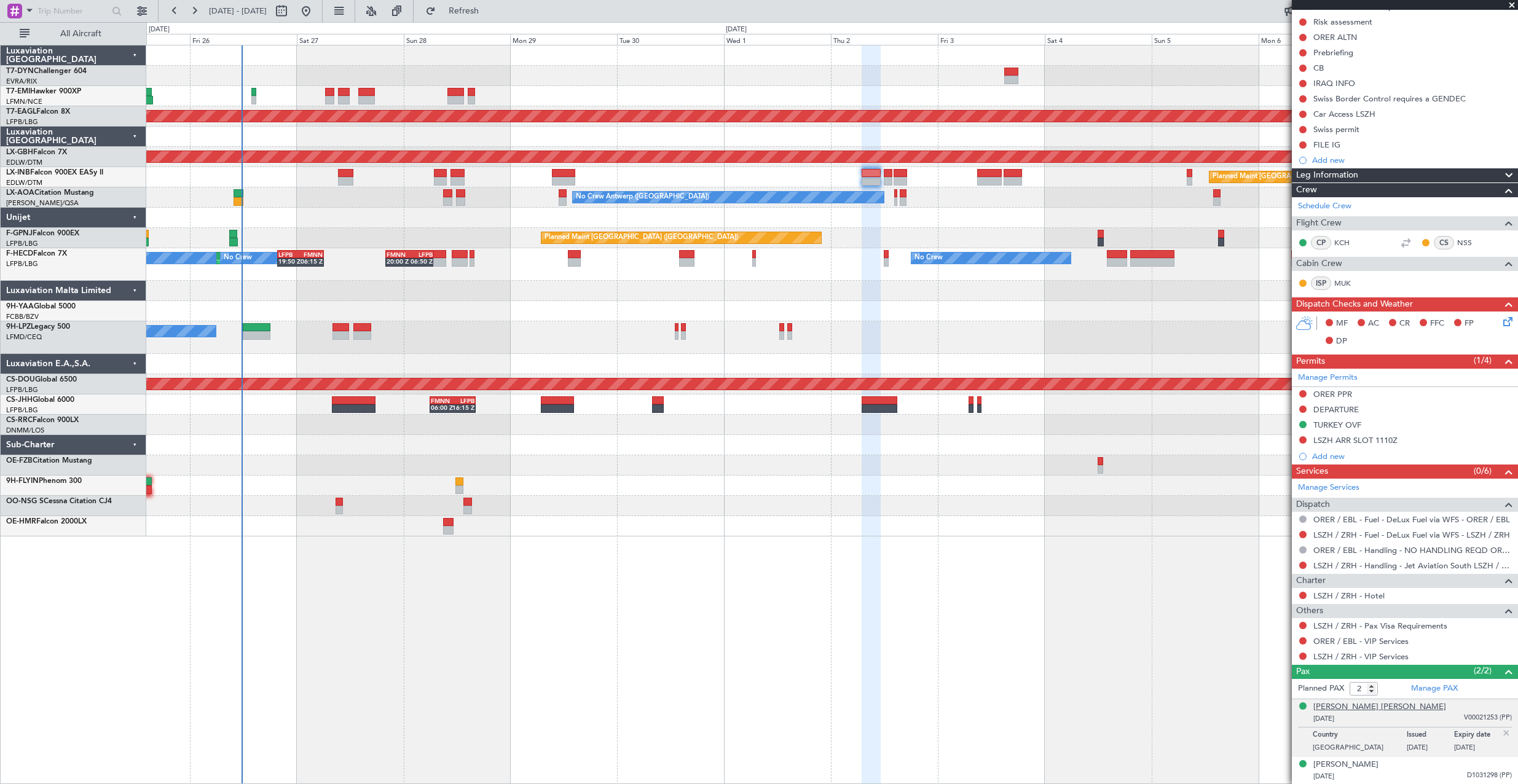
click at [1345, 705] on div "[PERSON_NAME] [PERSON_NAME]" at bounding box center [1379, 707] width 133 height 12
click at [1375, 766] on div "[PERSON_NAME]" at bounding box center [1346, 765] width 65 height 12
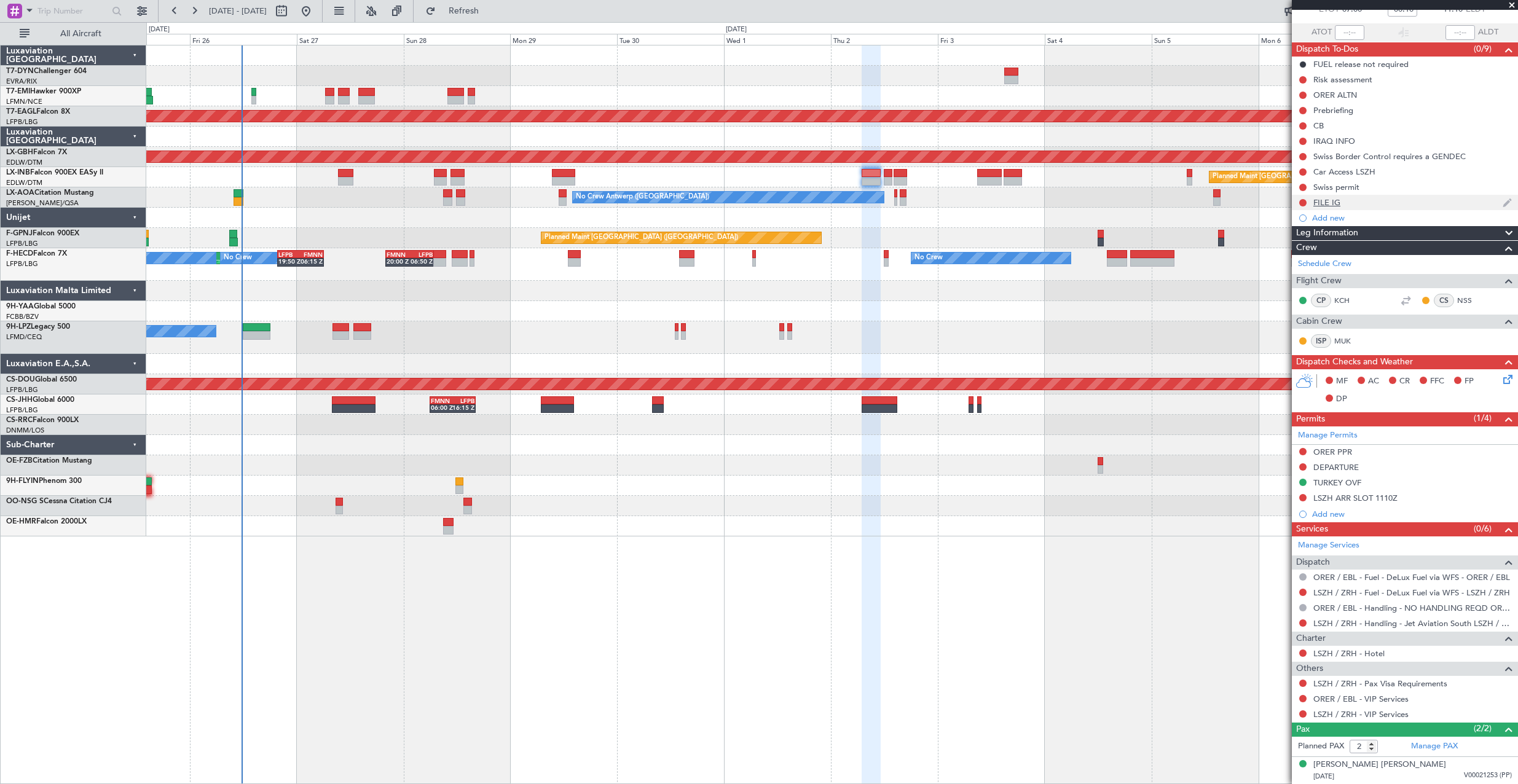
scroll to position [123, 0]
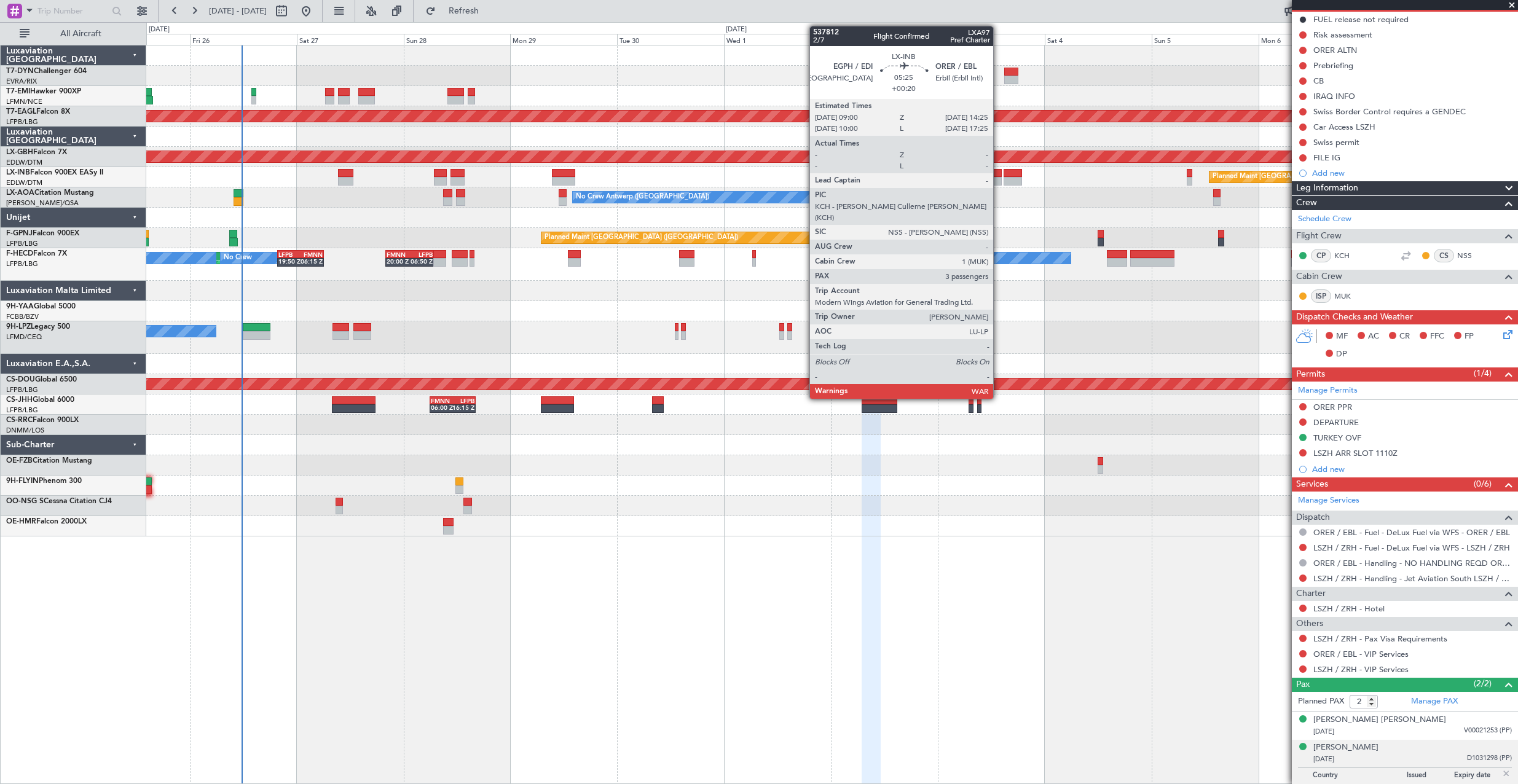
click at [999, 176] on div at bounding box center [989, 172] width 25 height 8
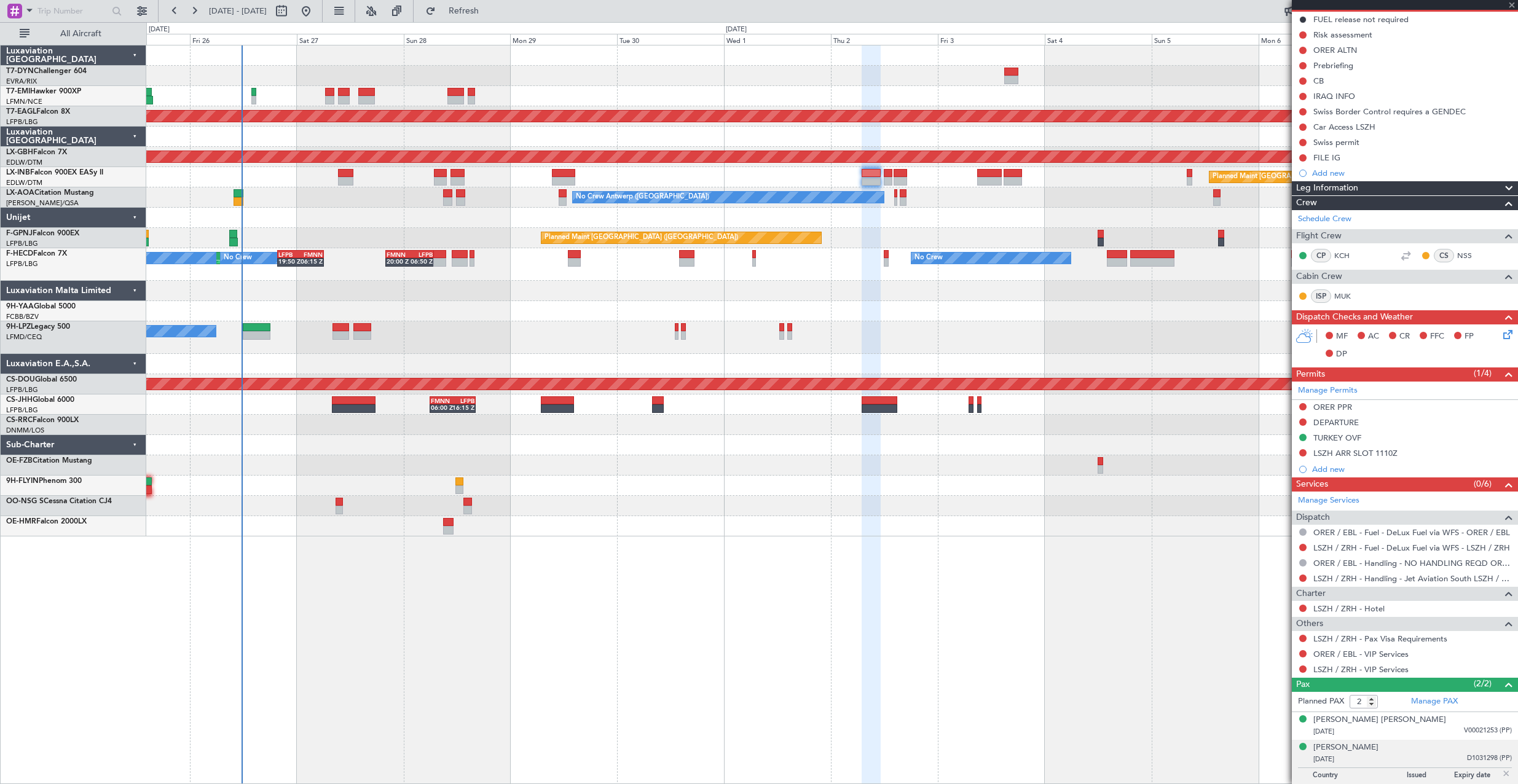
type input "+00:20"
type input "3"
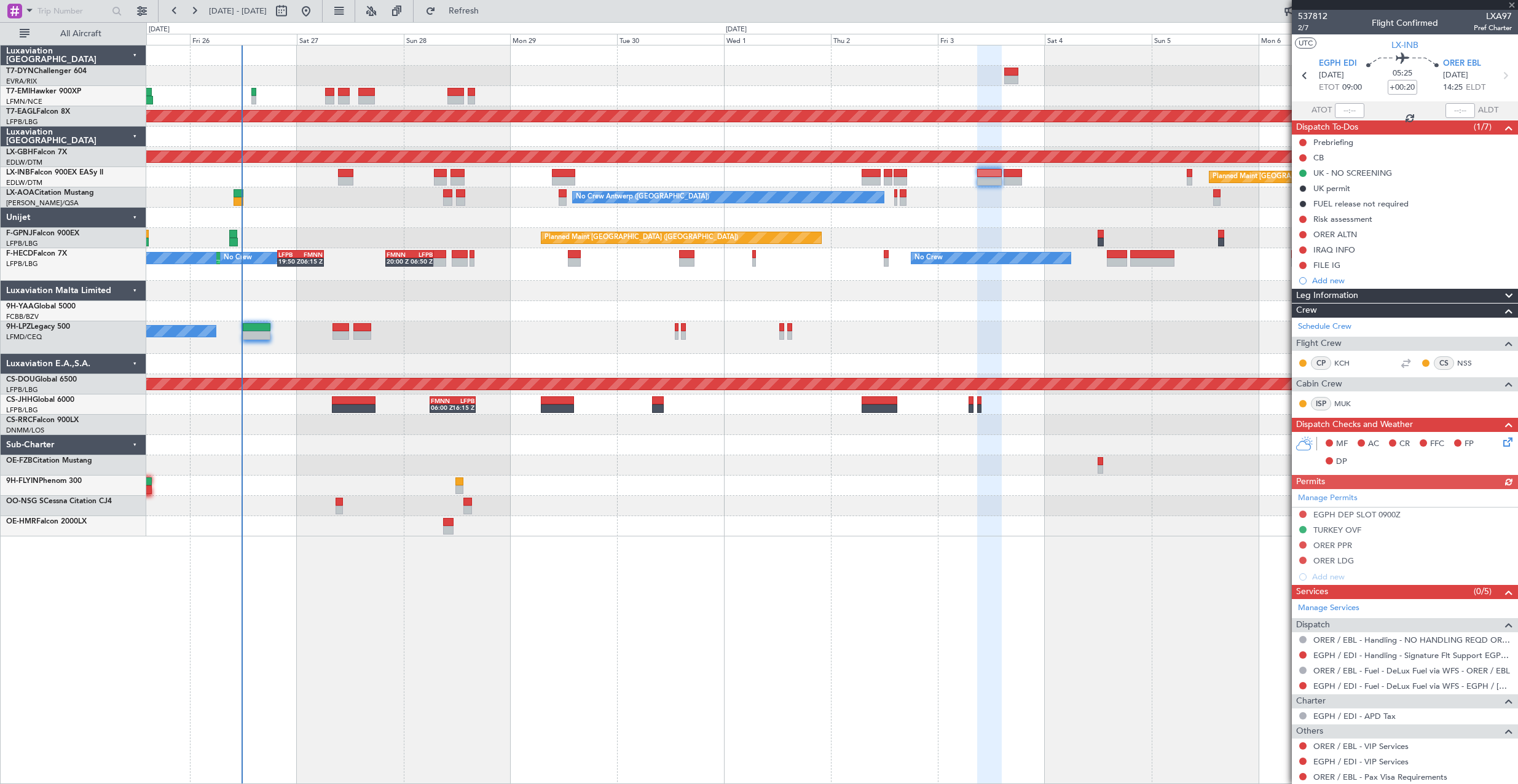
scroll to position [118, 0]
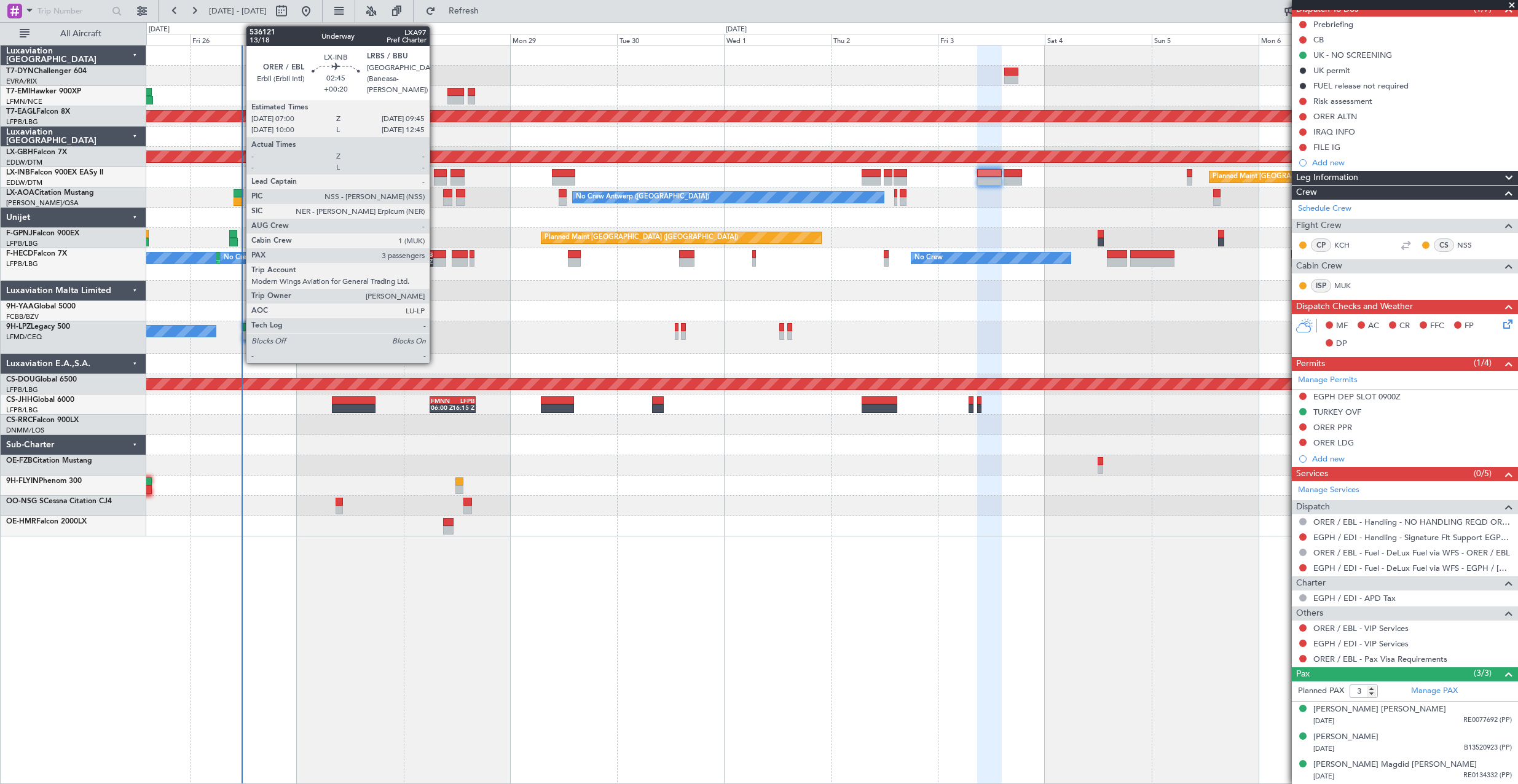
click at [435, 175] on div at bounding box center [440, 172] width 12 height 8
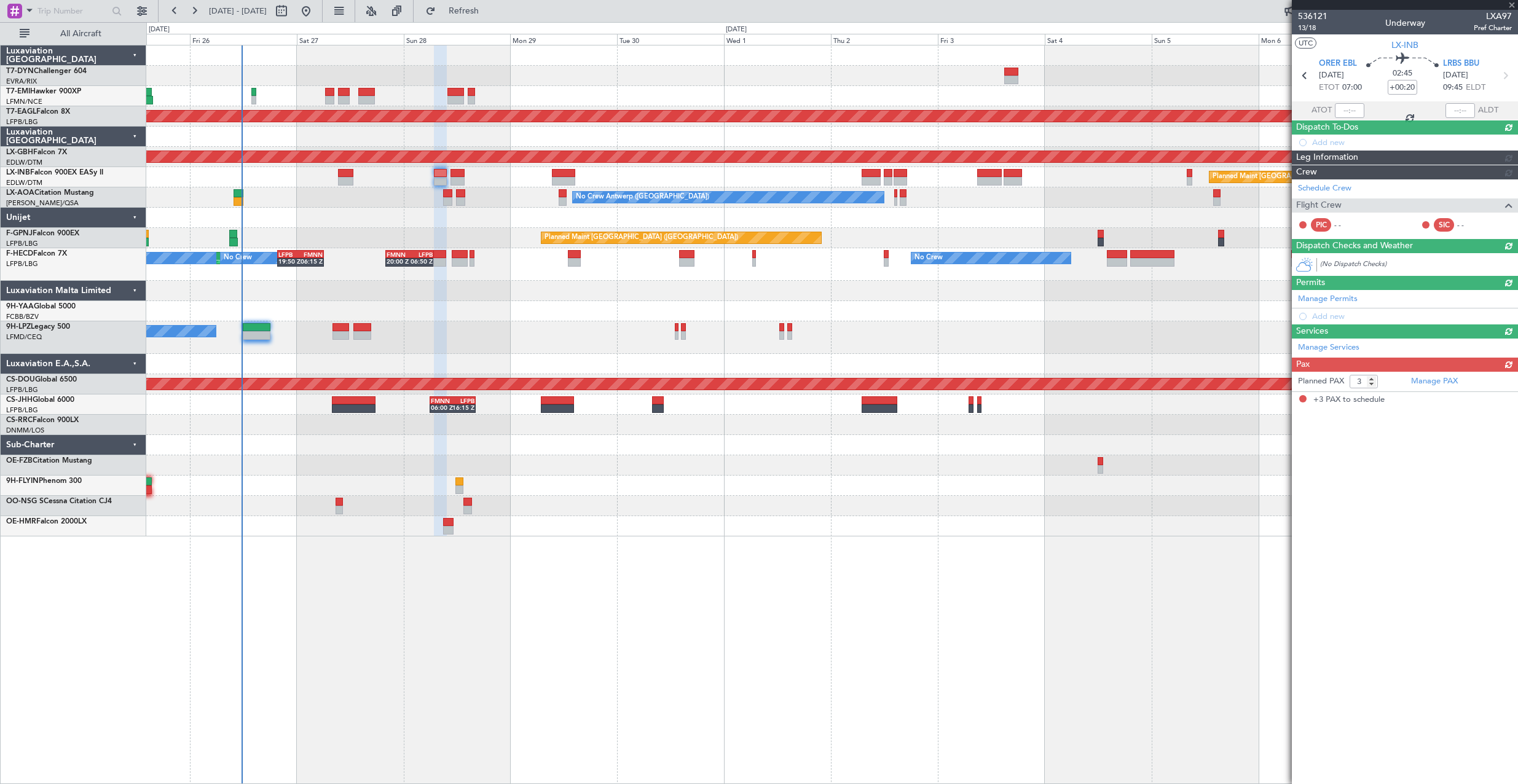
scroll to position [0, 0]
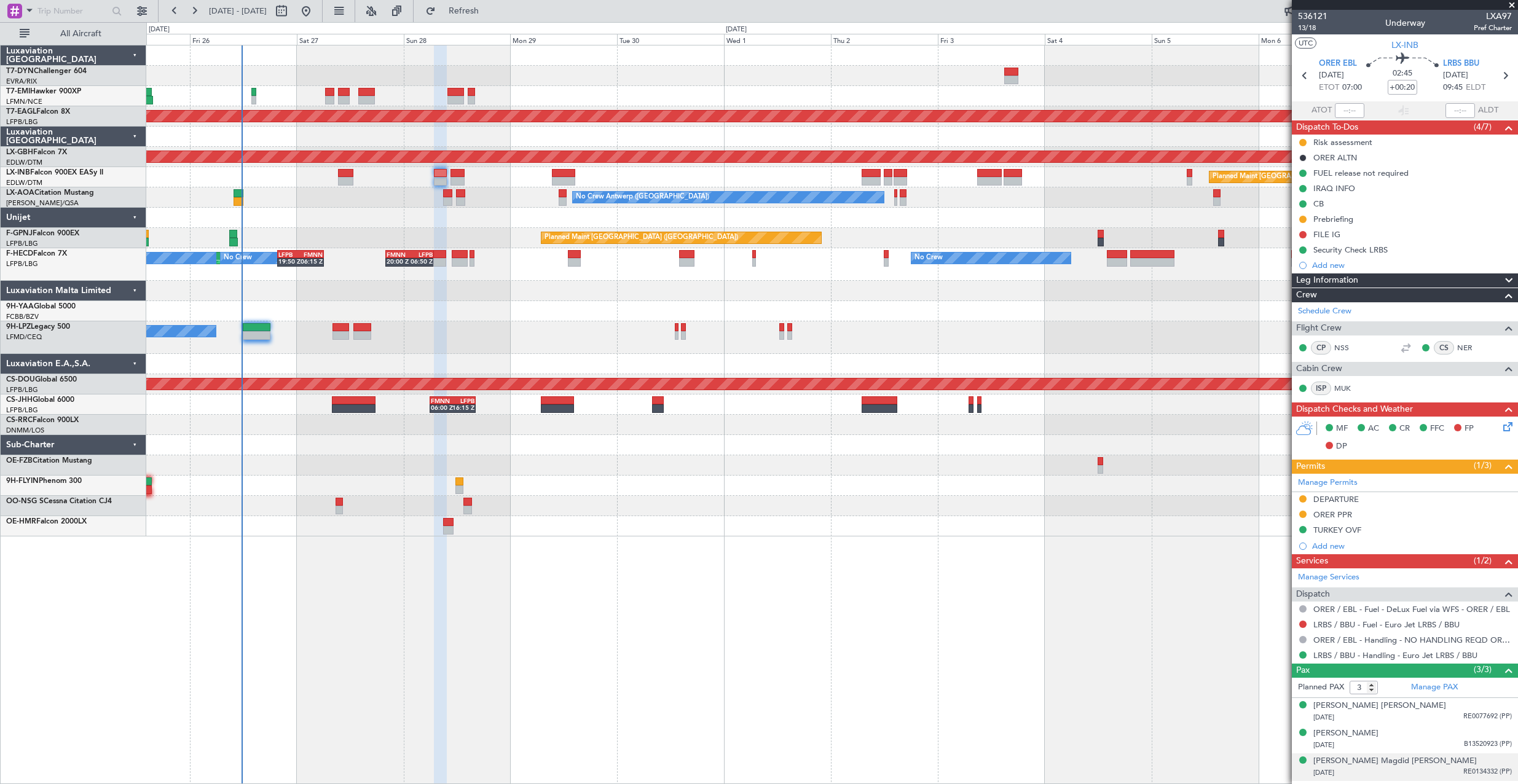
click at [1448, 767] on div "[DATE] RE0134332 (PP)" at bounding box center [1412, 773] width 199 height 12
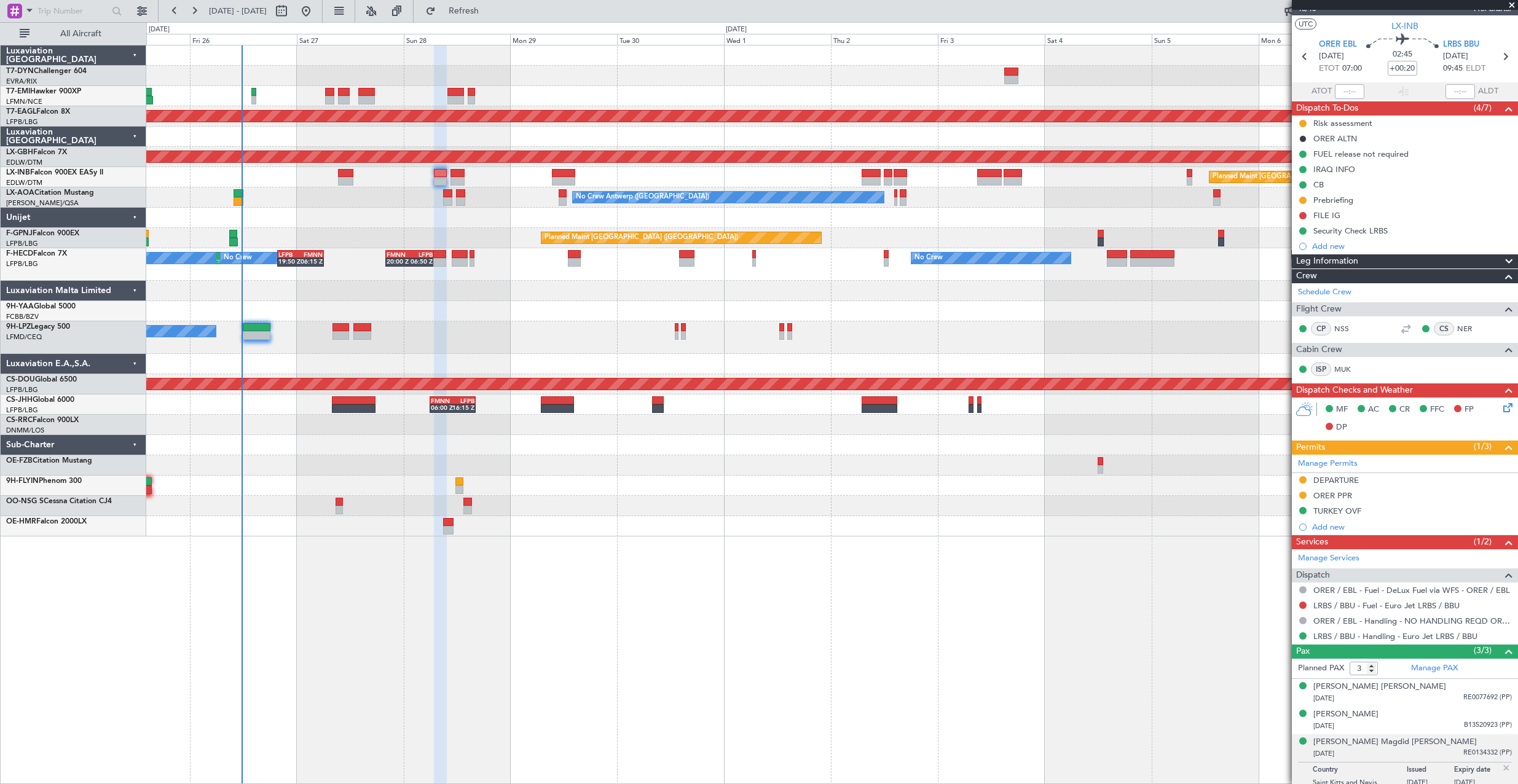
scroll to position [26, 0]
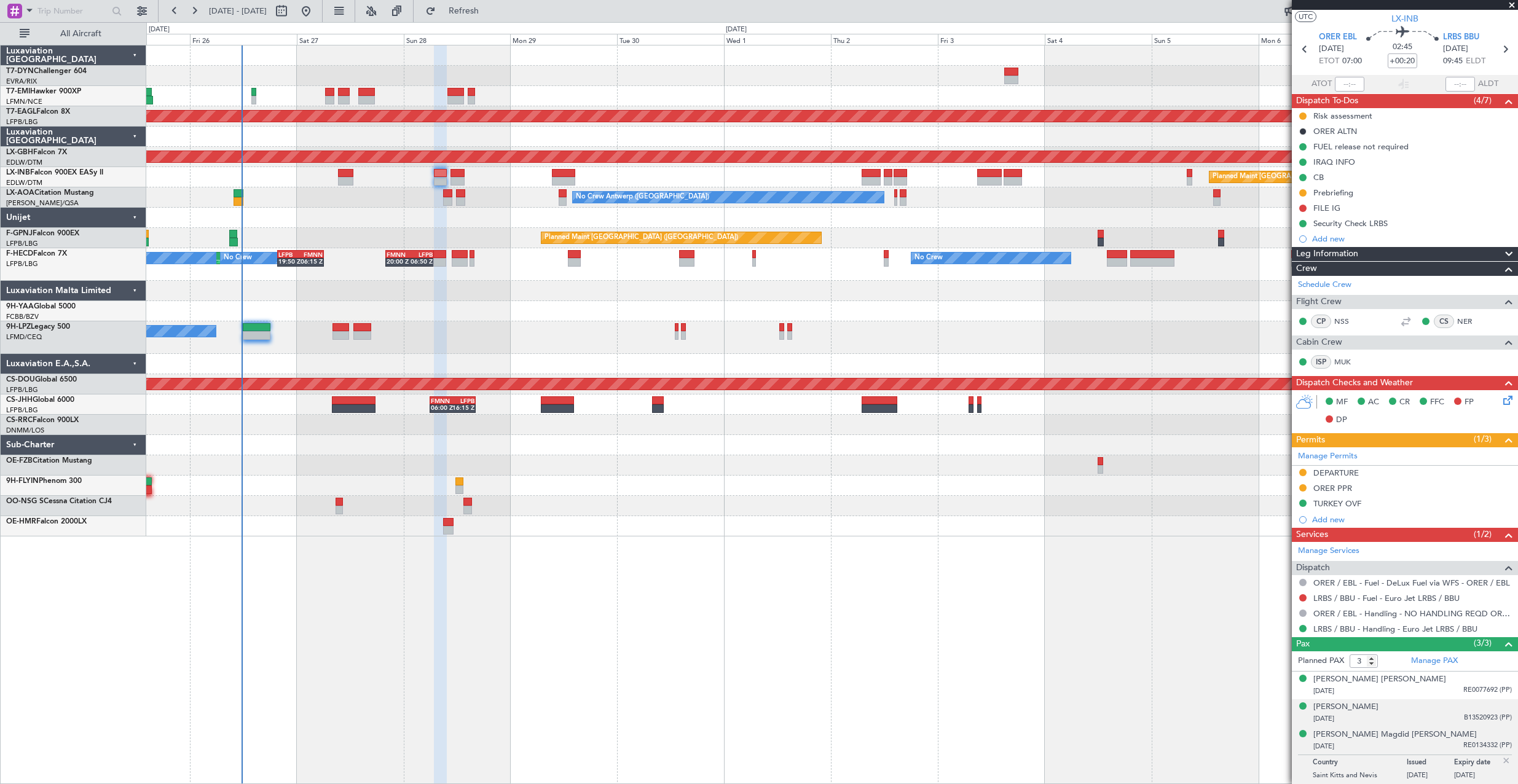
click at [1430, 713] on div "[DATE] B13520923 (PP)" at bounding box center [1412, 719] width 199 height 12
click at [1438, 696] on div "[DATE] RE0077692 (PP)" at bounding box center [1412, 691] width 199 height 12
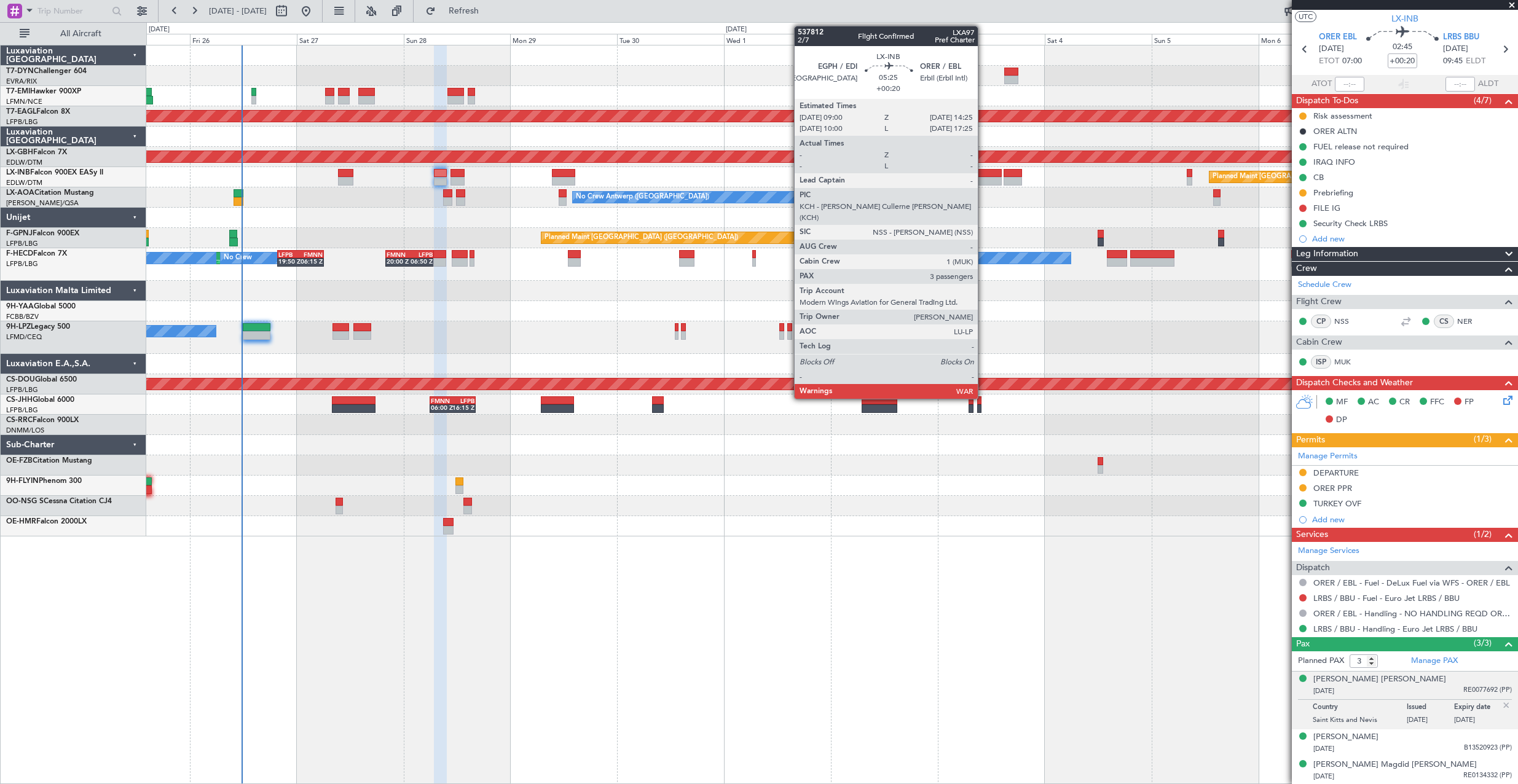
click at [983, 175] on div at bounding box center [989, 172] width 25 height 8
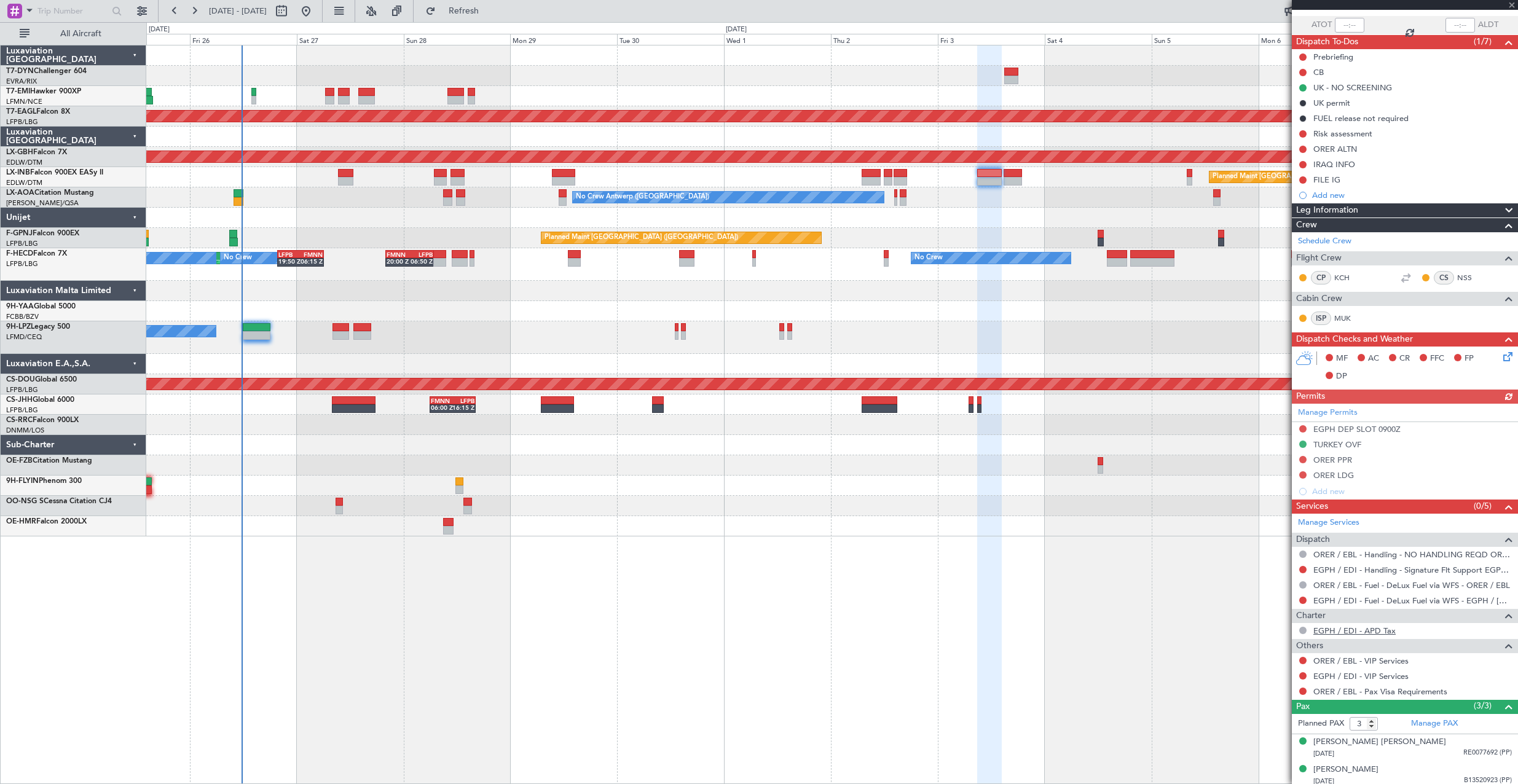
scroll to position [118, 0]
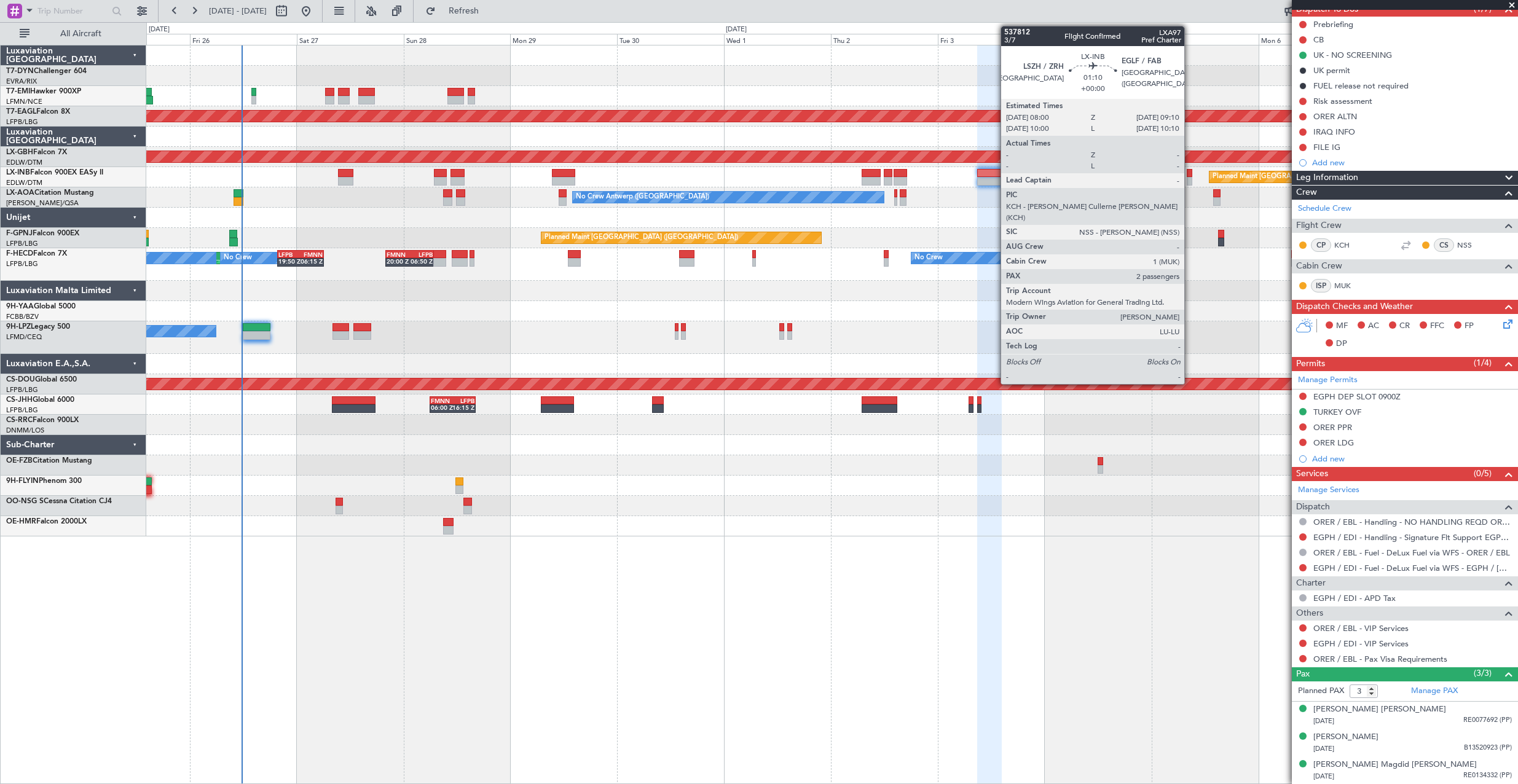
click at [1190, 172] on div at bounding box center [1189, 172] width 5 height 8
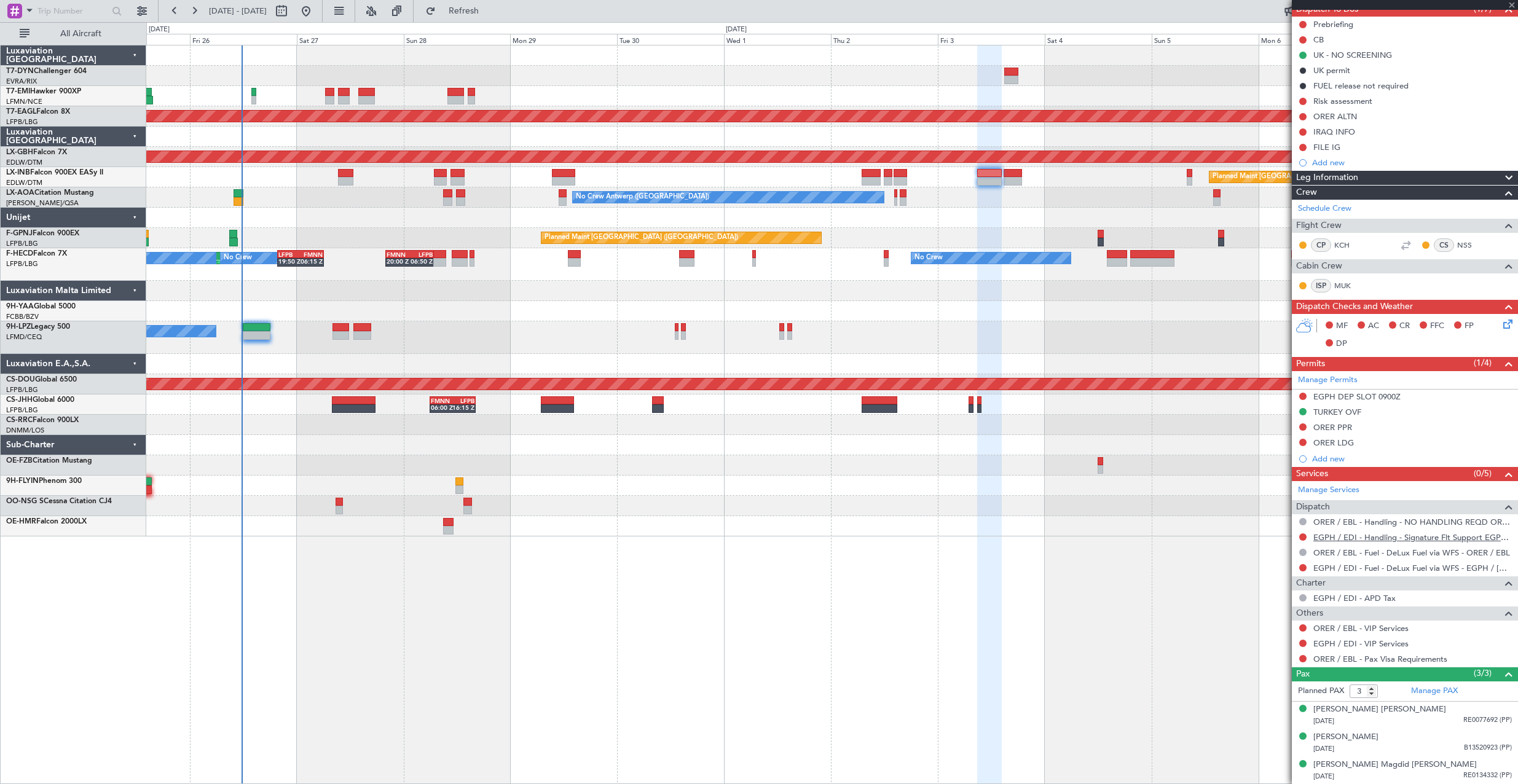
type input "2"
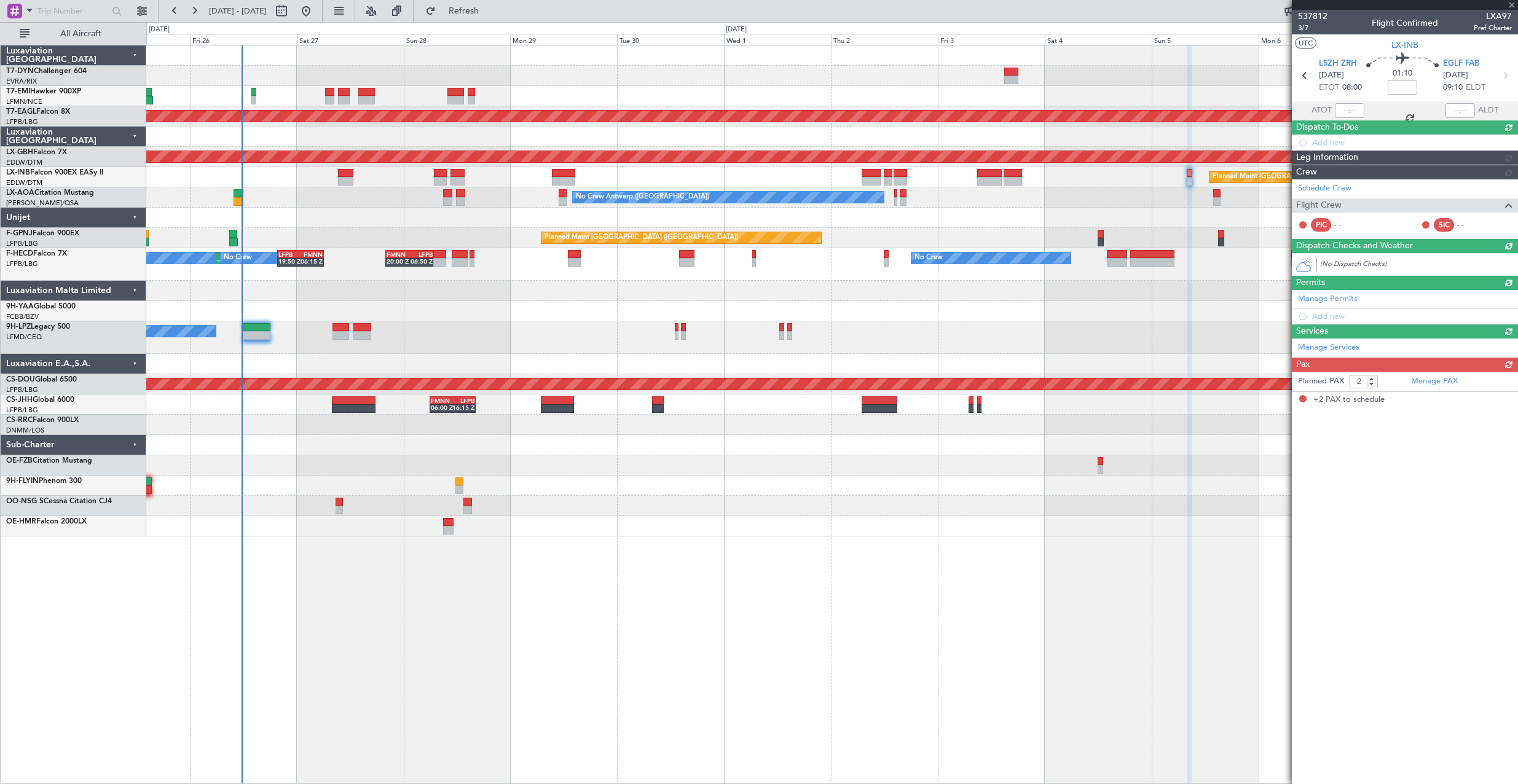
scroll to position [0, 0]
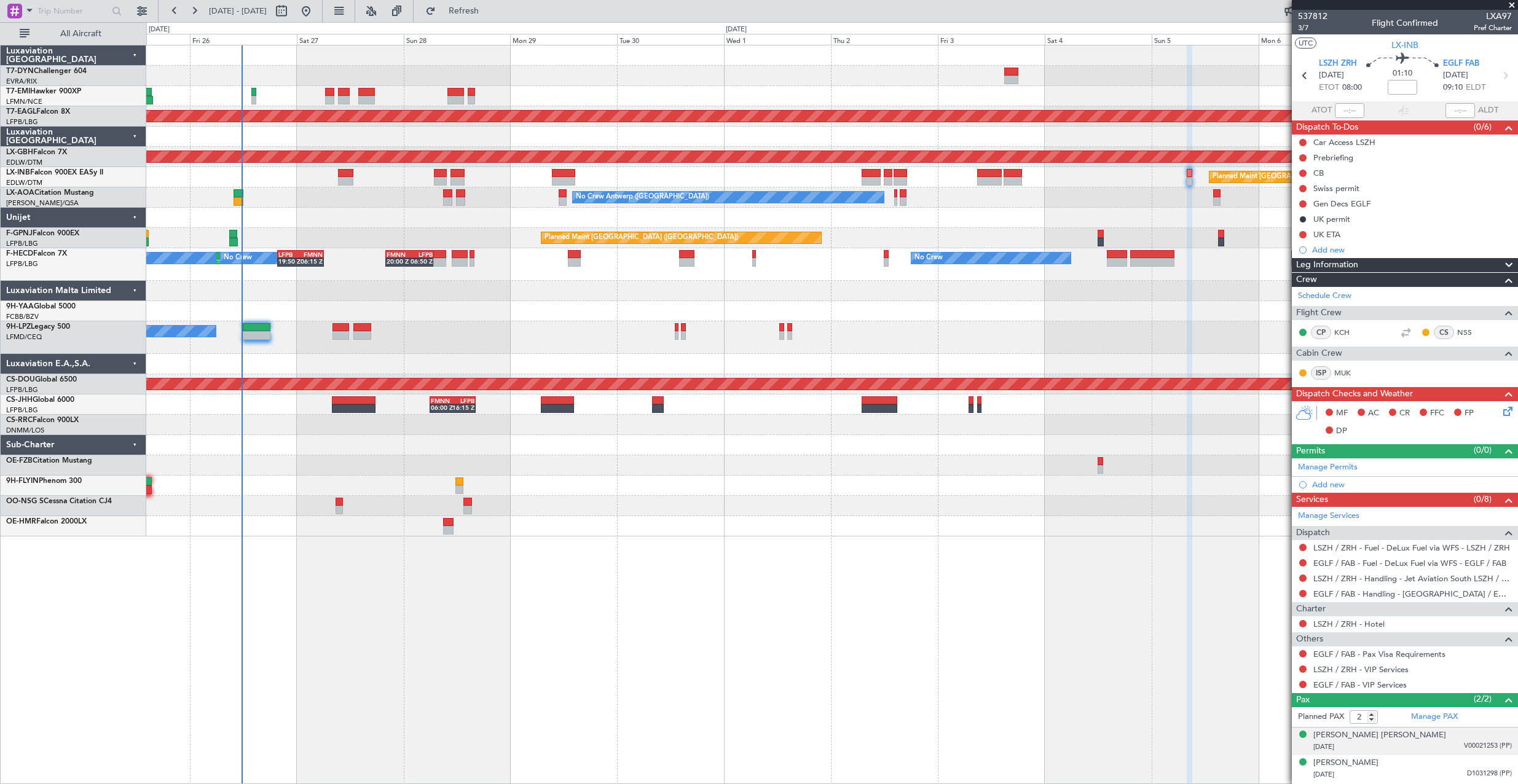
click at [1438, 744] on div "[DATE] V00021253 (PP)" at bounding box center [1412, 747] width 199 height 12
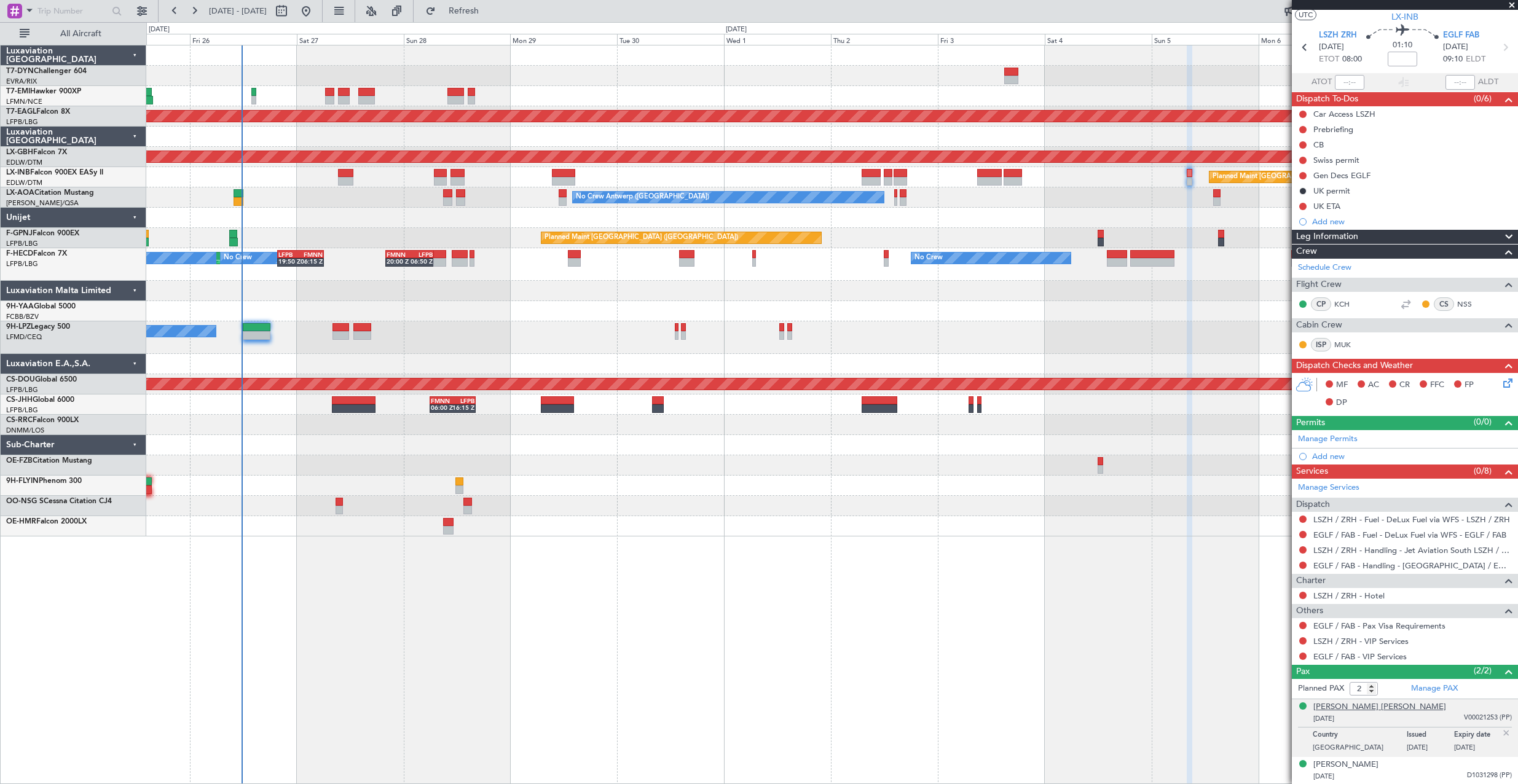
click at [1358, 706] on div "[PERSON_NAME] [PERSON_NAME]" at bounding box center [1379, 707] width 133 height 12
click at [1418, 690] on link "Manage PAX" at bounding box center [1434, 688] width 46 height 12
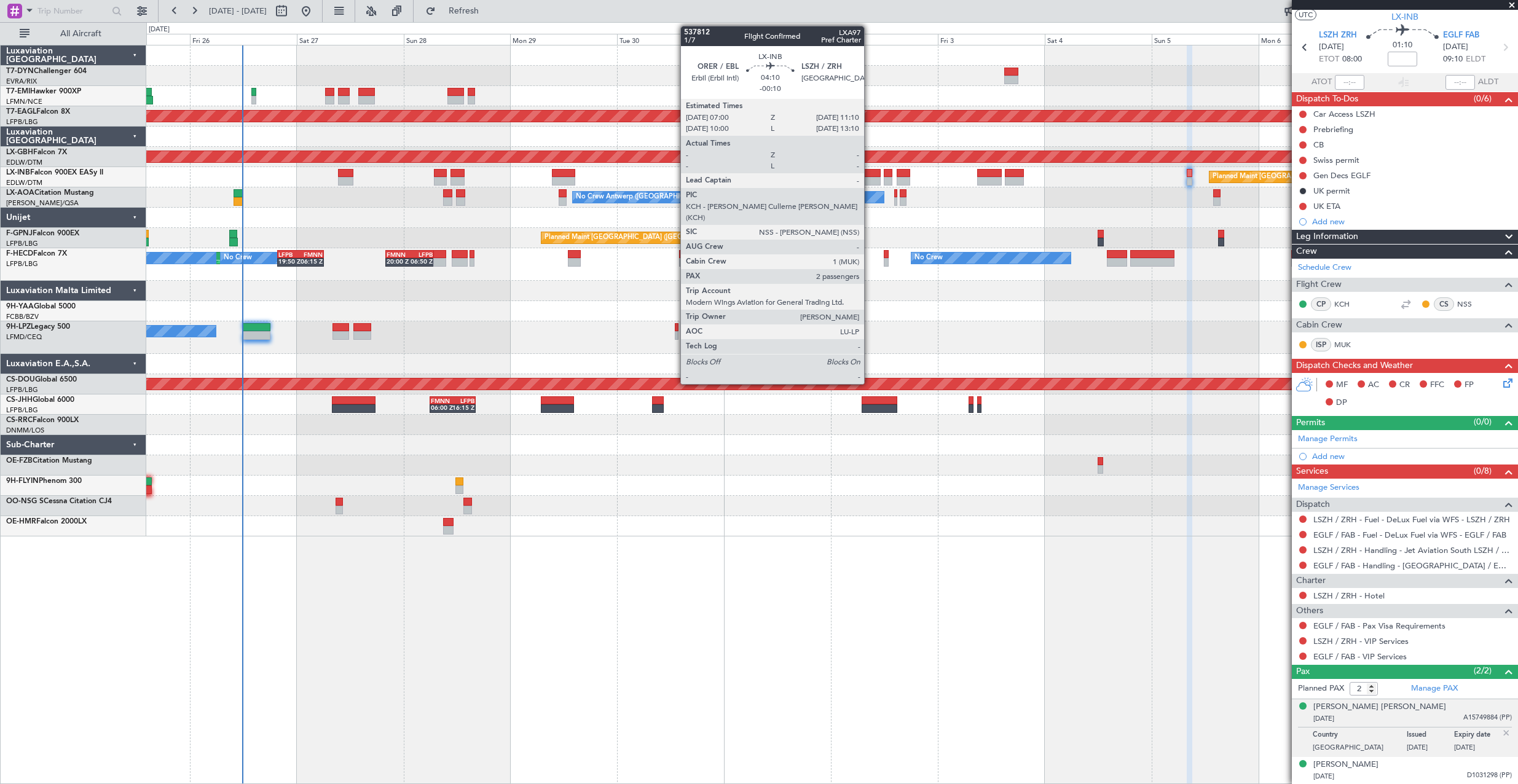
click at [869, 169] on div at bounding box center [871, 172] width 19 height 8
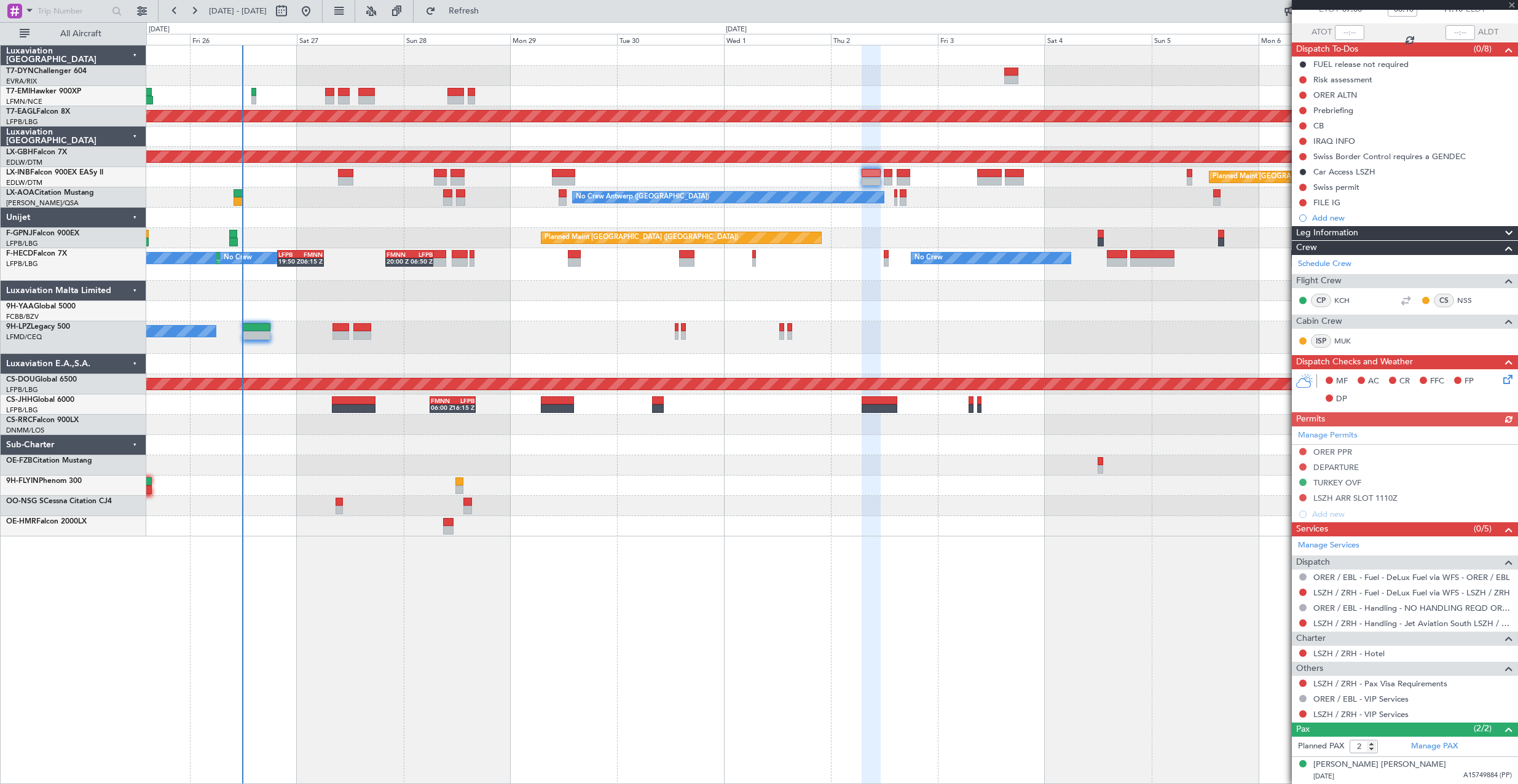
scroll to position [106, 0]
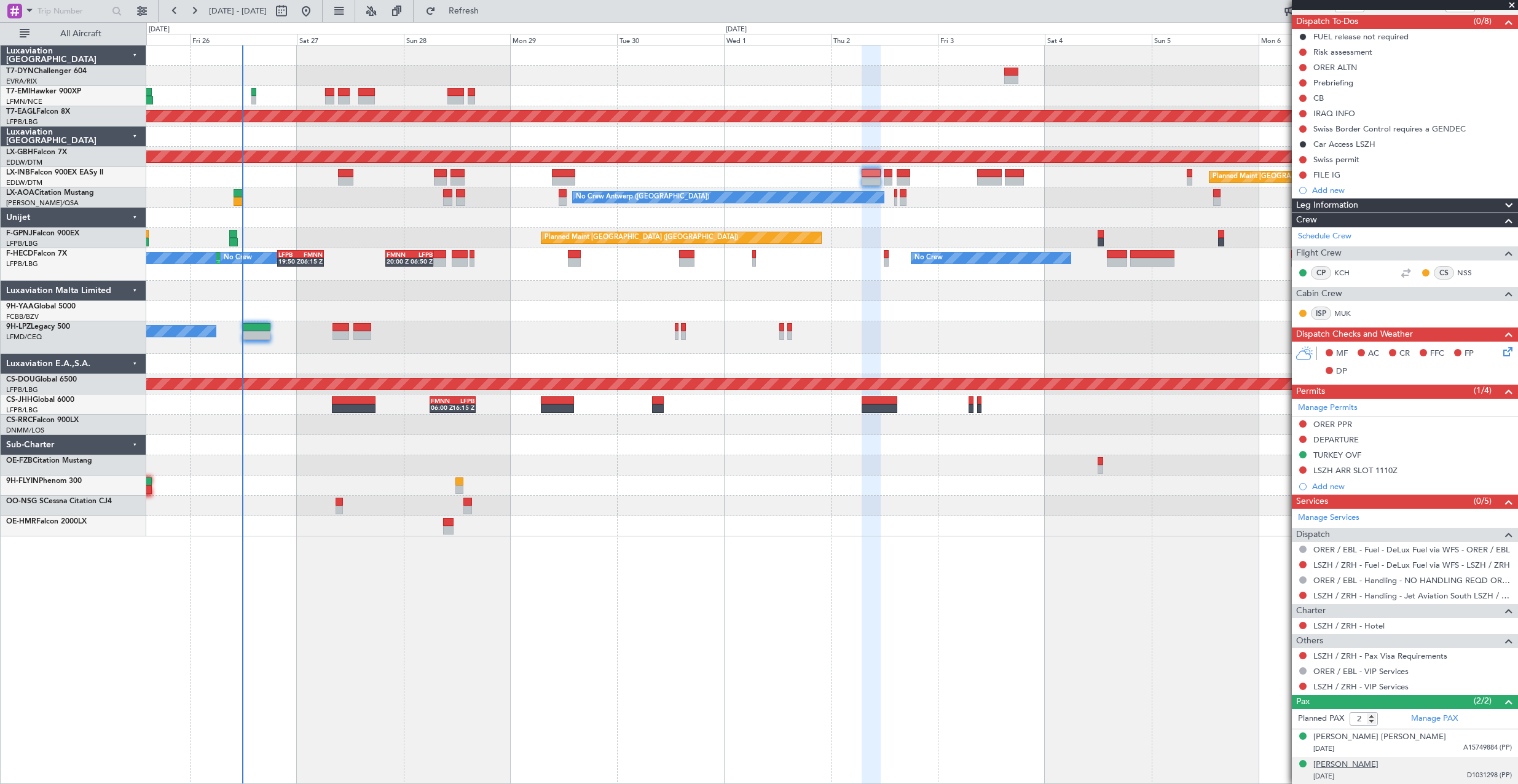
click at [1378, 763] on div "[PERSON_NAME]" at bounding box center [1346, 765] width 65 height 12
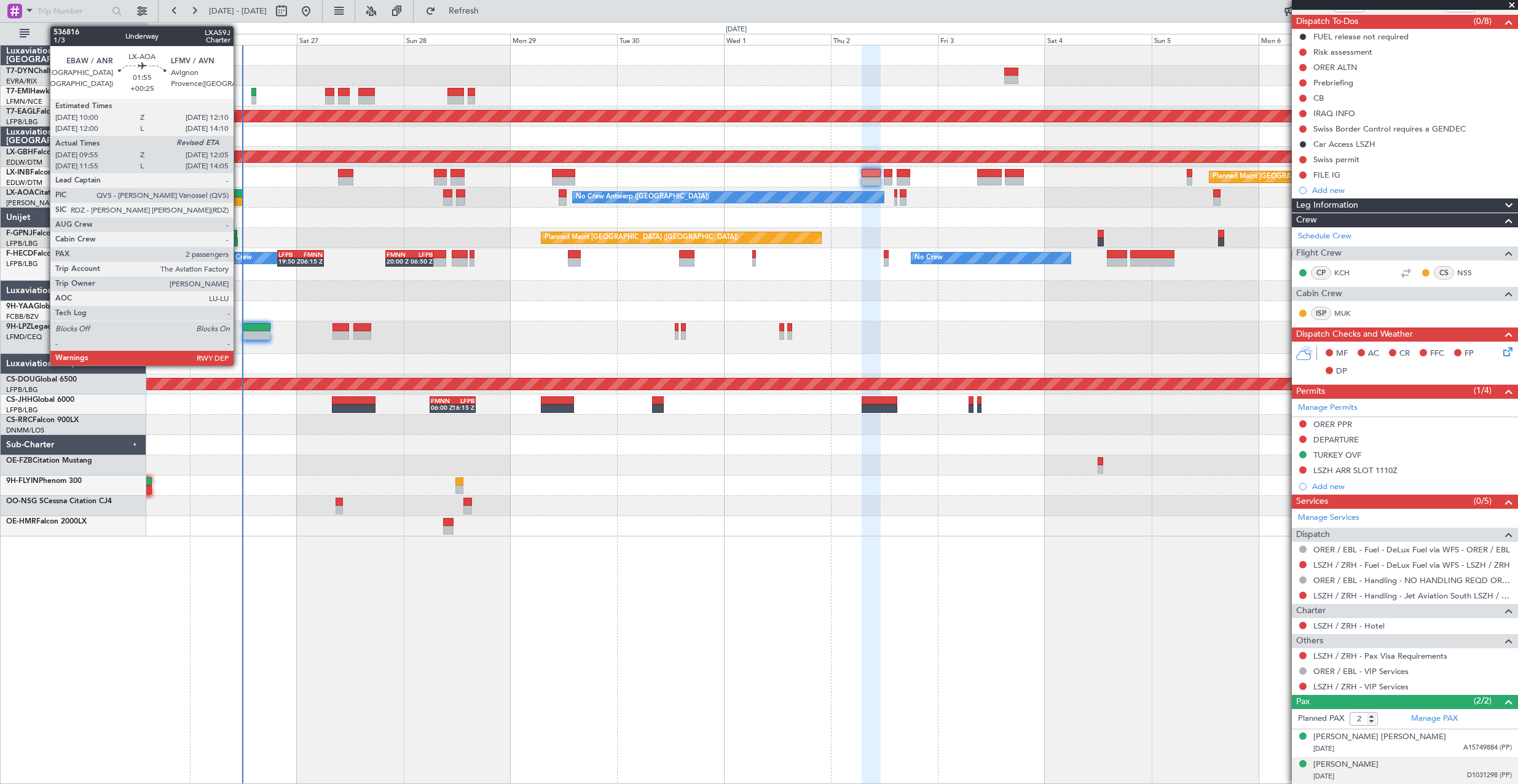
click at [239, 190] on div at bounding box center [238, 193] width 10 height 8
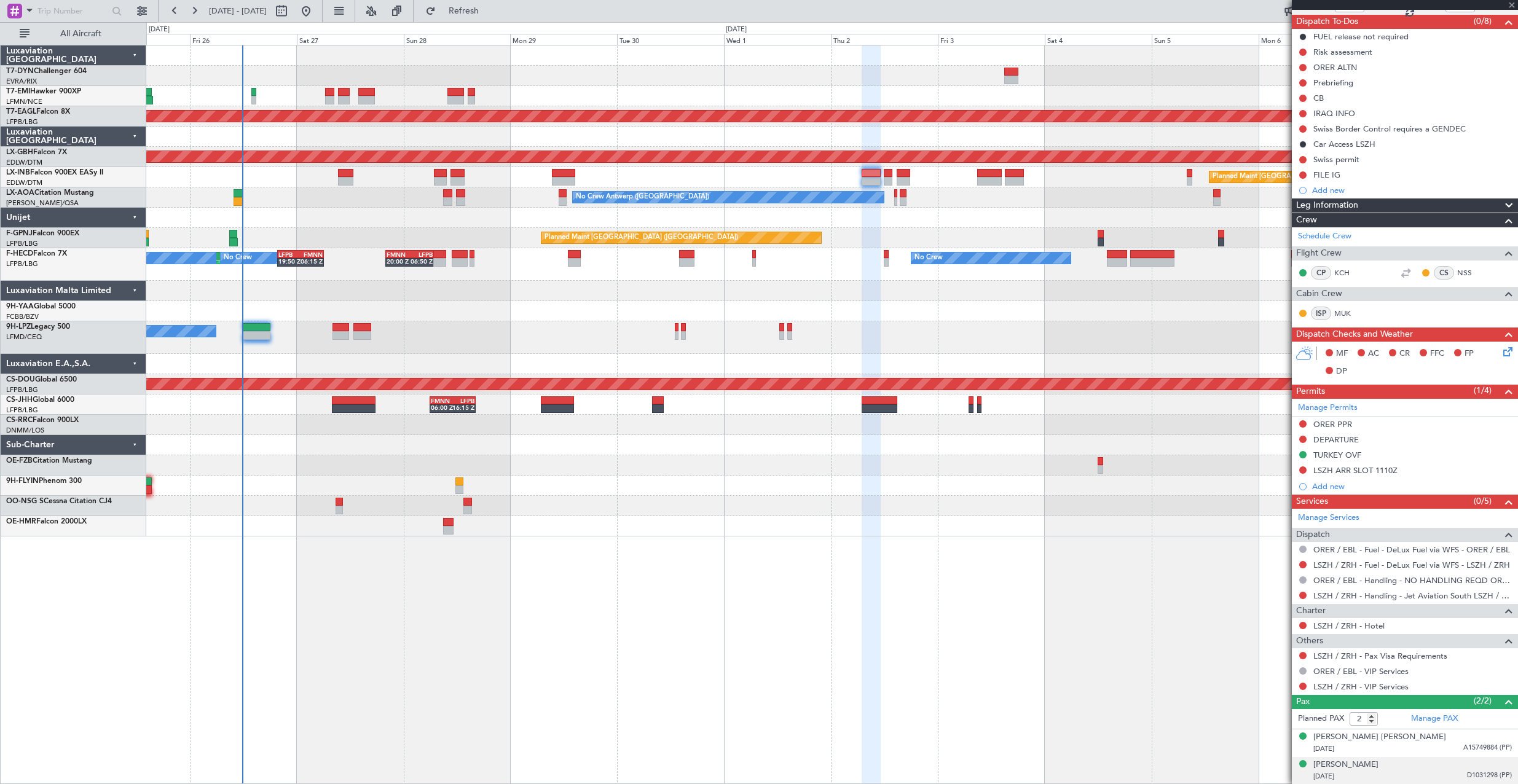
type input "+00:25"
type input "10:05"
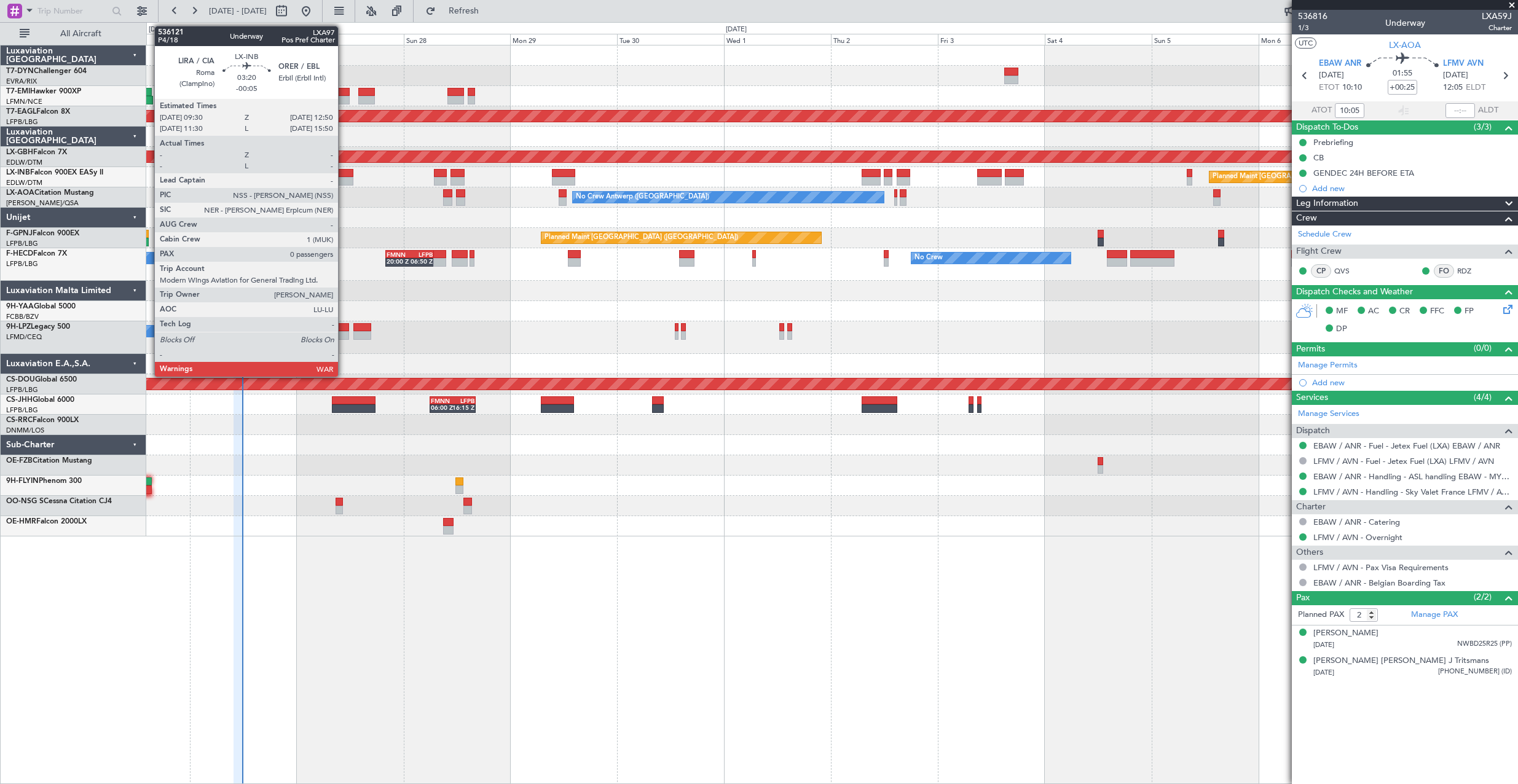
click at [344, 172] on div at bounding box center [346, 172] width 15 height 8
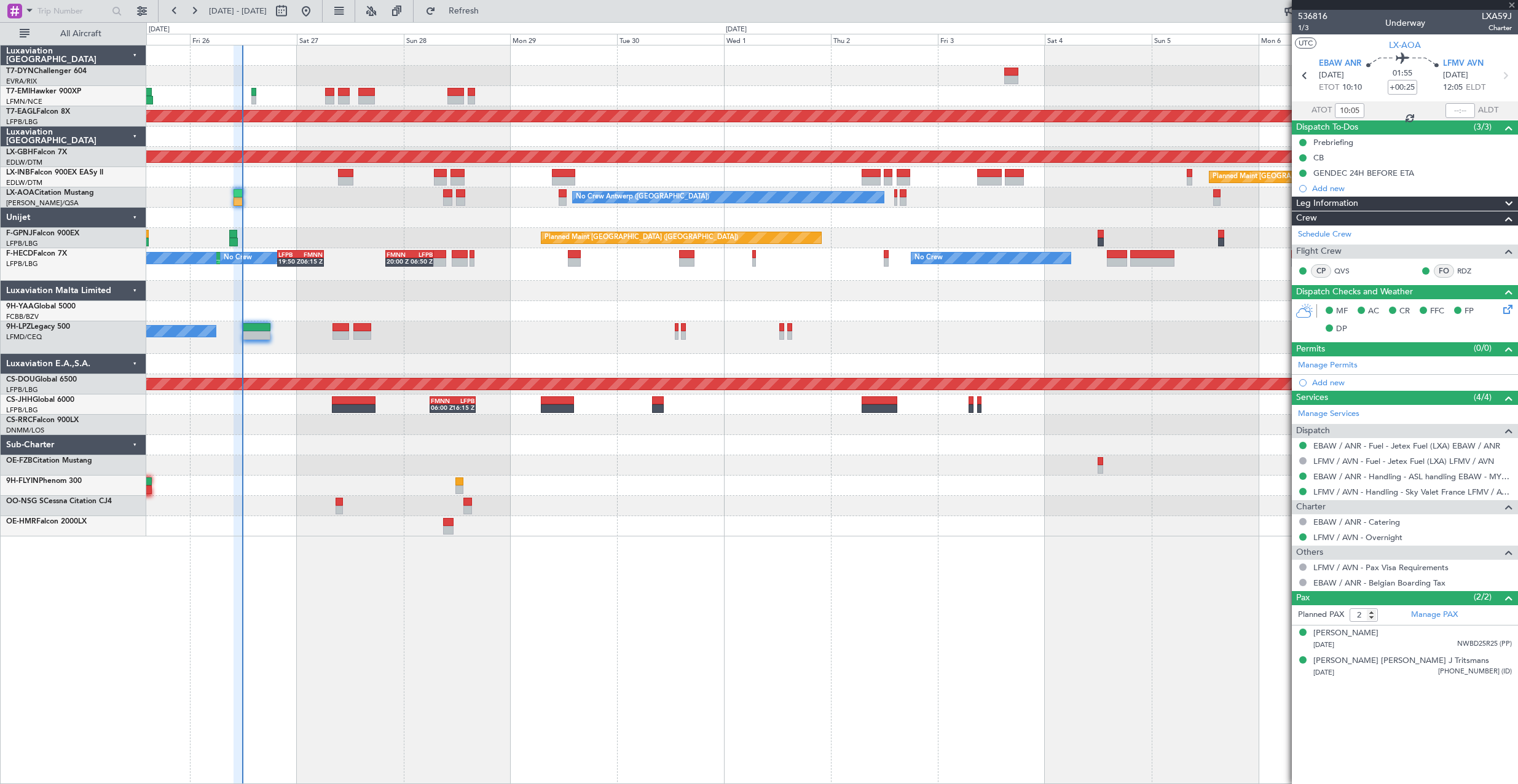
type input "-00:05"
type input "0"
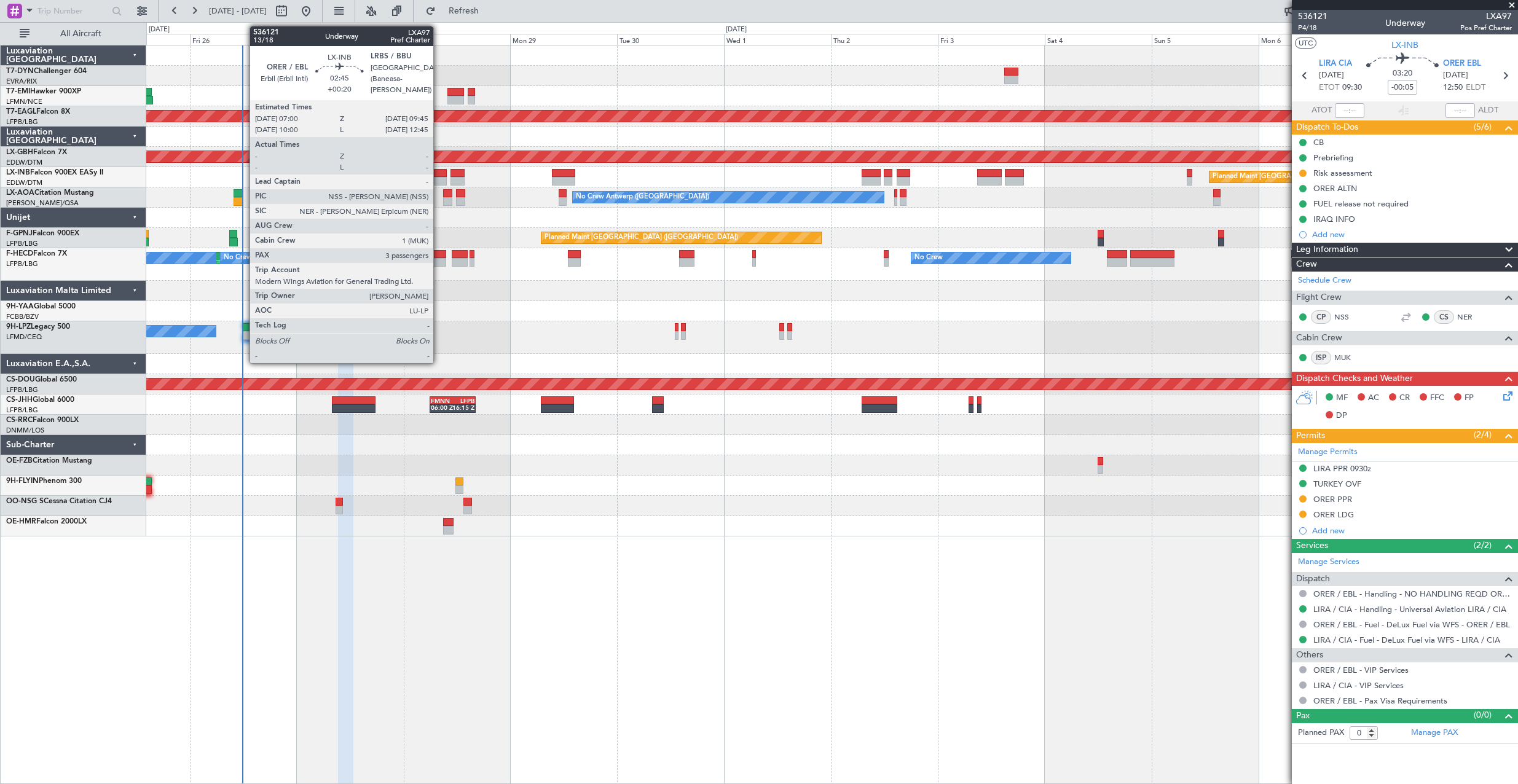
click at [439, 172] on div at bounding box center [440, 172] width 12 height 8
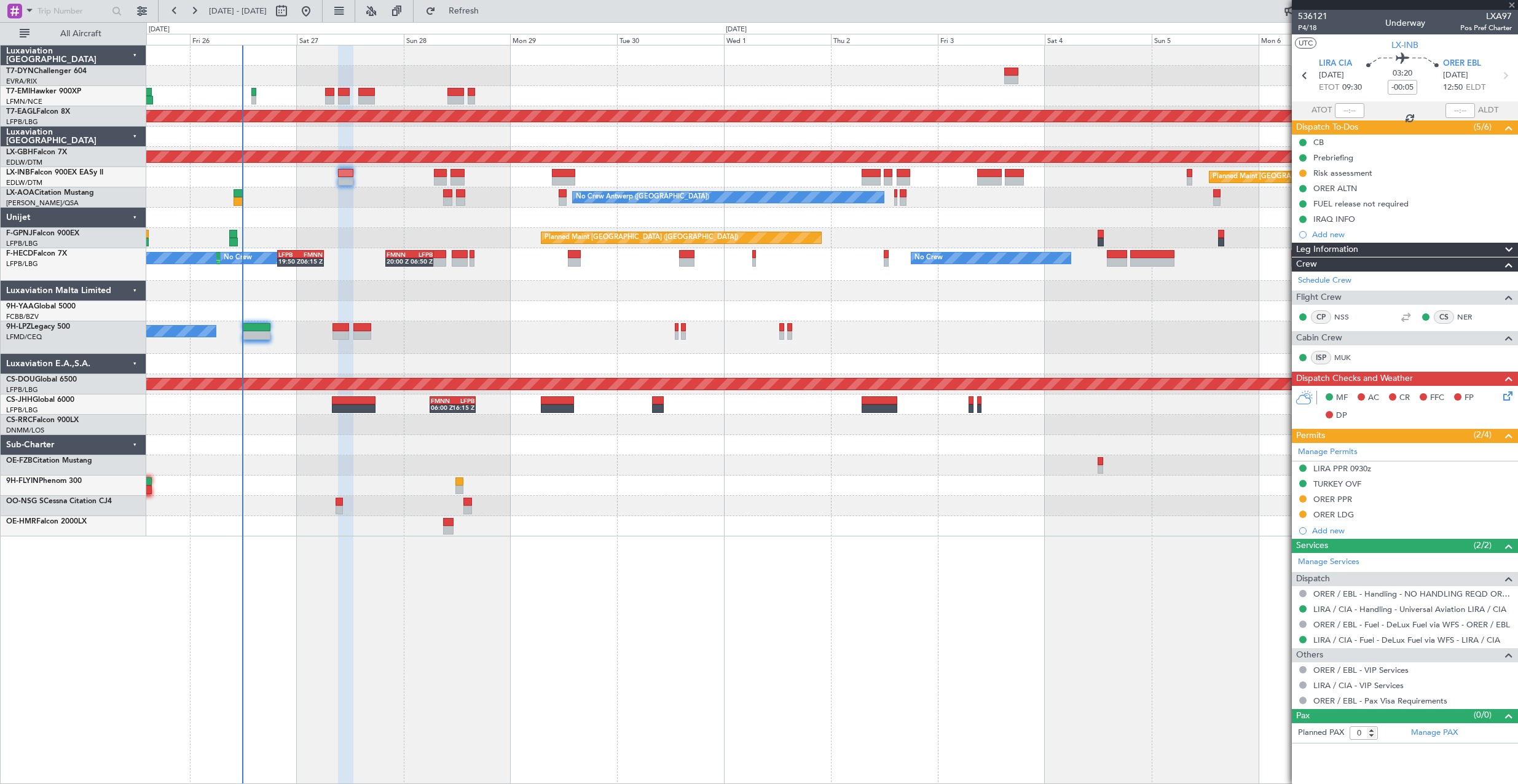
type input "+00:20"
type input "3"
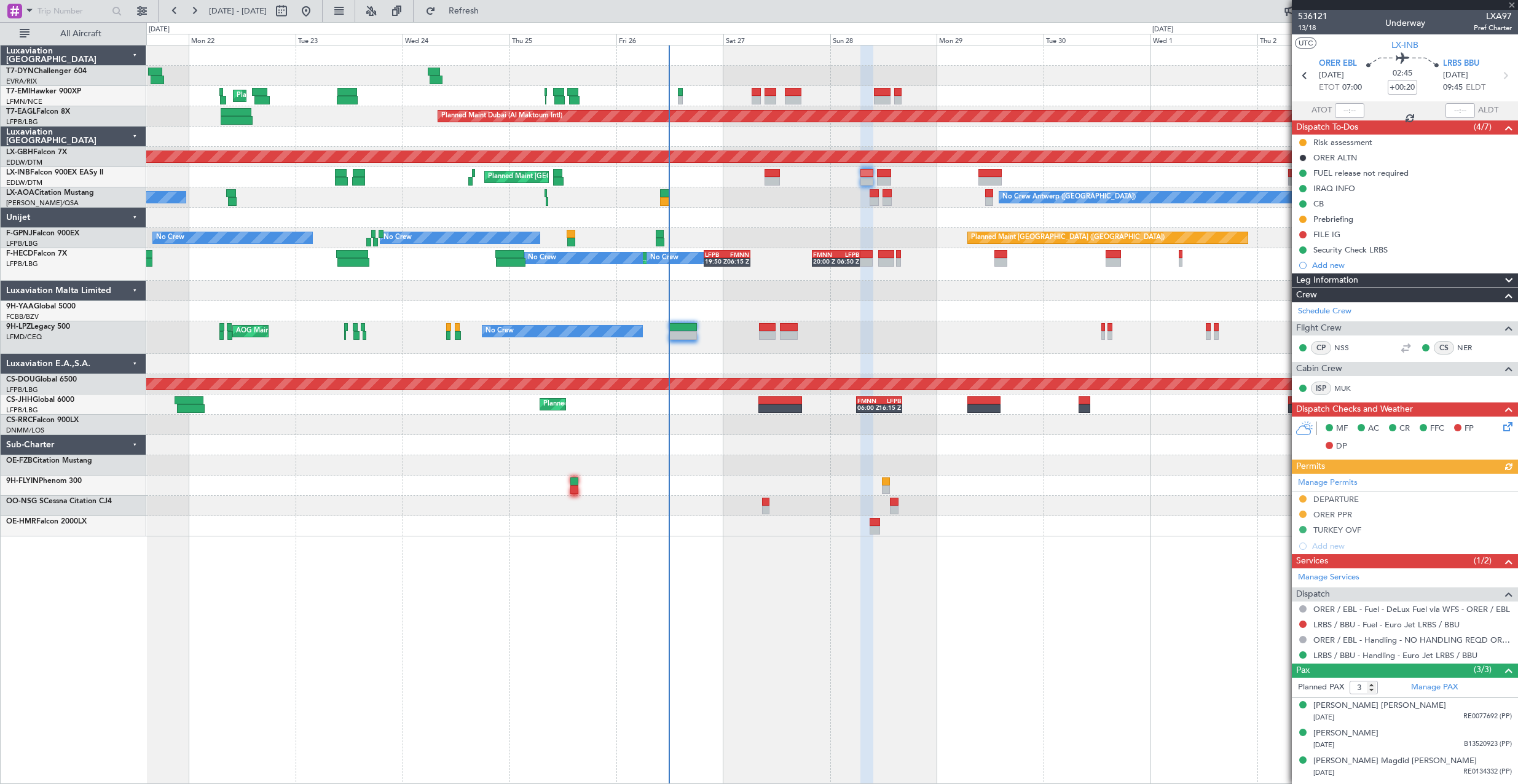
click at [892, 183] on div "Planned Maint [GEOGRAPHIC_DATA] ([GEOGRAPHIC_DATA]) Planned Maint [GEOGRAPHIC_D…" at bounding box center [832, 177] width 1371 height 20
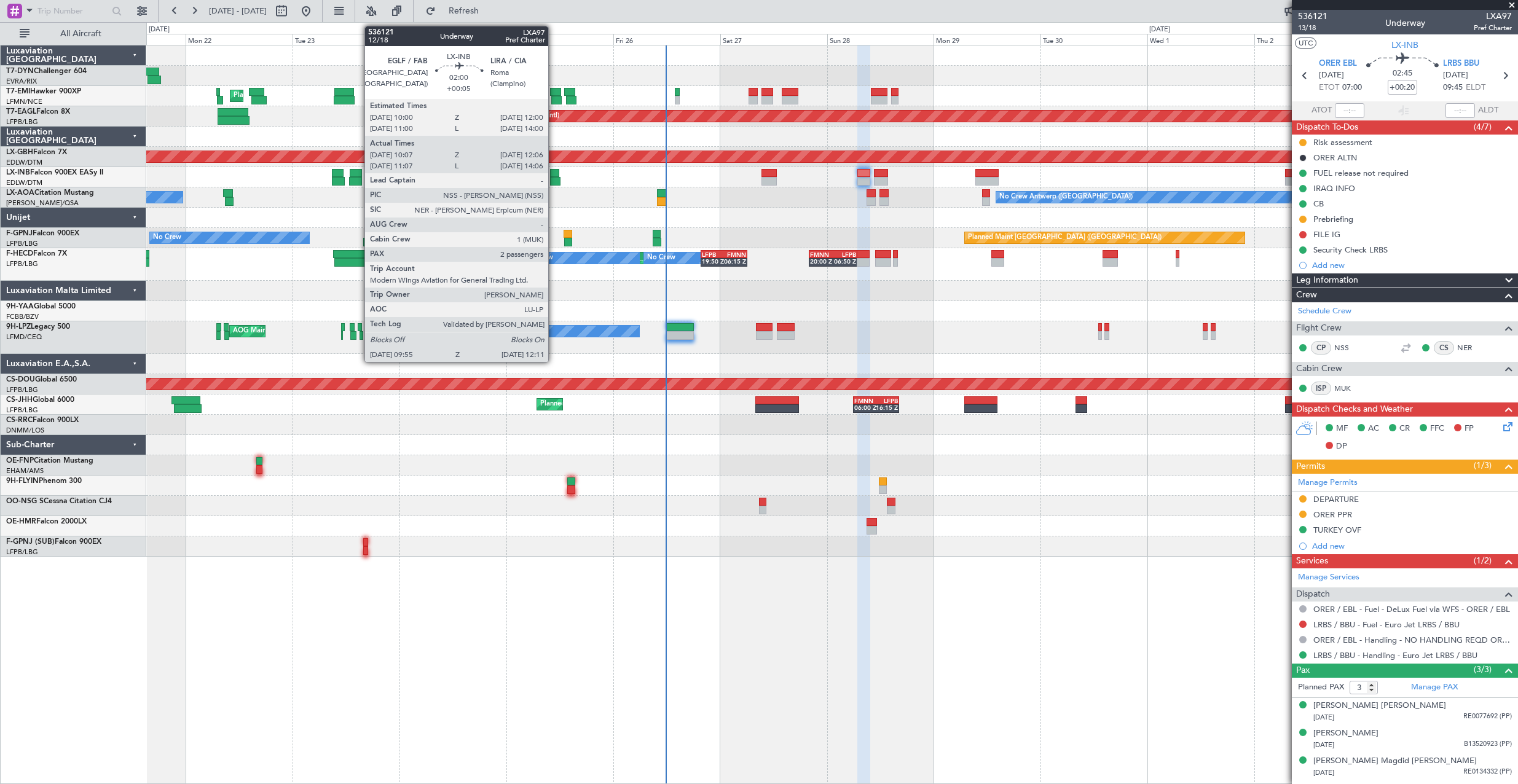
click at [554, 171] on div at bounding box center [554, 172] width 9 height 8
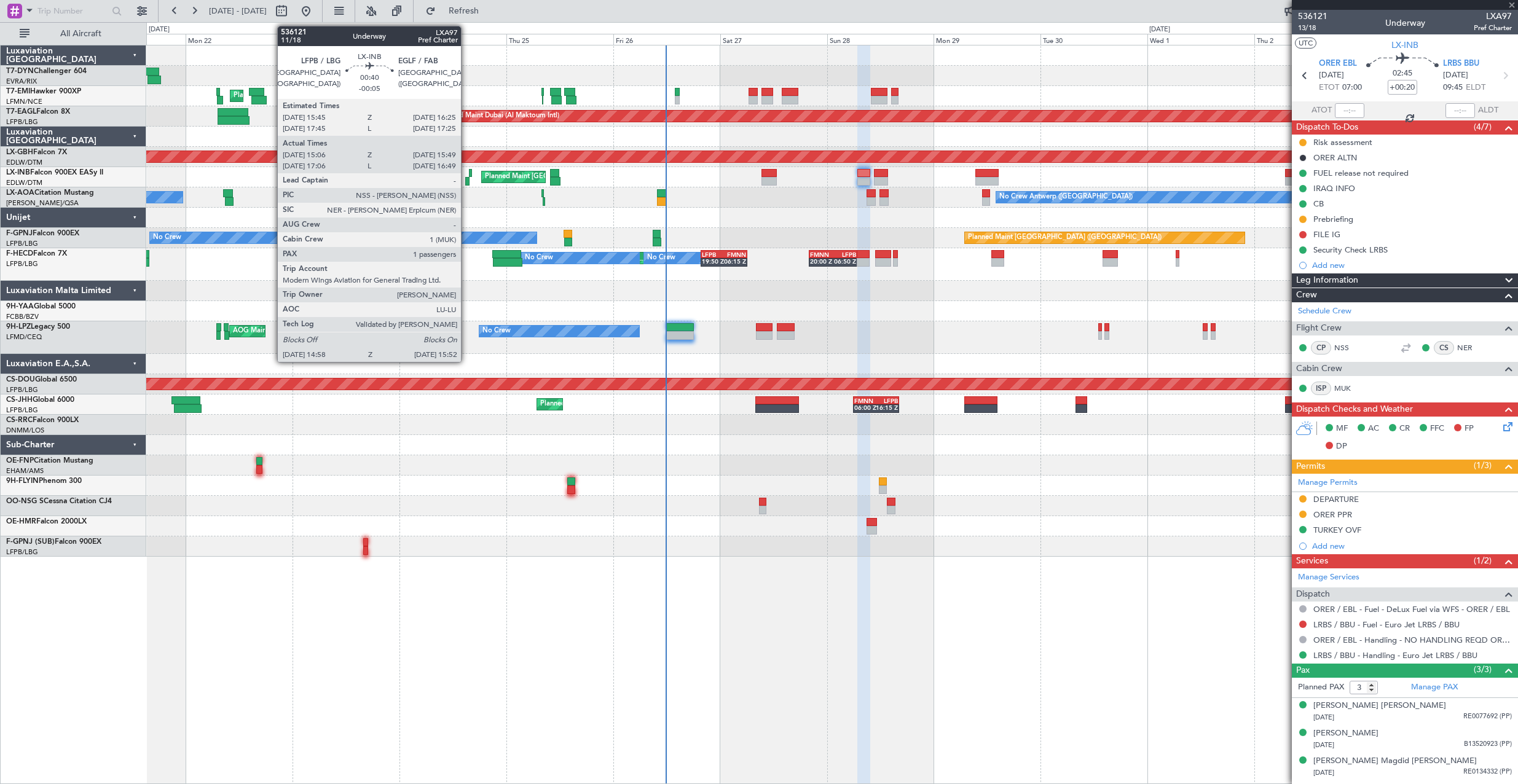
type input "+00:05"
type input "10:07"
type input "12:06"
type input "2"
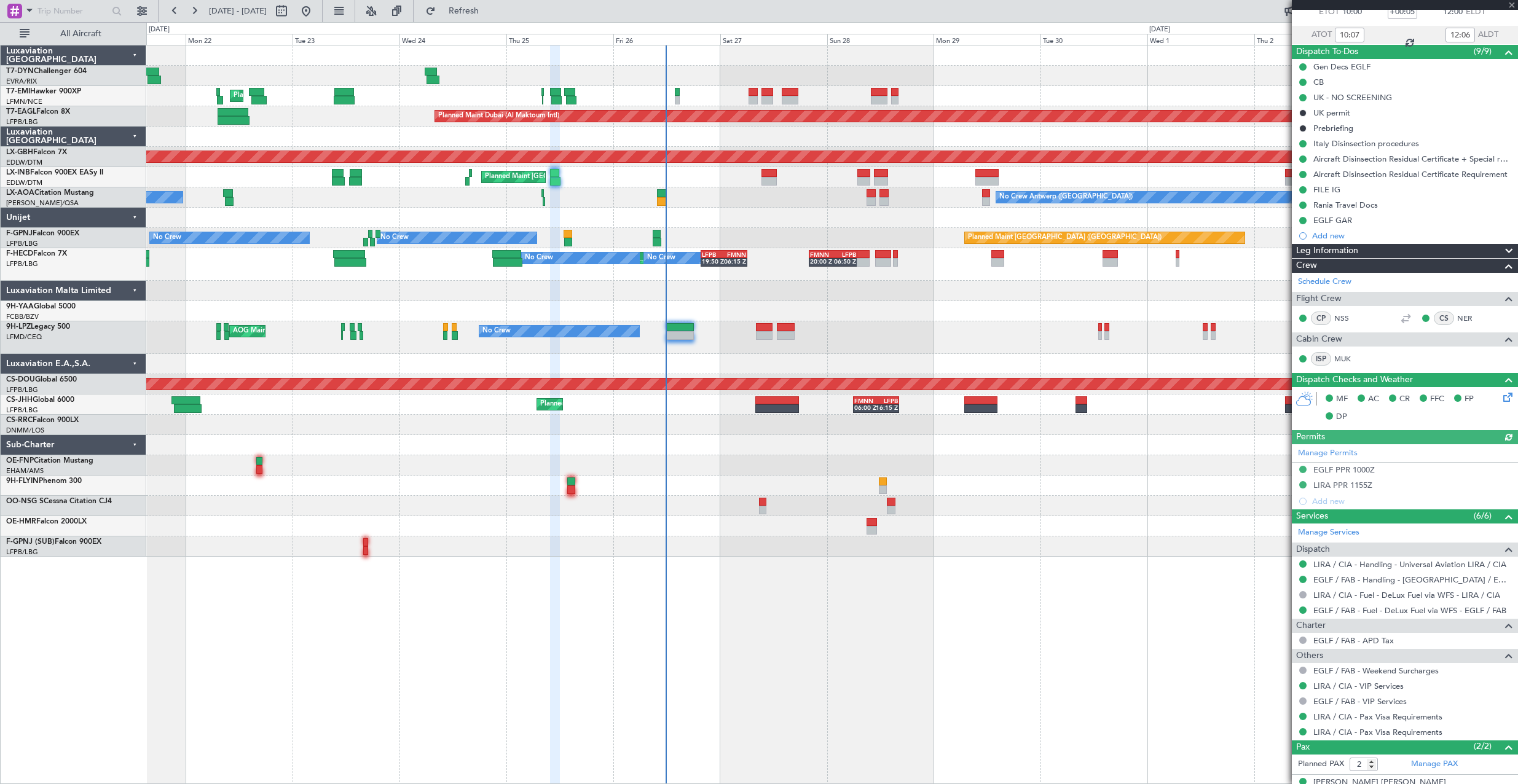
scroll to position [121, 0]
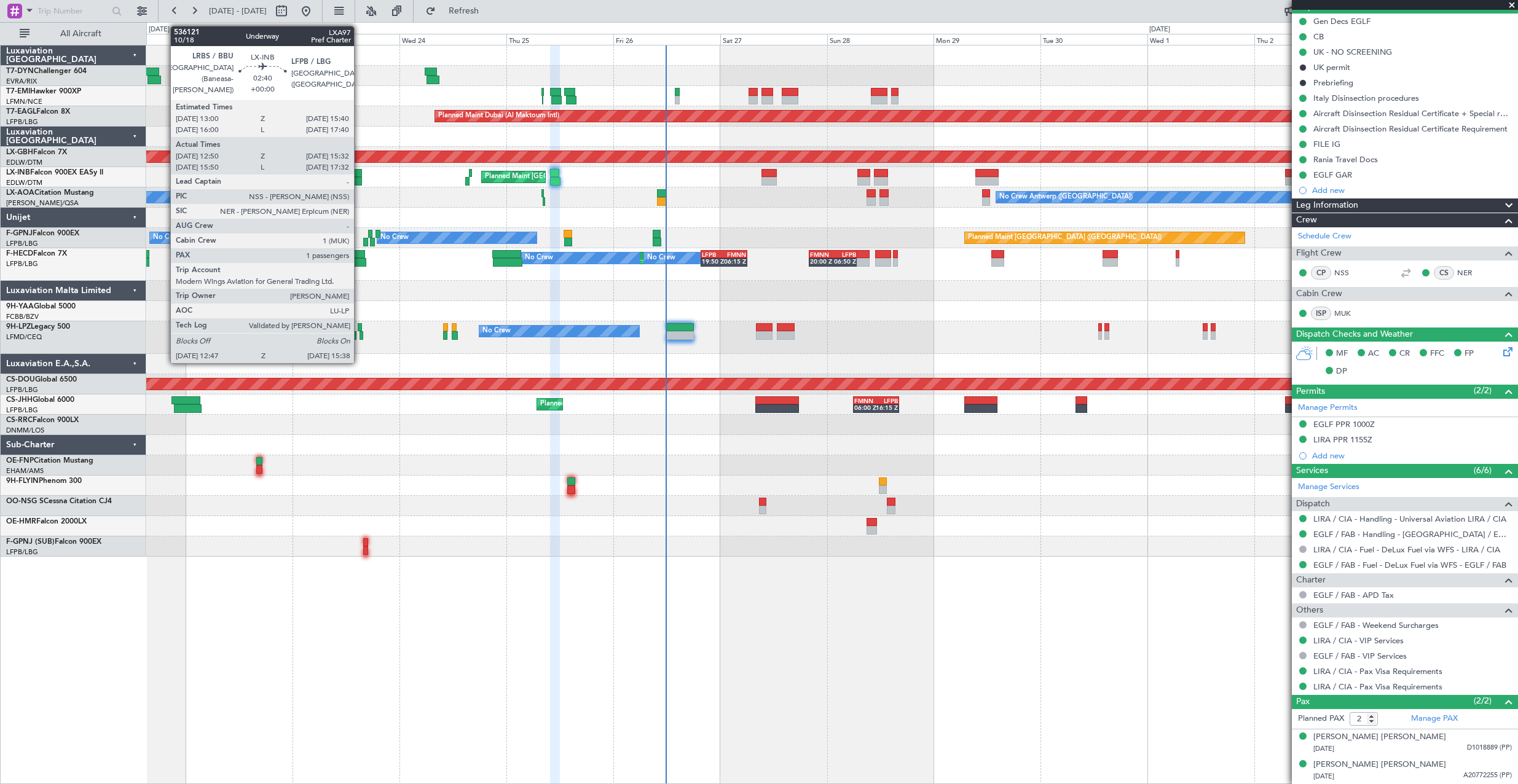
click at [359, 173] on div at bounding box center [356, 172] width 12 height 8
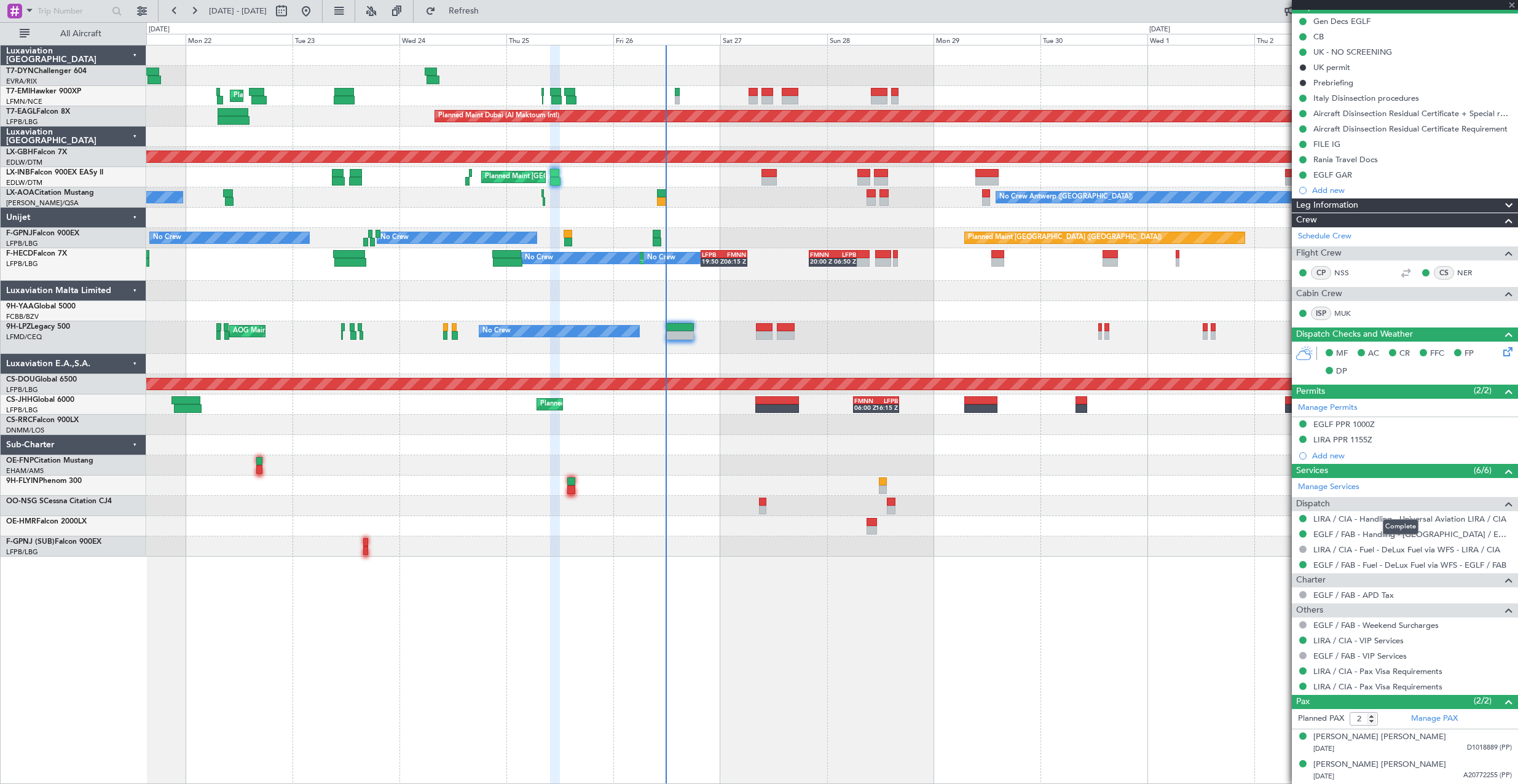
type input "12:50"
type input "15:32"
type input "1"
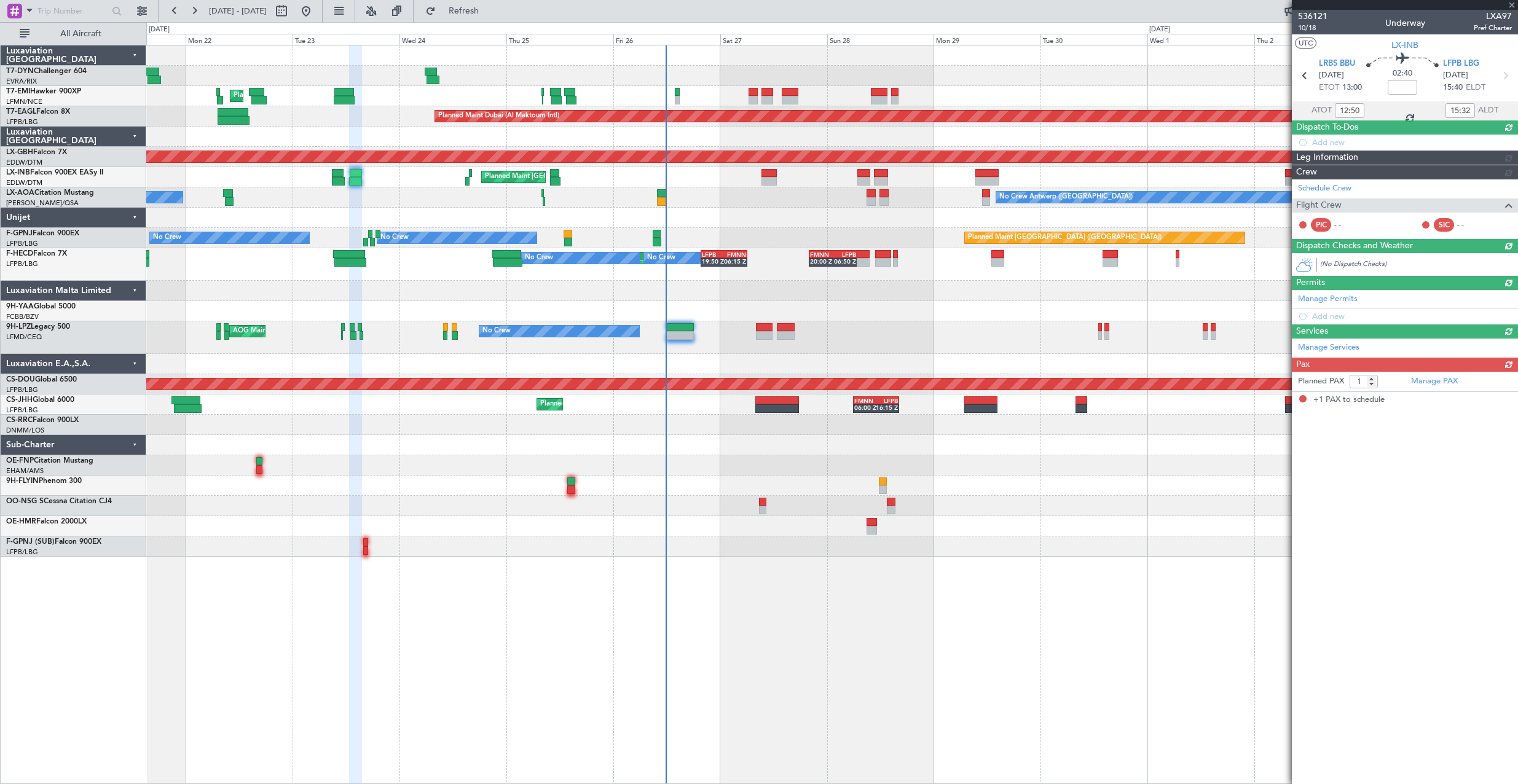
scroll to position [0, 0]
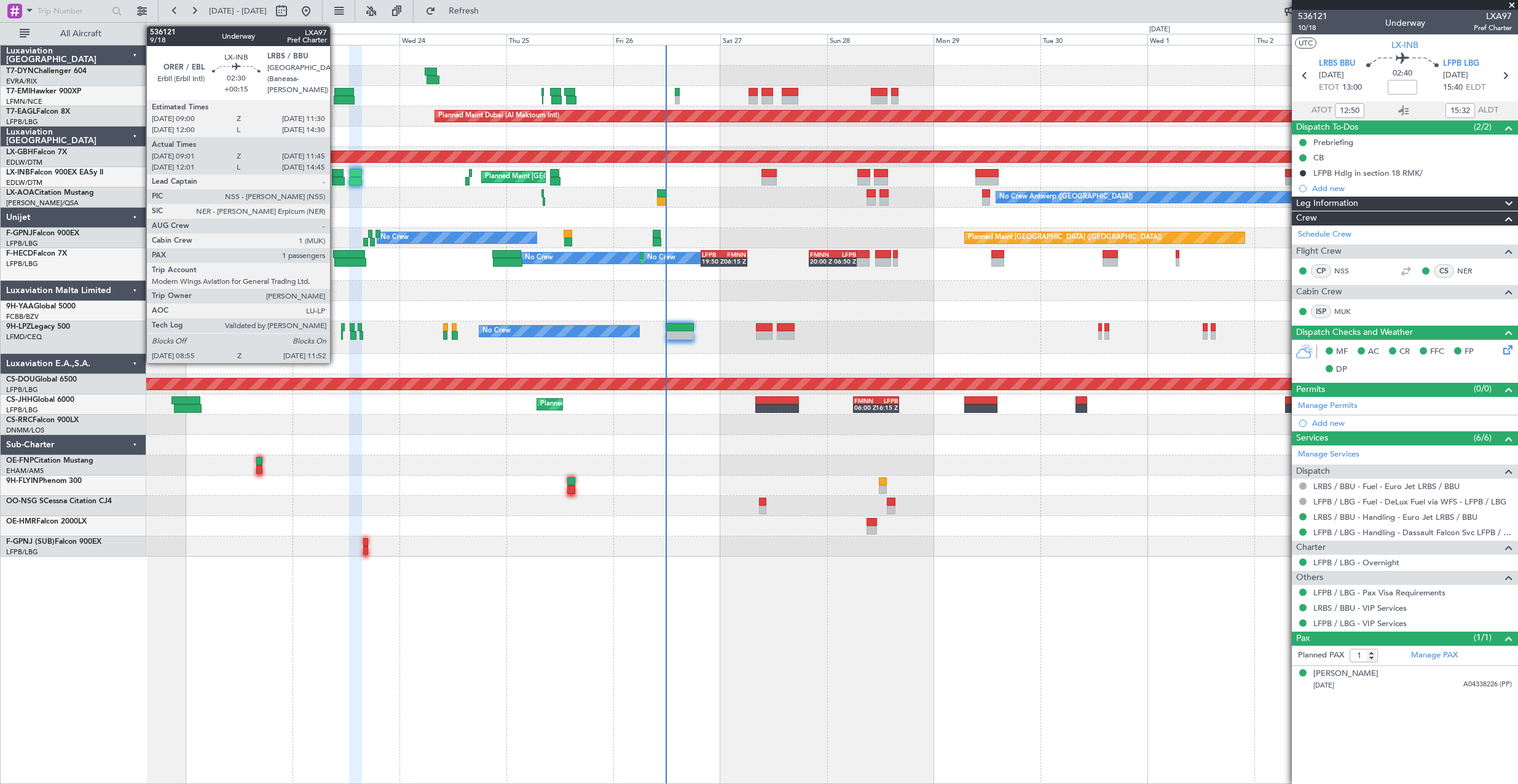
click at [335, 172] on div at bounding box center [338, 172] width 12 height 8
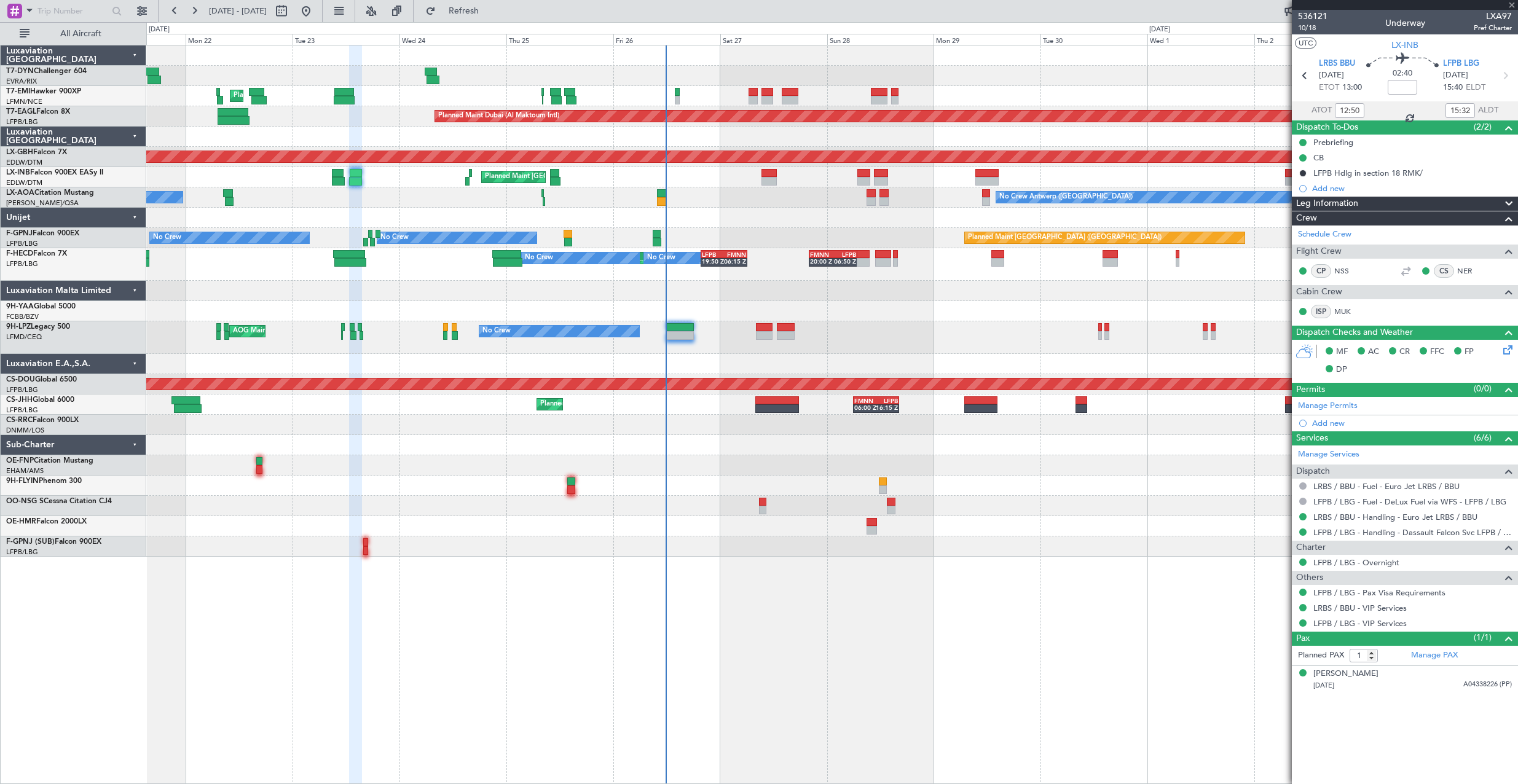
type input "+00:15"
type input "09:01"
type input "11:45"
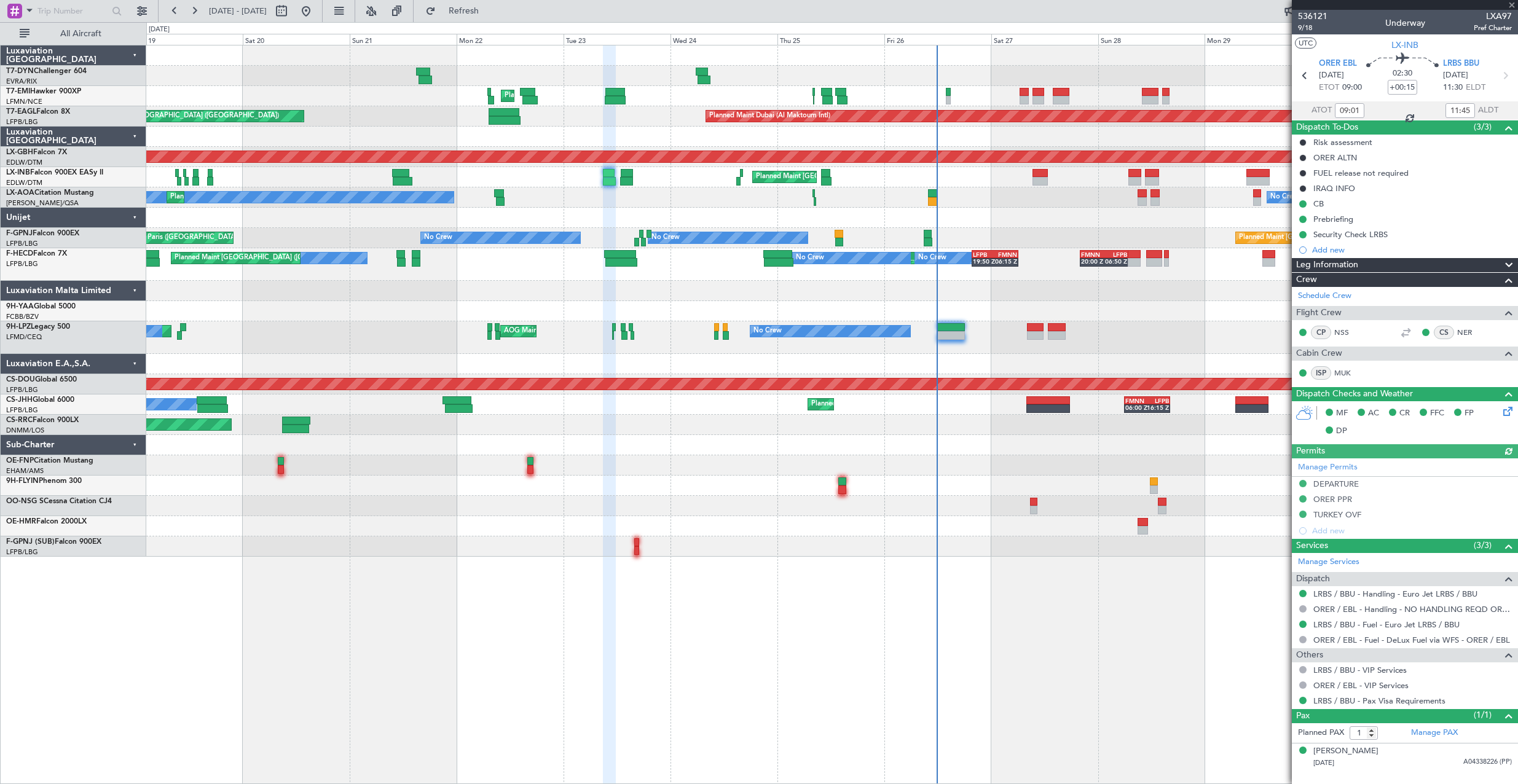
click at [691, 192] on div "No Crew Nice ([GEOGRAPHIC_DATA]) No Crew [GEOGRAPHIC_DATA] ([GEOGRAPHIC_DATA]) …" at bounding box center [832, 197] width 1371 height 20
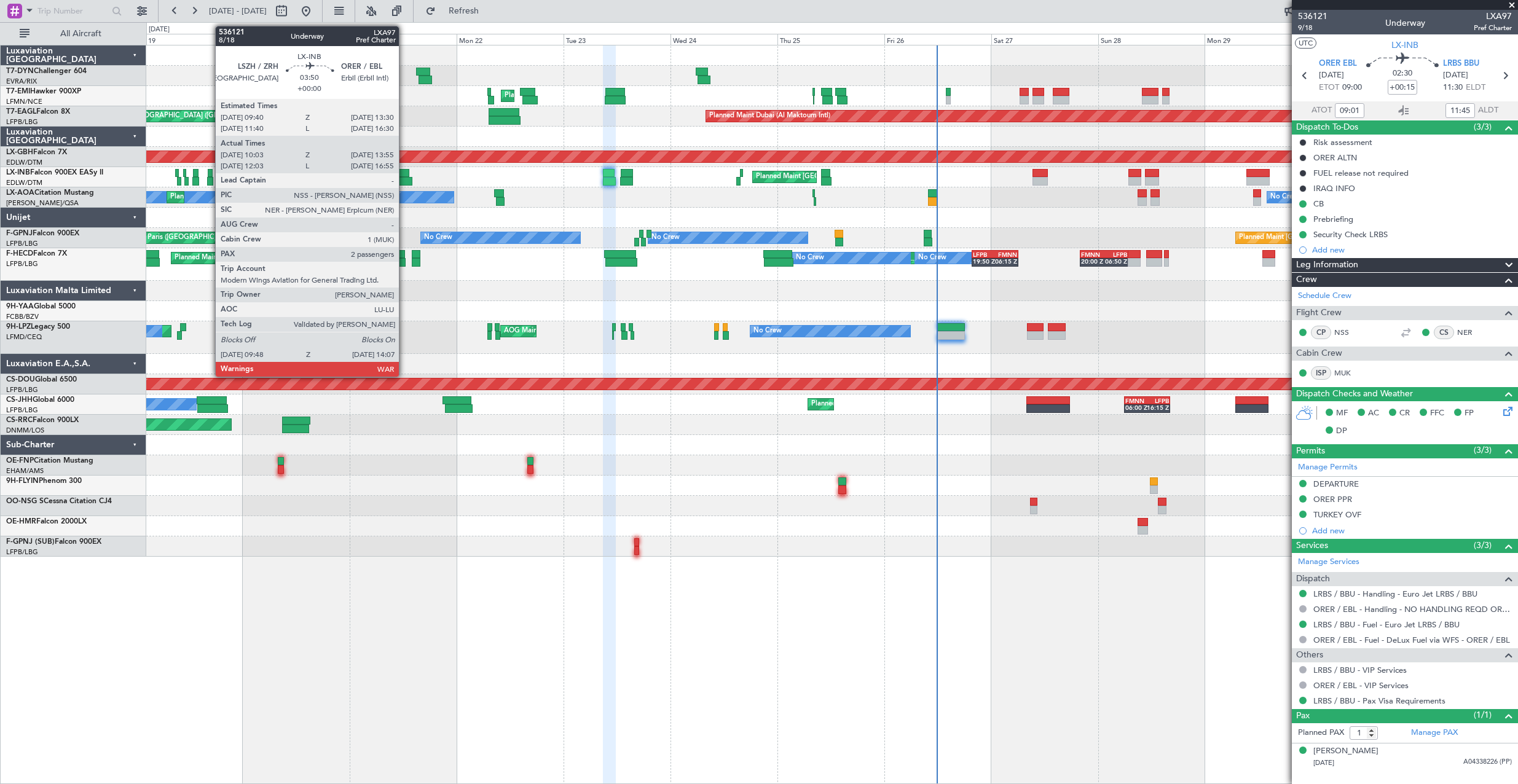
click at [404, 176] on div at bounding box center [400, 172] width 17 height 8
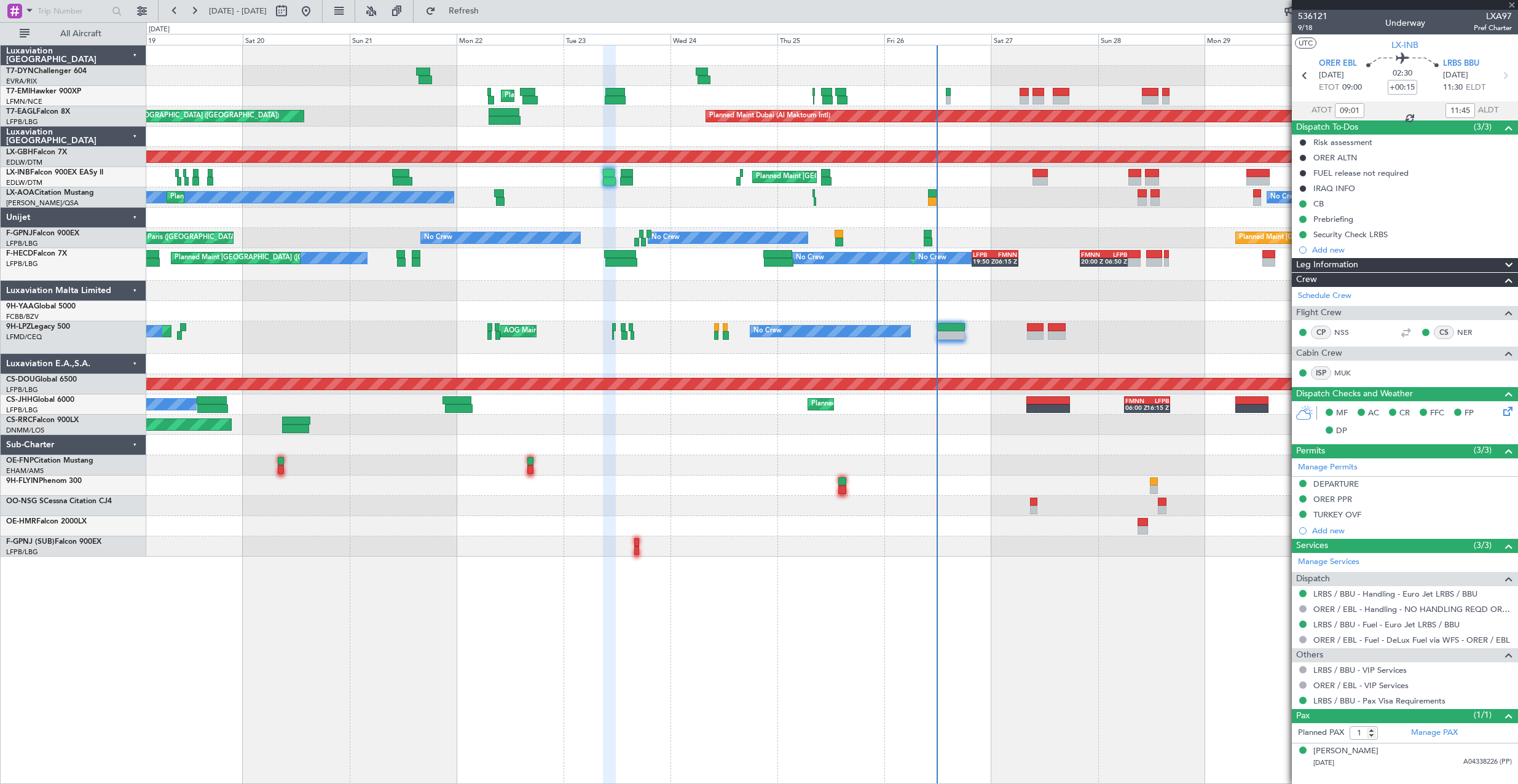
type input "10:03"
type input "13:55"
type input "2"
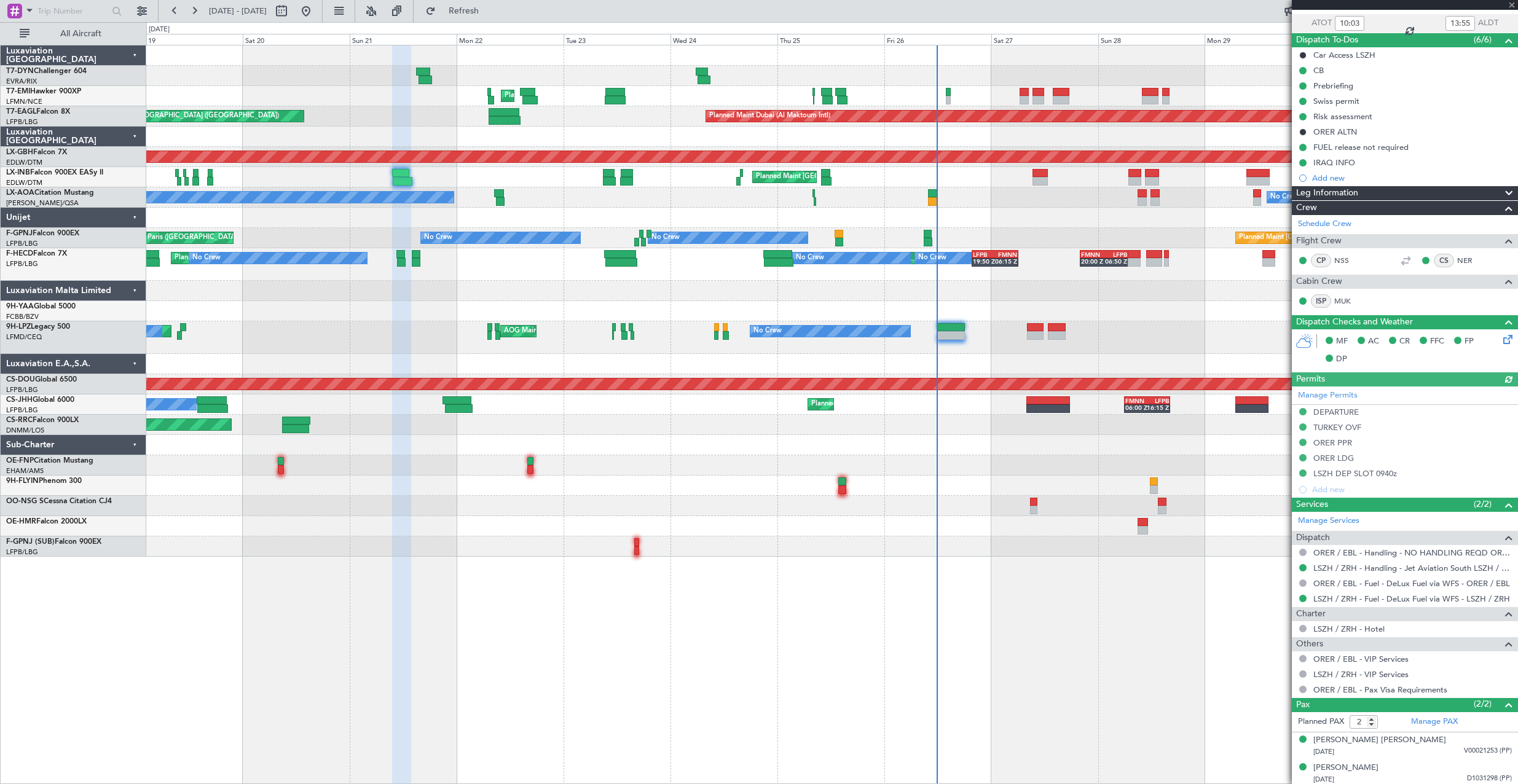
scroll to position [90, 0]
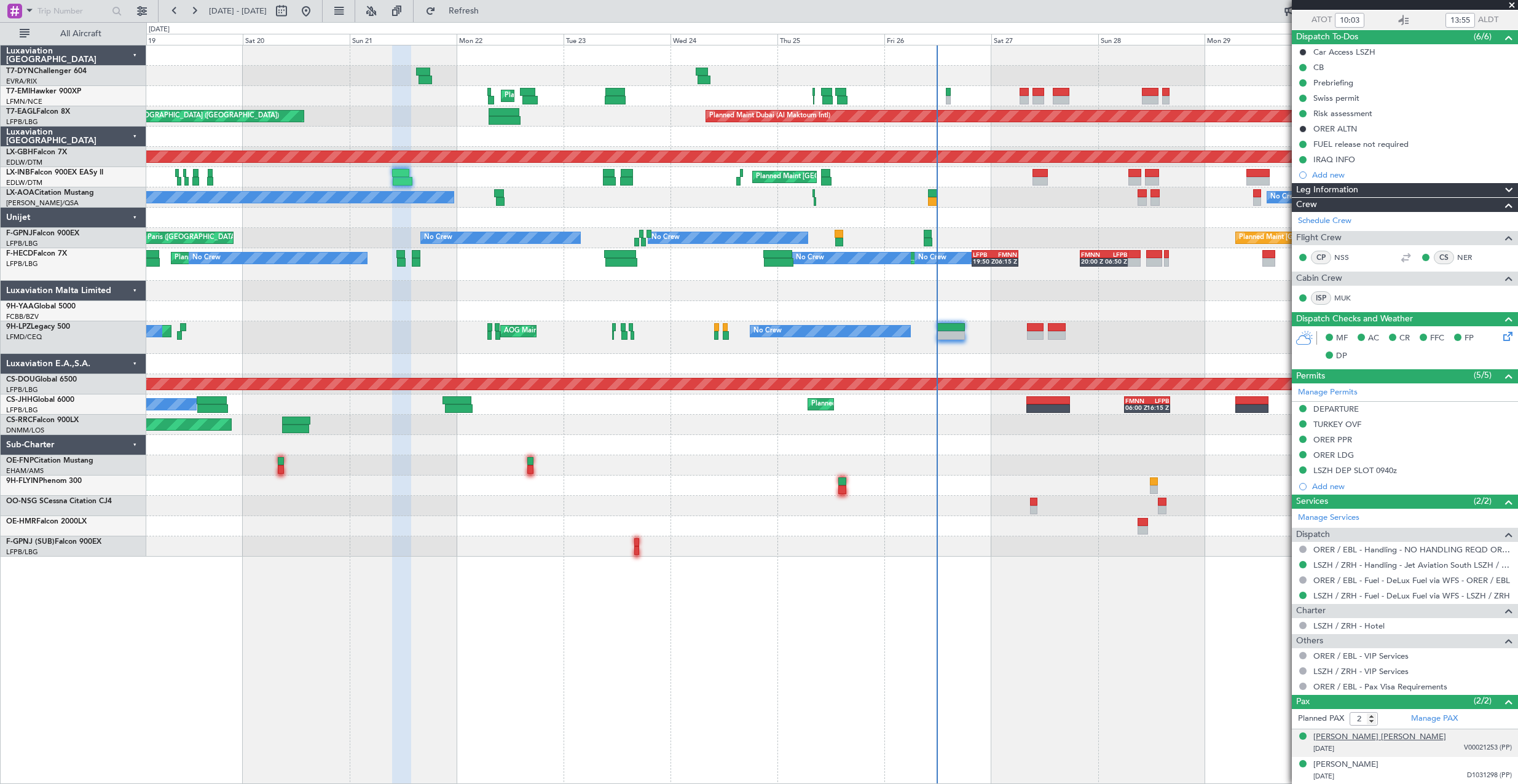
click at [1413, 738] on div "[PERSON_NAME] [PERSON_NAME]" at bounding box center [1379, 737] width 133 height 12
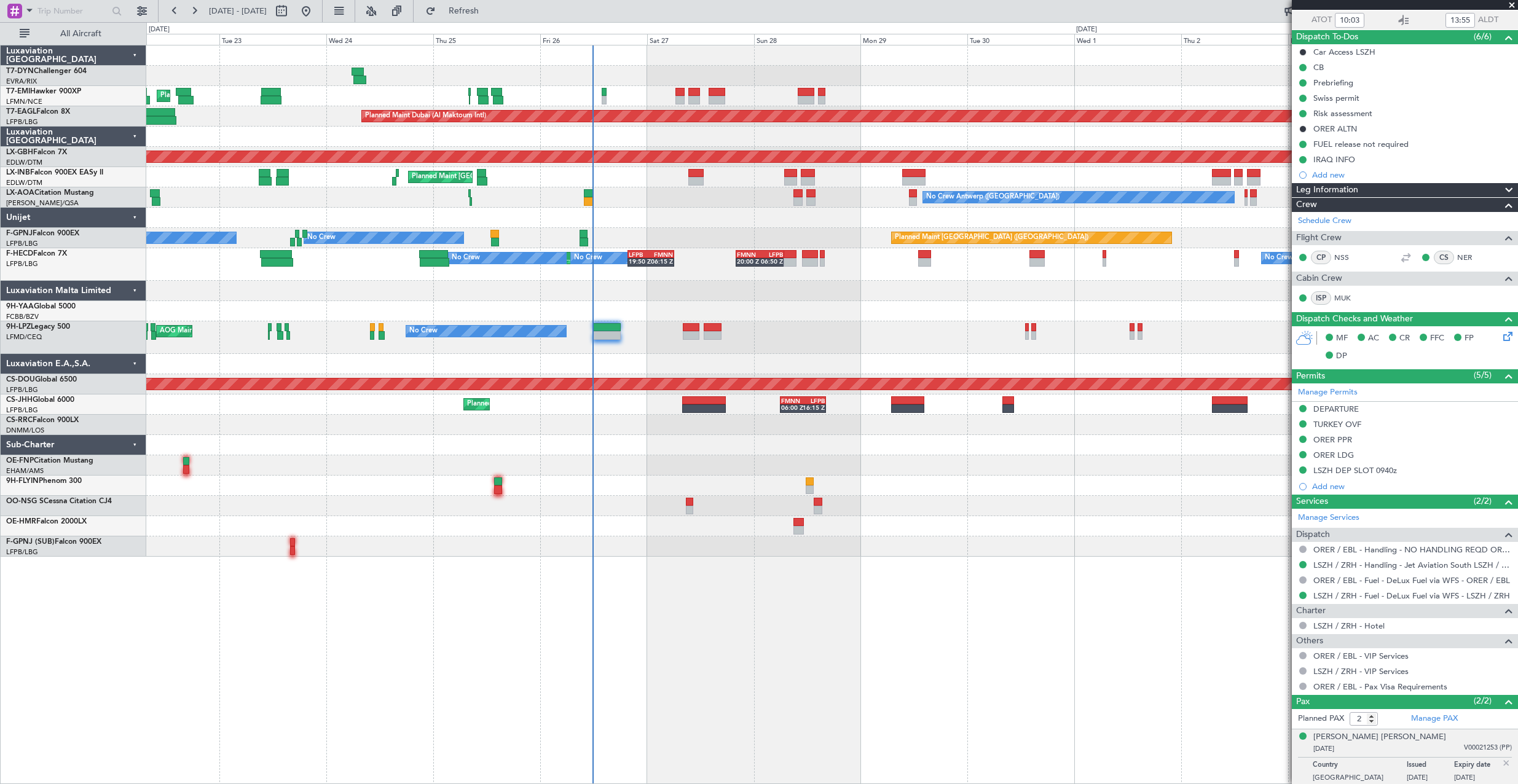
click at [637, 250] on div "Planned Maint [GEOGRAPHIC_DATA] Planned Maint [GEOGRAPHIC_DATA] (Al Maktoum Int…" at bounding box center [832, 301] width 1371 height 511
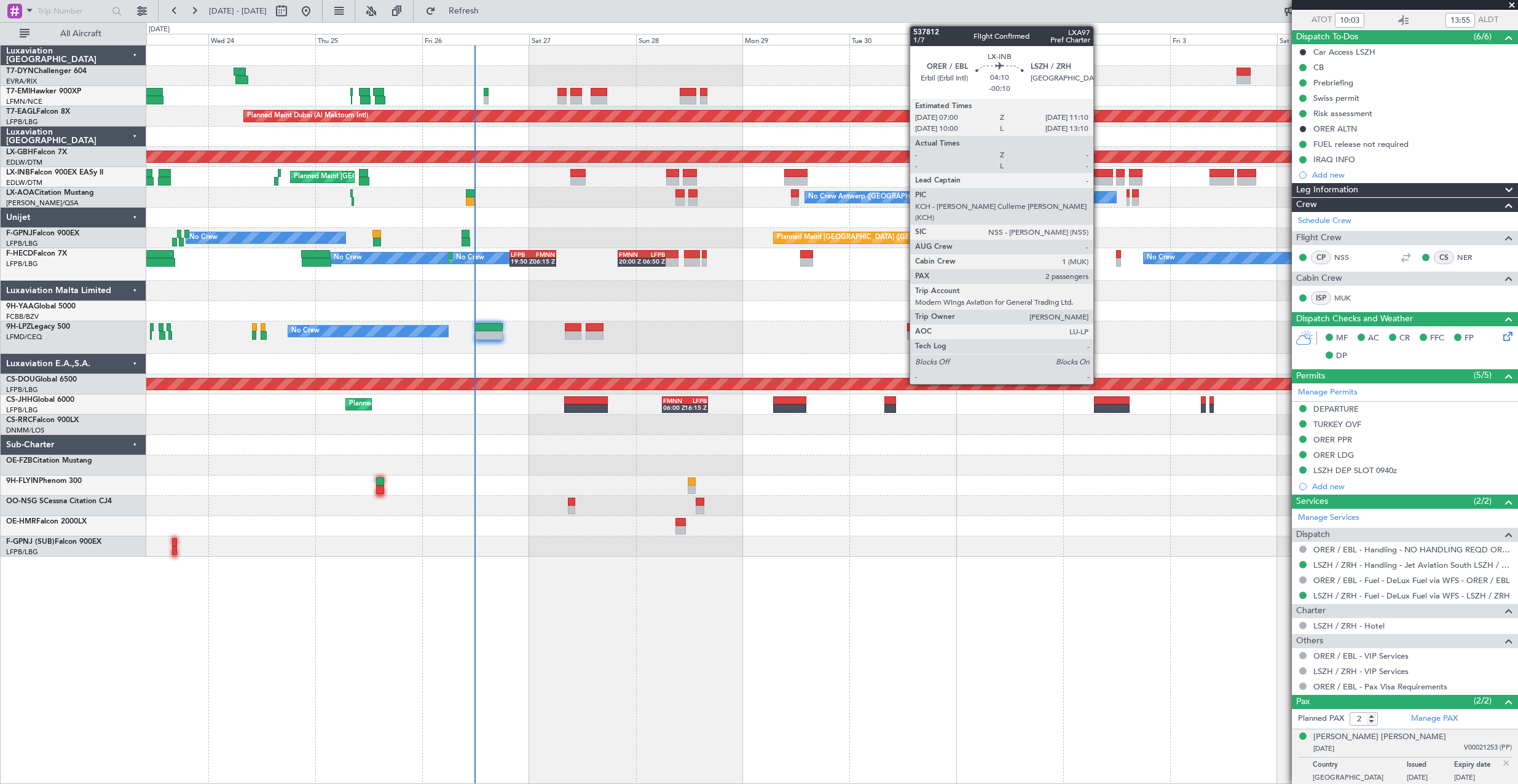
click at [1100, 179] on div at bounding box center [1103, 181] width 19 height 8
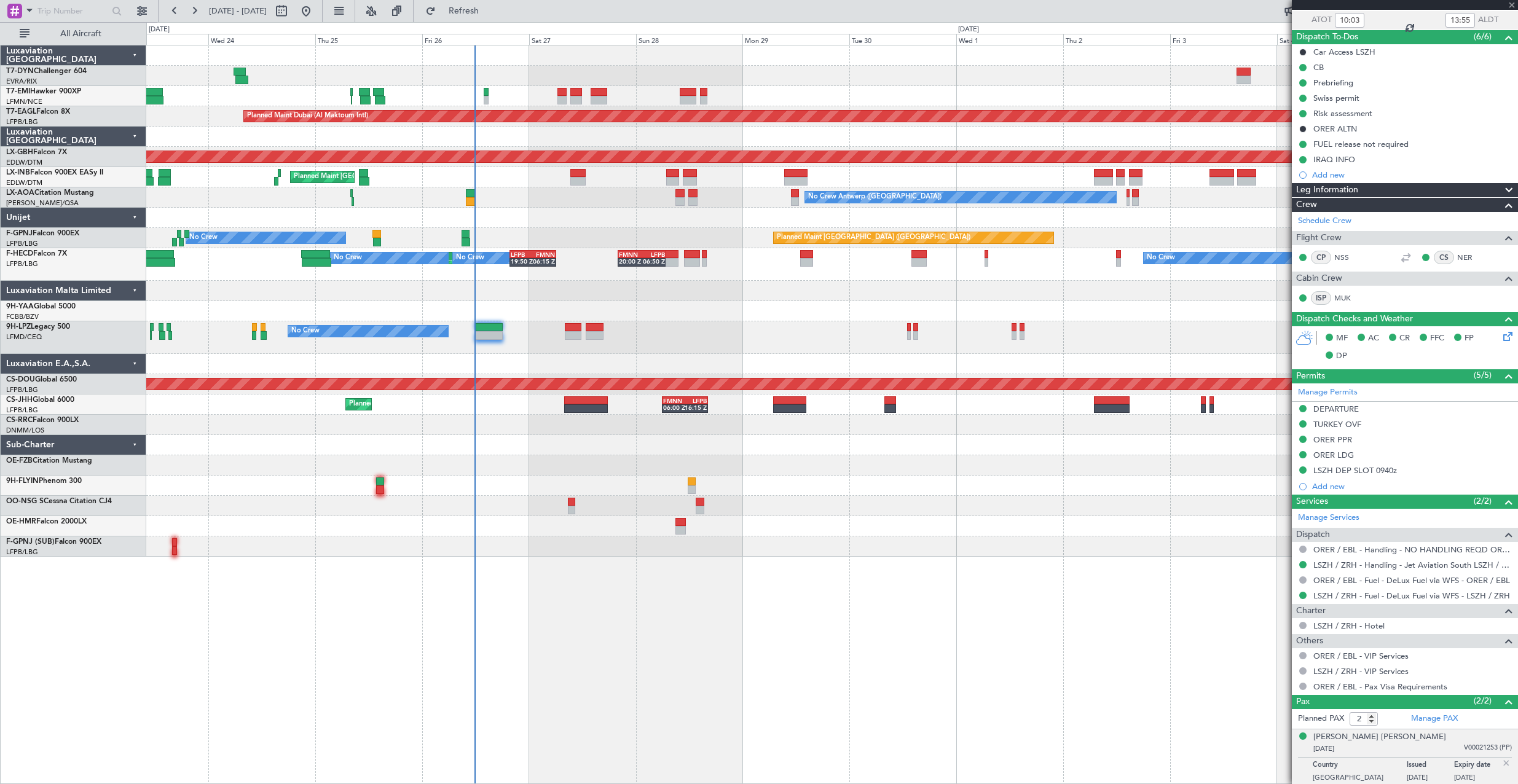
type input "-00:10"
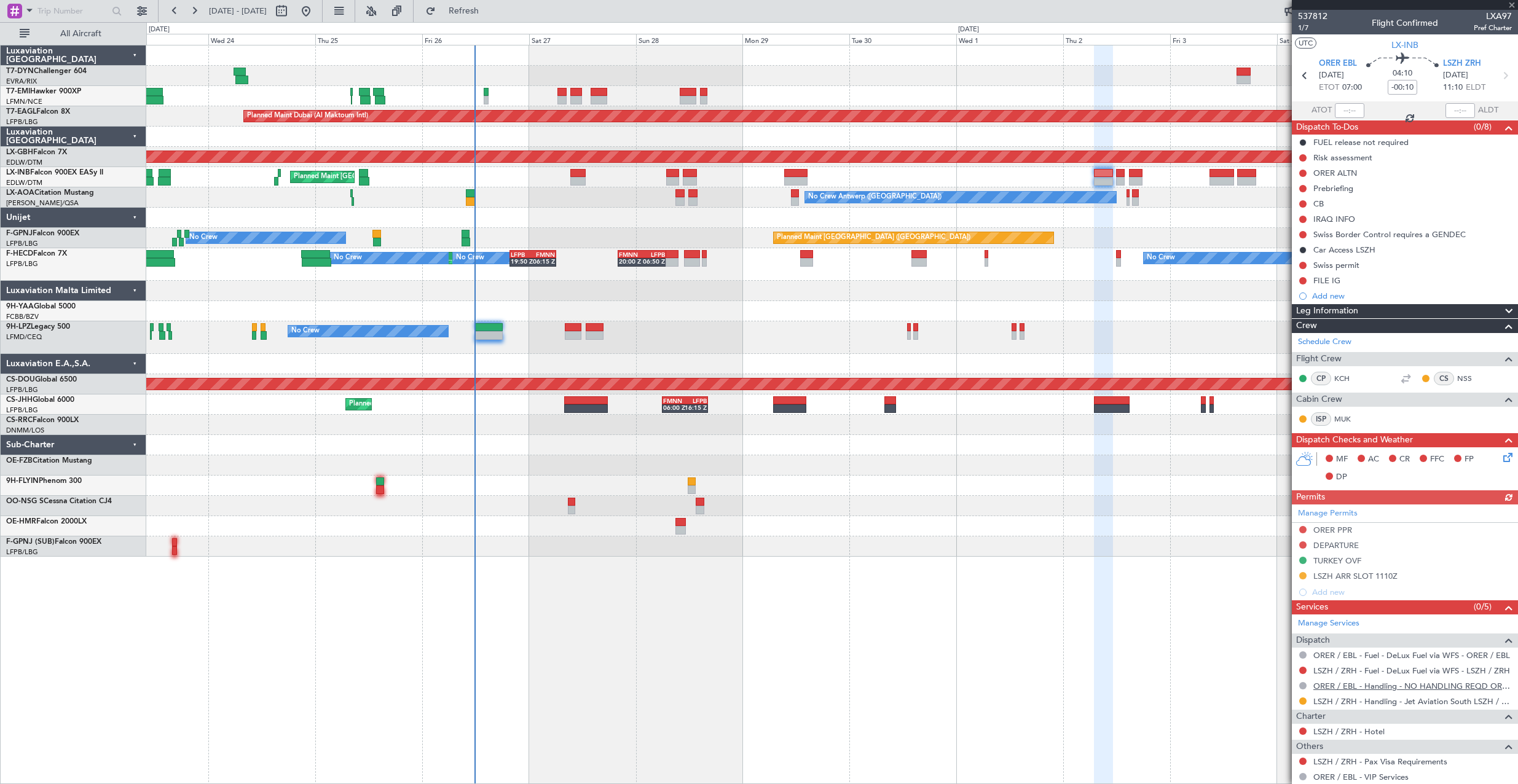
scroll to position [106, 0]
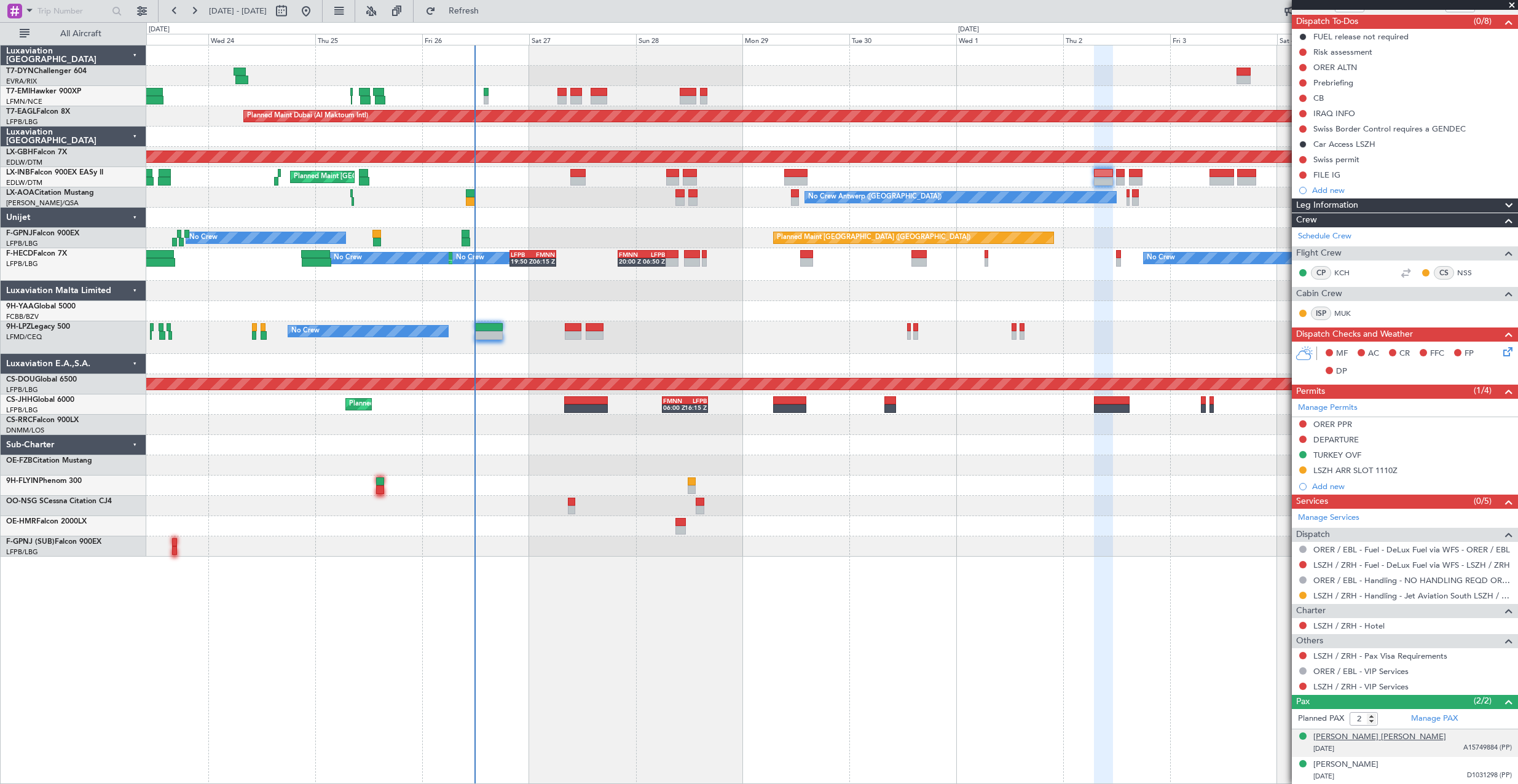
click at [1369, 740] on div "[PERSON_NAME] [PERSON_NAME]" at bounding box center [1379, 737] width 133 height 12
click at [1426, 721] on link "Manage PAX" at bounding box center [1434, 719] width 46 height 12
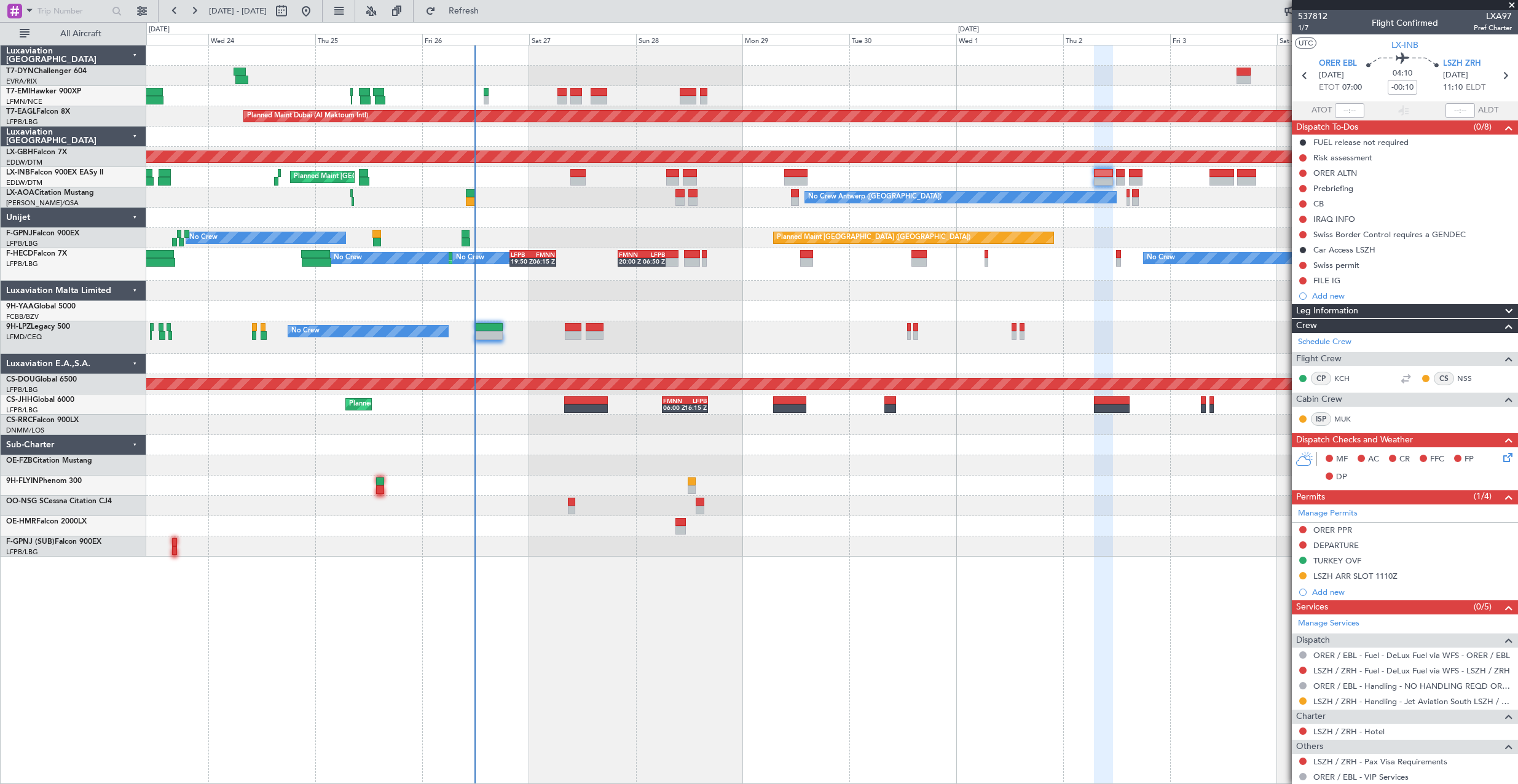
scroll to position [136, 0]
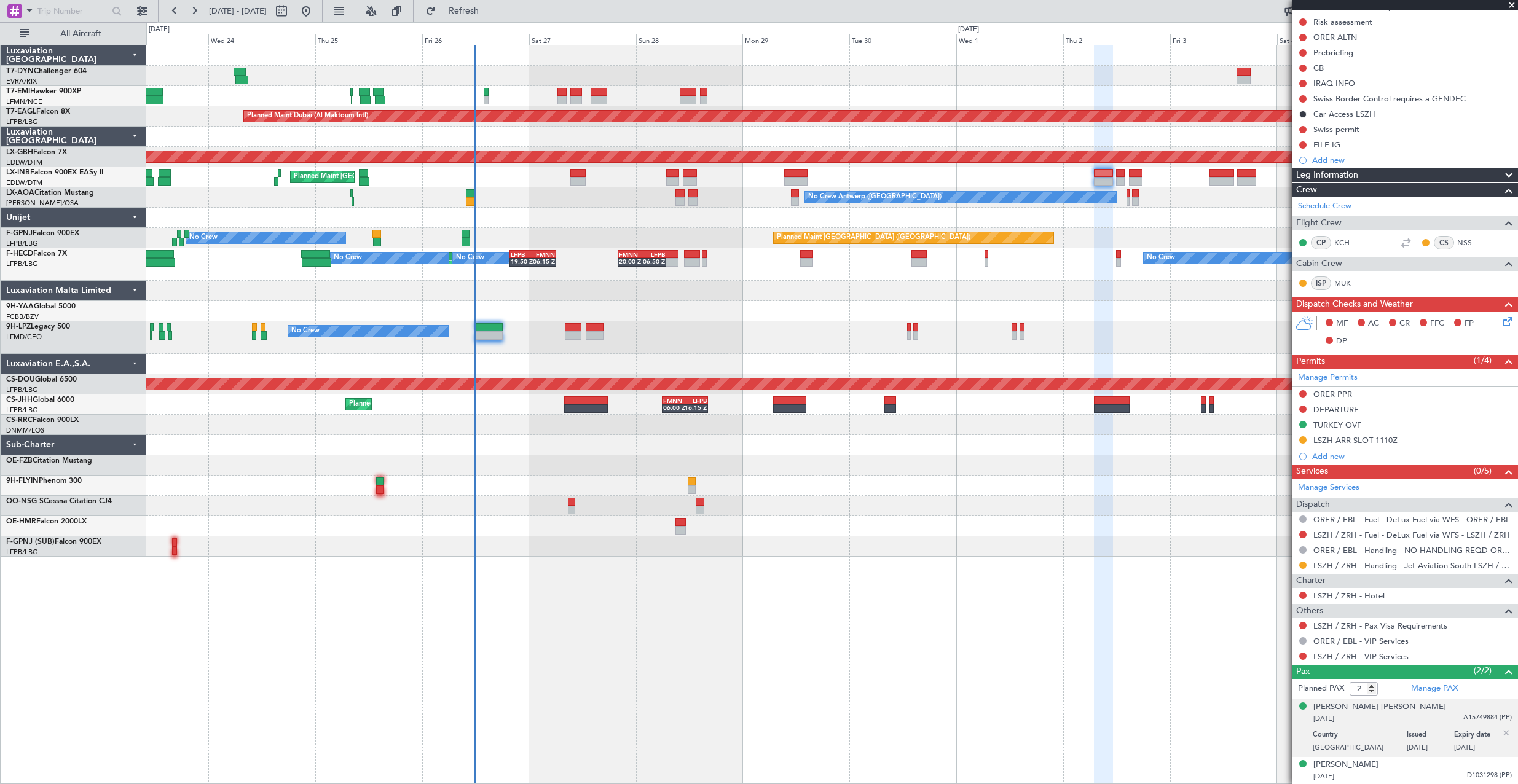
click at [1340, 706] on div "[PERSON_NAME] [PERSON_NAME]" at bounding box center [1379, 707] width 133 height 12
click at [1428, 687] on link "Manage PAX" at bounding box center [1434, 688] width 46 height 12
click at [490, 13] on span "Refresh" at bounding box center [464, 10] width 52 height 8
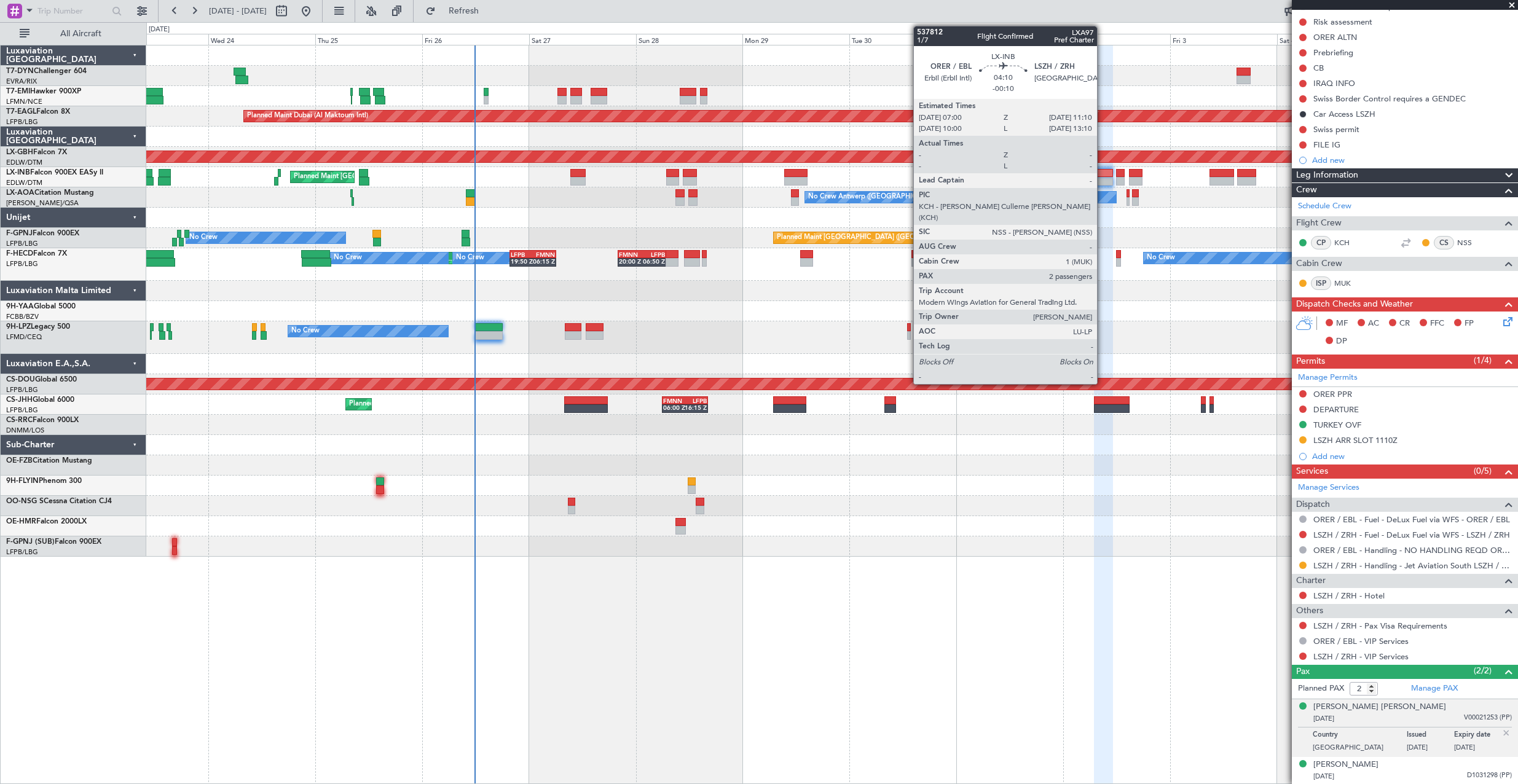
click at [1102, 174] on div at bounding box center [1103, 172] width 19 height 8
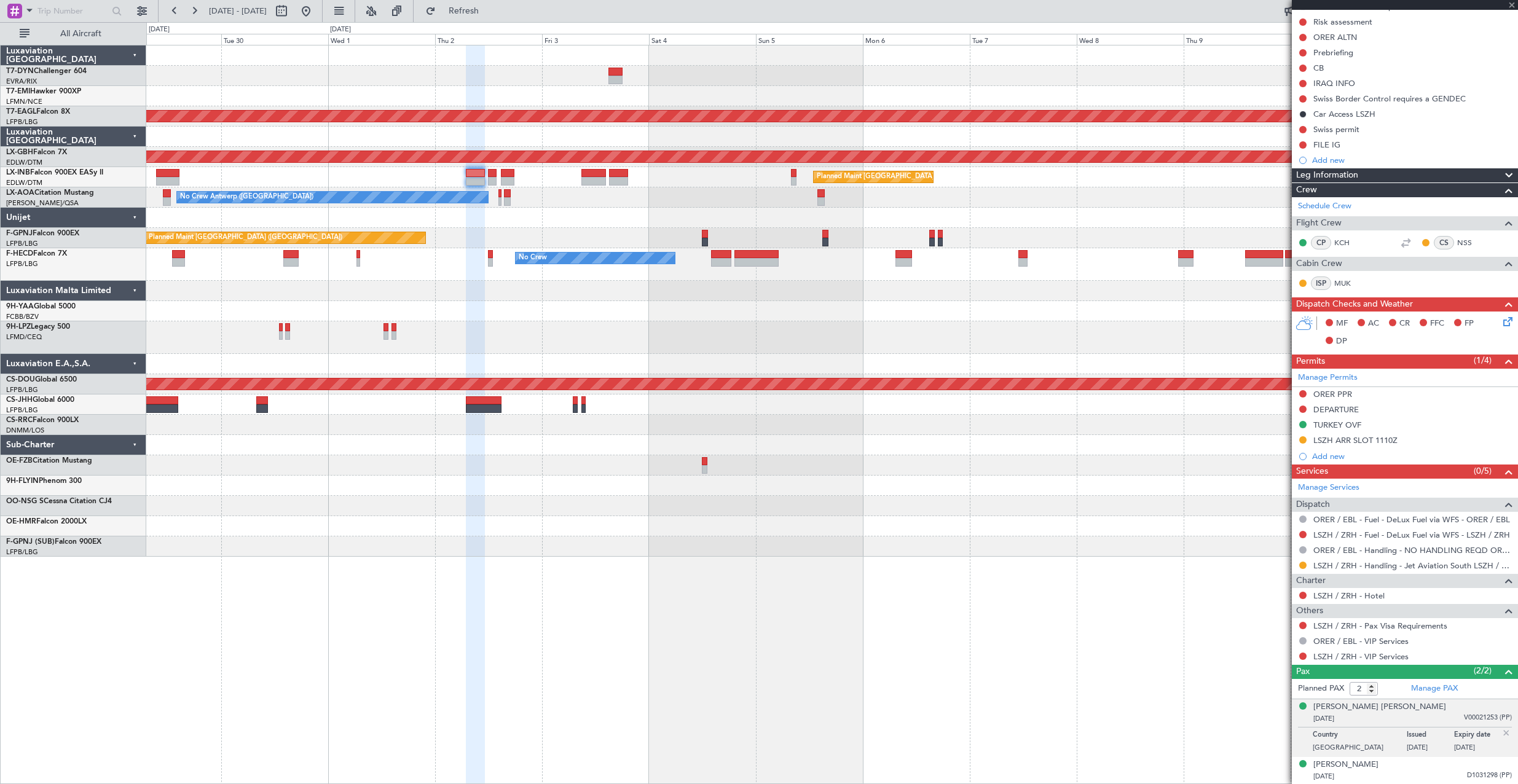
click at [464, 279] on div "No Crew No Crew FMNN 20:00 Z LFPB 06:50 Z LFPB 19:50 Z FMNN 06:15 Z No Crew Pla…" at bounding box center [832, 264] width 1371 height 32
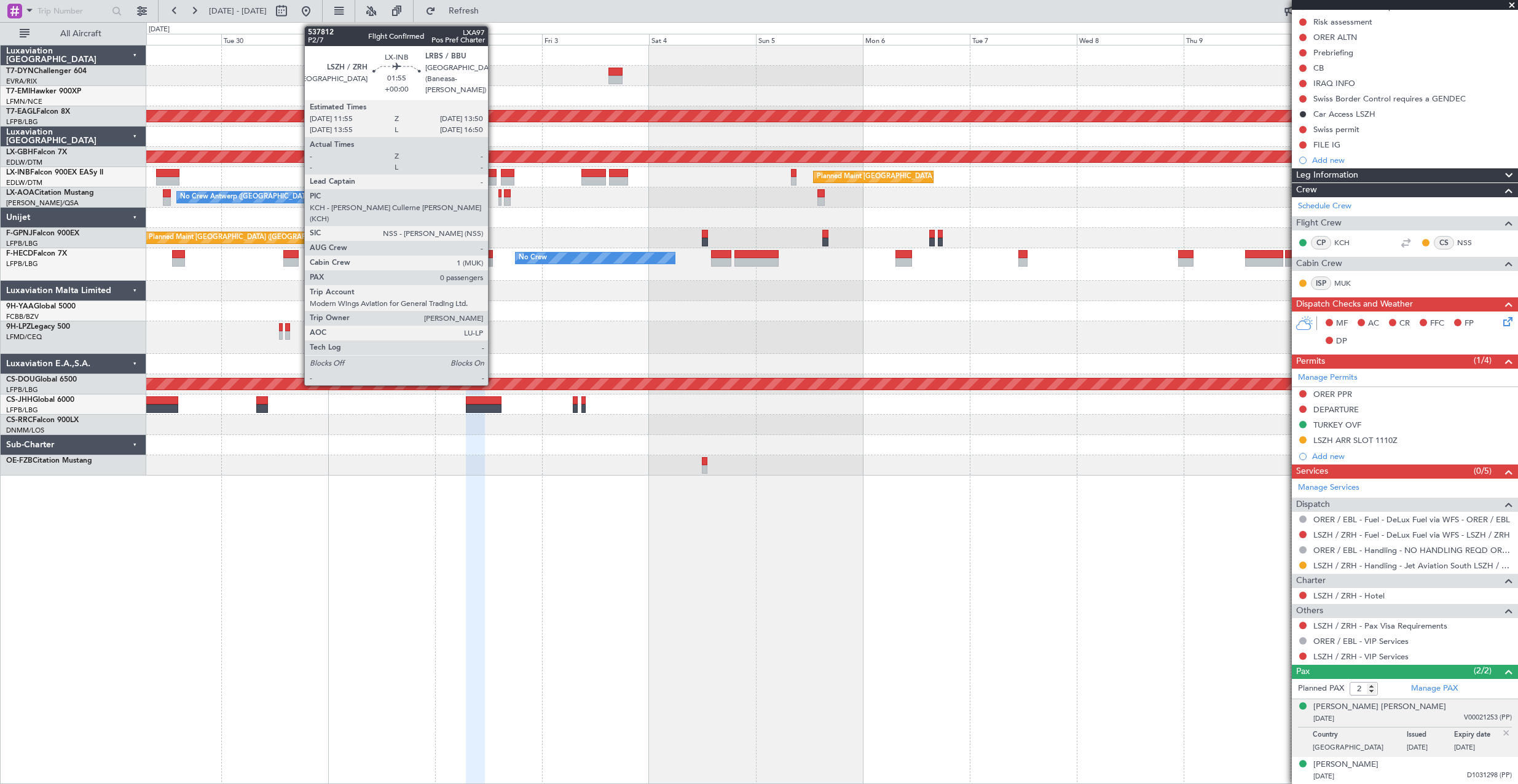
click at [494, 172] on div at bounding box center [492, 172] width 8 height 8
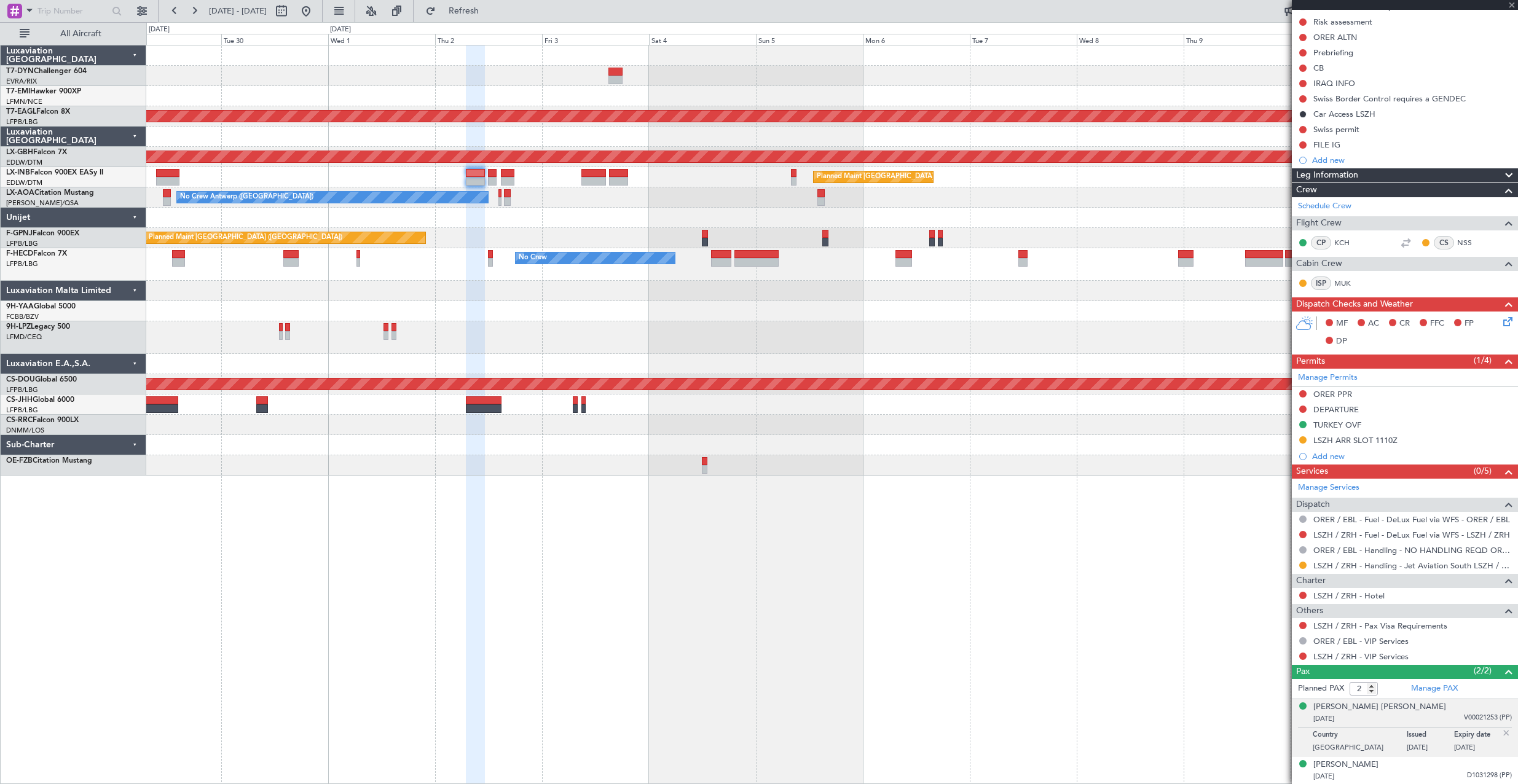
type input "0"
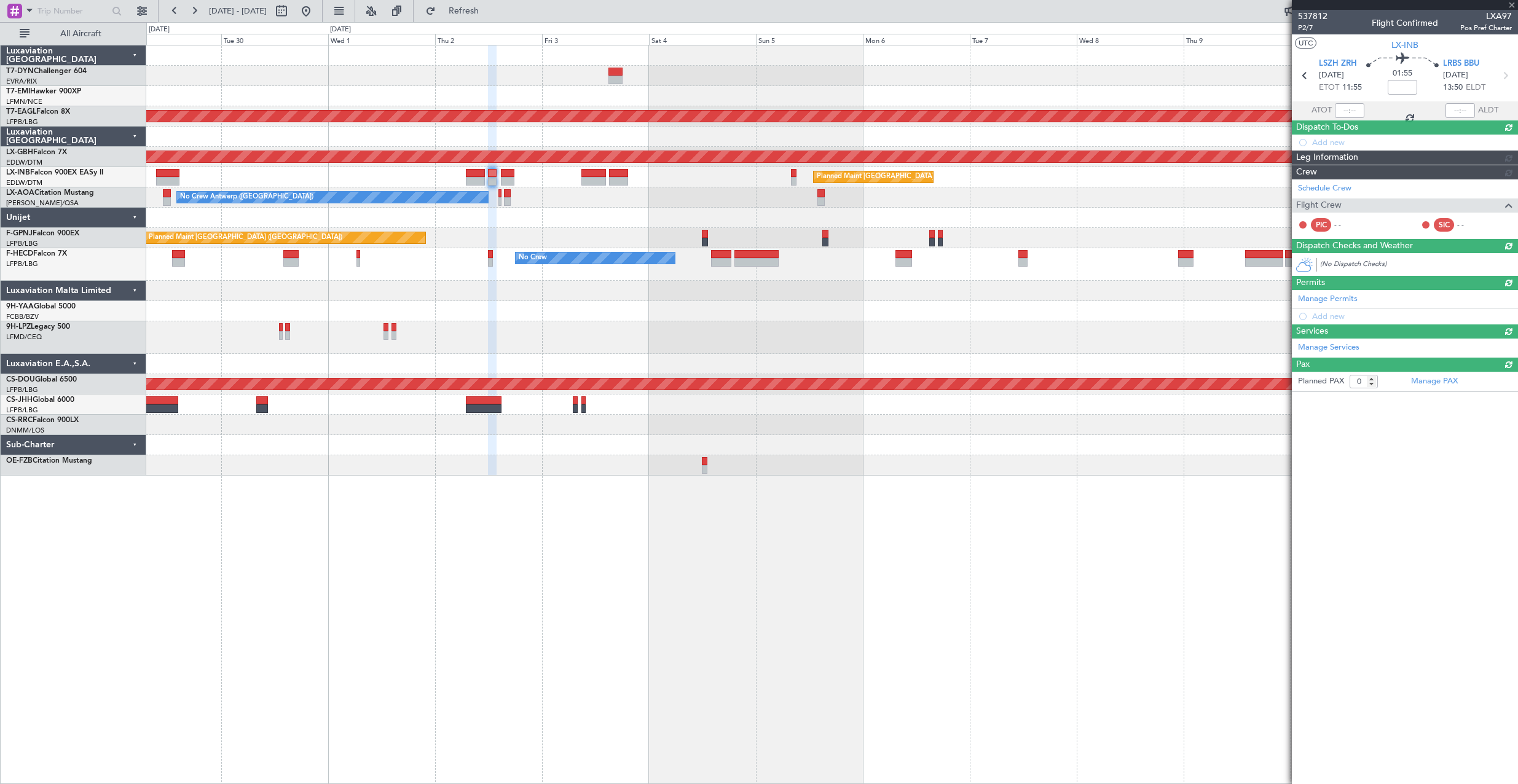
scroll to position [0, 0]
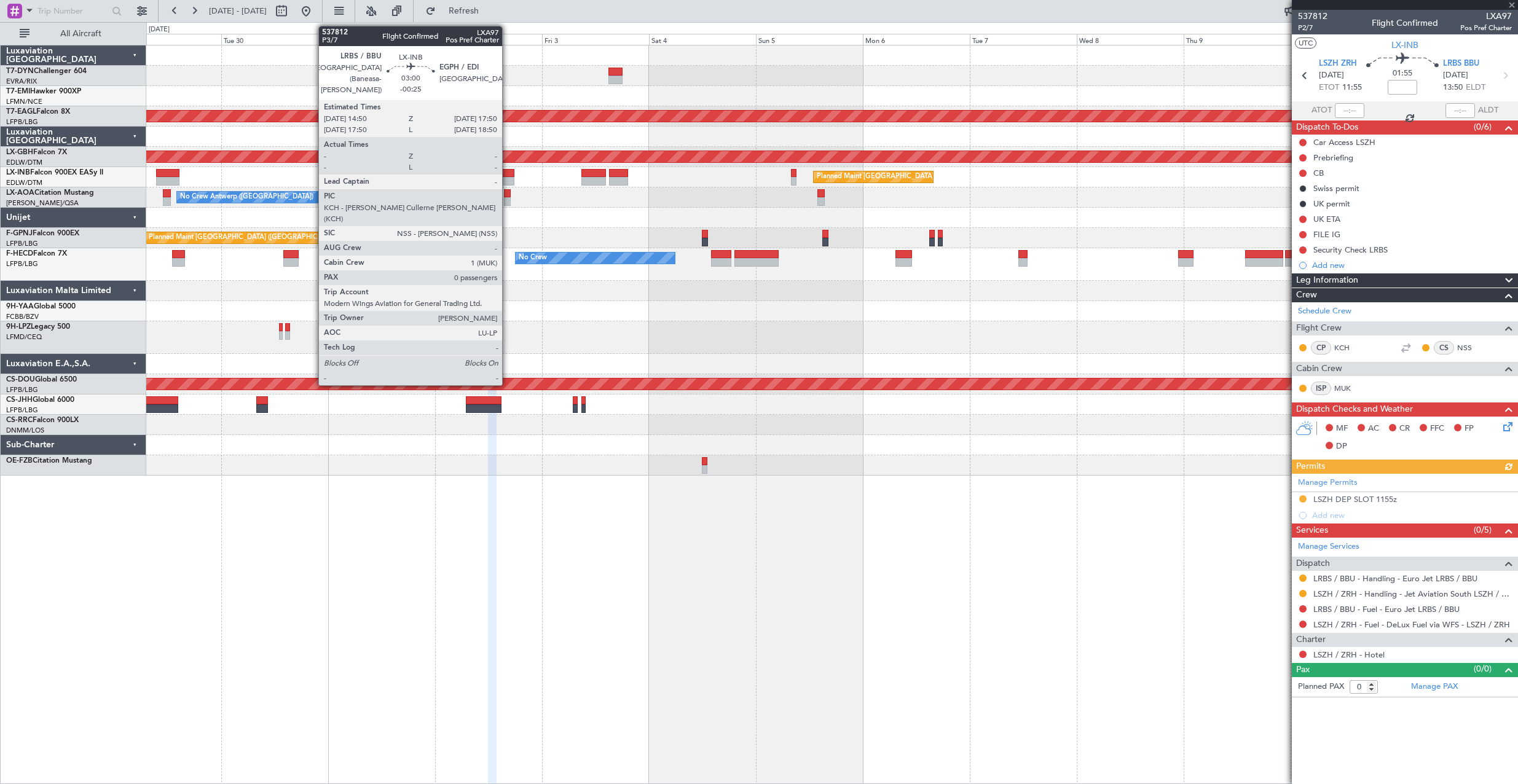
click at [508, 175] on div at bounding box center [508, 172] width 14 height 8
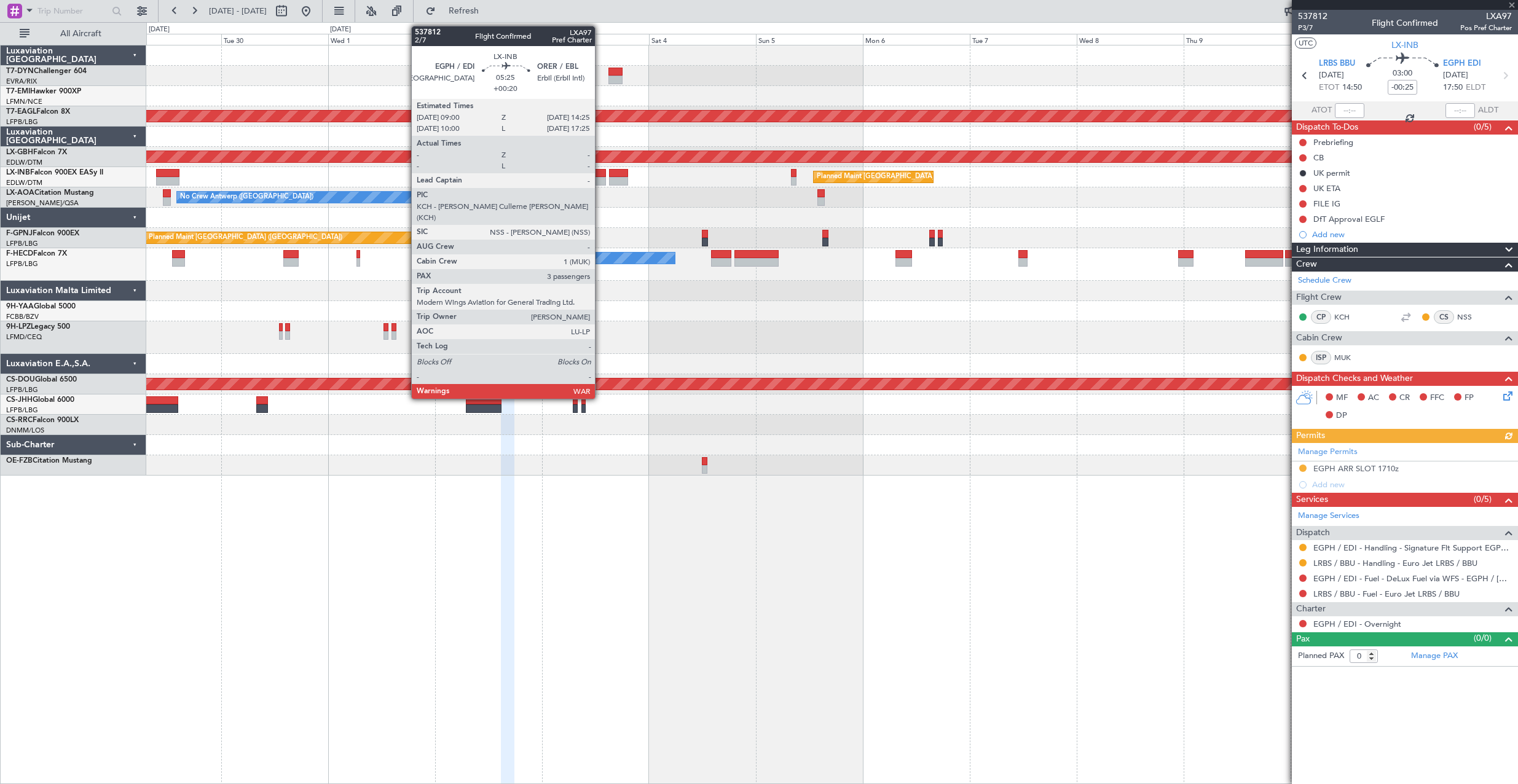
click at [601, 172] on div at bounding box center [593, 172] width 25 height 8
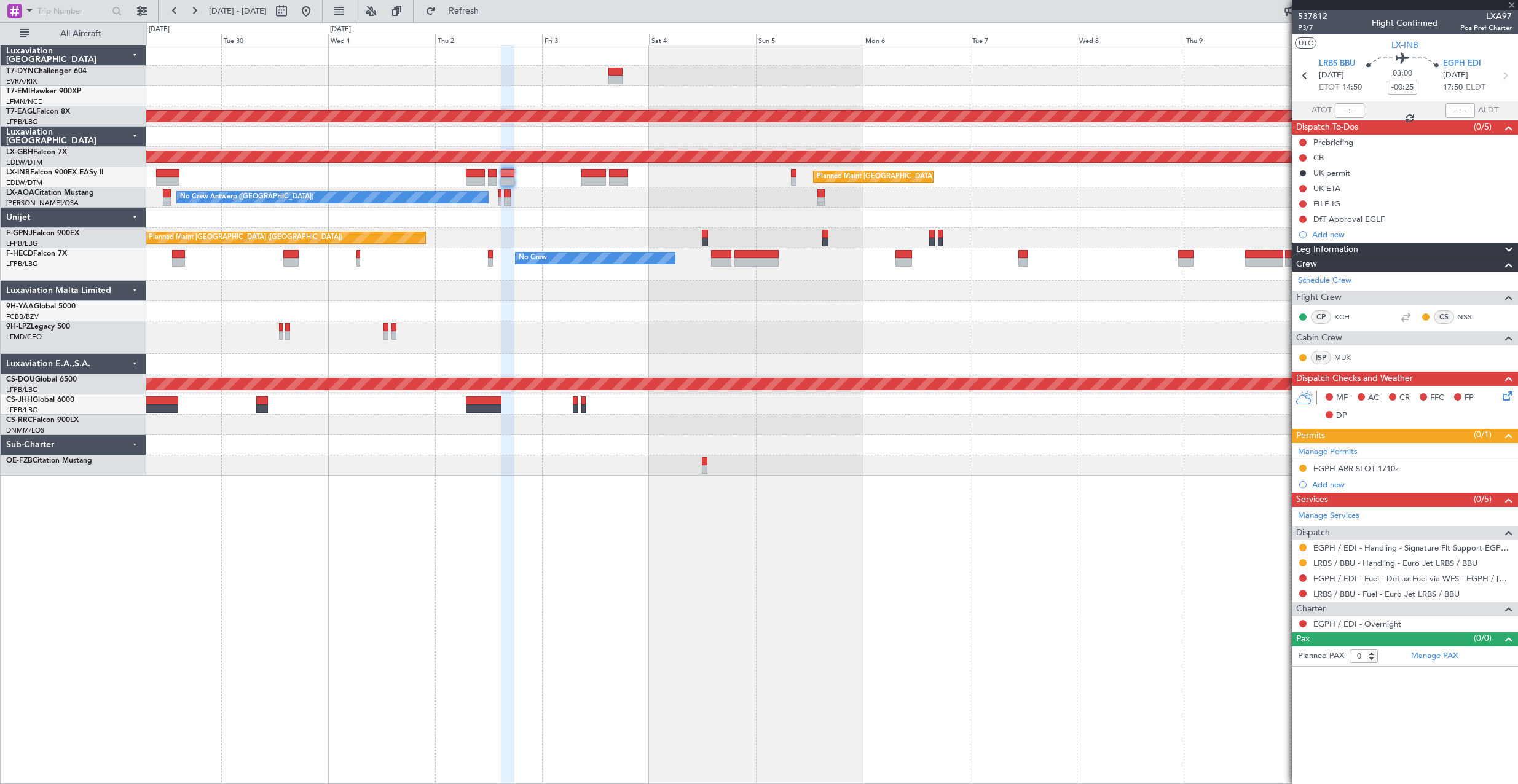
type input "+00:20"
type input "3"
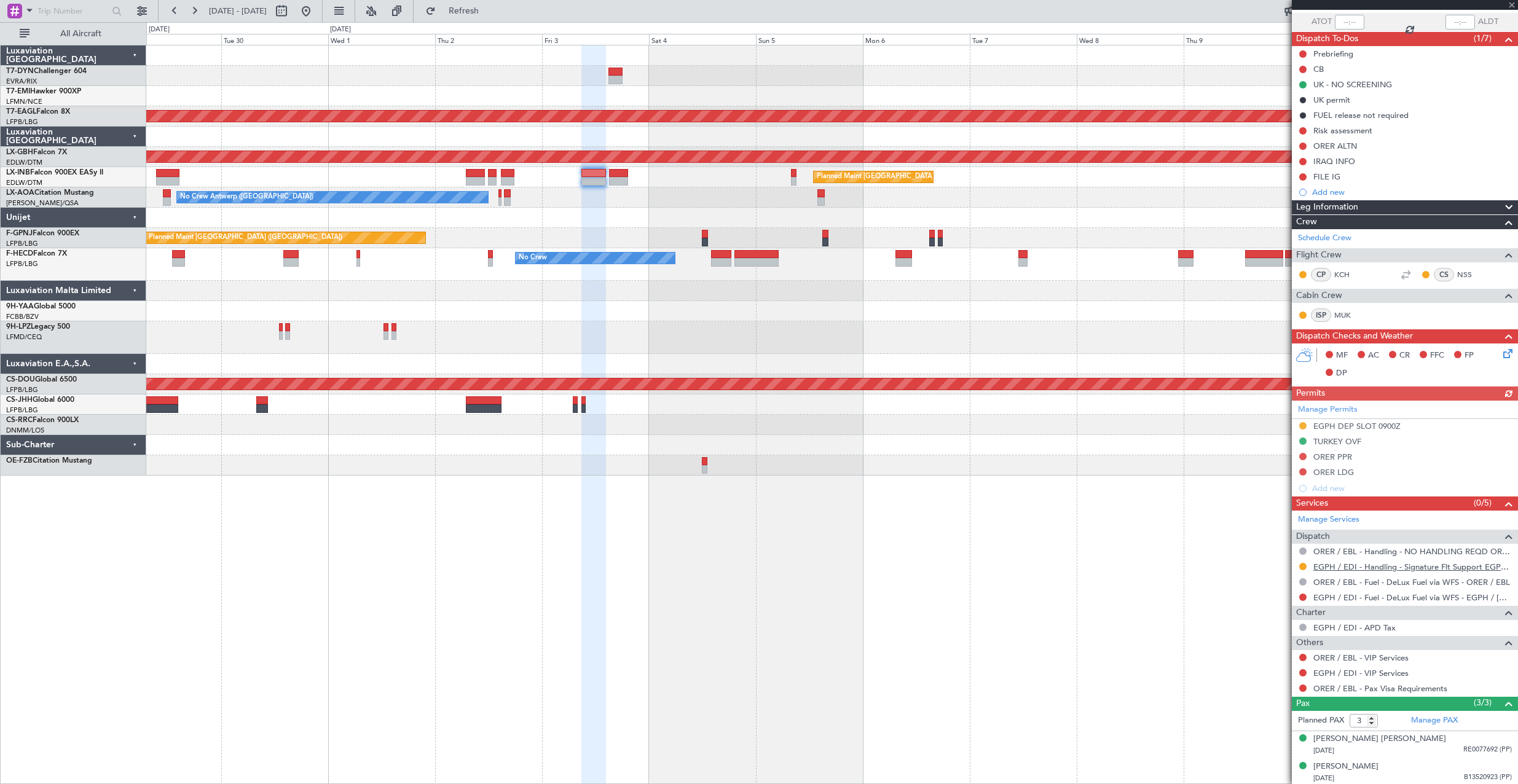
scroll to position [118, 0]
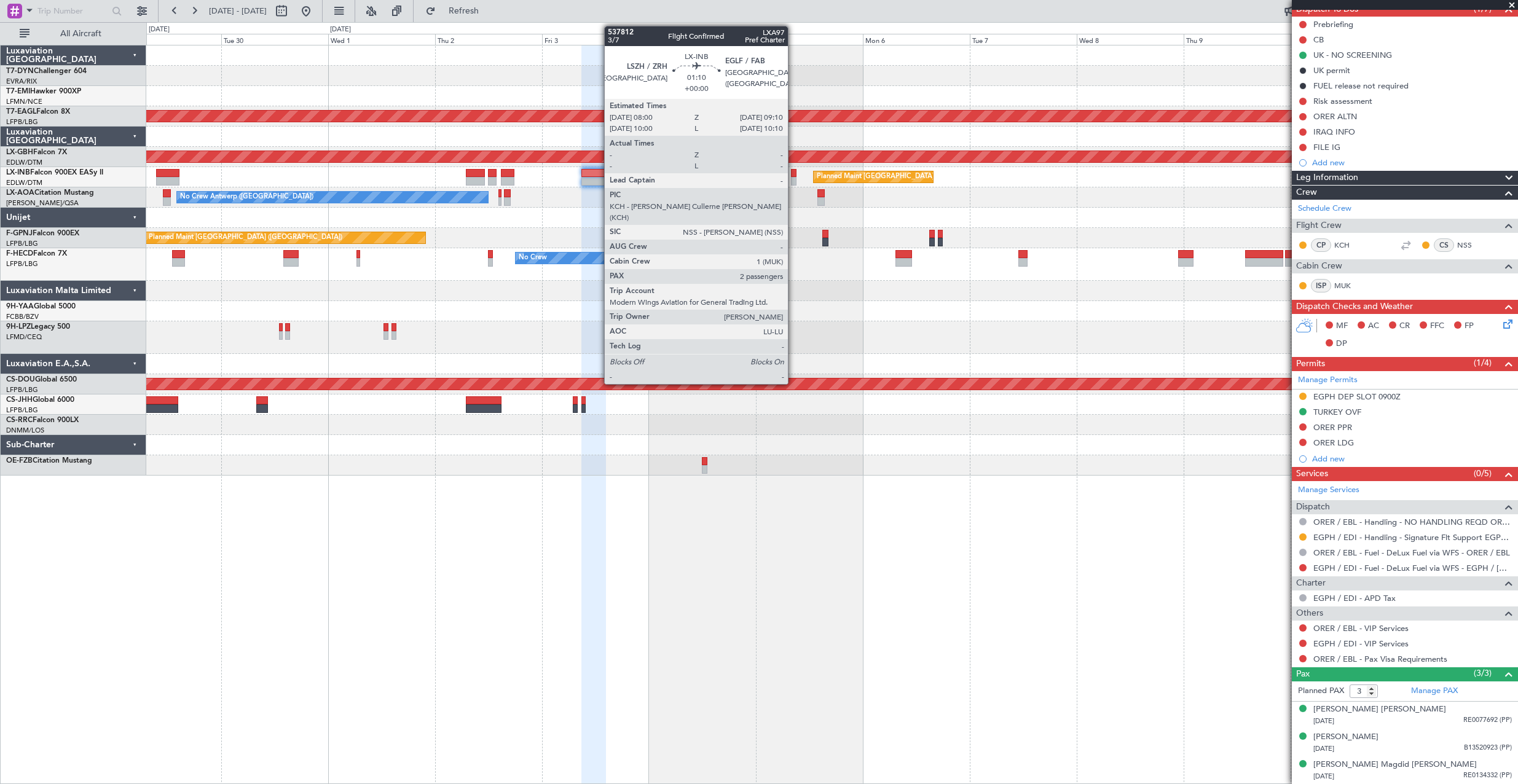
click at [794, 172] on div at bounding box center [794, 172] width 5 height 8
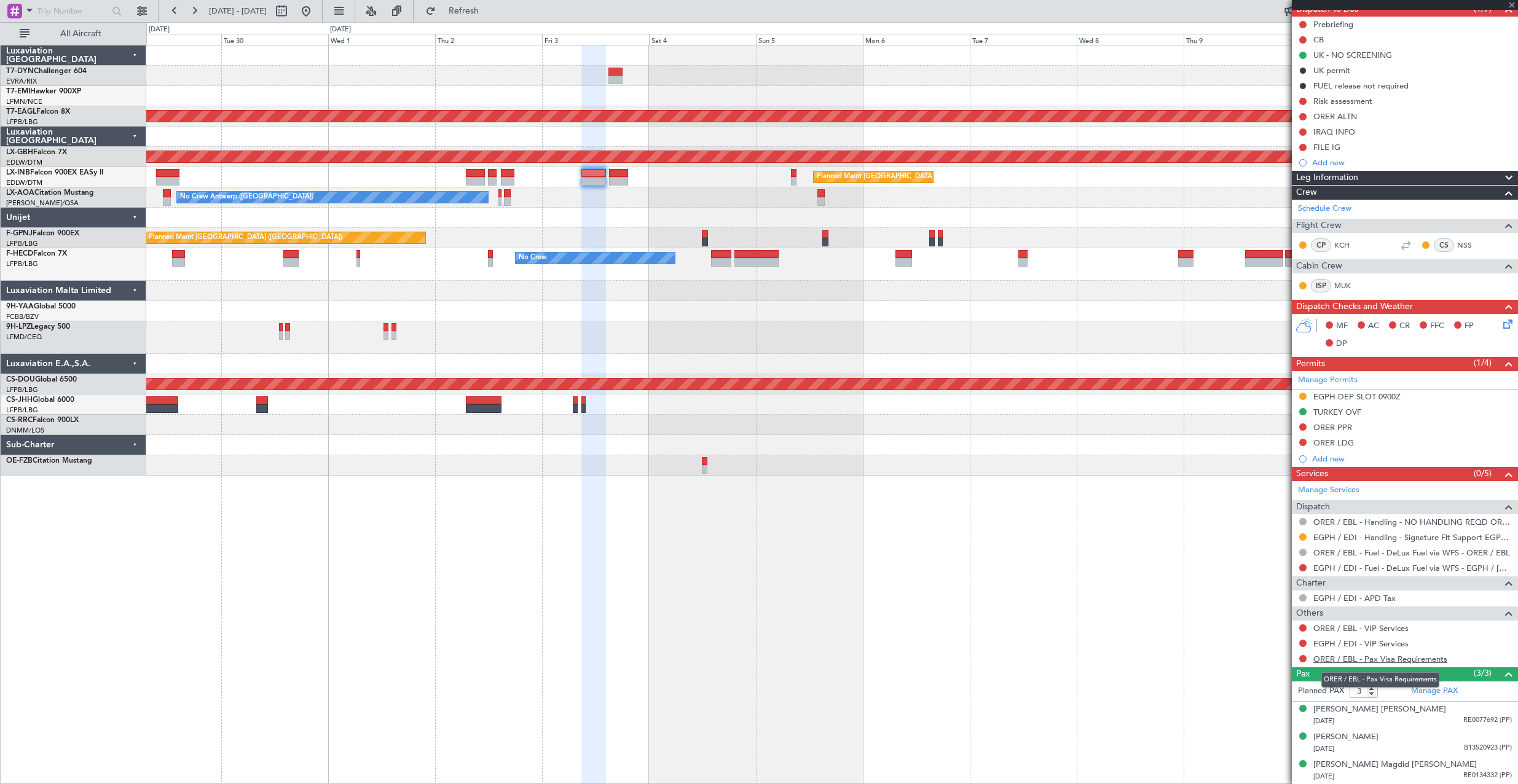
type input "2"
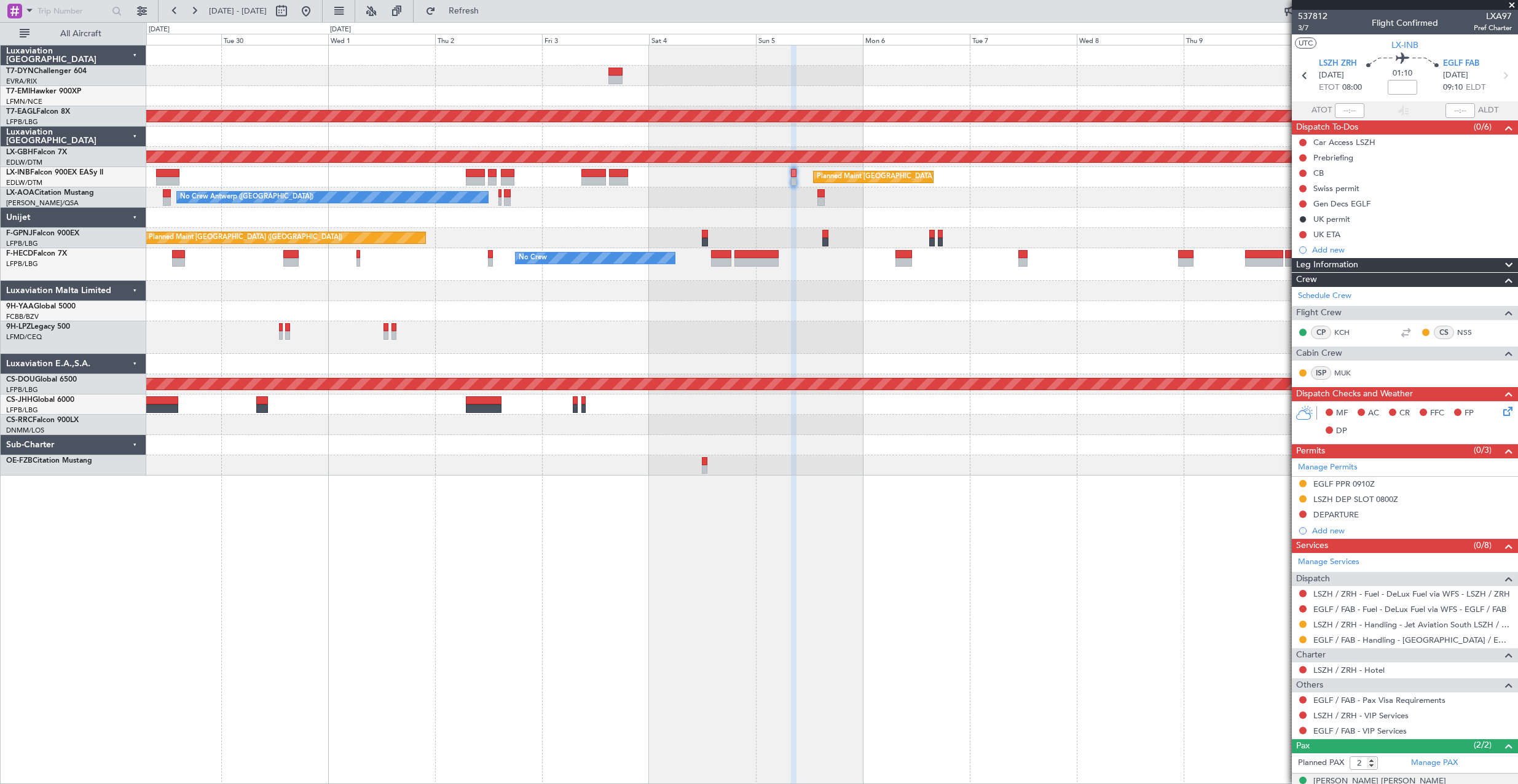
scroll to position [44, 0]
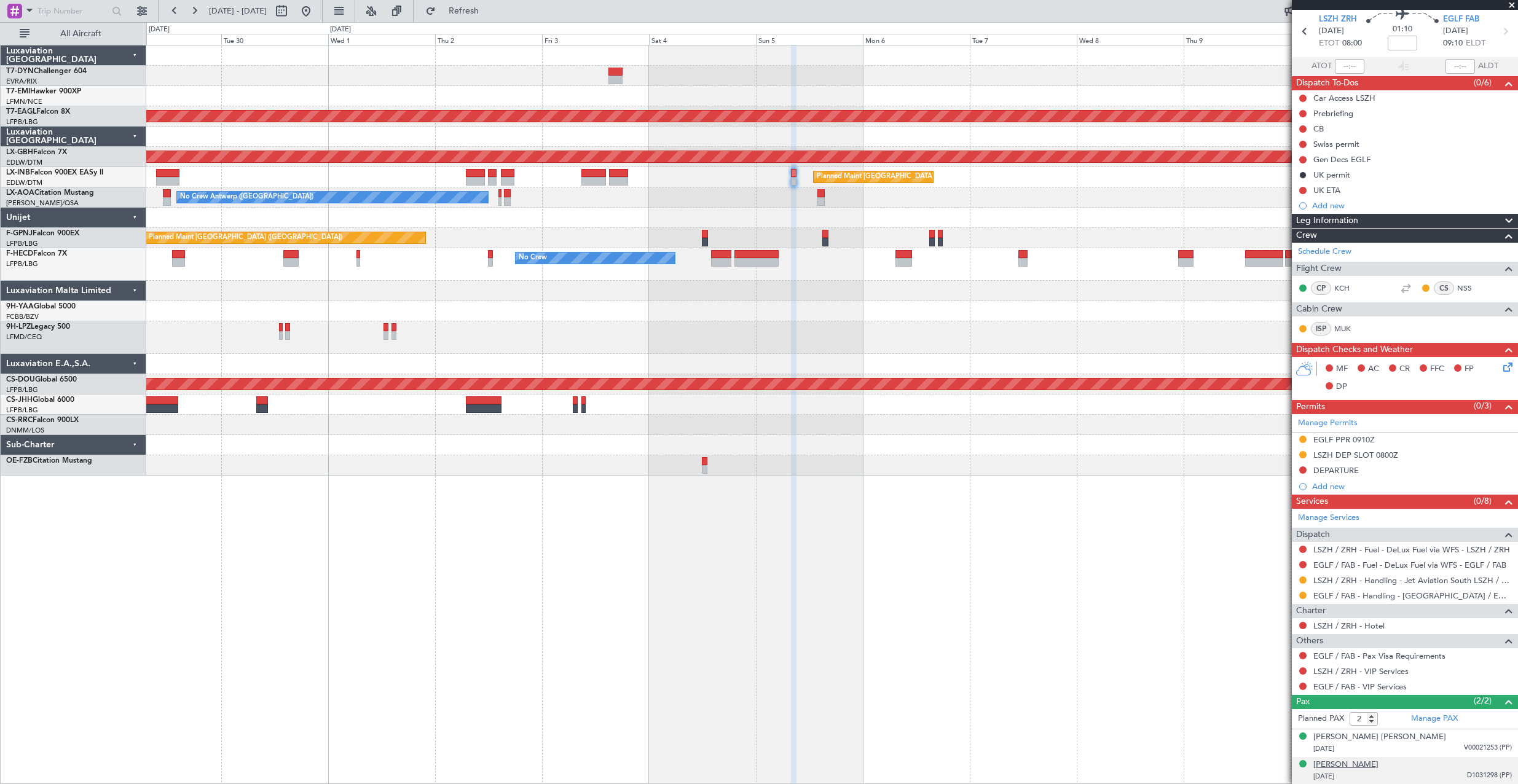
click at [1378, 763] on div "[PERSON_NAME]" at bounding box center [1346, 765] width 65 height 12
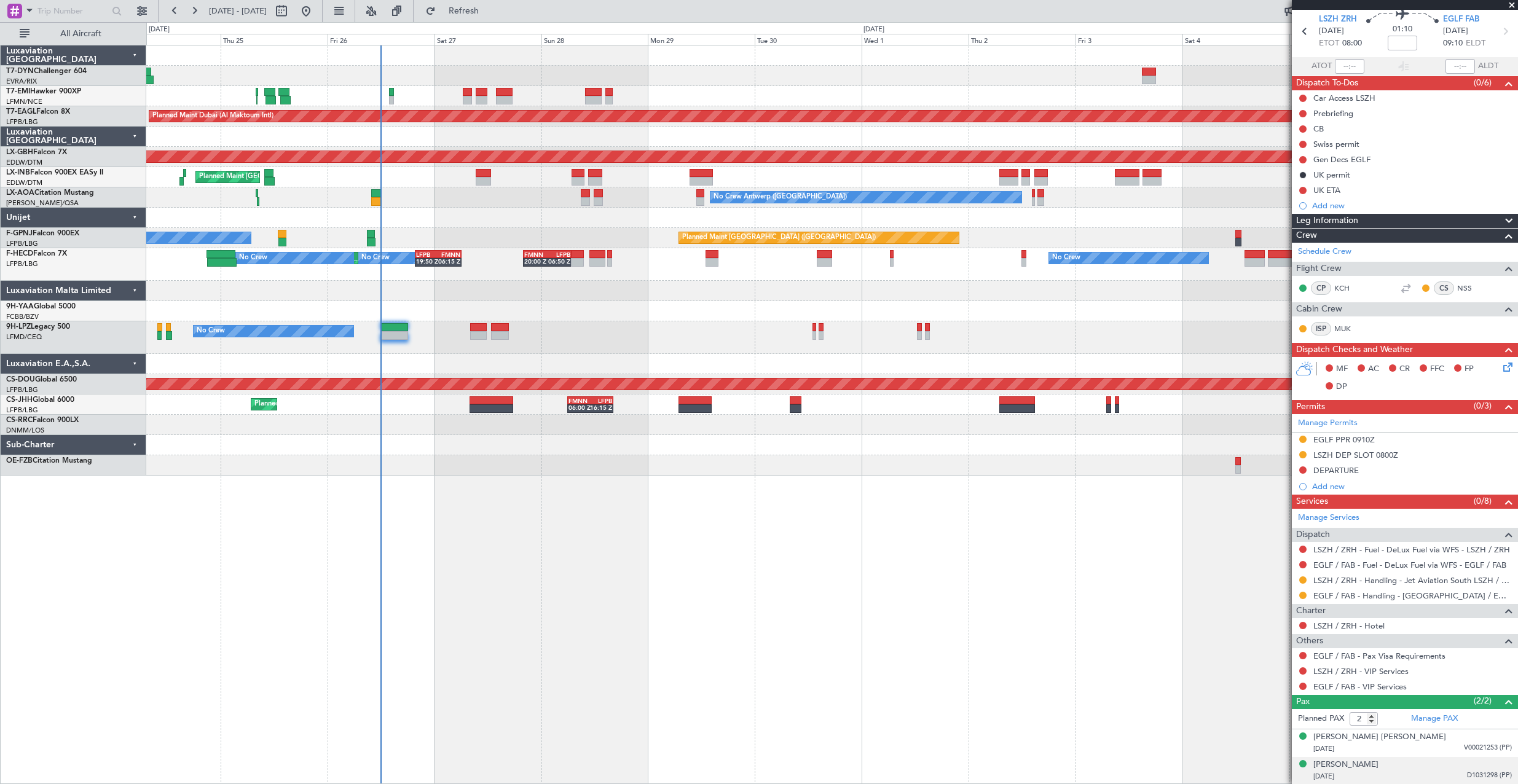
click at [846, 214] on div "Planned Maint [GEOGRAPHIC_DATA] Planned Maint [GEOGRAPHIC_DATA] (Al Maktoum Int…" at bounding box center [832, 261] width 1371 height 430
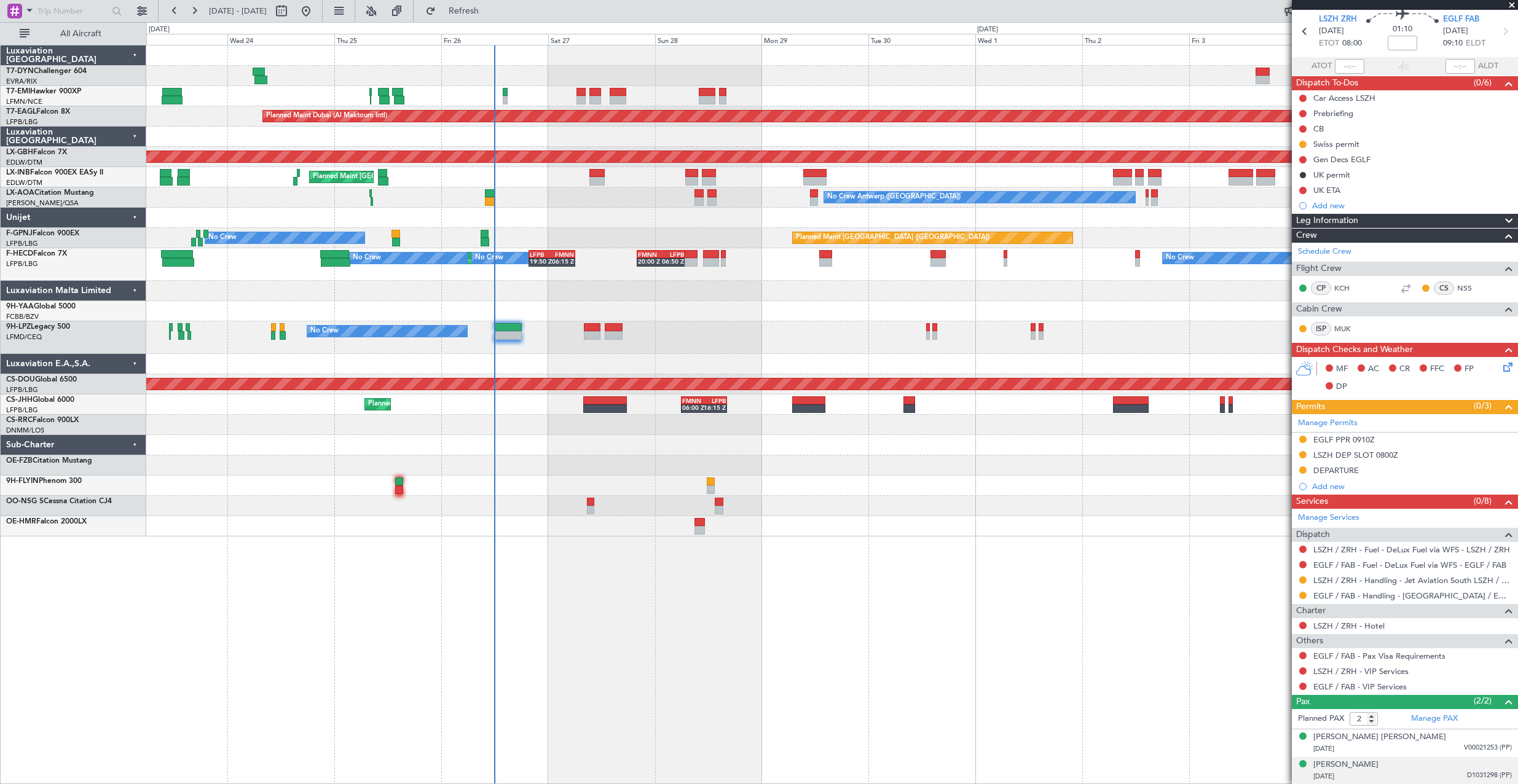
click at [574, 196] on div "No Crew Antwerp ([GEOGRAPHIC_DATA]) No [GEOGRAPHIC_DATA] ([GEOGRAPHIC_DATA])" at bounding box center [832, 197] width 1371 height 20
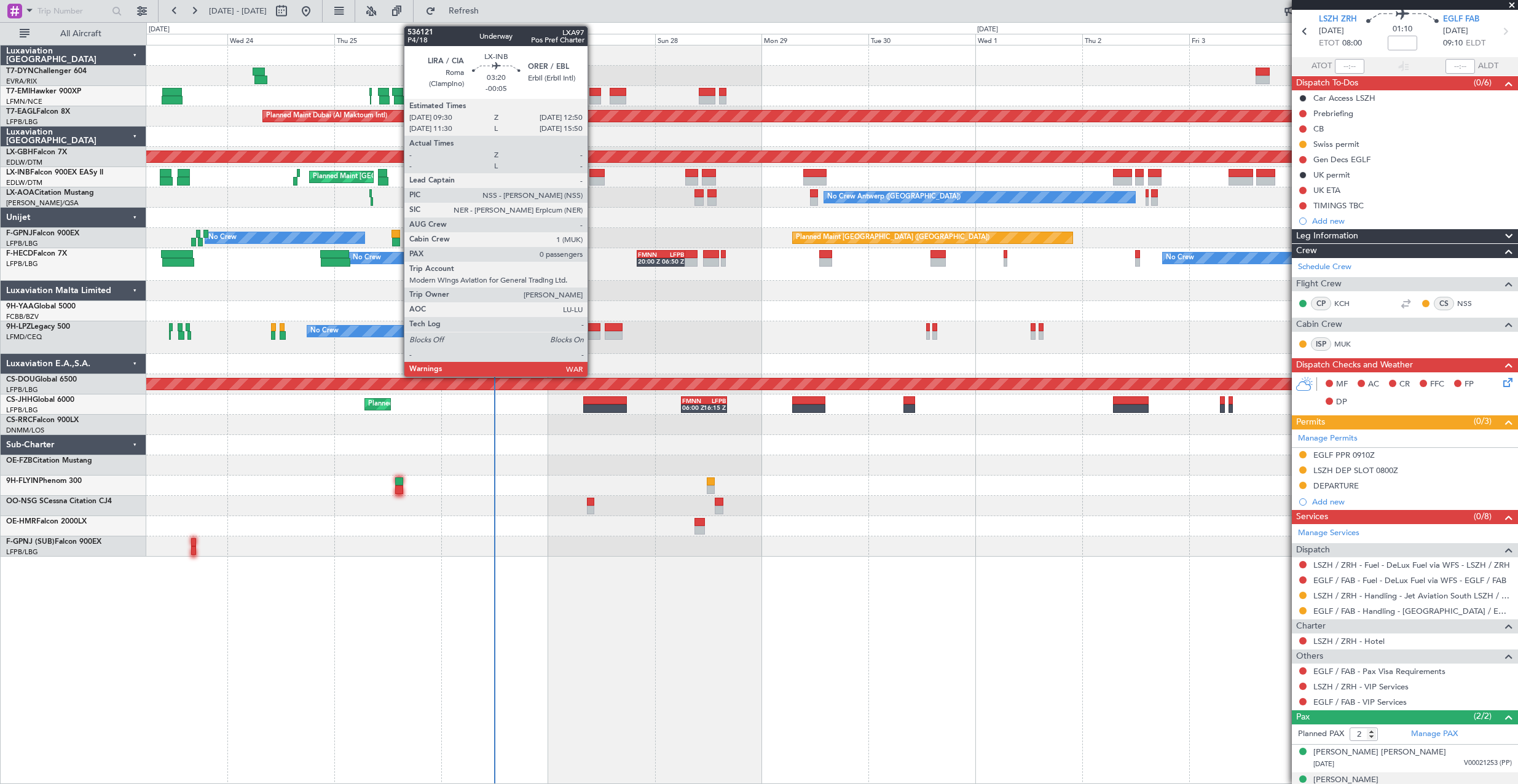
click at [593, 173] on div at bounding box center [597, 172] width 15 height 8
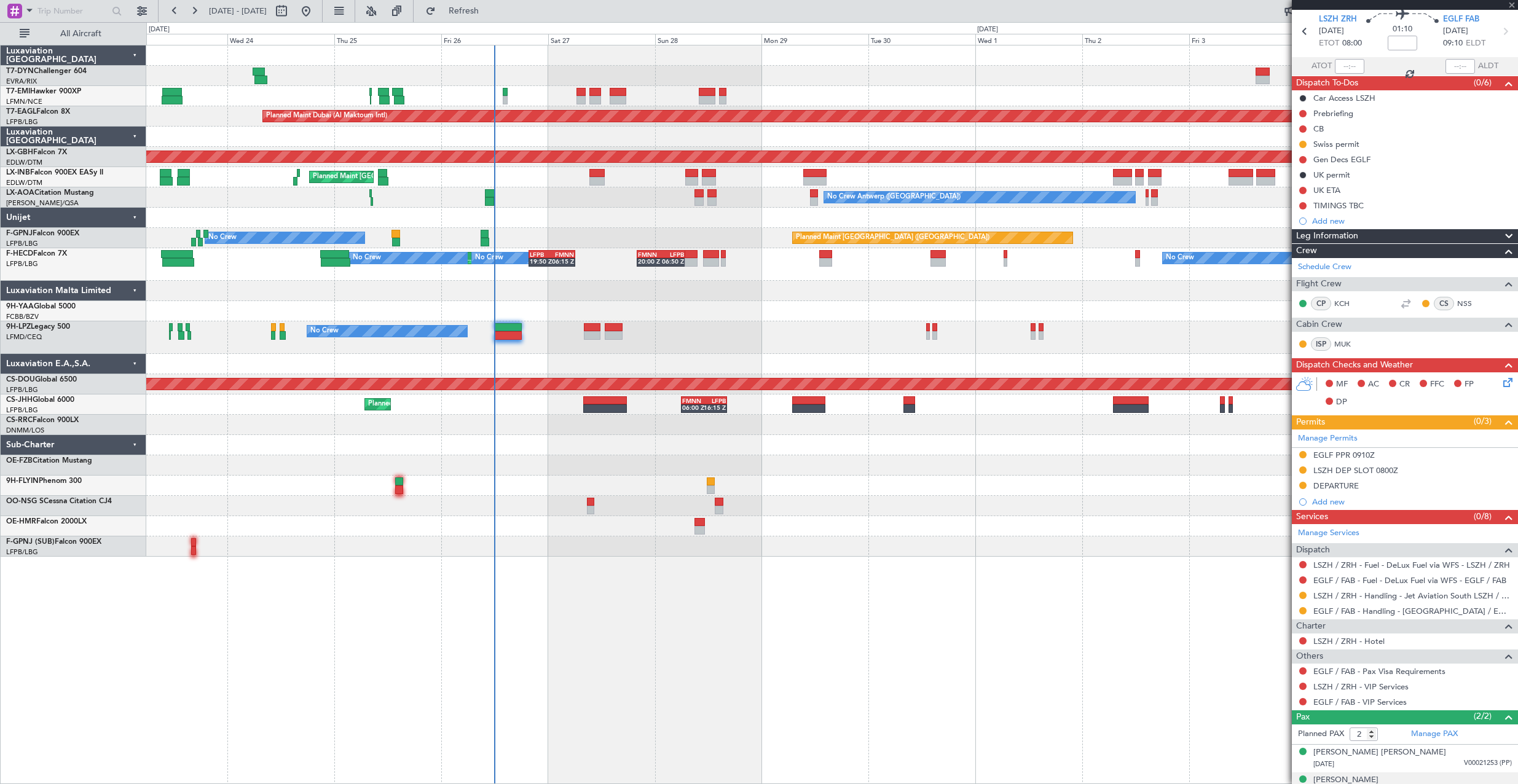
type input "-00:05"
type input "0"
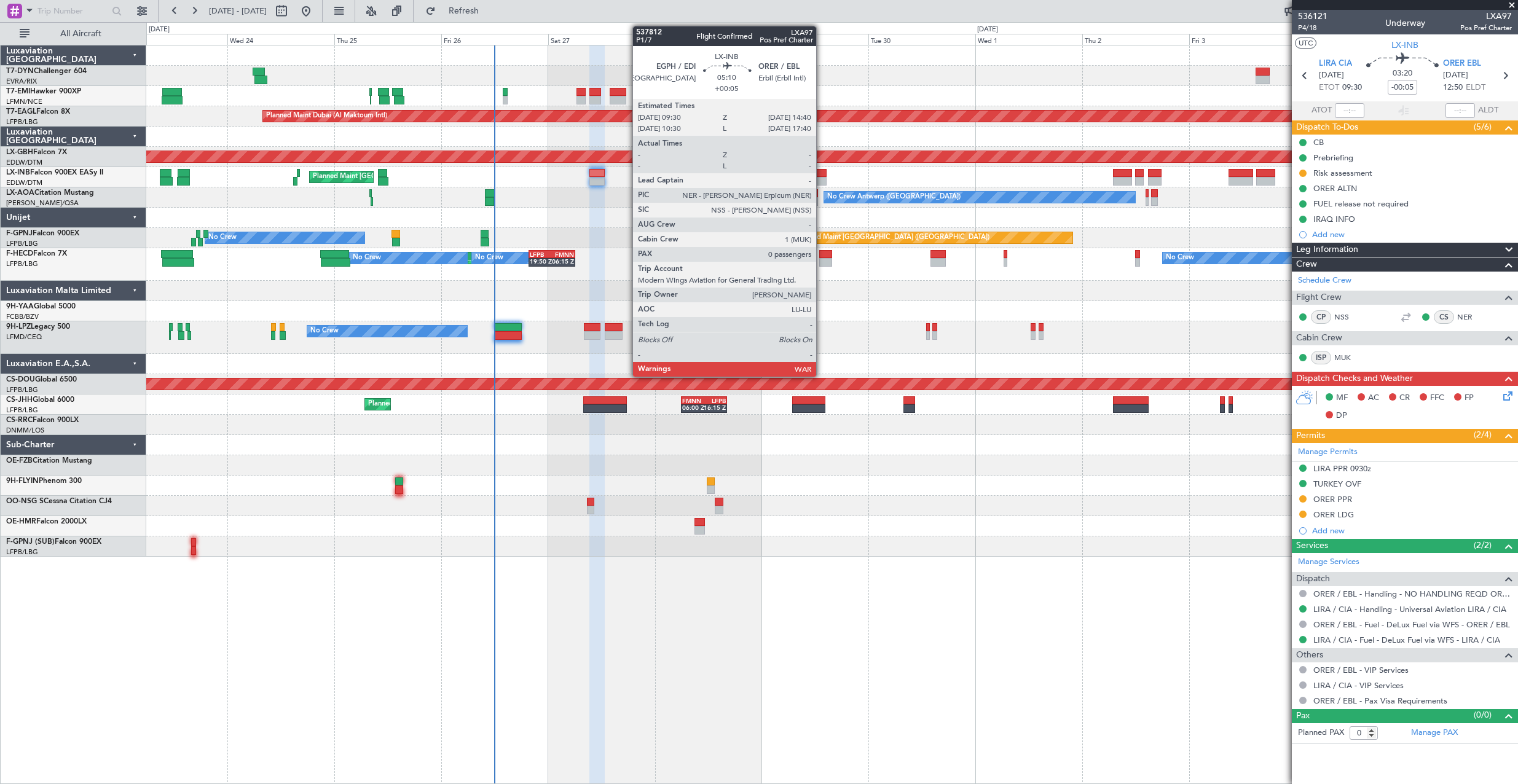
click at [822, 175] on div at bounding box center [814, 172] width 23 height 8
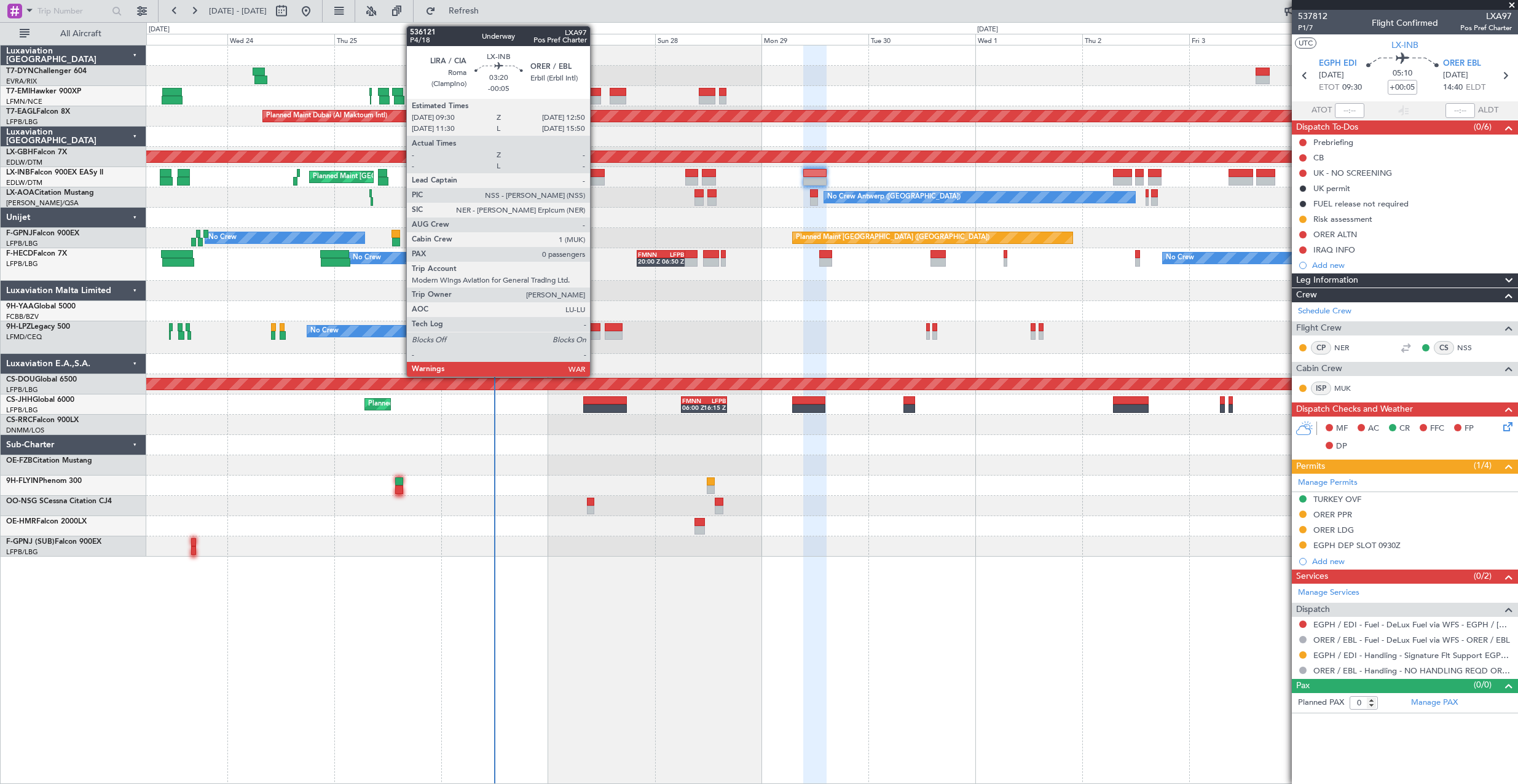
click at [596, 174] on div at bounding box center [597, 172] width 15 height 8
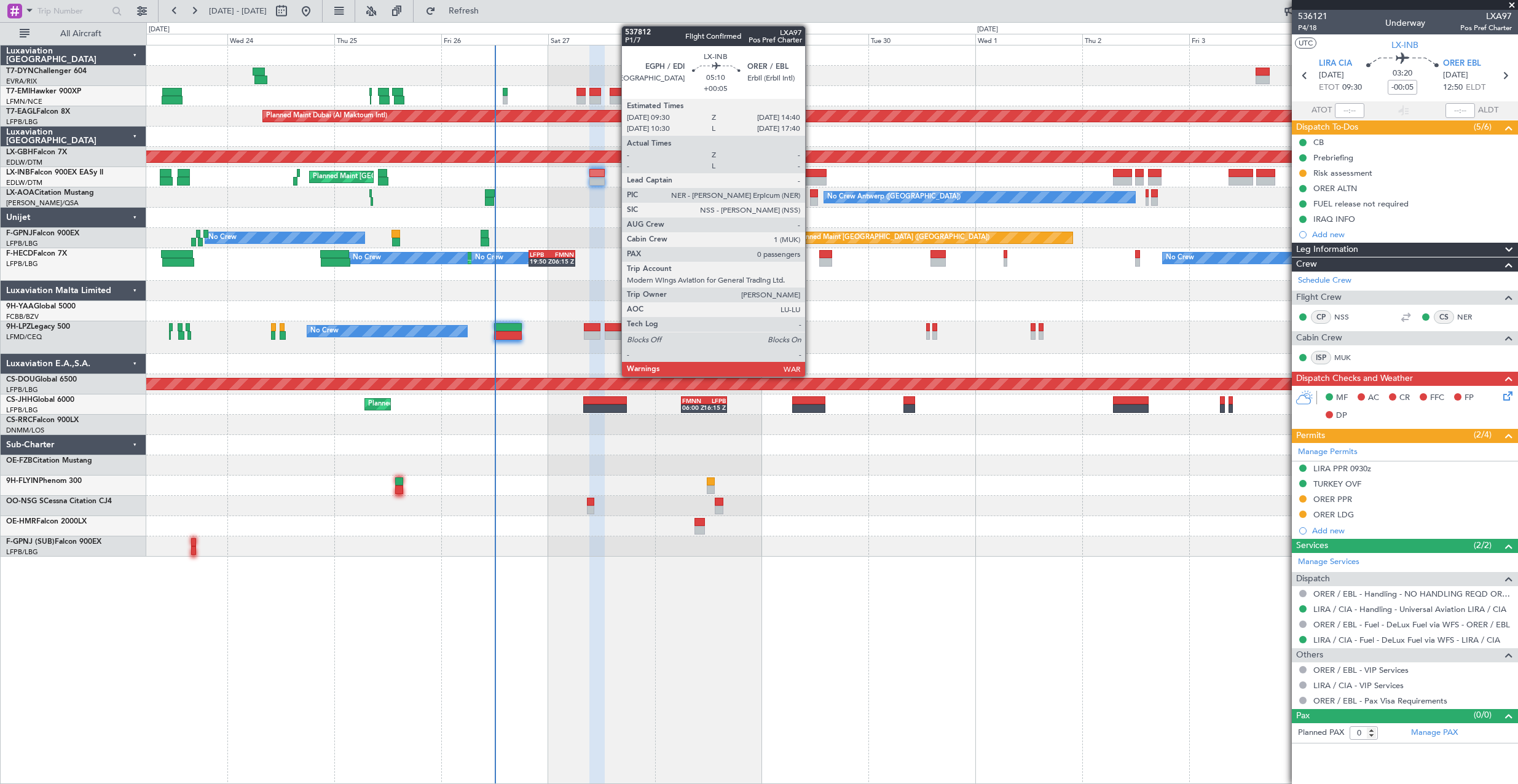
click at [811, 177] on div at bounding box center [814, 181] width 23 height 8
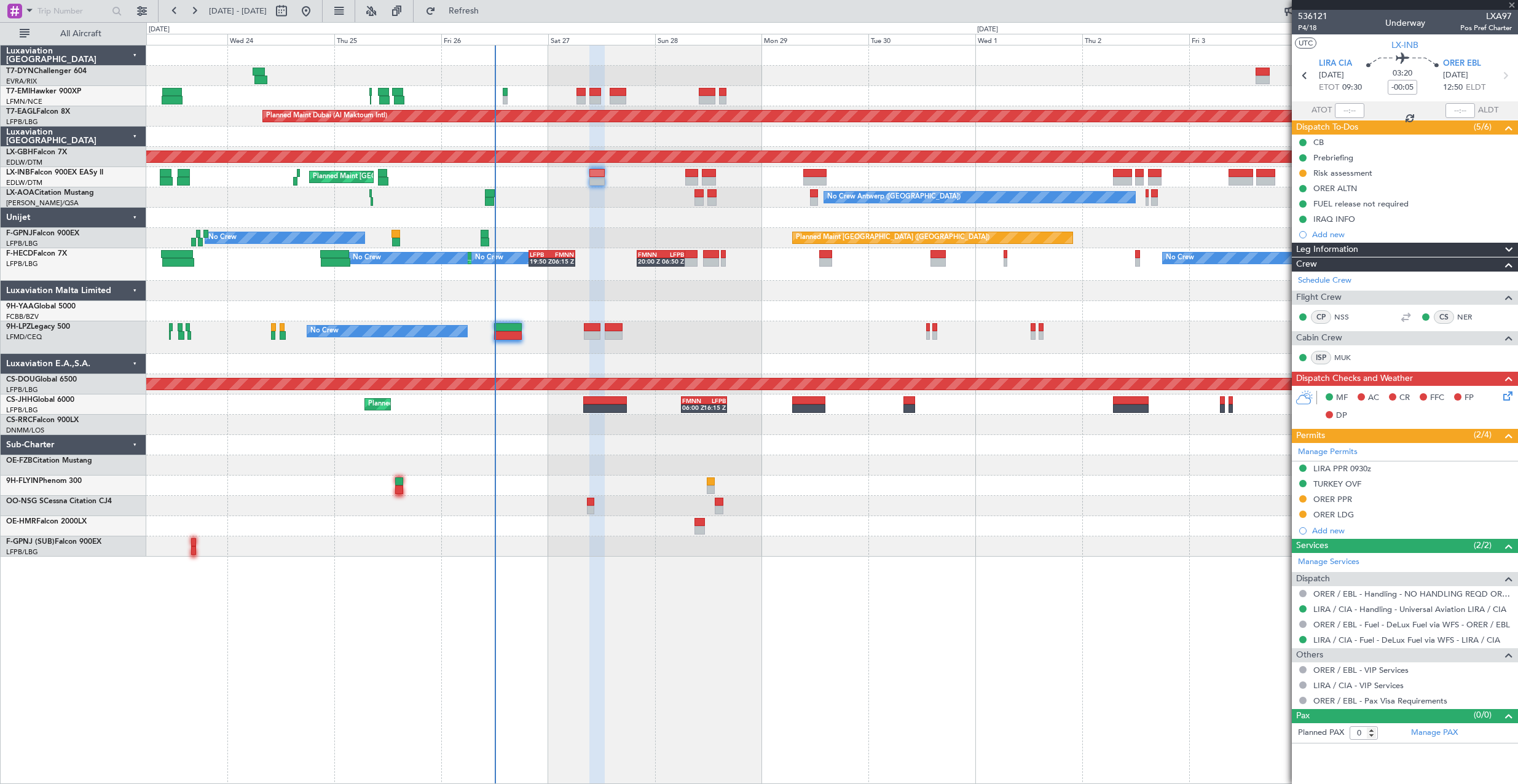
type input "+00:05"
